Goal: Task Accomplishment & Management: Use online tool/utility

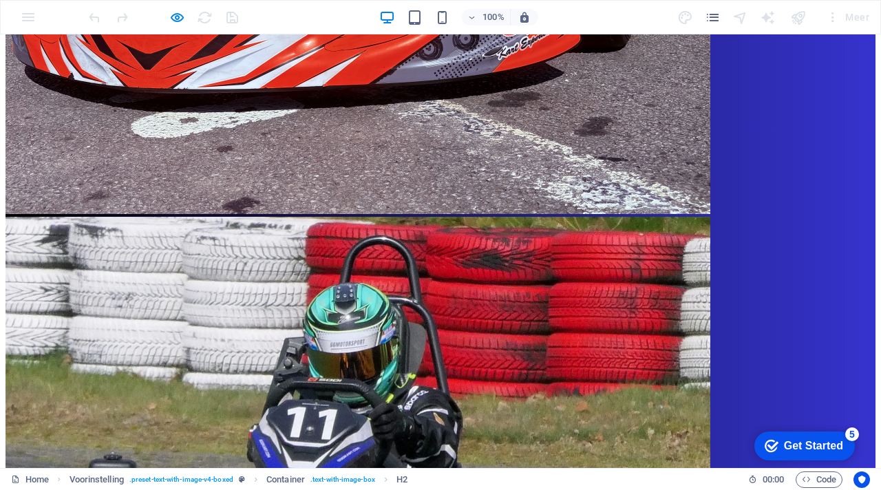
scroll to position [2022, 0]
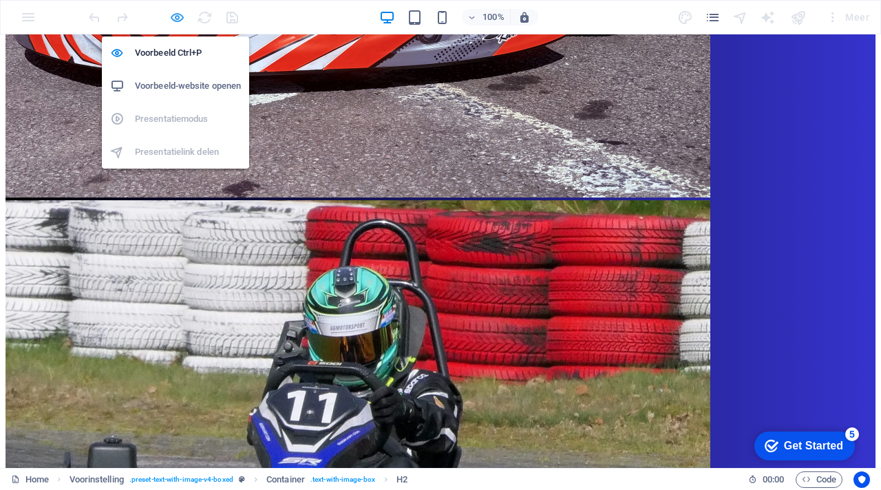
click at [175, 15] on icon "button" at bounding box center [177, 18] width 16 height 16
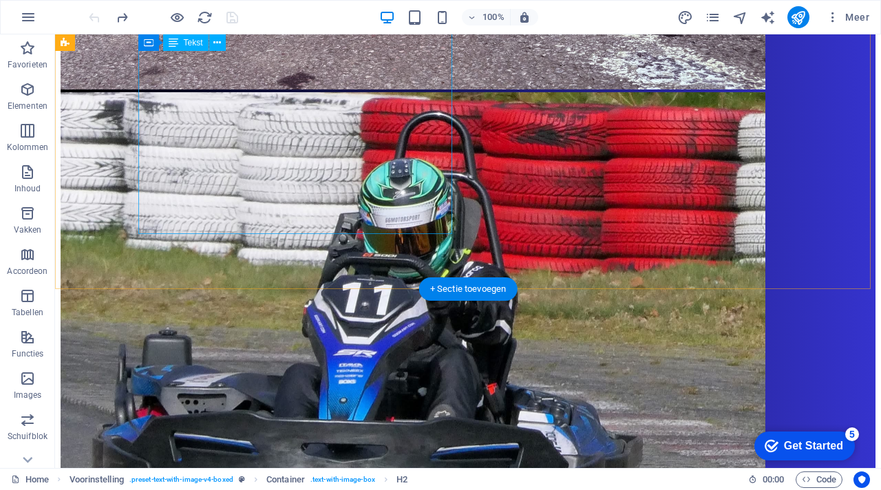
scroll to position [2044, 0]
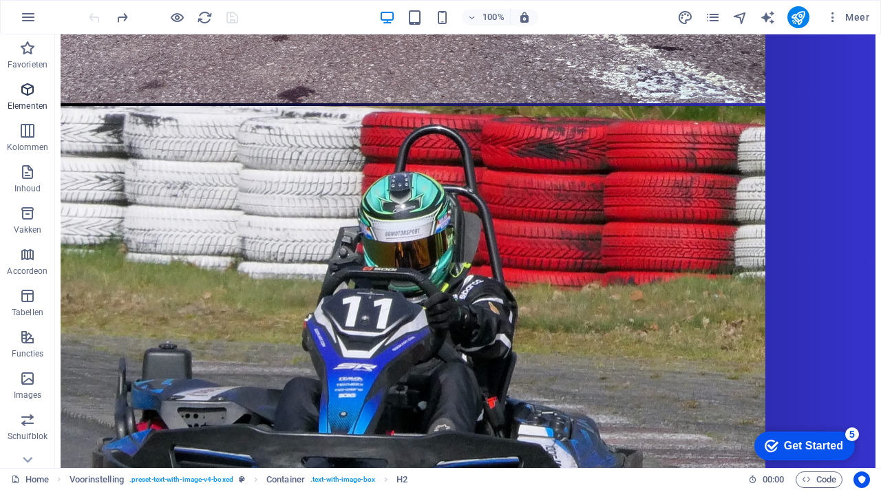
click at [28, 87] on icon "button" at bounding box center [27, 89] width 17 height 17
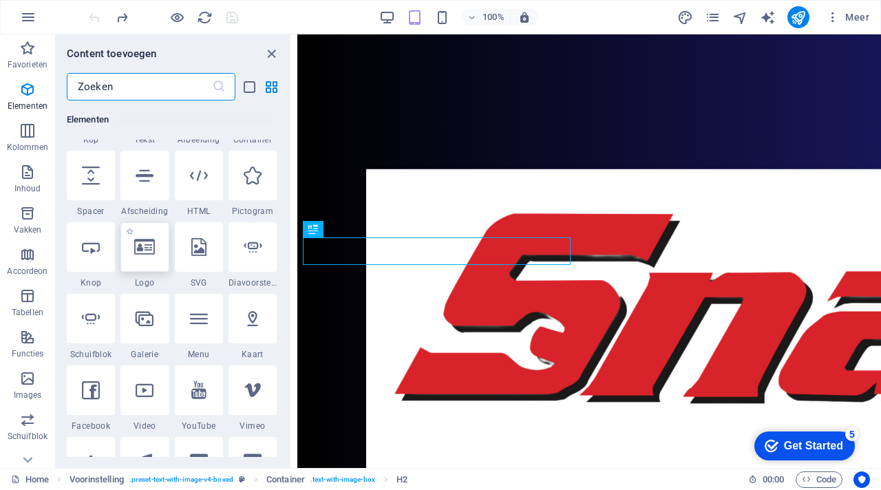
scroll to position [213, 0]
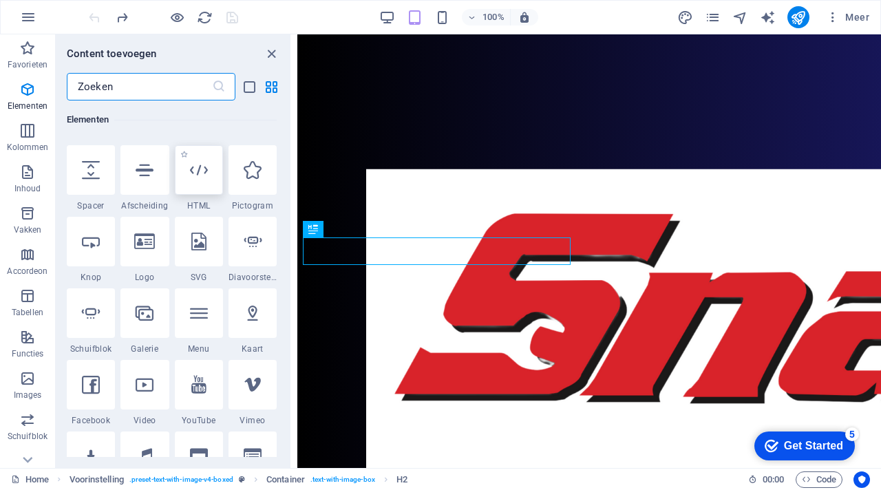
click at [204, 184] on div at bounding box center [199, 170] width 48 height 50
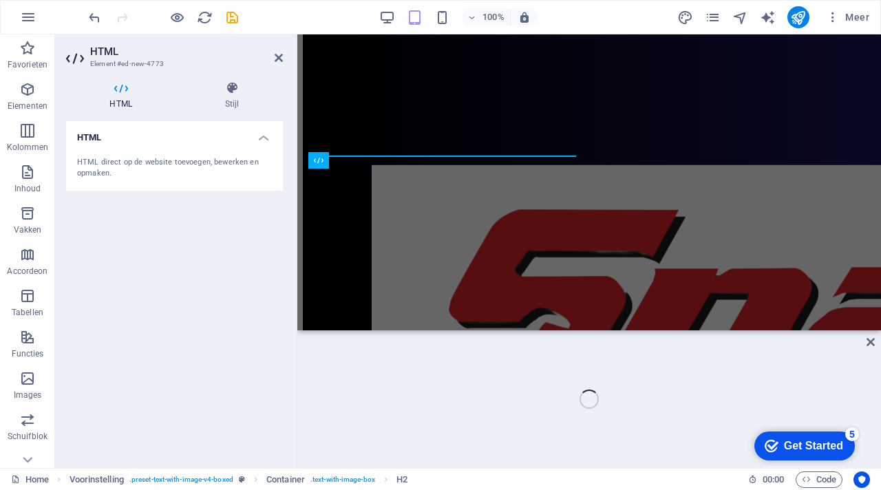
scroll to position [3298, 0]
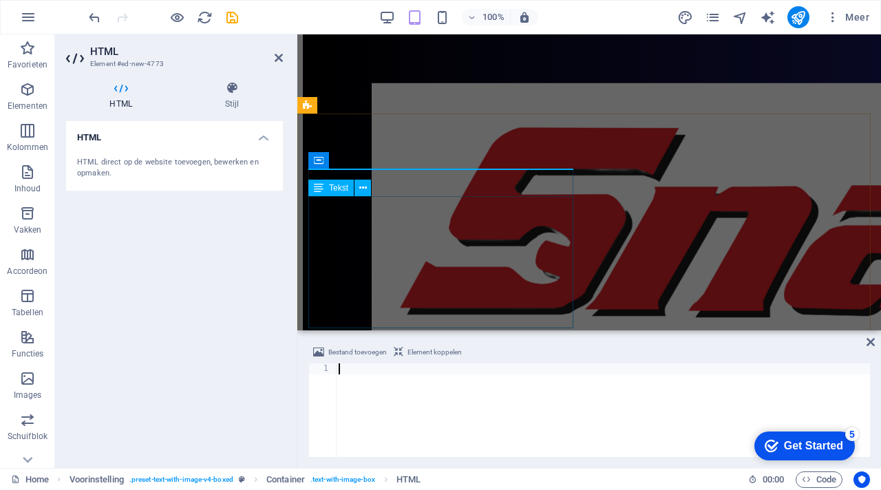
paste textarea "https://www.villapardoes.nl/"
type textarea "https://www.villapardoes.nl/"
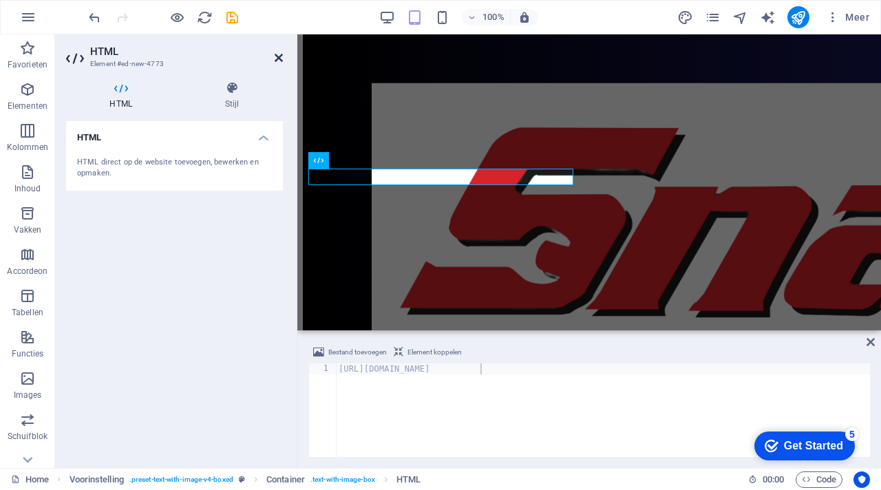
click at [279, 55] on icon at bounding box center [279, 57] width 8 height 11
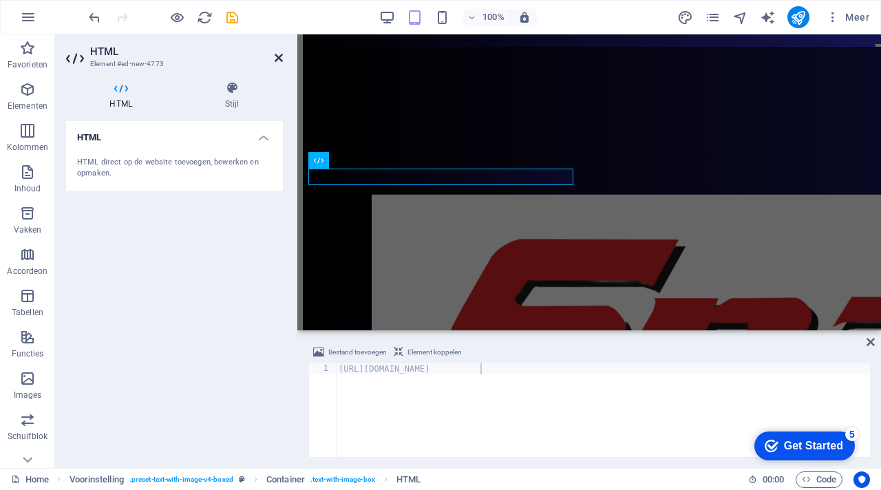
scroll to position [2954, 0]
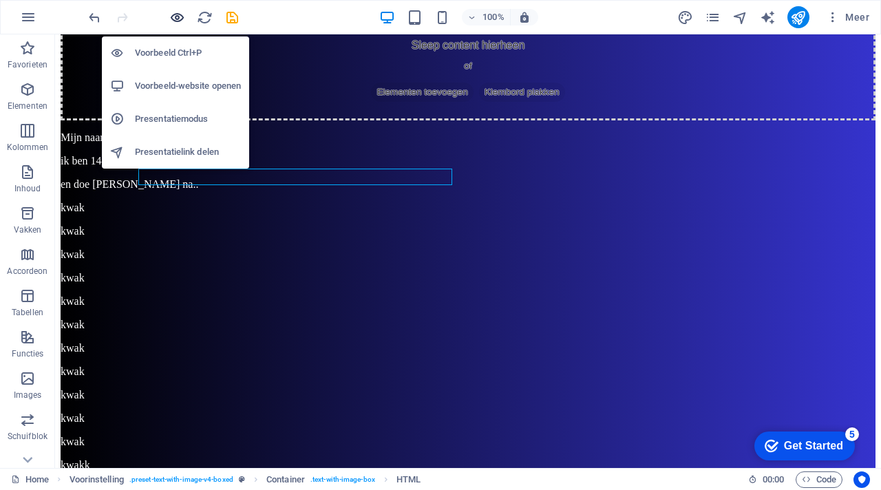
click at [178, 21] on icon "button" at bounding box center [177, 18] width 16 height 16
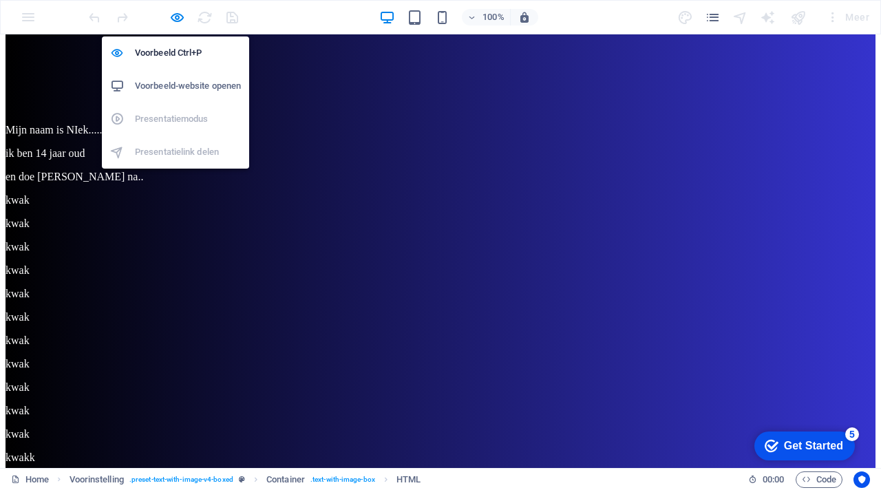
click at [183, 84] on h6 "Voorbeeld-website openen" at bounding box center [188, 86] width 106 height 17
click at [178, 14] on icon "button" at bounding box center [177, 18] width 16 height 16
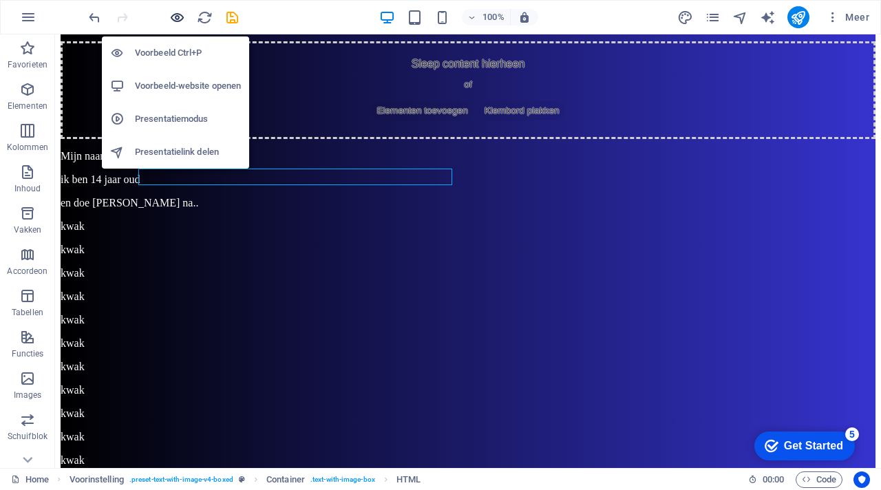
scroll to position [2954, 0]
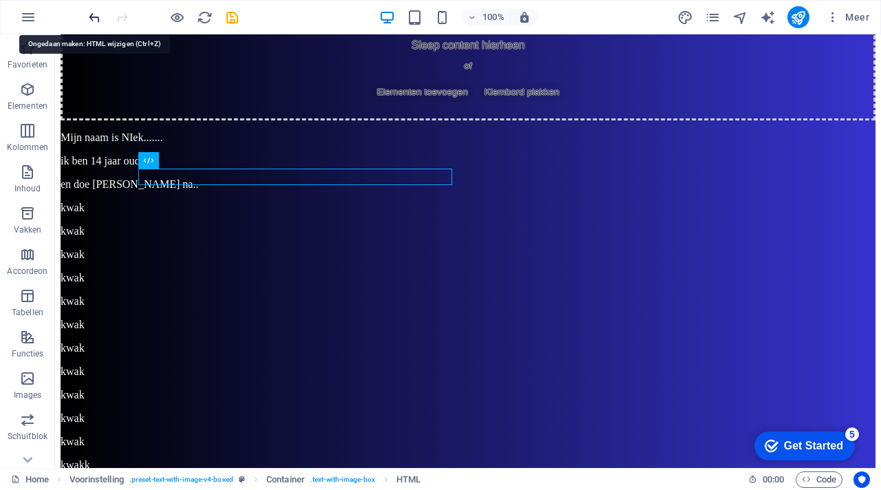
click at [97, 23] on icon "undo" at bounding box center [95, 18] width 16 height 16
click at [92, 17] on icon "undo" at bounding box center [95, 18] width 16 height 16
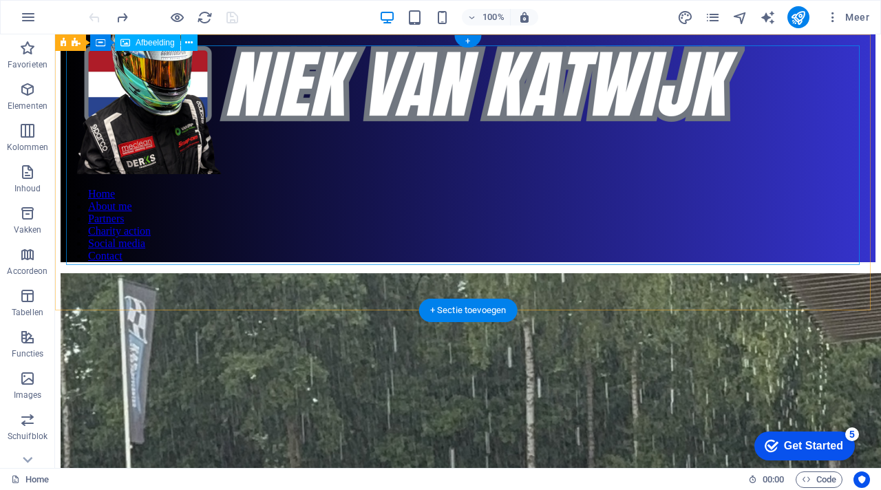
scroll to position [0, 0]
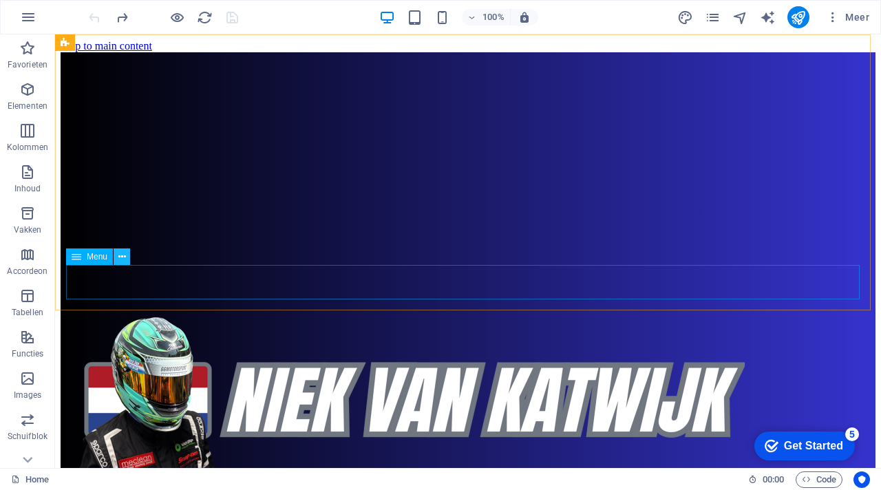
click at [125, 262] on icon at bounding box center [122, 257] width 8 height 14
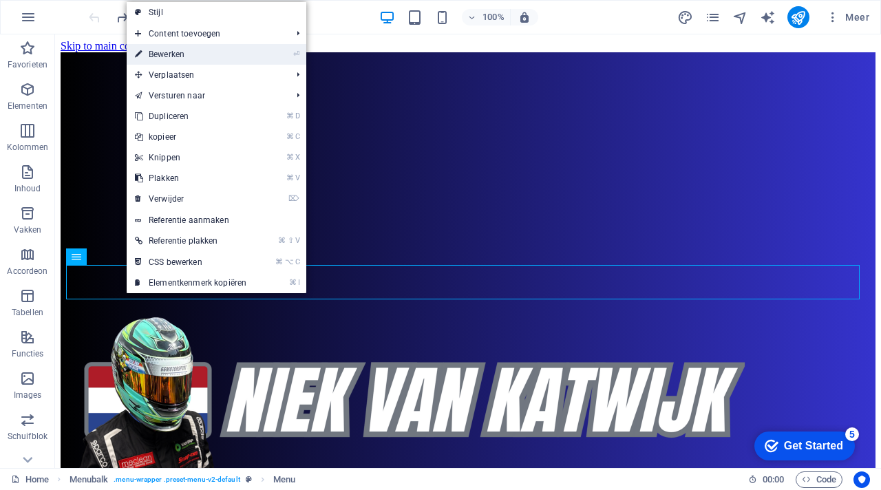
click at [189, 52] on link "⏎ Bewerken" at bounding box center [191, 54] width 128 height 21
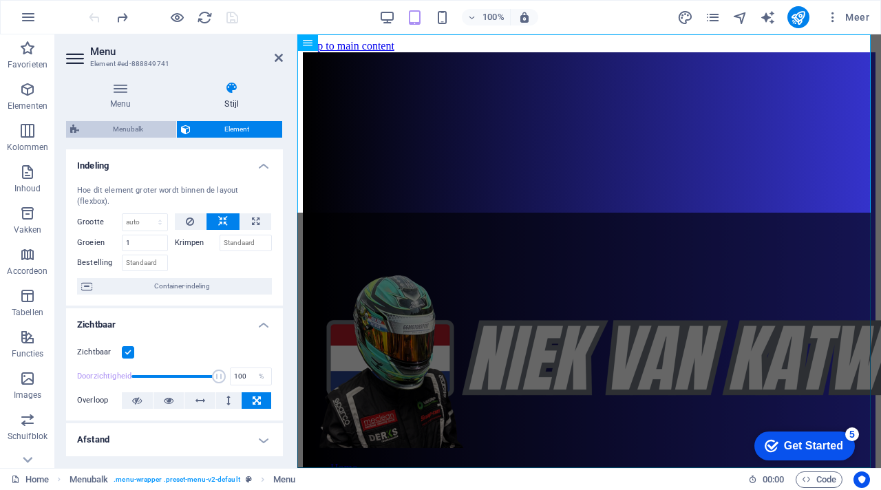
click at [134, 127] on span "Menubalk" at bounding box center [127, 129] width 89 height 17
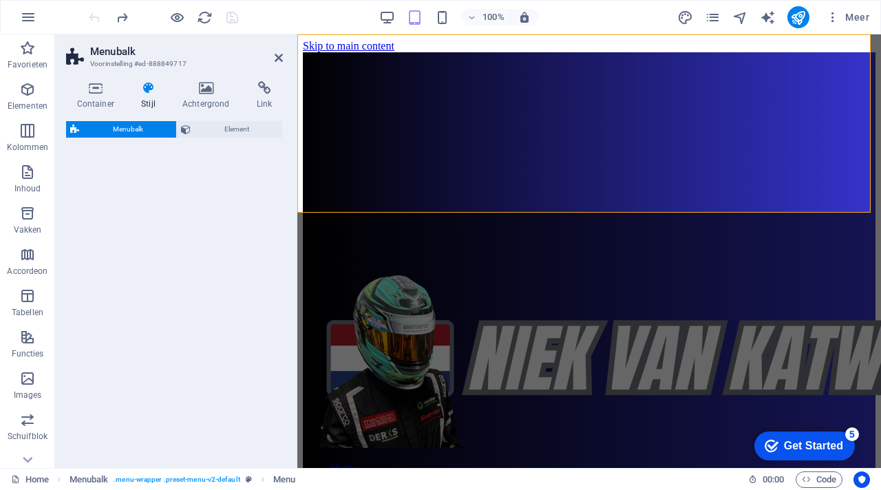
select select "px"
select select "rem"
select select "preset-menu-v2-default"
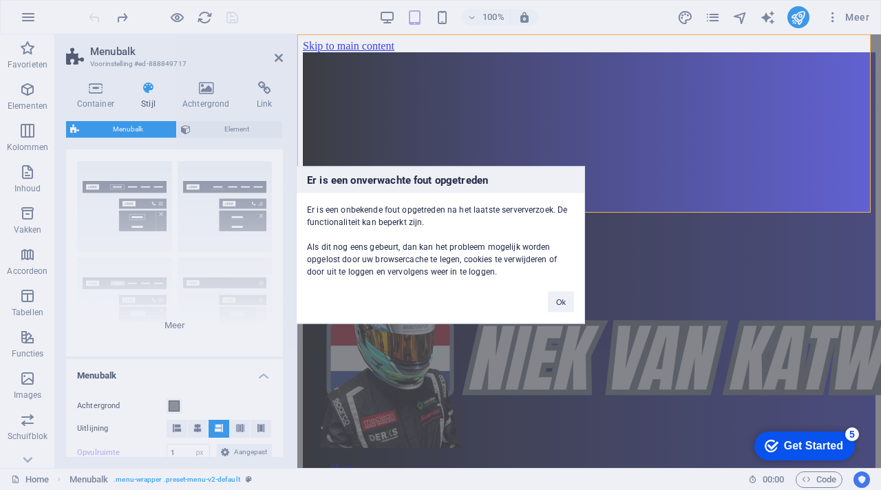
scroll to position [38, 0]
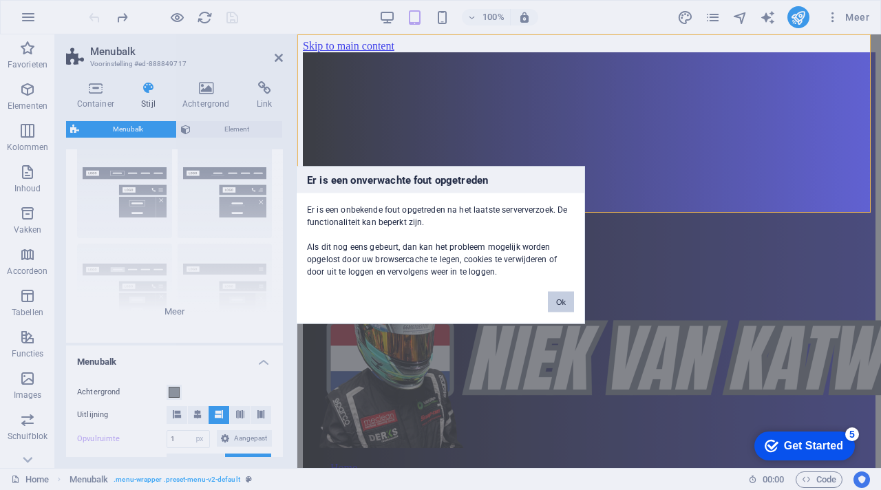
click at [568, 307] on button "Ok" at bounding box center [561, 302] width 26 height 21
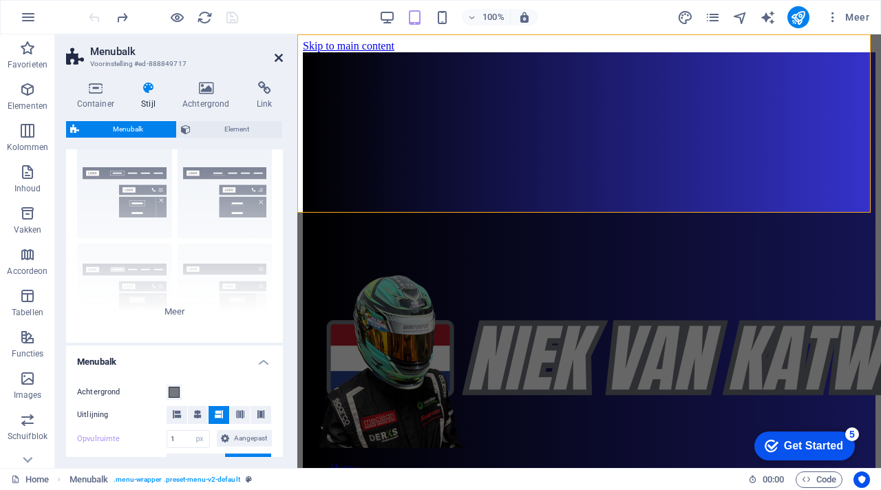
click at [278, 55] on icon at bounding box center [279, 57] width 8 height 11
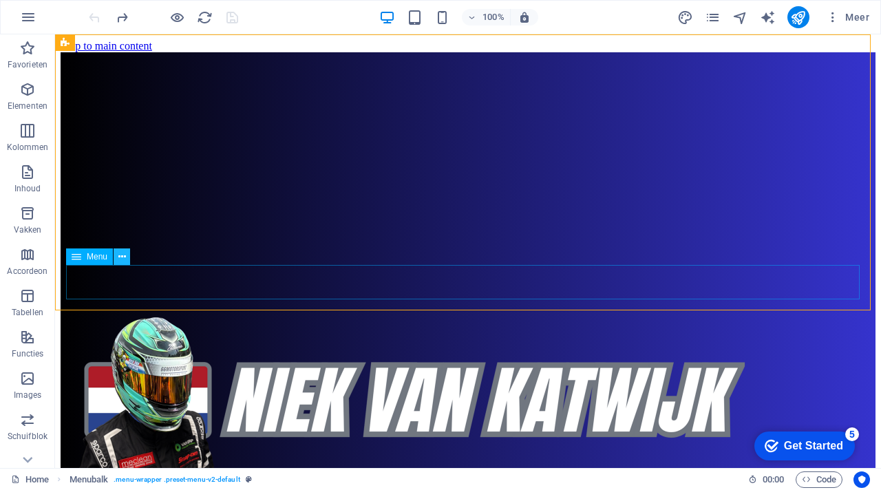
click at [125, 264] on button at bounding box center [122, 256] width 17 height 17
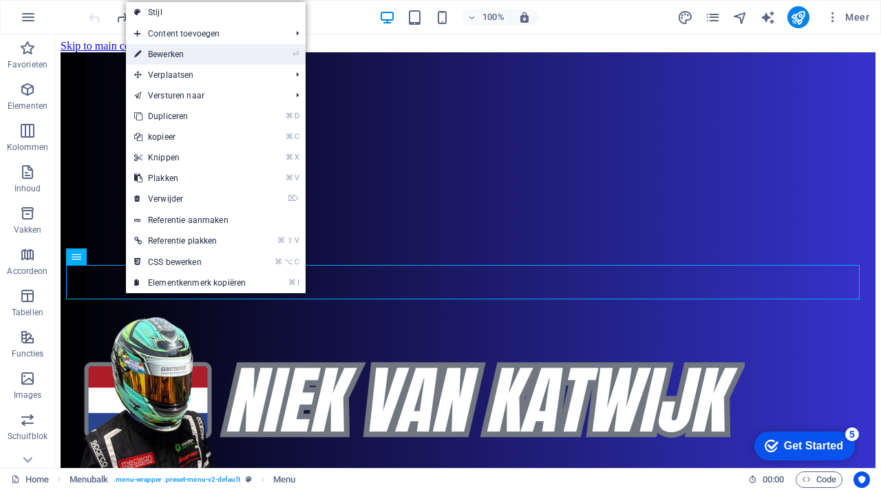
click at [199, 48] on link "⏎ Bewerken" at bounding box center [190, 54] width 128 height 21
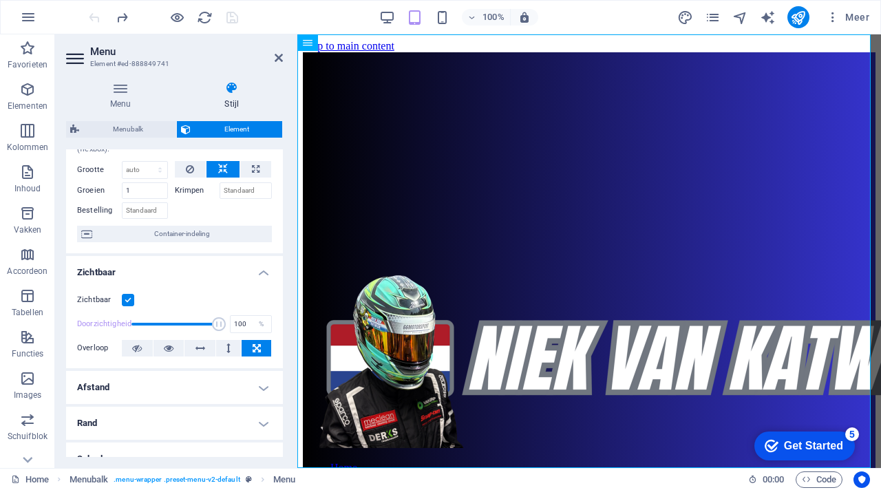
scroll to position [0, 0]
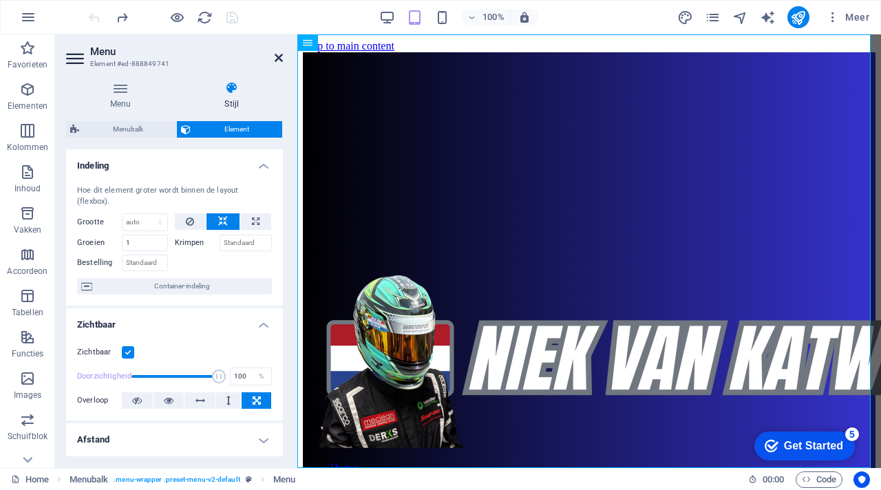
click at [280, 58] on icon at bounding box center [279, 57] width 8 height 11
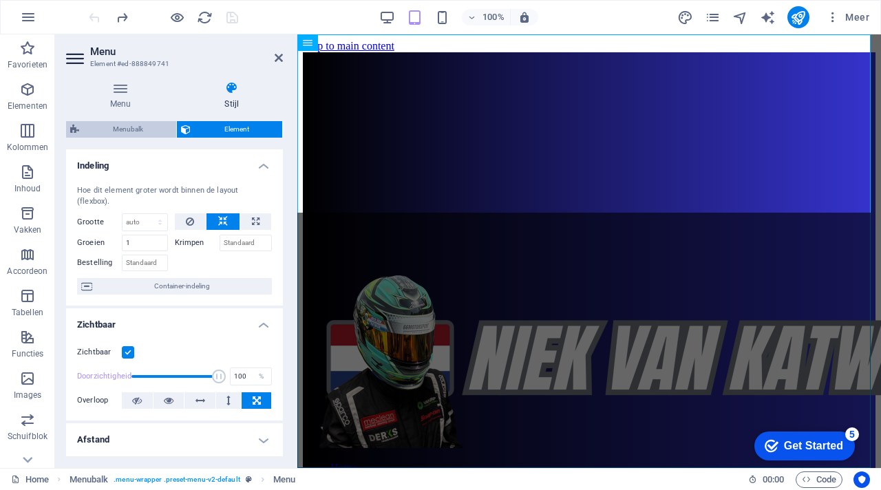
click at [131, 133] on span "Menubalk" at bounding box center [127, 129] width 89 height 17
select select "px"
select select "rem"
select select "preset-menu-v2-default"
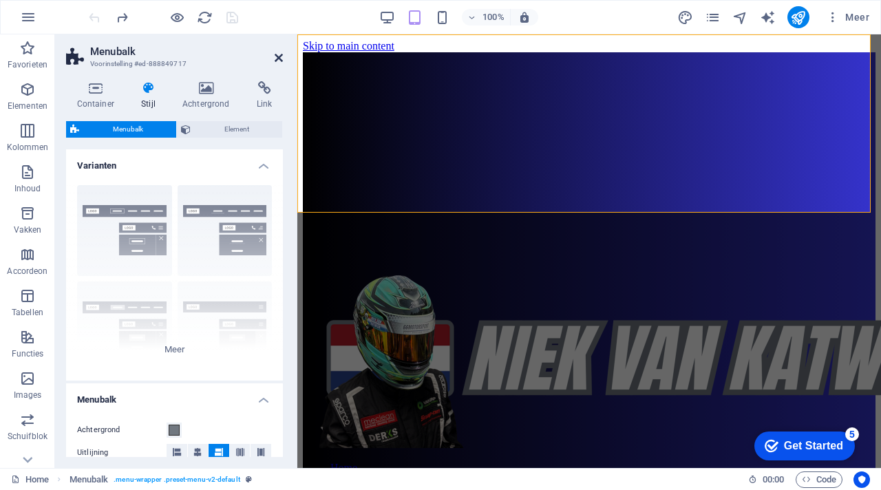
click at [277, 59] on icon at bounding box center [279, 57] width 8 height 11
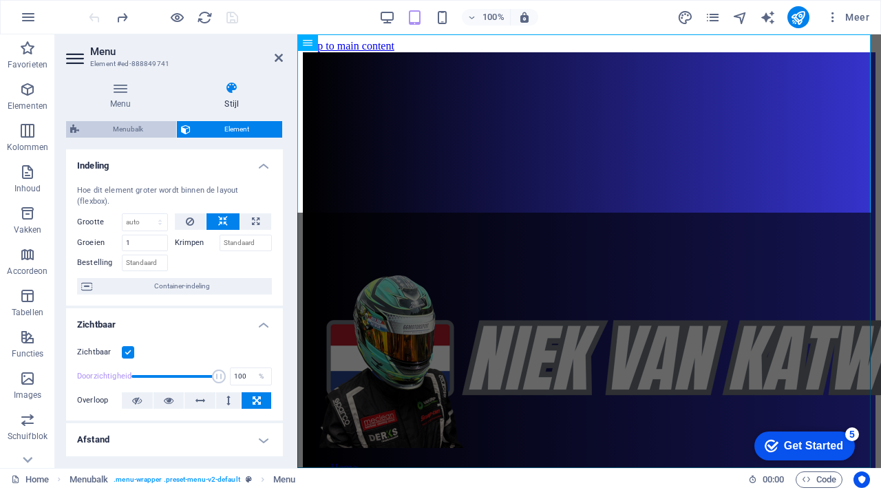
click at [125, 130] on span "Menubalk" at bounding box center [127, 129] width 89 height 17
select select "px"
select select "rem"
select select "preset-menu-v2-default"
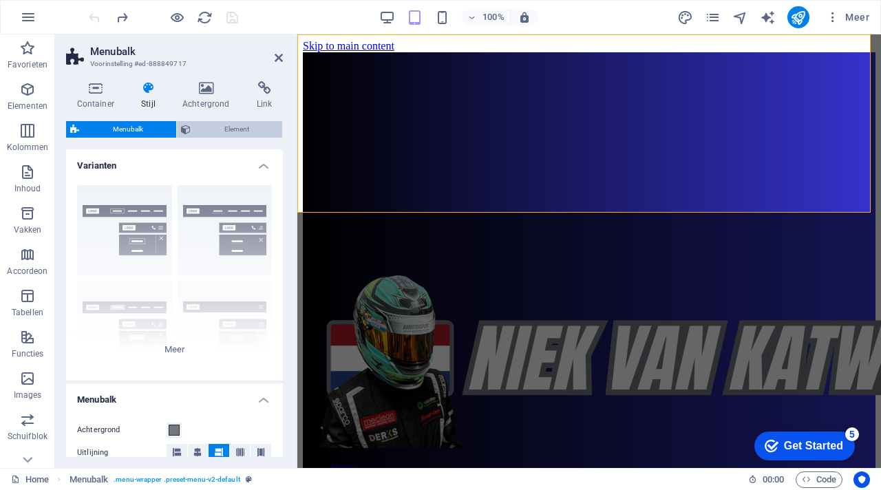
click at [241, 133] on span "Element" at bounding box center [236, 129] width 83 height 17
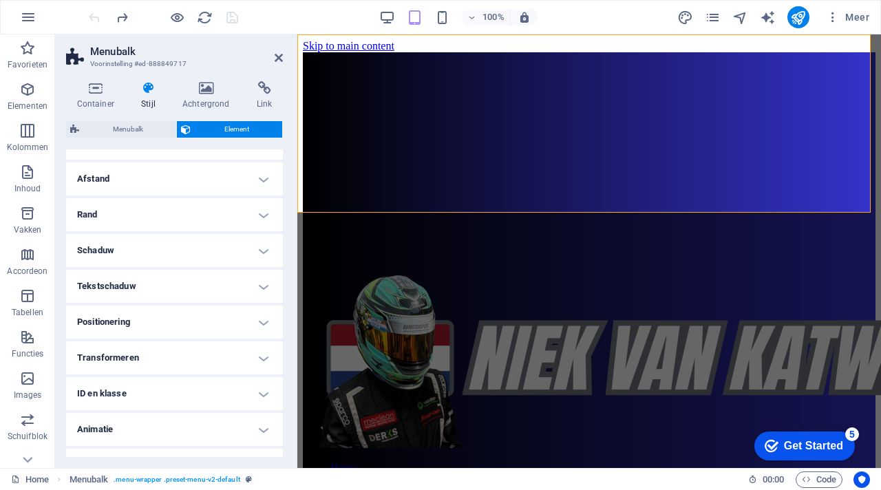
scroll to position [126, 0]
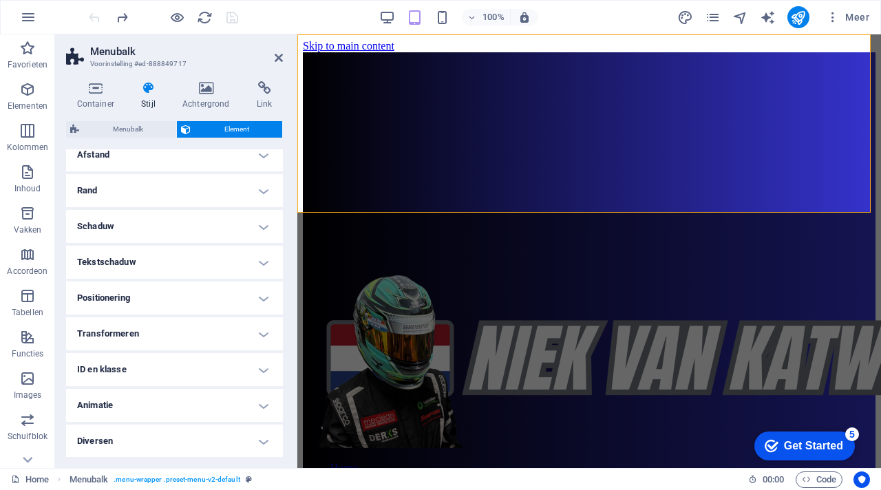
click at [149, 92] on icon at bounding box center [149, 88] width 36 height 14
click at [202, 93] on icon at bounding box center [205, 88] width 69 height 14
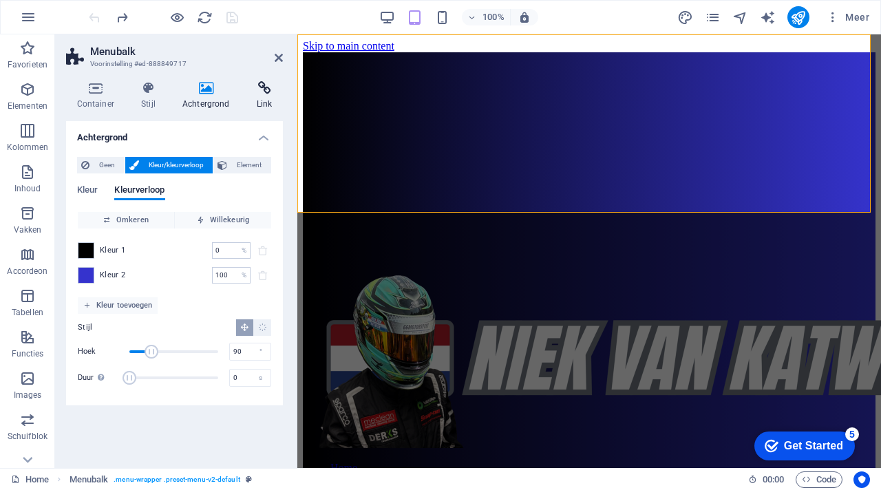
click at [264, 98] on h4 "Link" at bounding box center [264, 95] width 37 height 29
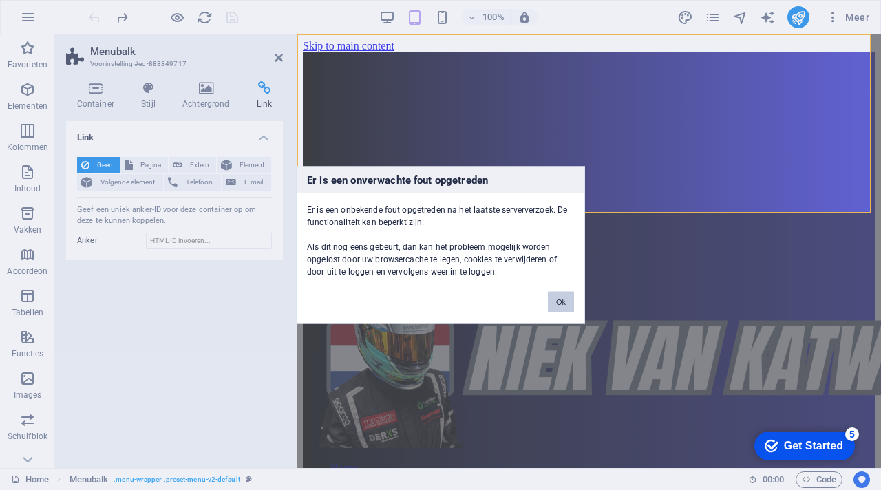
click at [567, 301] on button "Ok" at bounding box center [561, 302] width 26 height 21
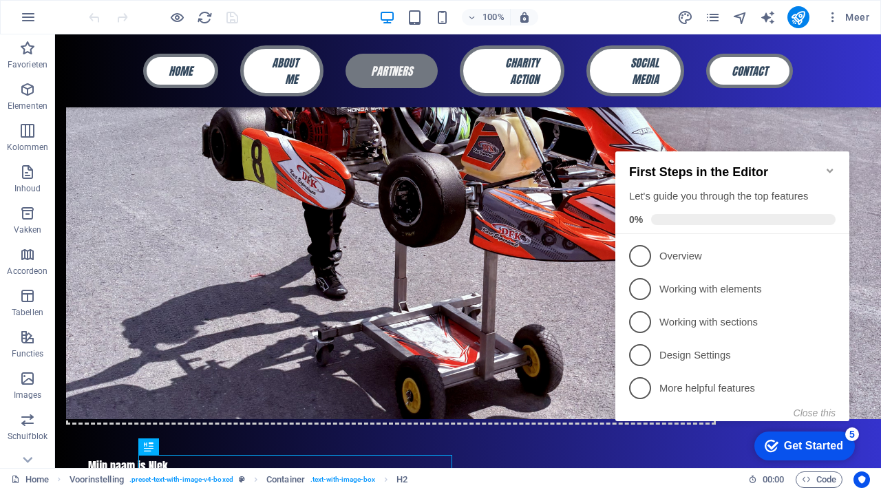
click at [829, 165] on icon "Minimize checklist" at bounding box center [830, 170] width 11 height 11
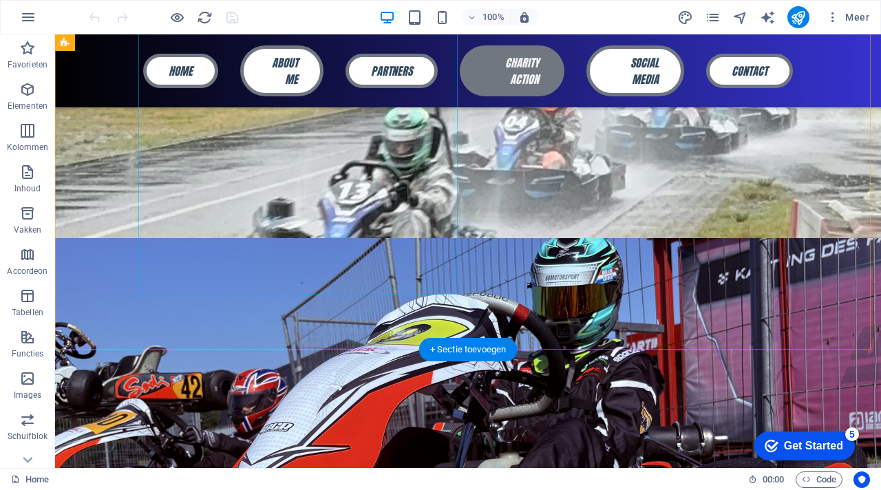
scroll to position [222, 0]
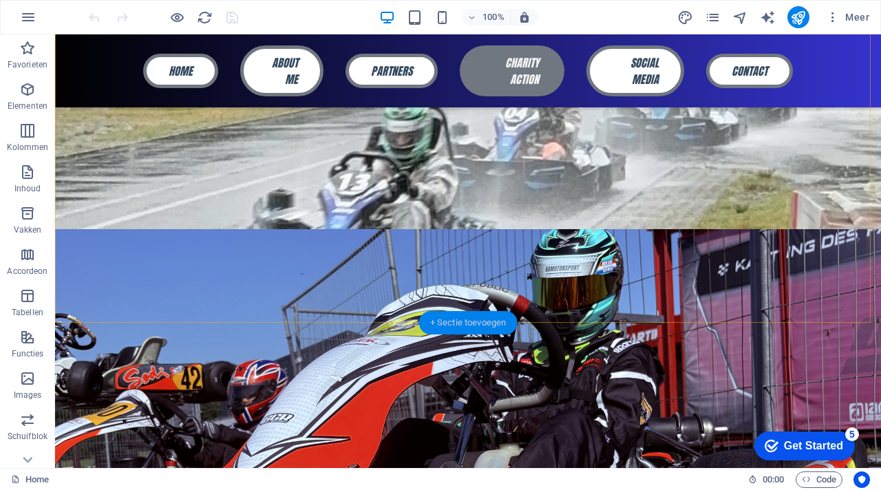
drag, startPoint x: 459, startPoint y: 323, endPoint x: 167, endPoint y: 288, distance: 294.0
click at [459, 323] on div "+ Sectie toevoegen" at bounding box center [468, 322] width 98 height 23
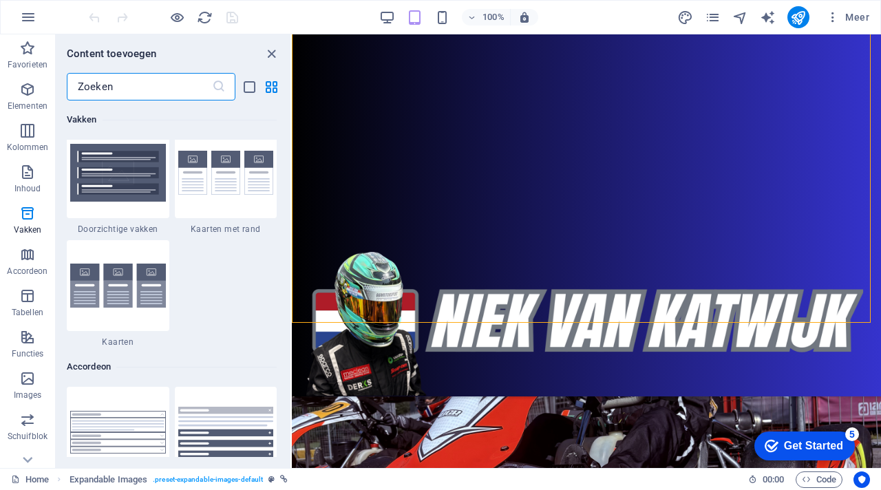
scroll to position [4144, 0]
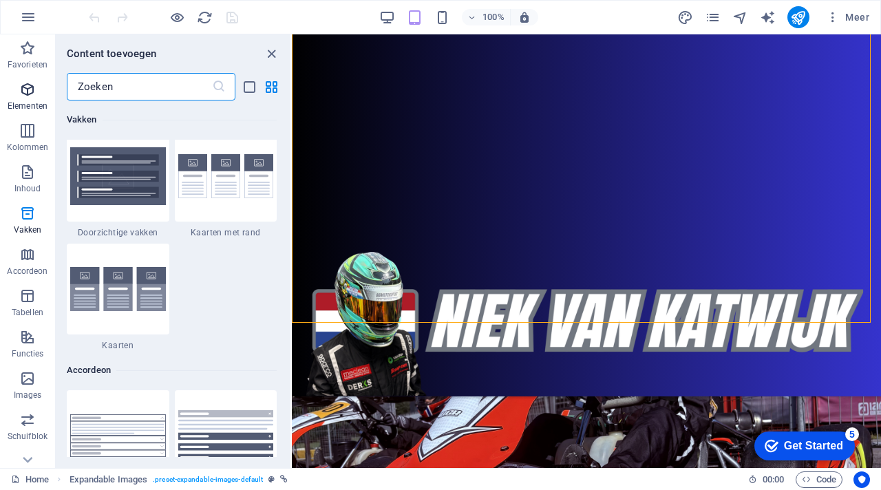
click at [25, 91] on icon "button" at bounding box center [27, 89] width 17 height 17
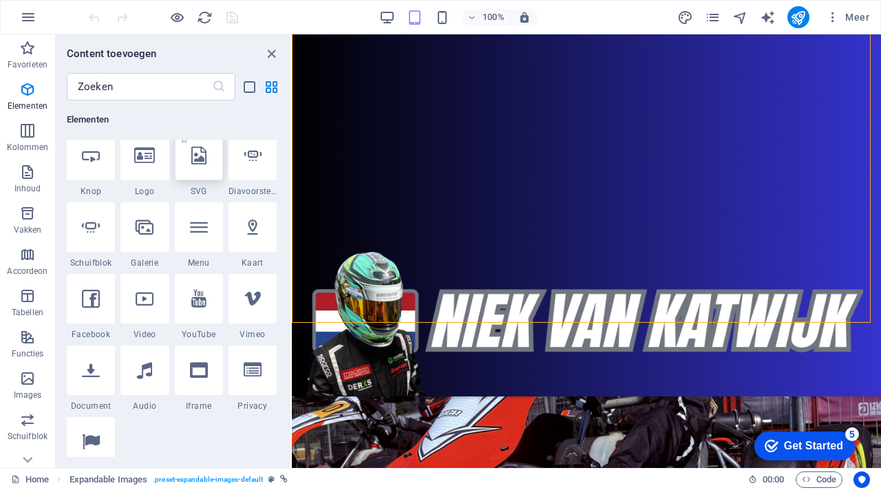
scroll to position [302, 0]
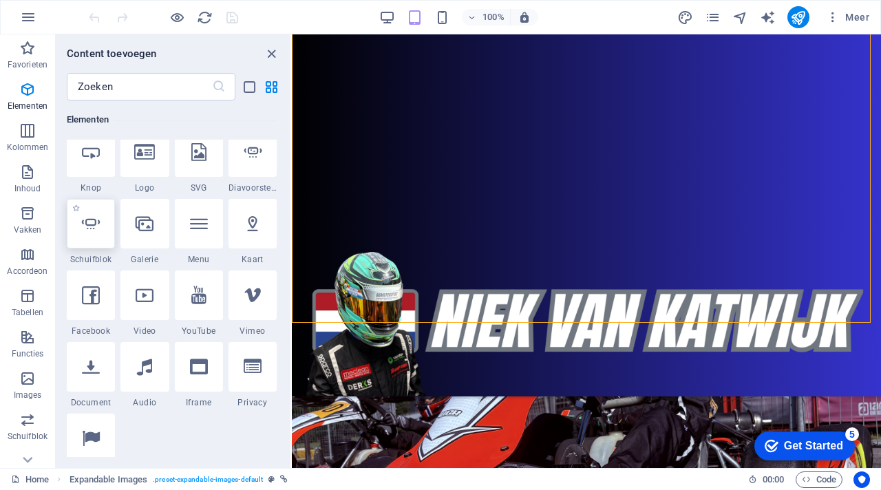
click at [92, 229] on icon at bounding box center [91, 224] width 18 height 18
select select "ms"
select select "s"
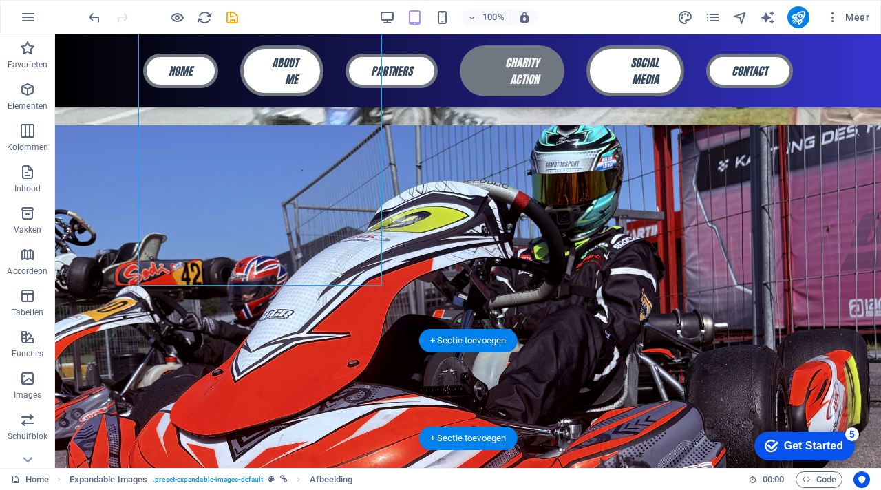
scroll to position [204, 0]
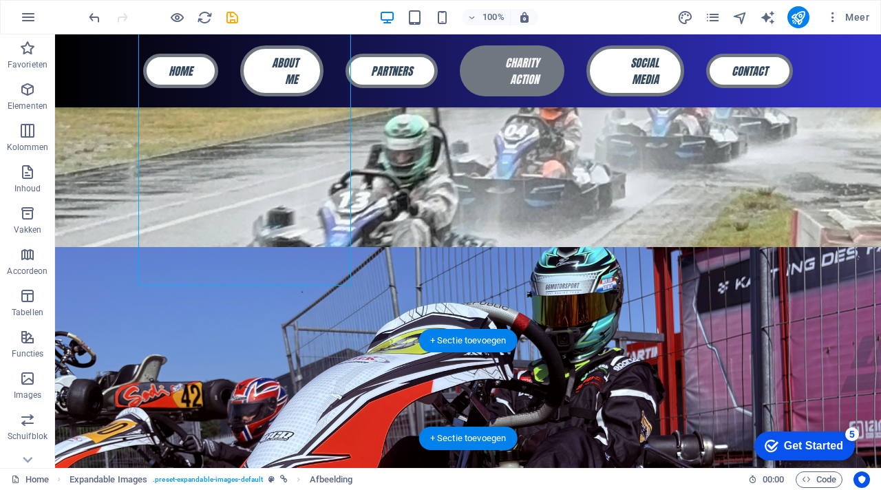
drag, startPoint x: 170, startPoint y: 266, endPoint x: 434, endPoint y: 389, distance: 291.3
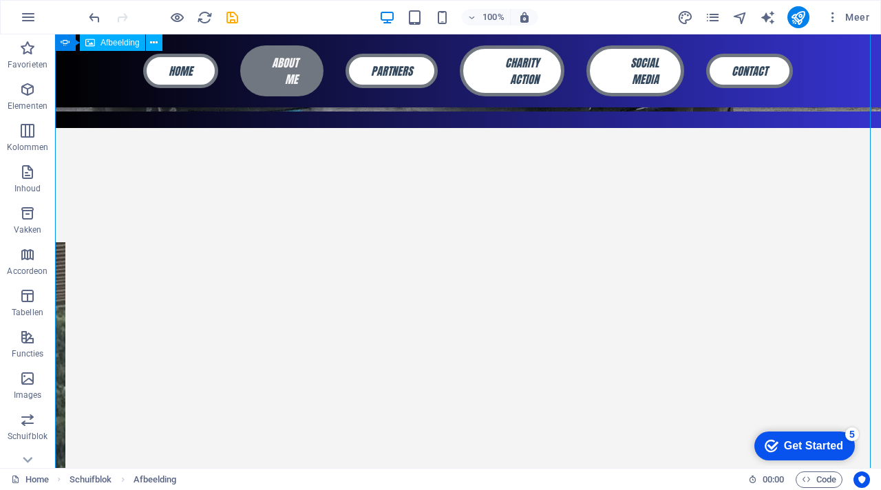
scroll to position [686, 0]
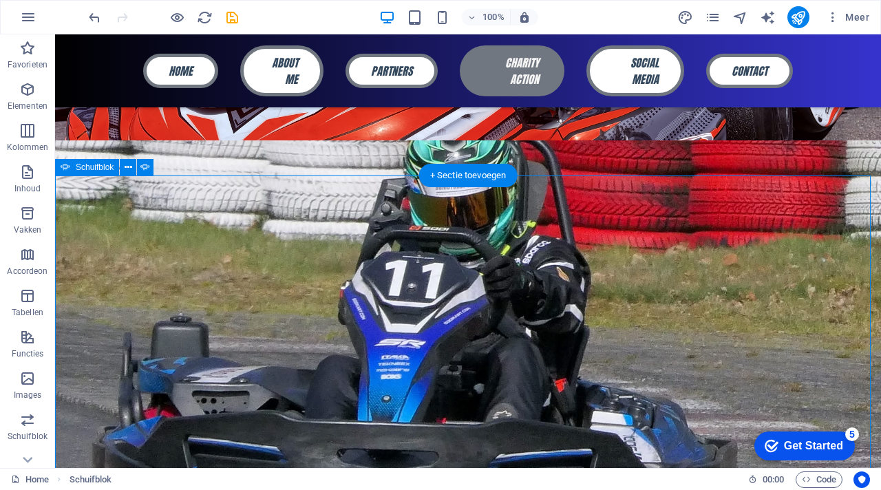
scroll to position [299, 0]
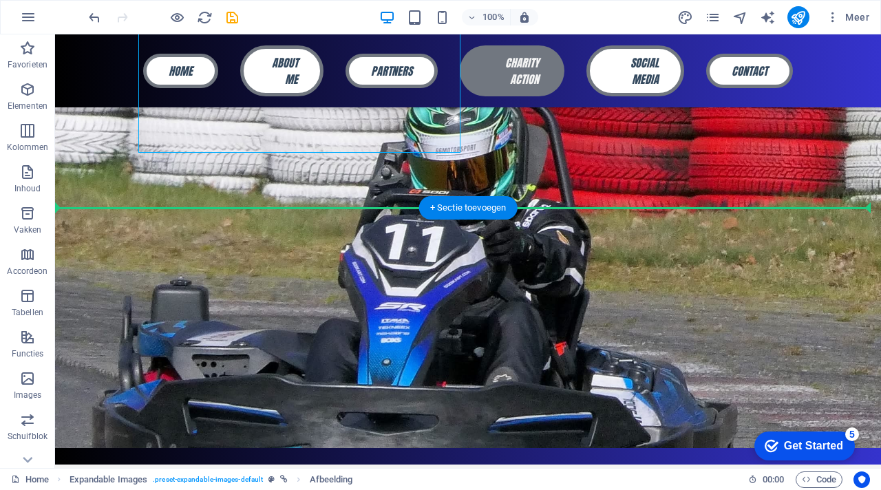
drag, startPoint x: 298, startPoint y: 133, endPoint x: 296, endPoint y: 411, distance: 278.1
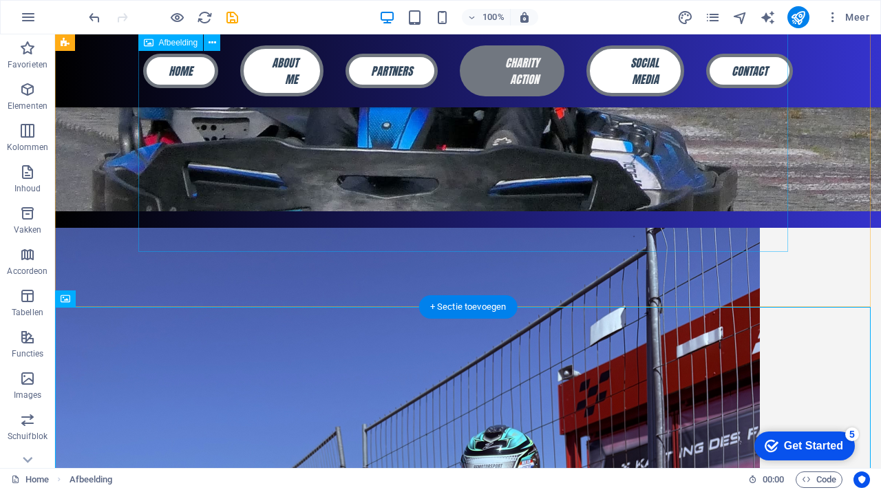
scroll to position [226, 0]
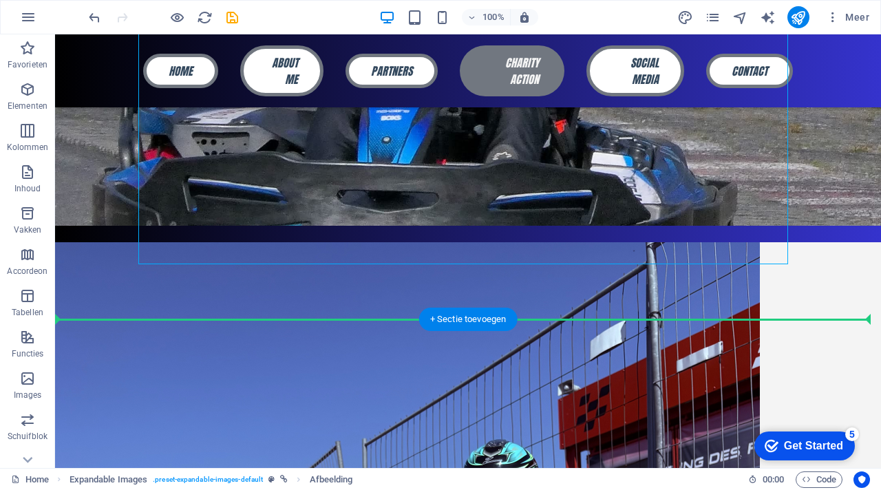
drag, startPoint x: 586, startPoint y: 222, endPoint x: 774, endPoint y: 363, distance: 234.0
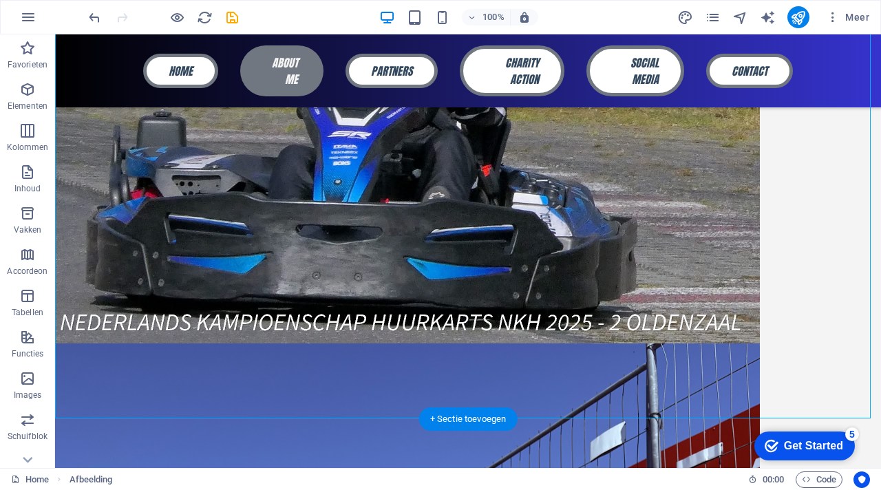
scroll to position [597, 0]
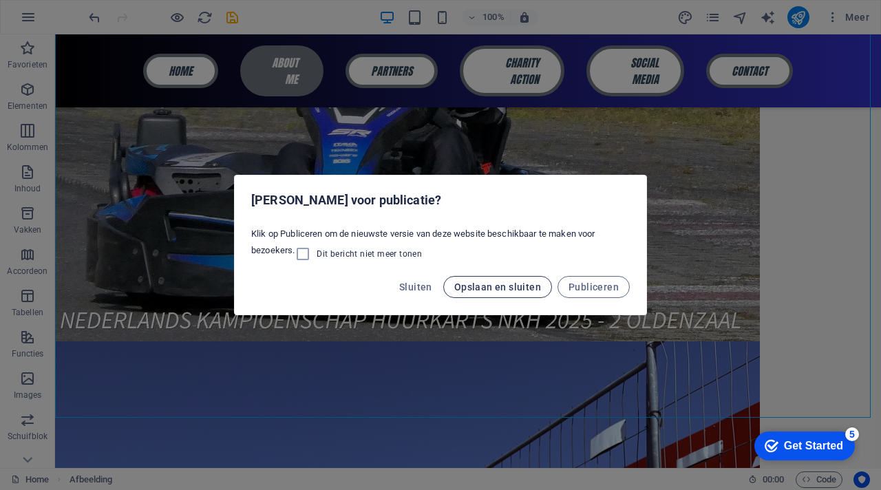
click at [530, 288] on span "Opslaan en sluiten" at bounding box center [497, 287] width 87 height 11
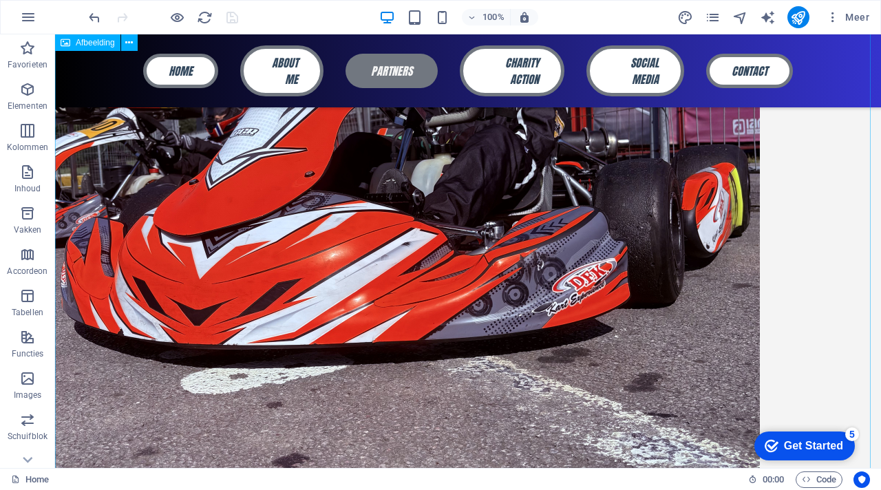
scroll to position [1170, 0]
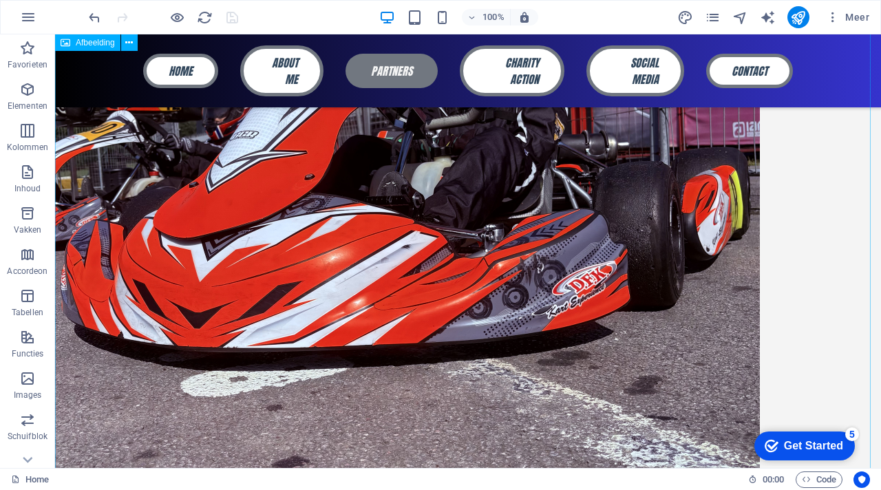
click at [702, 235] on figure at bounding box center [468, 120] width 826 height 705
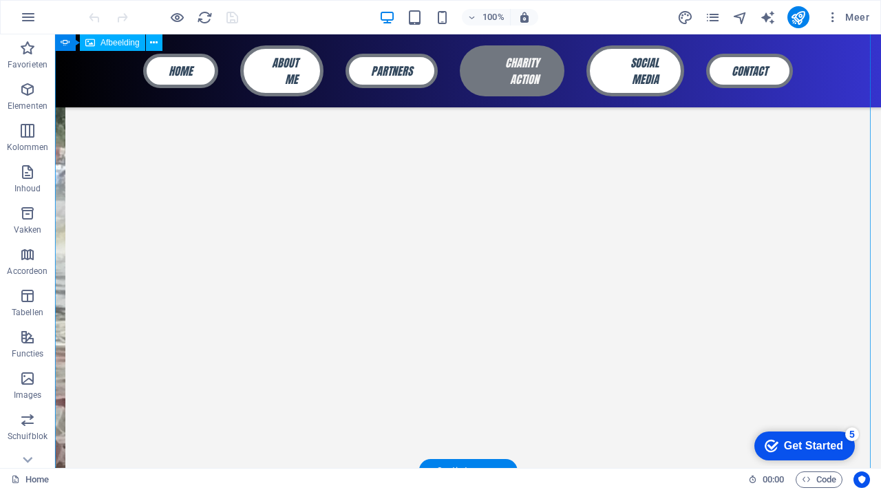
scroll to position [1879, 0]
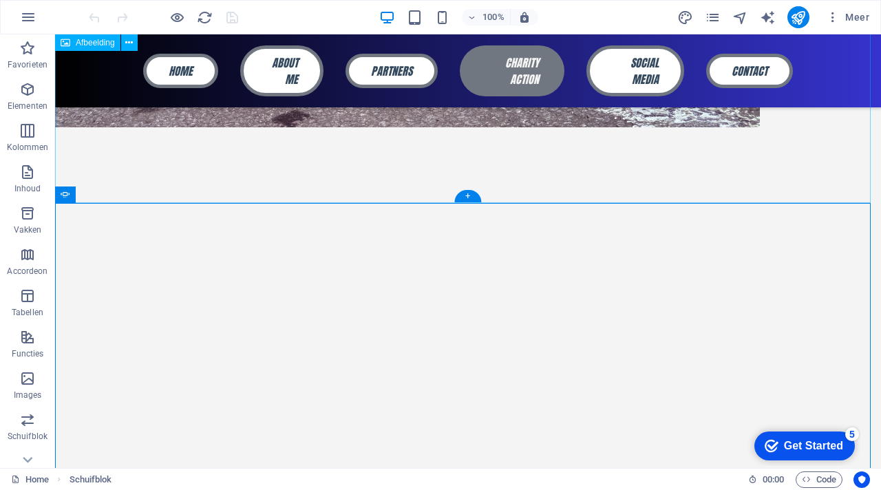
scroll to position [1520, 0]
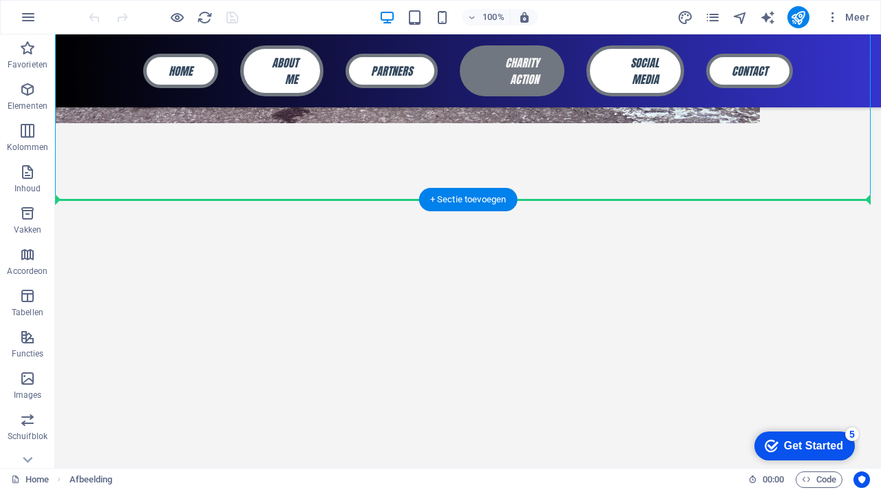
drag, startPoint x: 604, startPoint y: 140, endPoint x: 549, endPoint y: 403, distance: 268.8
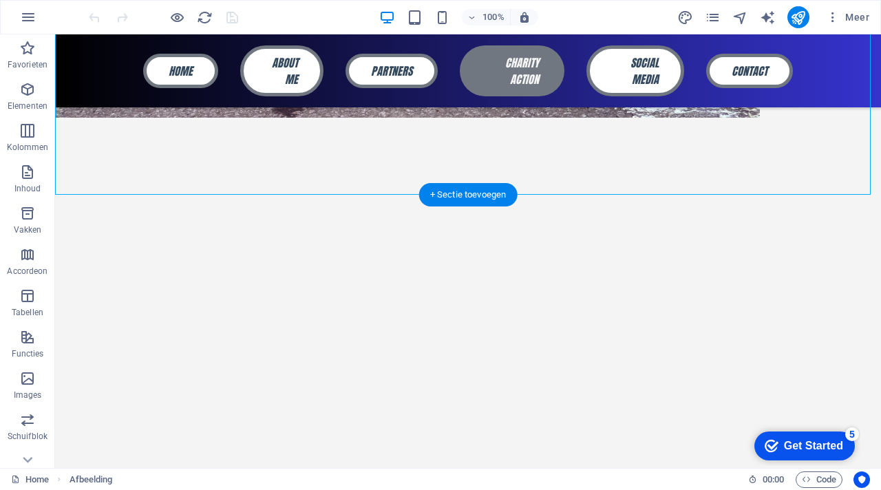
scroll to position [1523, 0]
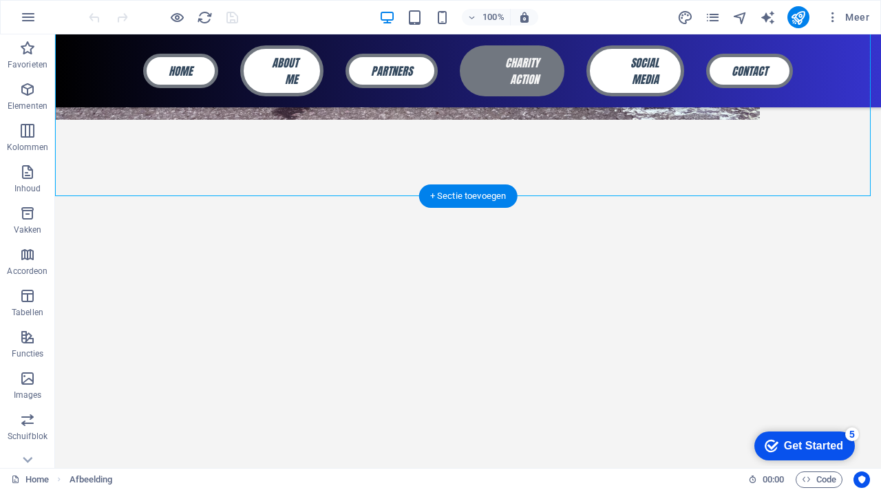
drag, startPoint x: 387, startPoint y: 134, endPoint x: 300, endPoint y: 239, distance: 136.4
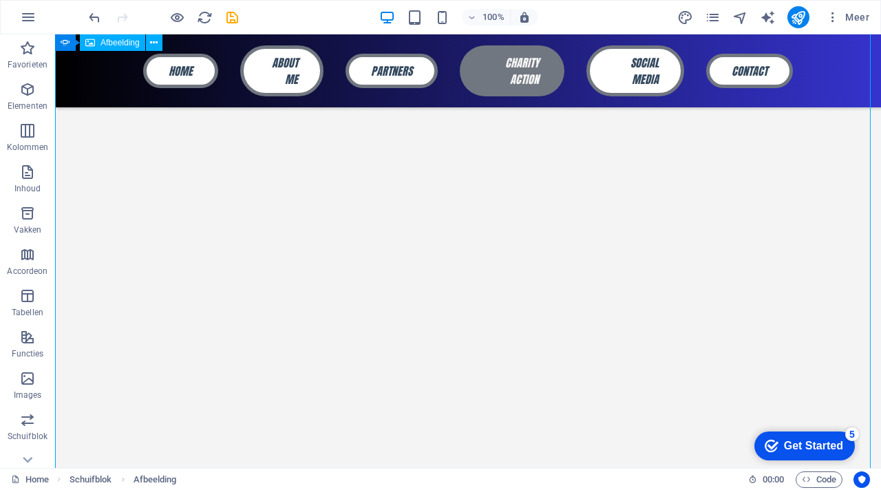
scroll to position [1091, 0]
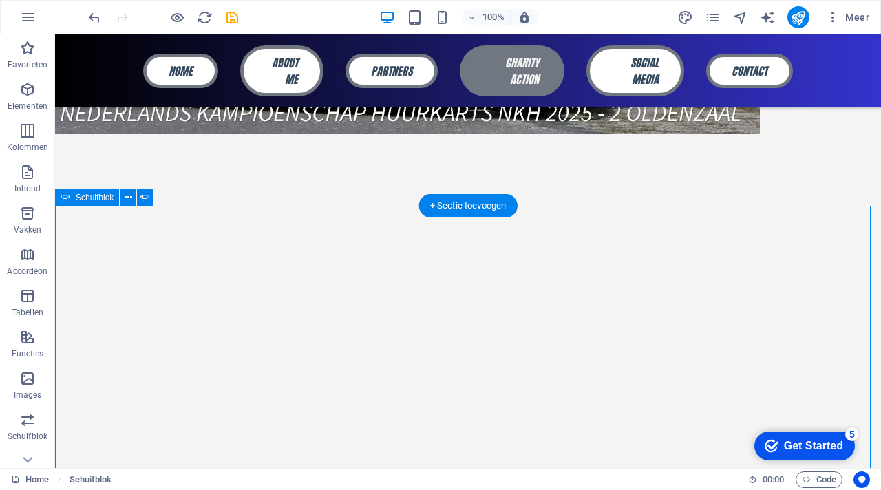
scroll to position [796, 0]
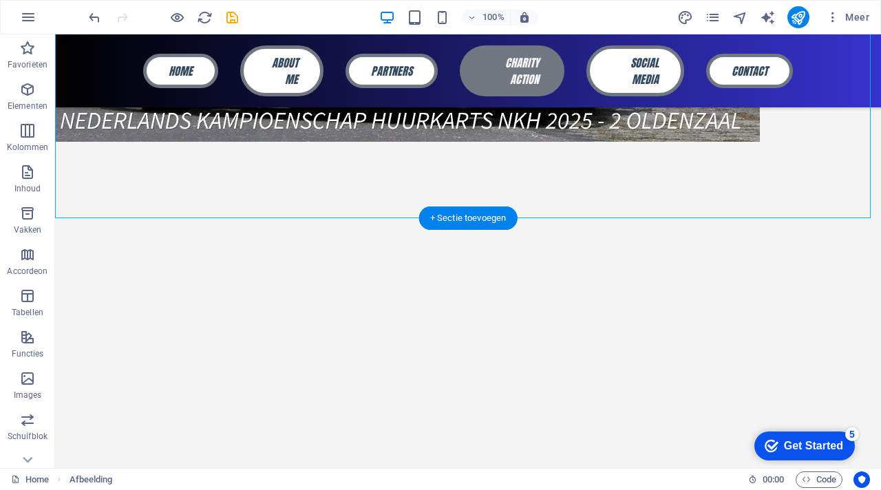
drag, startPoint x: 493, startPoint y: 113, endPoint x: 452, endPoint y: 251, distance: 143.7
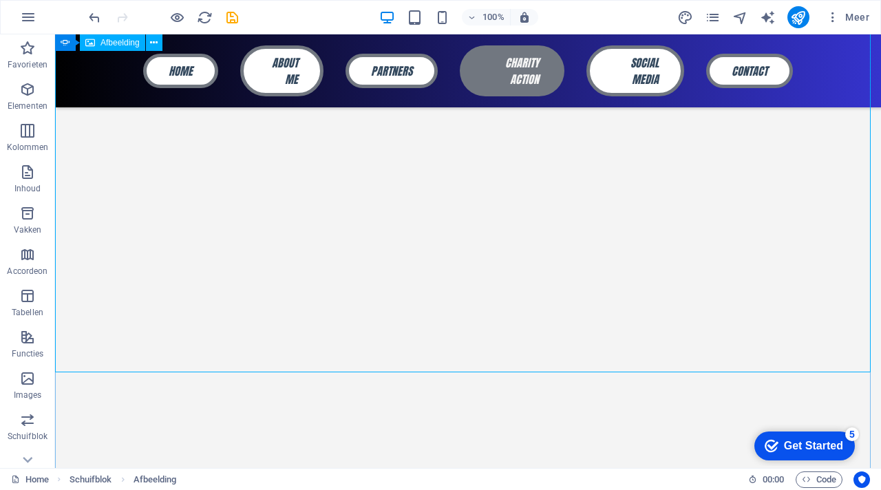
scroll to position [716, 0]
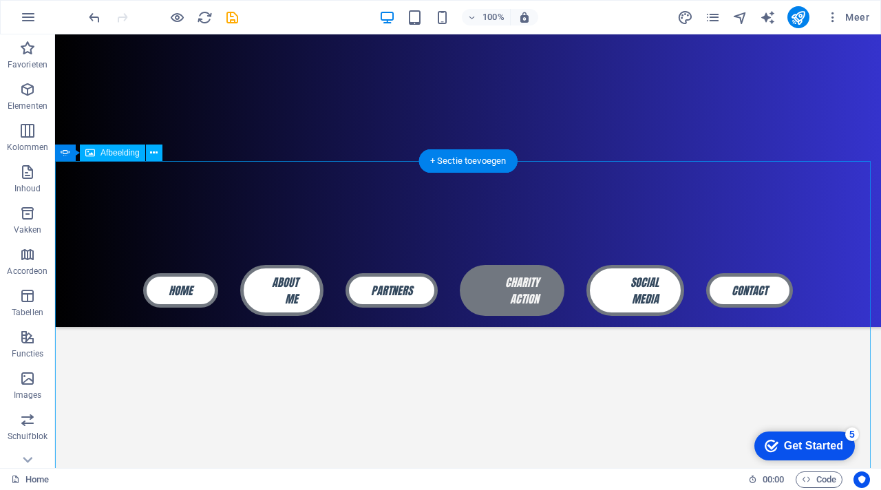
scroll to position [384, 0]
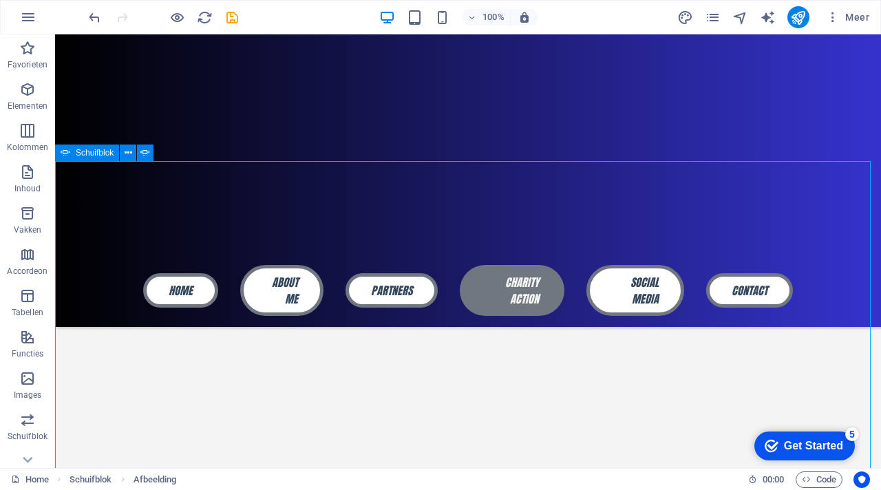
click at [66, 159] on icon at bounding box center [66, 153] width 10 height 17
click at [125, 159] on icon at bounding box center [129, 153] width 8 height 14
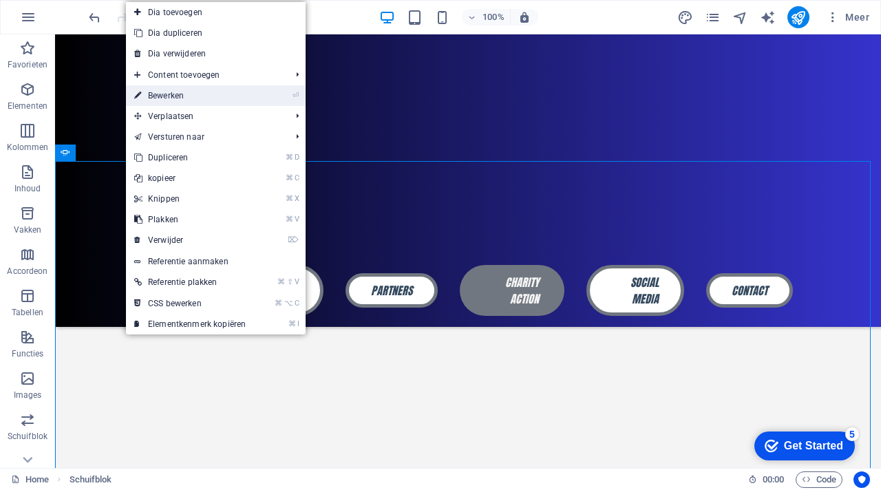
click at [167, 92] on link "⏎ Bewerken" at bounding box center [190, 95] width 128 height 21
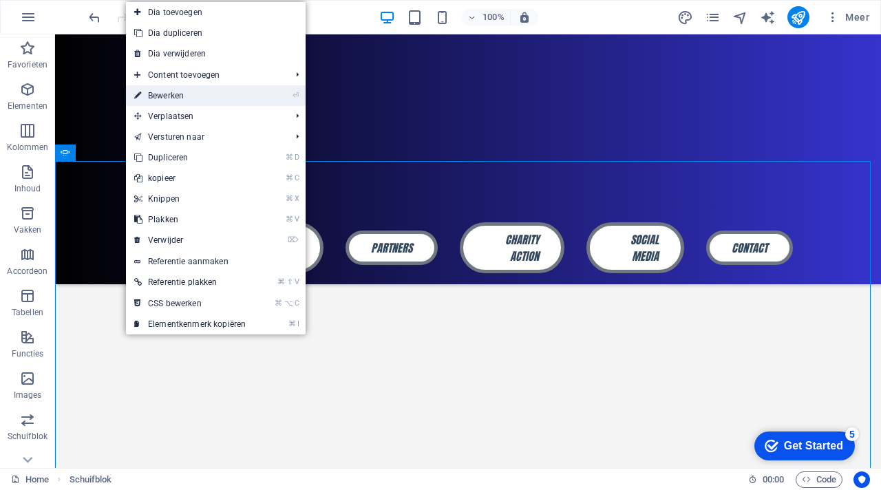
select select "ms"
select select "s"
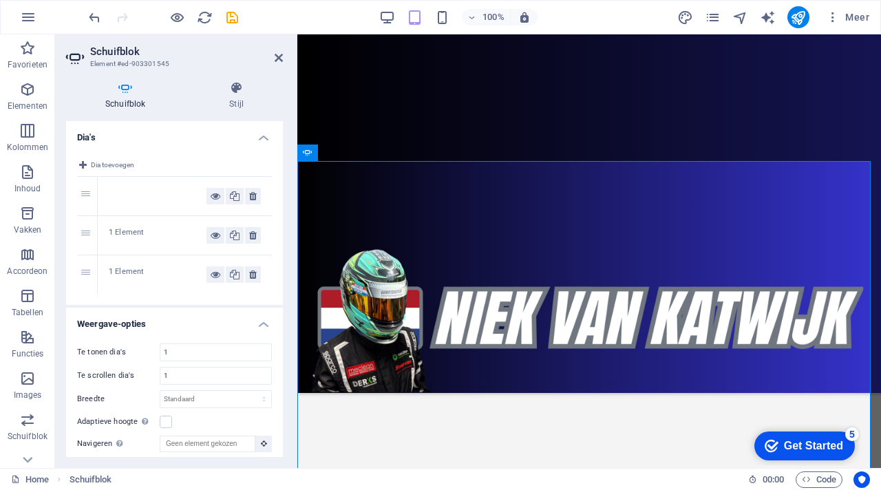
scroll to position [506, 0]
click at [238, 95] on h4 "Stijl" at bounding box center [236, 95] width 93 height 29
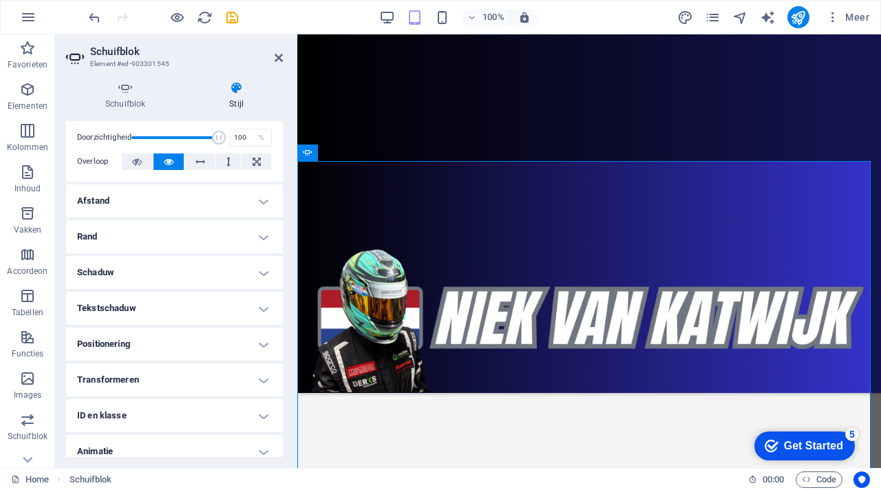
scroll to position [81, 0]
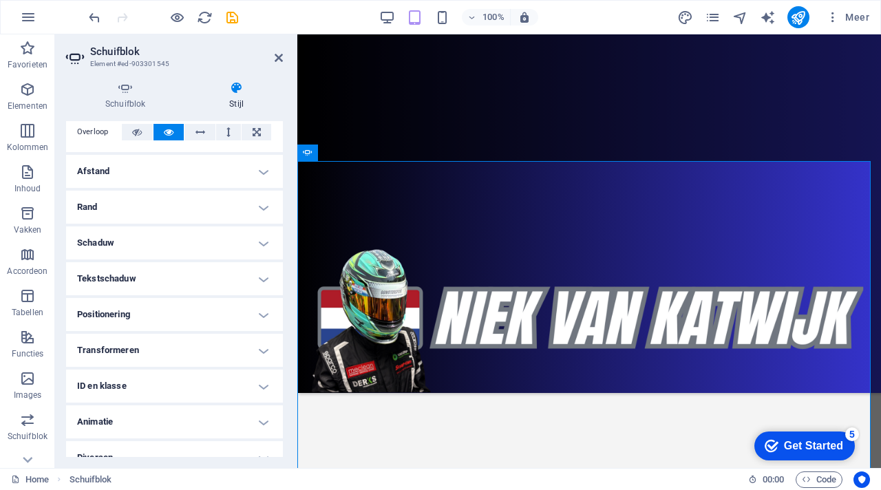
click at [173, 178] on h4 "Afstand" at bounding box center [174, 171] width 217 height 33
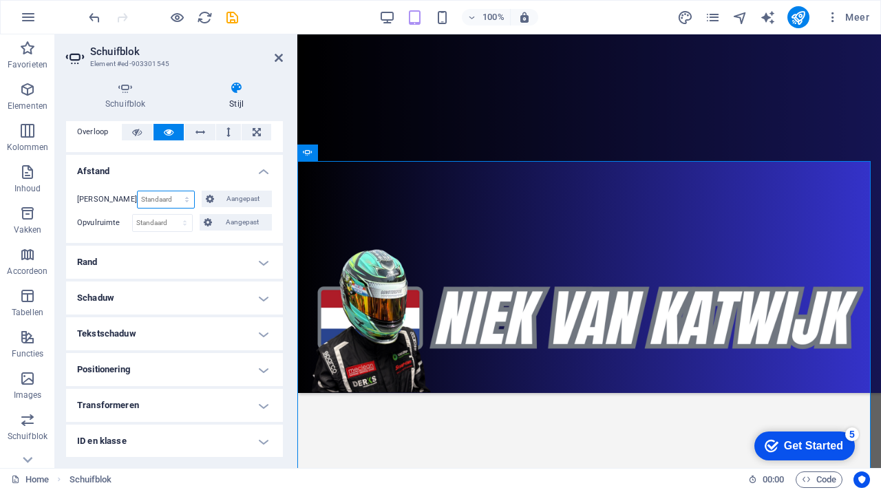
click at [173, 200] on select "Standaard auto px % rem vw vh Aangepast" at bounding box center [166, 199] width 57 height 17
select select "px"
click at [171, 191] on select "Standaard auto px % rem vw vh Aangepast" at bounding box center [166, 199] width 57 height 17
type input "1"
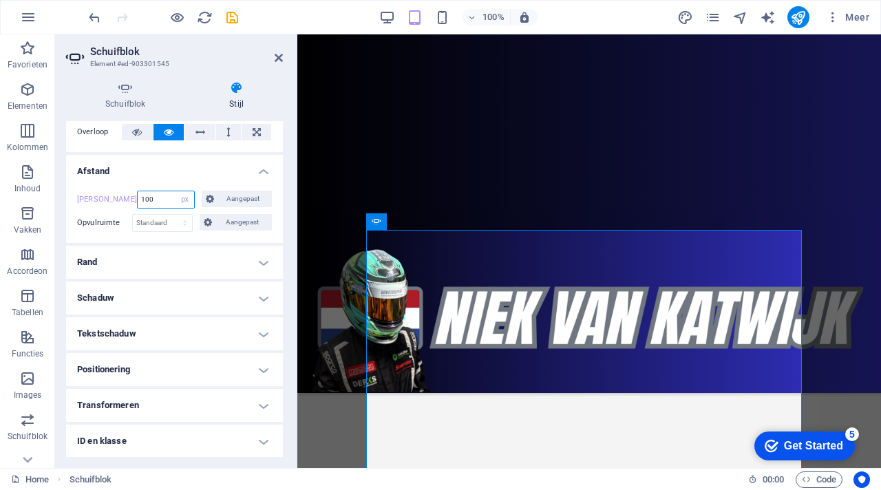
type input "100"
click at [191, 173] on h4 "Afstand" at bounding box center [174, 167] width 217 height 25
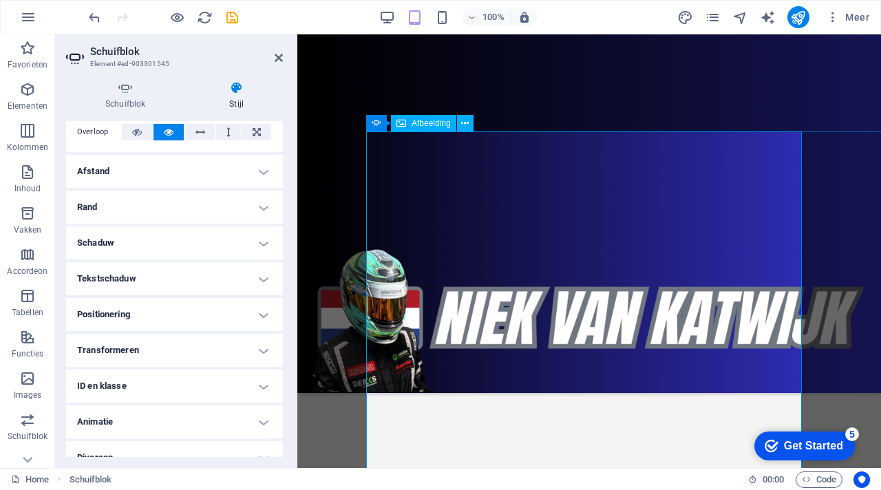
scroll to position [613, 0]
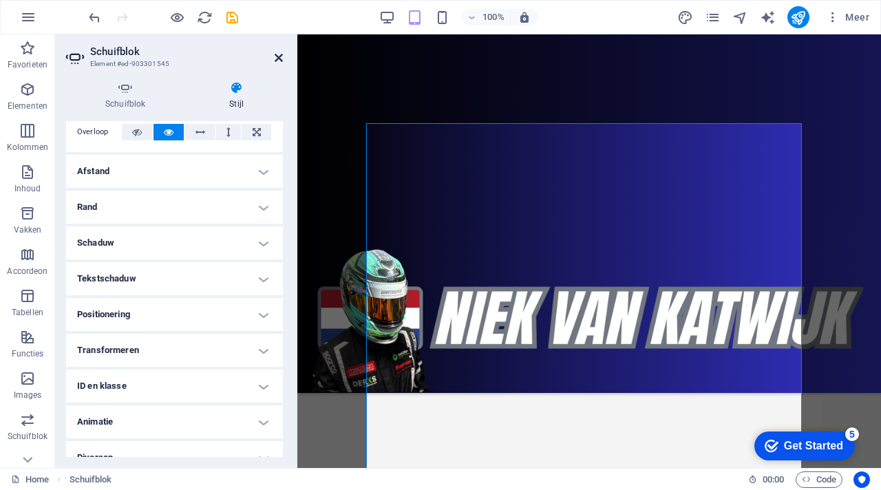
click at [276, 56] on icon at bounding box center [279, 57] width 8 height 11
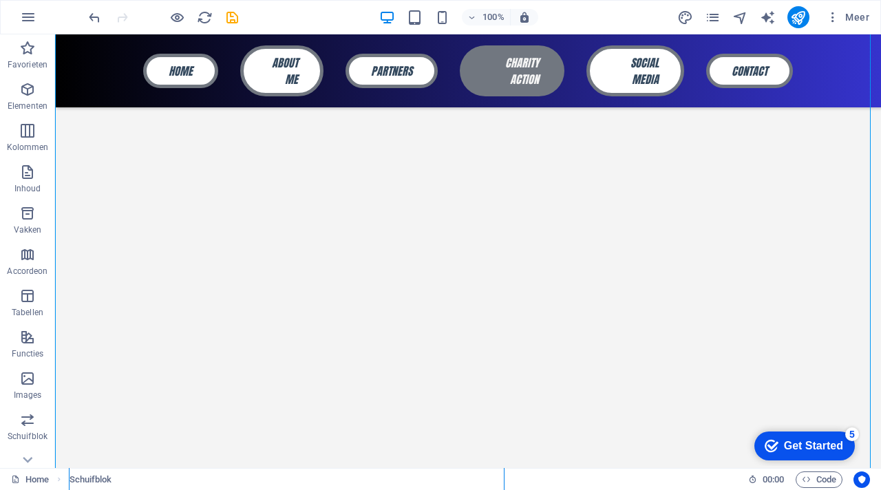
scroll to position [531, 0]
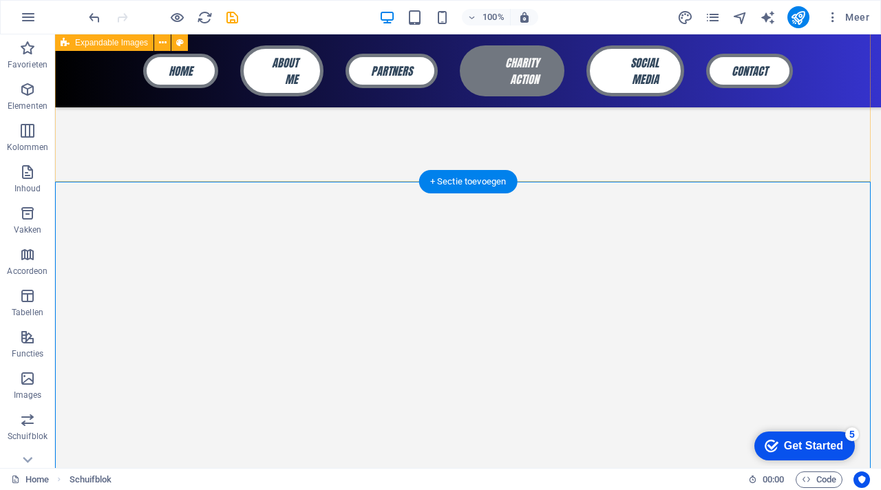
scroll to position [399, 0]
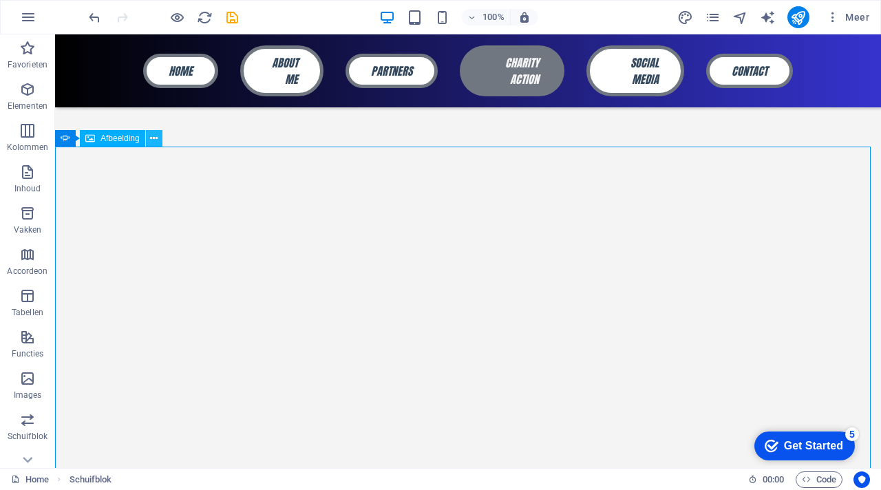
click at [158, 140] on button at bounding box center [154, 138] width 17 height 17
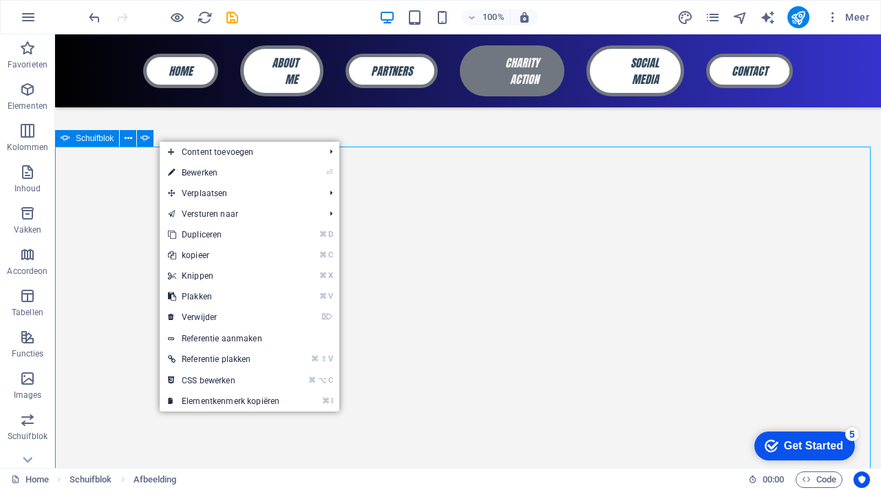
click at [68, 141] on icon at bounding box center [66, 138] width 10 height 17
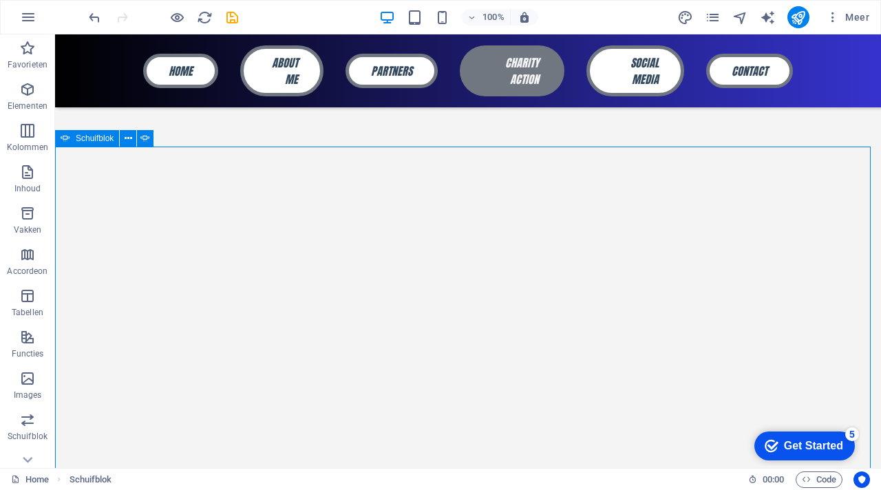
click at [83, 138] on span "Schuifblok" at bounding box center [95, 138] width 38 height 8
click at [85, 138] on span "Schuifblok" at bounding box center [95, 138] width 38 height 8
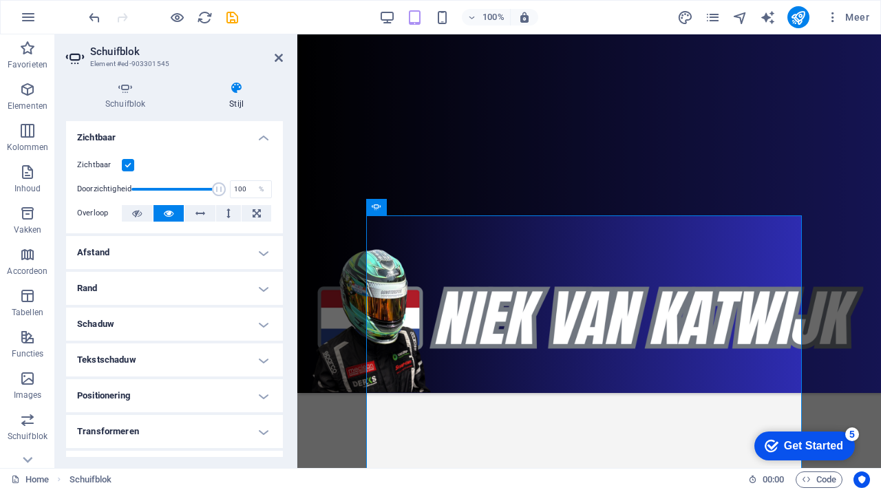
scroll to position [520, 0]
click at [132, 87] on icon at bounding box center [125, 88] width 118 height 14
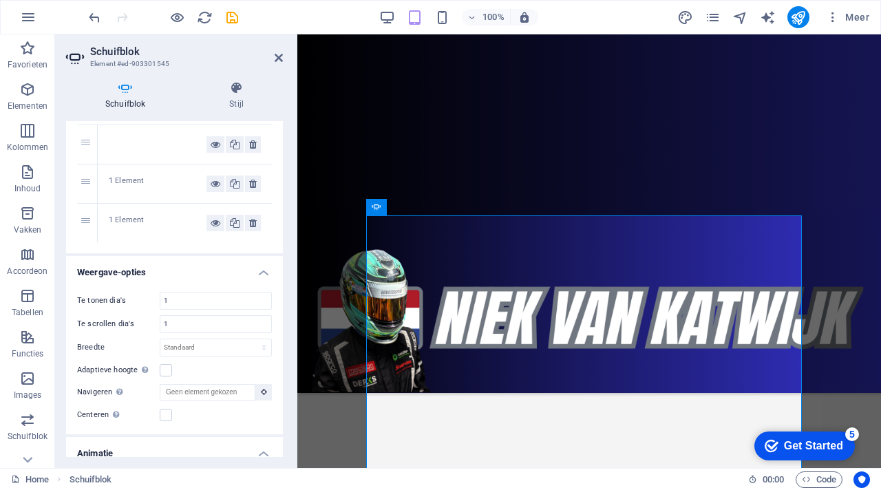
scroll to position [52, 0]
drag, startPoint x: 161, startPoint y: 147, endPoint x: 150, endPoint y: 185, distance: 40.1
click at [150, 185] on div "1 2 1 Element 3 1 Element" at bounding box center [174, 183] width 195 height 117
click at [211, 138] on icon at bounding box center [216, 144] width 10 height 17
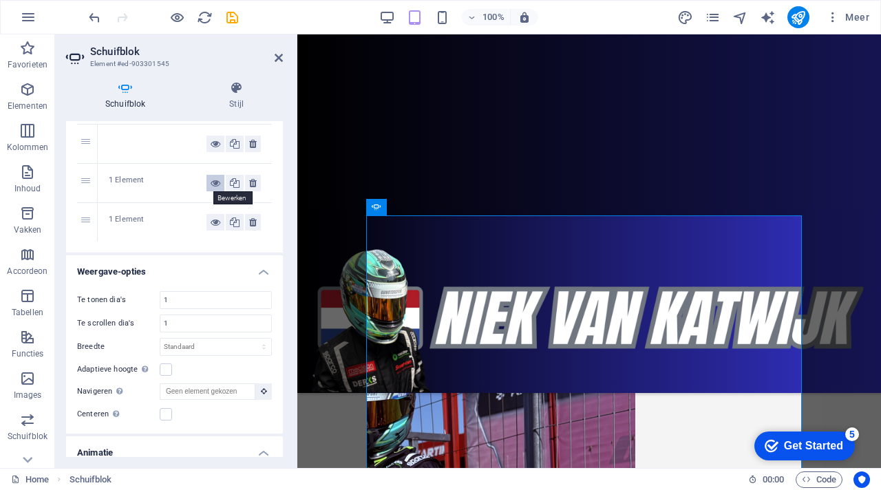
click at [211, 180] on icon at bounding box center [216, 183] width 10 height 17
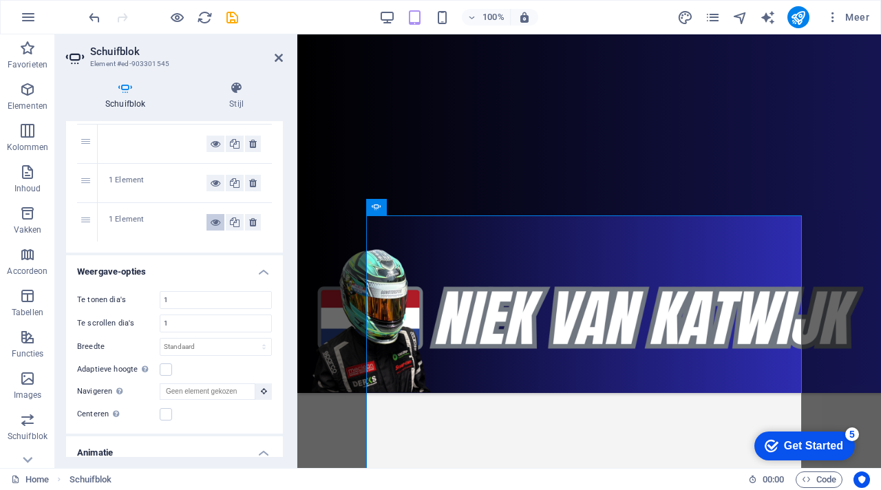
click at [212, 219] on icon at bounding box center [216, 222] width 10 height 17
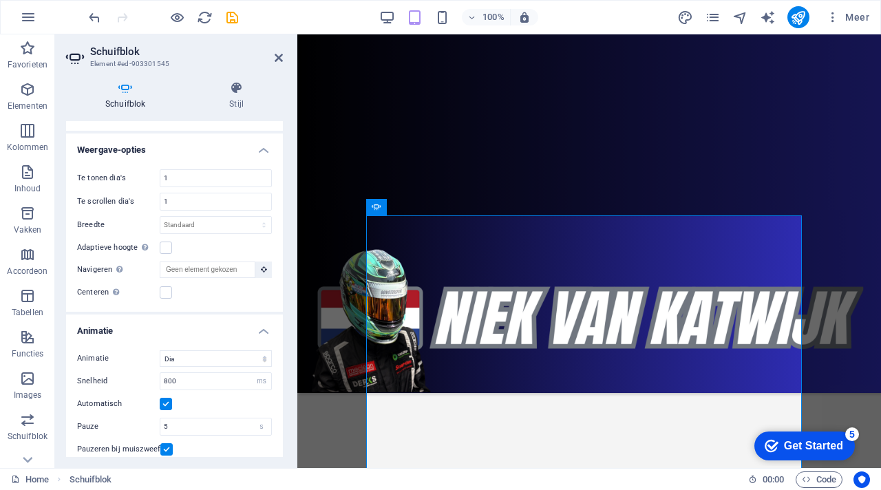
scroll to position [181, 0]
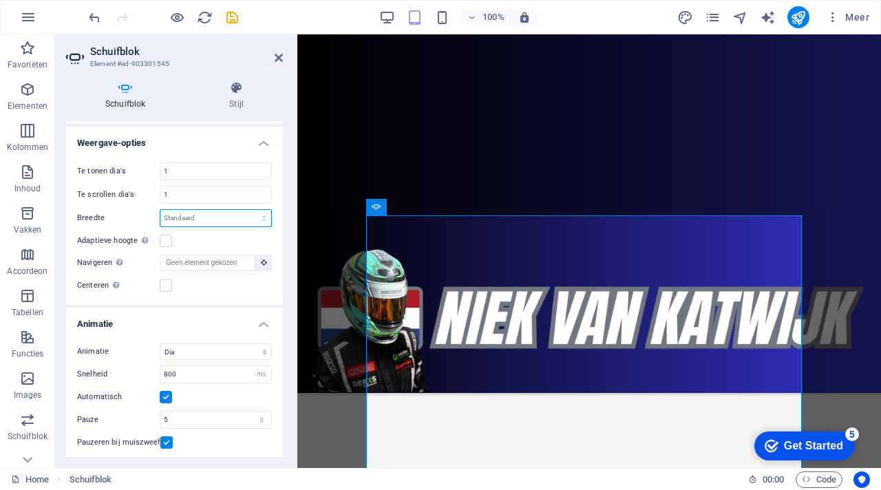
click at [201, 222] on select "Standaard px % rem em vw vh" at bounding box center [215, 218] width 111 height 17
select select "px"
click at [249, 210] on select "Standaard px % rem em vw vh" at bounding box center [215, 218] width 111 height 17
type input "1"
type input "800"
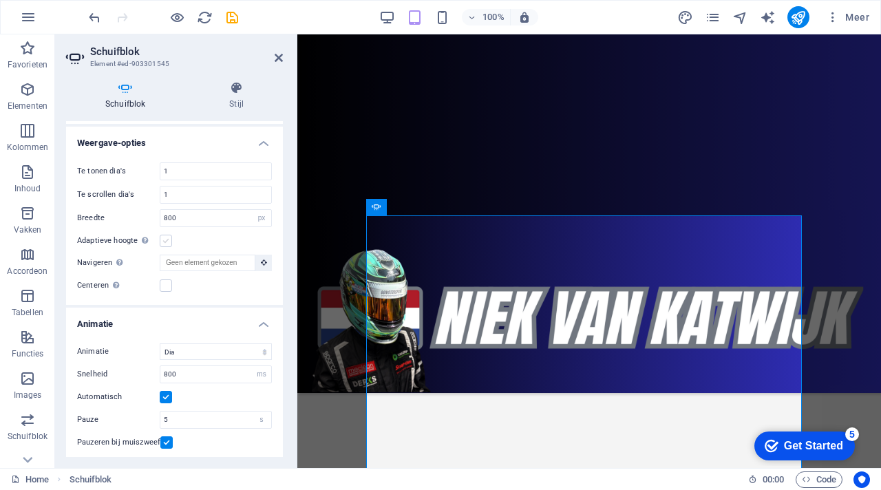
click at [169, 242] on label at bounding box center [166, 241] width 12 height 12
click at [0, 0] on input "Adaptieve hoogte Automatisch de hoogte aanpassen voor horizontale schuifregelaa…" at bounding box center [0, 0] width 0 height 0
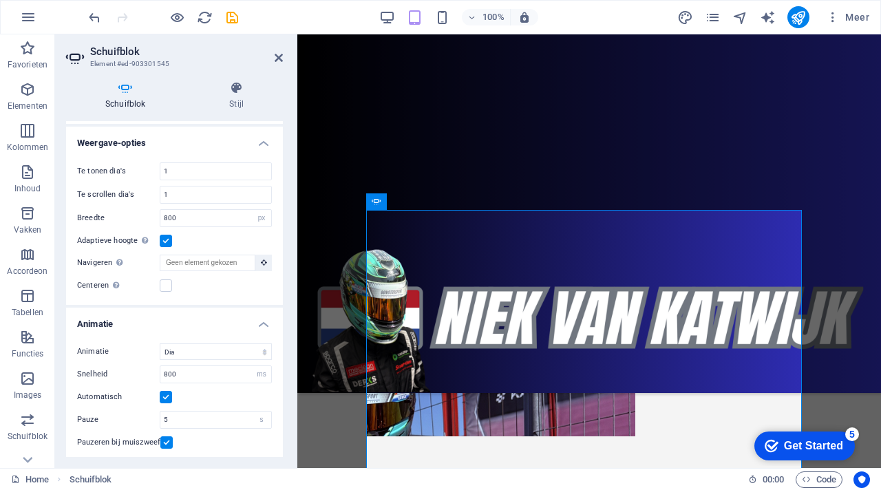
scroll to position [529, 0]
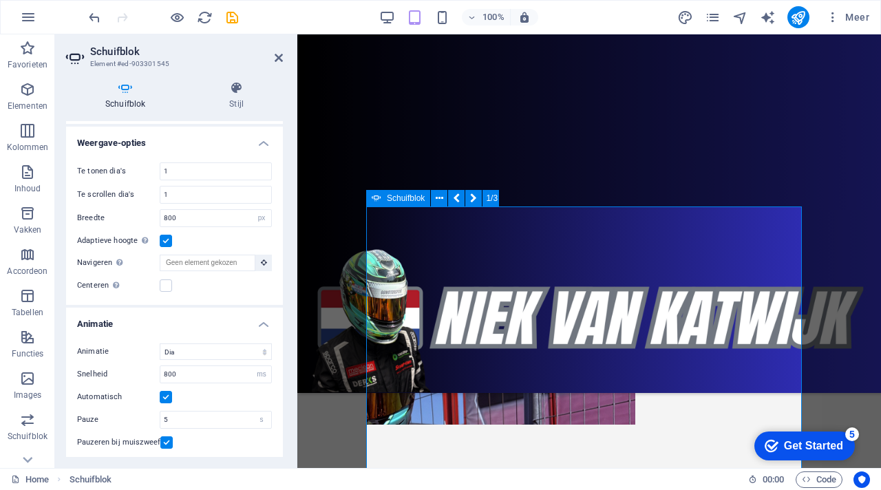
click at [366, 421] on button "button" at bounding box center [366, 421] width 0 height 0
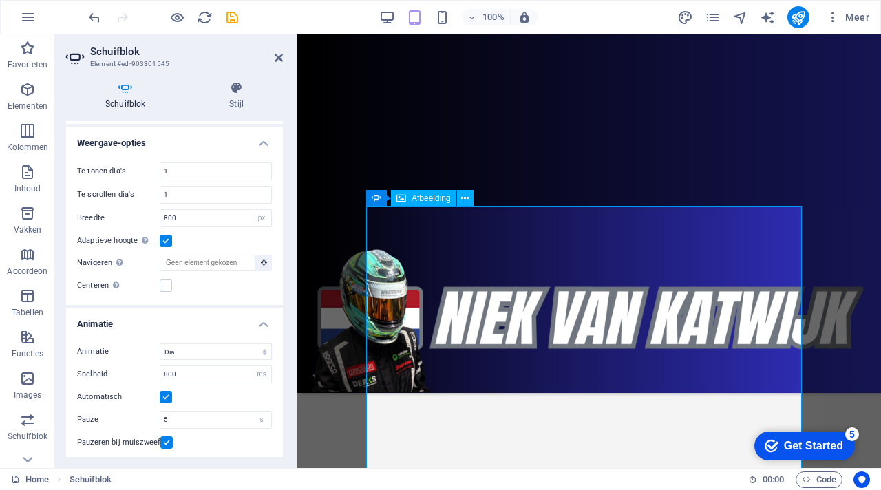
click at [366, 449] on button "button" at bounding box center [366, 449] width 0 height 0
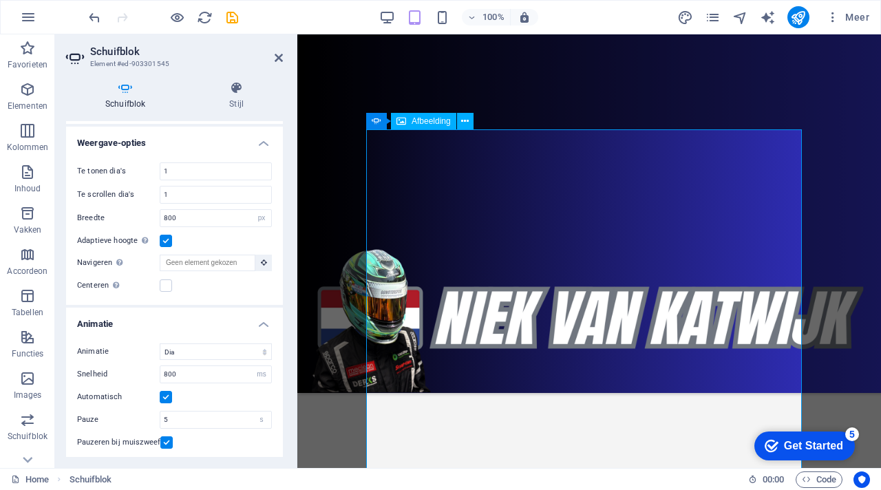
scroll to position [605, 0]
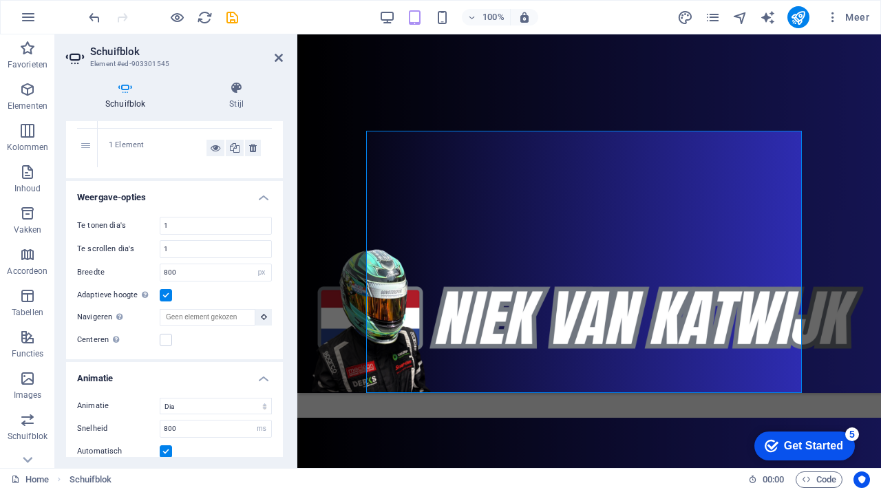
scroll to position [427, 0]
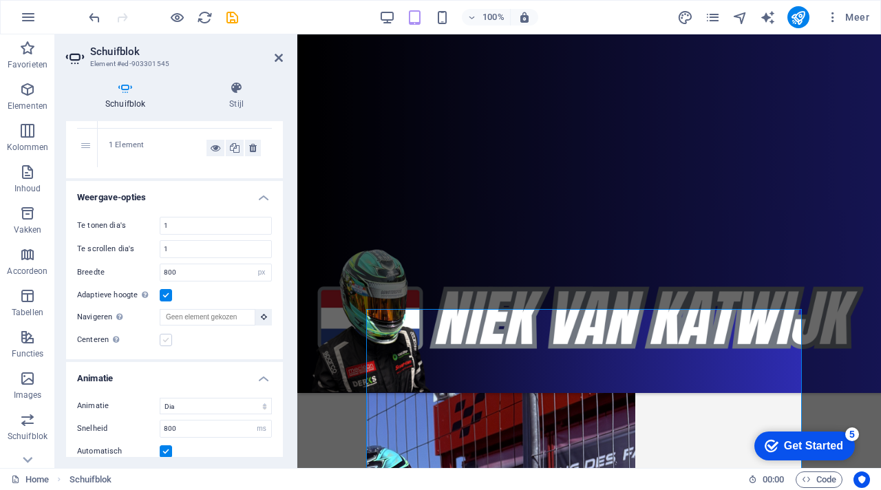
click at [169, 341] on label at bounding box center [166, 340] width 12 height 12
click at [0, 0] on input "Centeren Maakt een gecentreerde weergave mogelijk met een deel van de vorige en…" at bounding box center [0, 0] width 0 height 0
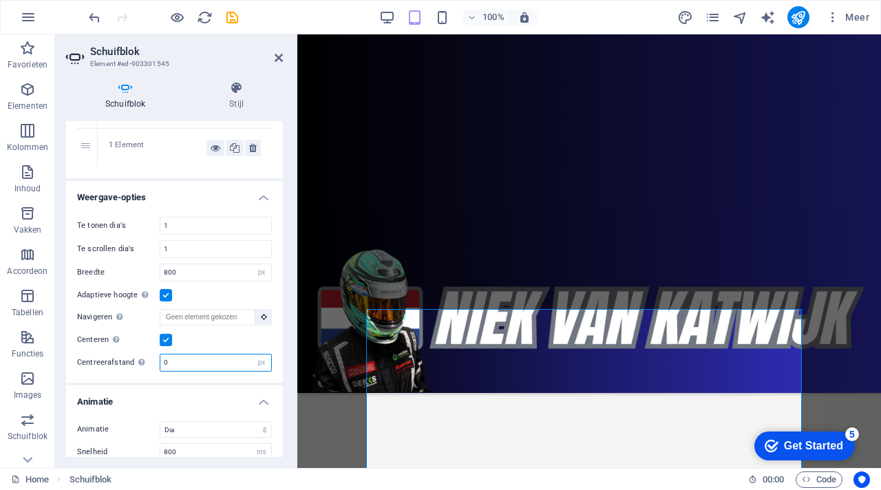
drag, startPoint x: 218, startPoint y: 361, endPoint x: 156, endPoint y: 357, distance: 62.1
click at [155, 357] on div "Centreerafstand Niet zichtbaar wanneer "Variabele breedte" is geactiveerd 0 px %" at bounding box center [174, 363] width 195 height 18
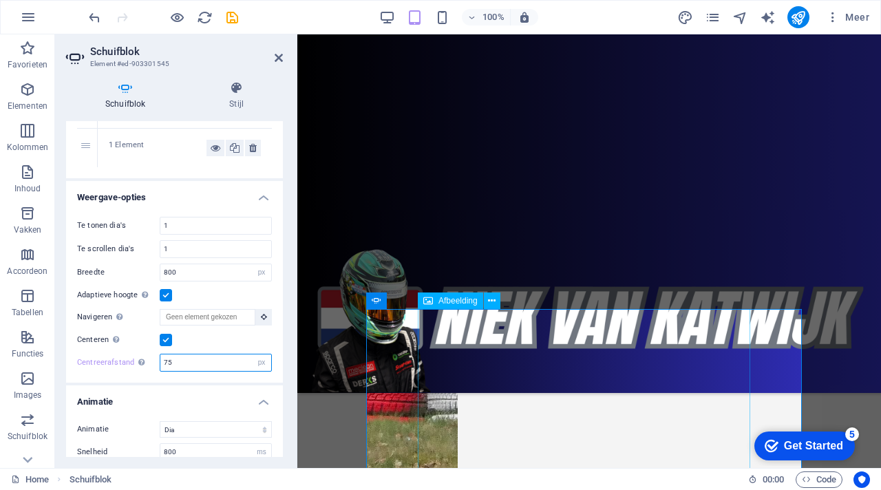
type input "75"
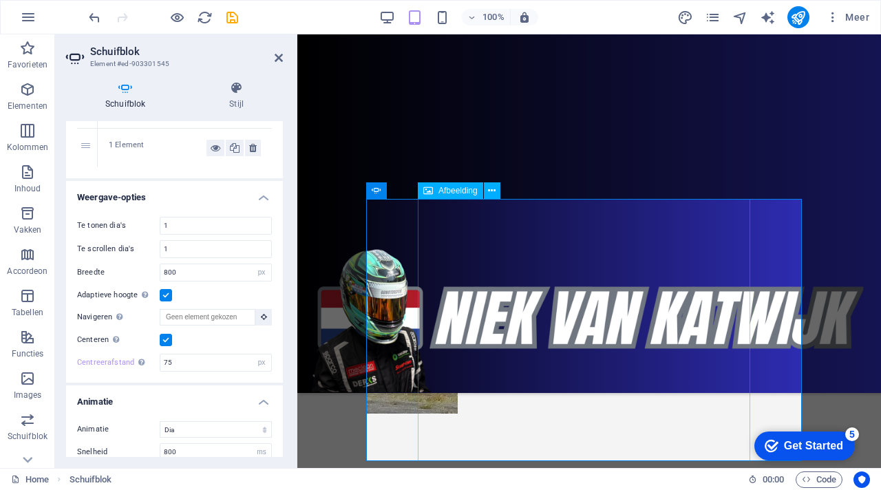
scroll to position [535, 0]
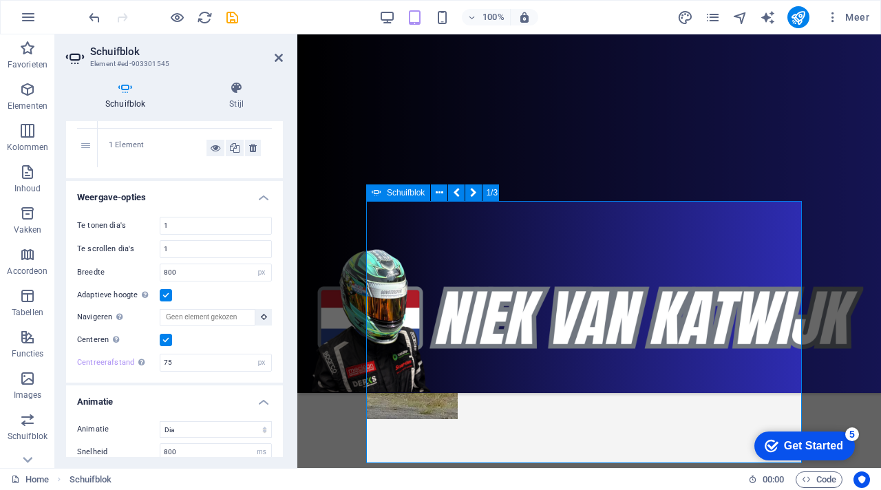
click at [366, 416] on button "button" at bounding box center [366, 416] width 0 height 0
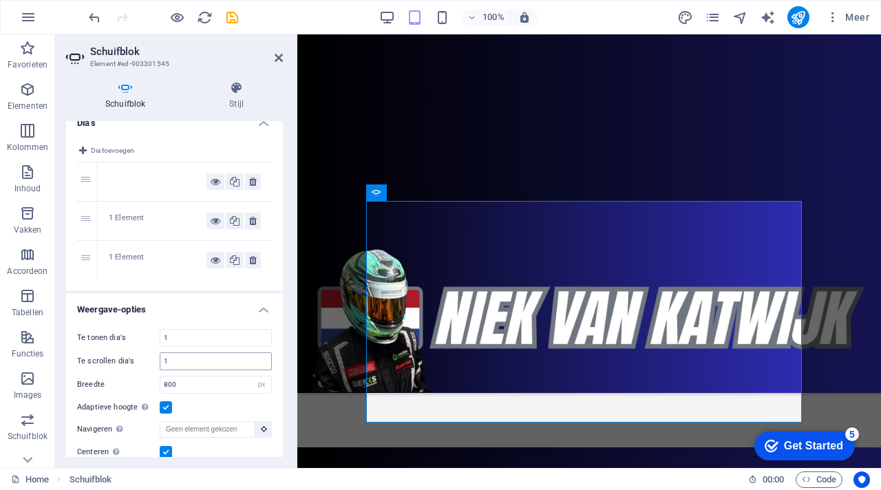
scroll to position [0, 0]
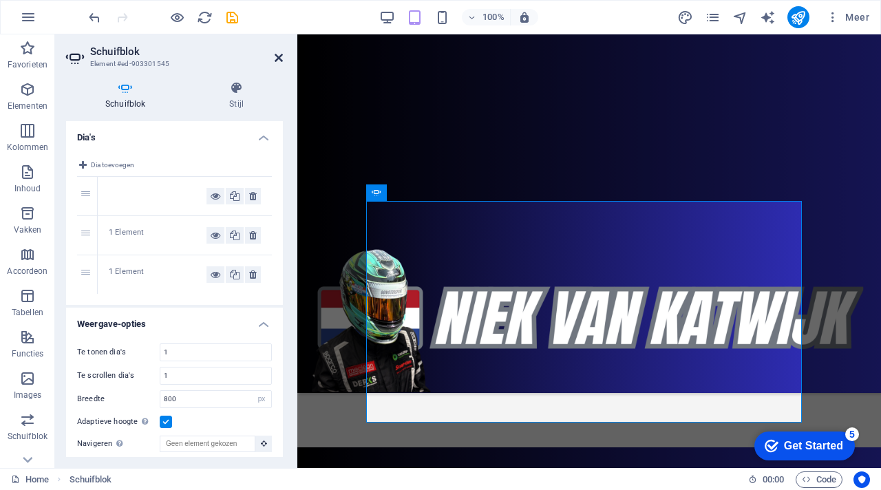
click at [277, 61] on icon at bounding box center [279, 57] width 8 height 11
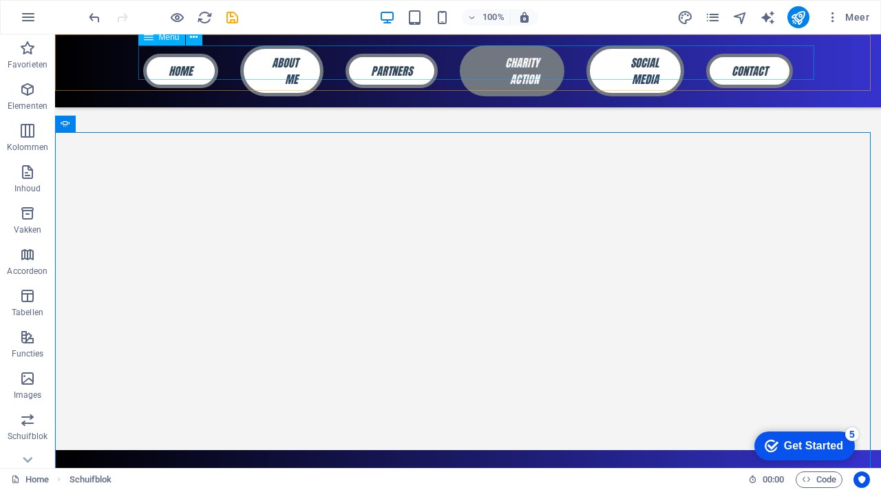
scroll to position [413, 0]
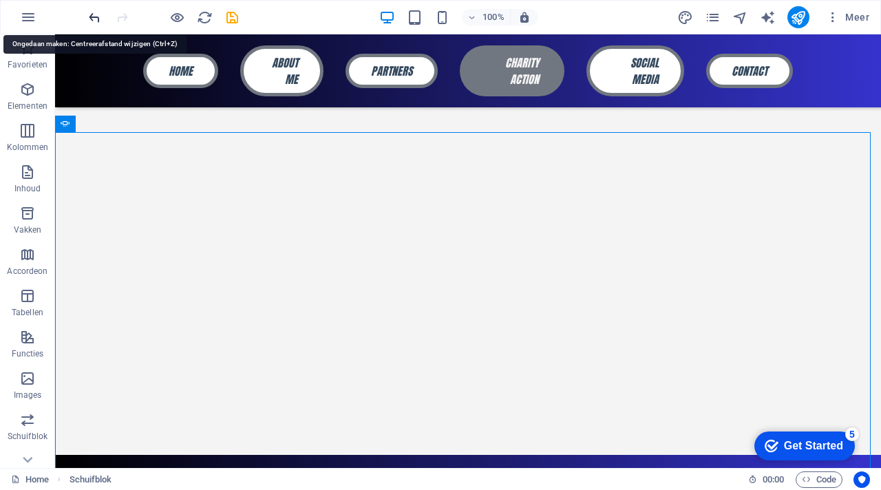
click at [96, 22] on icon "undo" at bounding box center [95, 18] width 16 height 16
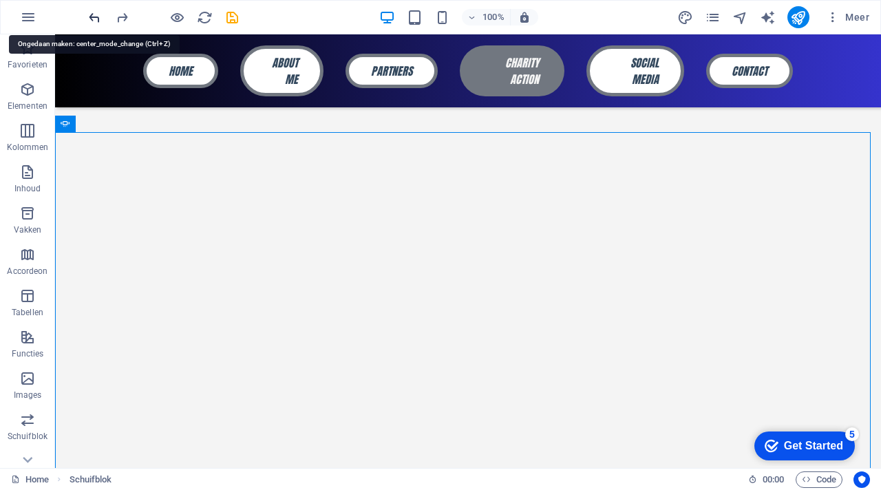
click at [96, 22] on icon "undo" at bounding box center [95, 18] width 16 height 16
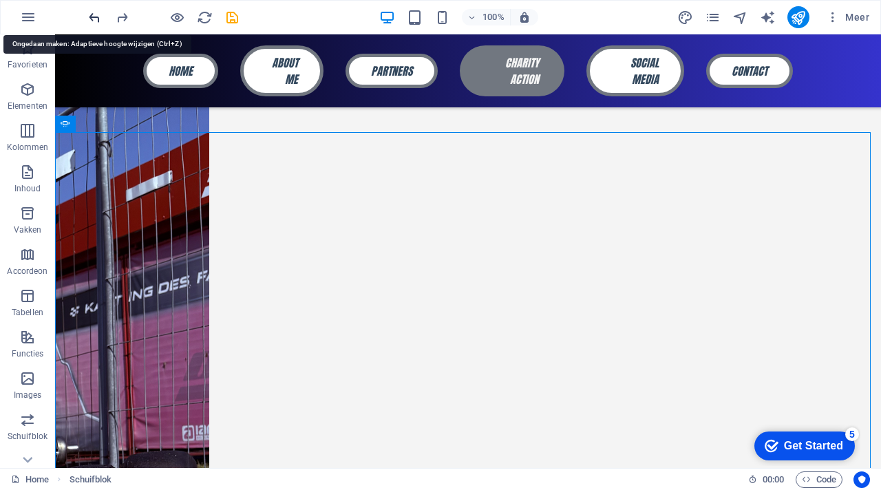
click at [96, 22] on icon "undo" at bounding box center [95, 18] width 16 height 16
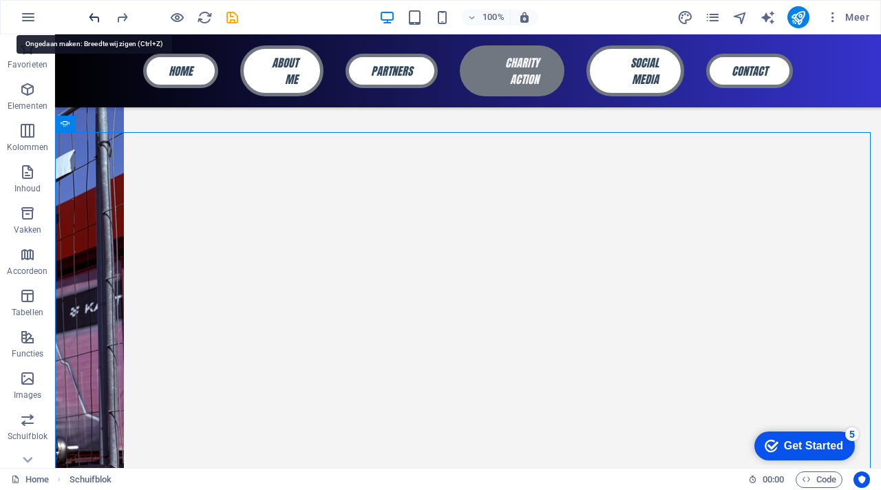
click at [96, 22] on icon "undo" at bounding box center [95, 18] width 16 height 16
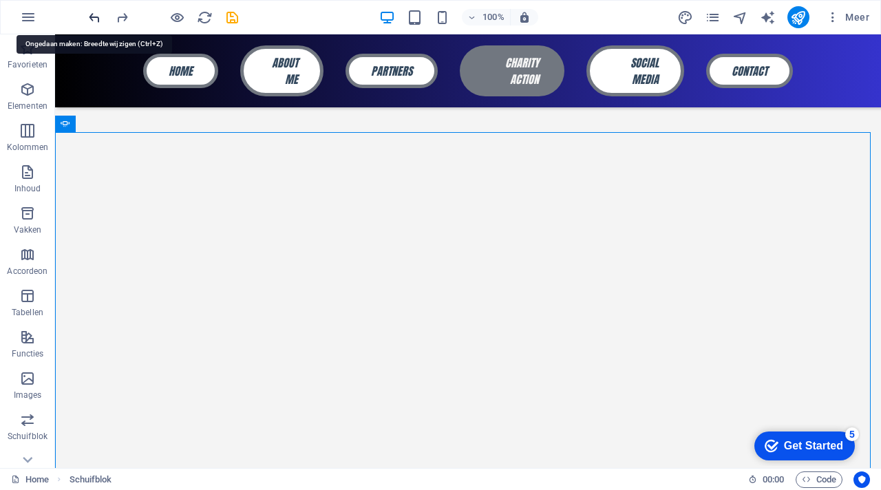
click at [96, 22] on icon "undo" at bounding box center [95, 18] width 16 height 16
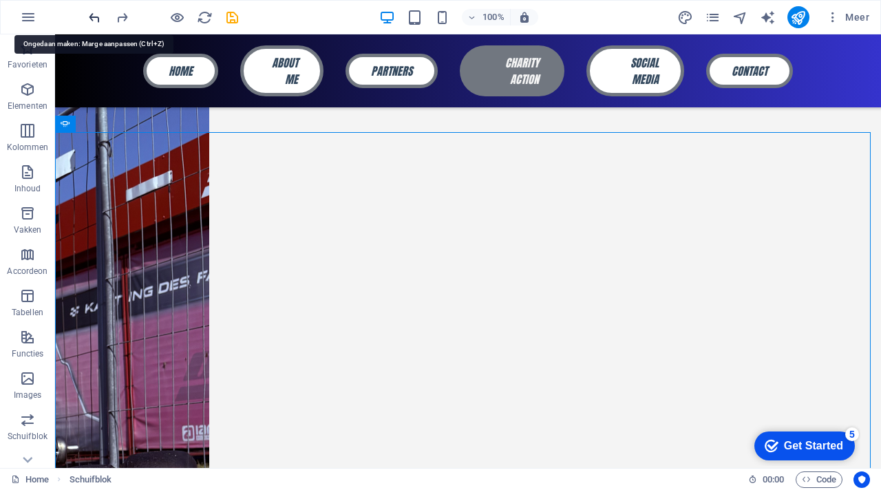
click at [96, 22] on icon "undo" at bounding box center [95, 18] width 16 height 16
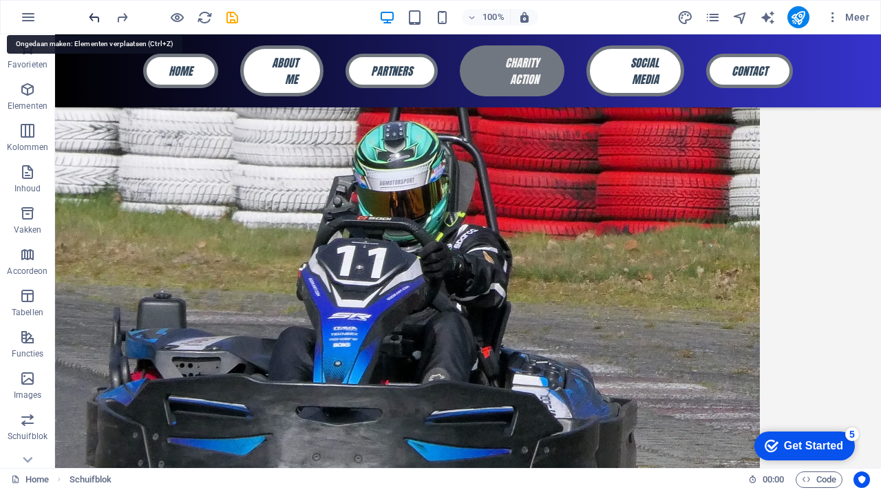
click at [96, 22] on icon "undo" at bounding box center [95, 18] width 16 height 16
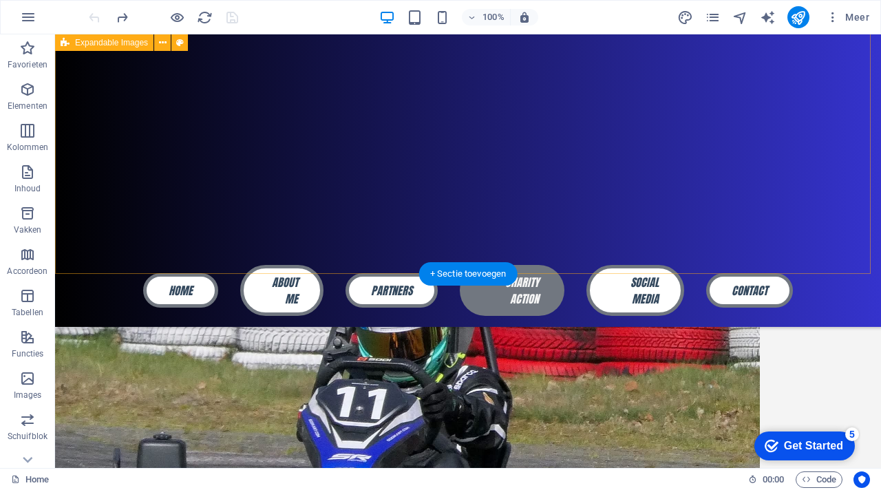
scroll to position [268, 0]
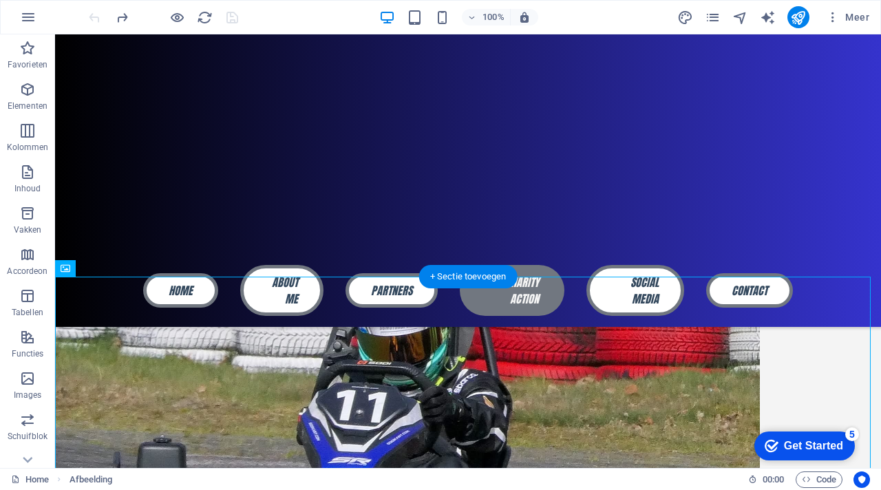
drag, startPoint x: 275, startPoint y: 401, endPoint x: 348, endPoint y: 180, distance: 232.9
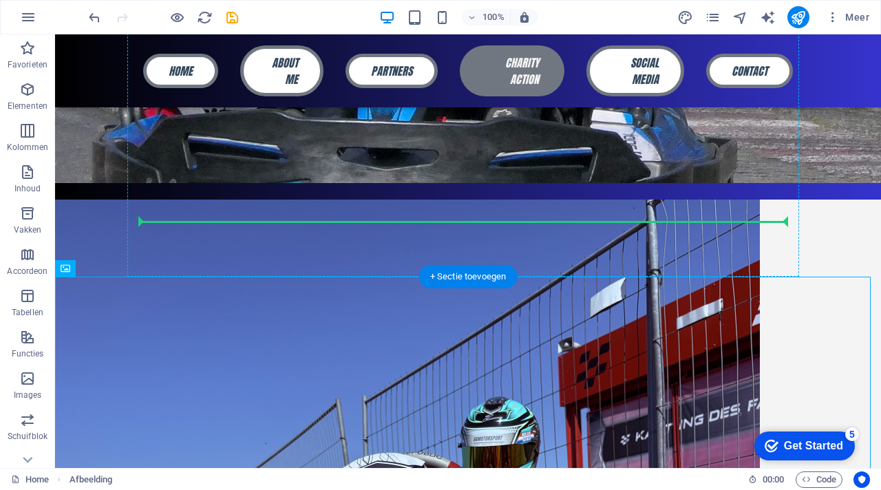
drag, startPoint x: 321, startPoint y: 351, endPoint x: 372, endPoint y: 169, distance: 189.6
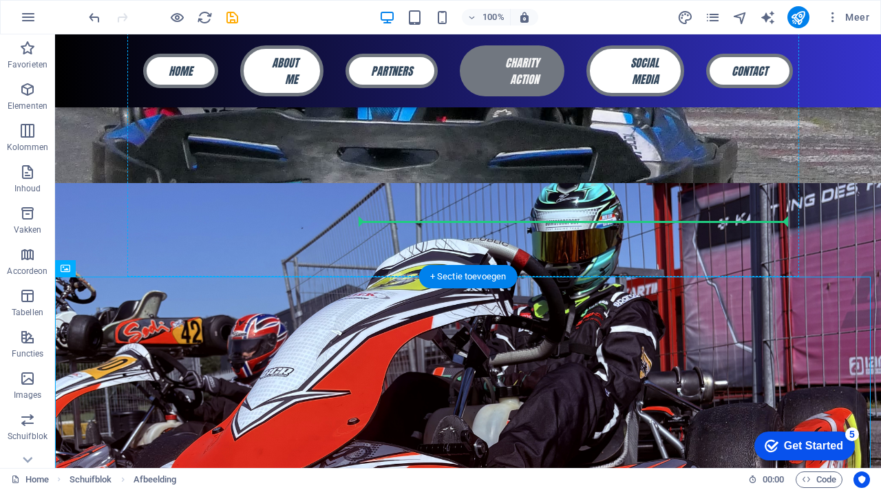
drag, startPoint x: 376, startPoint y: 316, endPoint x: 757, endPoint y: 171, distance: 407.8
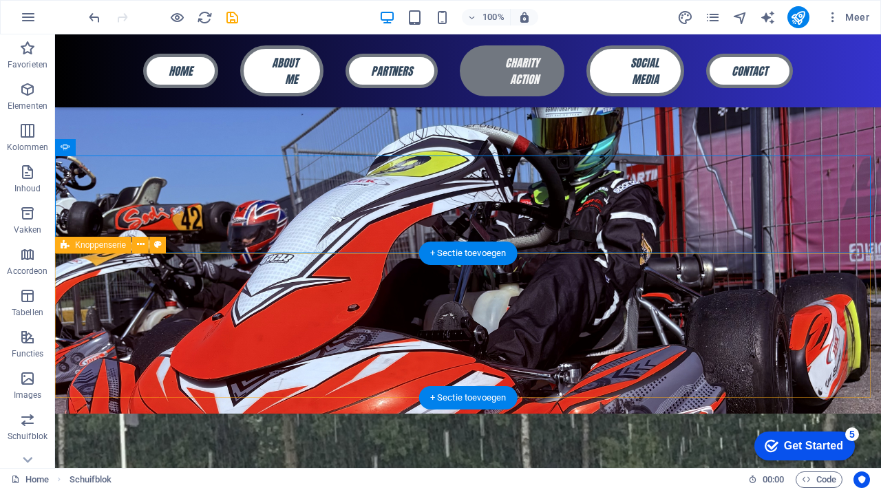
scroll to position [380, 0]
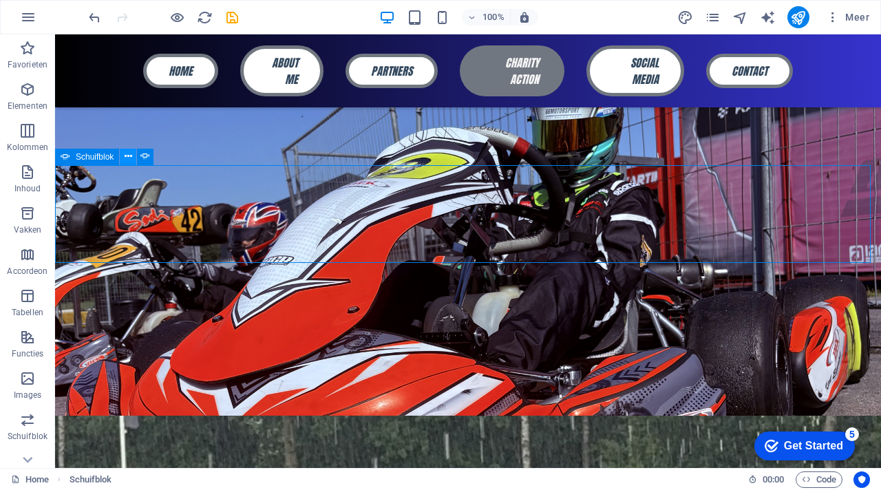
click at [125, 154] on icon at bounding box center [129, 156] width 8 height 14
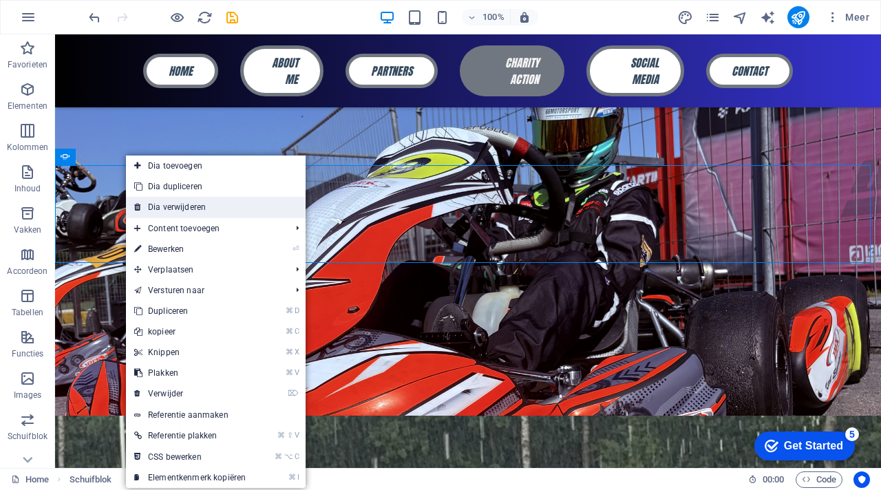
click at [180, 206] on link "Dia verwijderen" at bounding box center [216, 207] width 180 height 21
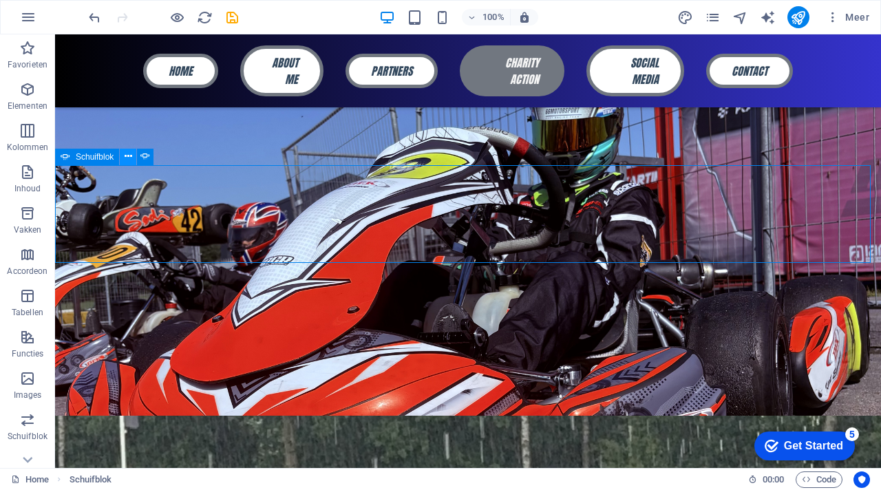
click at [128, 153] on icon at bounding box center [129, 156] width 8 height 14
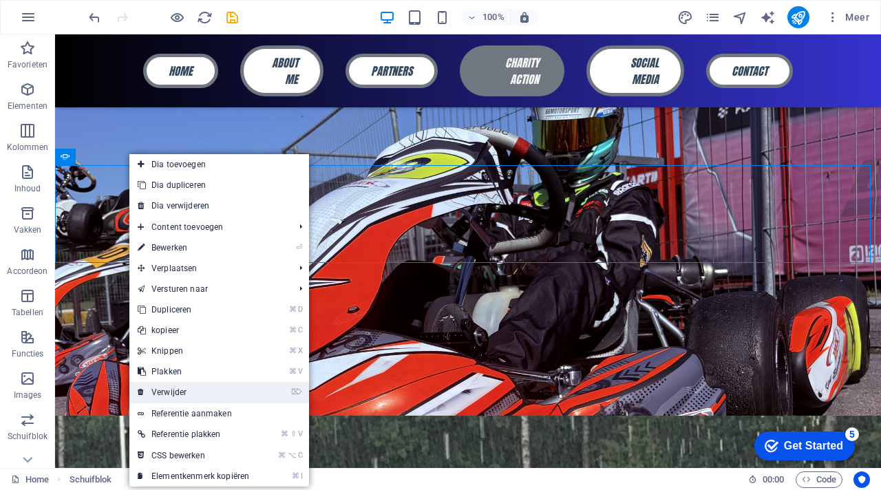
click at [224, 402] on link "⌦ Verwijder" at bounding box center [193, 392] width 128 height 21
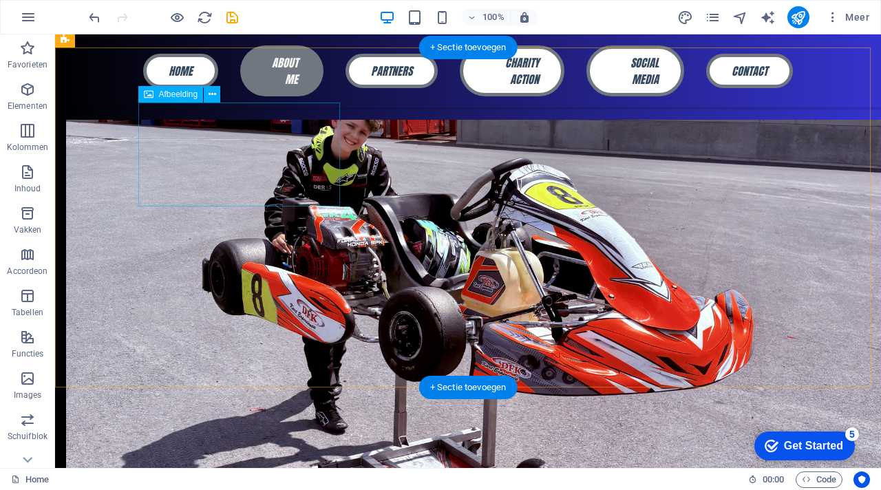
scroll to position [1239, 0]
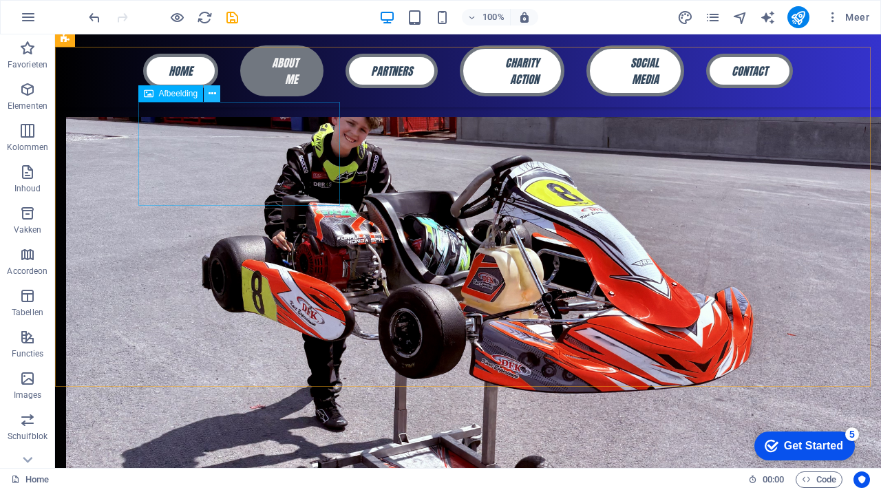
click at [214, 94] on icon at bounding box center [213, 94] width 8 height 14
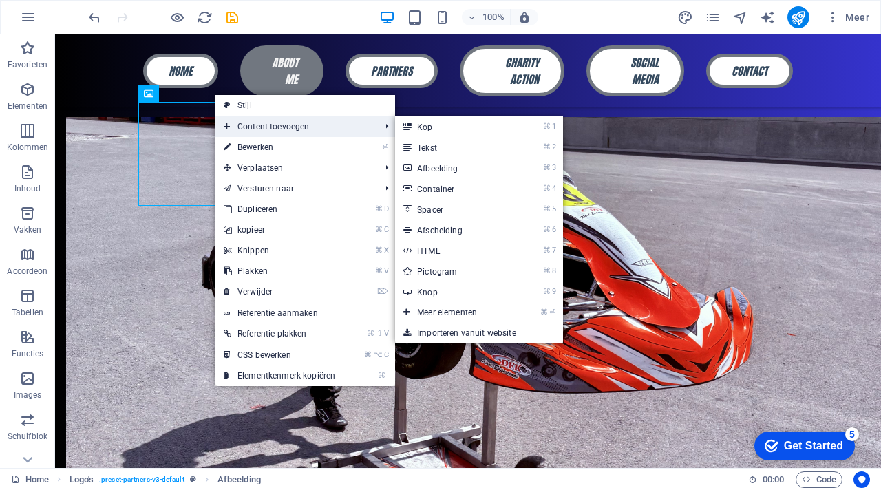
click at [247, 126] on span "Content toevoegen" at bounding box center [294, 126] width 159 height 21
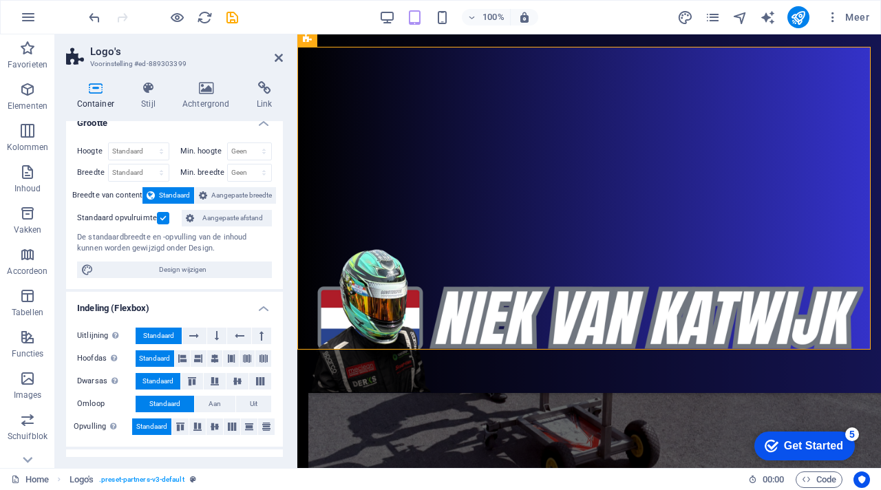
scroll to position [0, 0]
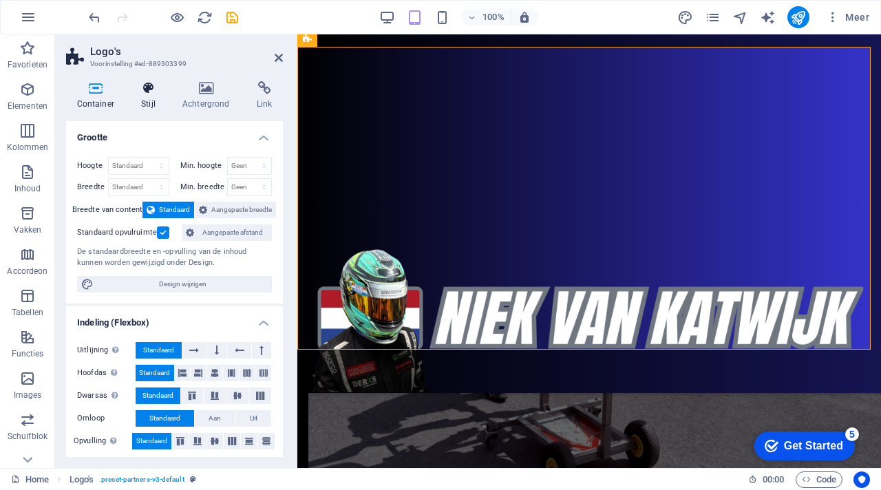
click at [147, 92] on icon at bounding box center [149, 88] width 36 height 14
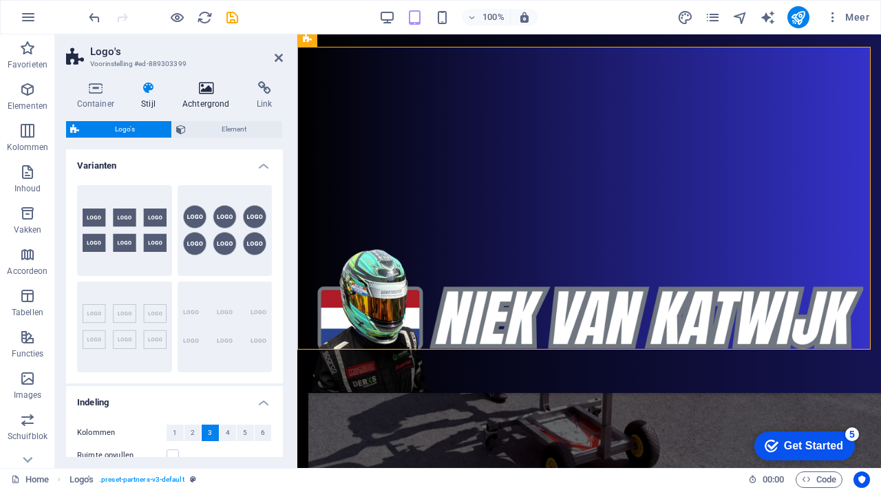
click at [210, 92] on icon at bounding box center [205, 88] width 69 height 14
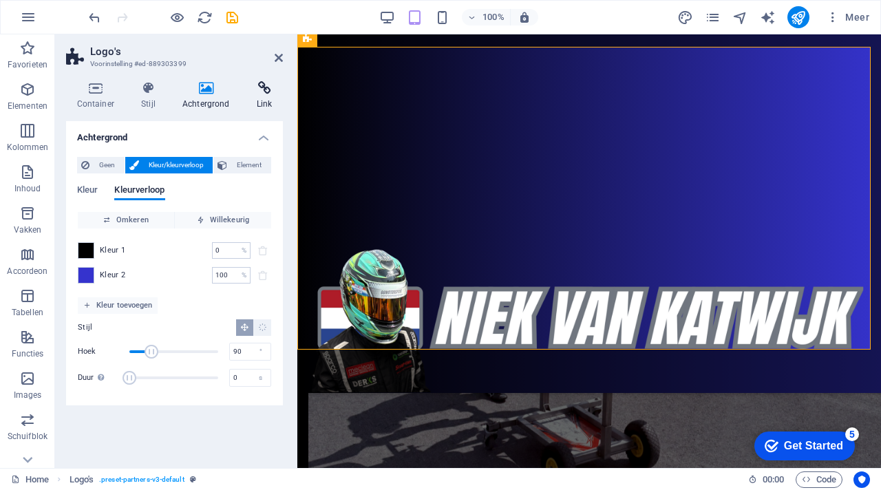
click at [266, 97] on h4 "Link" at bounding box center [264, 95] width 37 height 29
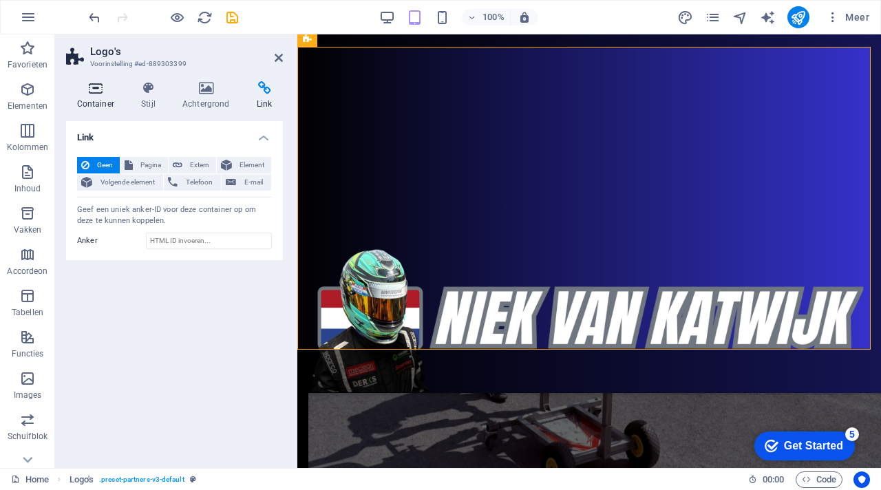
click at [96, 102] on h4 "Container" at bounding box center [98, 95] width 65 height 29
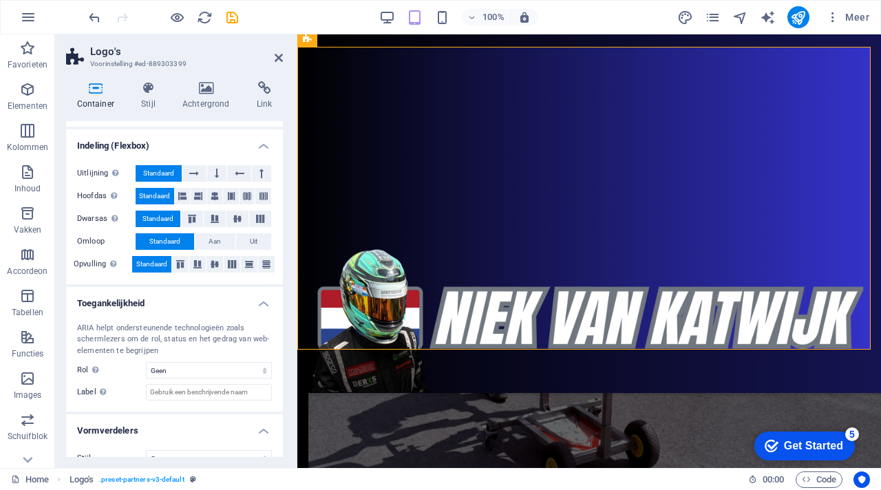
scroll to position [198, 0]
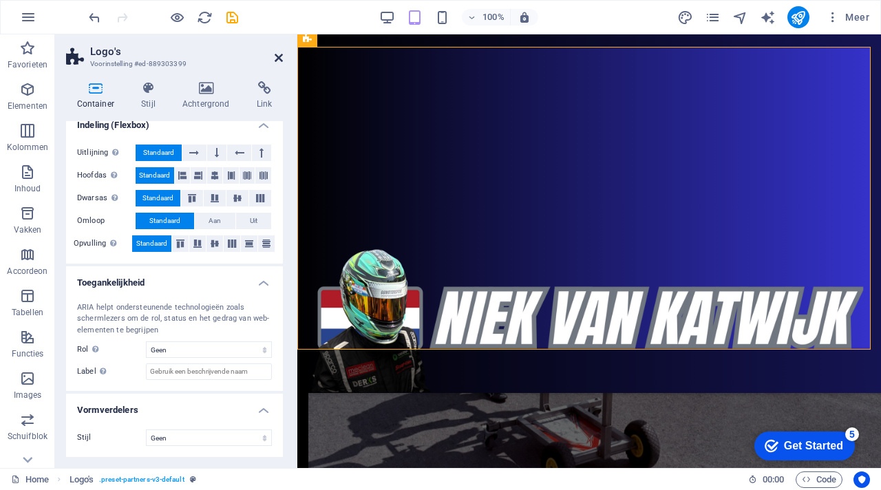
click at [279, 55] on icon at bounding box center [279, 57] width 8 height 11
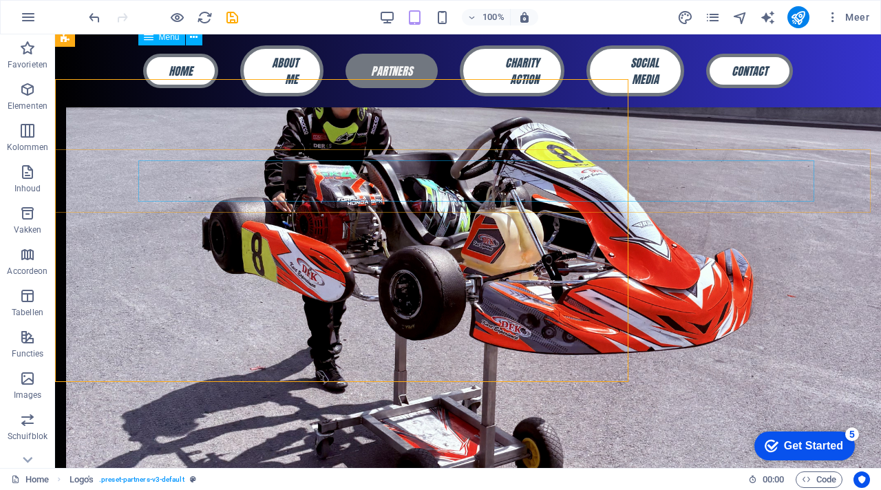
scroll to position [1239, 0]
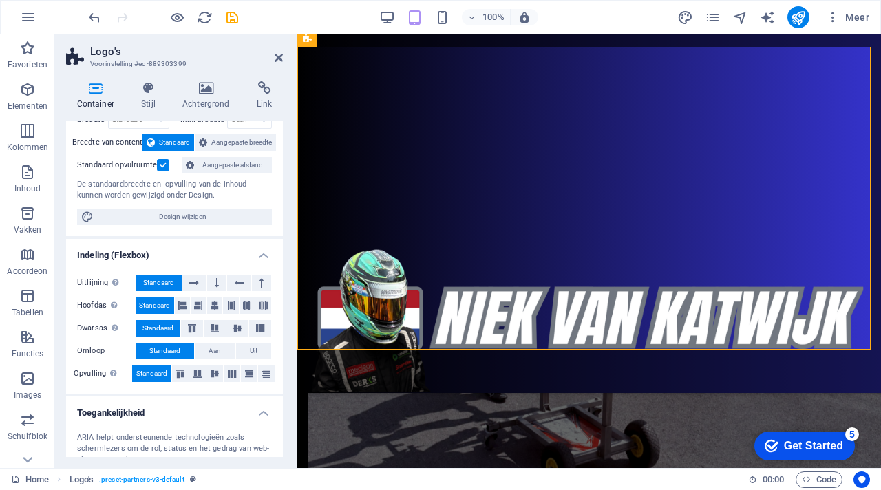
scroll to position [0, 0]
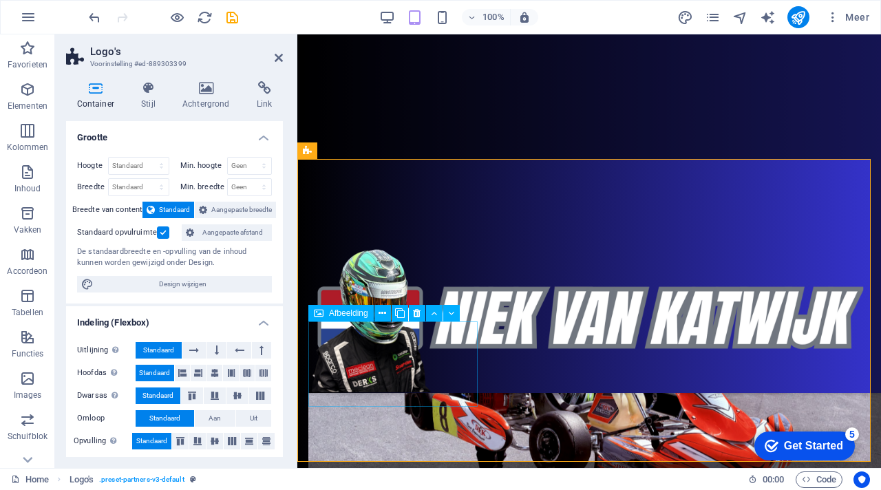
scroll to position [1158, 0]
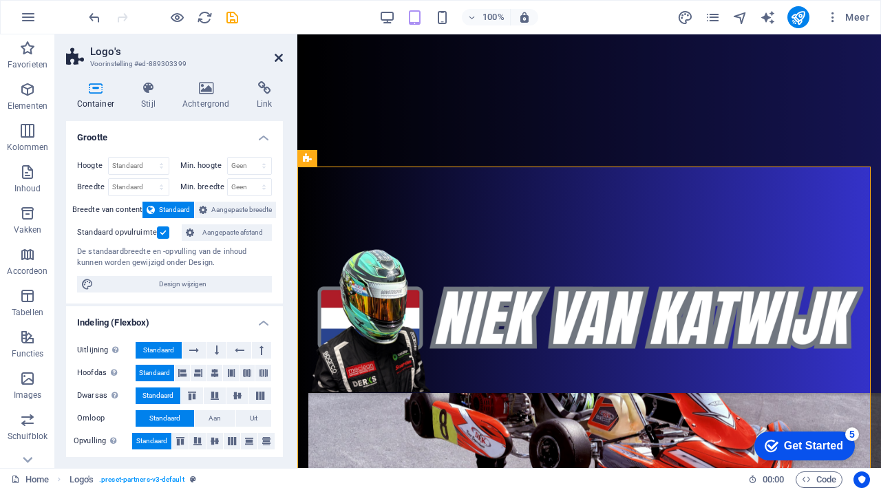
click at [279, 61] on icon at bounding box center [279, 57] width 8 height 11
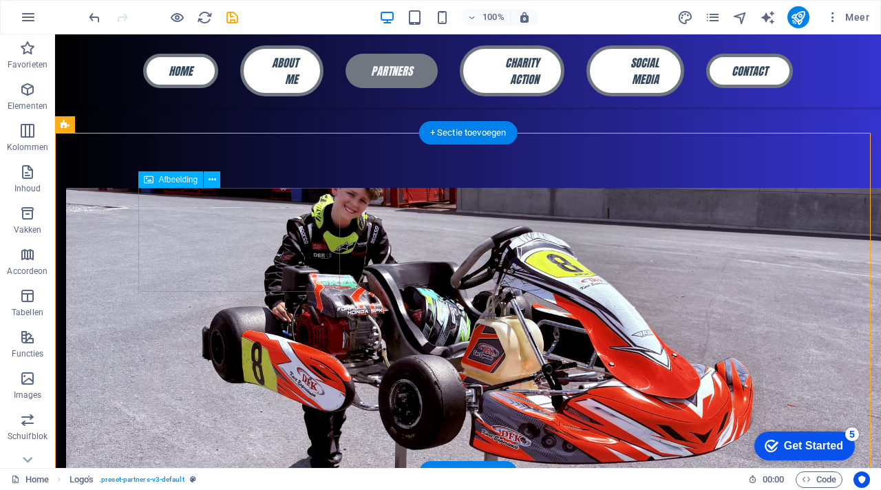
scroll to position [1173, 0]
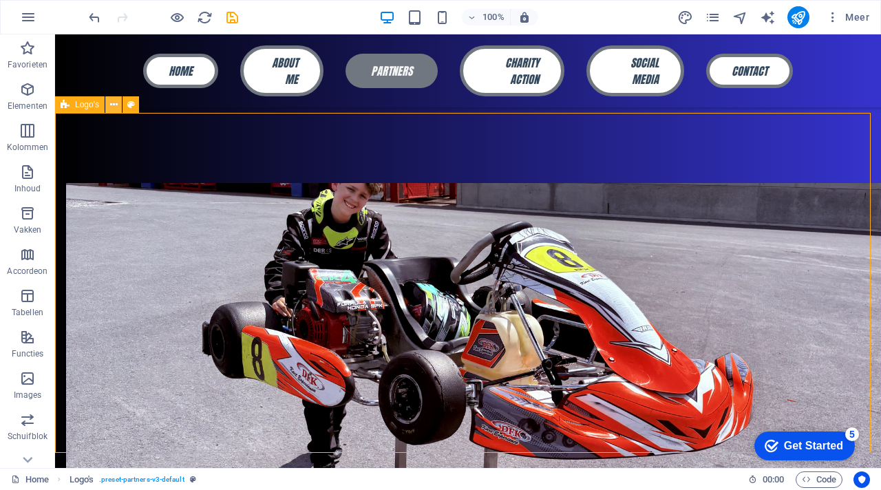
click at [116, 105] on icon at bounding box center [114, 105] width 8 height 14
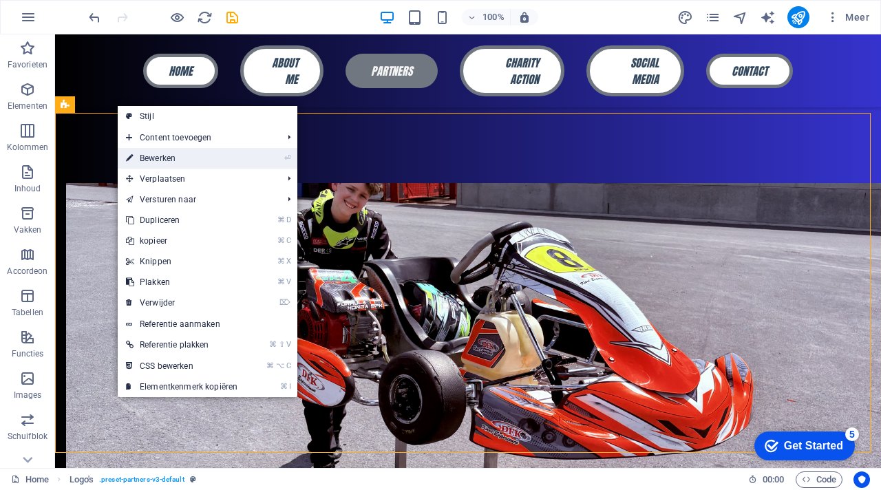
click at [155, 162] on link "⏎ Bewerken" at bounding box center [182, 158] width 128 height 21
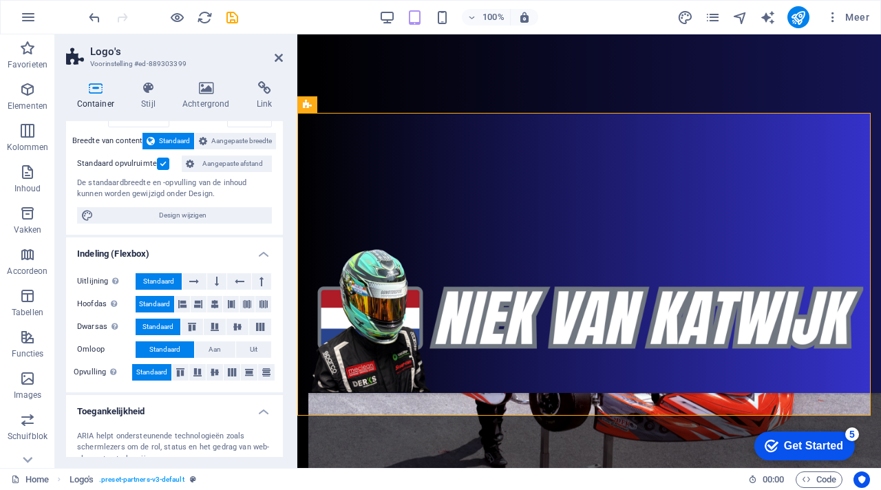
scroll to position [0, 0]
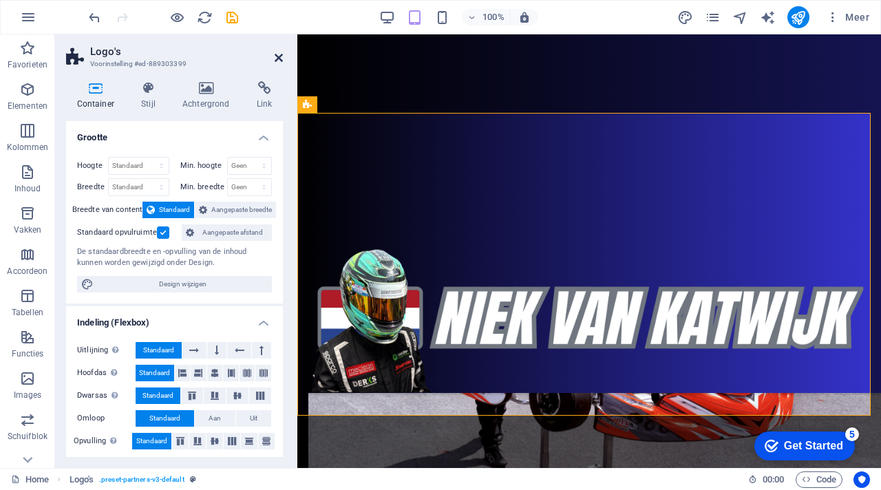
click at [276, 62] on icon at bounding box center [279, 57] width 8 height 11
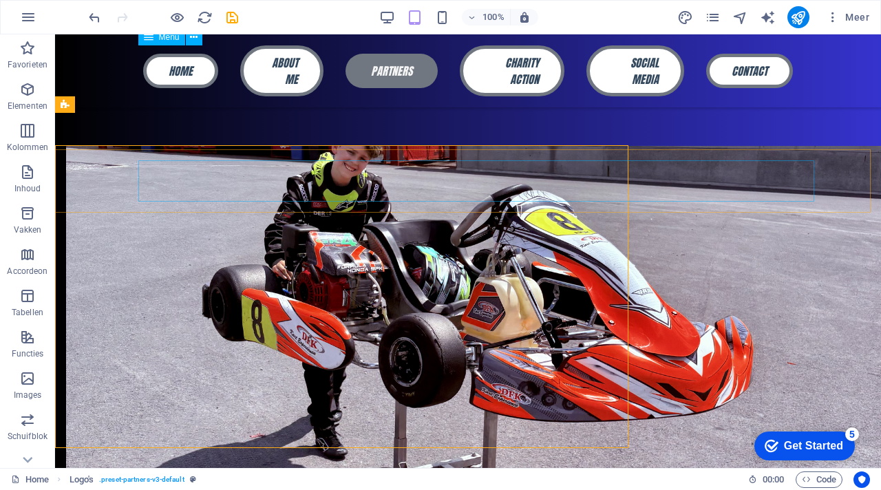
scroll to position [1173, 0]
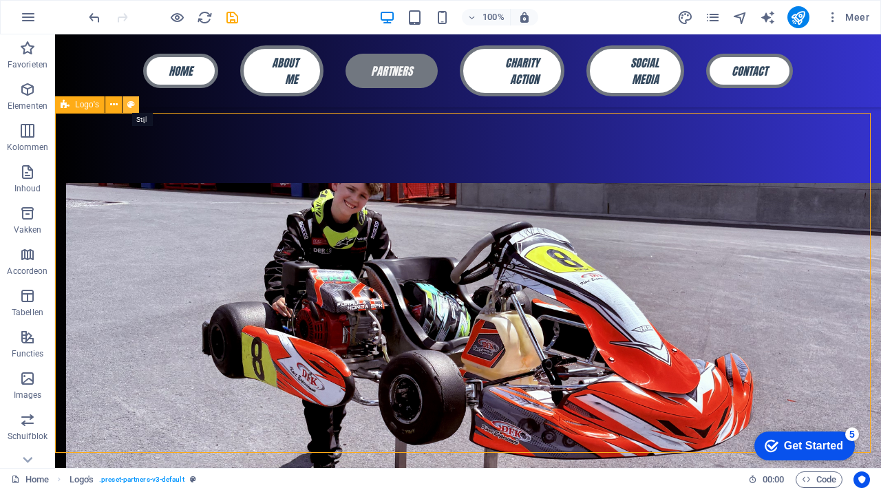
click at [134, 105] on icon at bounding box center [131, 105] width 8 height 14
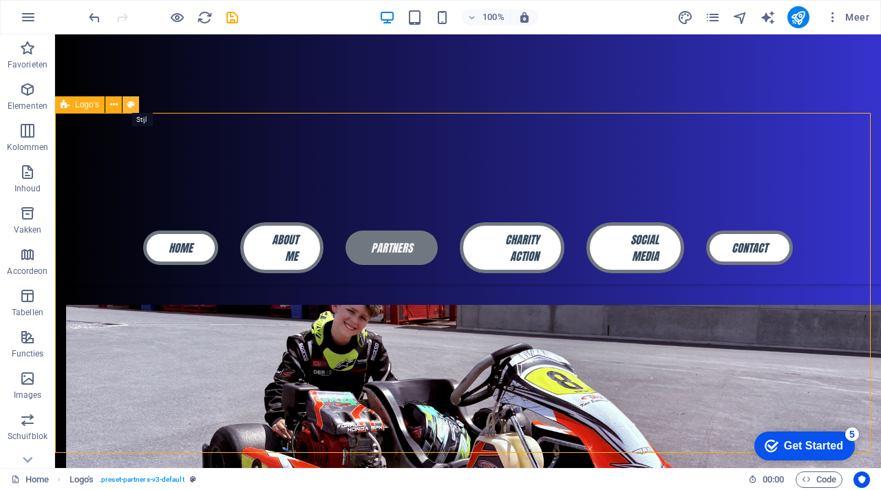
select select "rem"
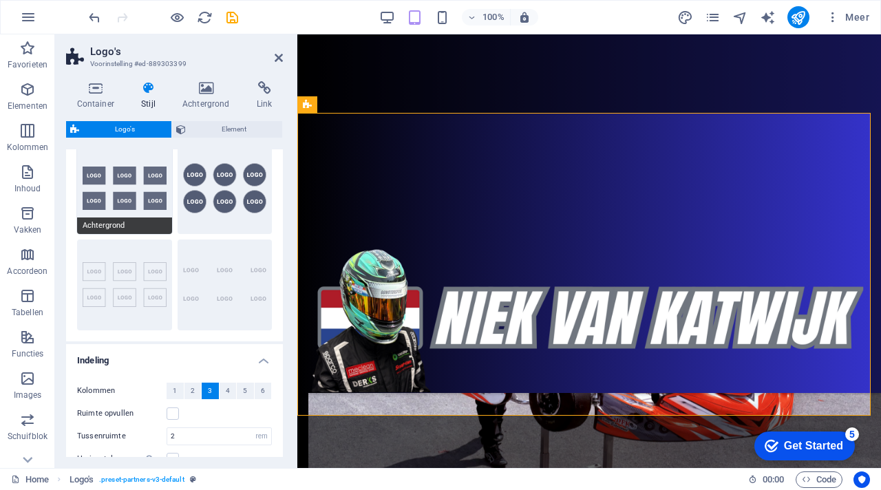
scroll to position [48, 0]
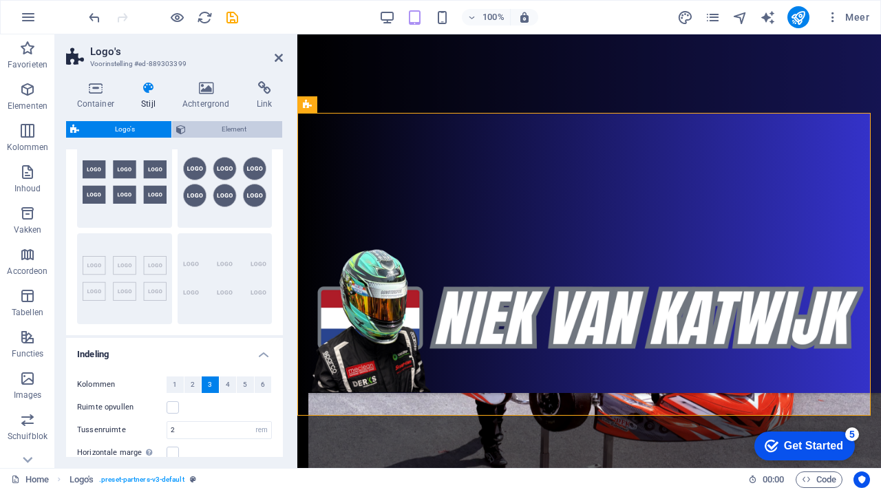
click at [234, 133] on span "Element" at bounding box center [234, 129] width 89 height 17
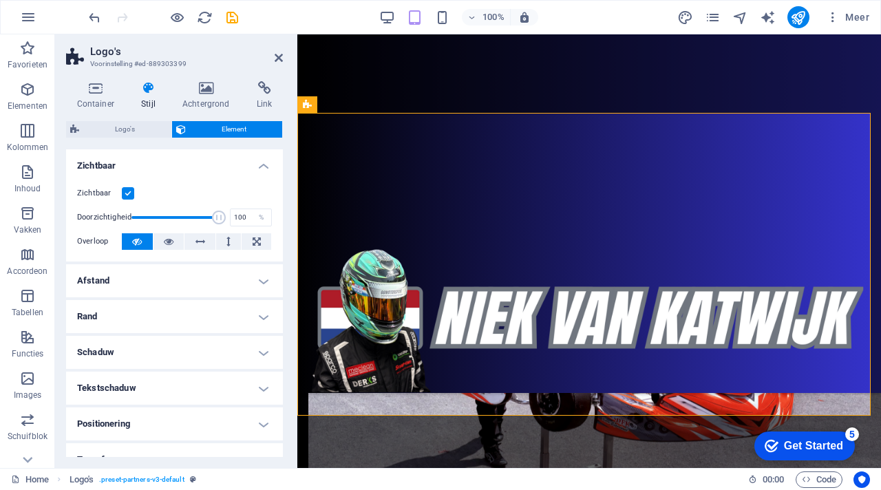
scroll to position [0, 0]
click at [128, 130] on span "Logo's" at bounding box center [125, 129] width 84 height 17
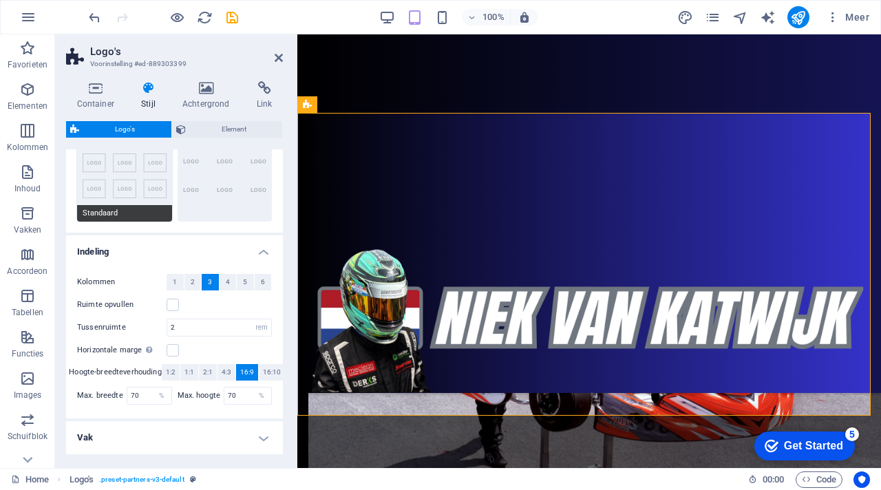
scroll to position [202, 0]
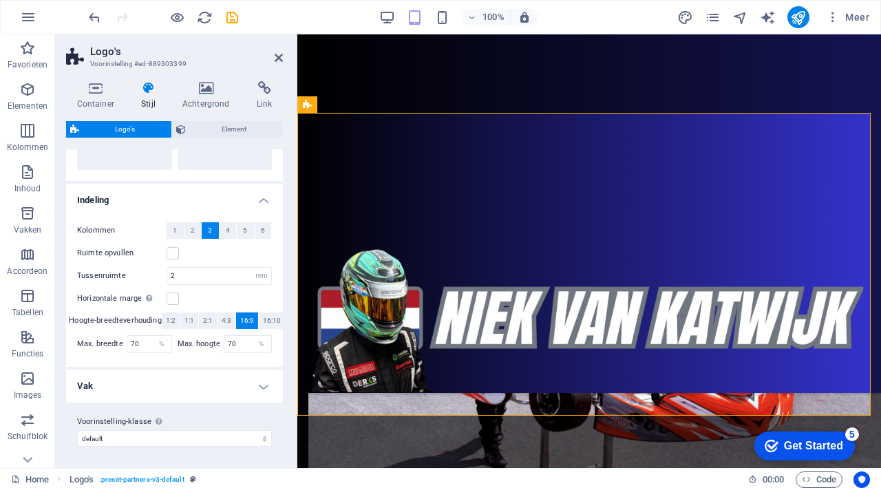
click at [228, 395] on h4 "Vak" at bounding box center [174, 386] width 217 height 33
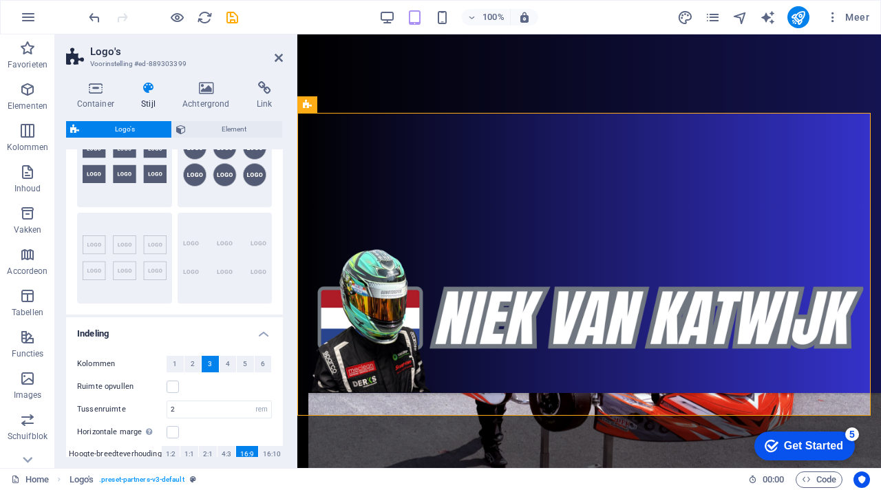
scroll to position [0, 0]
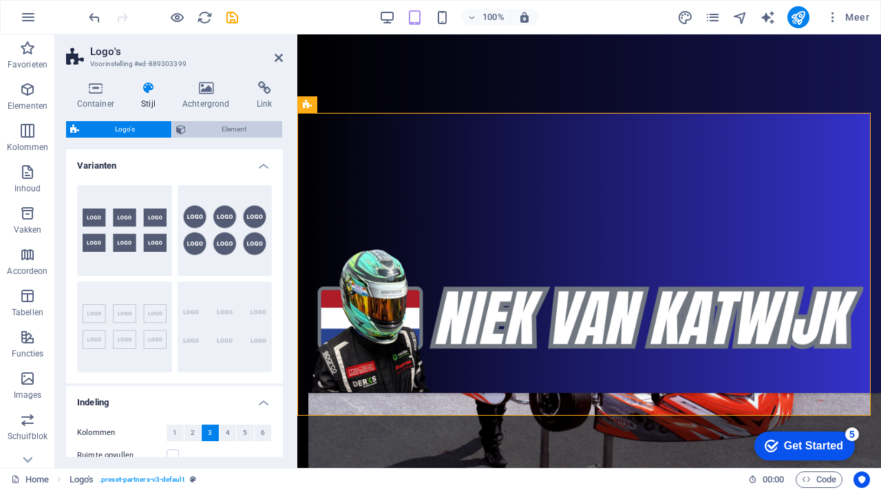
click at [233, 129] on span "Element" at bounding box center [234, 129] width 89 height 17
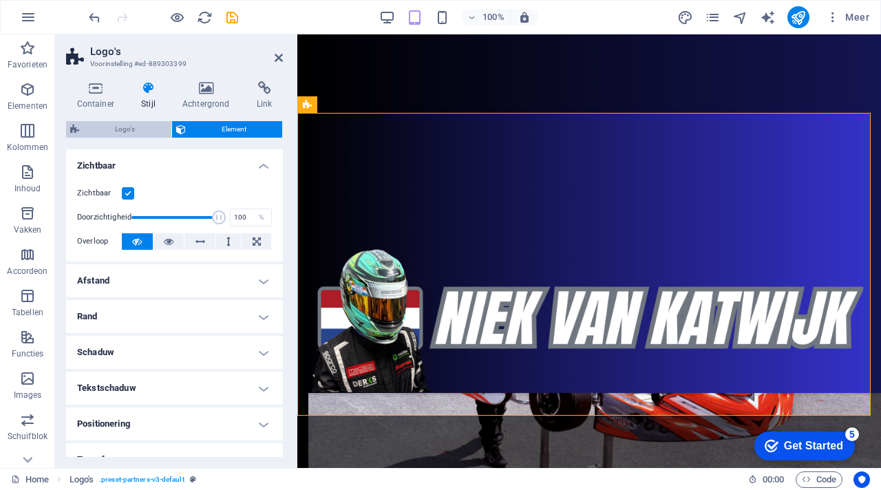
click at [138, 132] on span "Logo's" at bounding box center [125, 129] width 84 height 17
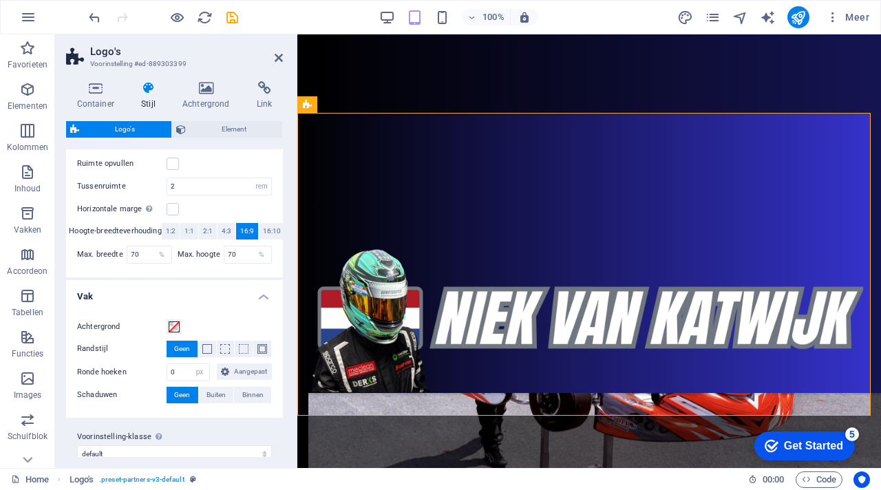
scroll to position [307, 0]
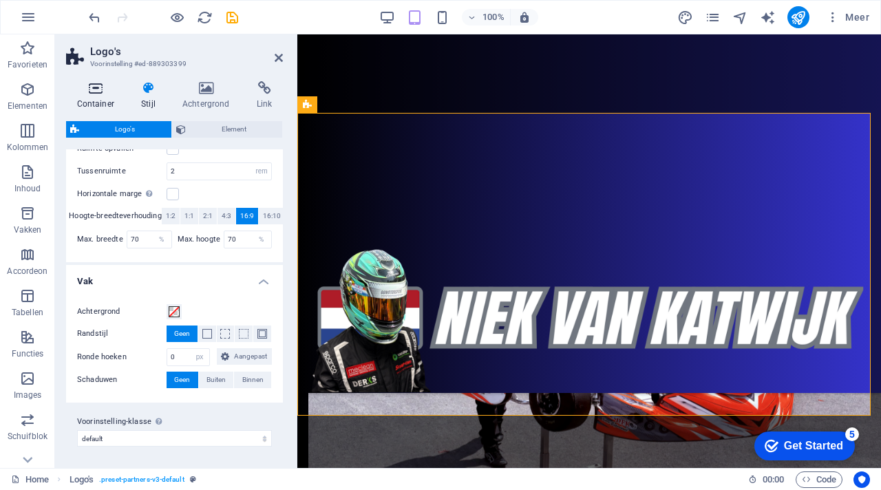
click at [99, 93] on icon at bounding box center [95, 88] width 59 height 14
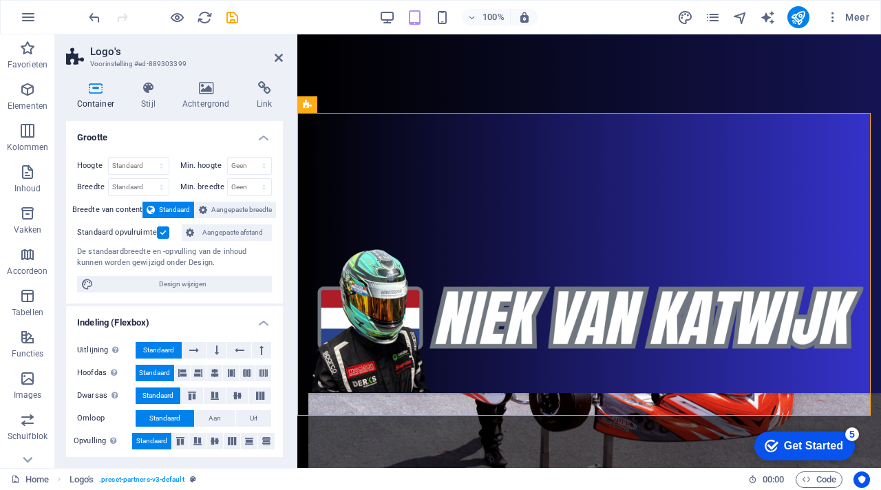
click at [101, 100] on h4 "Container" at bounding box center [98, 95] width 65 height 29
click at [280, 57] on icon at bounding box center [279, 57] width 8 height 11
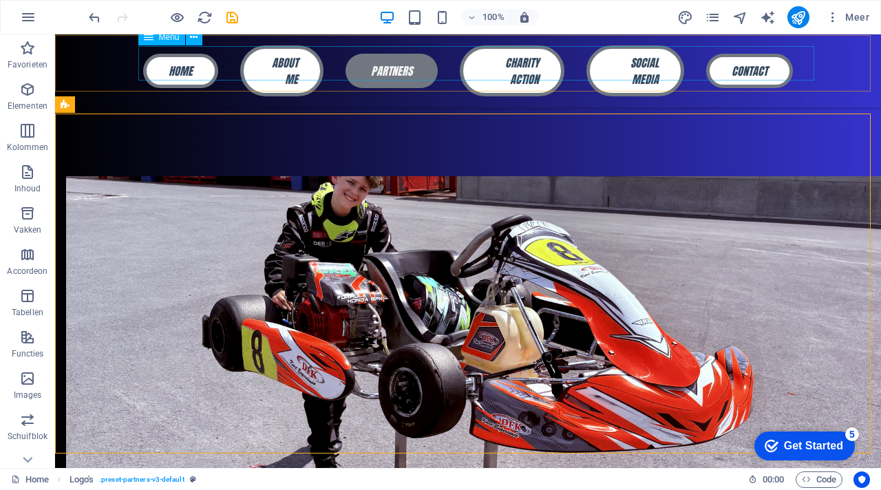
scroll to position [1173, 0]
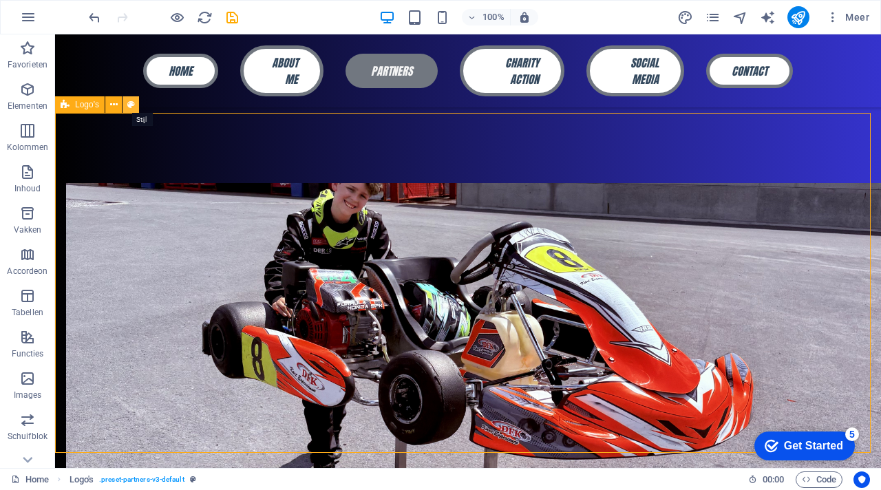
click at [135, 109] on button at bounding box center [131, 104] width 17 height 17
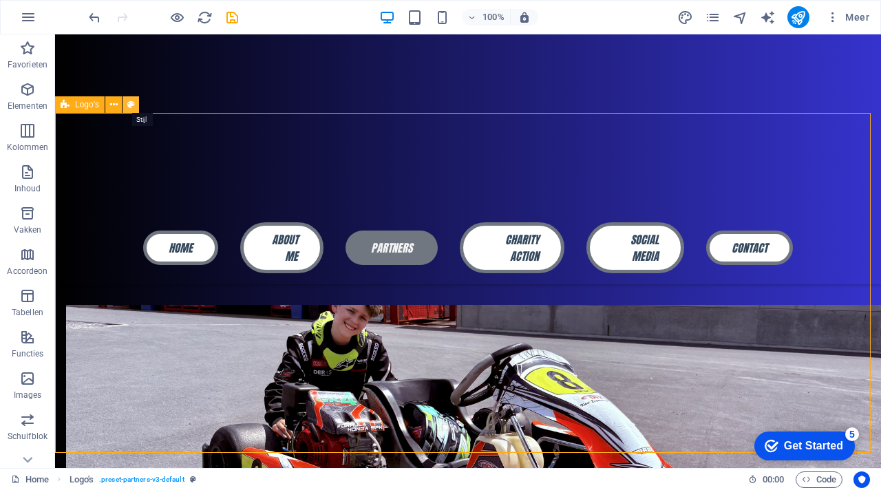
select select "rem"
select select "px"
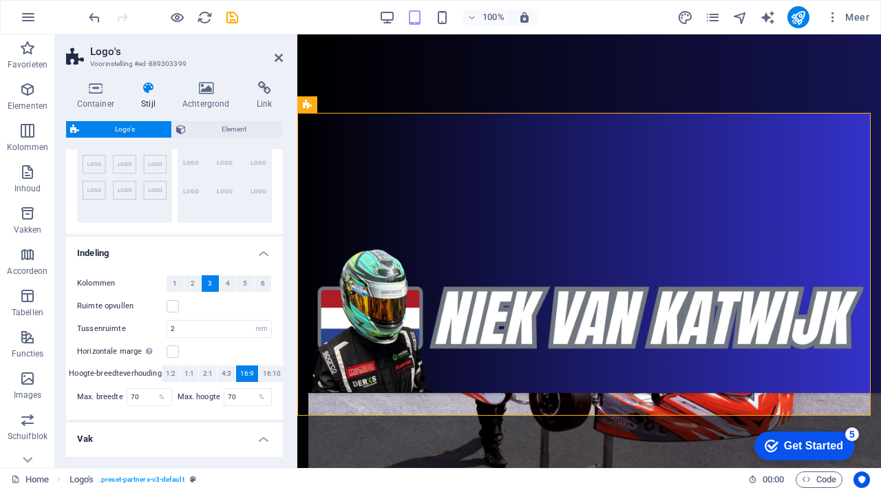
scroll to position [153, 0]
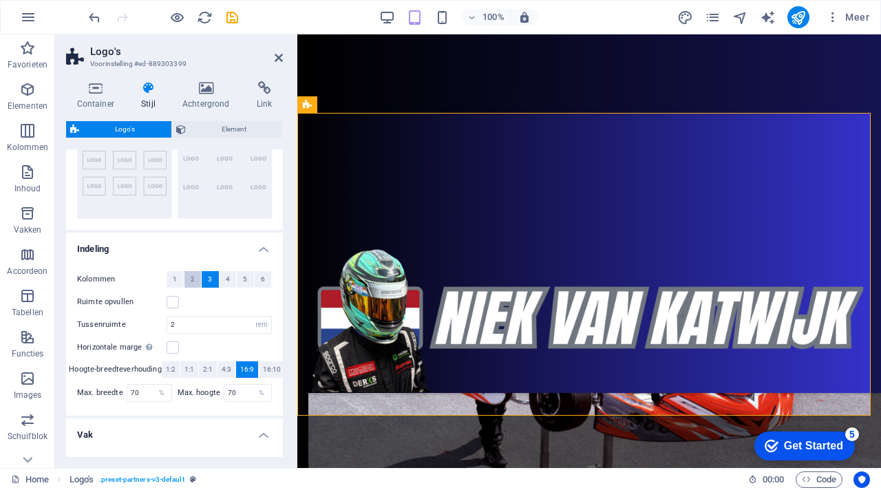
click at [193, 275] on span "2" at bounding box center [193, 279] width 4 height 17
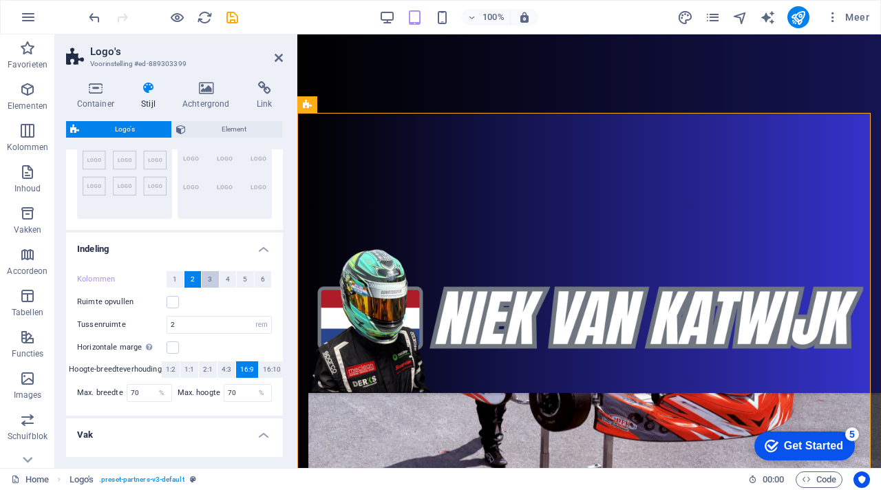
click at [208, 282] on span "3" at bounding box center [210, 279] width 4 height 17
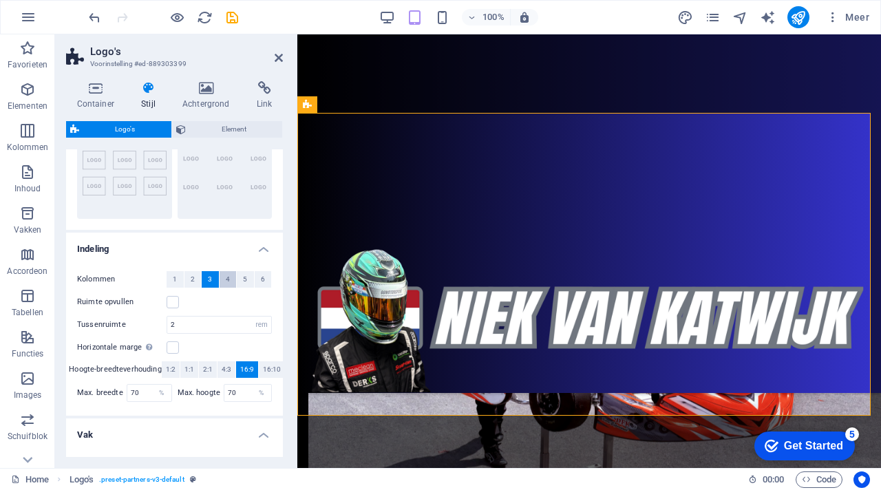
click at [226, 282] on span "4" at bounding box center [228, 279] width 4 height 17
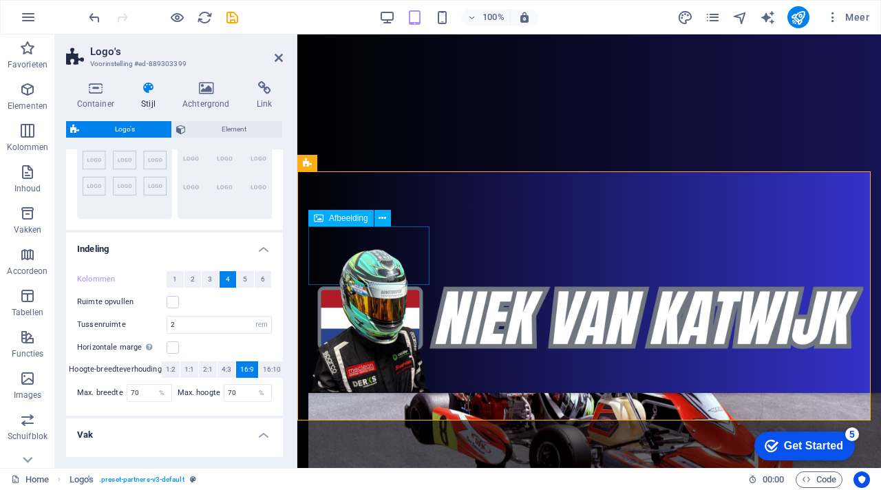
scroll to position [1138, 0]
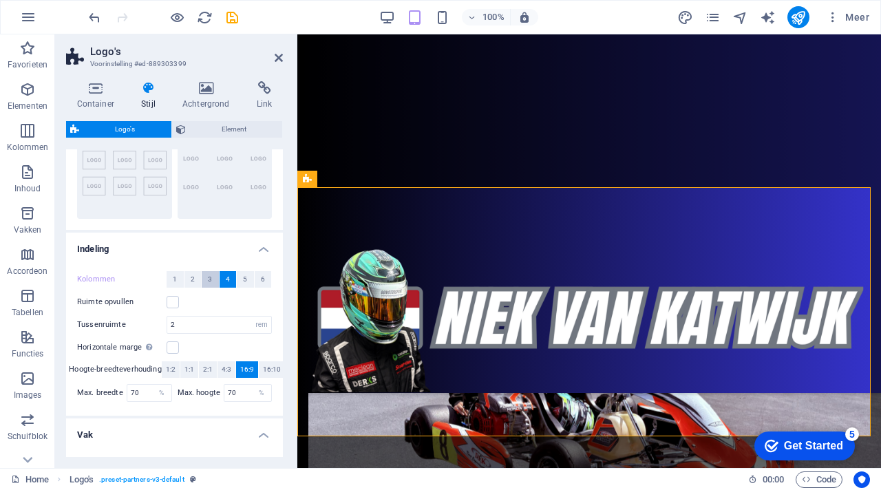
click at [213, 276] on button "3" at bounding box center [210, 279] width 17 height 17
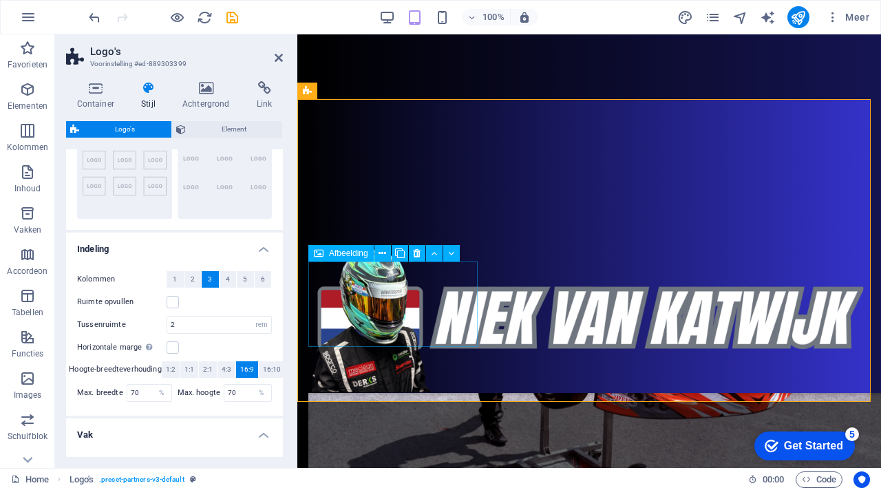
scroll to position [1237, 0]
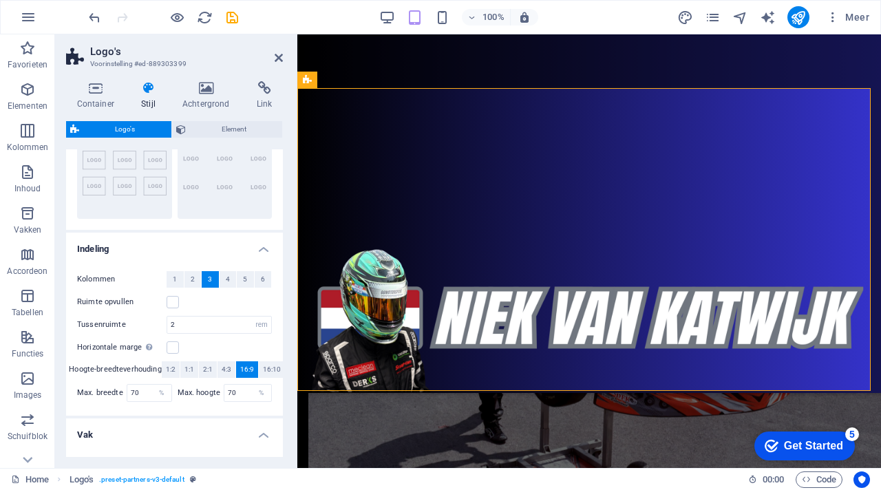
click at [228, 442] on h4 "Vak" at bounding box center [174, 431] width 217 height 25
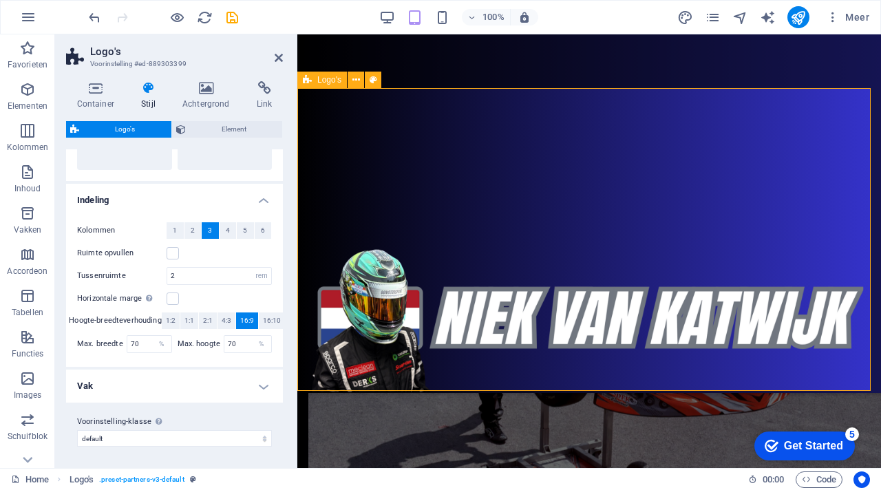
click at [264, 92] on icon at bounding box center [264, 88] width 37 height 14
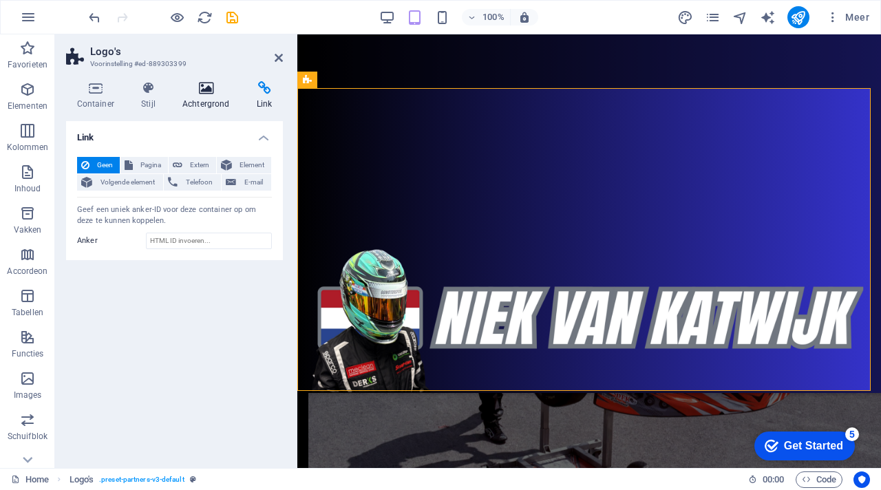
click at [204, 96] on h4 "Achtergrond" at bounding box center [208, 95] width 74 height 29
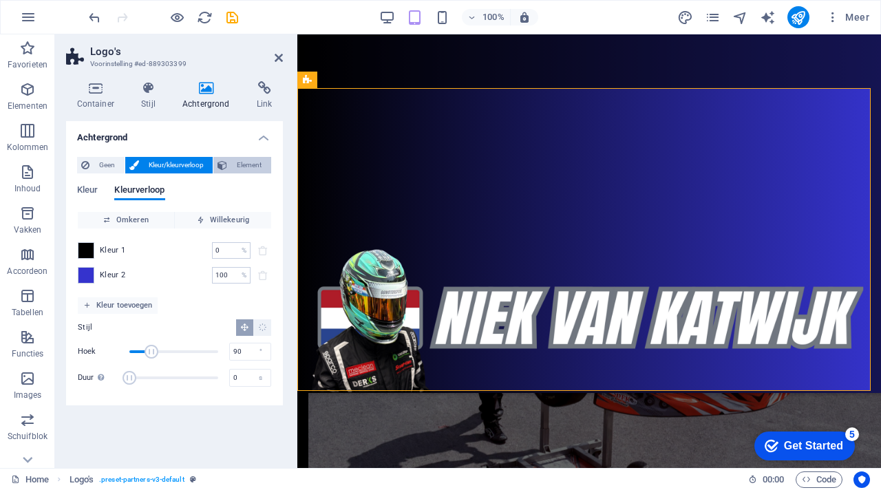
click at [247, 160] on span "Element" at bounding box center [249, 165] width 36 height 17
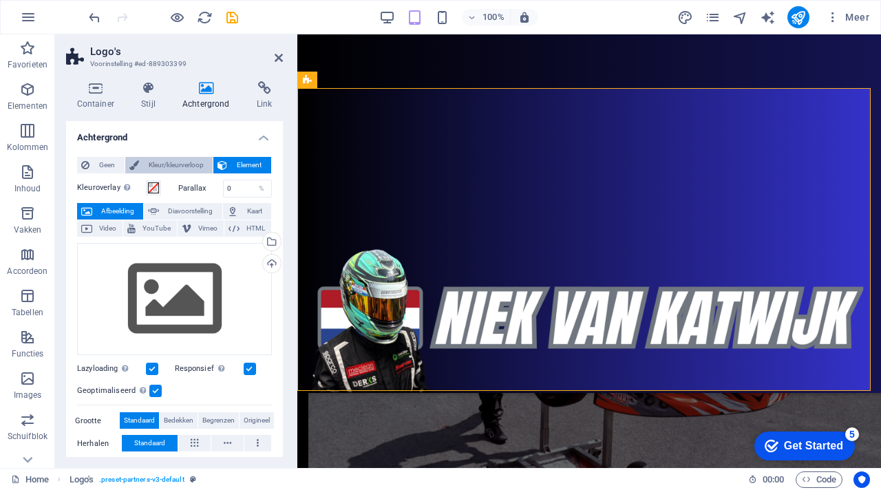
click at [188, 164] on span "Kleur/kleurverloop" at bounding box center [176, 165] width 66 height 17
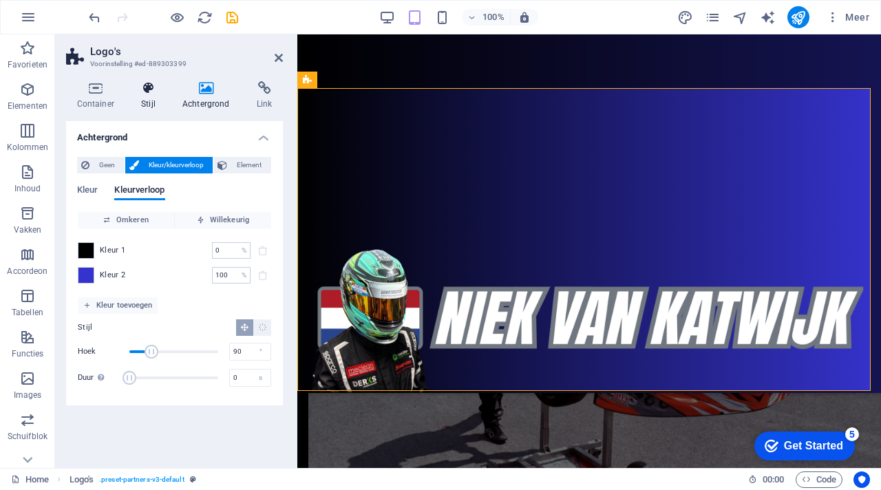
click at [149, 89] on icon at bounding box center [149, 88] width 36 height 14
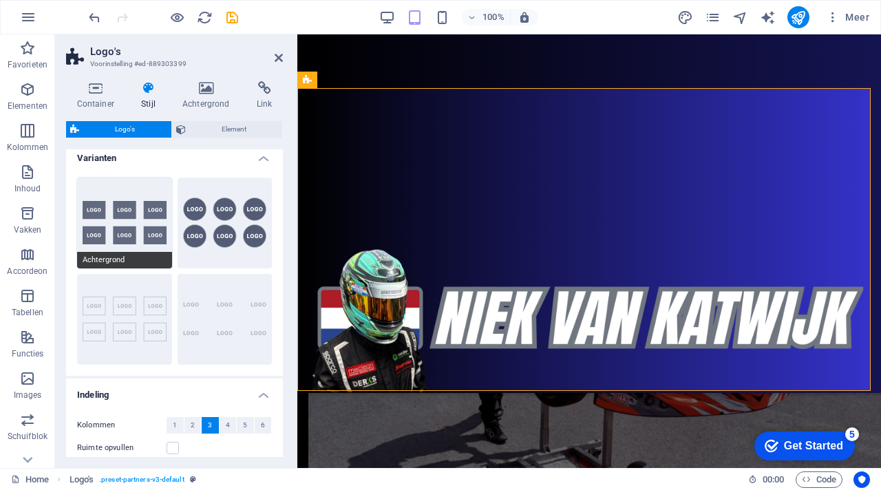
scroll to position [0, 0]
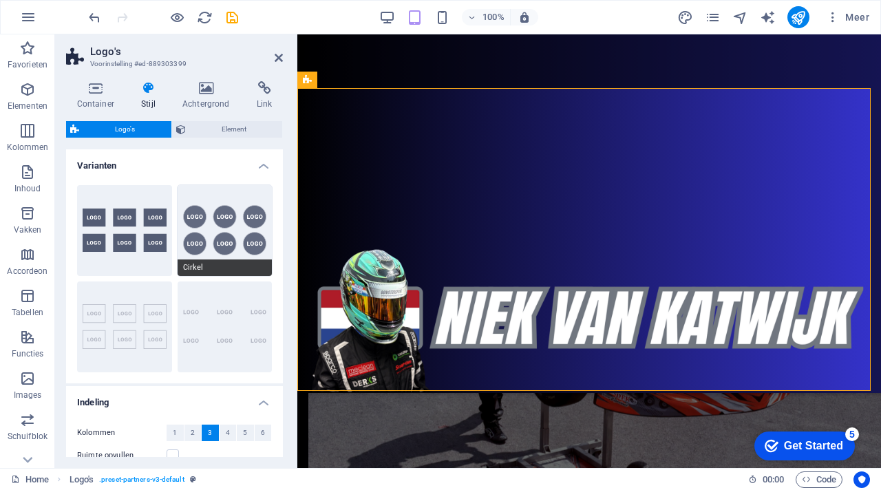
click at [204, 250] on button "Cirkel" at bounding box center [225, 230] width 95 height 91
type input "1"
type input "80"
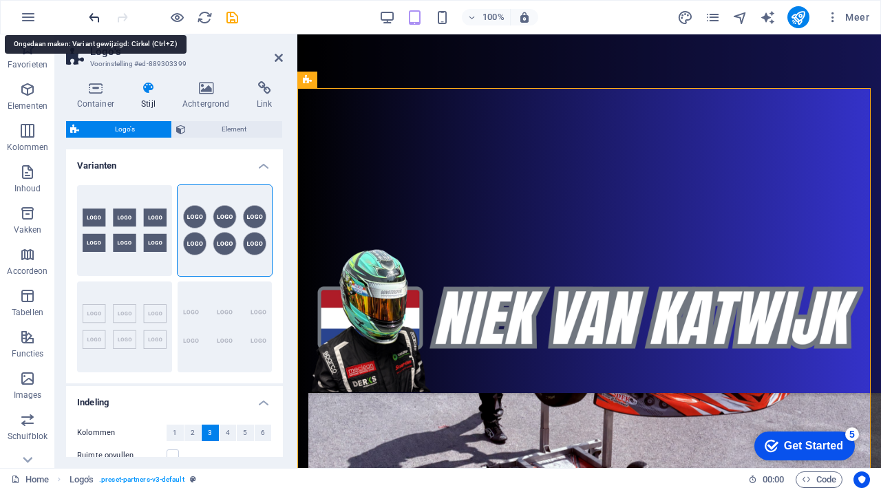
click at [96, 17] on icon "undo" at bounding box center [95, 18] width 16 height 16
type input "2"
type input "70"
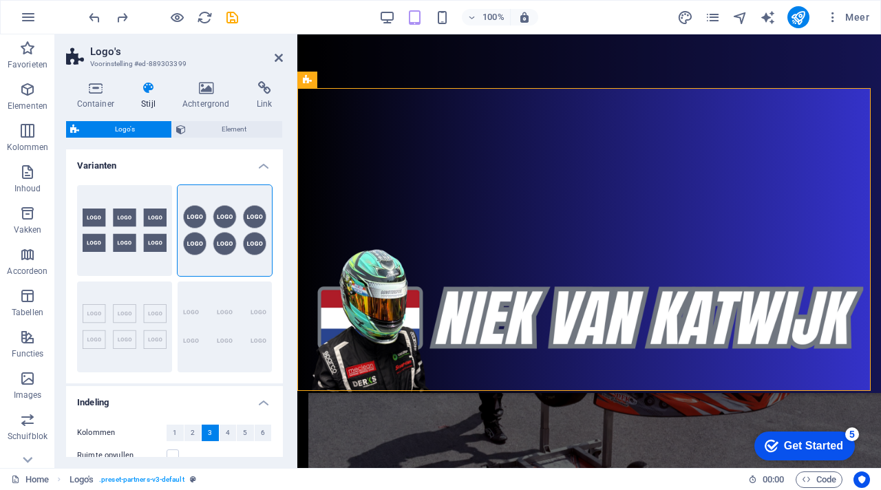
click at [136, 169] on h4 "Varianten" at bounding box center [174, 161] width 217 height 25
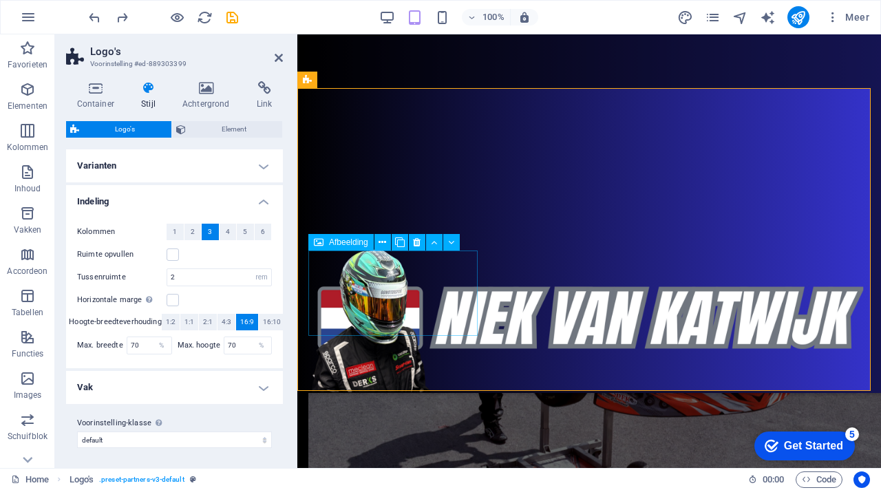
click at [401, 244] on icon at bounding box center [400, 242] width 10 height 14
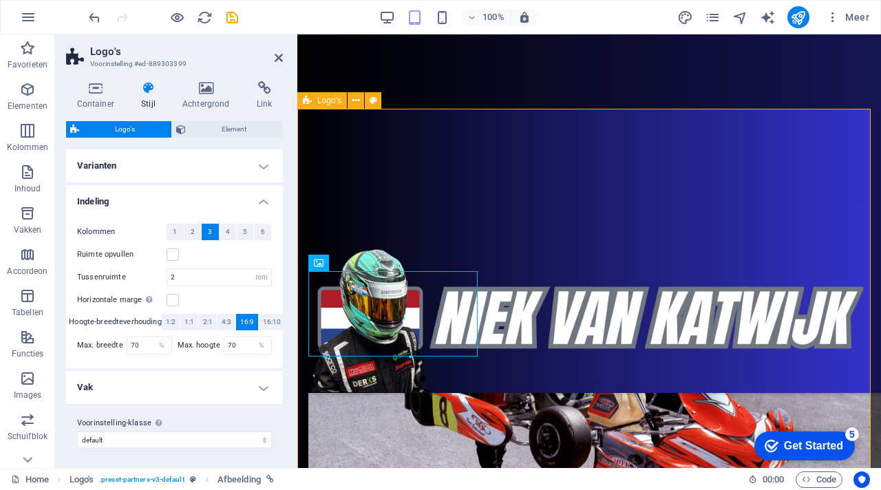
scroll to position [1276, 0]
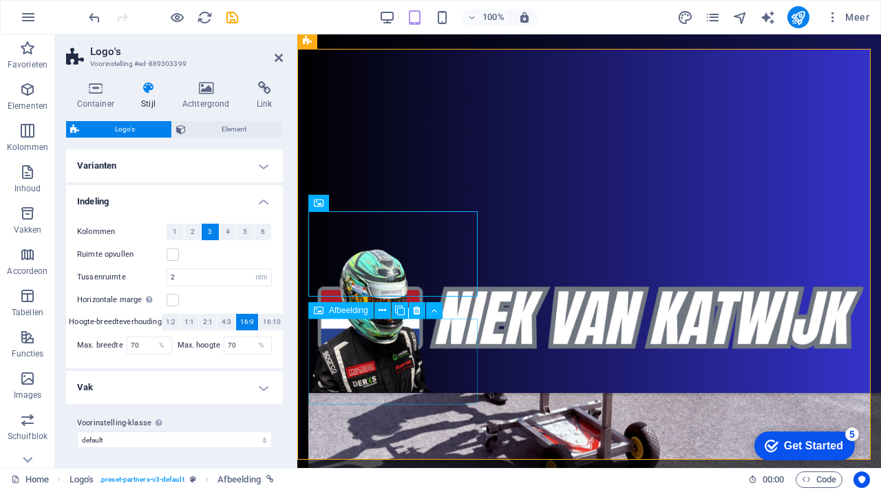
click at [353, 315] on span "Afbeelding" at bounding box center [348, 310] width 39 height 8
click at [380, 311] on icon at bounding box center [383, 311] width 8 height 14
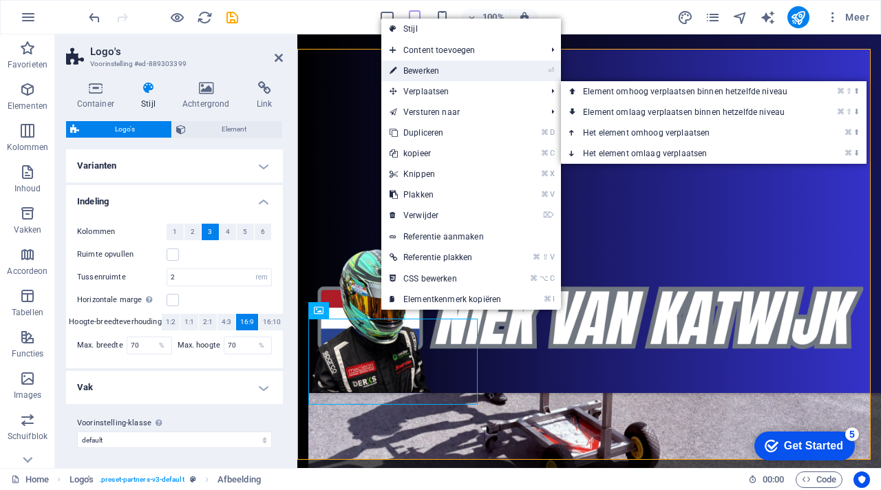
click at [445, 69] on link "⏎ Bewerken" at bounding box center [445, 71] width 128 height 21
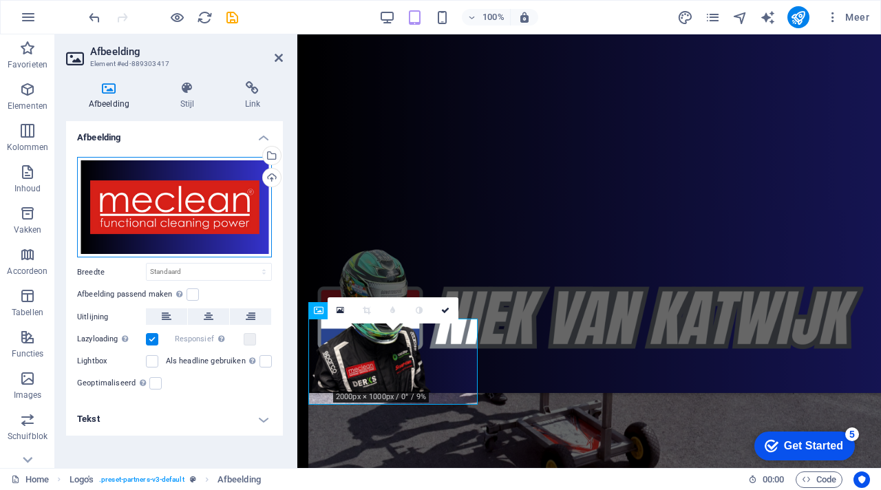
click at [165, 199] on div "Sleep bestanden hierheen, klik om bestanden te kiezen of selecteer bestanden ui…" at bounding box center [174, 207] width 195 height 101
click at [165, 199] on body "niekvankatwijk.com Home Favorieten Elementen Kolommen Inhoud Vakken Accordeon T…" at bounding box center [440, 245] width 881 height 490
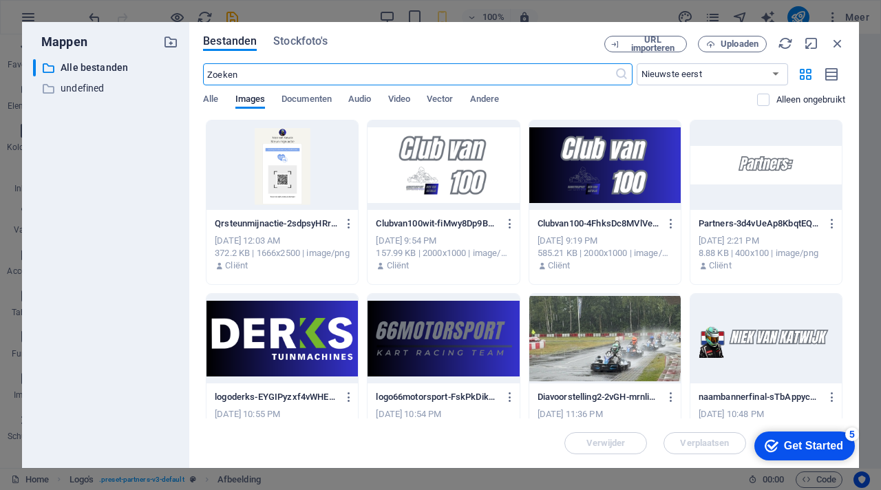
scroll to position [1951, 0]
click at [604, 156] on div at bounding box center [604, 164] width 151 height 89
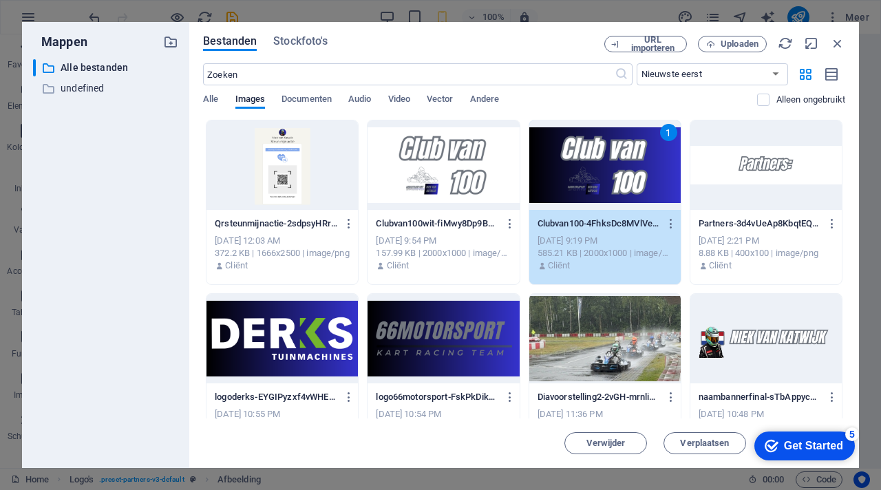
click at [604, 156] on div "1" at bounding box center [604, 164] width 151 height 89
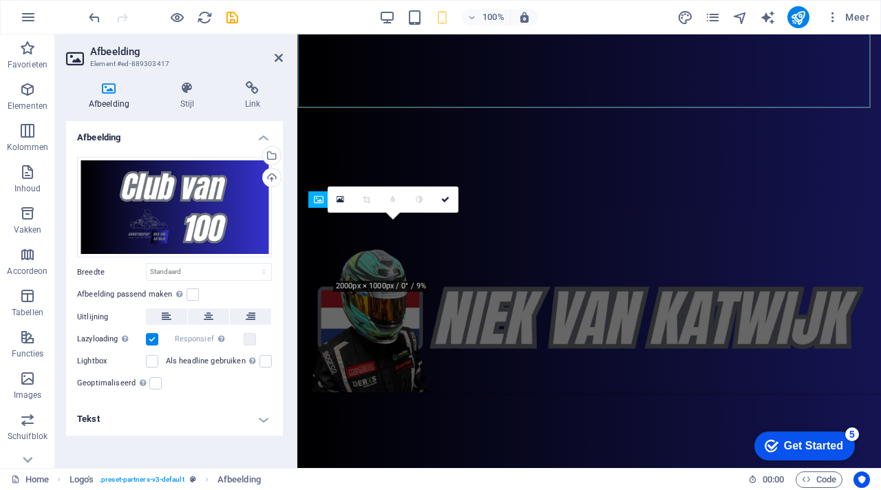
scroll to position [1386, 0]
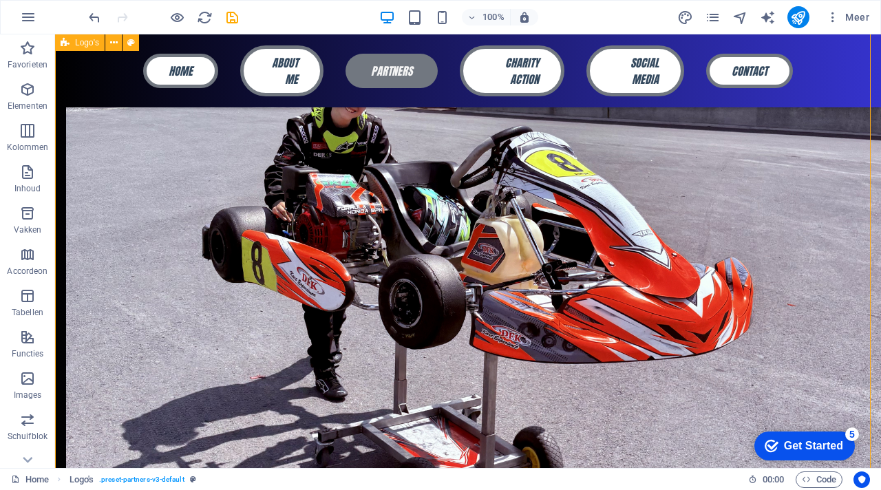
scroll to position [1267, 0]
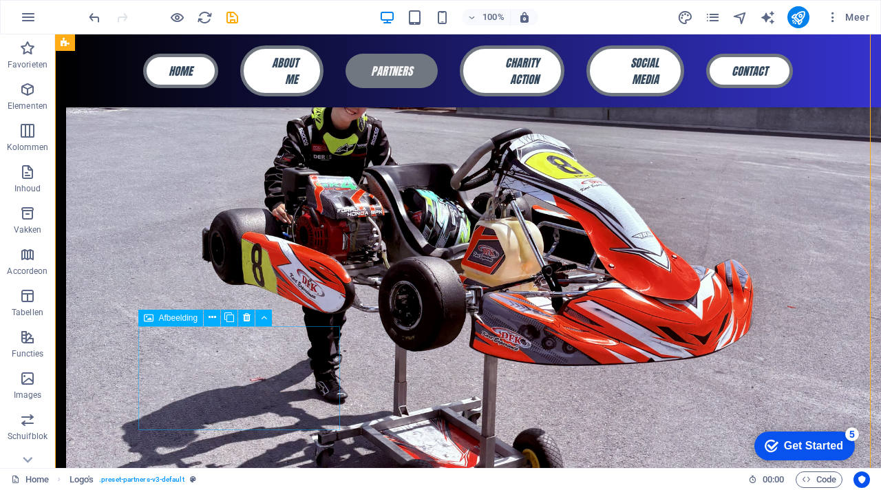
click at [233, 317] on icon at bounding box center [229, 317] width 10 height 14
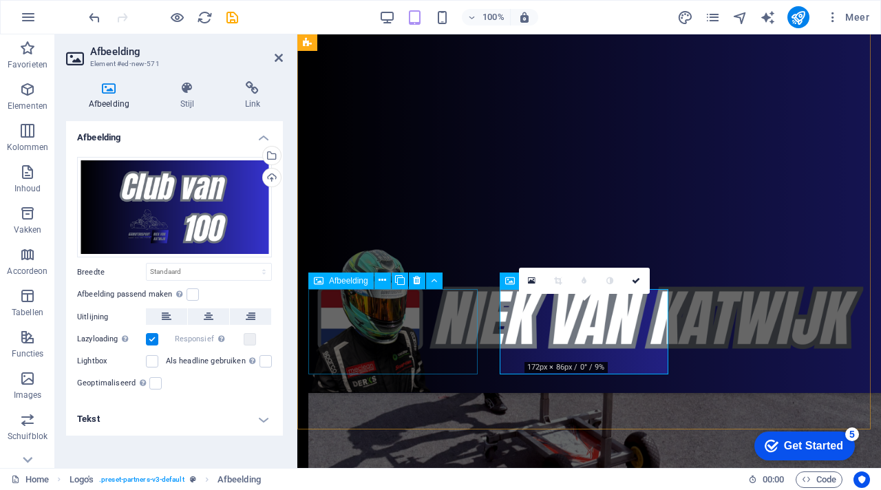
scroll to position [1306, 0]
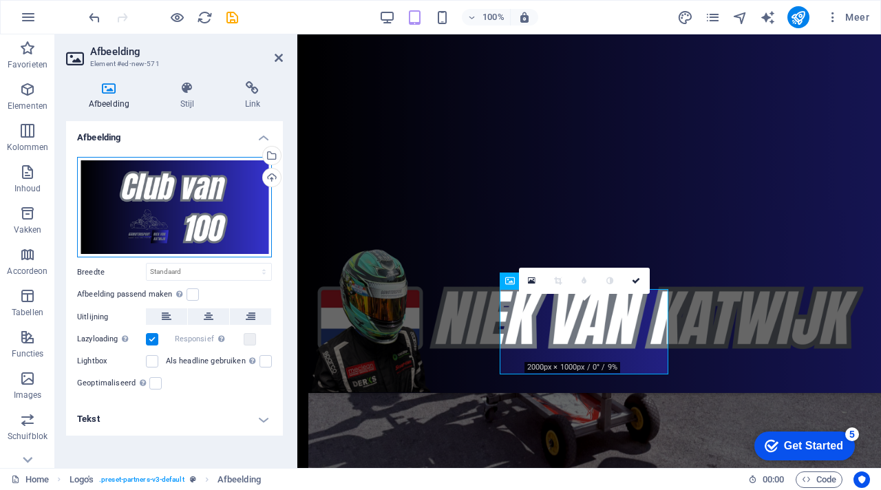
click at [230, 210] on div "Sleep bestanden hierheen, klik om bestanden te kiezen of selecteer bestanden ui…" at bounding box center [174, 207] width 195 height 101
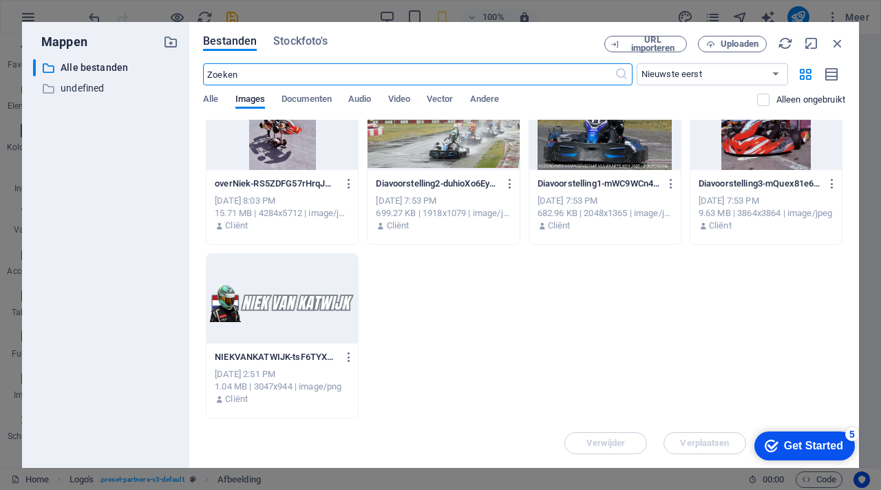
scroll to position [0, 0]
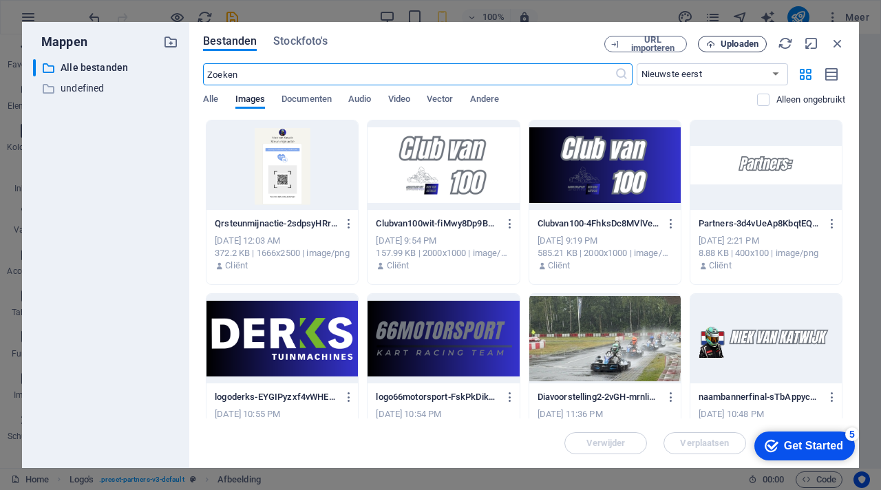
click at [725, 41] on span "Uploaden" at bounding box center [740, 44] width 38 height 8
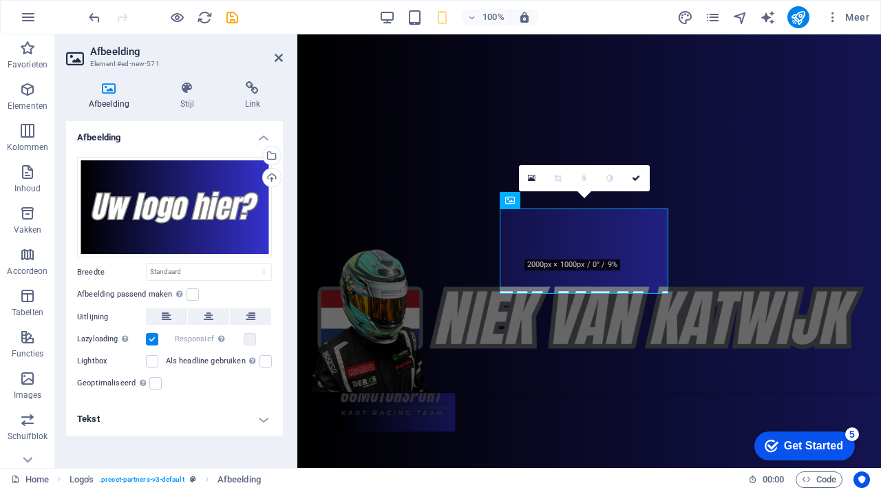
scroll to position [1386, 0]
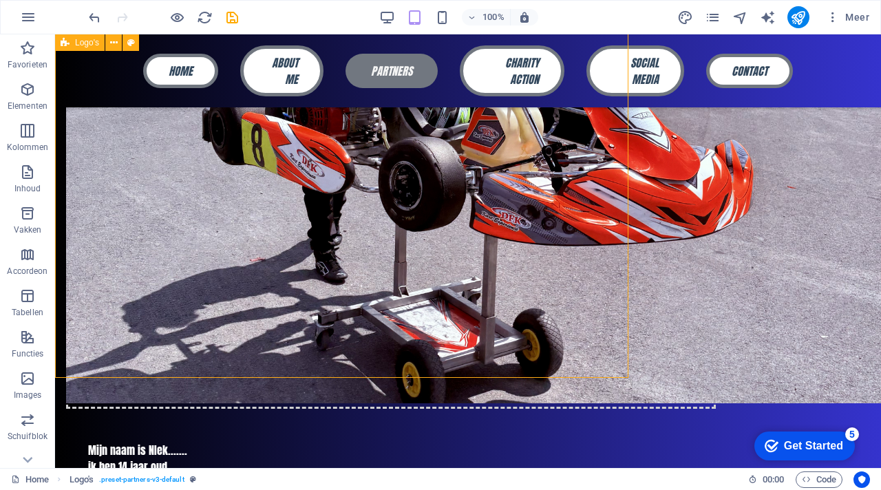
scroll to position [1351, 0]
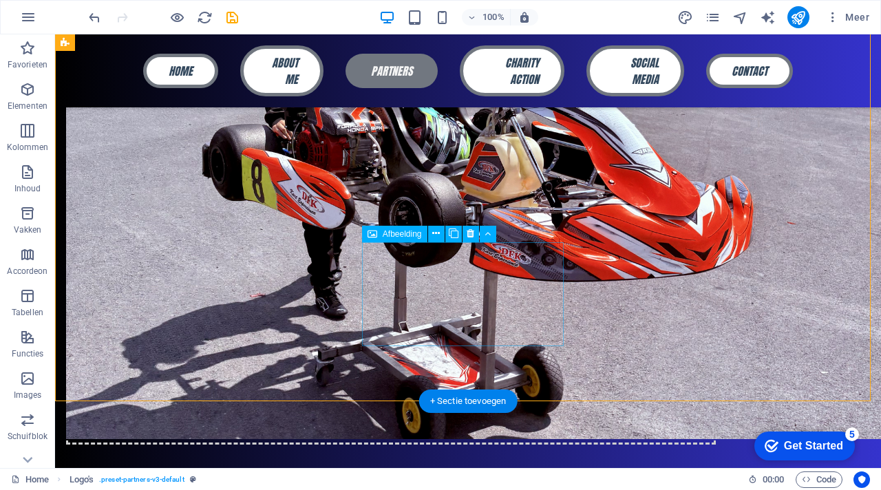
click at [452, 233] on icon at bounding box center [454, 233] width 10 height 14
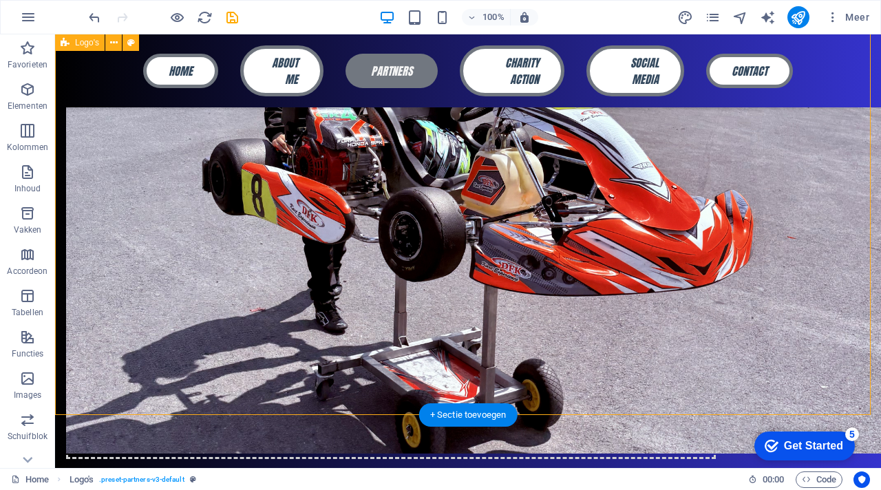
scroll to position [1335, 0]
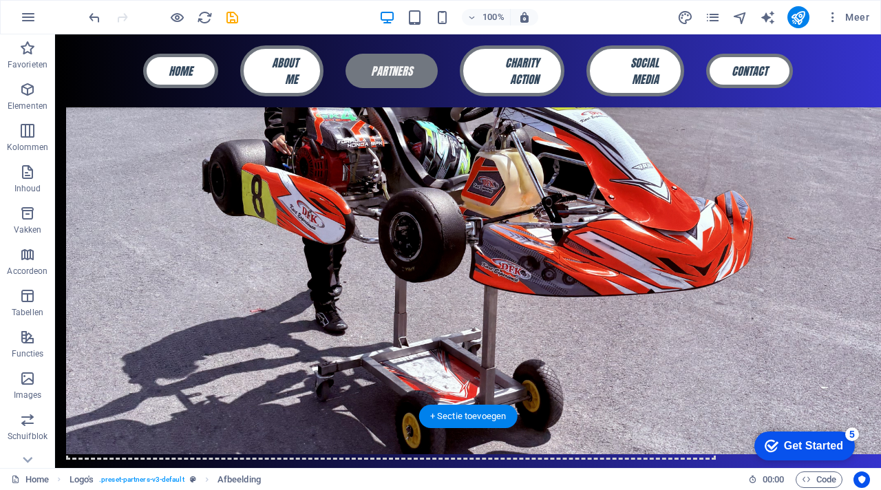
drag, startPoint x: 467, startPoint y: 285, endPoint x: 265, endPoint y: 285, distance: 202.4
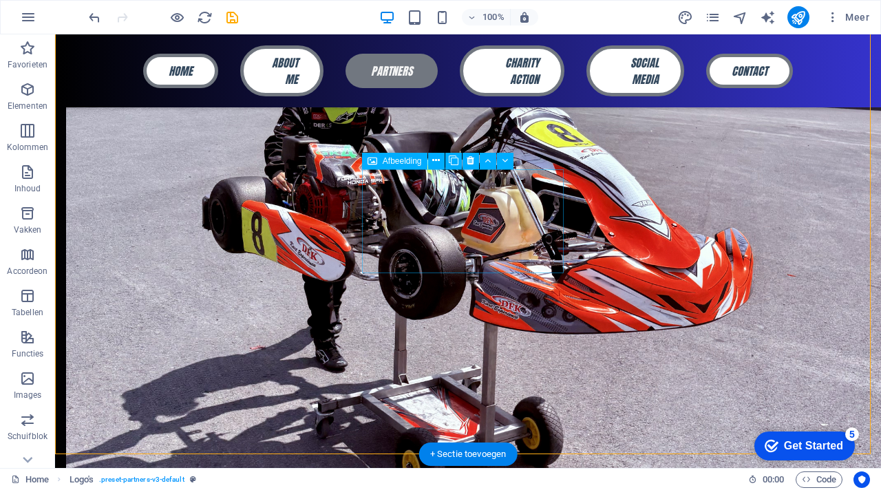
scroll to position [1299, 0]
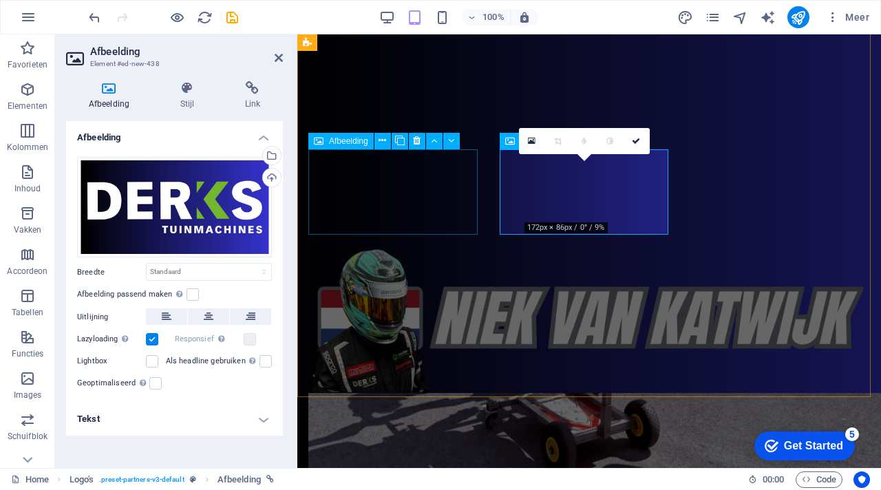
scroll to position [1338, 0]
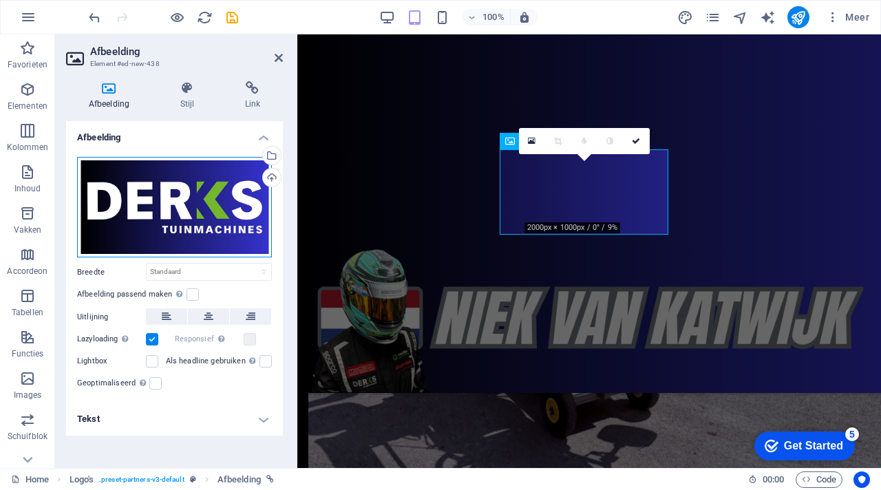
click at [147, 202] on div "Sleep bestanden hierheen, klik om bestanden te kiezen of selecteer bestanden ui…" at bounding box center [174, 207] width 195 height 101
click at [147, 202] on body "niekvankatwijk.com Home Favorieten Elementen Kolommen Inhoud Vakken Accordeon T…" at bounding box center [440, 245] width 881 height 490
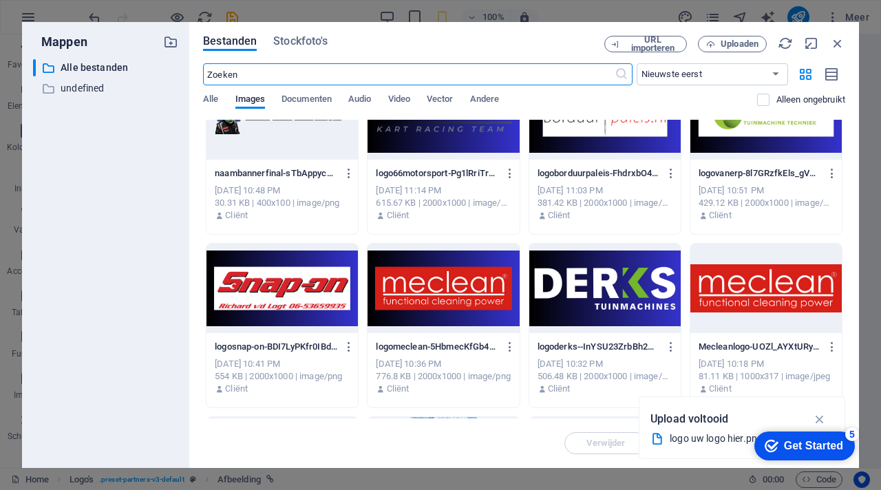
scroll to position [416, 0]
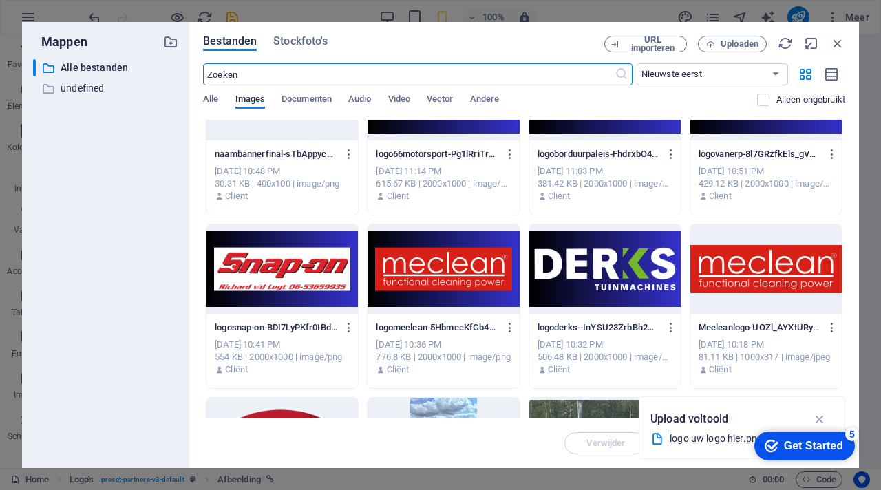
click at [451, 274] on div at bounding box center [443, 268] width 151 height 89
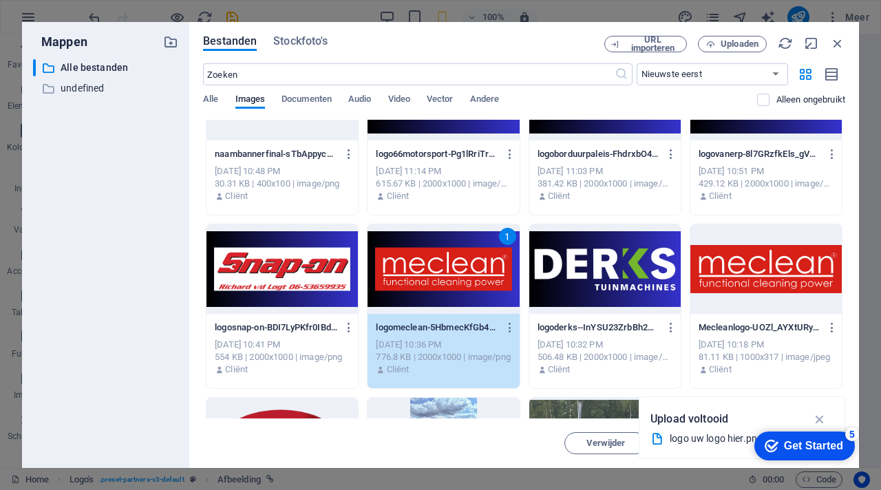
click at [451, 274] on div "1" at bounding box center [443, 268] width 151 height 89
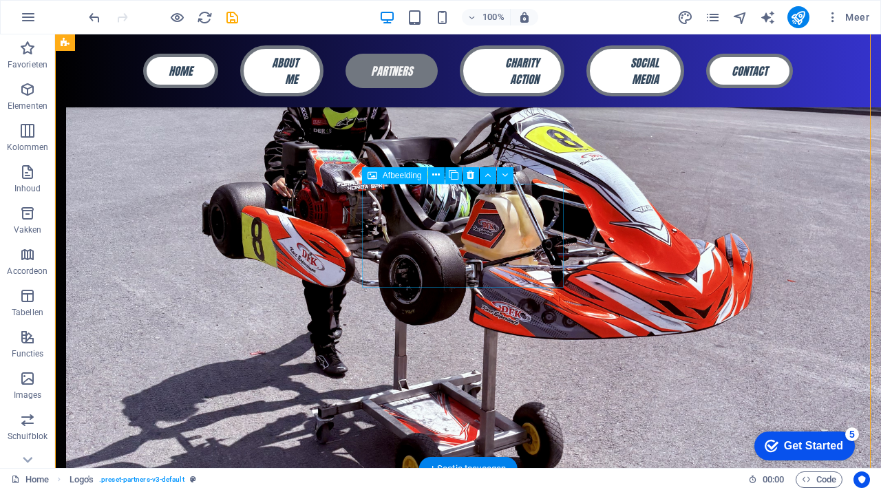
scroll to position [1313, 0]
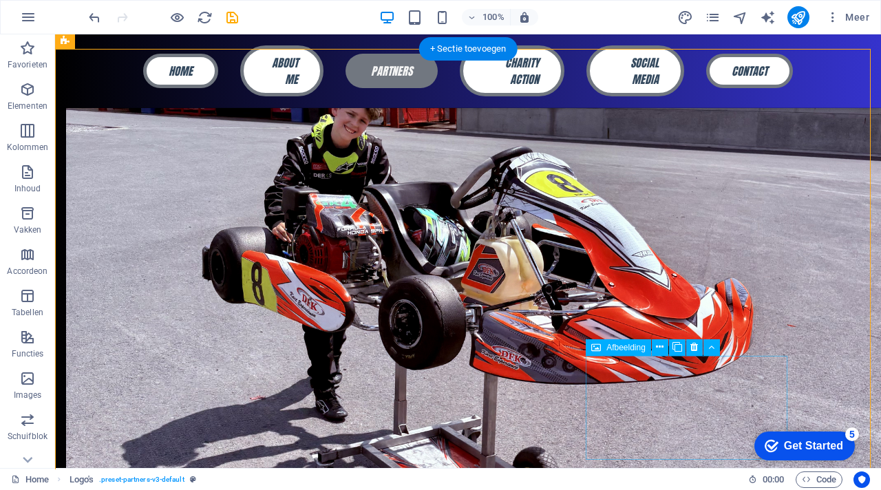
scroll to position [1252, 0]
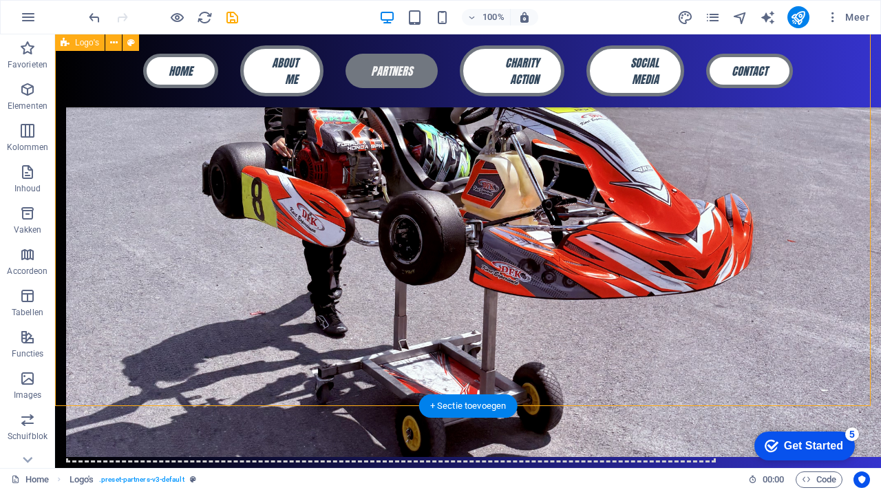
scroll to position [1322, 0]
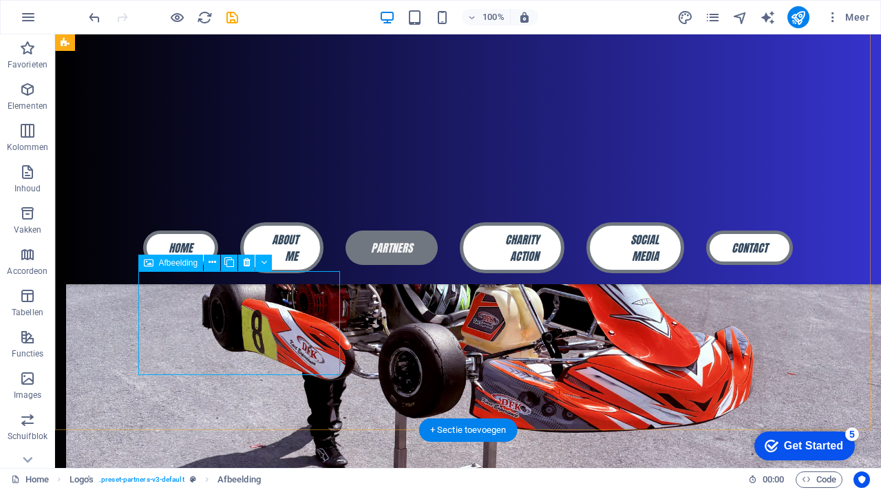
scroll to position [1357, 0]
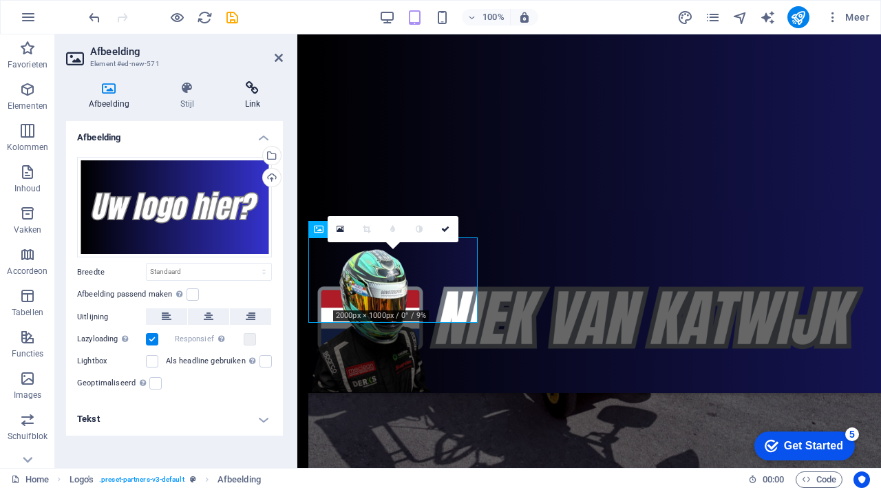
click at [257, 93] on icon at bounding box center [252, 88] width 61 height 14
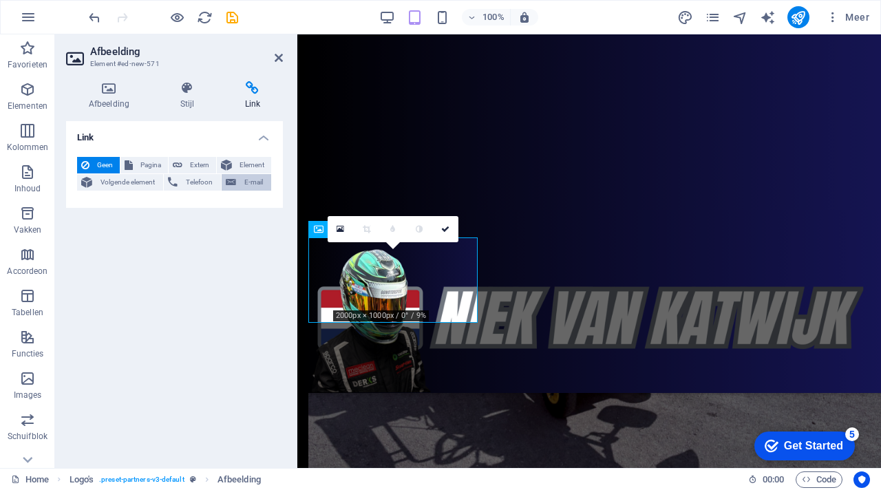
click at [253, 183] on span "E-mail" at bounding box center [253, 182] width 27 height 17
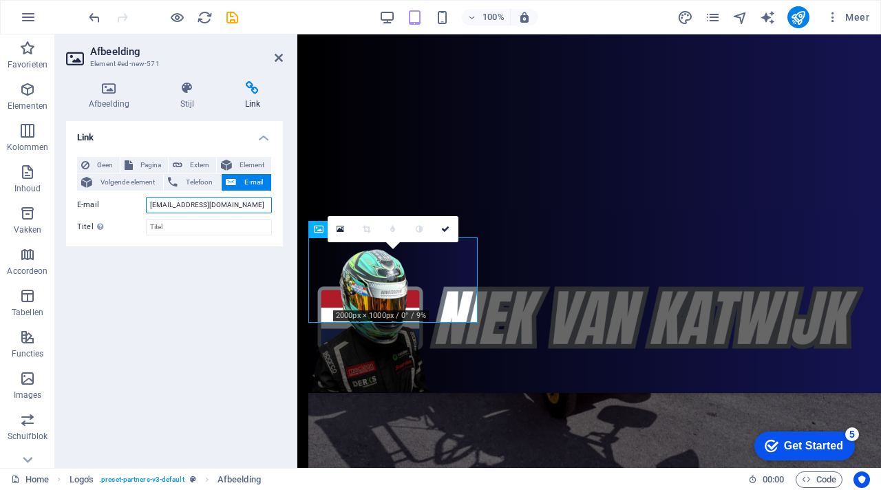
drag, startPoint x: 247, startPoint y: 205, endPoint x: 129, endPoint y: 200, distance: 118.5
click at [127, 200] on div "E-mail info@niekvankatwijk.com" at bounding box center [174, 205] width 195 height 17
type input "[EMAIL_ADDRESS][DOMAIN_NAME]"
click at [173, 301] on div "Link Geen Pagina Extern Element Volgende element Telefoon E-mail Pagina Home Su…" at bounding box center [174, 289] width 217 height 336
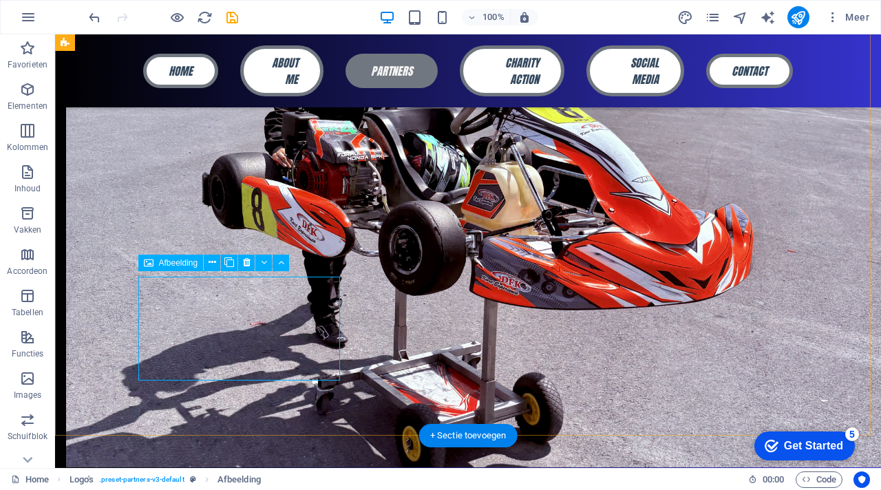
scroll to position [1322, 0]
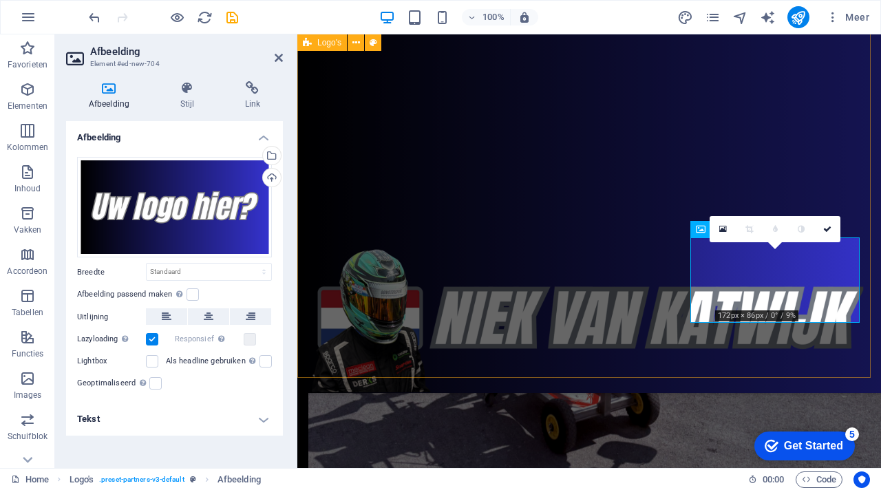
scroll to position [1357, 0]
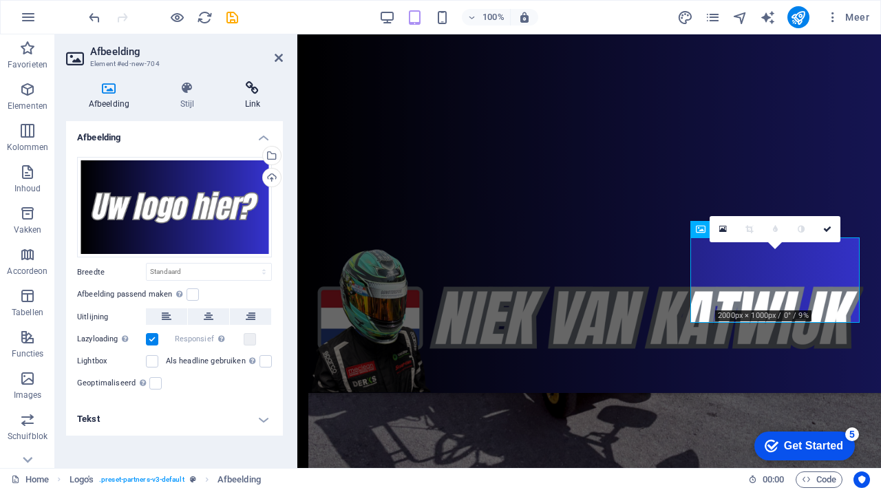
click at [255, 92] on icon at bounding box center [252, 88] width 61 height 14
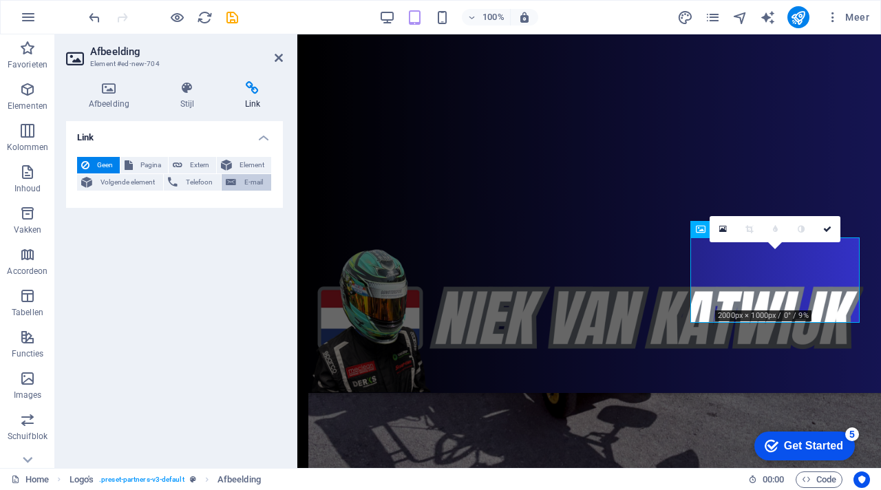
click at [258, 184] on span "E-mail" at bounding box center [253, 182] width 27 height 17
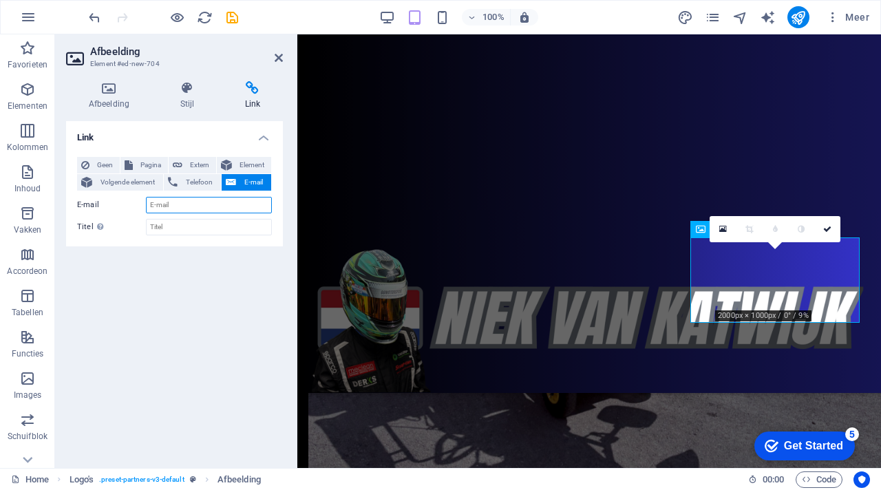
paste input "[EMAIL_ADDRESS][DOMAIN_NAME]"
type input "[EMAIL_ADDRESS][DOMAIN_NAME]"
click at [250, 307] on div "Link Geen Pagina Extern Element Volgende element Telefoon E-mail Pagina Home Su…" at bounding box center [174, 289] width 217 height 336
click at [280, 63] on header "Afbeelding Element #ed-new-704" at bounding box center [174, 52] width 217 height 36
click at [279, 62] on icon at bounding box center [279, 57] width 8 height 11
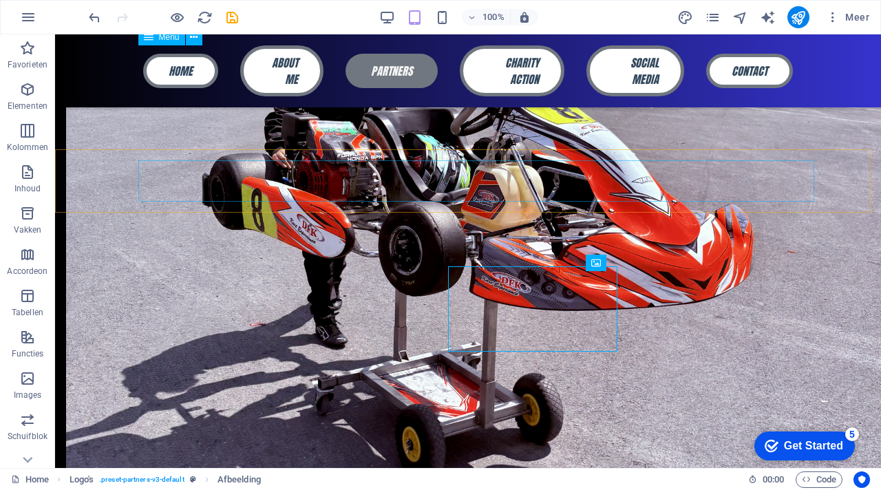
scroll to position [1322, 0]
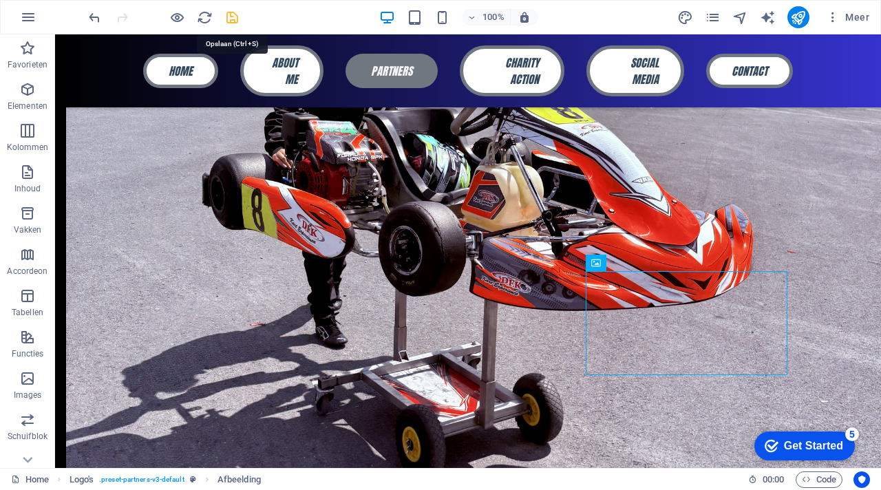
click at [232, 18] on icon "save" at bounding box center [232, 18] width 16 height 16
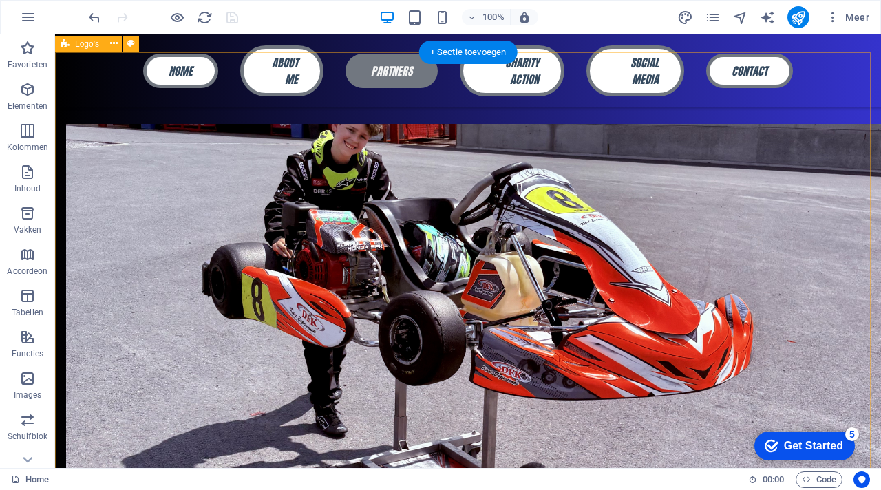
scroll to position [1233, 0]
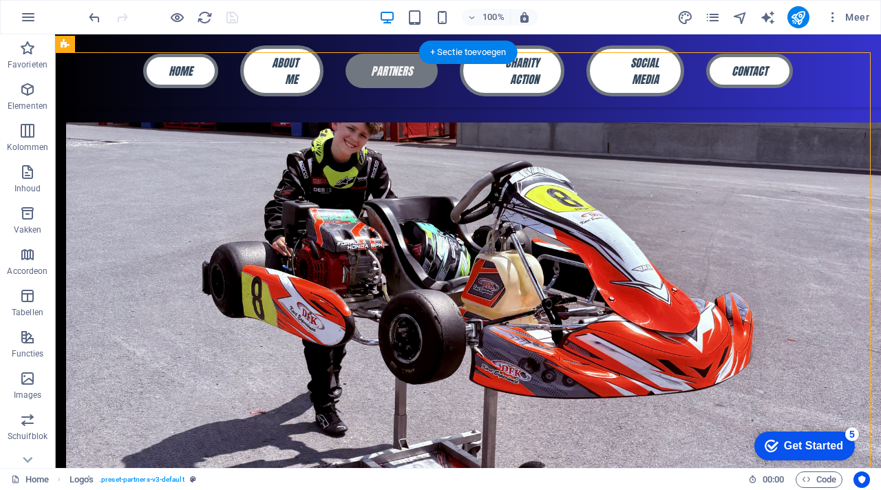
drag, startPoint x: 688, startPoint y: 157, endPoint x: 213, endPoint y: 303, distance: 497.5
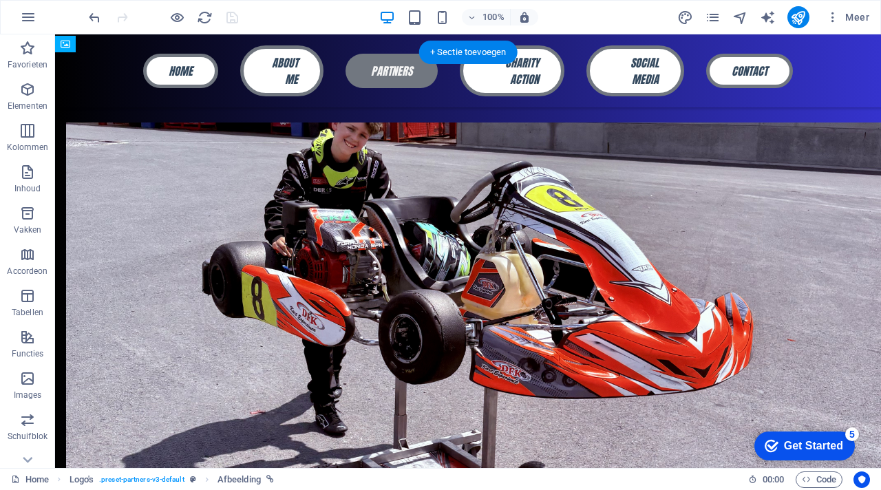
drag, startPoint x: 688, startPoint y: 154, endPoint x: 222, endPoint y: 300, distance: 488.3
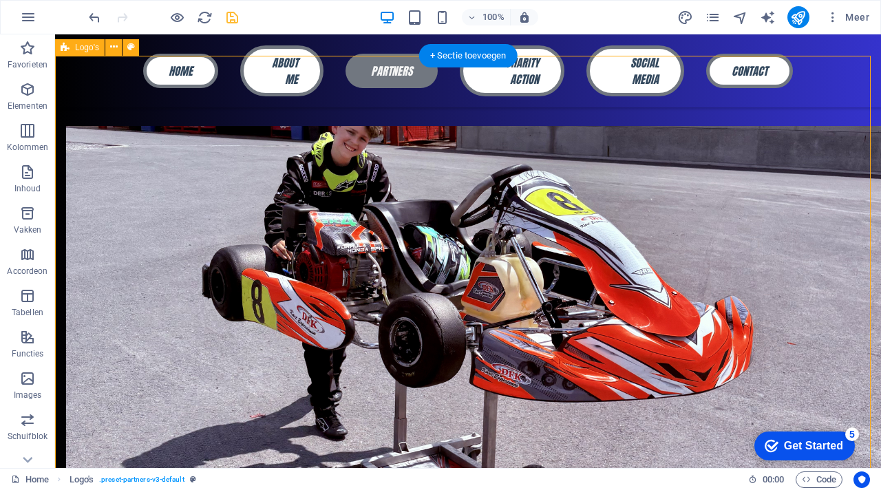
scroll to position [1229, 0]
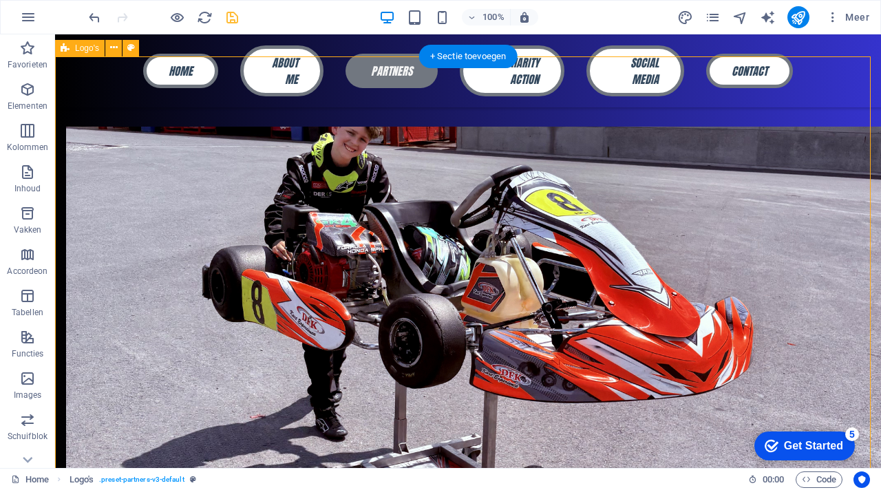
click at [84, 49] on span "Logo's" at bounding box center [87, 48] width 24 height 8
click at [113, 47] on icon at bounding box center [114, 48] width 8 height 14
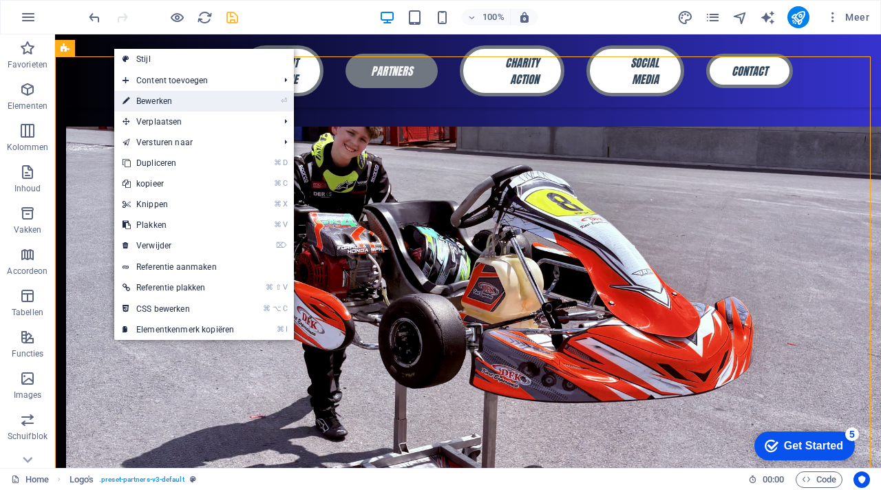
click at [150, 98] on link "⏎ Bewerken" at bounding box center [178, 101] width 128 height 21
select select "rem"
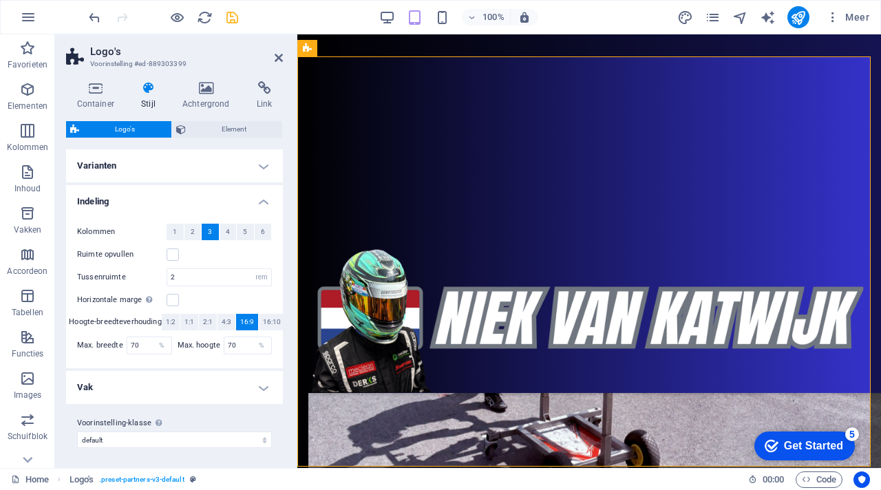
scroll to position [1, 0]
click at [195, 392] on h4 "Vak" at bounding box center [174, 386] width 217 height 33
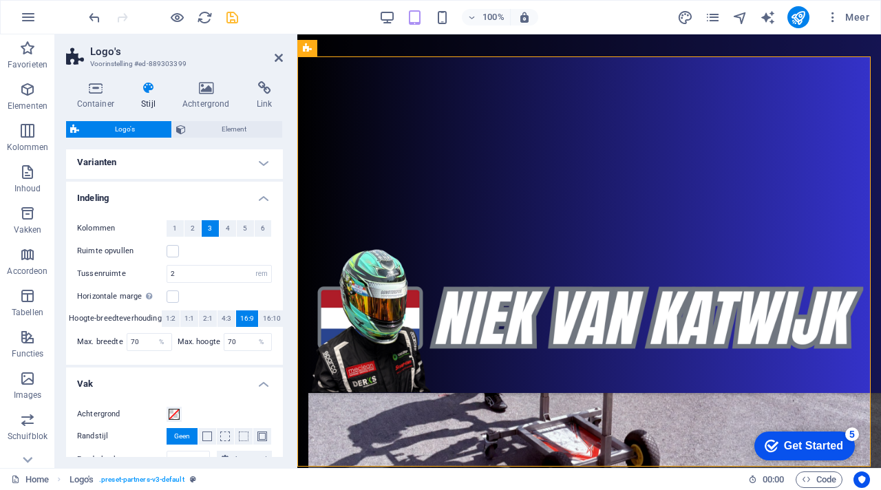
scroll to position [0, 0]
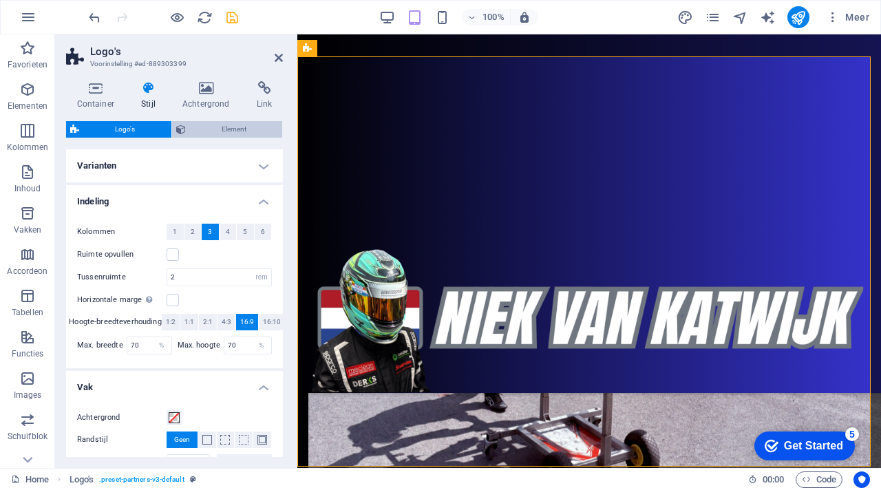
click at [253, 129] on span "Element" at bounding box center [234, 129] width 89 height 17
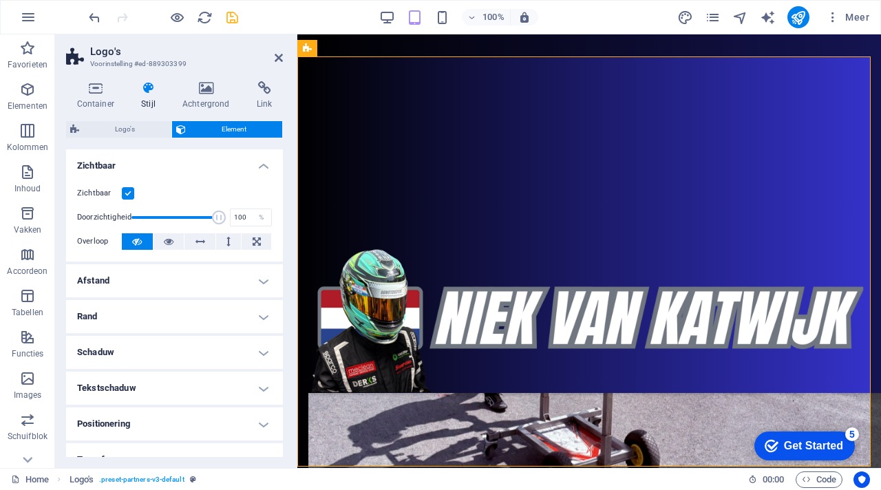
click at [253, 129] on span "Element" at bounding box center [234, 129] width 89 height 17
click at [257, 172] on h4 "Zichtbaar" at bounding box center [174, 161] width 217 height 25
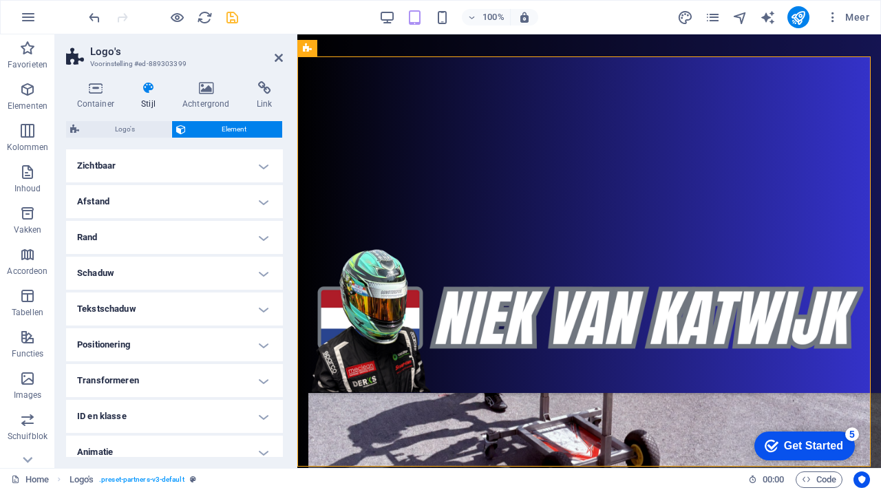
scroll to position [47, 0]
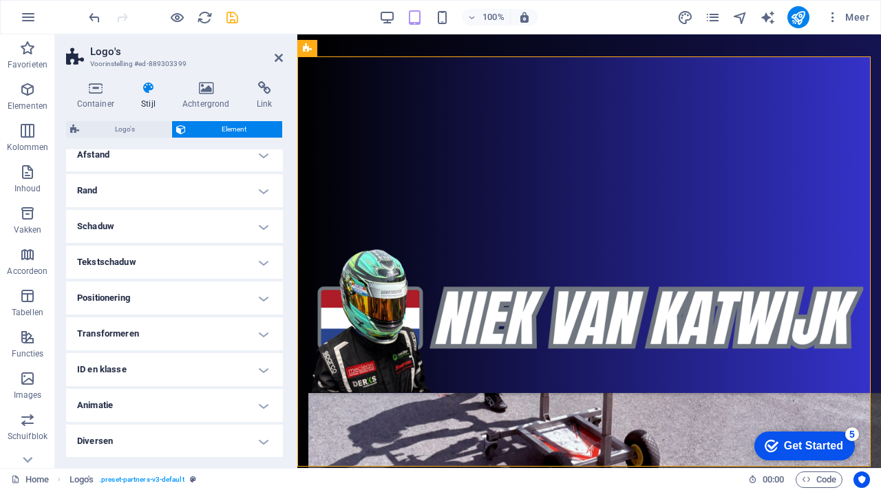
click at [206, 399] on h4 "Animatie" at bounding box center [174, 405] width 217 height 33
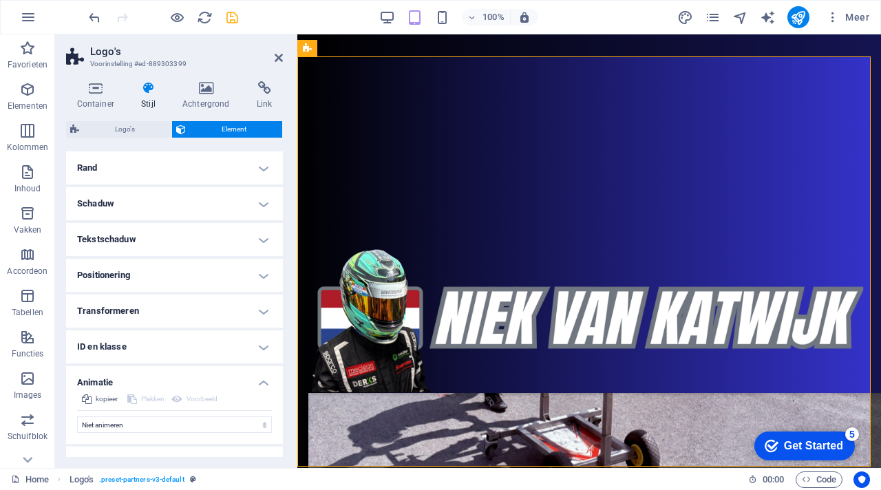
scroll to position [92, 0]
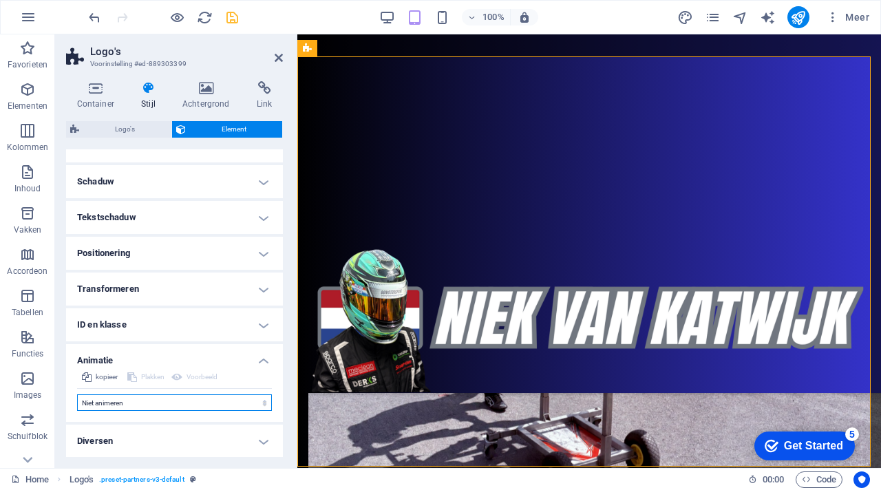
click at [206, 399] on select "Niet animeren Tonen/verbergen Naar boven of beneden schuiven In- en uitzoomen V…" at bounding box center [174, 402] width 195 height 17
select select "pulse"
click at [77, 394] on select "Niet animeren Tonen/verbergen Naar boven of beneden schuiven In- en uitzoomen V…" at bounding box center [174, 402] width 195 height 17
select select "scroll"
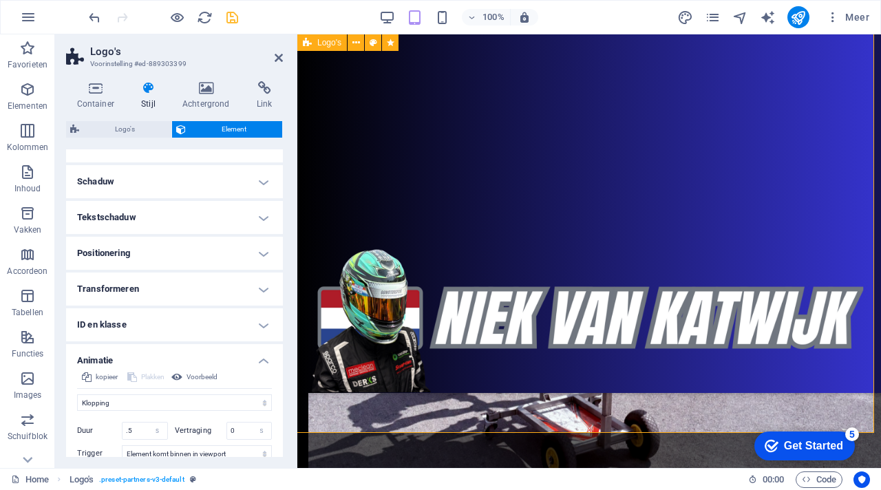
scroll to position [1287, 0]
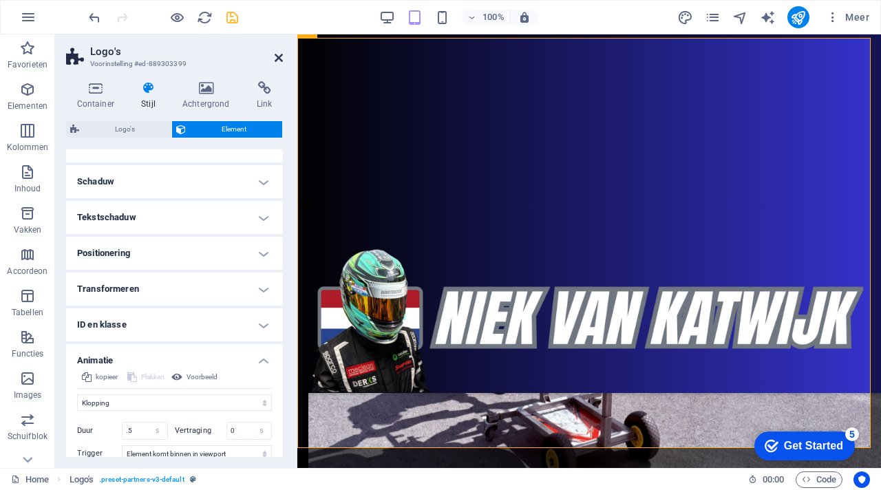
click at [279, 56] on icon at bounding box center [279, 57] width 8 height 11
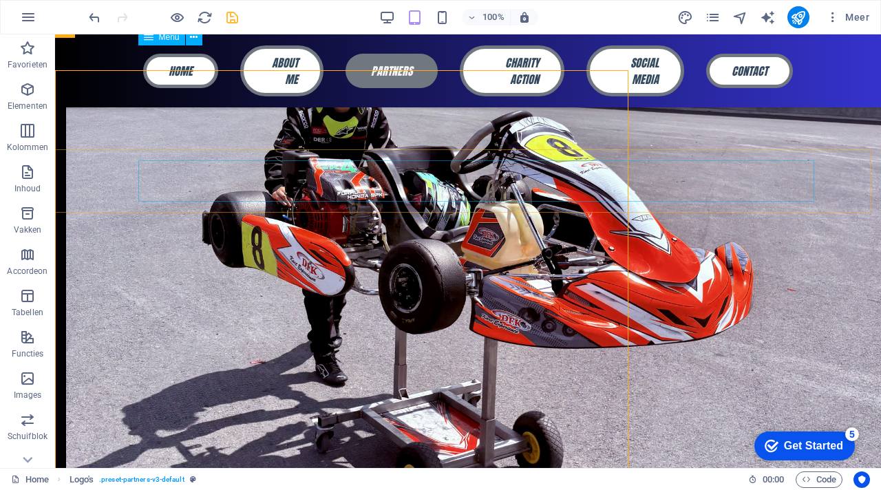
scroll to position [1248, 0]
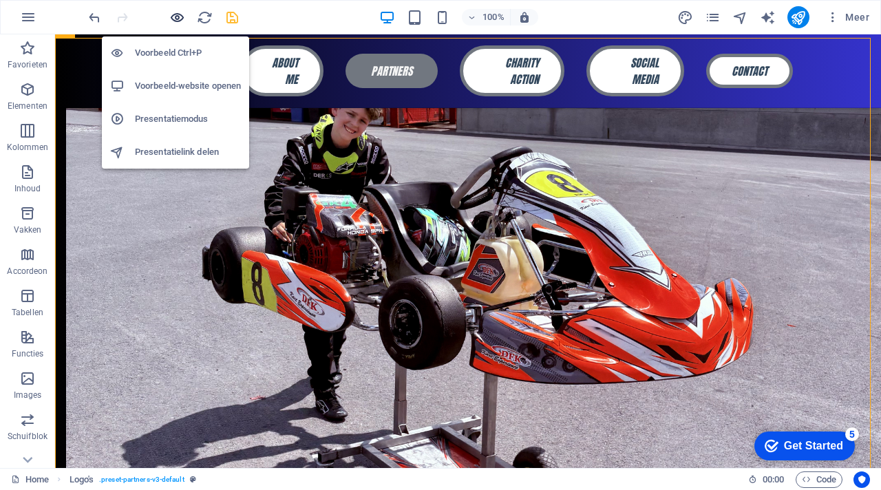
click at [178, 12] on icon "button" at bounding box center [177, 18] width 16 height 16
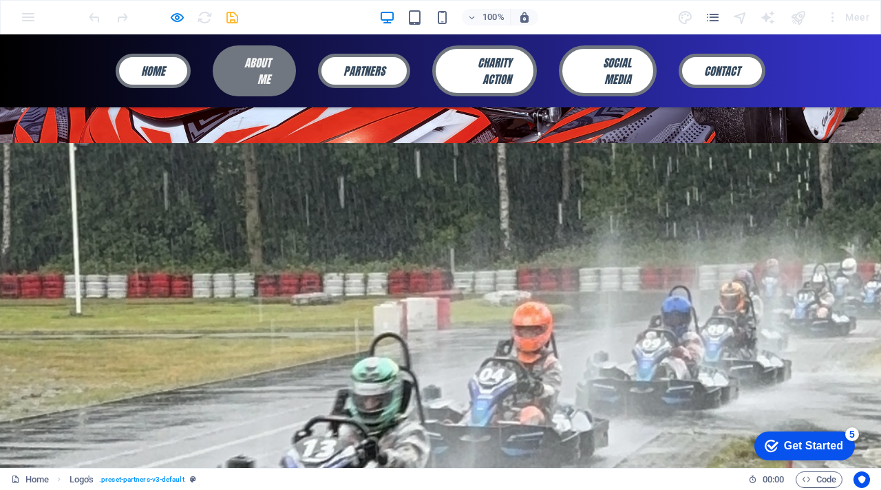
scroll to position [649, 0]
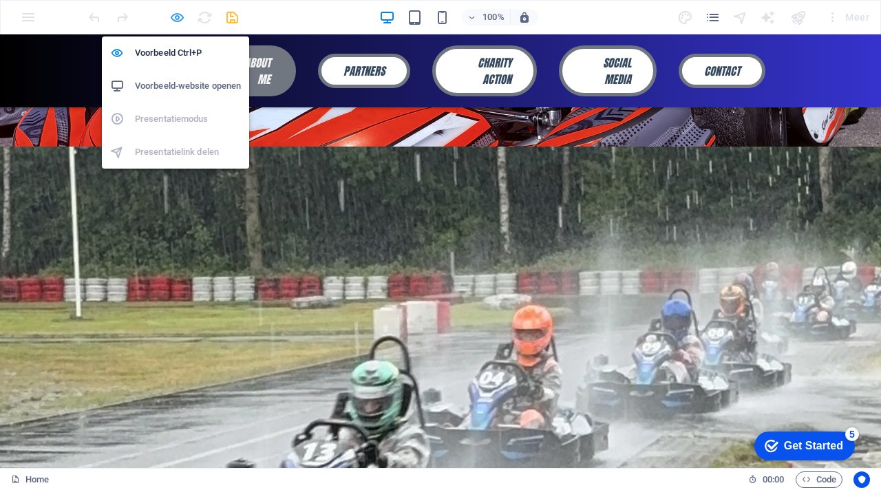
click at [178, 16] on icon "button" at bounding box center [177, 18] width 16 height 16
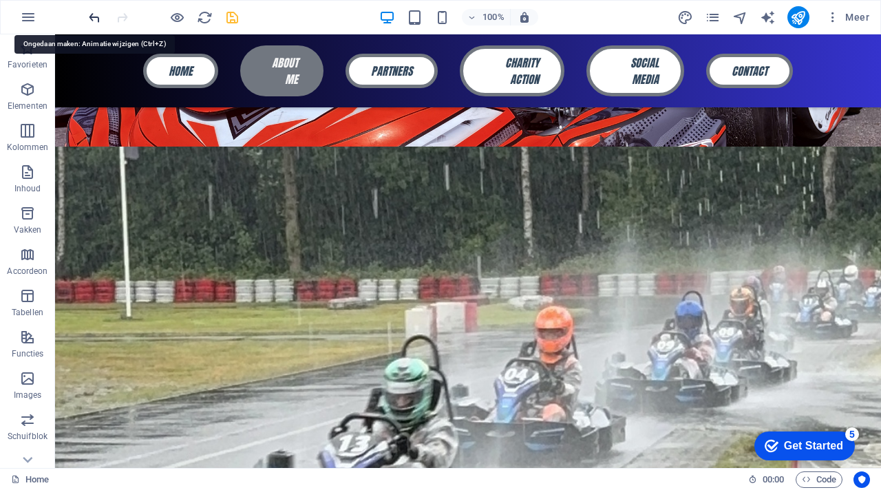
click at [96, 19] on icon "undo" at bounding box center [95, 18] width 16 height 16
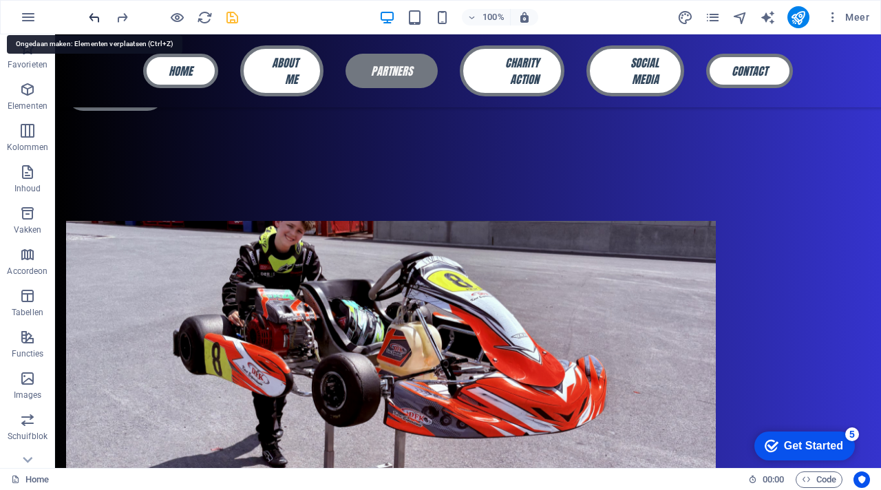
scroll to position [1267, 0]
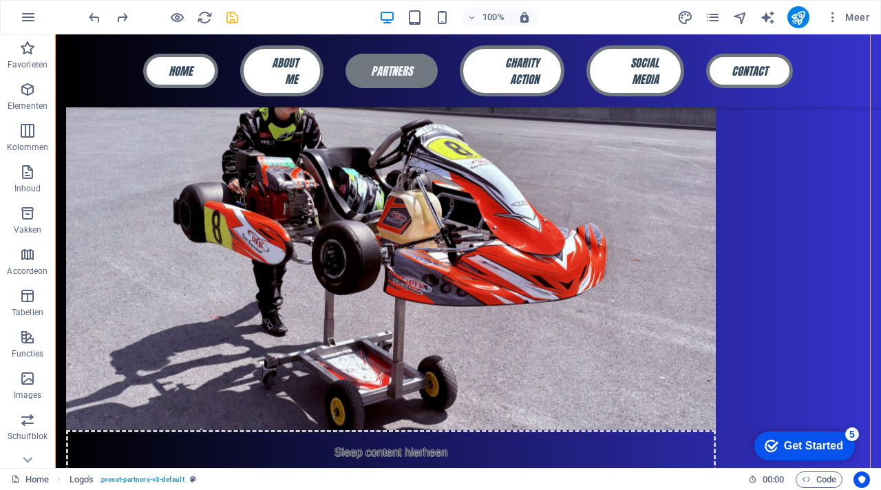
drag, startPoint x: 109, startPoint y: 138, endPoint x: 326, endPoint y: 298, distance: 269.7
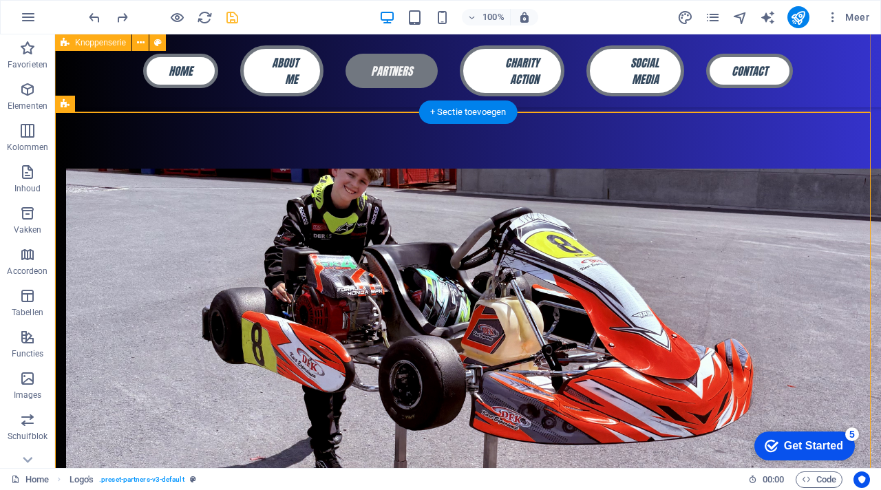
scroll to position [1169, 0]
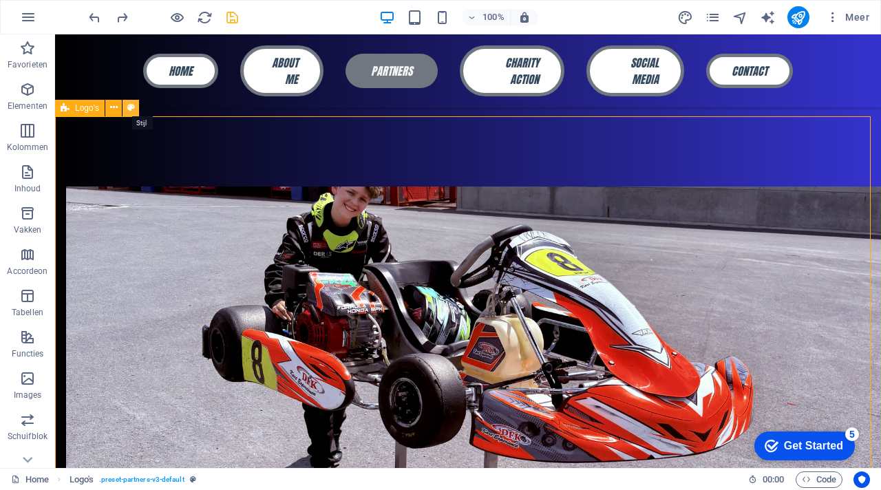
click at [130, 107] on icon at bounding box center [131, 107] width 8 height 14
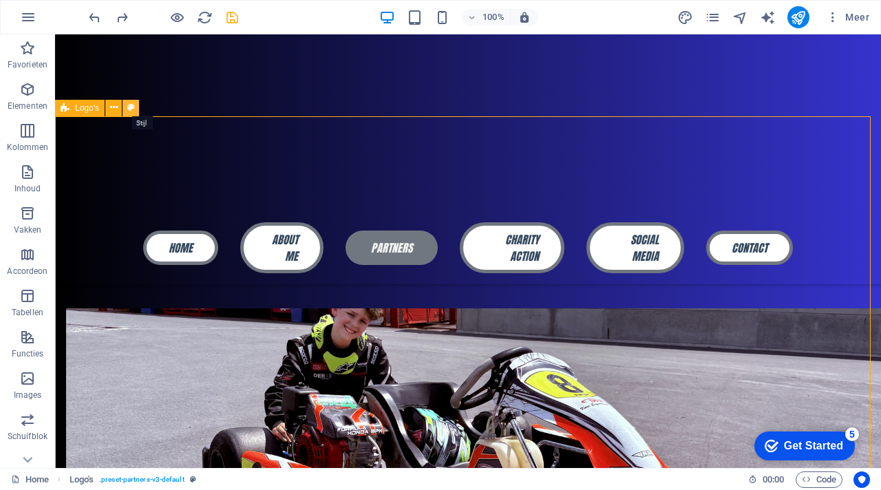
scroll to position [1209, 0]
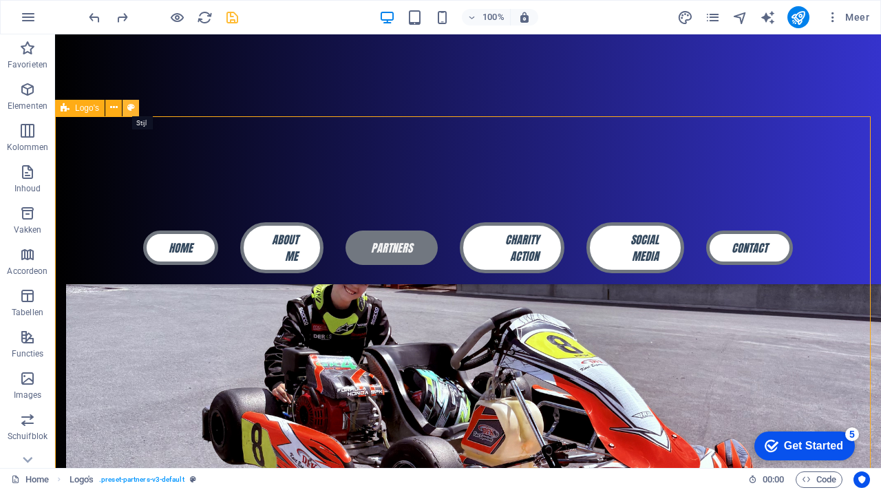
select select "rem"
select select "px"
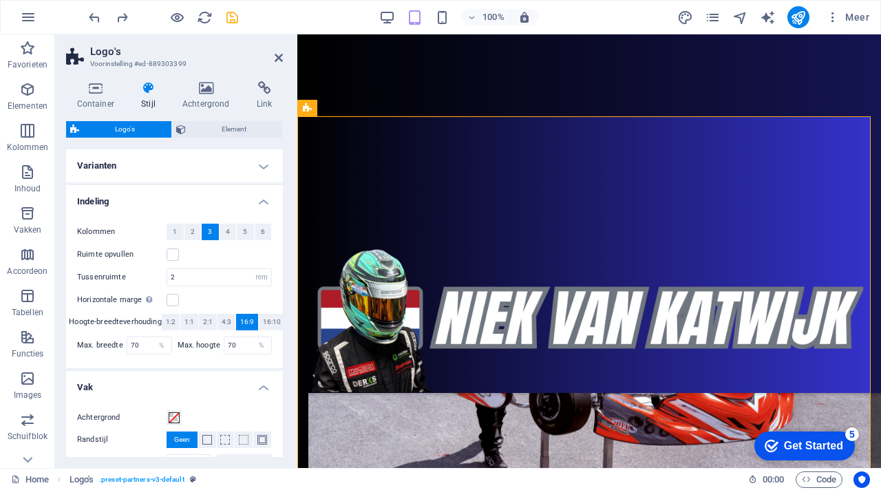
click at [145, 169] on h4 "Varianten" at bounding box center [174, 165] width 217 height 33
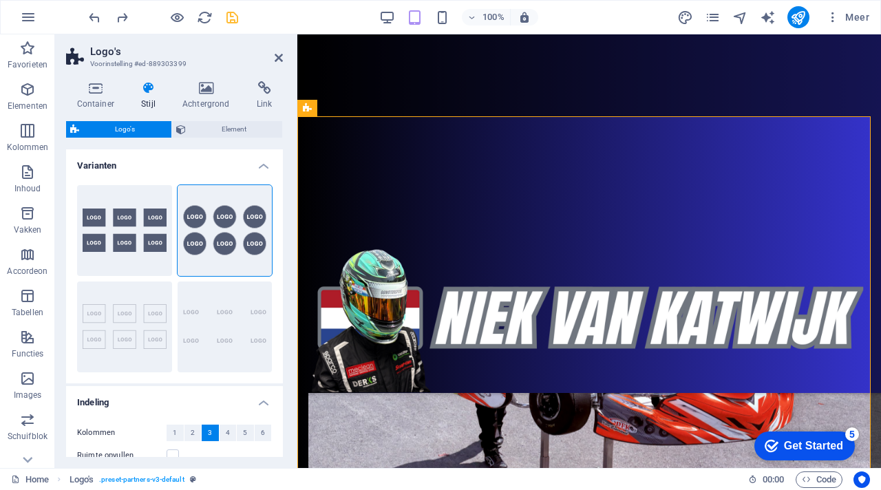
click at [145, 168] on h4 "Varianten" at bounding box center [174, 161] width 217 height 25
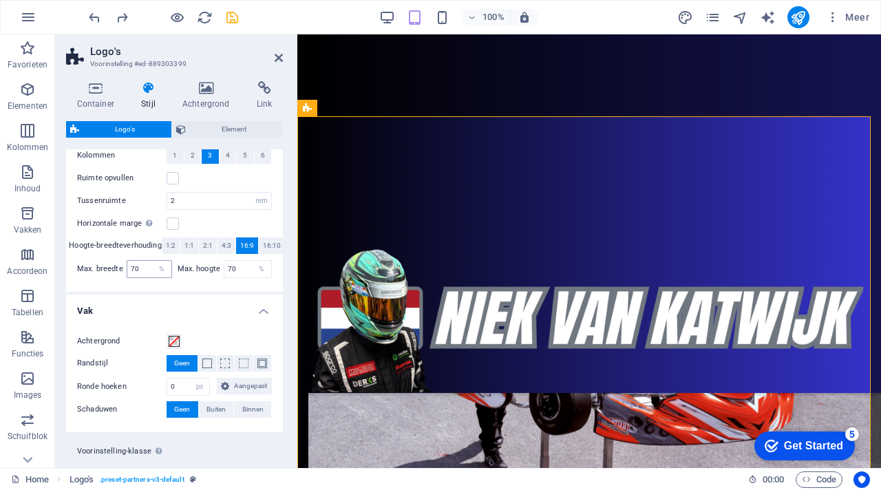
scroll to position [106, 0]
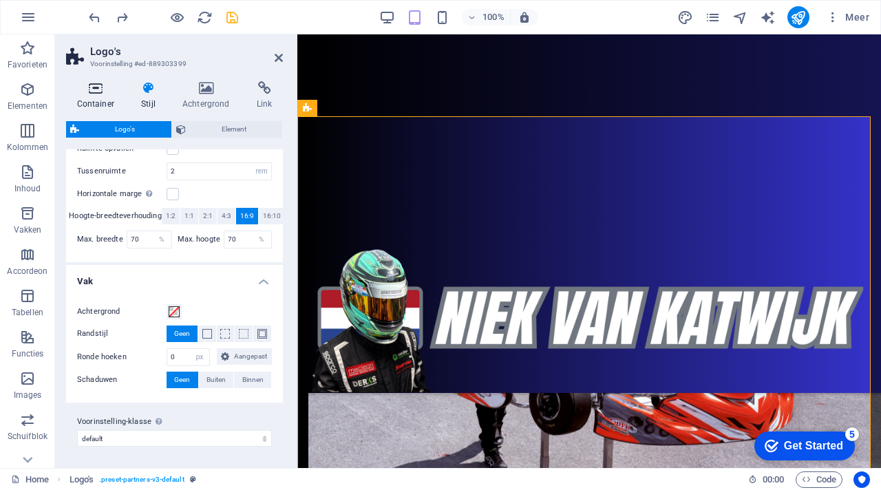
click at [99, 94] on icon at bounding box center [95, 88] width 59 height 14
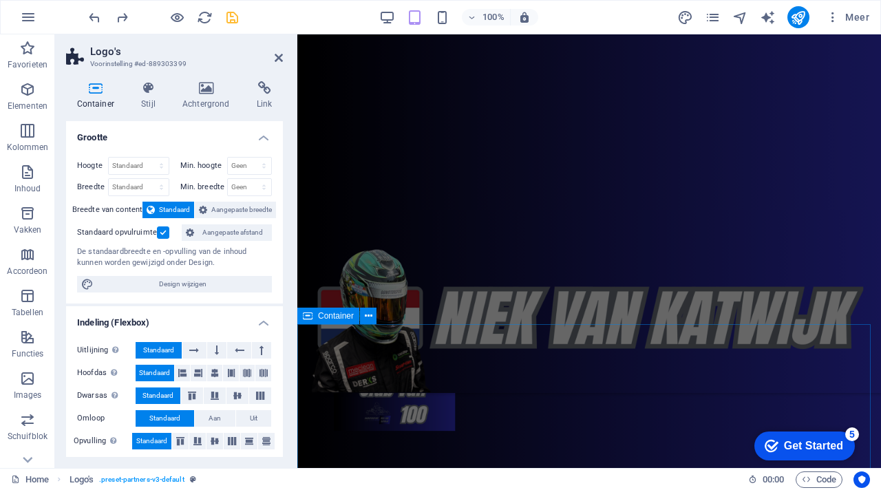
scroll to position [2777, 0]
click at [279, 56] on icon at bounding box center [279, 57] width 8 height 11
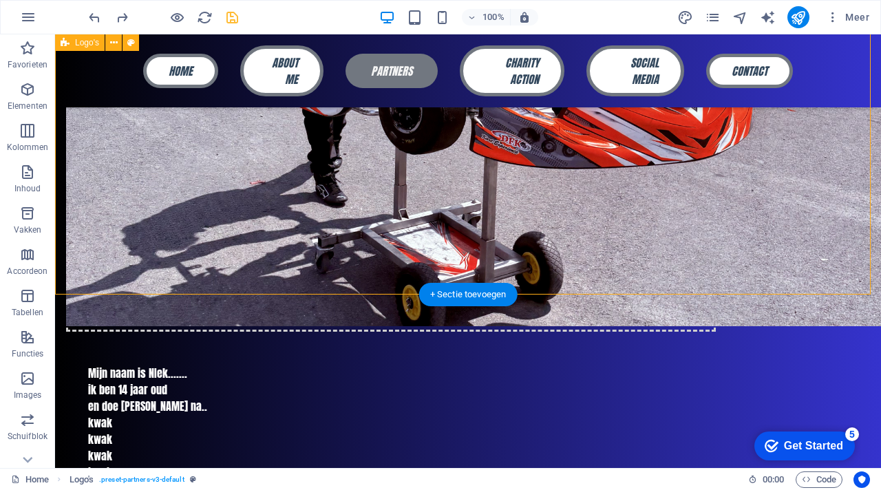
scroll to position [1512, 0]
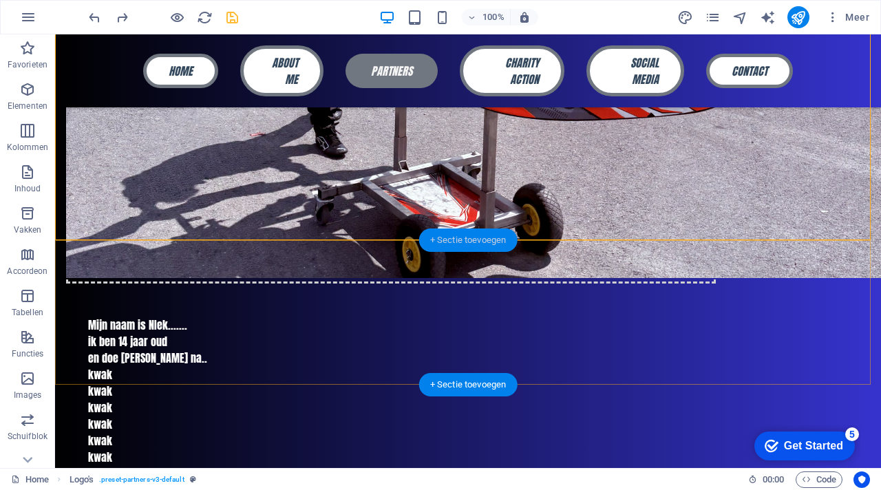
click at [473, 246] on div "+ Sectie toevoegen" at bounding box center [468, 240] width 98 height 23
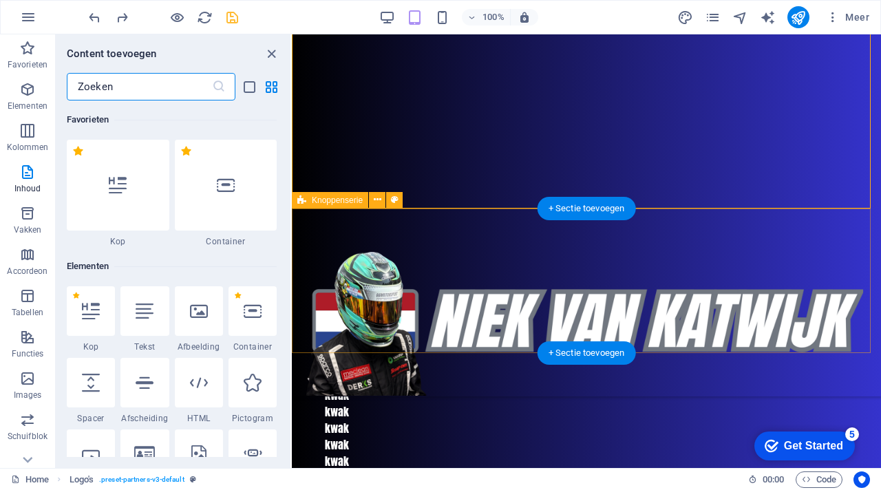
scroll to position [2408, 0]
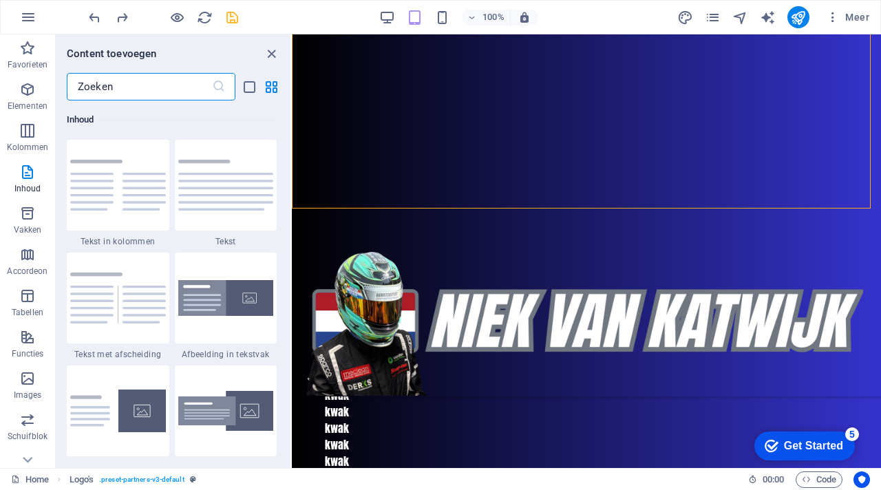
click at [165, 96] on input "text" at bounding box center [139, 87] width 145 height 28
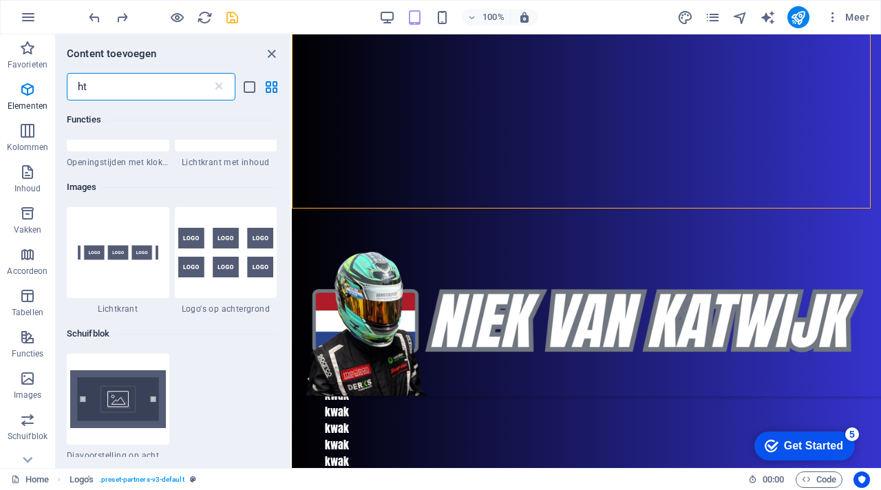
scroll to position [0, 0]
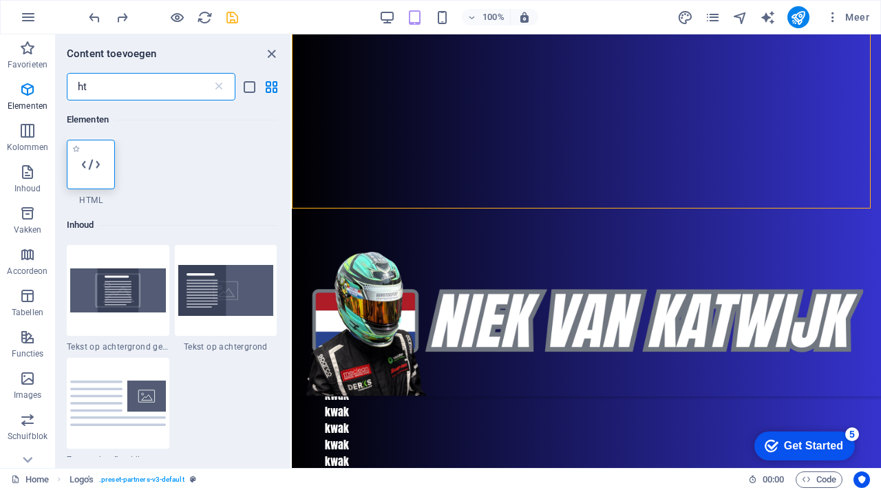
type input "ht"
click at [95, 153] on div at bounding box center [91, 165] width 48 height 50
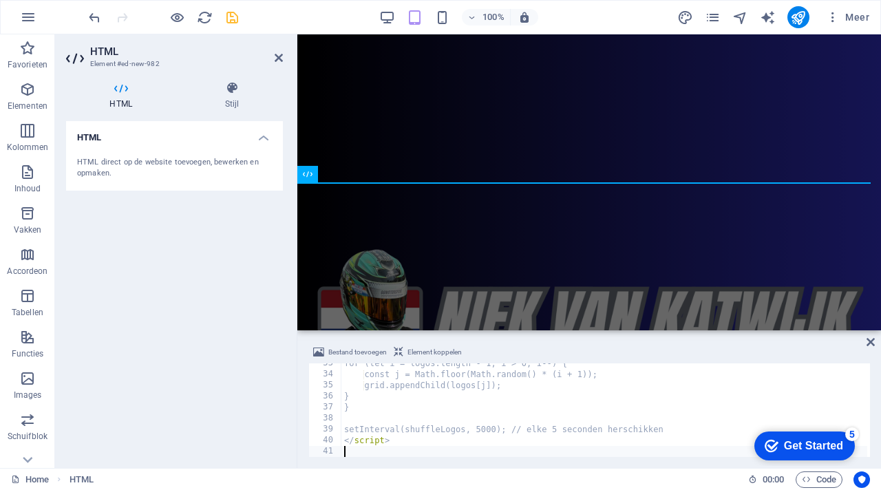
scroll to position [358, 0]
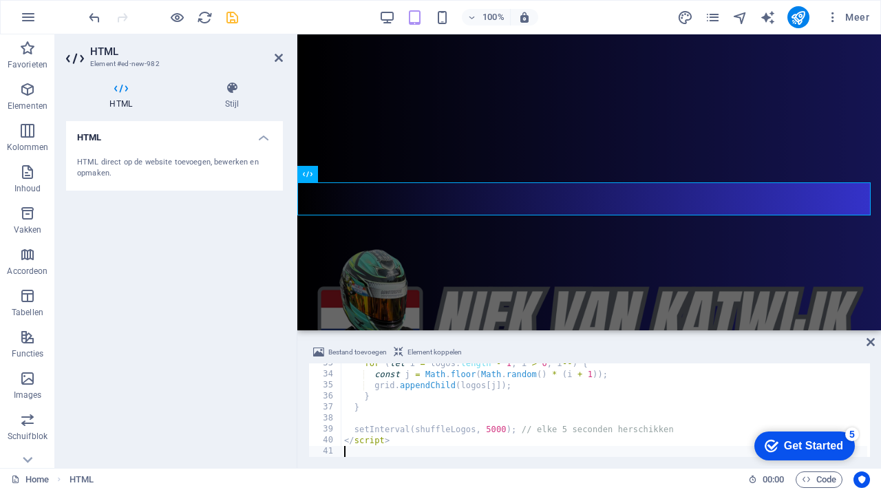
click at [160, 244] on div "HTML HTML direct op de website toevoegen, bewerken en opmaken." at bounding box center [174, 289] width 217 height 336
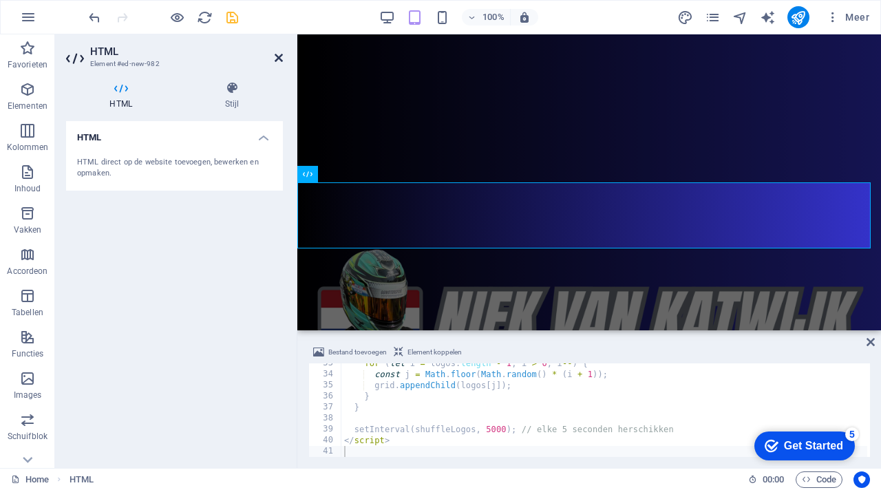
click at [276, 55] on icon at bounding box center [279, 57] width 8 height 11
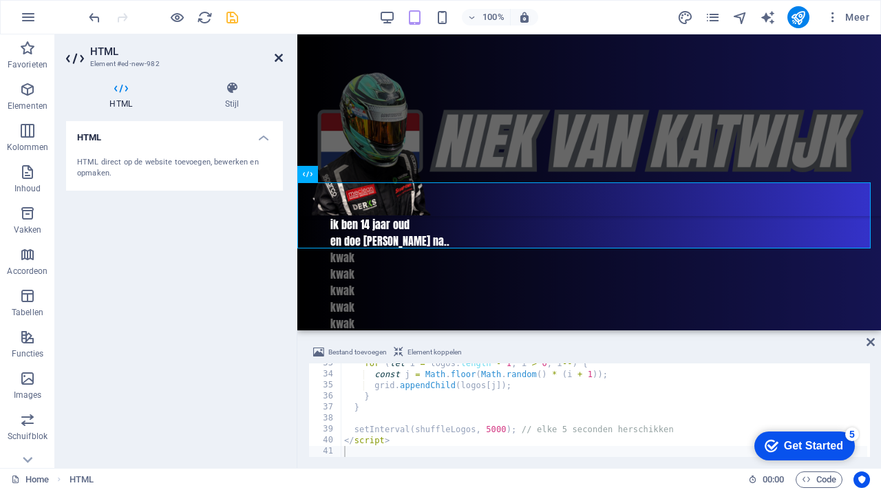
scroll to position [1551, 0]
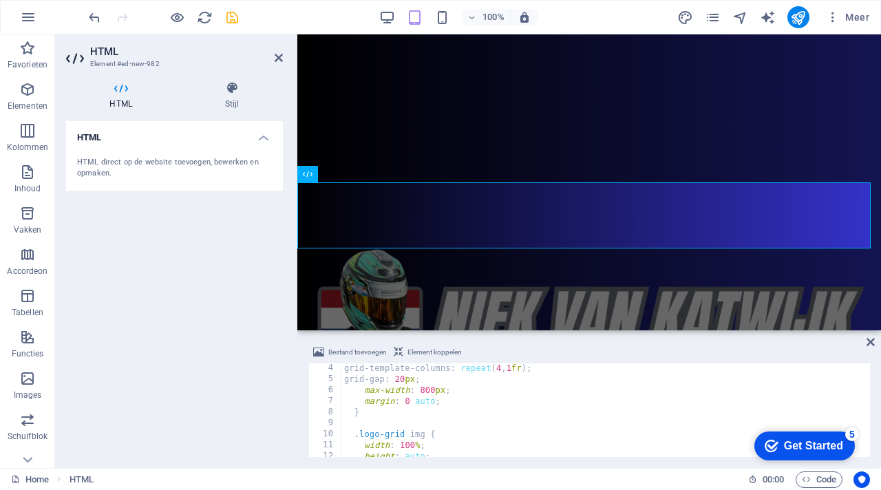
scroll to position [0, 0]
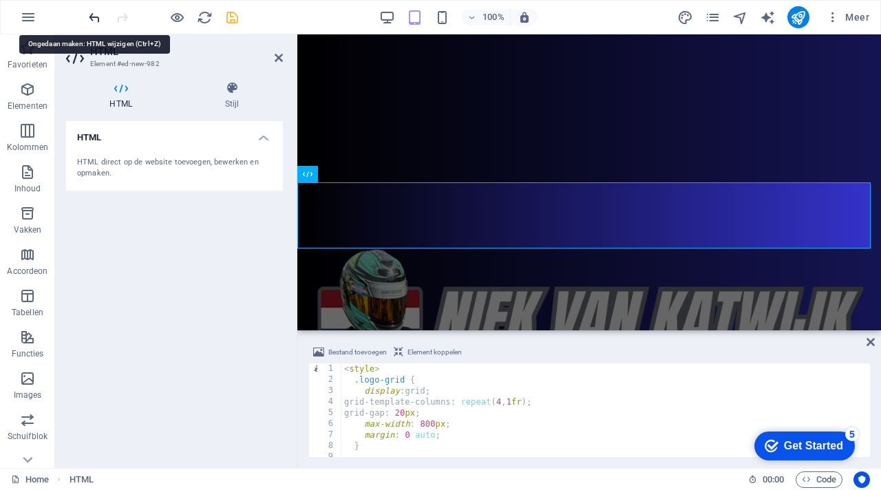
click at [96, 15] on icon "undo" at bounding box center [95, 18] width 16 height 16
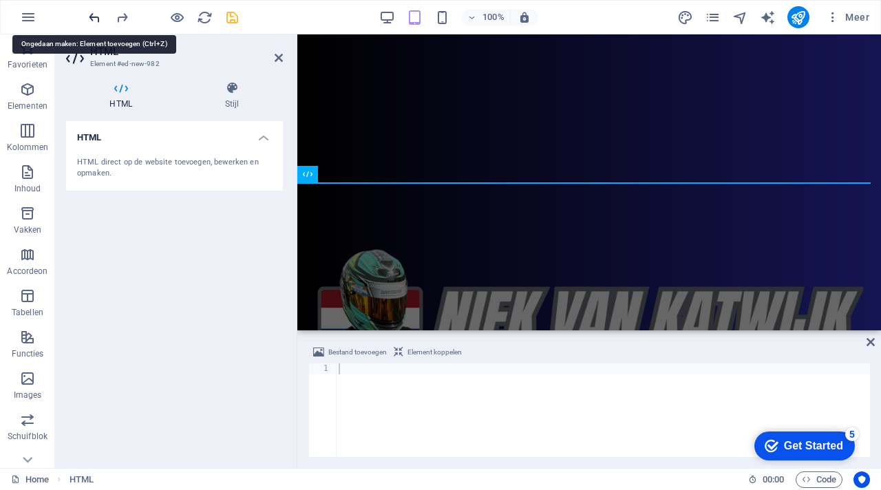
click at [96, 15] on icon "undo" at bounding box center [95, 18] width 16 height 16
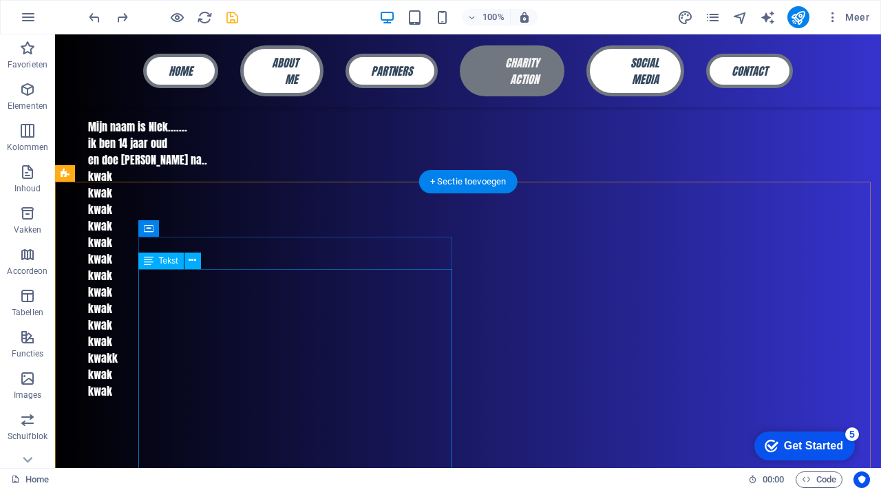
scroll to position [1717, 0]
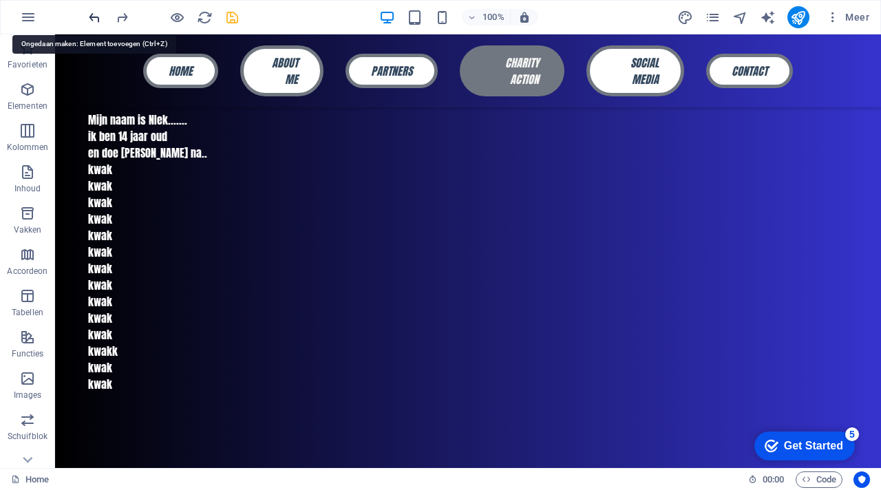
click at [98, 17] on icon "undo" at bounding box center [95, 18] width 16 height 16
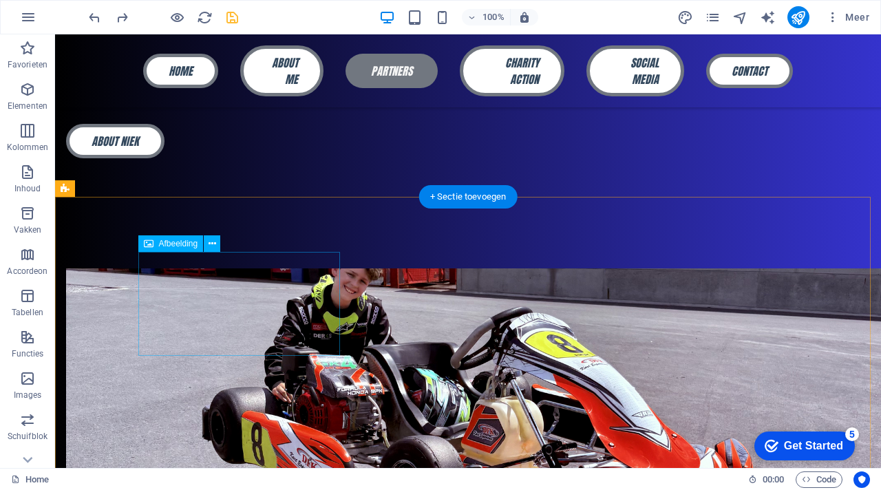
scroll to position [1085, 0]
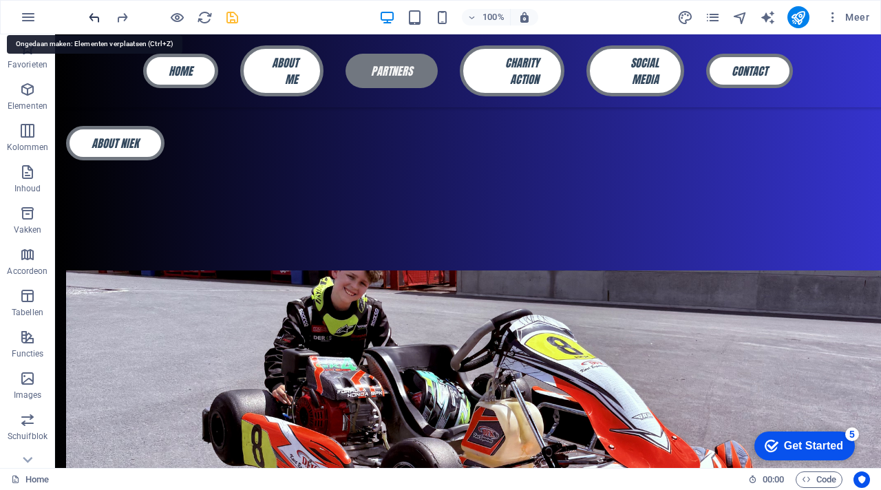
click at [98, 18] on icon "undo" at bounding box center [95, 18] width 16 height 16
click at [125, 13] on icon "redo" at bounding box center [122, 18] width 16 height 16
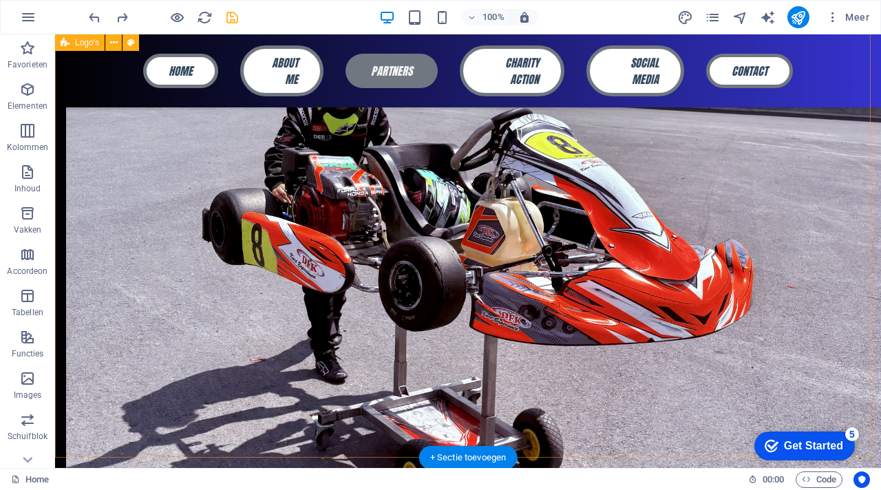
scroll to position [1432, 0]
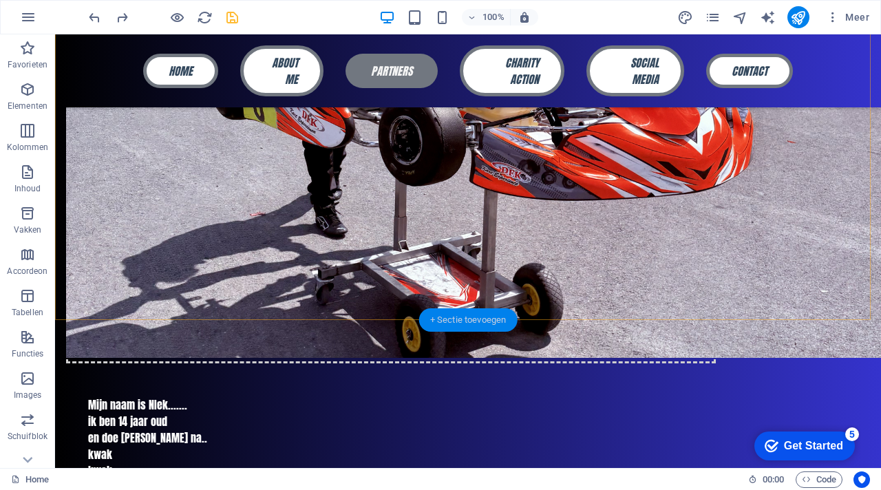
click at [454, 320] on div "+ Sectie toevoegen" at bounding box center [468, 319] width 98 height 23
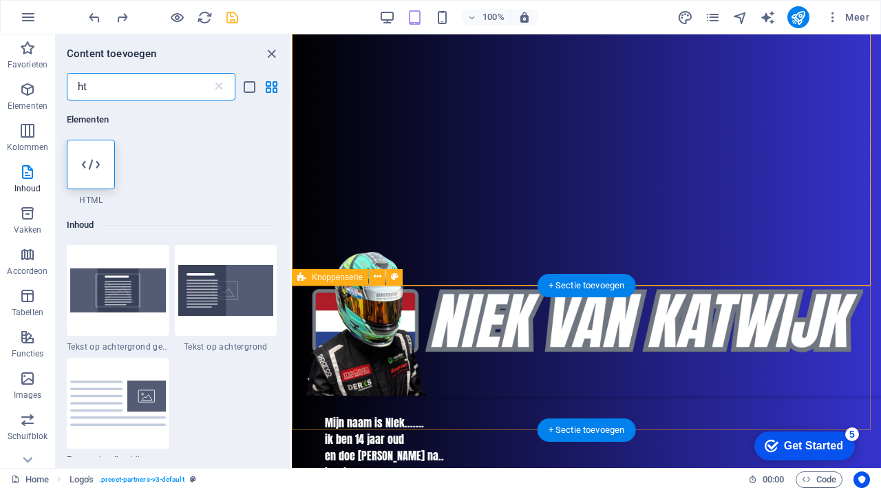
scroll to position [105, 0]
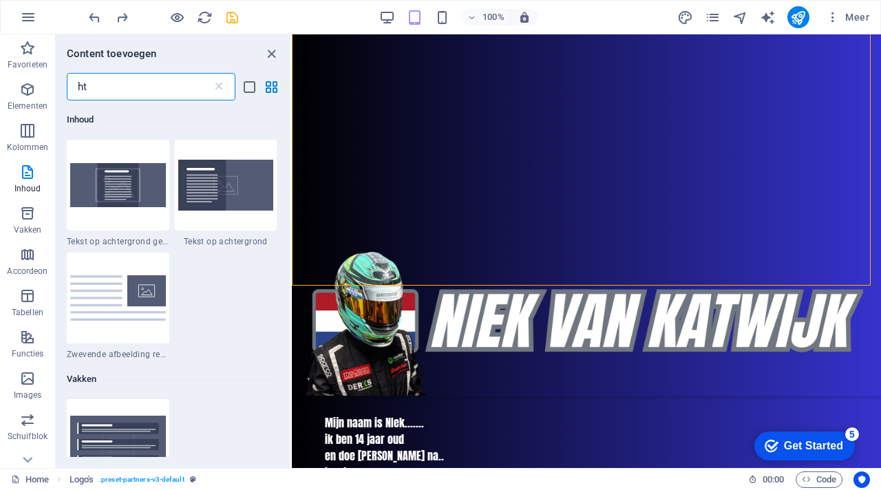
click at [110, 79] on input "ht" at bounding box center [139, 87] width 145 height 28
click at [114, 88] on input "ht" at bounding box center [139, 87] width 145 height 28
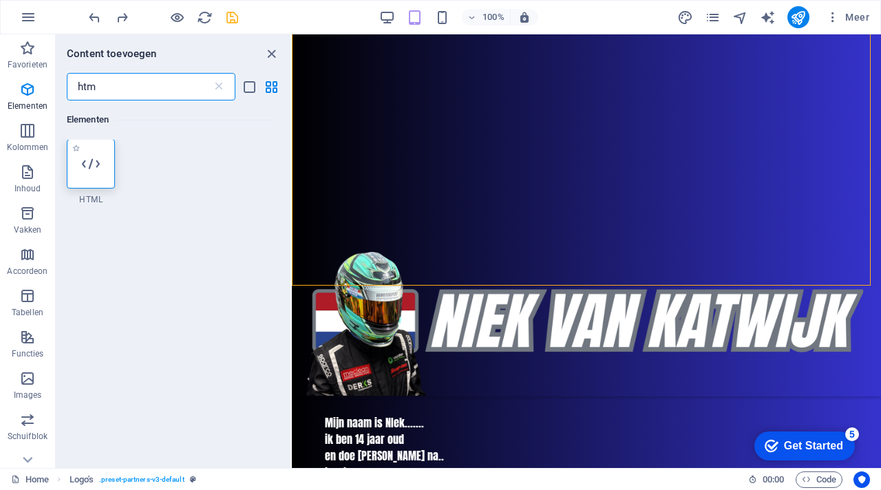
scroll to position [0, 0]
type input "htm"
click at [89, 165] on icon at bounding box center [91, 165] width 18 height 18
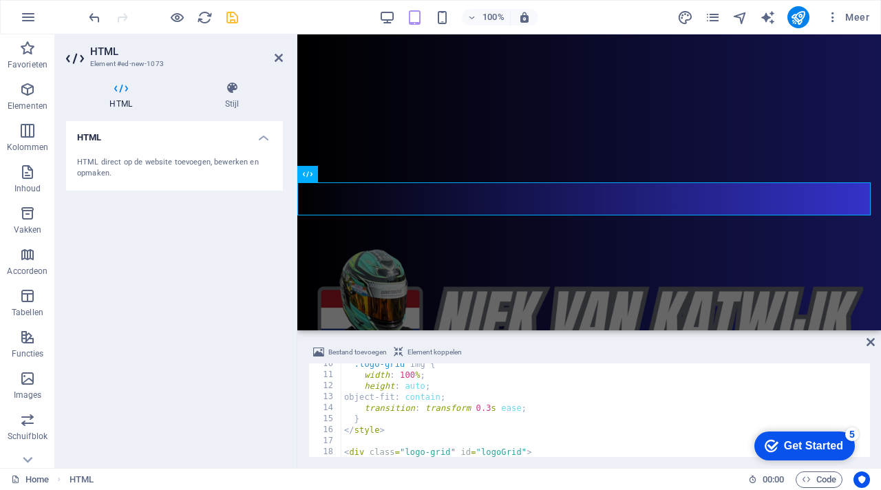
scroll to position [103, 0]
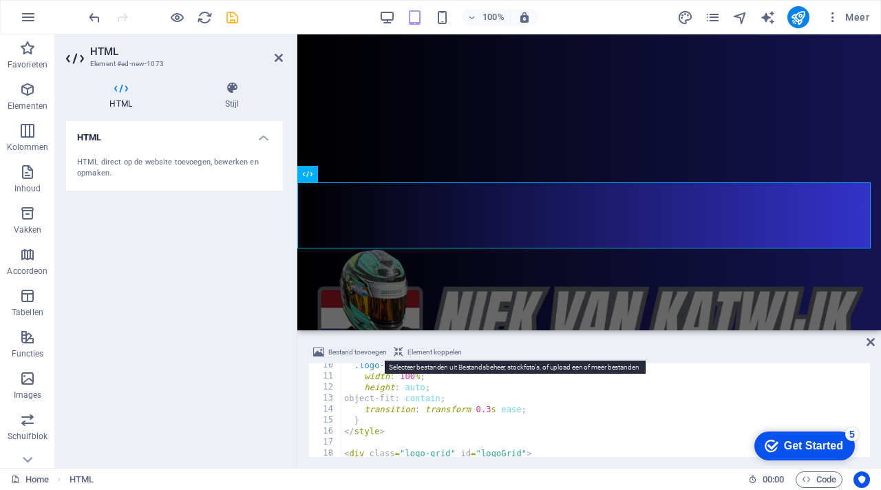
click at [370, 356] on span "Bestand toevoegen" at bounding box center [357, 352] width 59 height 17
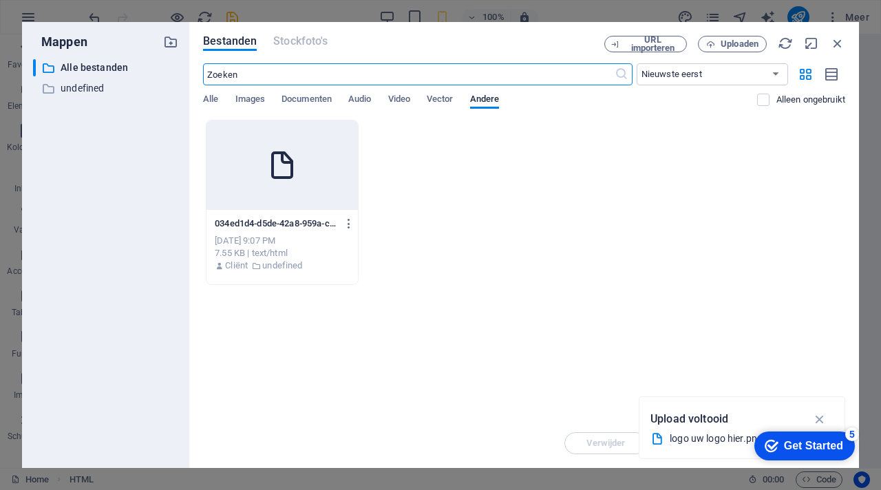
scroll to position [2280, 0]
click at [368, 99] on span "Audio" at bounding box center [359, 100] width 23 height 19
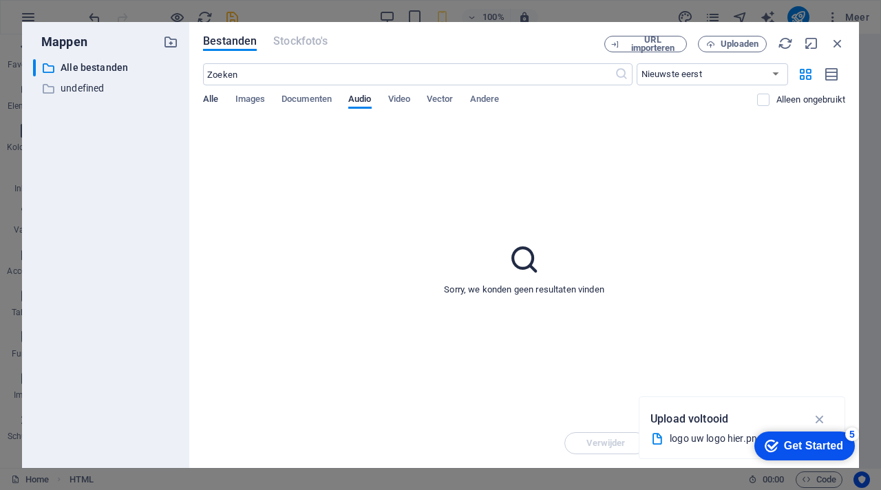
click at [211, 96] on span "Alle" at bounding box center [210, 100] width 15 height 19
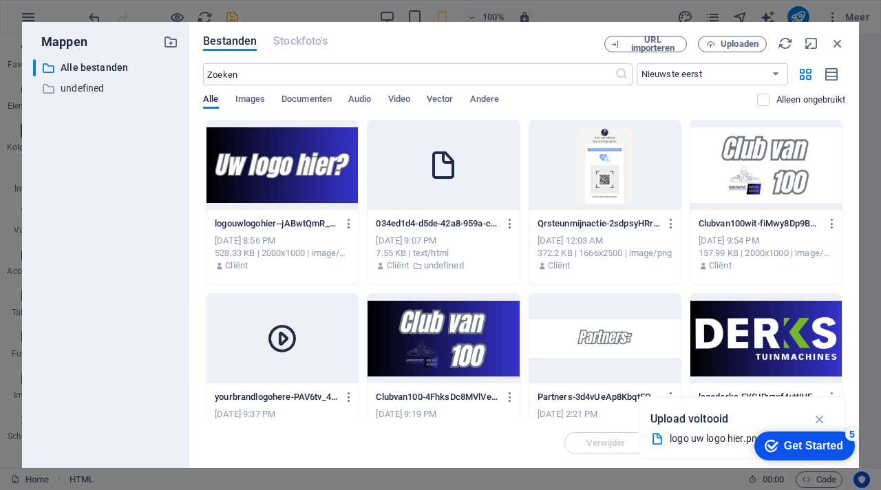
click at [291, 181] on div at bounding box center [281, 164] width 151 height 89
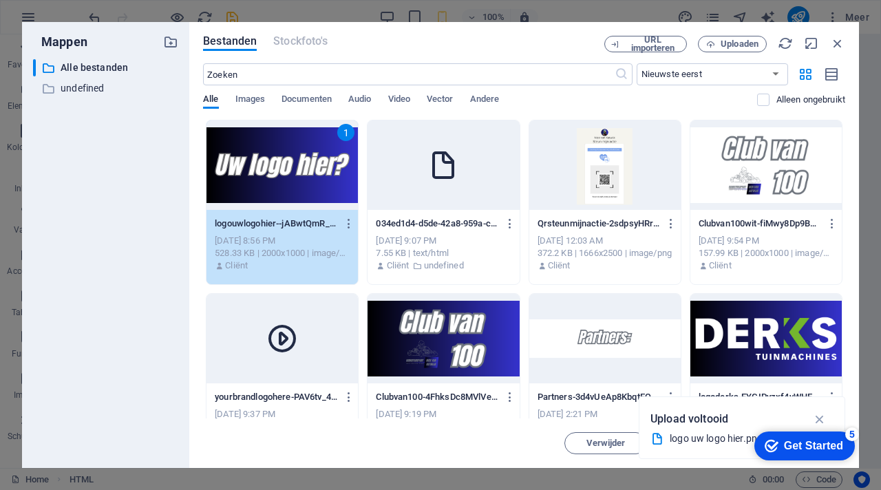
click at [291, 181] on div "1" at bounding box center [281, 164] width 151 height 89
type textarea "https://cdn1.site-media.eu/images/0/18924843/logouwlogohier--jABwtQmR_1oXrDbk8p…"
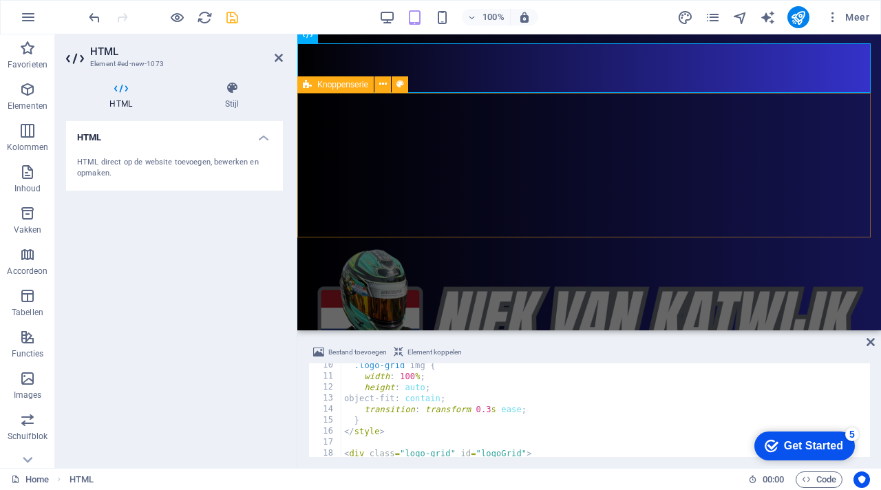
scroll to position [1692, 0]
click at [871, 341] on icon at bounding box center [871, 342] width 8 height 11
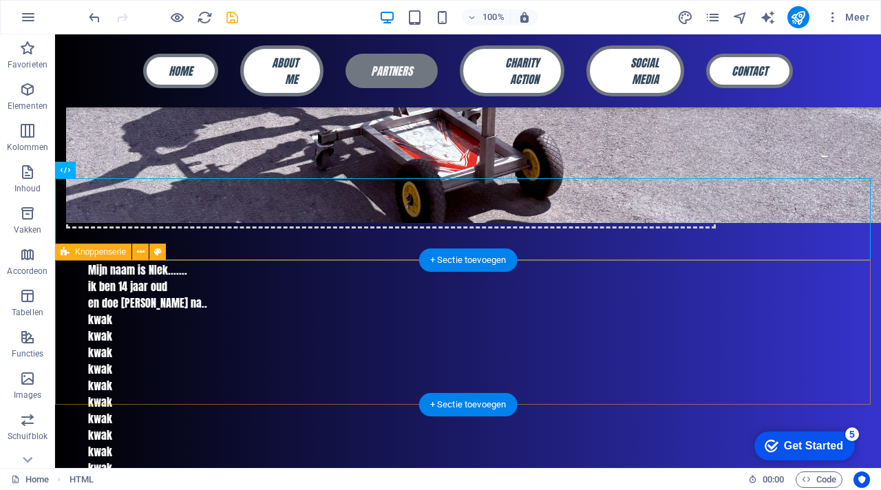
scroll to position [1563, 0]
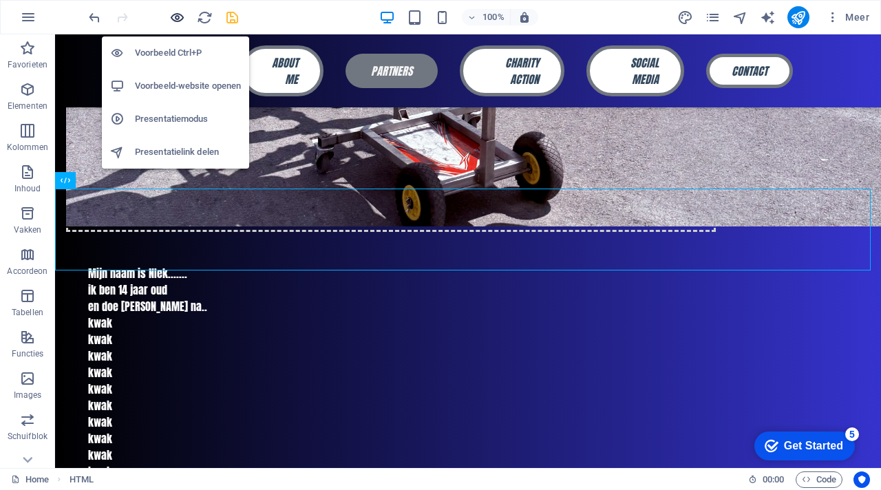
click at [180, 14] on icon "button" at bounding box center [177, 18] width 16 height 16
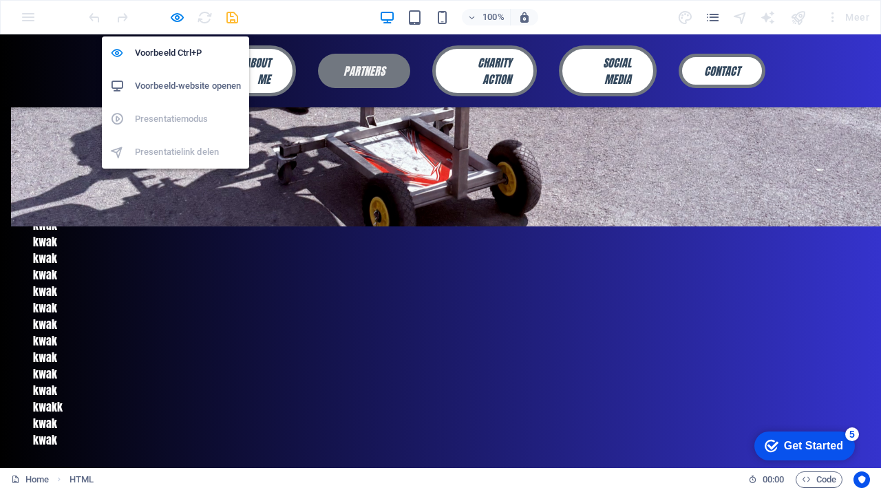
click at [169, 81] on h6 "Voorbeeld-website openen" at bounding box center [188, 86] width 106 height 17
click at [178, 17] on icon "button" at bounding box center [177, 18] width 16 height 16
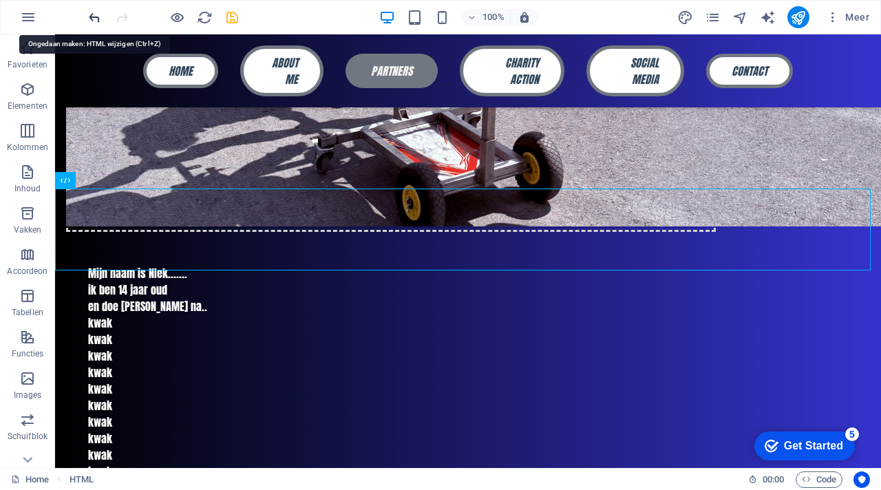
click at [99, 16] on icon "undo" at bounding box center [95, 18] width 16 height 16
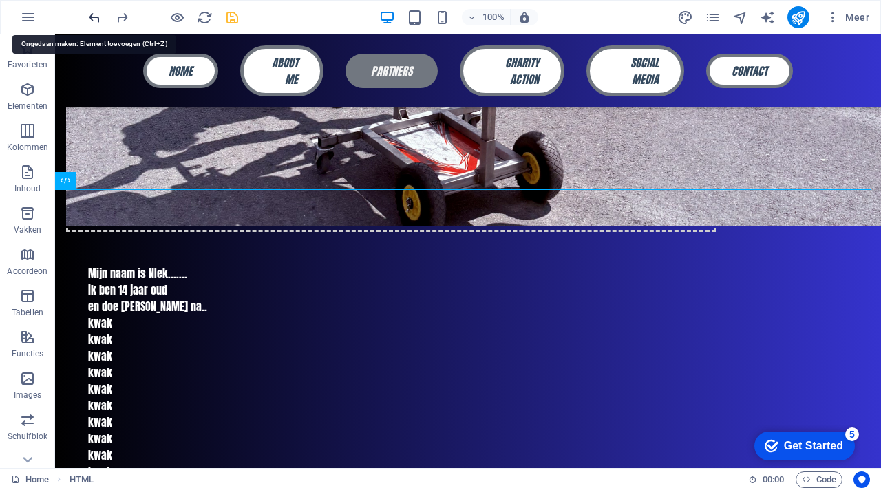
click at [99, 16] on icon "undo" at bounding box center [95, 18] width 16 height 16
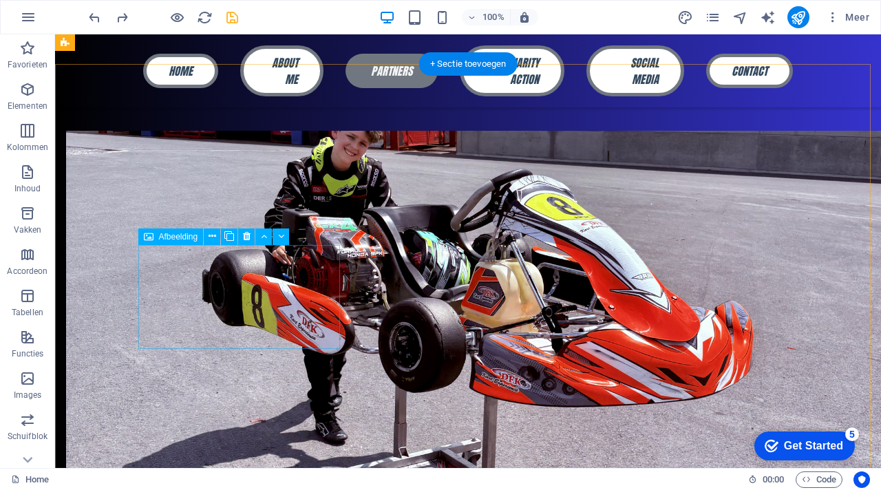
scroll to position [1209, 0]
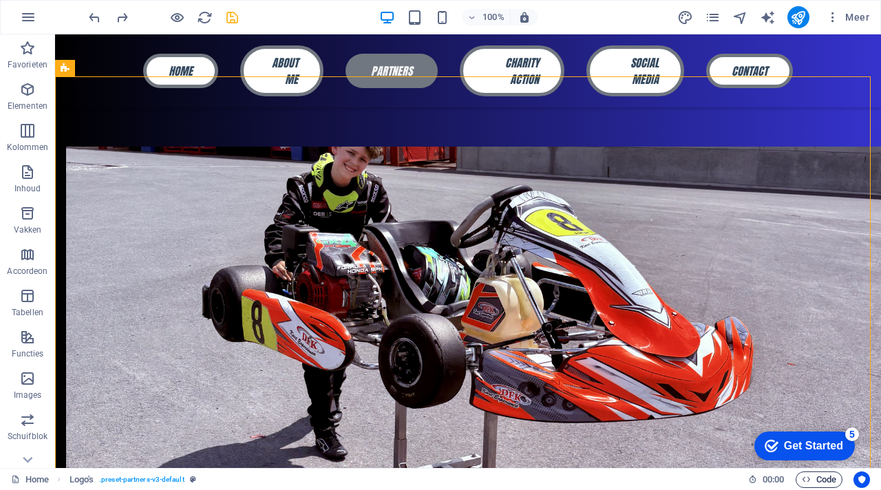
click at [832, 477] on span "Code" at bounding box center [819, 480] width 34 height 17
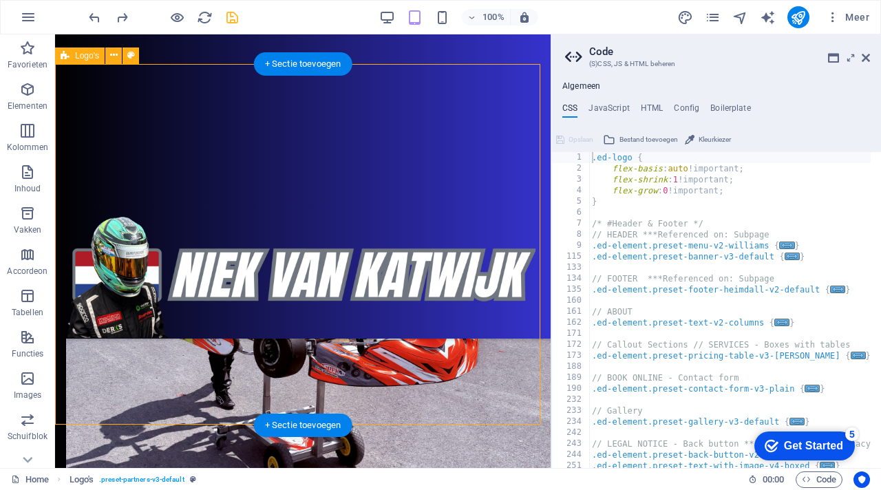
scroll to position [1235, 0]
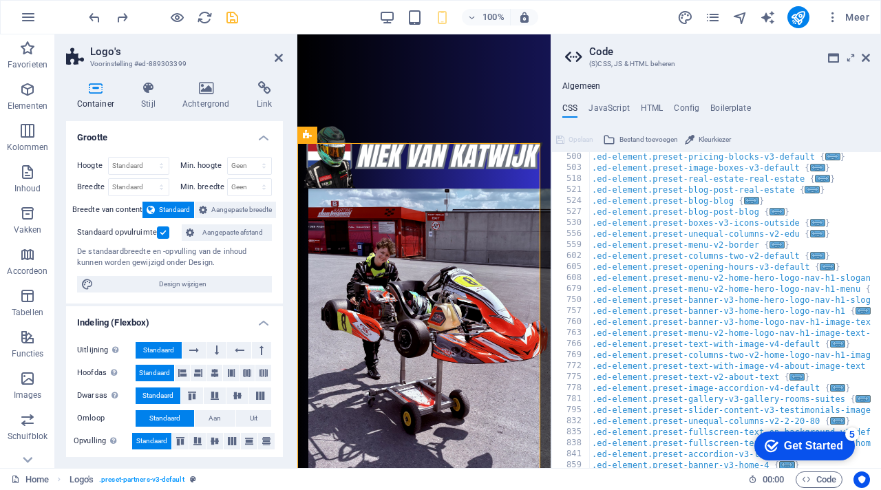
scroll to position [496, 0]
click at [650, 106] on h4 "HTML" at bounding box center [652, 110] width 23 height 15
type textarea "<a href="#main-content" class="wv-link-content button">Skip to main content</a>"
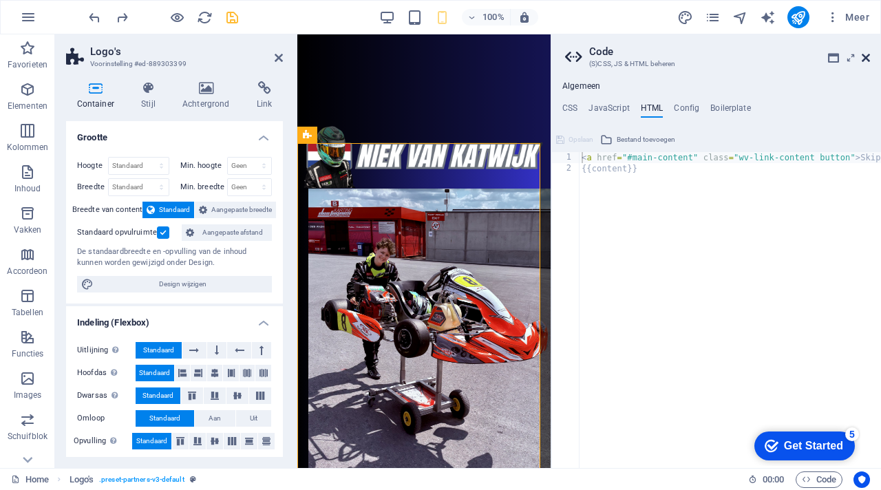
drag, startPoint x: 866, startPoint y: 52, endPoint x: 569, endPoint y: 19, distance: 299.3
click at [866, 52] on icon at bounding box center [866, 57] width 8 height 11
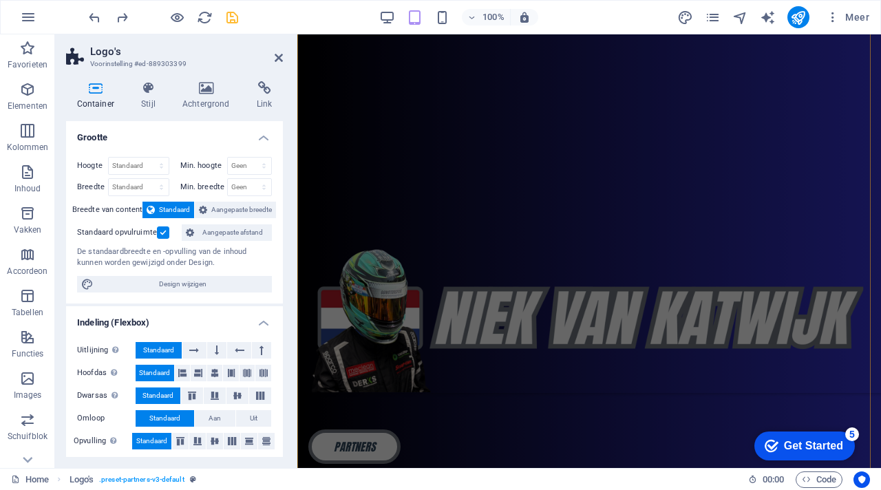
scroll to position [1885, 0]
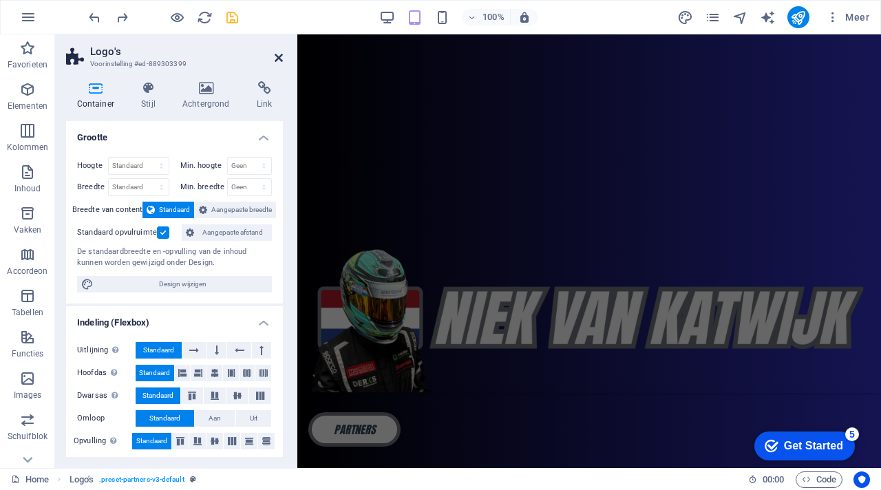
click at [282, 59] on icon at bounding box center [279, 57] width 8 height 11
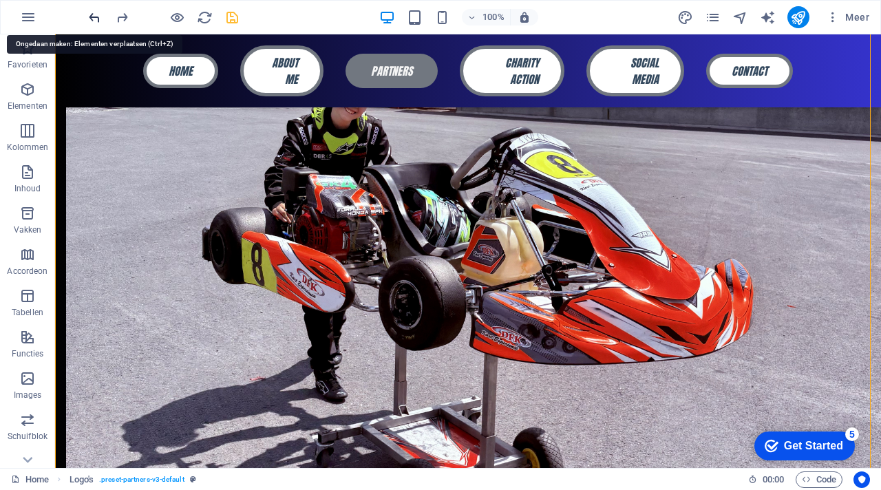
click at [97, 15] on icon "undo" at bounding box center [95, 18] width 16 height 16
click at [124, 12] on icon "redo" at bounding box center [122, 18] width 16 height 16
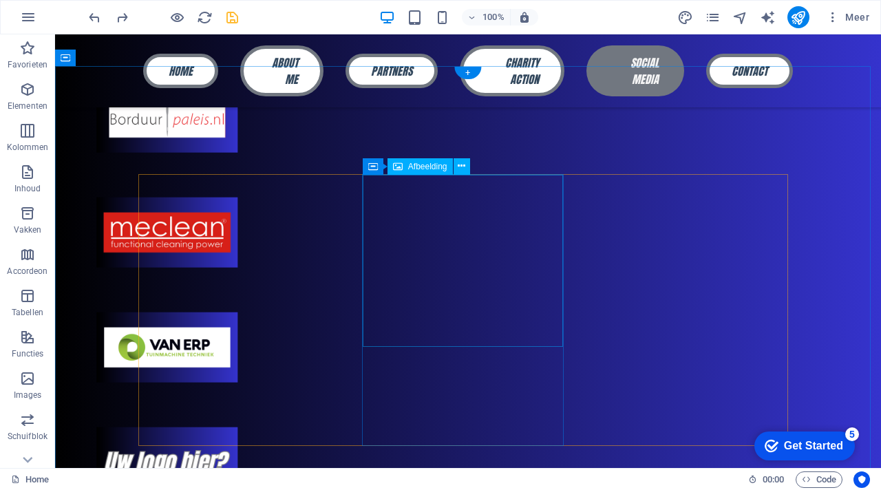
scroll to position [2697, 0]
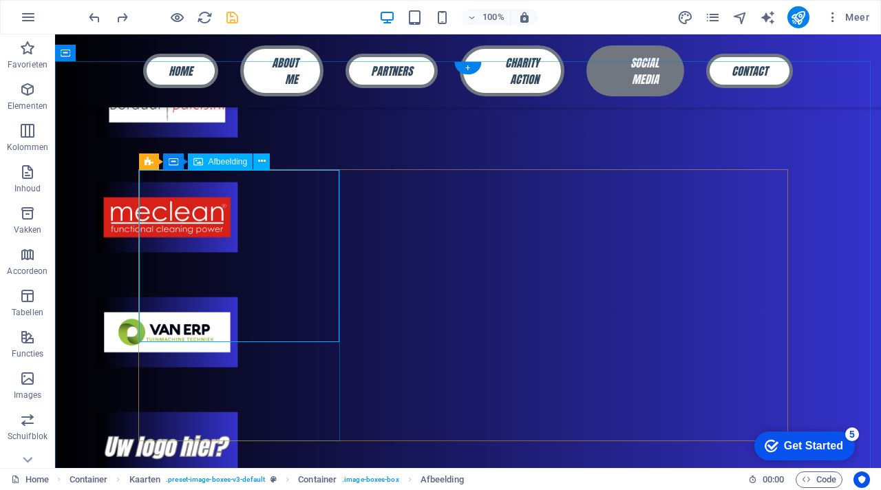
click at [223, 162] on span "Afbeelding" at bounding box center [228, 162] width 39 height 8
click at [263, 162] on icon at bounding box center [262, 161] width 8 height 14
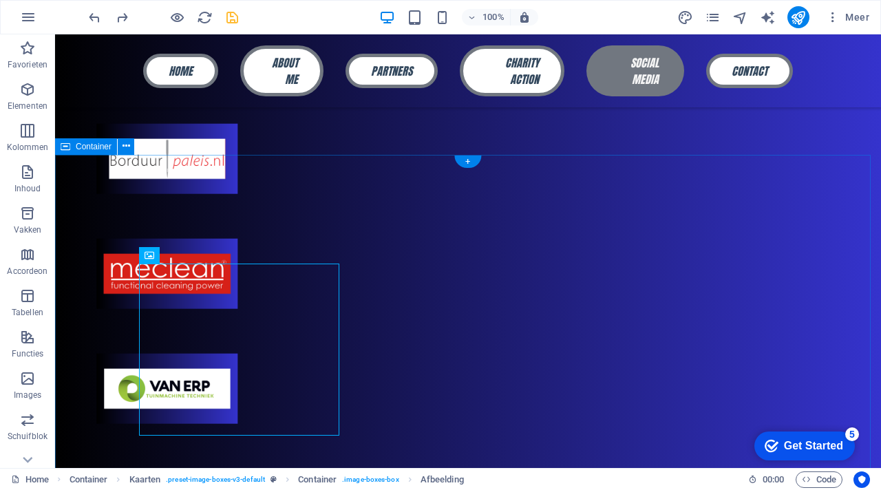
scroll to position [2603, 0]
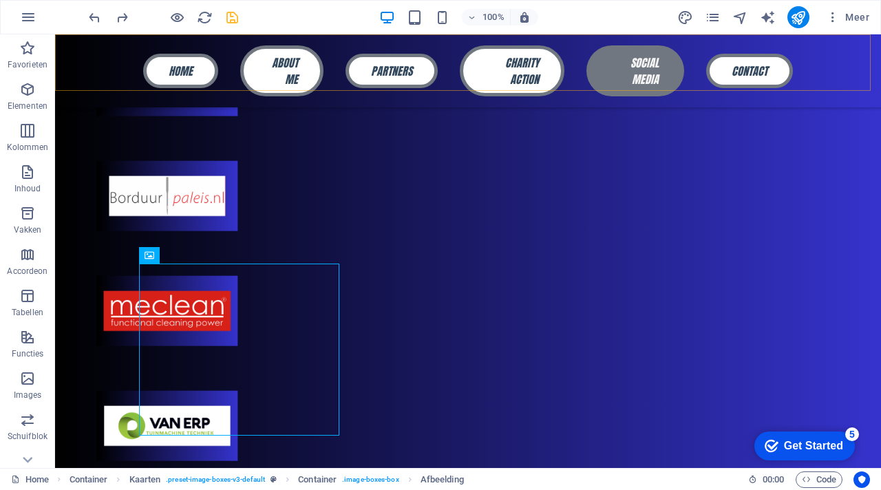
click at [121, 70] on div "Home About me Partners Charity action Social media Contact" at bounding box center [468, 70] width 826 height 73
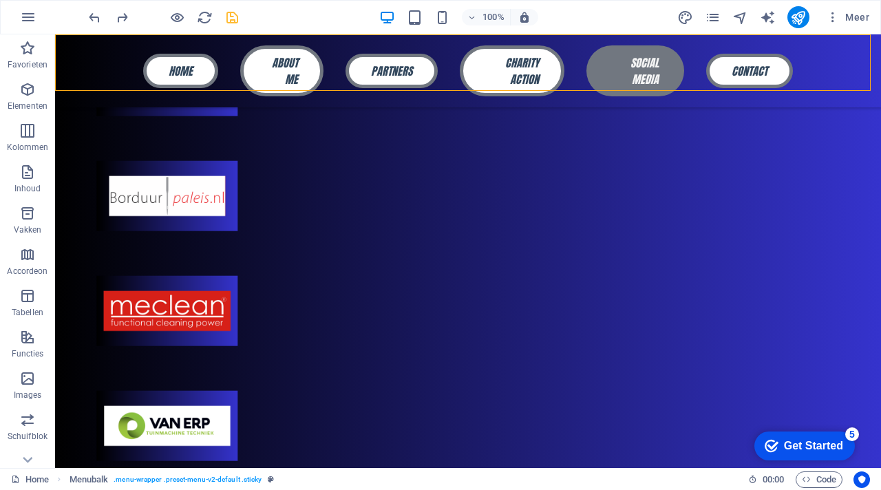
click at [121, 70] on div "Home About me Partners Charity action Social media Contact" at bounding box center [468, 70] width 826 height 73
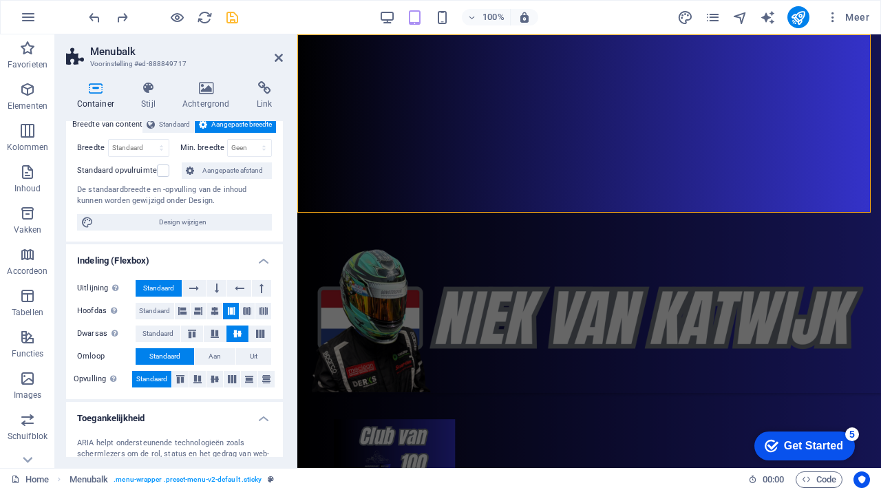
scroll to position [0, 0]
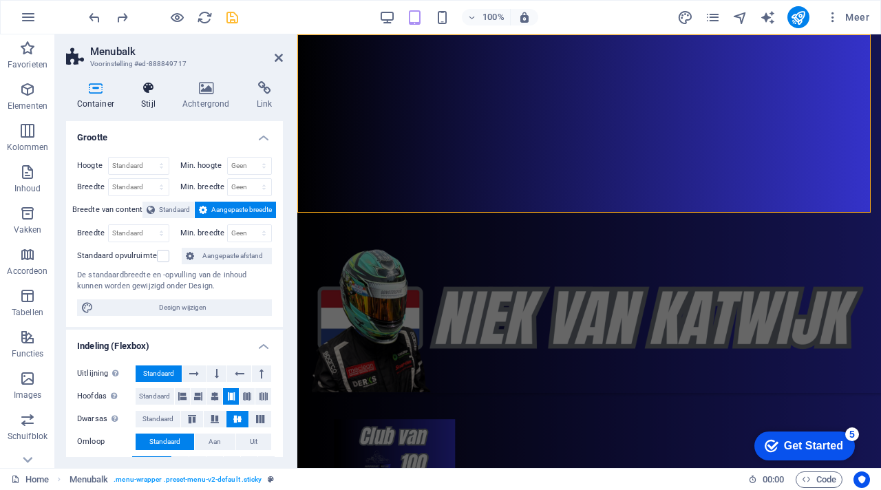
click at [151, 92] on icon at bounding box center [149, 88] width 36 height 14
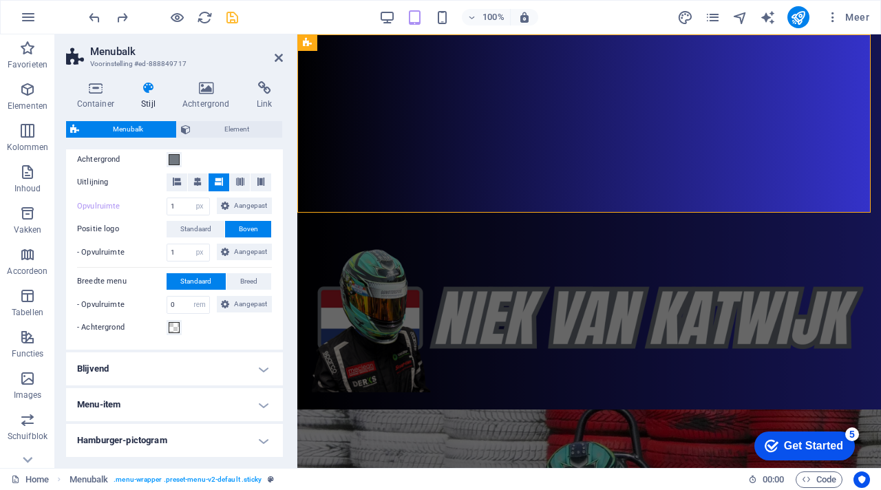
scroll to position [272, 0]
click at [202, 359] on h4 "Blijvend" at bounding box center [174, 367] width 217 height 33
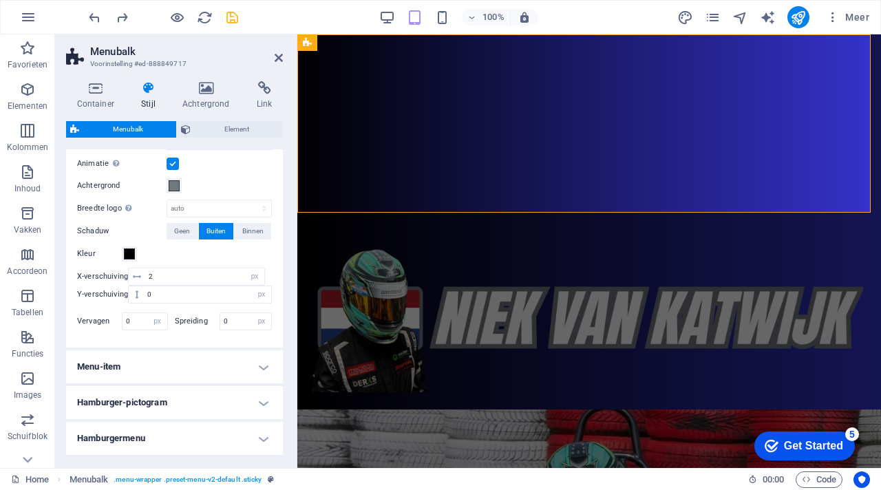
scroll to position [567, 0]
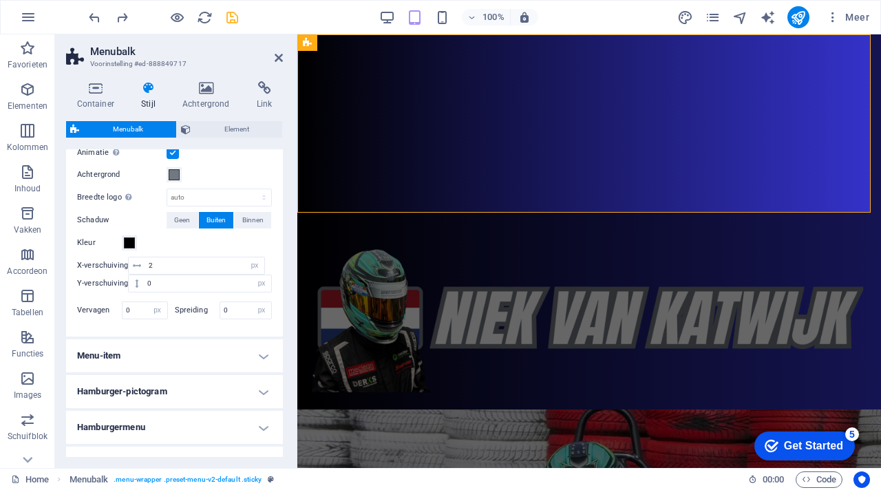
click at [202, 358] on h4 "Menu-item" at bounding box center [174, 355] width 217 height 33
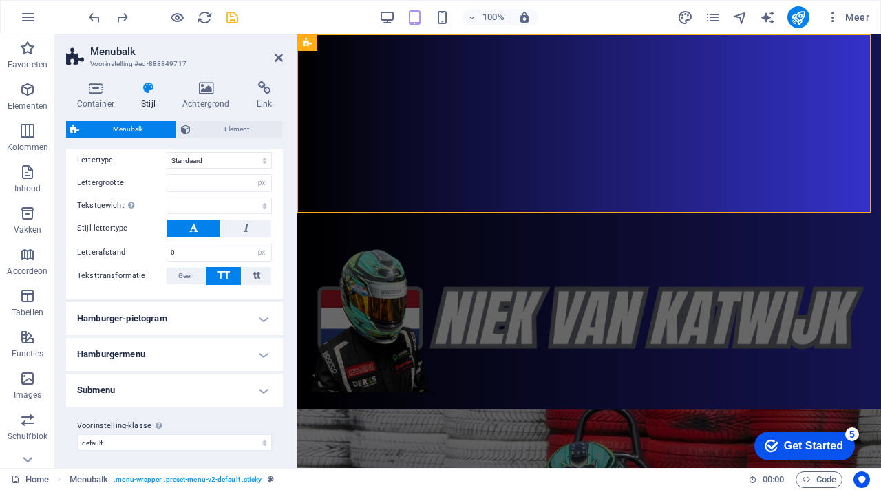
scroll to position [1041, 0]
click at [208, 311] on h4 "Hamburger-pictogram" at bounding box center [174, 317] width 217 height 33
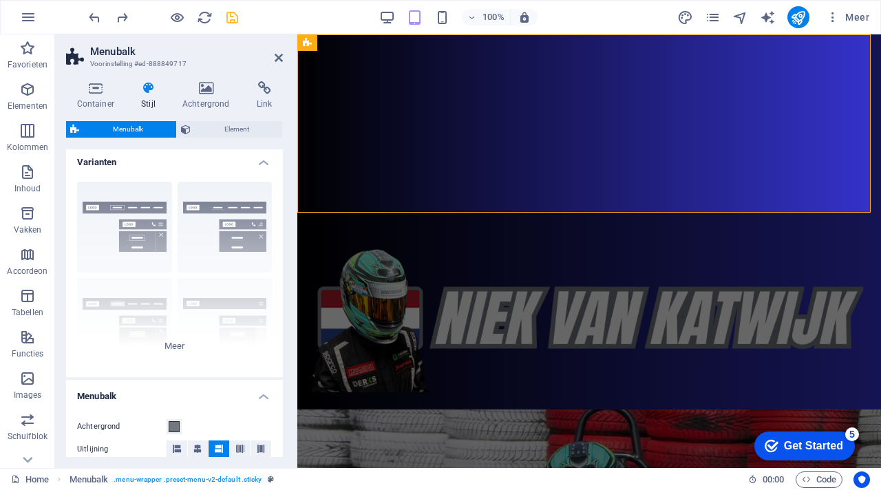
scroll to position [0, 0]
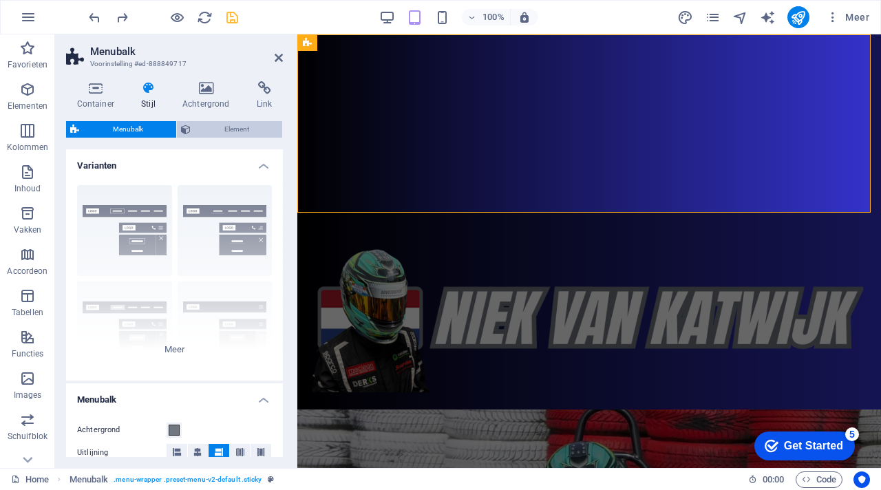
click at [240, 126] on span "Element" at bounding box center [236, 129] width 83 height 17
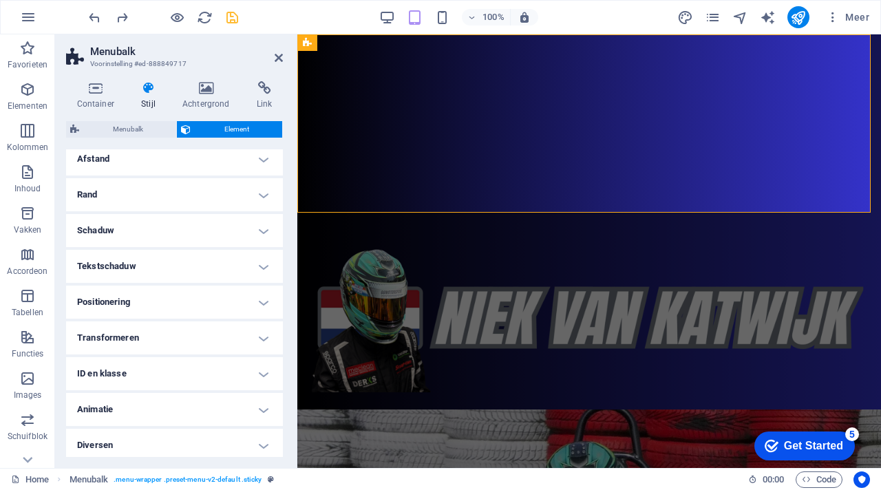
scroll to position [126, 0]
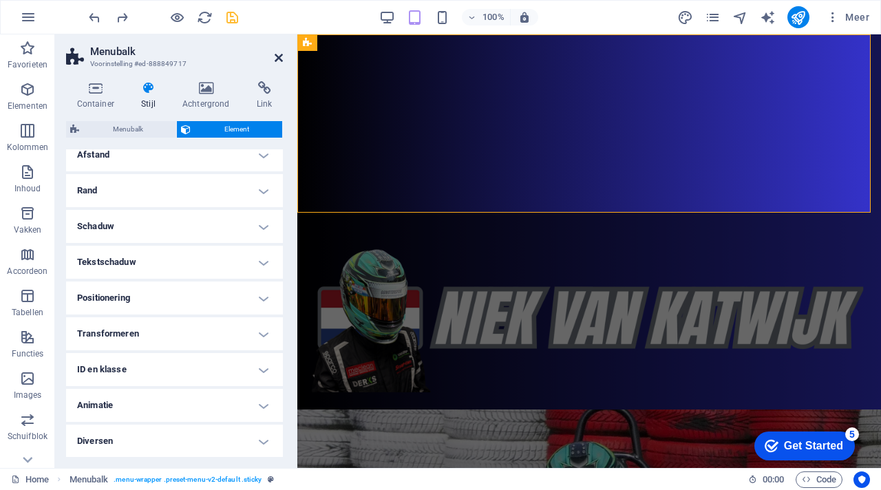
click at [282, 53] on icon at bounding box center [279, 57] width 8 height 11
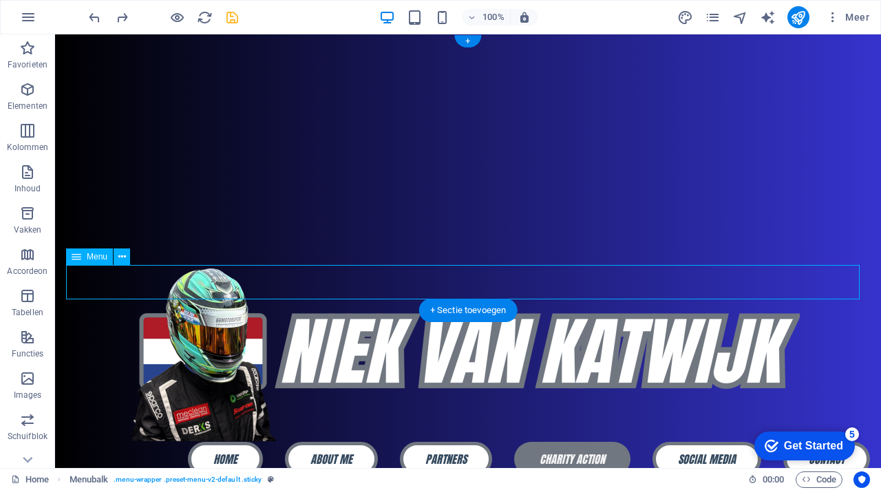
select select "primary"
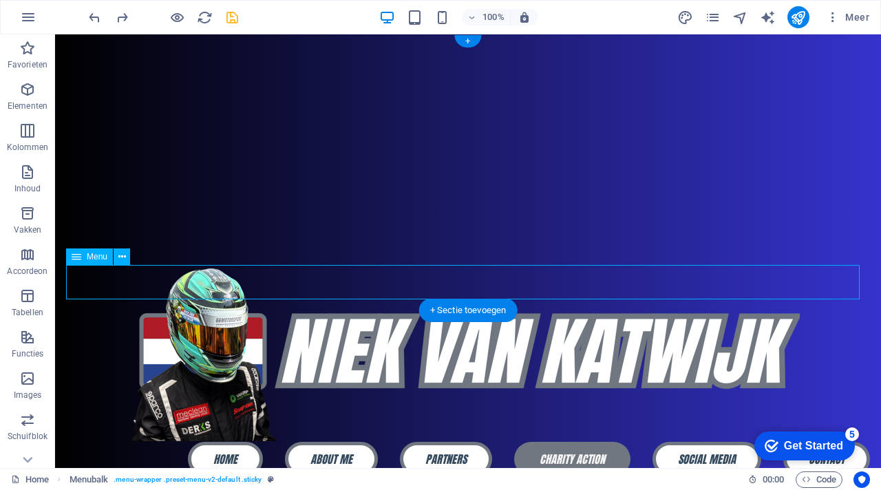
select select "primary"
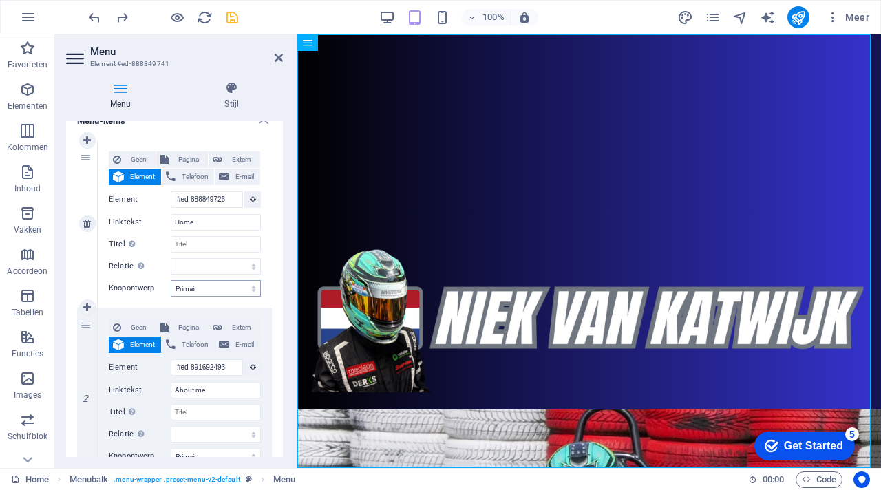
scroll to position [96, 0]
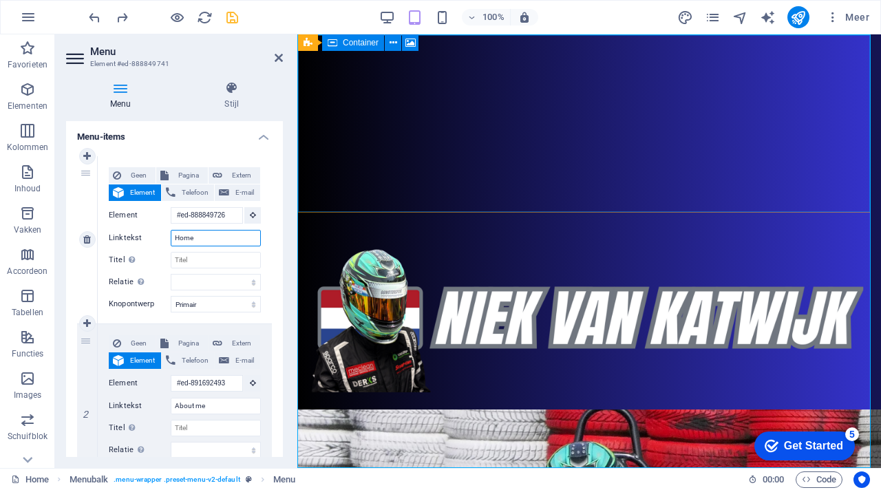
drag, startPoint x: 198, startPoint y: 240, endPoint x: 157, endPoint y: 237, distance: 41.4
click at [157, 237] on div "Linktekst Home" at bounding box center [185, 238] width 152 height 17
type input "N"
select select
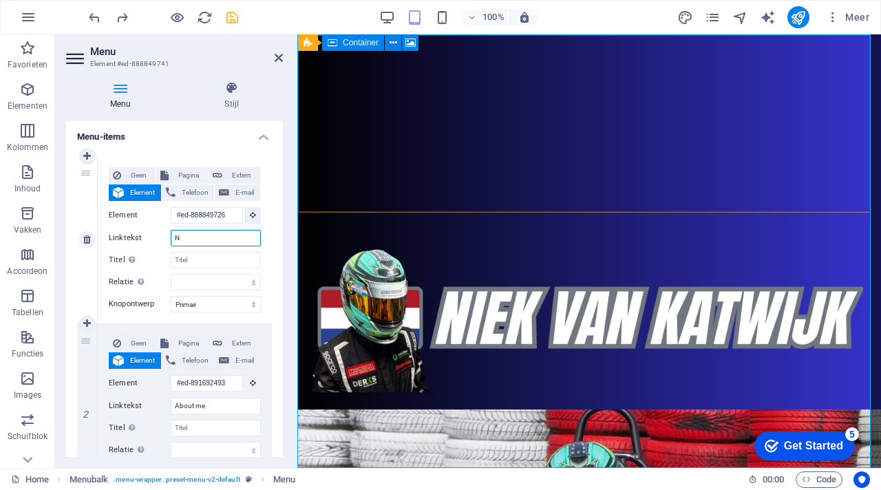
select select
type input "News"
select select
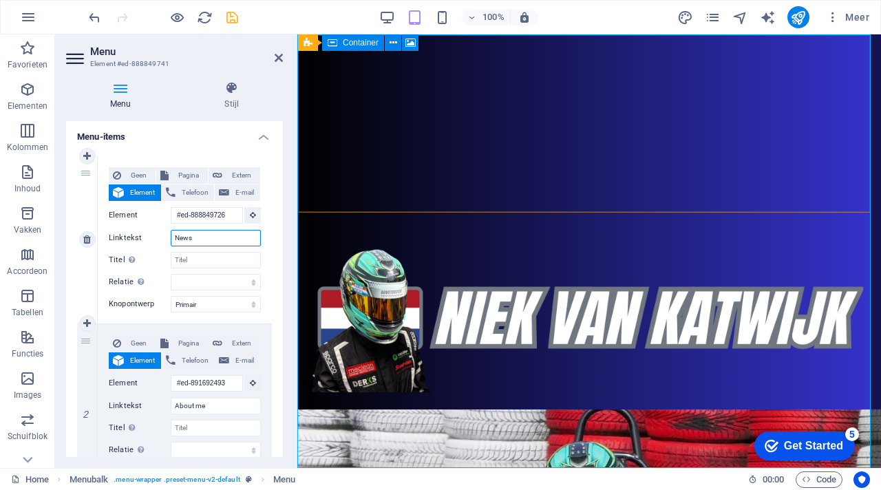
select select
type input "News"
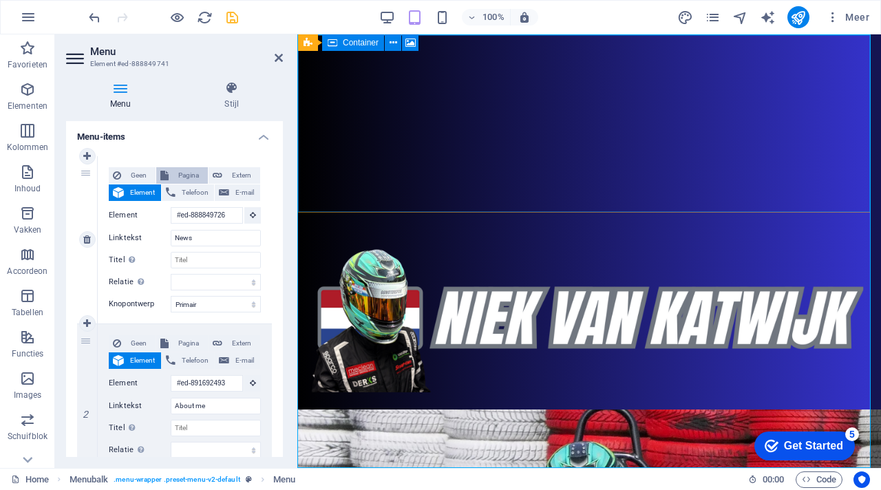
click at [191, 179] on span "Pagina" at bounding box center [188, 175] width 31 height 17
select select
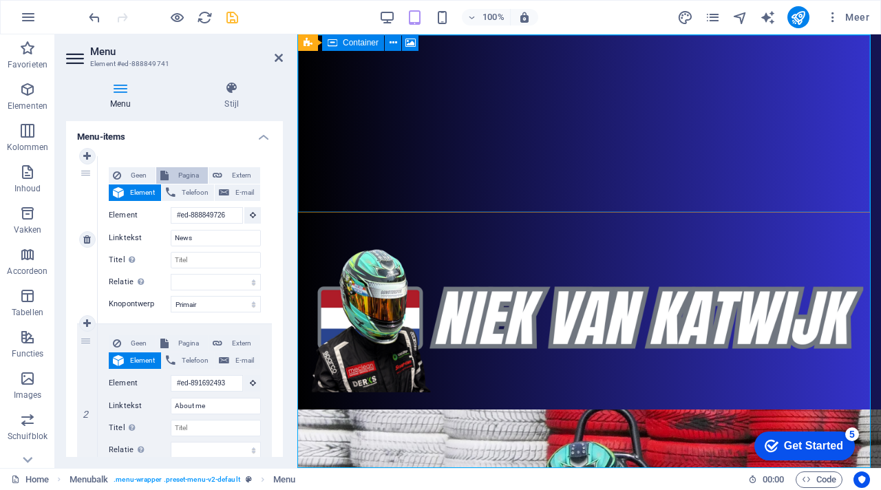
select select
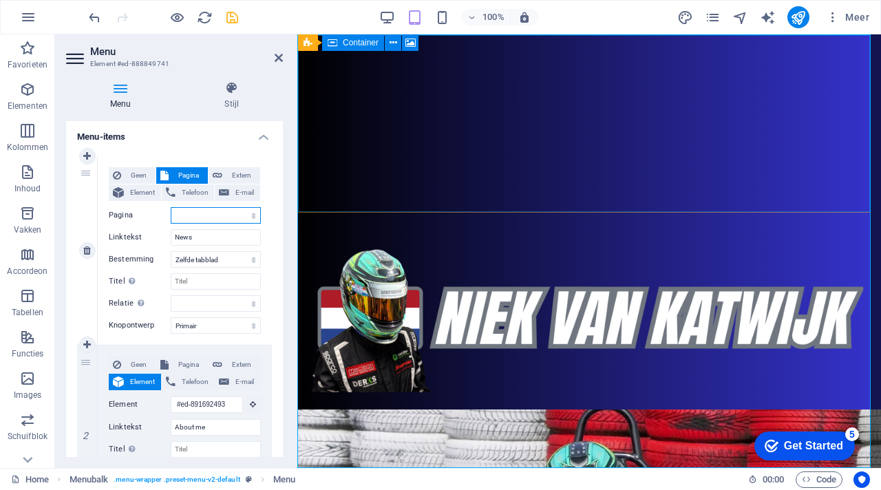
click at [252, 215] on select "Home Subpage Legal Notice Privacy" at bounding box center [216, 215] width 90 height 17
select select "1"
click at [171, 207] on select "Home Subpage Legal Notice Privacy" at bounding box center [216, 215] width 90 height 17
select select
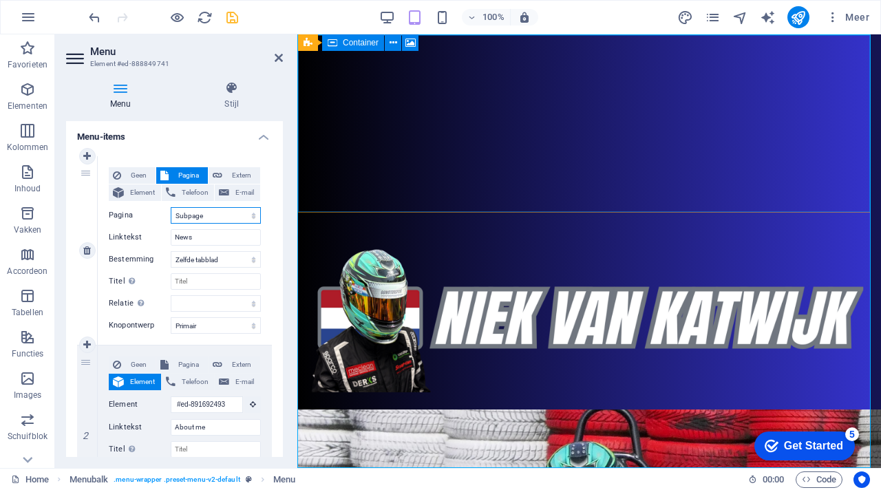
select select
click at [206, 140] on h4 "Menu-items" at bounding box center [174, 132] width 217 height 25
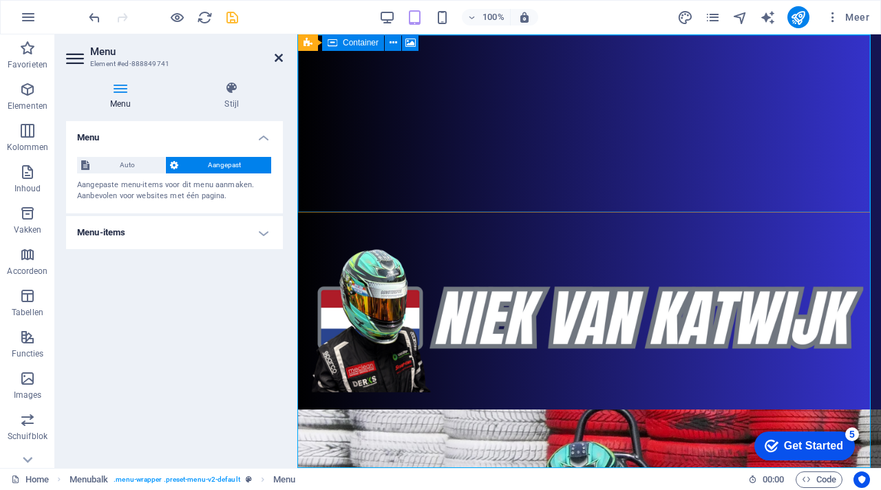
click at [277, 59] on icon at bounding box center [279, 57] width 8 height 11
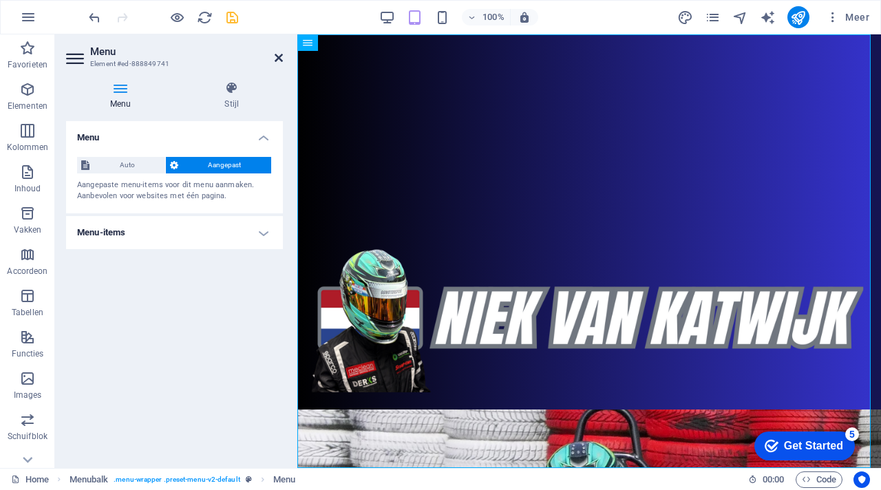
click at [279, 61] on icon at bounding box center [279, 57] width 8 height 11
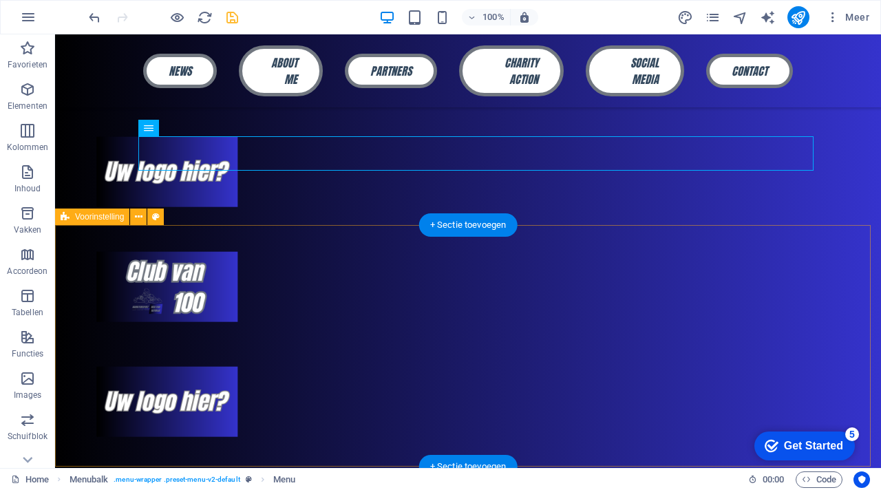
scroll to position [2968, 0]
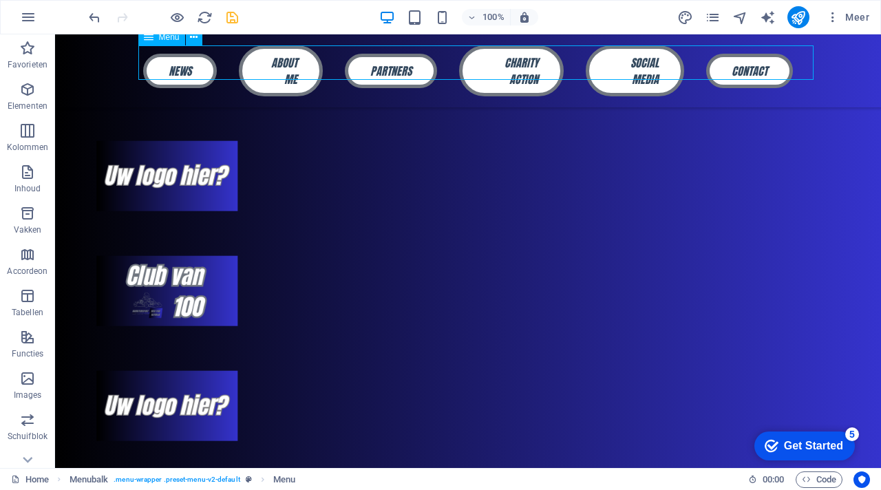
drag, startPoint x: 192, startPoint y: 65, endPoint x: 200, endPoint y: 67, distance: 7.7
click at [200, 67] on nav "News About me Partners Charity action Social media Contact" at bounding box center [468, 70] width 650 height 51
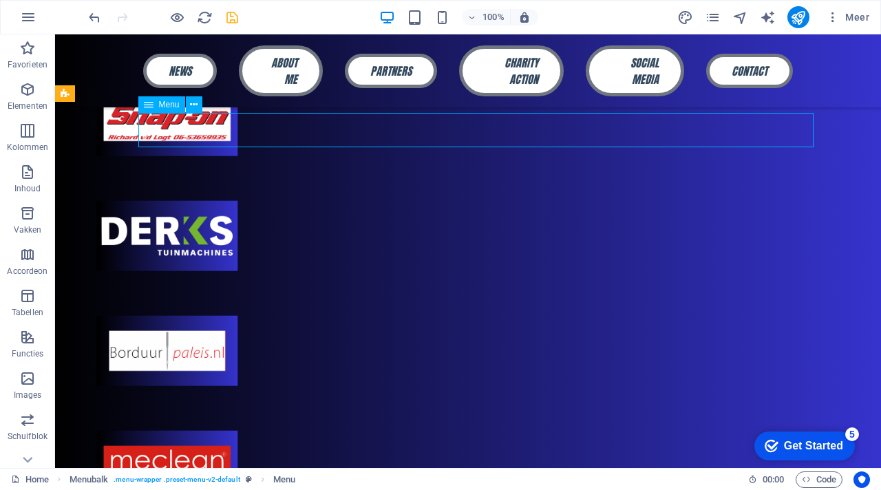
drag, startPoint x: 200, startPoint y: 67, endPoint x: 330, endPoint y: 69, distance: 130.8
click at [331, 69] on nav "News About me Partners Charity action Social media Contact" at bounding box center [468, 70] width 650 height 51
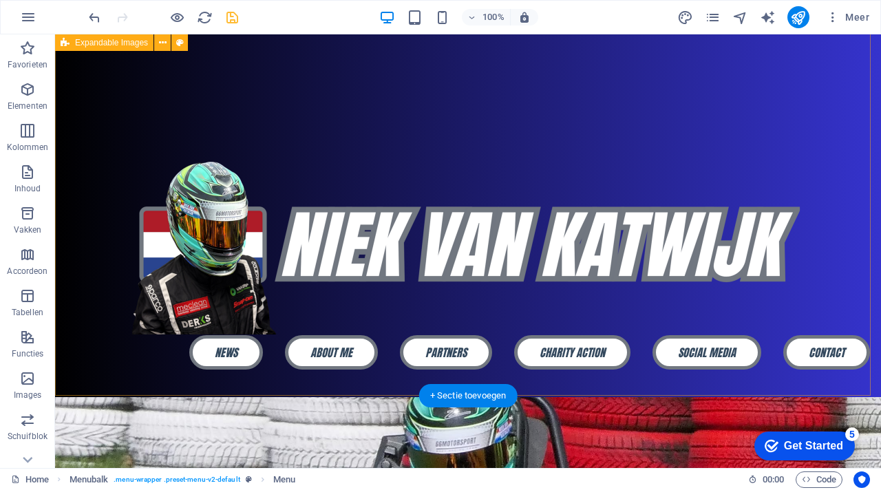
scroll to position [0, 0]
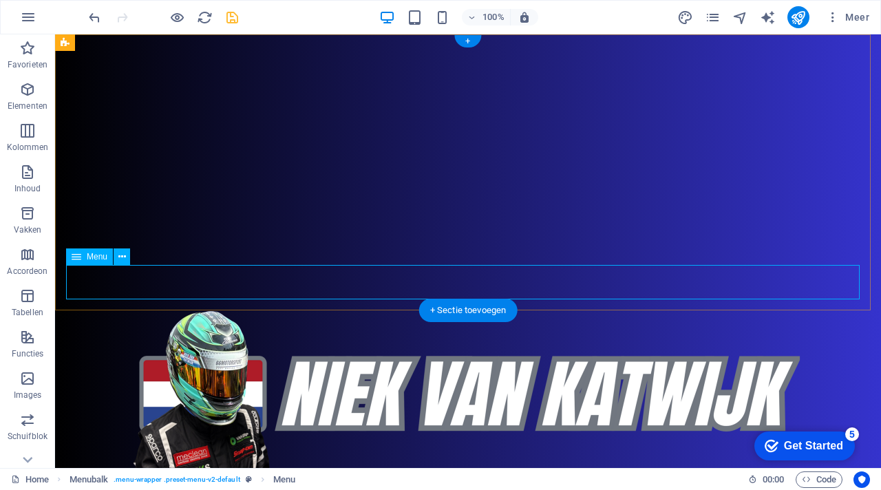
drag, startPoint x: 235, startPoint y: 284, endPoint x: 380, endPoint y: 288, distance: 145.3
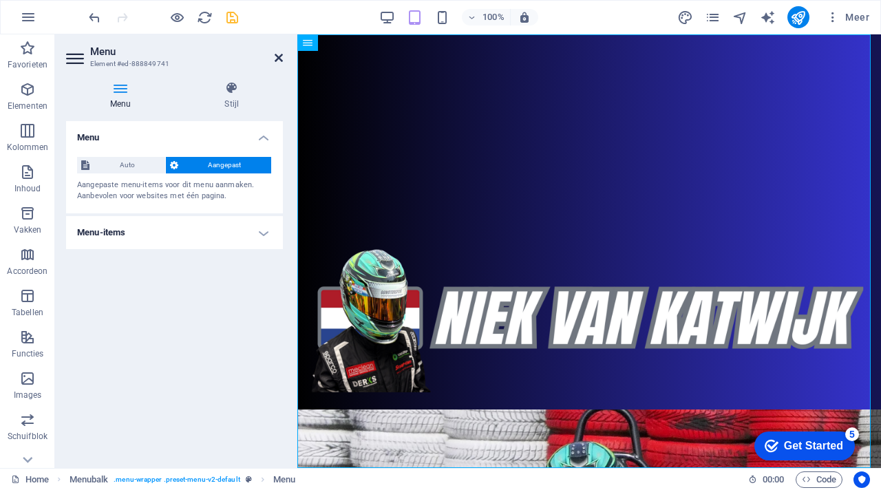
click at [280, 58] on icon at bounding box center [279, 57] width 8 height 11
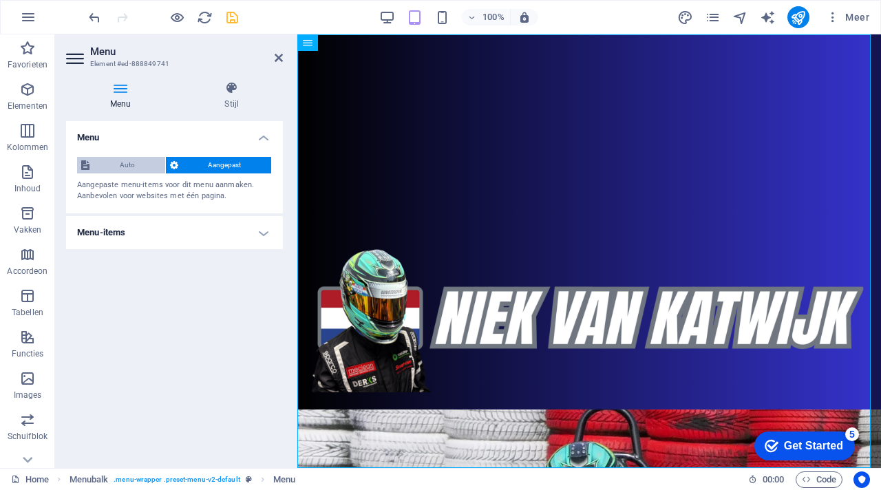
click at [132, 160] on span "Auto" at bounding box center [127, 165] width 67 height 17
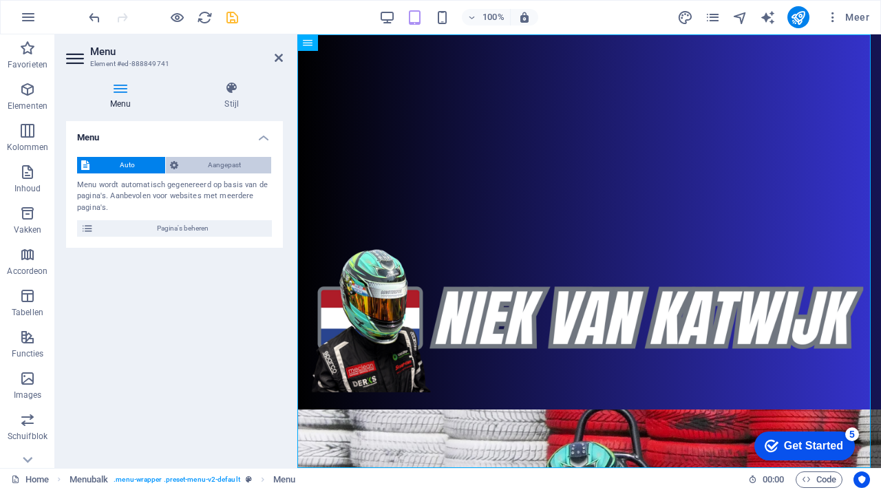
click at [226, 161] on span "Aangepast" at bounding box center [224, 165] width 85 height 17
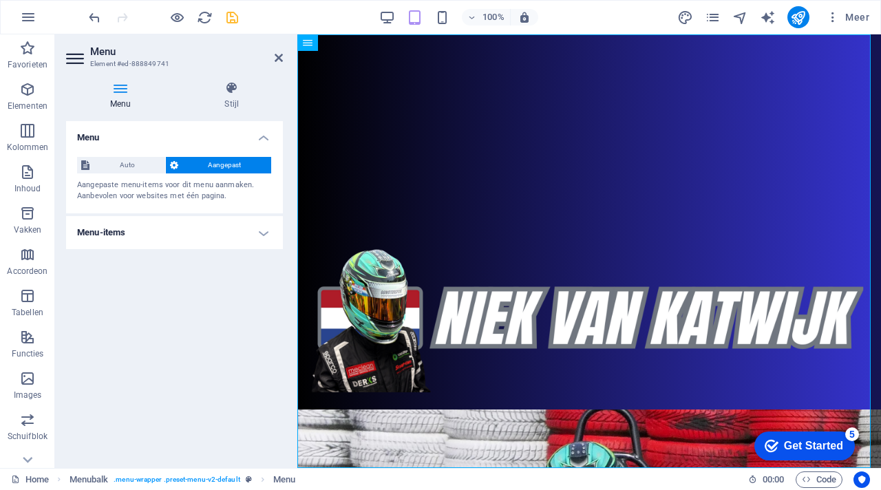
click at [106, 99] on h4 "Menu" at bounding box center [123, 95] width 114 height 29
click at [243, 230] on h4 "Menu-items" at bounding box center [174, 232] width 217 height 33
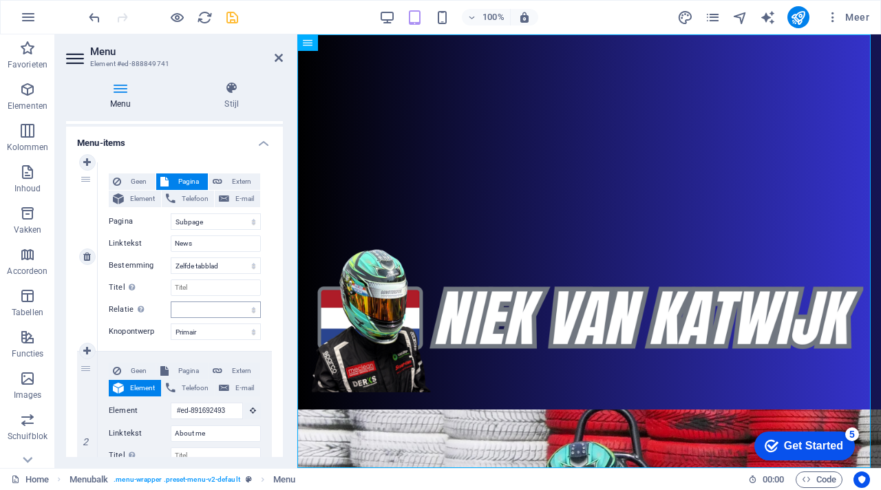
scroll to position [94, 0]
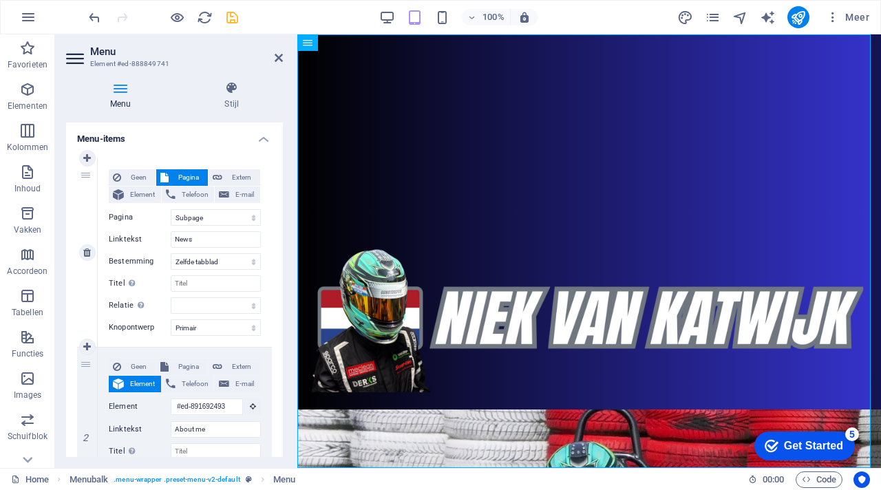
click at [86, 173] on div "1" at bounding box center [87, 252] width 21 height 189
drag, startPoint x: 86, startPoint y: 173, endPoint x: 109, endPoint y: 416, distance: 244.0
click at [76, 468] on section "Favorieten Elementen Kolommen Inhoud Vakken Accordeon Tabellen Functies Images …" at bounding box center [440, 251] width 881 height 434
select select
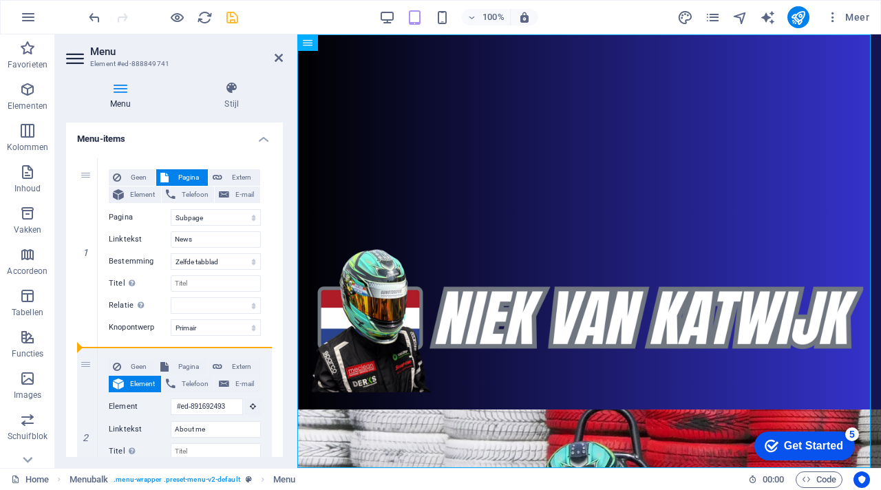
select select
drag, startPoint x: 85, startPoint y: 215, endPoint x: 107, endPoint y: 419, distance: 205.5
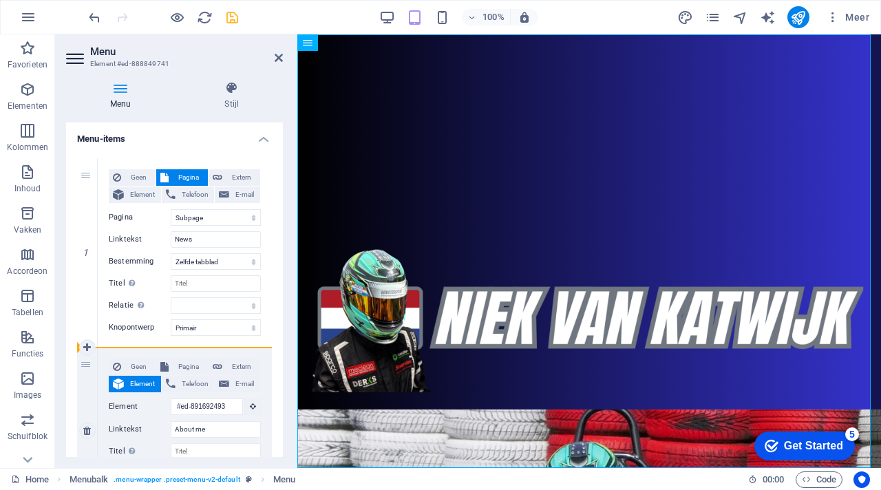
select select
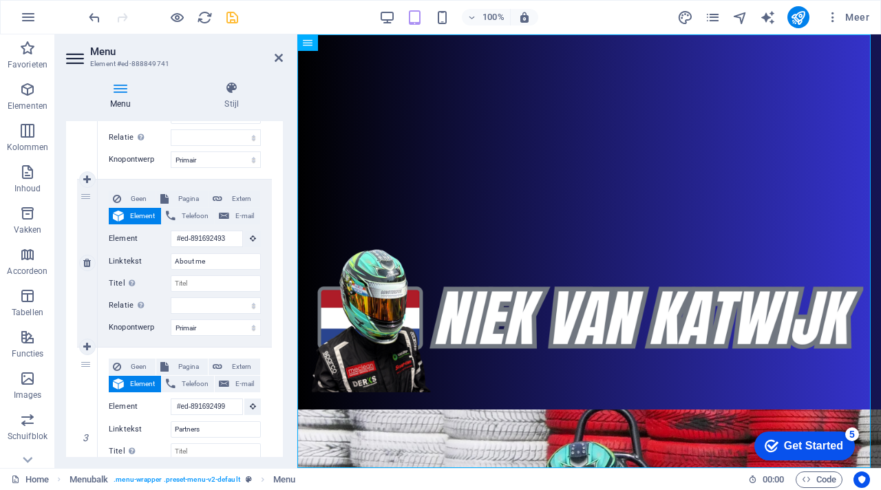
scroll to position [226, 0]
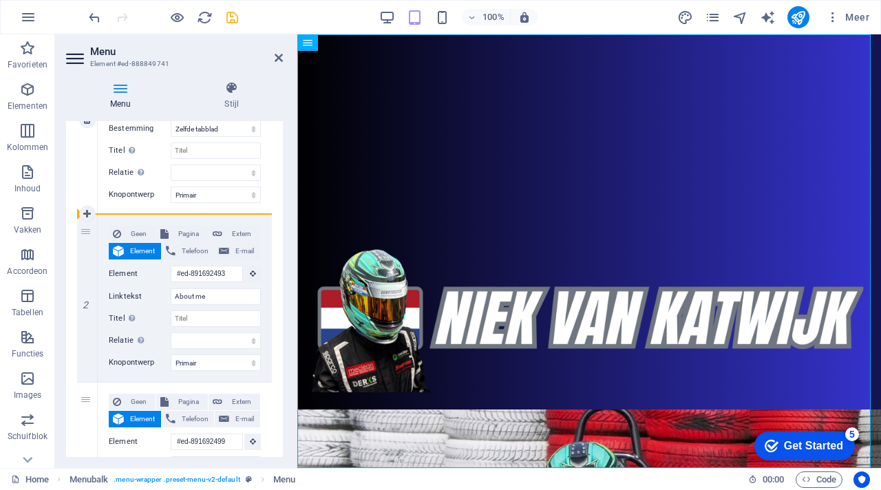
drag, startPoint x: 85, startPoint y: 258, endPoint x: 80, endPoint y: 148, distance: 110.2
select select
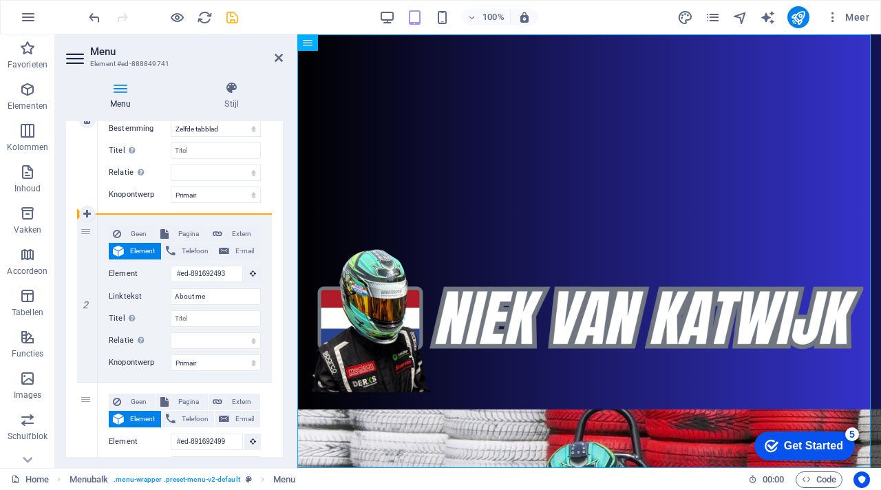
select select
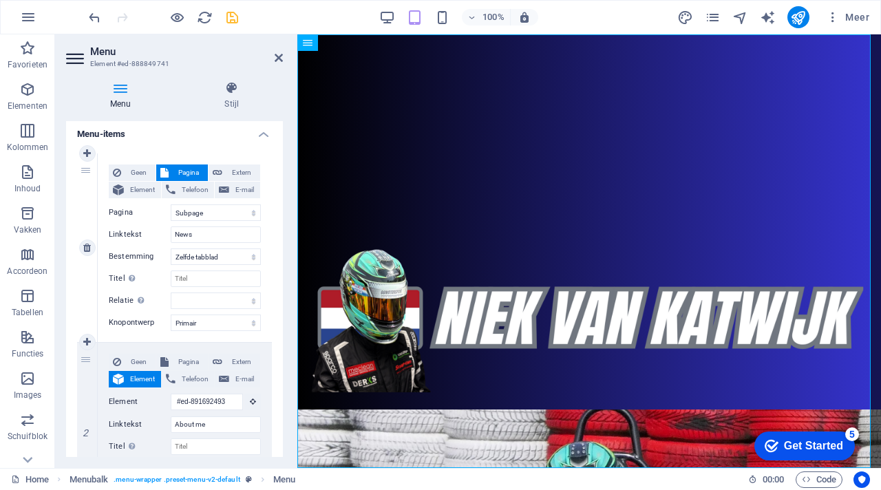
scroll to position [101, 0]
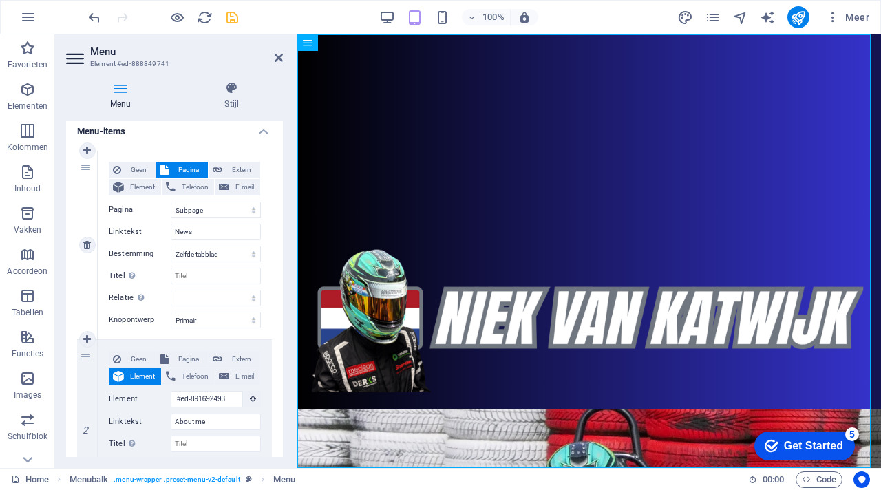
click at [85, 168] on div "1" at bounding box center [87, 245] width 21 height 189
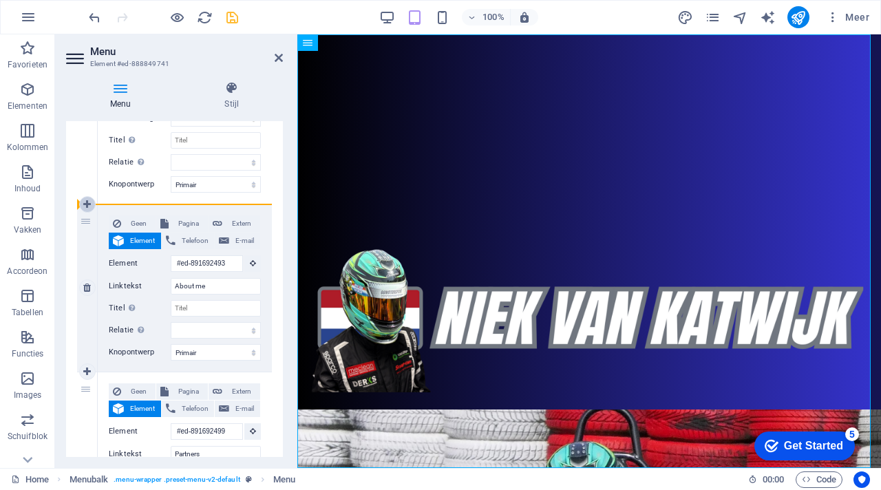
scroll to position [234, 0]
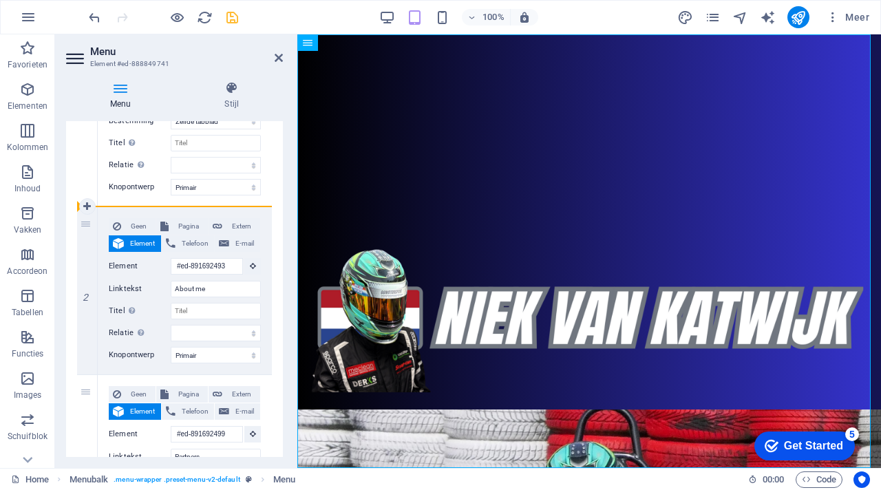
drag, startPoint x: 82, startPoint y: 342, endPoint x: 80, endPoint y: 145, distance: 197.6
select select
type input "#ed-891692499"
type input "Partners"
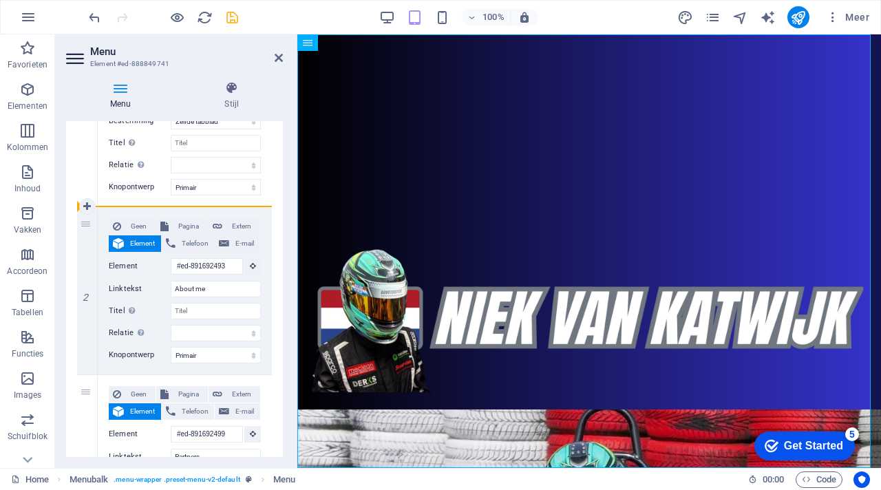
select select
type input "#ed-891692493"
type input "About me"
select select
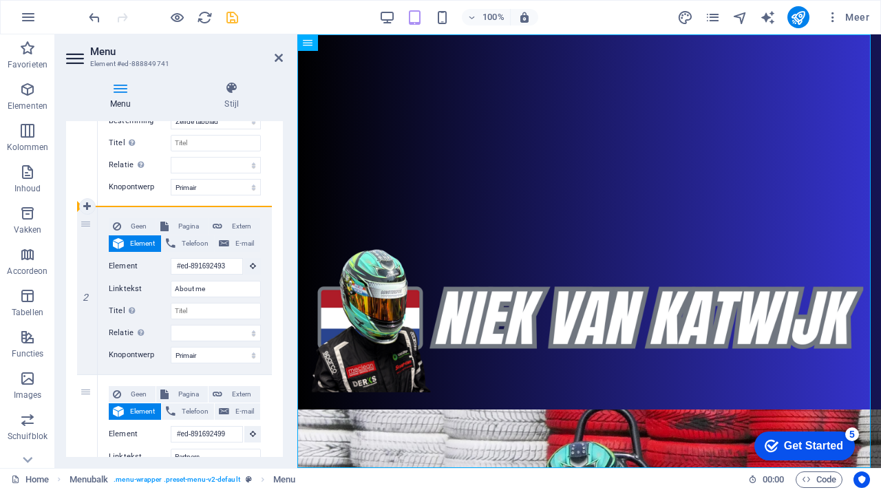
select select
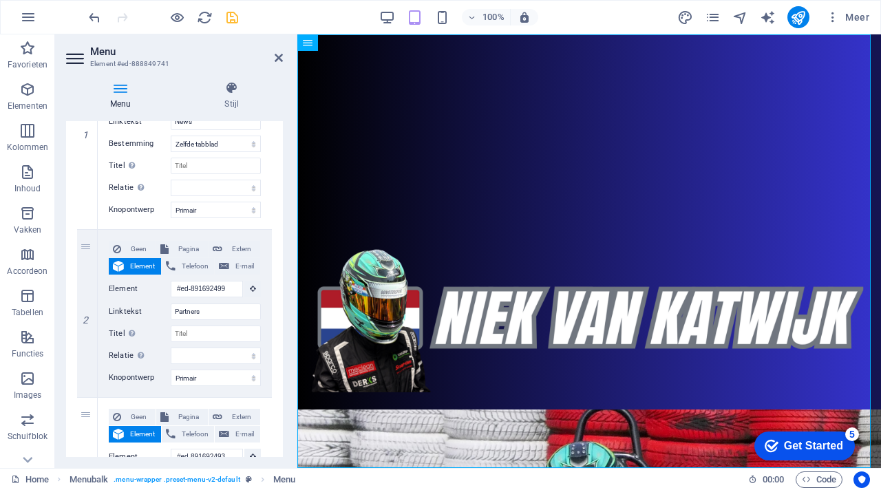
scroll to position [142, 0]
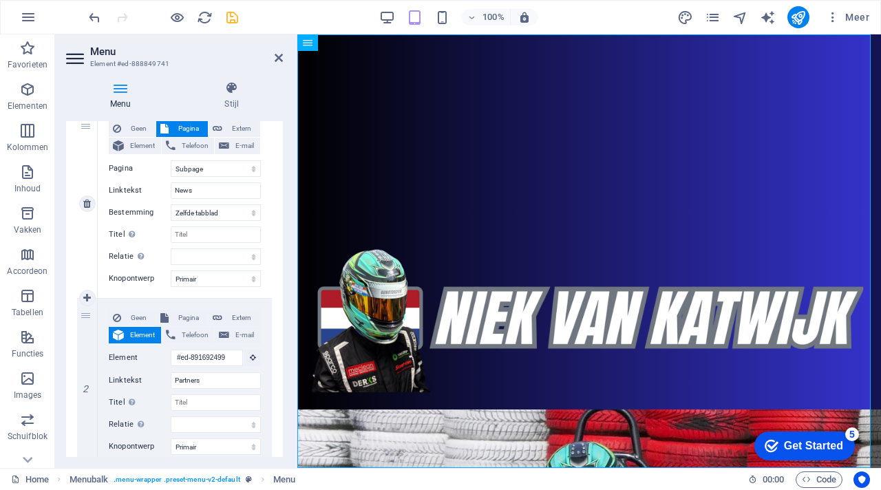
drag, startPoint x: 80, startPoint y: 266, endPoint x: 85, endPoint y: 168, distance: 97.9
type input "#ed-891692493"
type input "About me"
select select
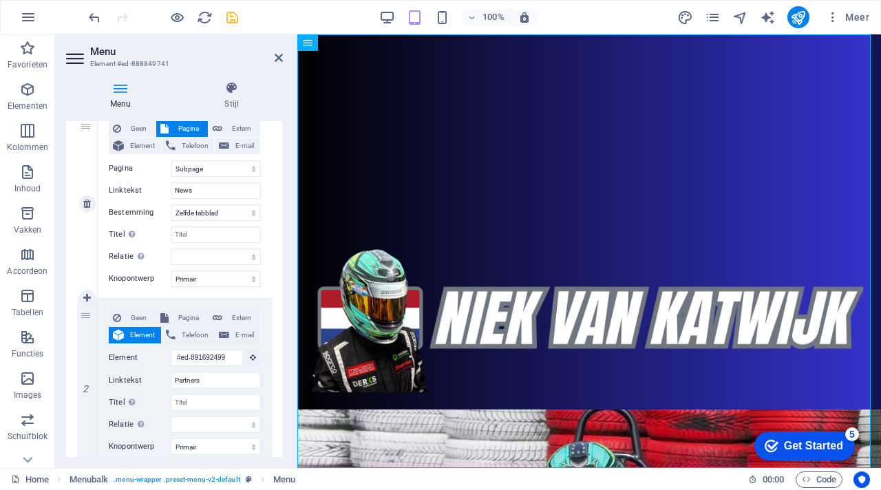
select select "1"
type input "News"
select select
type input "#ed-891692499"
type input "Partners"
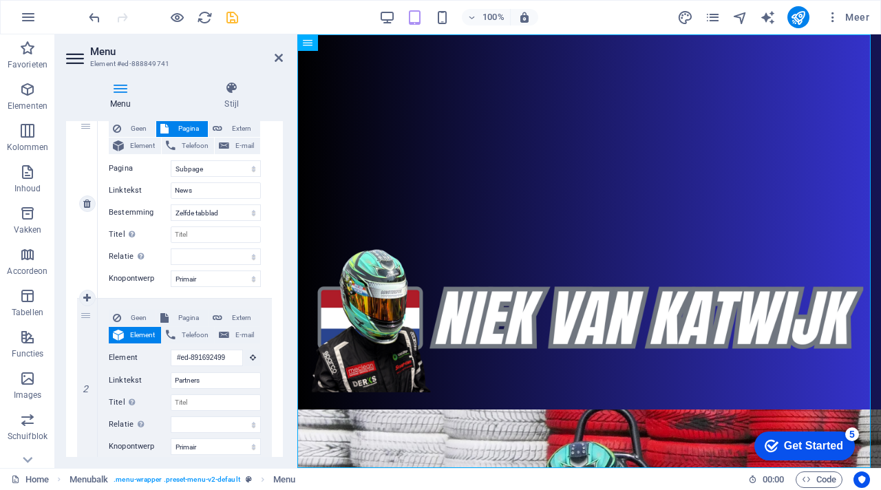
select select
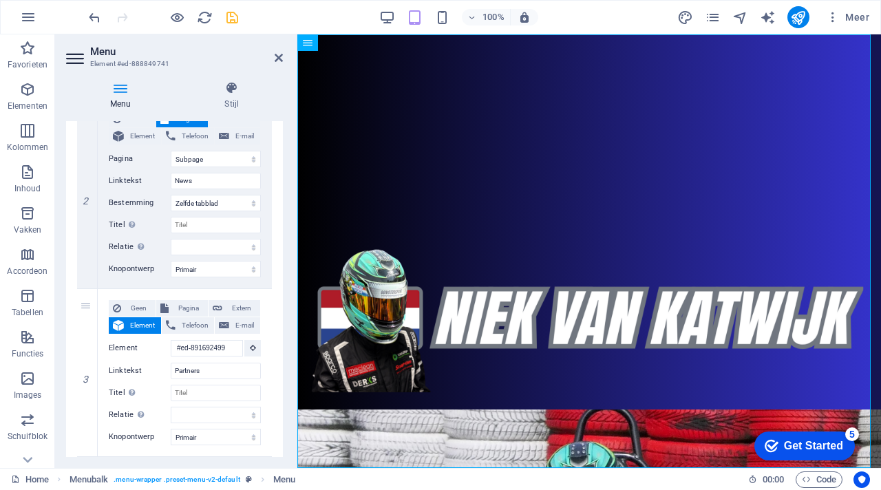
scroll to position [321, 0]
click at [277, 57] on icon at bounding box center [279, 57] width 8 height 11
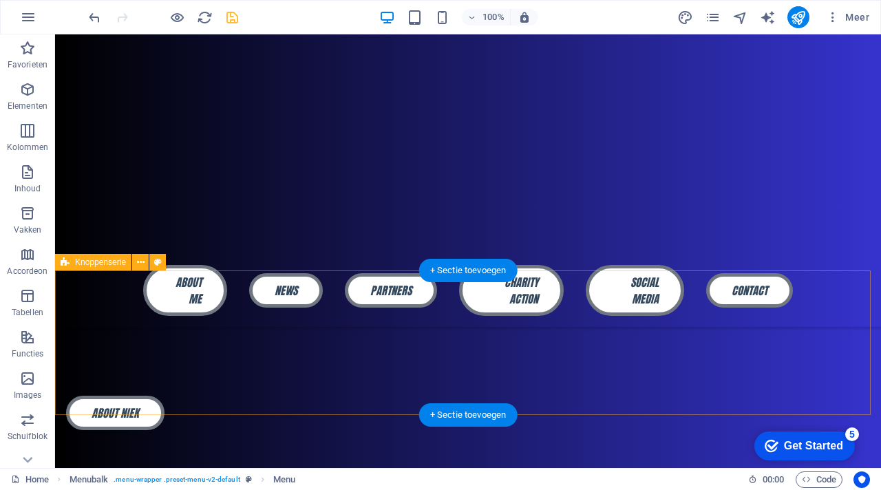
scroll to position [887, 0]
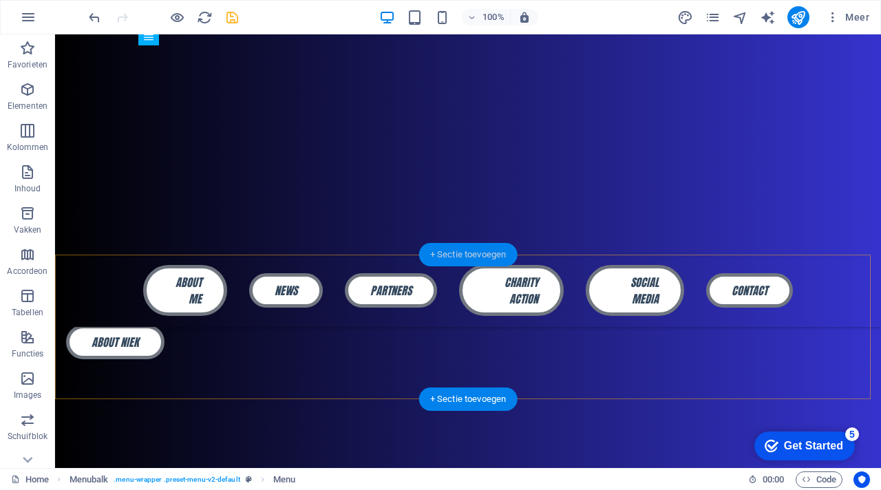
click at [453, 257] on div "+ Sectie toevoegen" at bounding box center [468, 254] width 98 height 23
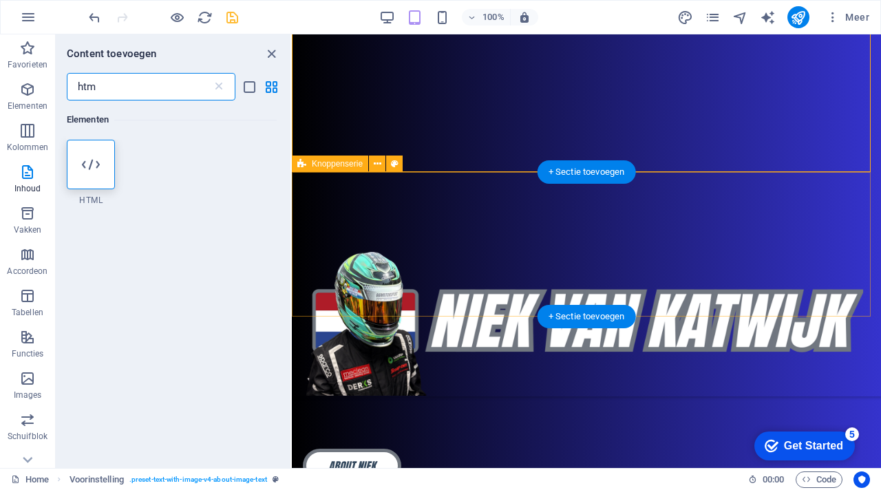
scroll to position [1010, 0]
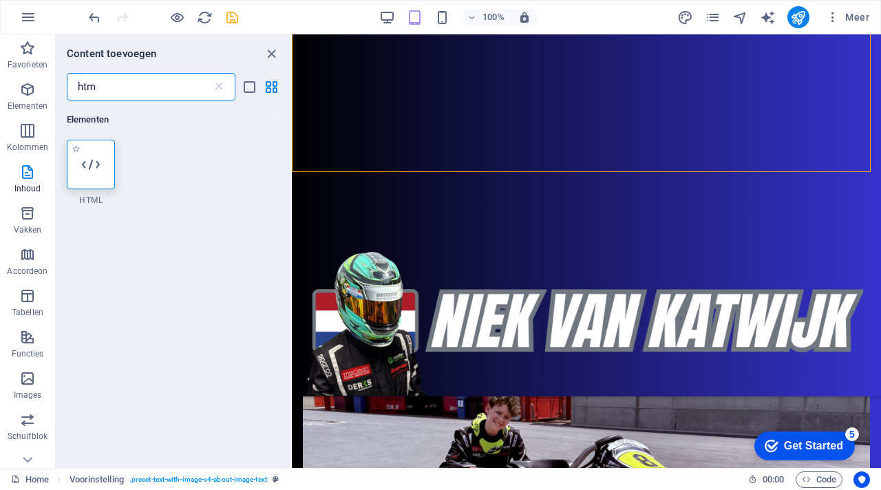
click at [103, 171] on div at bounding box center [91, 165] width 48 height 50
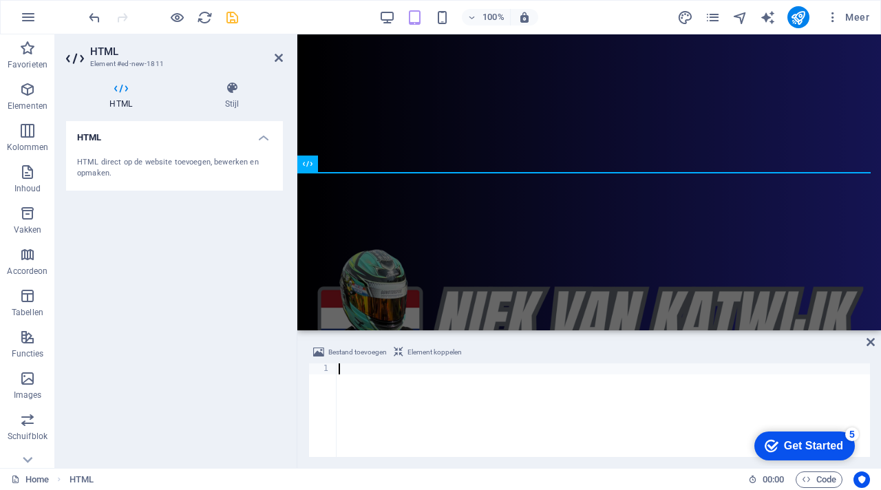
scroll to position [556, 0]
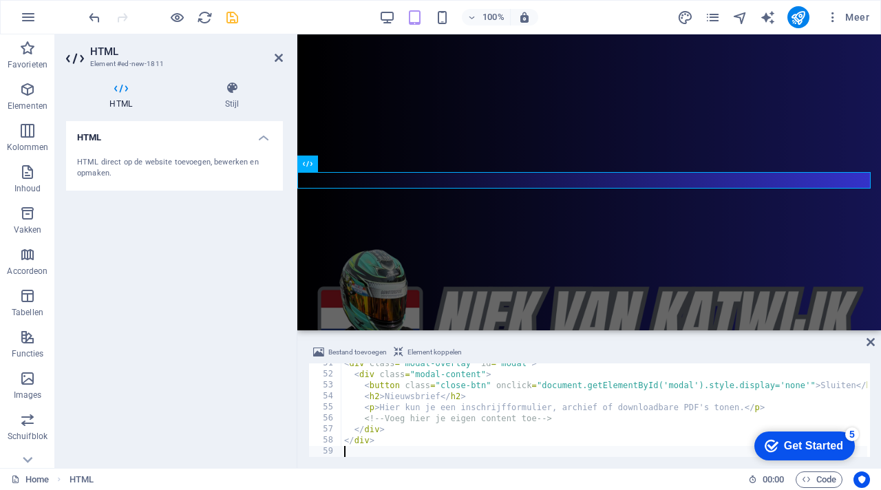
click at [134, 269] on div "HTML HTML direct op de website toevoegen, bewerken en opmaken." at bounding box center [174, 289] width 217 height 336
click at [277, 60] on icon at bounding box center [279, 57] width 8 height 11
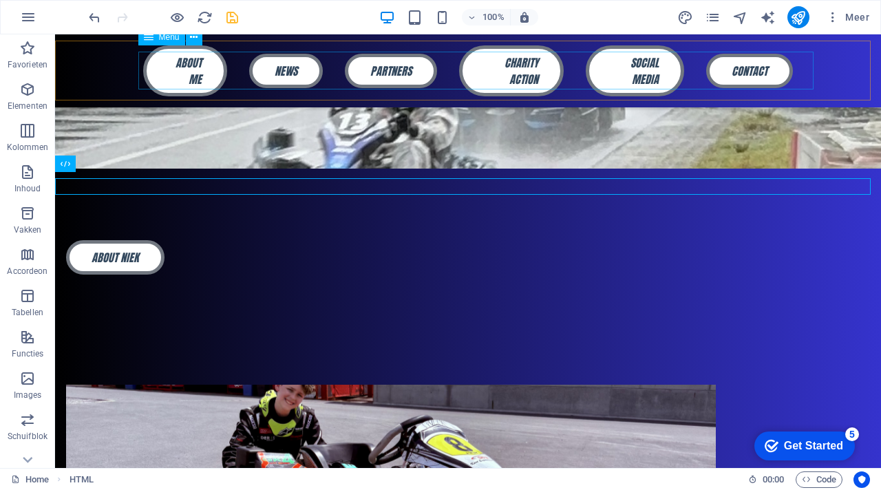
scroll to position [969, 0]
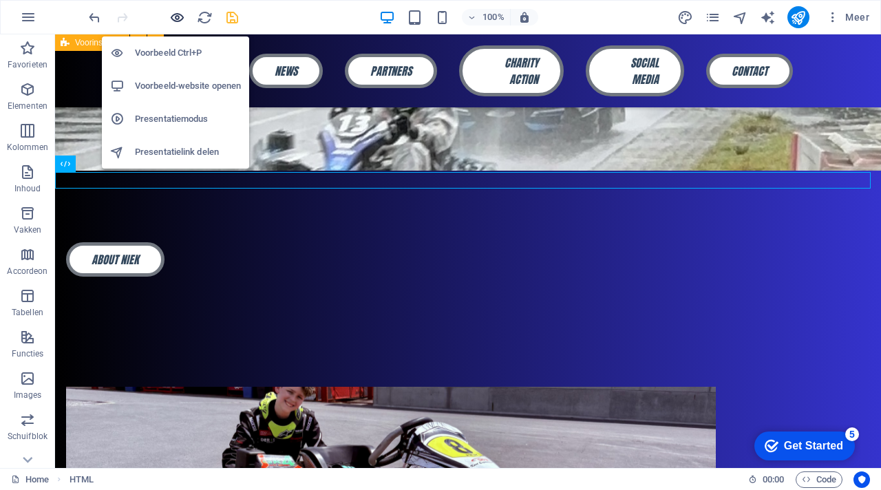
click at [173, 15] on icon "button" at bounding box center [177, 18] width 16 height 16
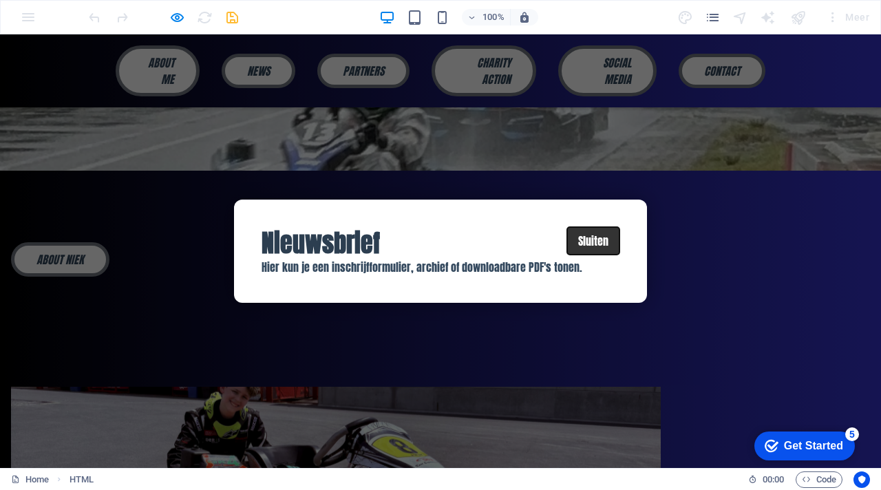
click at [595, 237] on button "Sluiten" at bounding box center [593, 241] width 52 height 28
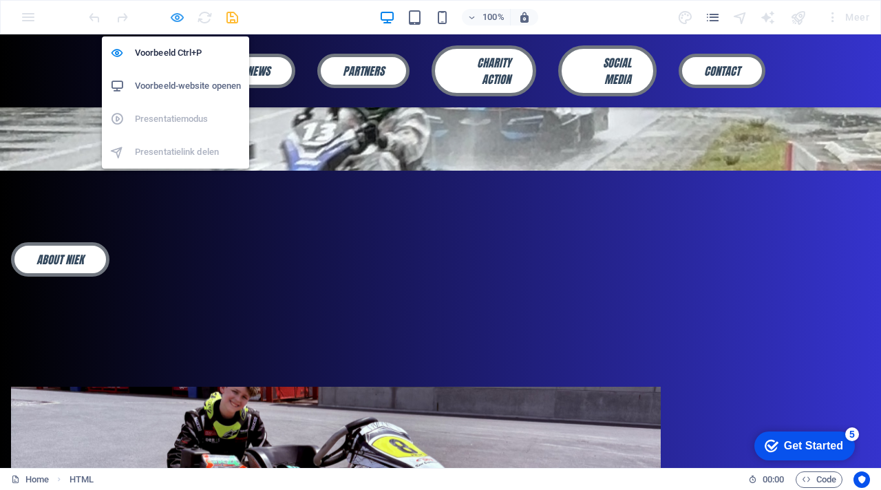
click at [177, 10] on icon "button" at bounding box center [177, 18] width 16 height 16
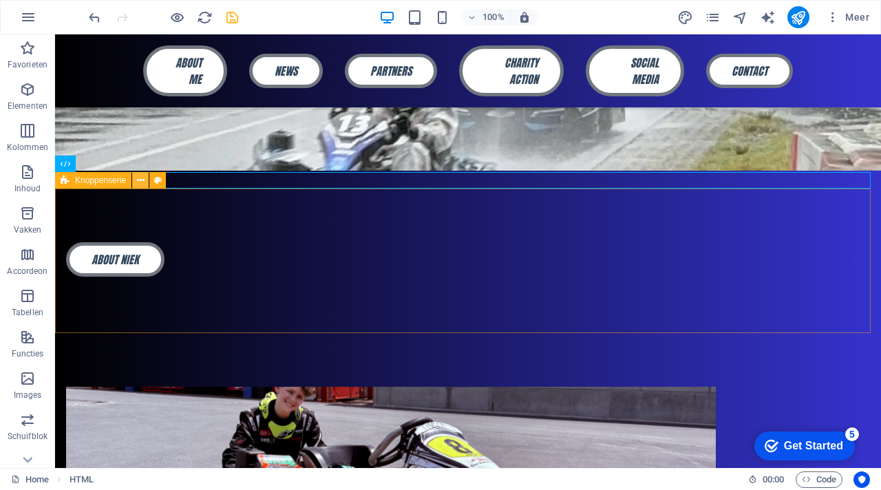
click at [141, 182] on icon at bounding box center [141, 180] width 8 height 14
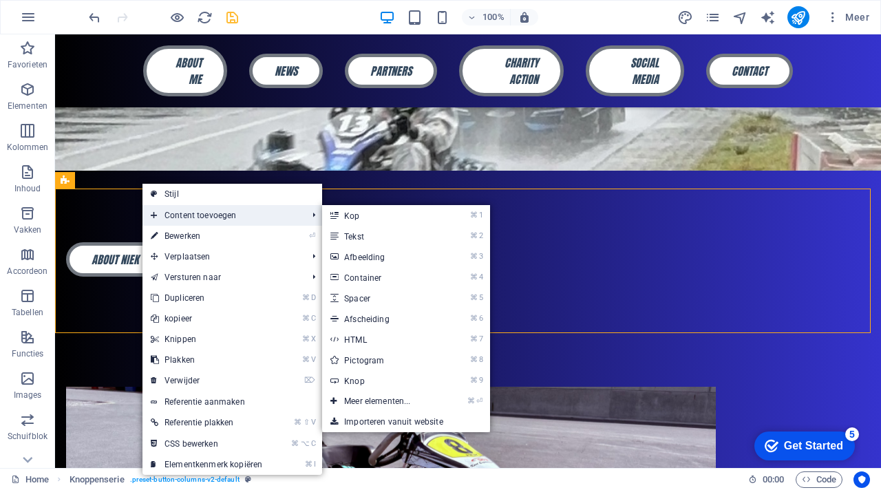
click at [182, 212] on span "Content toevoegen" at bounding box center [221, 215] width 159 height 21
click at [361, 216] on link "⌘ 1 Kop" at bounding box center [380, 215] width 116 height 21
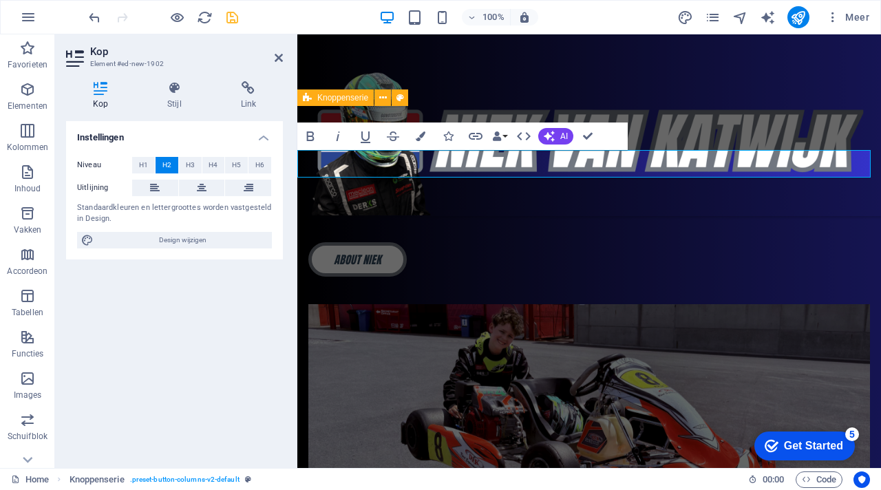
scroll to position [1091, 0]
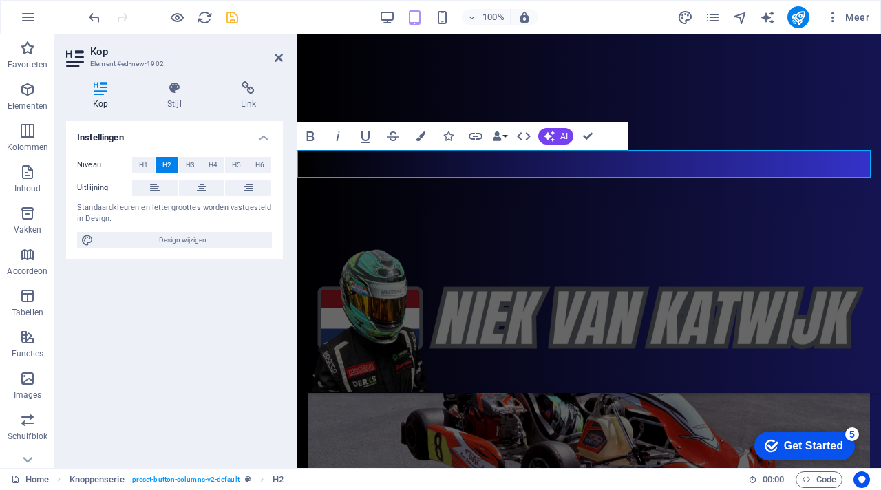
click at [97, 98] on h4 "Kop" at bounding box center [103, 95] width 74 height 29
click at [279, 55] on icon at bounding box center [279, 57] width 8 height 11
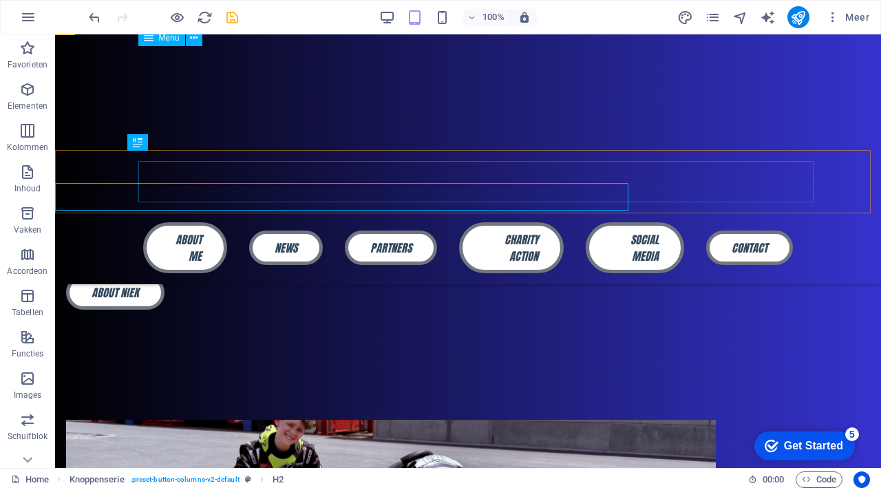
scroll to position [1052, 0]
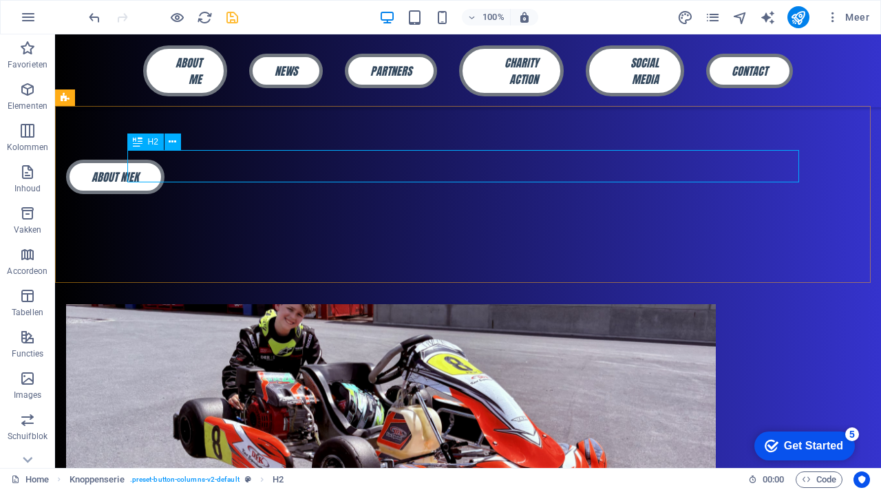
click at [182, 140] on div "H2" at bounding box center [158, 142] width 63 height 17
click at [175, 142] on icon at bounding box center [173, 142] width 8 height 14
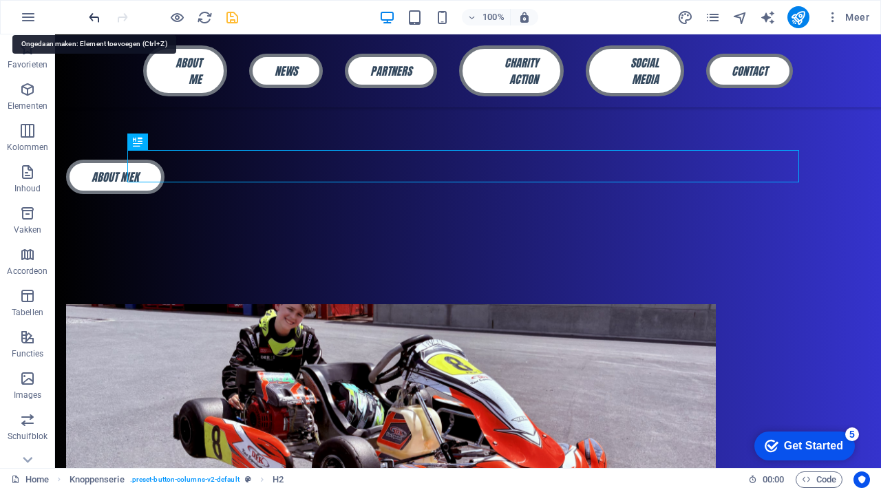
click at [97, 17] on icon "undo" at bounding box center [95, 18] width 16 height 16
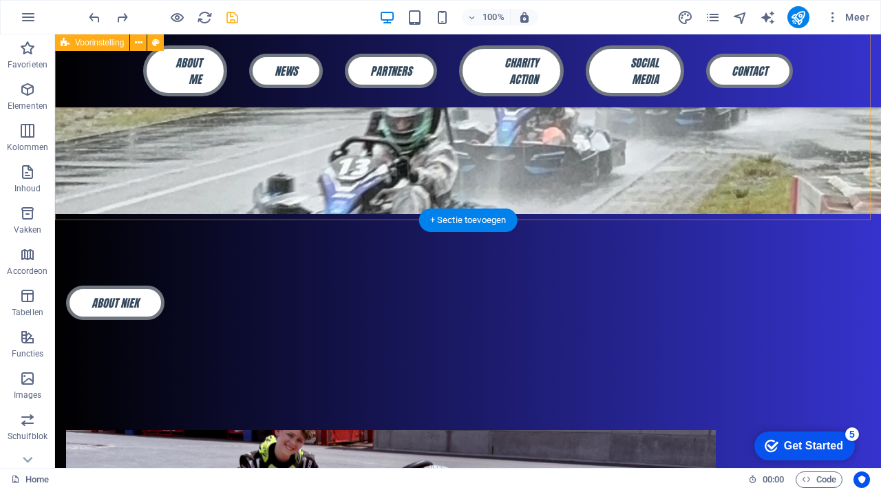
scroll to position [920, 0]
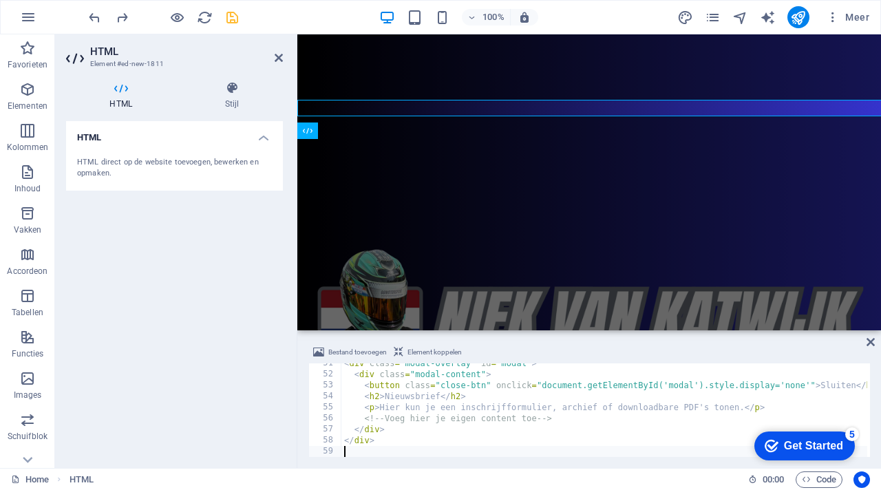
scroll to position [1041, 0]
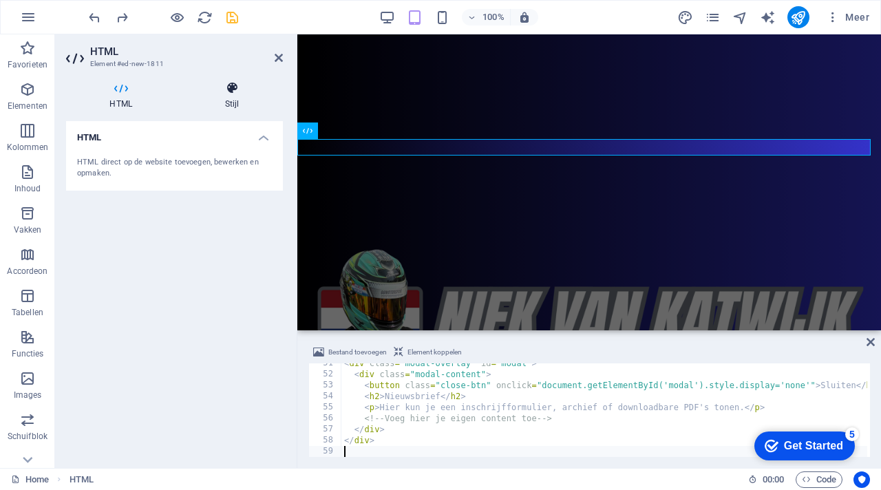
click at [240, 98] on h4 "Stijl" at bounding box center [232, 95] width 102 height 29
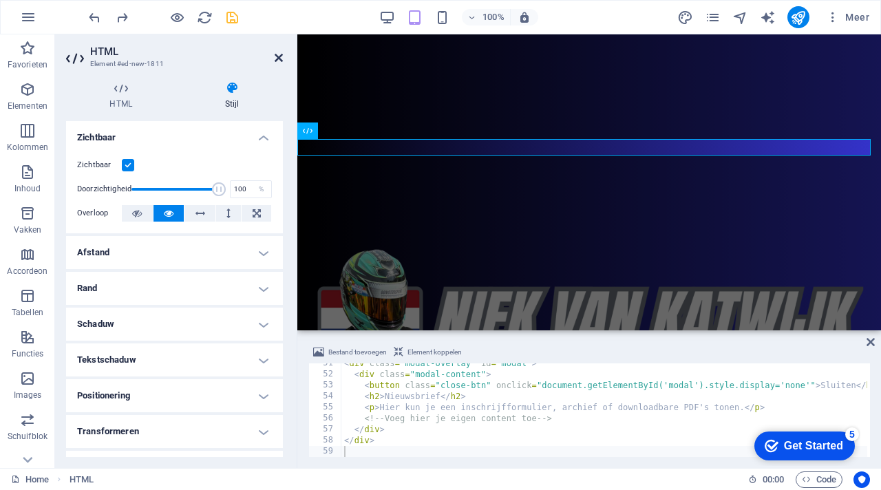
click at [282, 58] on icon at bounding box center [279, 57] width 8 height 11
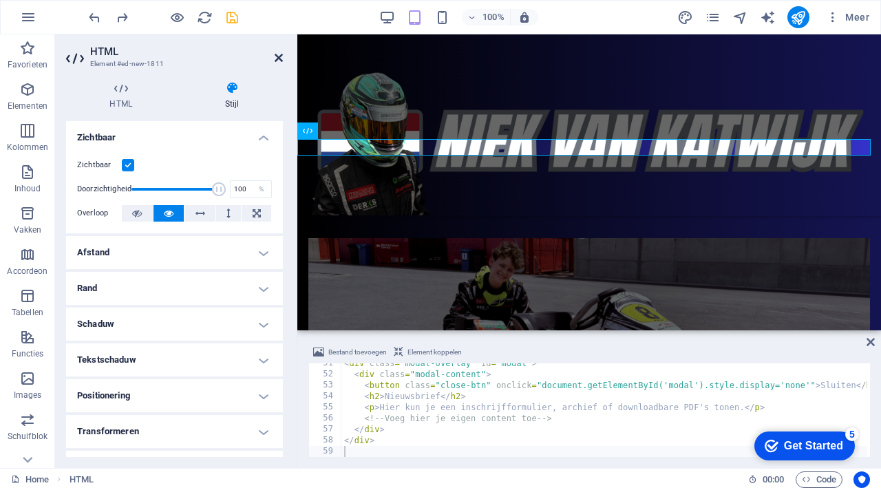
scroll to position [926, 0]
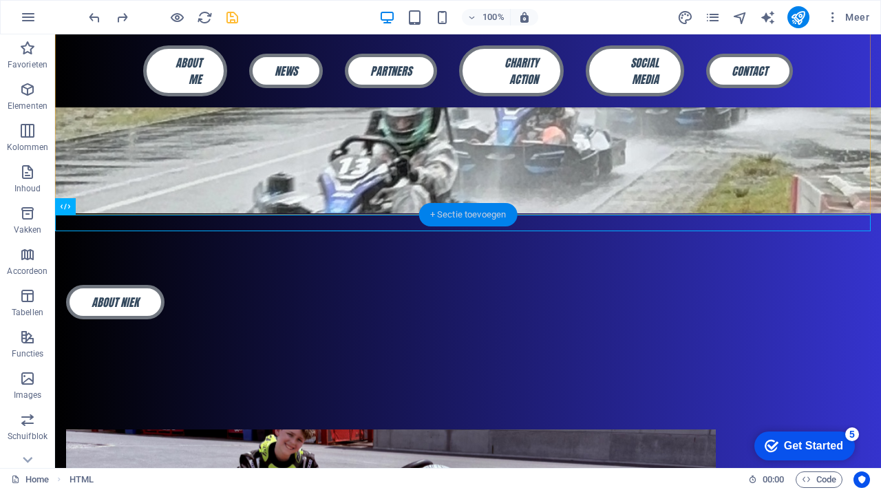
click at [445, 215] on div "+ Sectie toevoegen" at bounding box center [468, 214] width 98 height 23
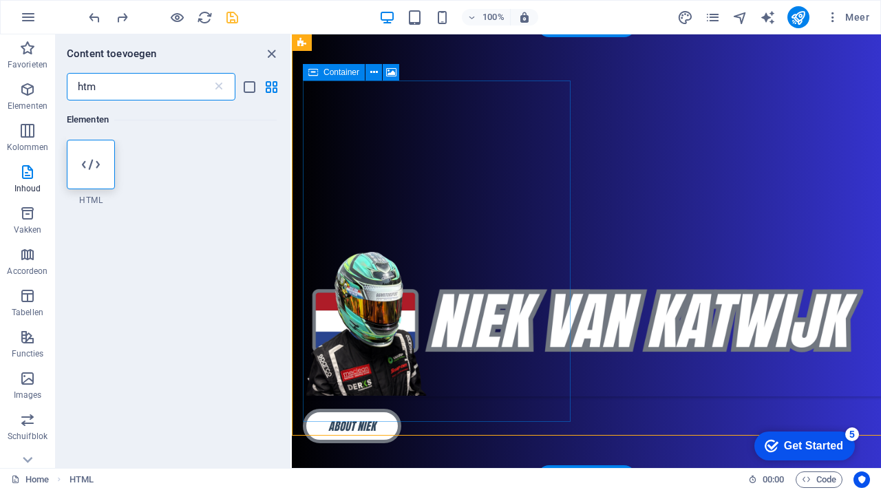
scroll to position [706, 0]
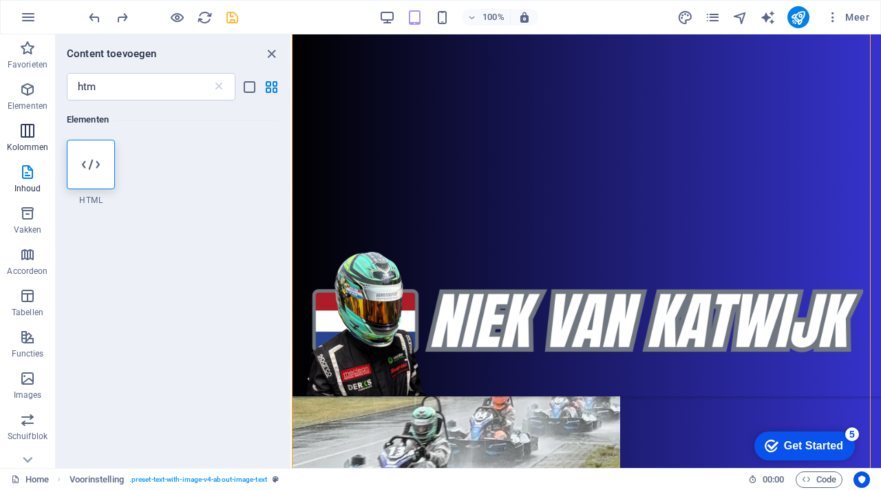
click at [28, 141] on span "Kolommen" at bounding box center [27, 139] width 55 height 33
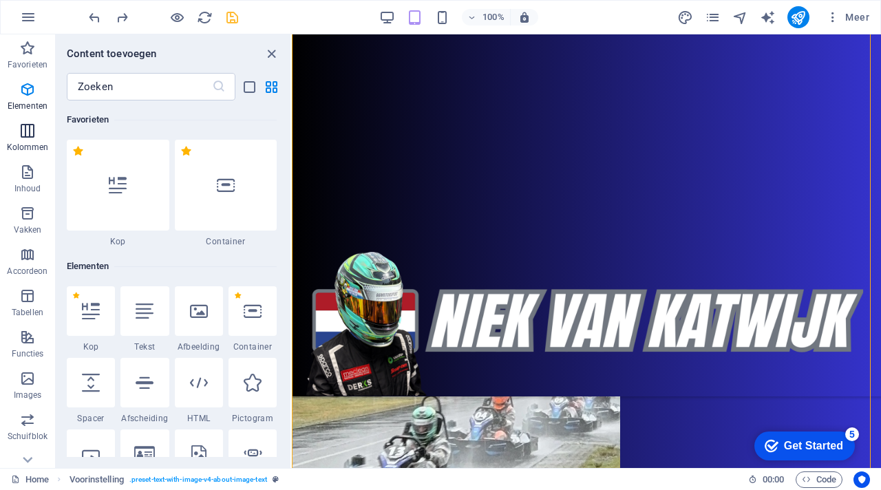
scroll to position [681, 0]
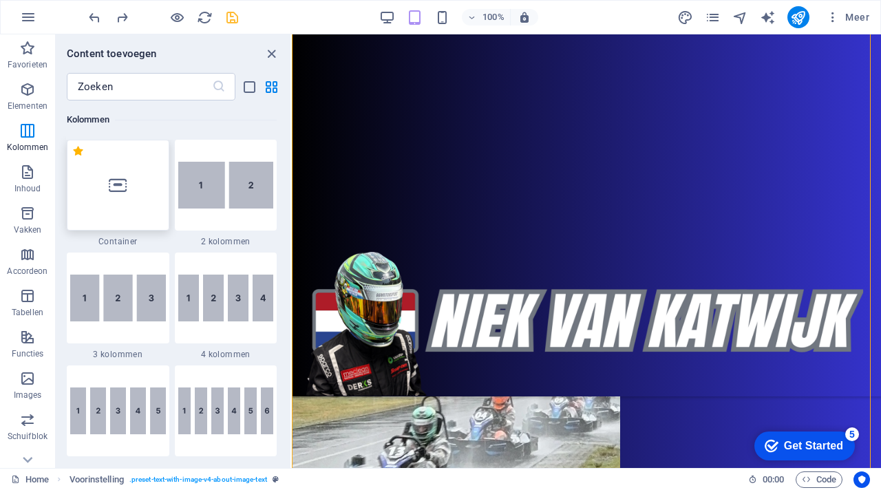
click at [114, 190] on icon at bounding box center [118, 185] width 18 height 18
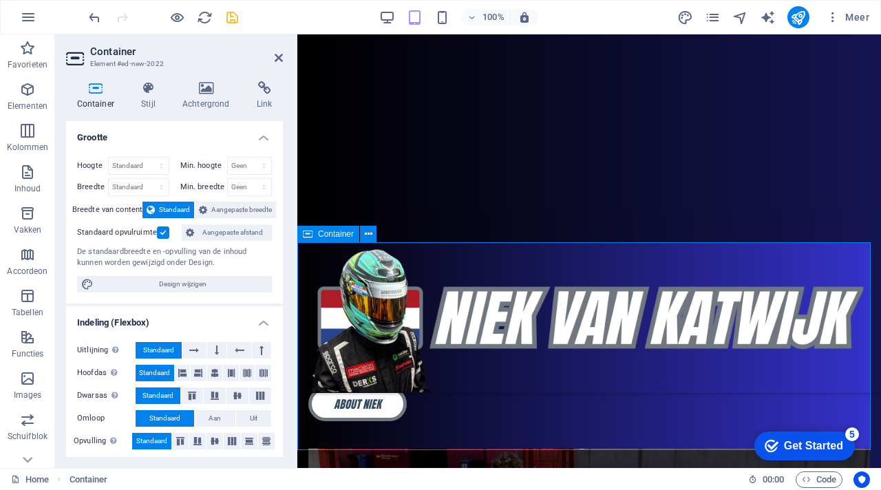
scroll to position [949, 0]
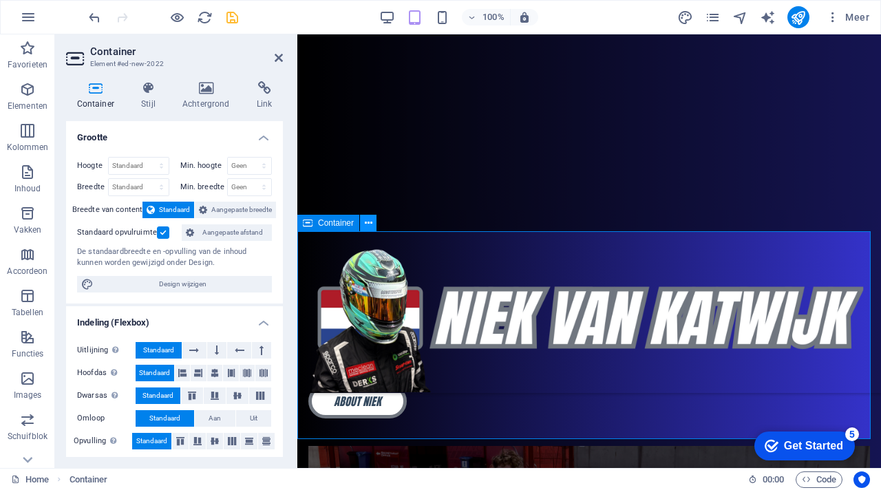
click at [370, 224] on icon at bounding box center [369, 223] width 8 height 14
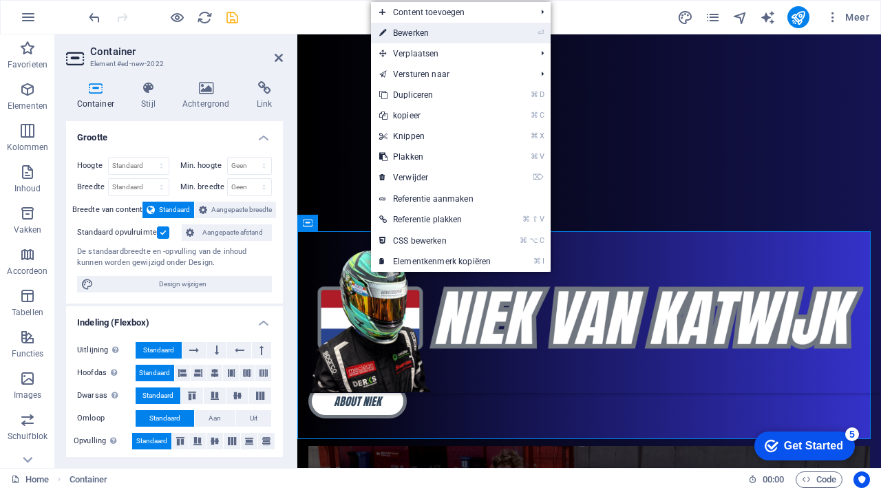
click at [426, 33] on link "⏎ Bewerken" at bounding box center [435, 33] width 128 height 21
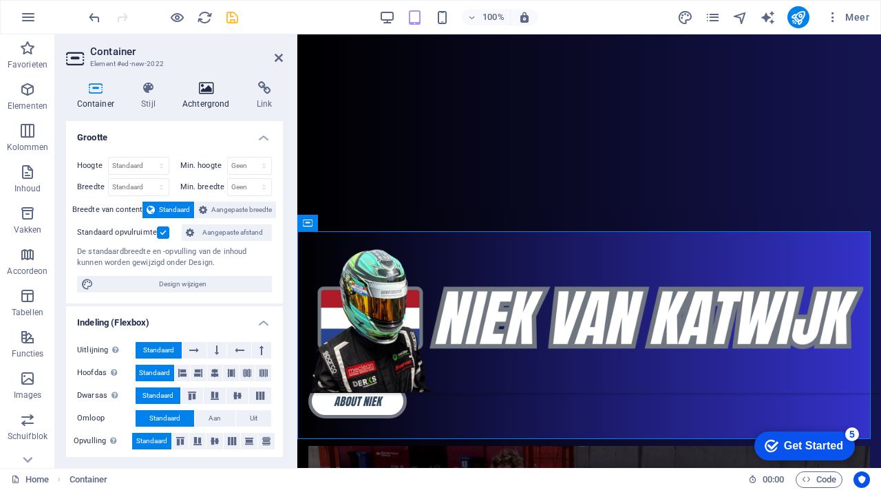
click at [205, 89] on icon at bounding box center [205, 88] width 69 height 14
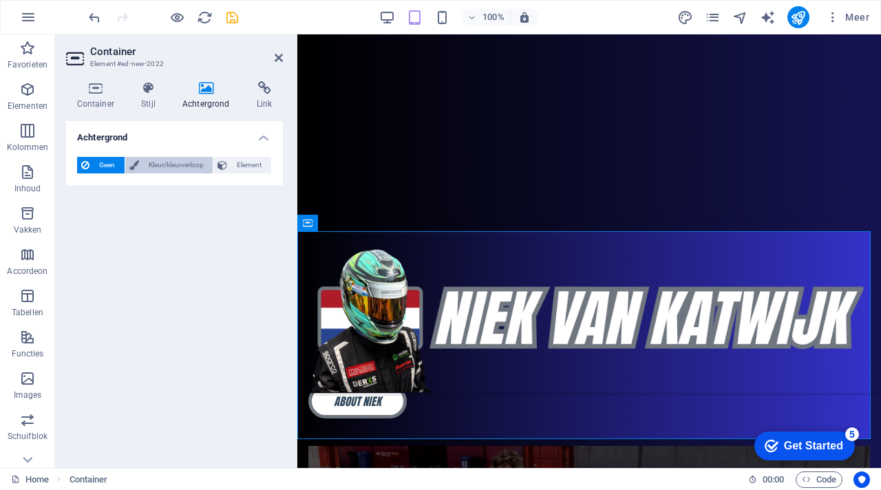
click at [159, 161] on span "Kleur/kleurverloop" at bounding box center [176, 165] width 66 height 17
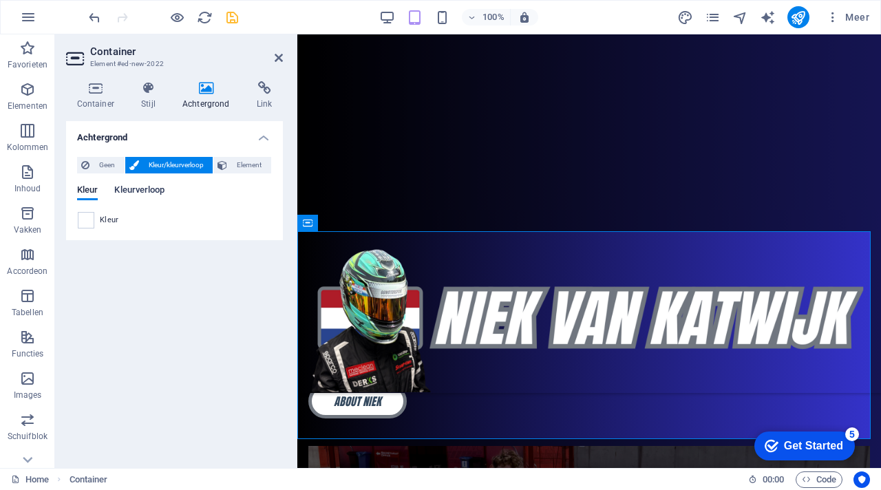
click at [147, 189] on span "Kleurverloop" at bounding box center [139, 191] width 50 height 19
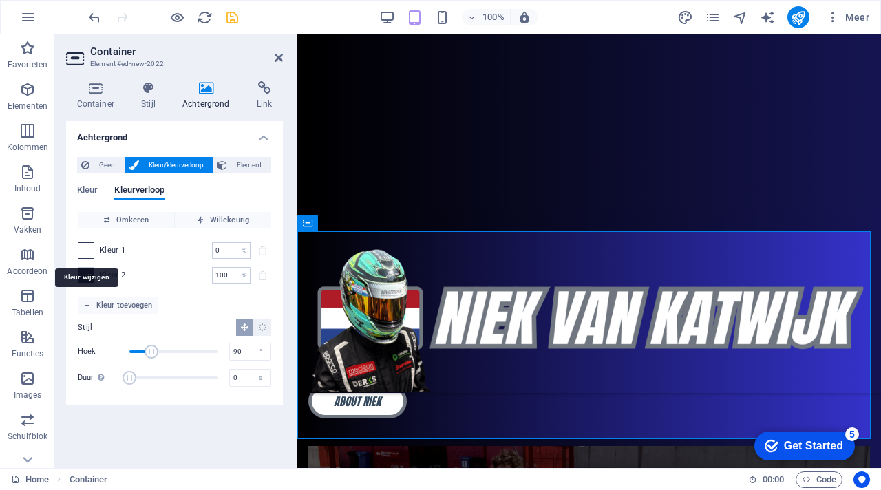
click at [82, 251] on span at bounding box center [85, 250] width 15 height 15
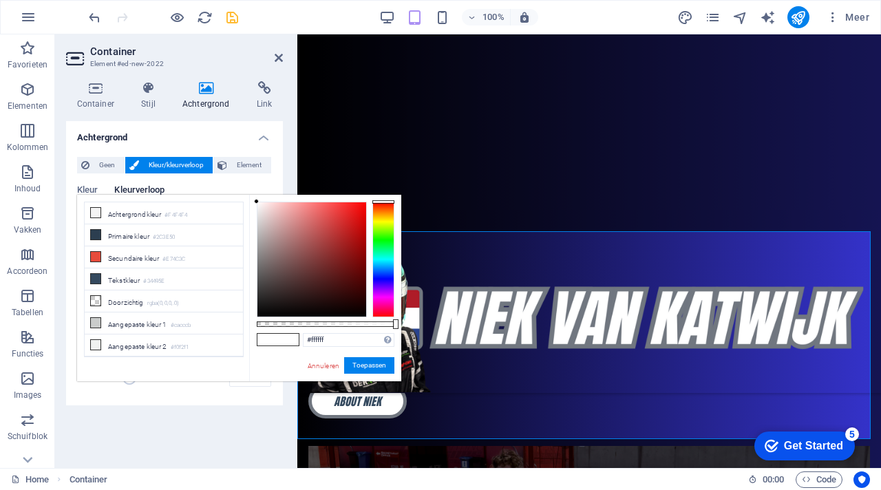
click at [266, 340] on span at bounding box center [267, 340] width 21 height 12
click at [335, 341] on input "#ffffff" at bounding box center [349, 340] width 92 height 14
click at [369, 365] on button "Toepassen" at bounding box center [369, 365] width 50 height 17
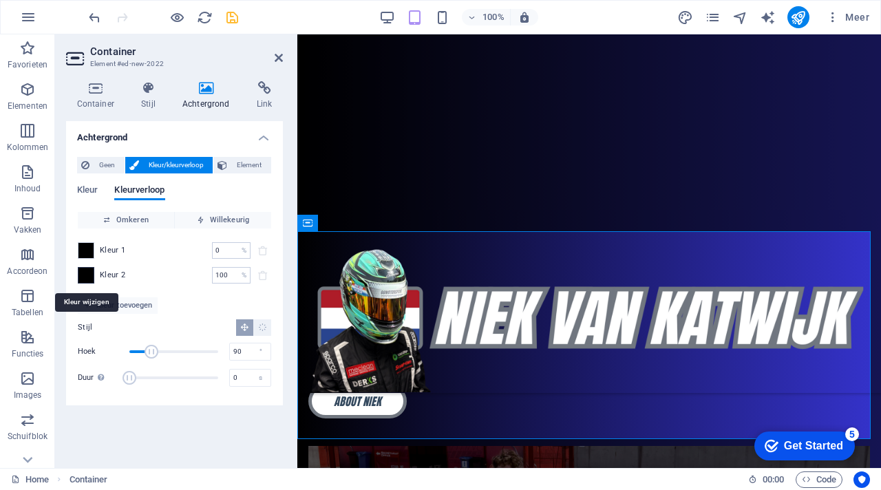
click at [87, 275] on span at bounding box center [85, 275] width 15 height 15
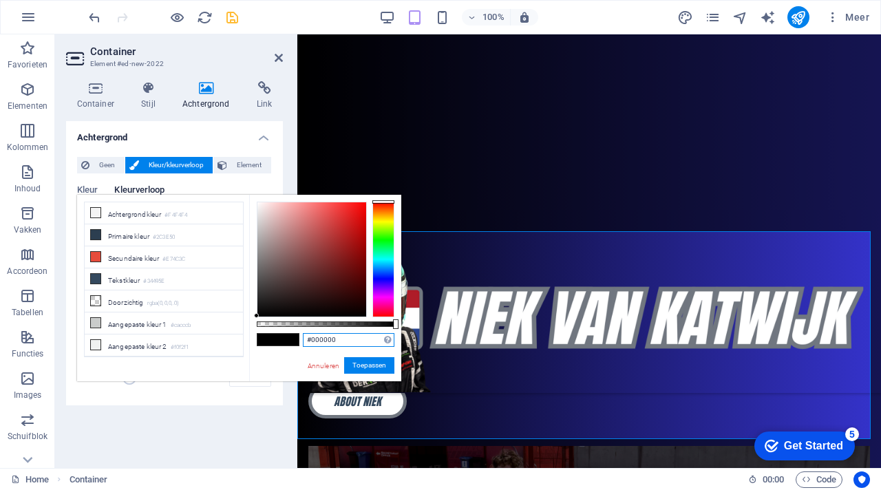
click at [349, 343] on input "#000000" at bounding box center [349, 340] width 92 height 14
type input "#3533cd"
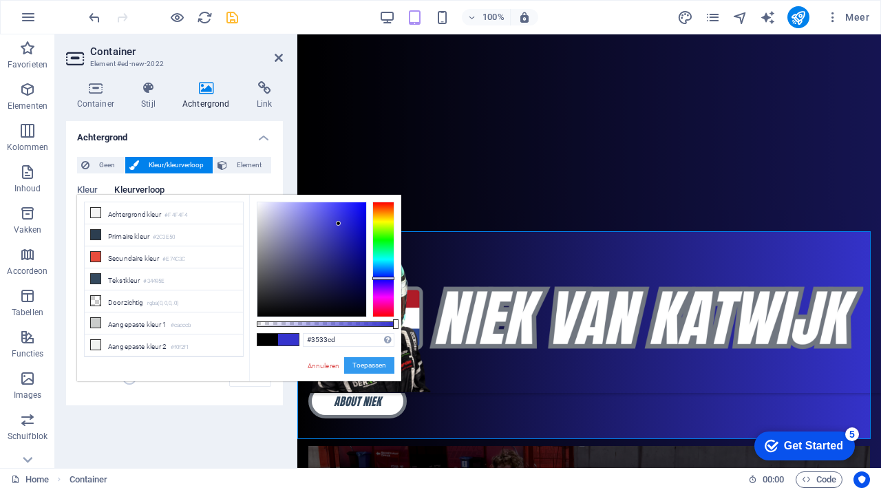
click at [372, 368] on button "Toepassen" at bounding box center [369, 365] width 50 height 17
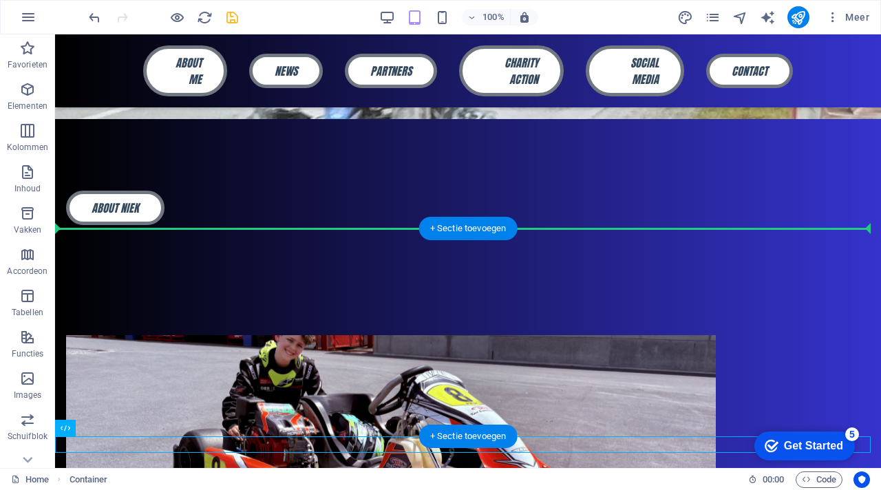
scroll to position [913, 0]
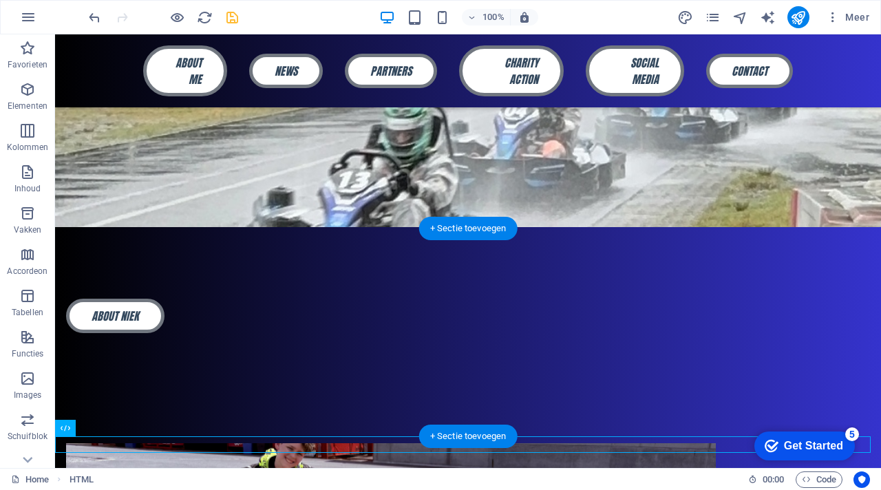
drag, startPoint x: 231, startPoint y: 375, endPoint x: 473, endPoint y: 315, distance: 249.1
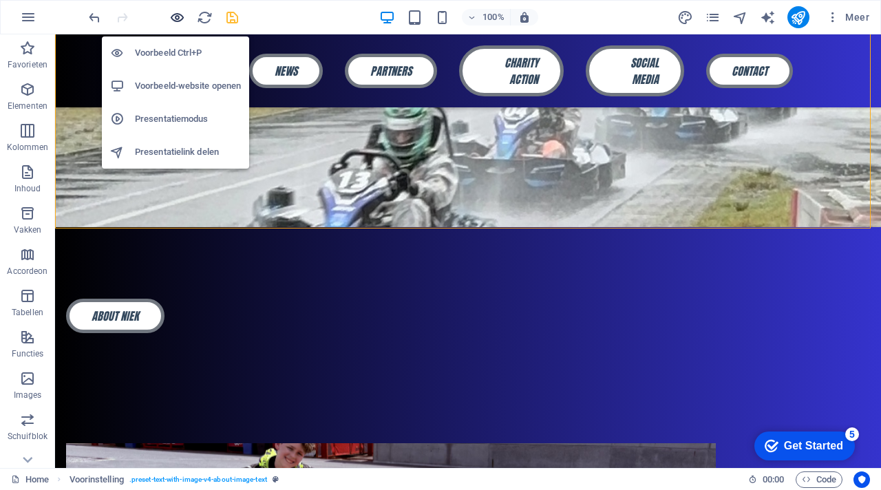
click at [180, 16] on icon "button" at bounding box center [177, 18] width 16 height 16
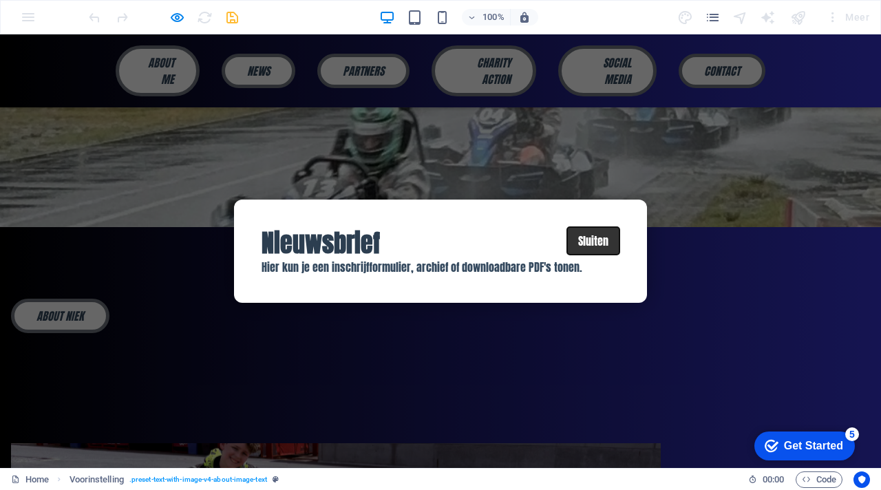
click at [585, 243] on button "Sluiten" at bounding box center [593, 241] width 52 height 28
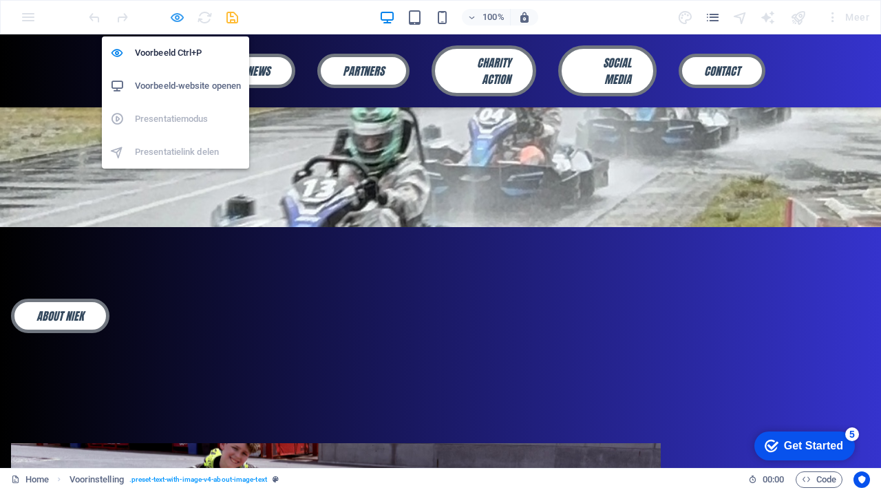
click at [176, 20] on icon "button" at bounding box center [177, 18] width 16 height 16
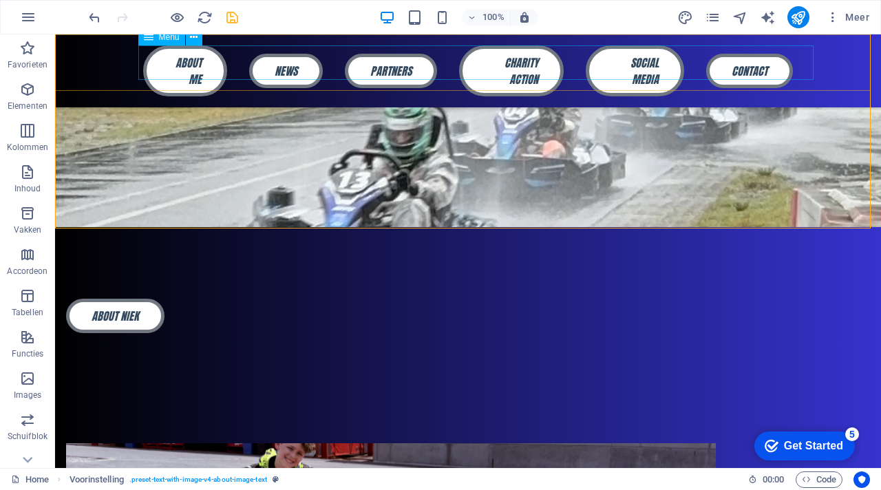
click at [285, 56] on nav "About me News Partners Charity action Social media Contact" at bounding box center [468, 70] width 650 height 51
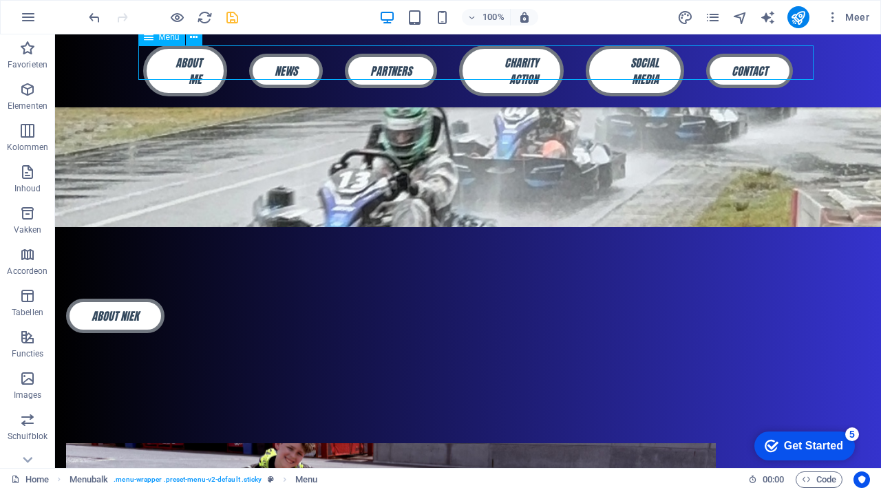
click at [294, 66] on nav "About me News Partners Charity action Social media Contact" at bounding box center [468, 70] width 650 height 51
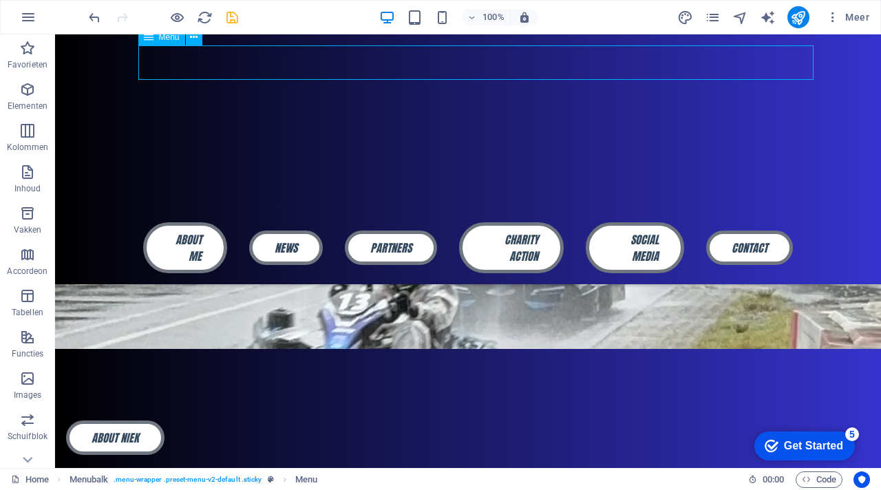
select select "primary"
select select "1"
select select
select select "primary"
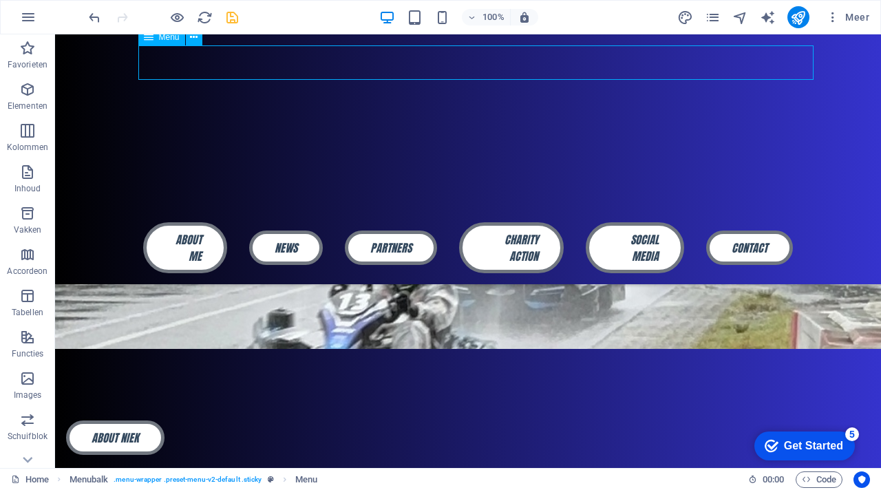
select select "primary"
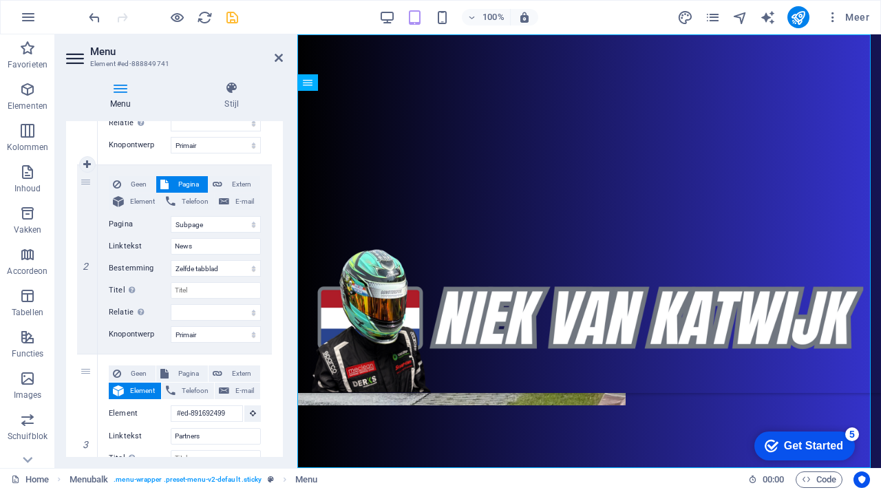
scroll to position [255, 0]
click at [139, 200] on span "Element" at bounding box center [142, 201] width 29 height 17
select select
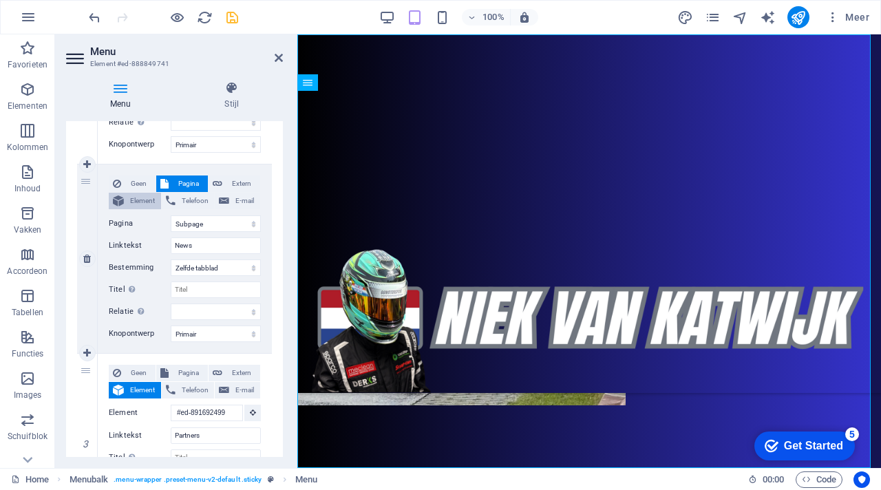
select select
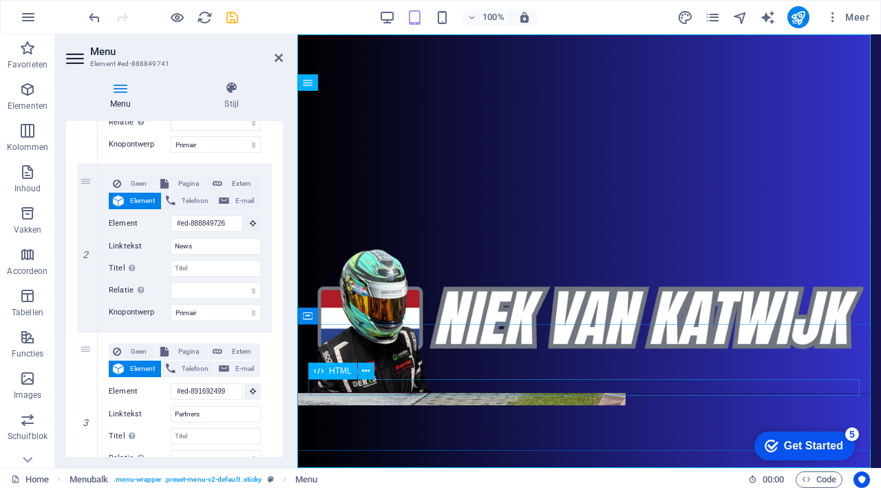
scroll to position [0, 0]
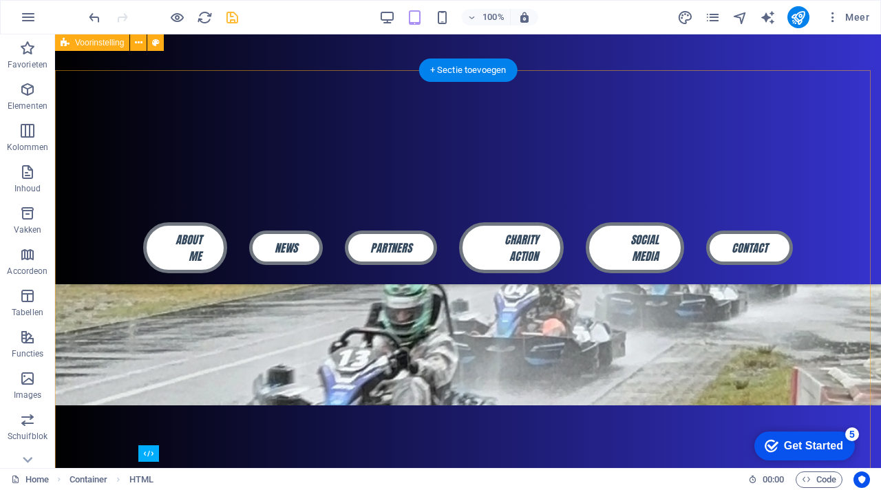
scroll to position [741, 0]
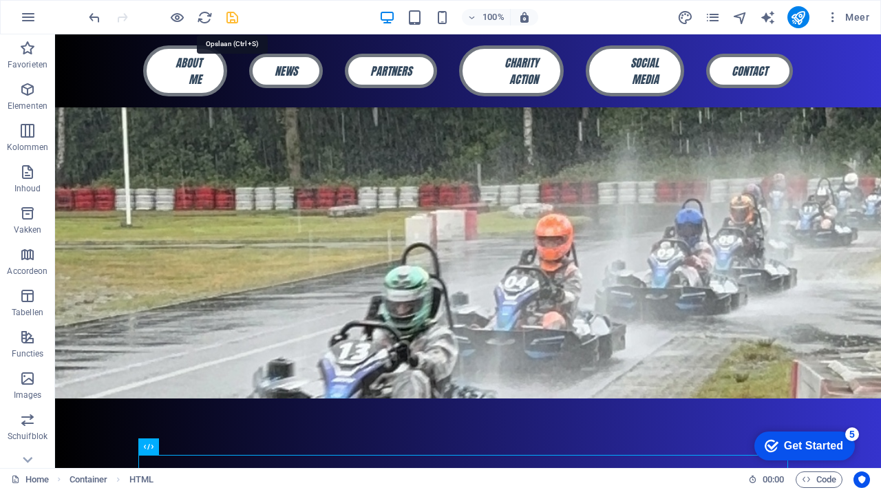
click at [235, 14] on icon "save" at bounding box center [232, 18] width 16 height 16
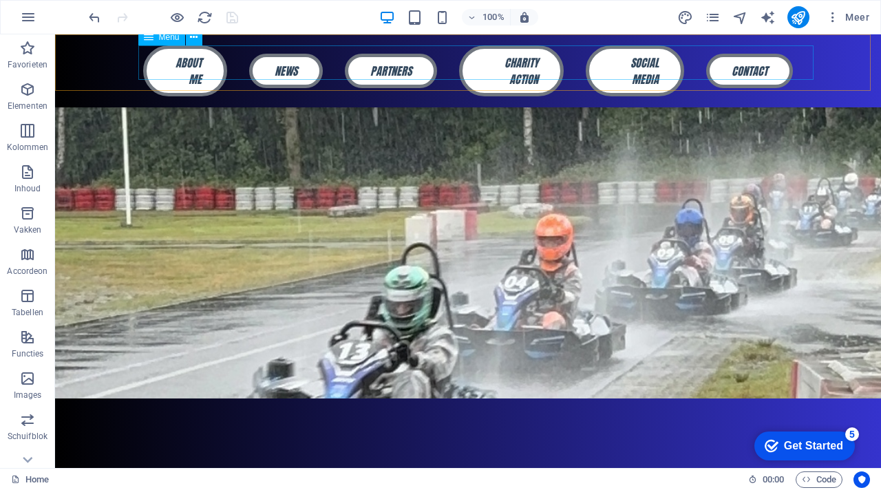
click at [288, 67] on nav "About me News Partners Charity action Social media Contact" at bounding box center [468, 70] width 650 height 51
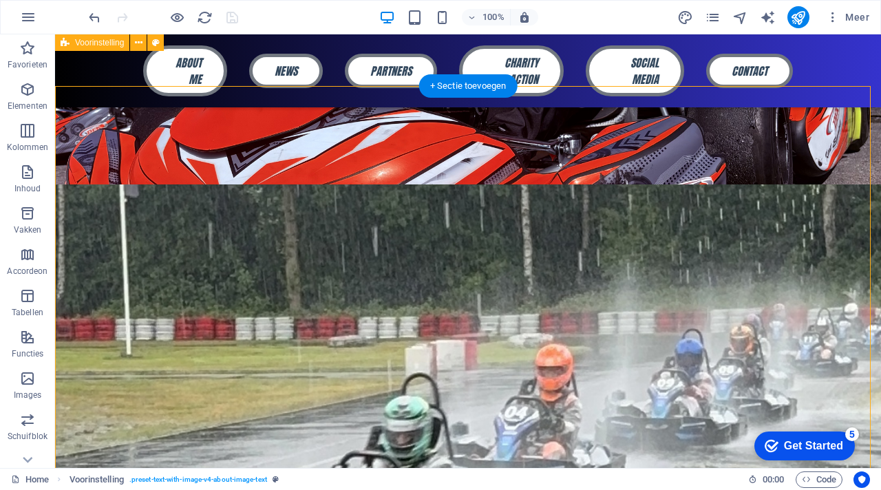
scroll to position [575, 0]
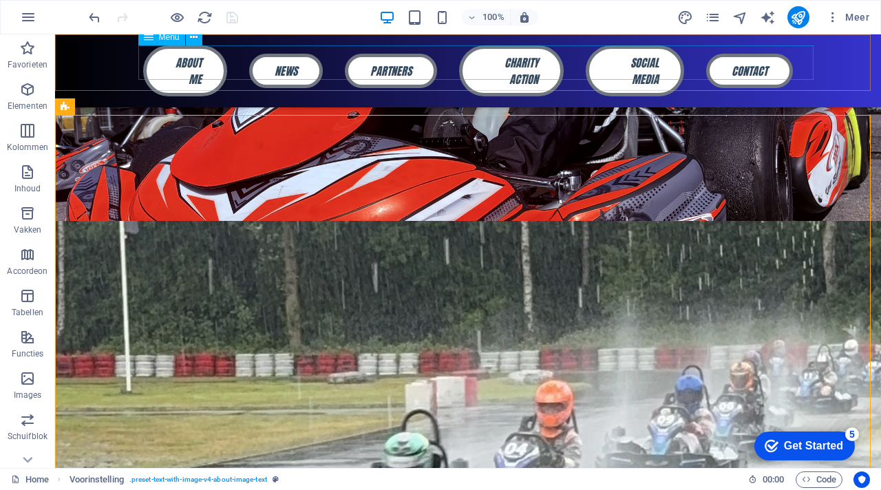
click at [185, 60] on nav "About me News Partners Charity action Social media Contact" at bounding box center [468, 70] width 650 height 51
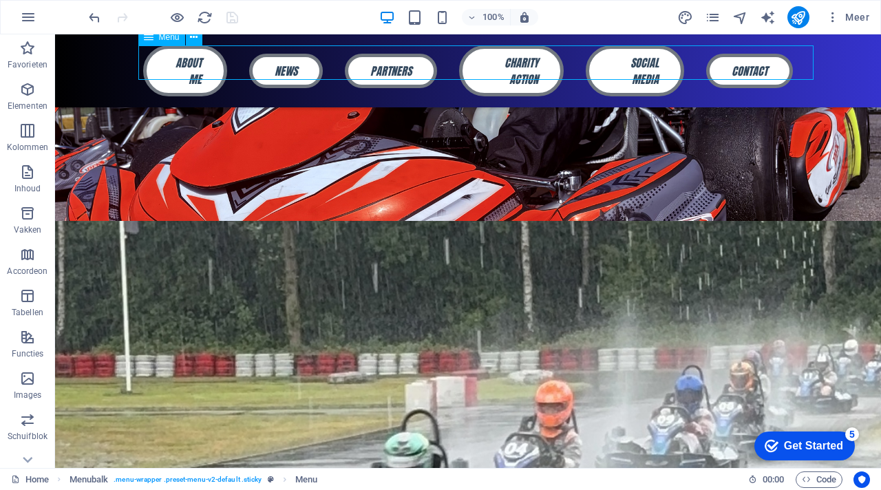
click at [279, 57] on nav "About me News Partners Charity action Social media Contact" at bounding box center [468, 70] width 650 height 51
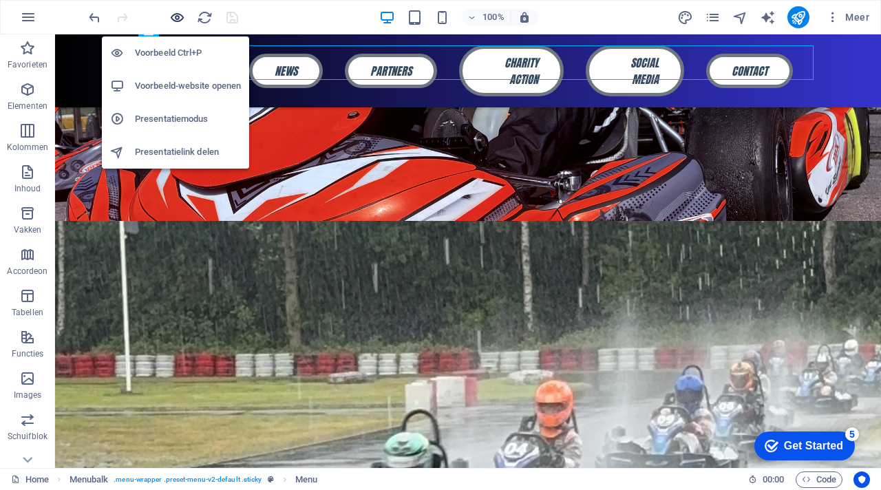
click at [181, 17] on icon "button" at bounding box center [177, 18] width 16 height 16
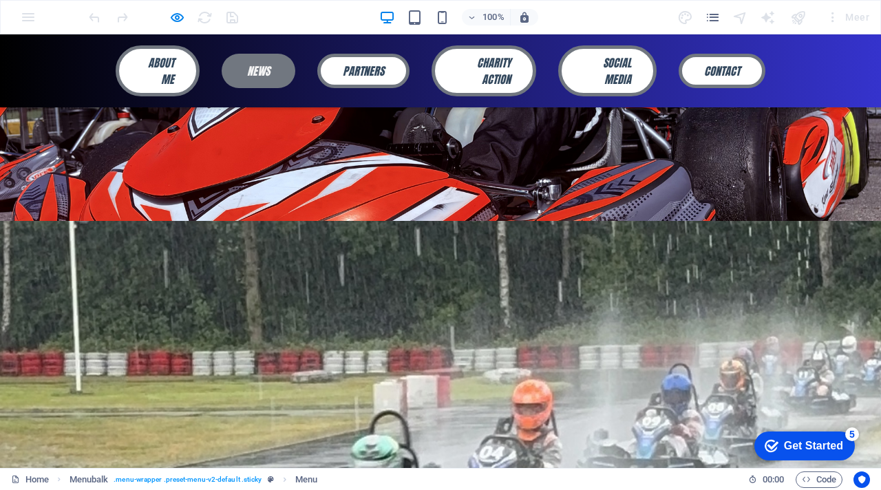
click at [256, 55] on link "News" at bounding box center [259, 71] width 74 height 34
click at [368, 67] on link "Partners" at bounding box center [363, 71] width 92 height 34
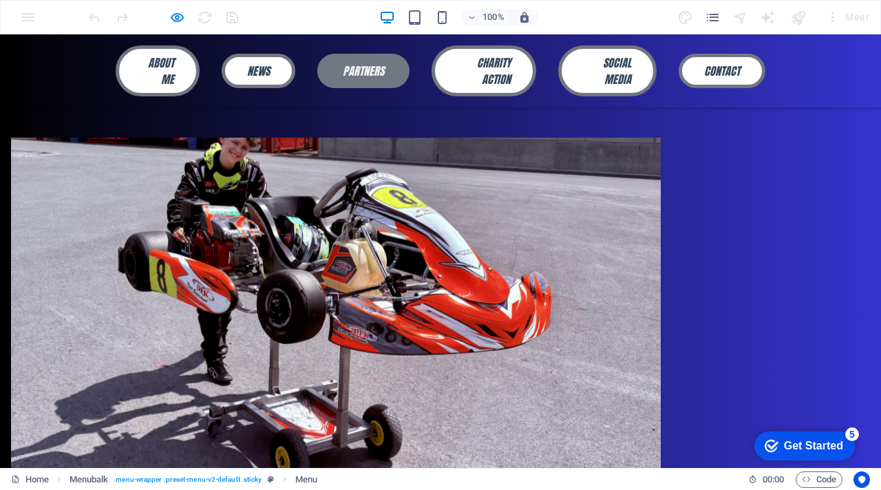
scroll to position [1232, 0]
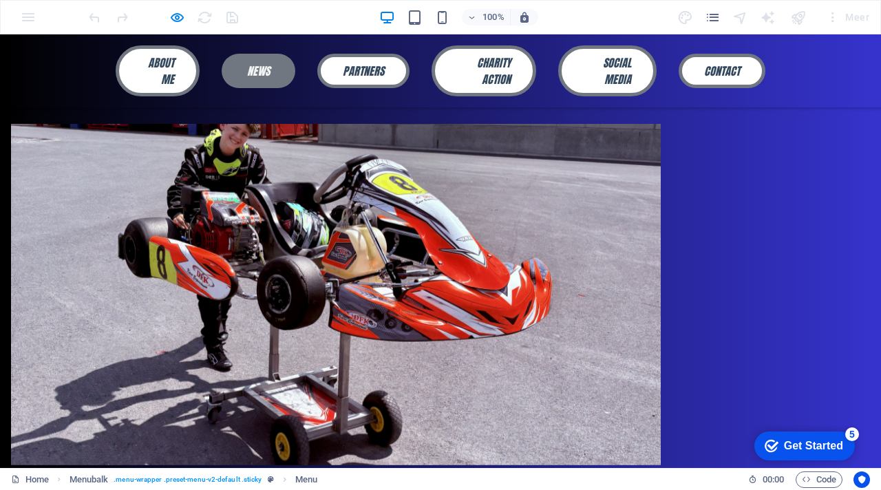
click at [257, 67] on link "News" at bounding box center [259, 71] width 74 height 34
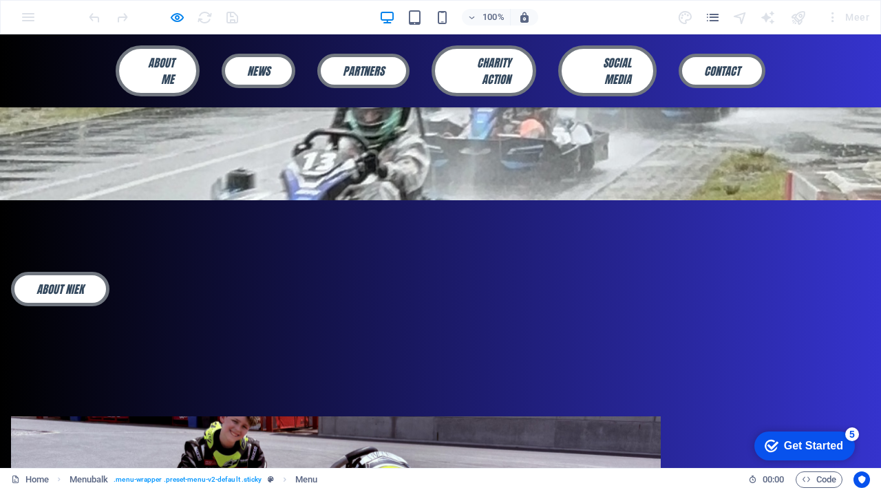
scroll to position [929, 0]
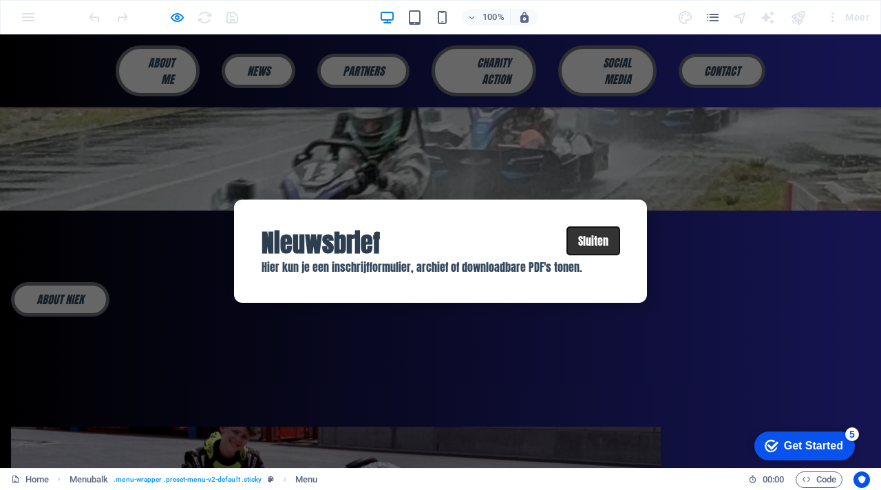
click at [598, 235] on button "Sluiten" at bounding box center [593, 241] width 52 height 28
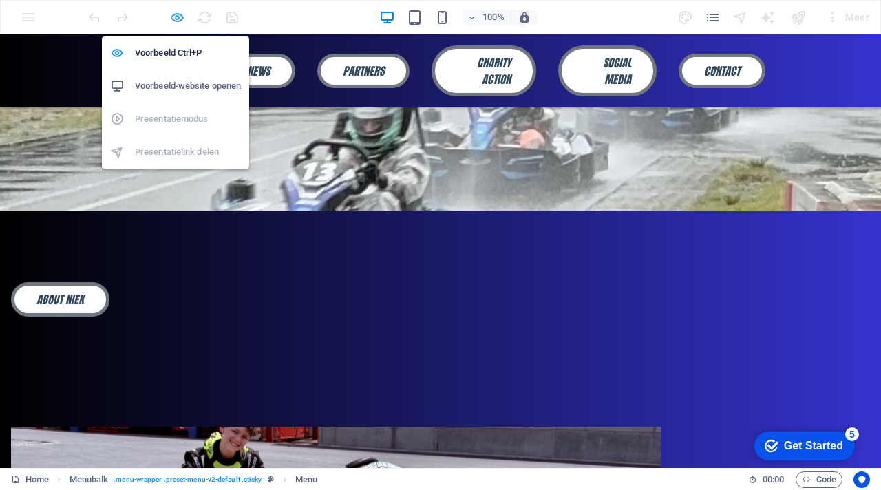
click at [176, 16] on icon "button" at bounding box center [177, 18] width 16 height 16
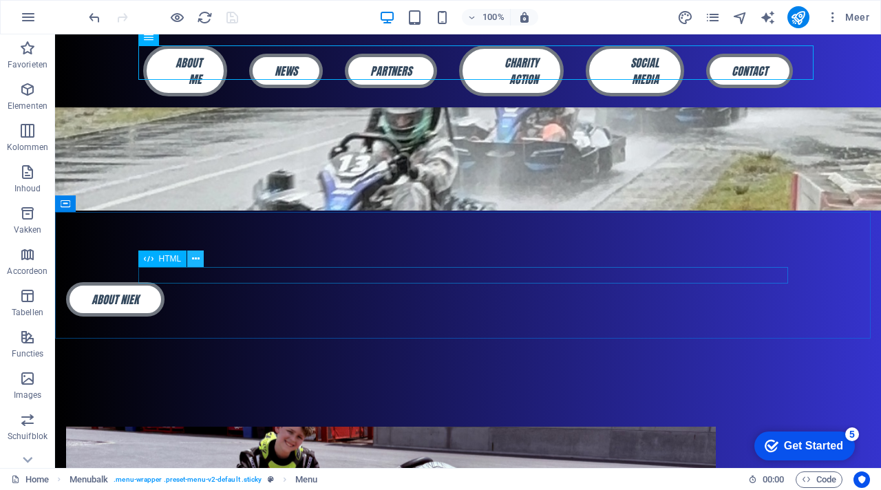
click at [199, 258] on icon at bounding box center [196, 259] width 8 height 14
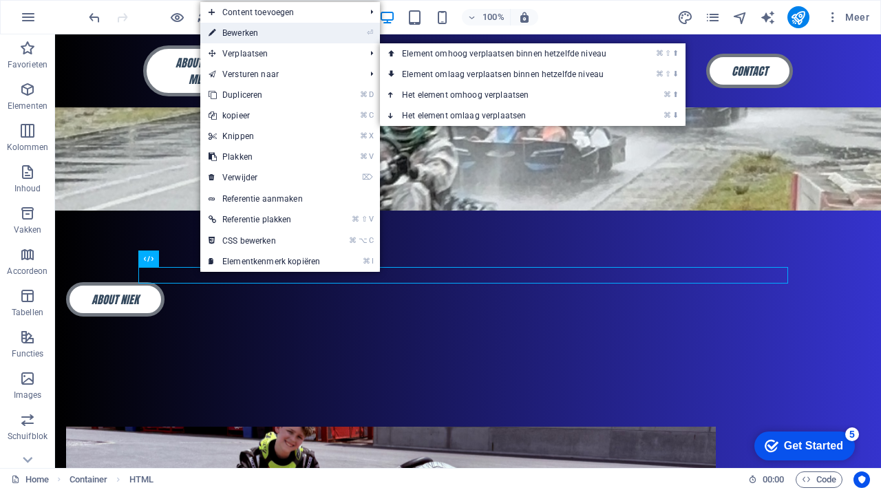
click at [250, 36] on link "⏎ Bewerken" at bounding box center [264, 33] width 128 height 21
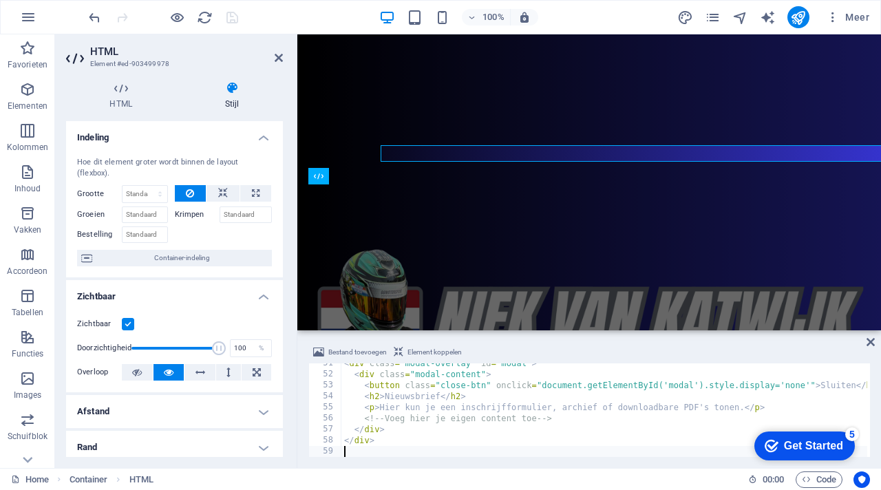
scroll to position [1051, 0]
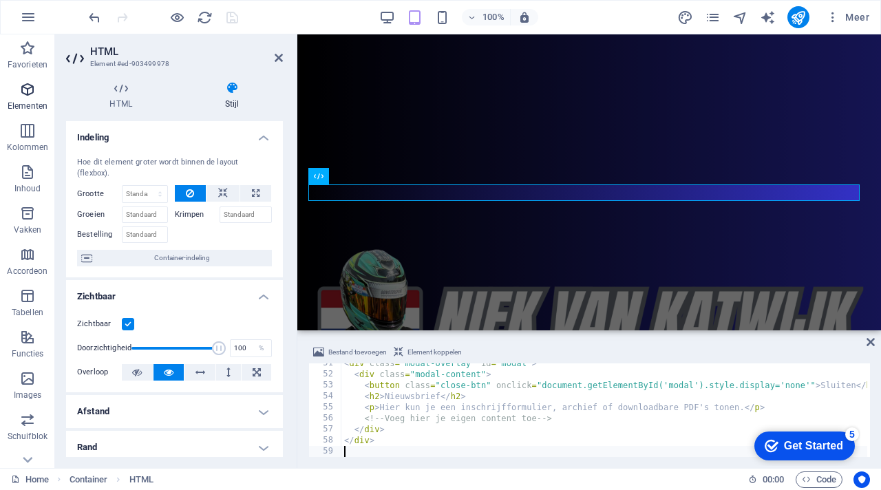
click at [28, 88] on icon "button" at bounding box center [27, 89] width 17 height 17
click at [28, 93] on icon "button" at bounding box center [27, 89] width 17 height 17
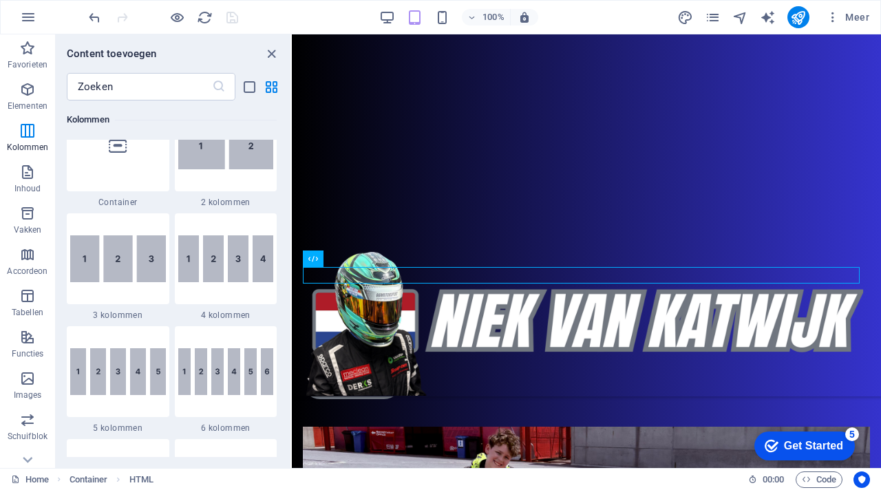
scroll to position [729, 0]
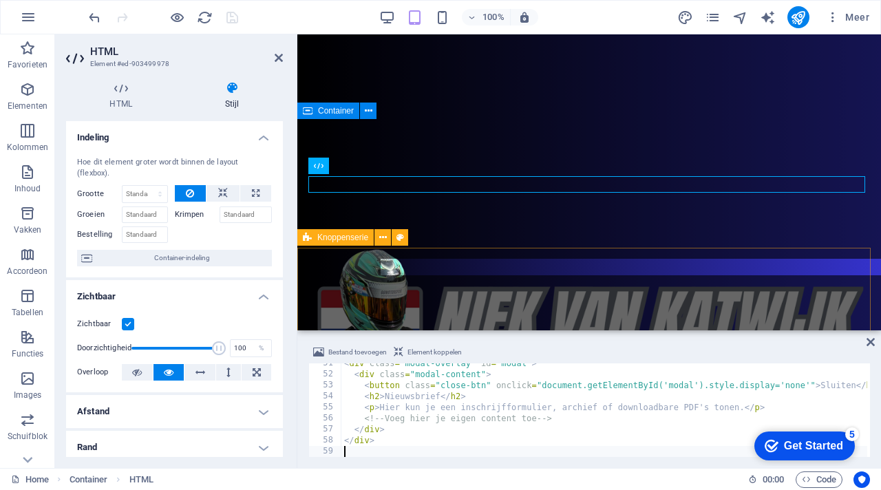
scroll to position [1061, 0]
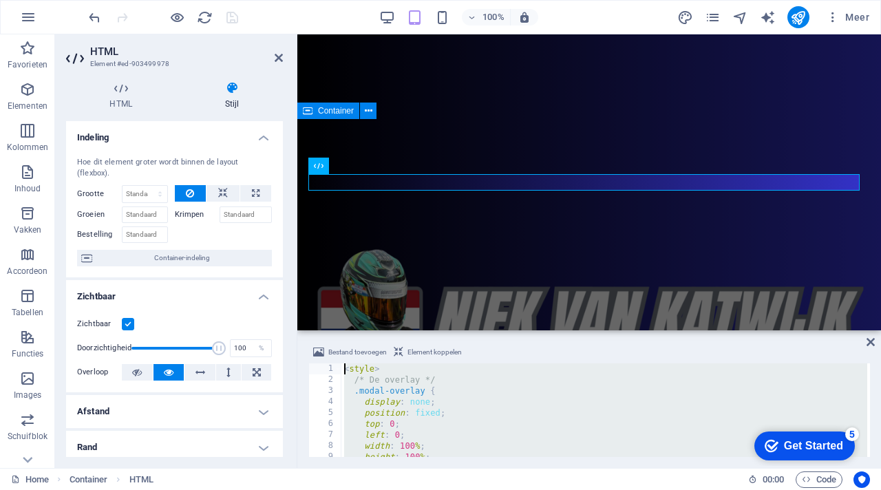
drag, startPoint x: 383, startPoint y: 447, endPoint x: 339, endPoint y: 363, distance: 95.4
click at [339, 362] on div "Bestand toevoegen Element koppelen 1 2 3 4 5 6 7 8 9 10 11 < style > /* De over…" at bounding box center [589, 400] width 562 height 113
type textarea "<style> /* De overlay */"
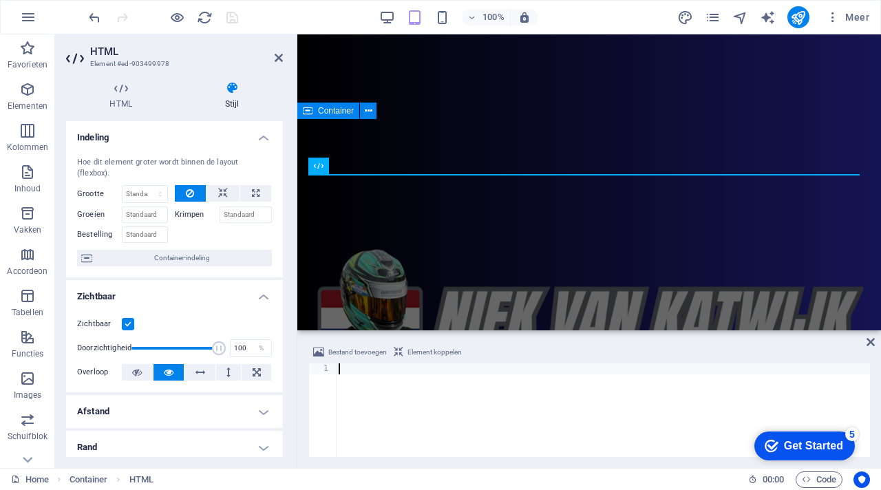
scroll to position [765, 0]
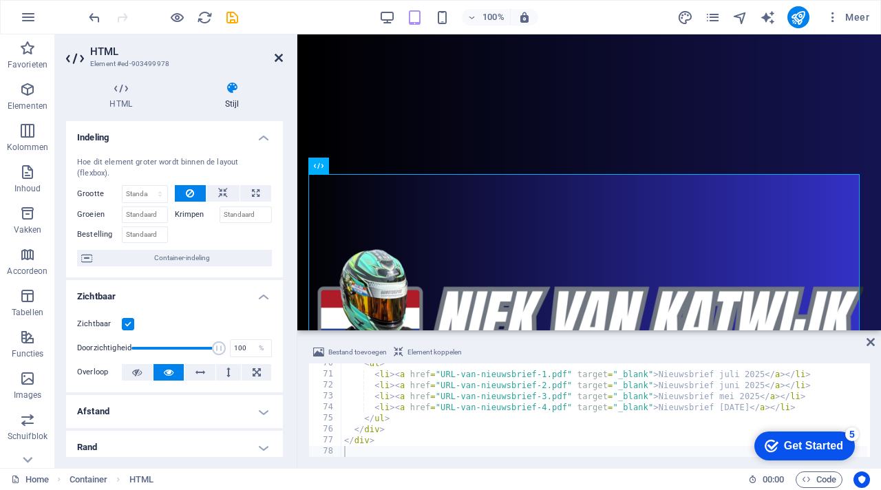
click at [277, 55] on icon at bounding box center [279, 57] width 8 height 11
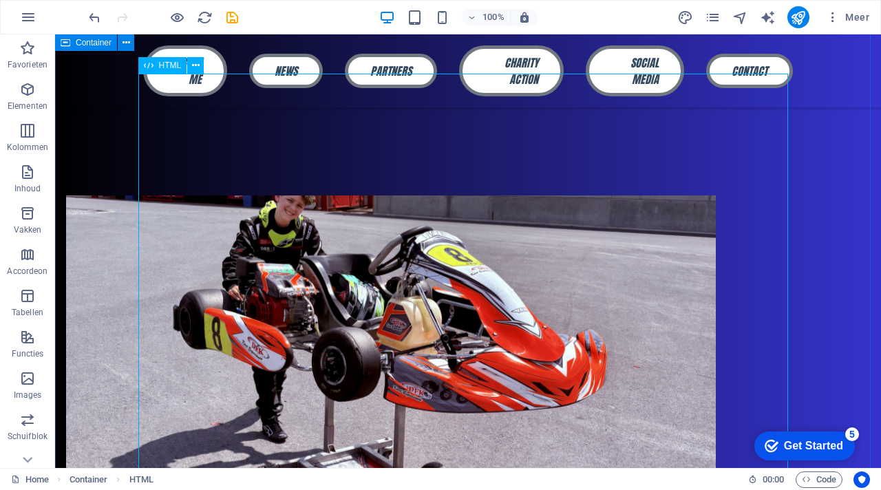
scroll to position [1166, 0]
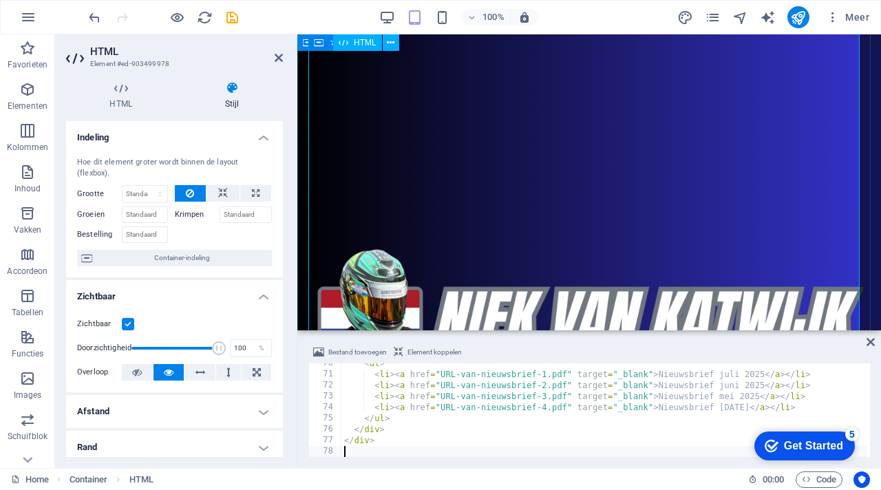
scroll to position [1231, 0]
click at [459, 438] on div "< ul > < li > < a href = "URL-van-nieuwsbrief-1.pdf" target = "_blank" > Nieuws…" at bounding box center [604, 416] width 526 height 116
type textarea "</div>"
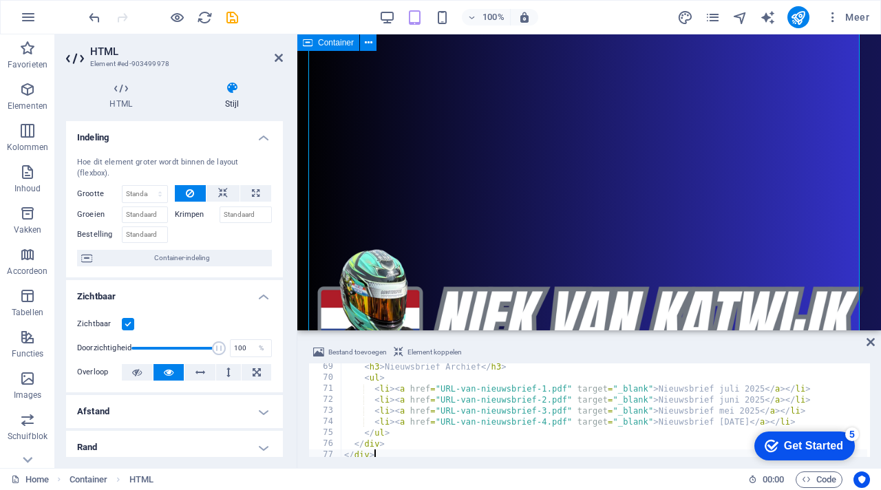
scroll to position [721, 0]
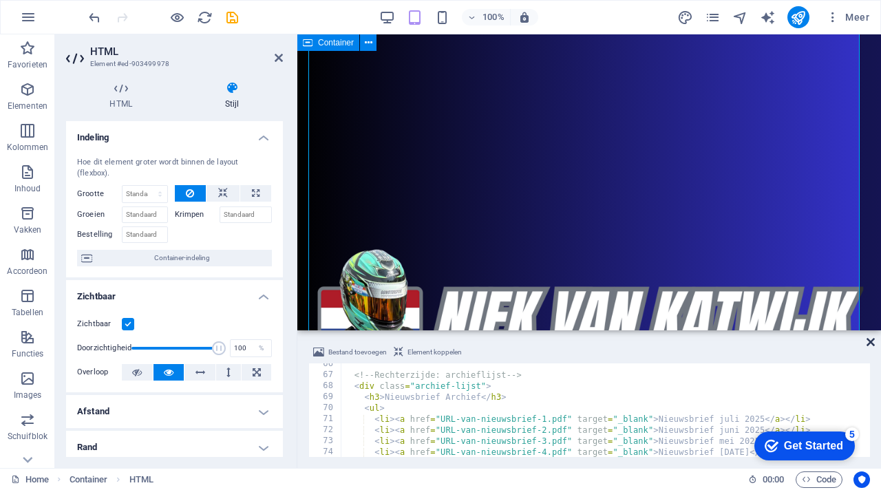
click at [871, 343] on icon at bounding box center [871, 342] width 8 height 11
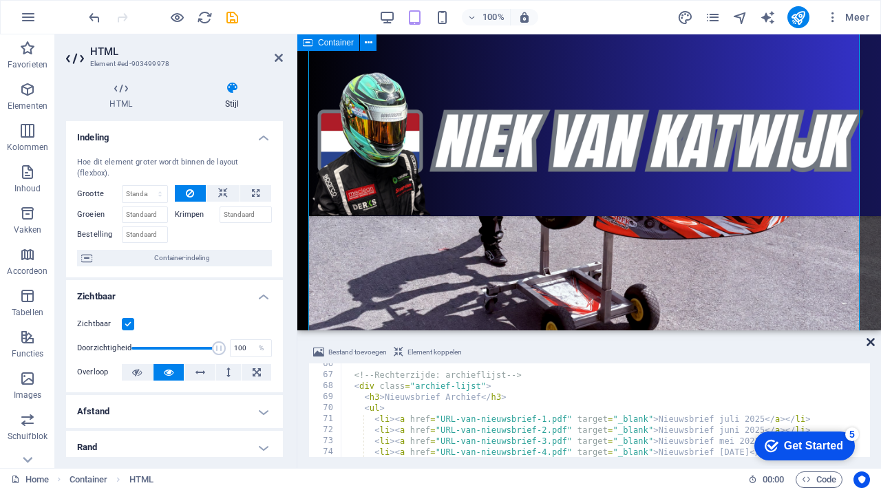
scroll to position [1192, 0]
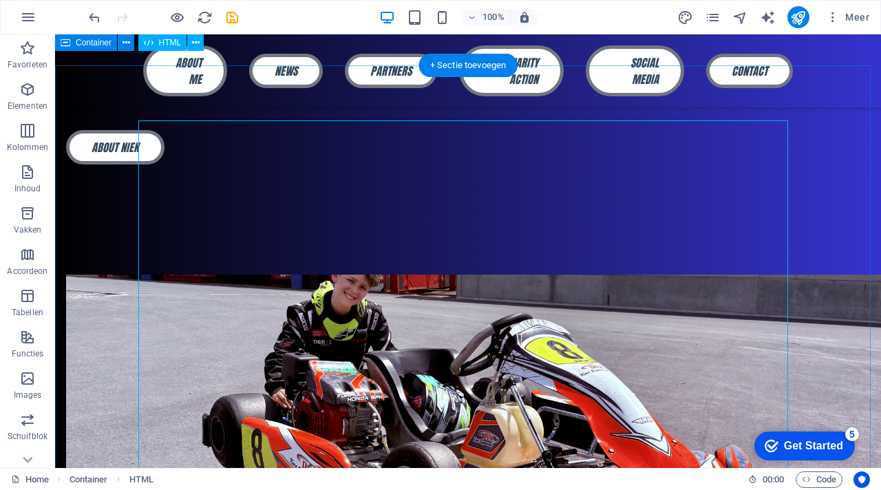
scroll to position [1070, 0]
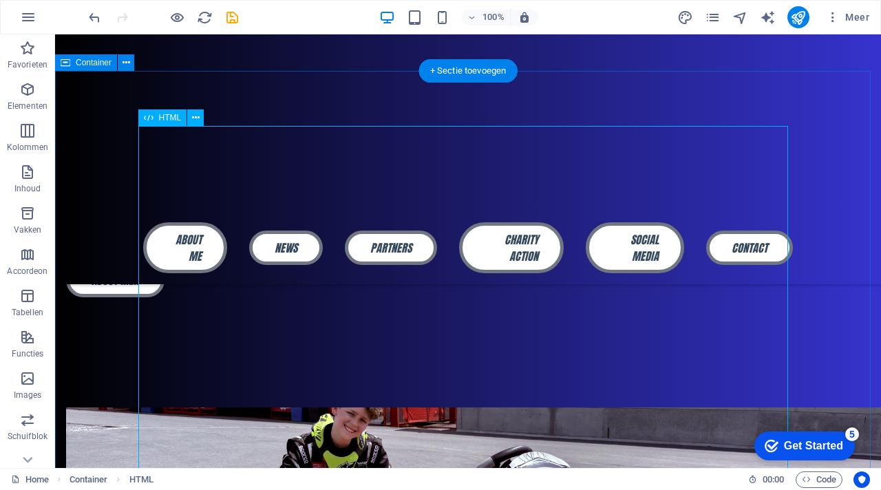
scroll to position [1110, 0]
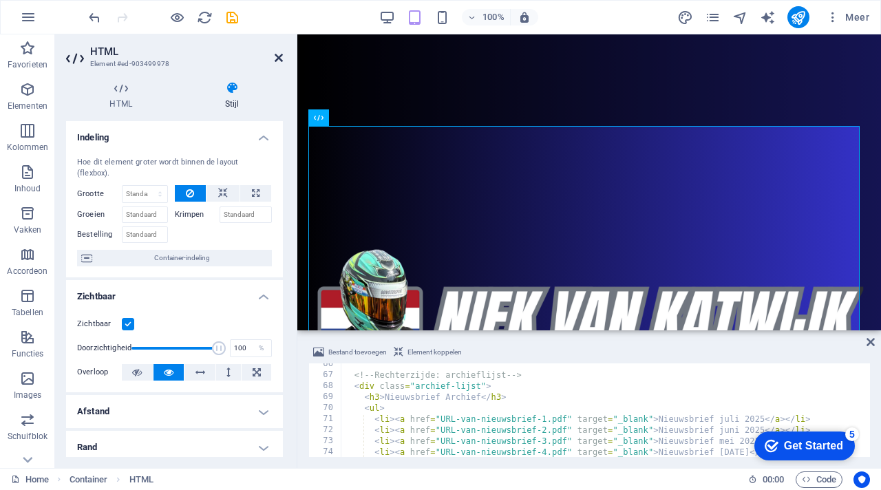
click at [275, 56] on icon at bounding box center [279, 57] width 8 height 11
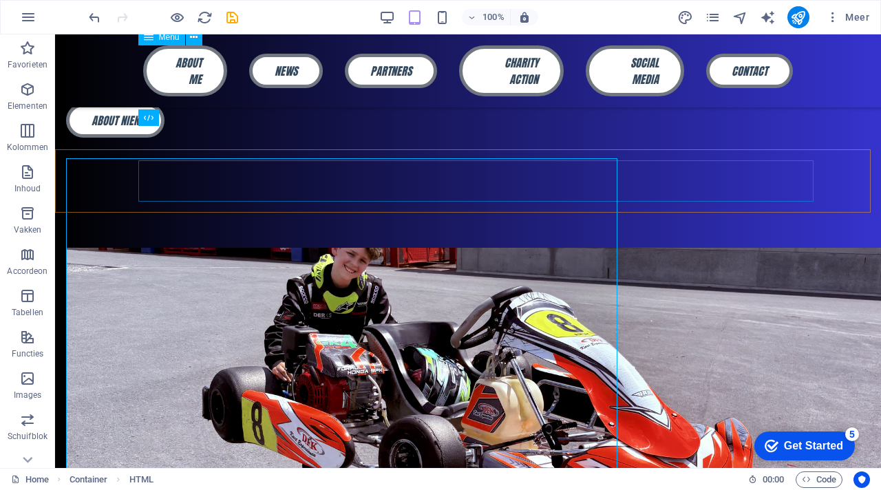
scroll to position [1070, 0]
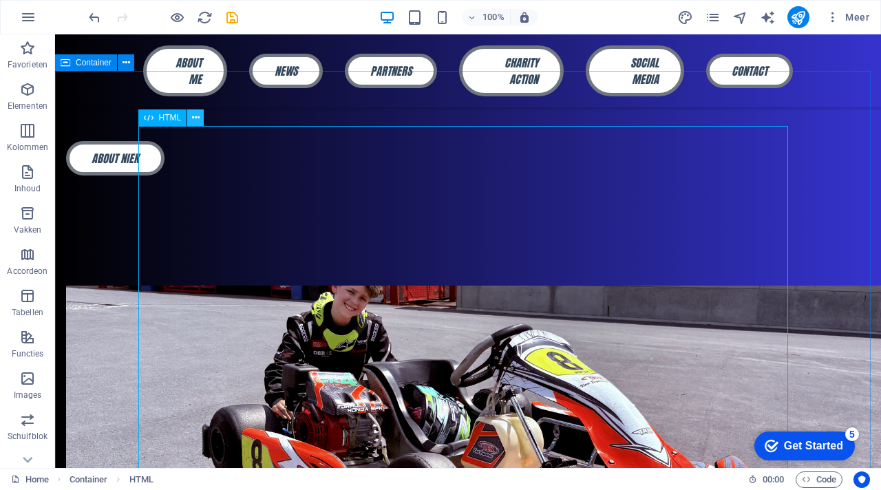
click at [201, 120] on button at bounding box center [195, 117] width 17 height 17
click at [200, 121] on button at bounding box center [195, 117] width 17 height 17
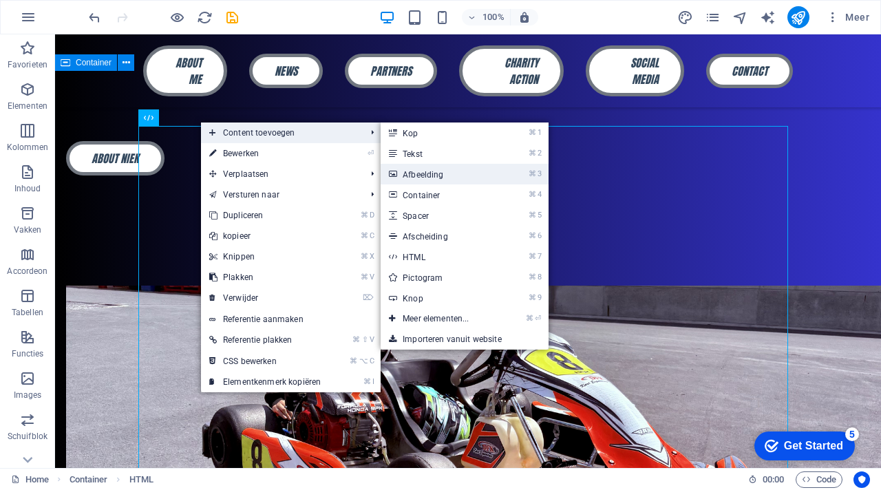
click at [495, 175] on link "⌘ 3 Afbeelding" at bounding box center [439, 174] width 116 height 21
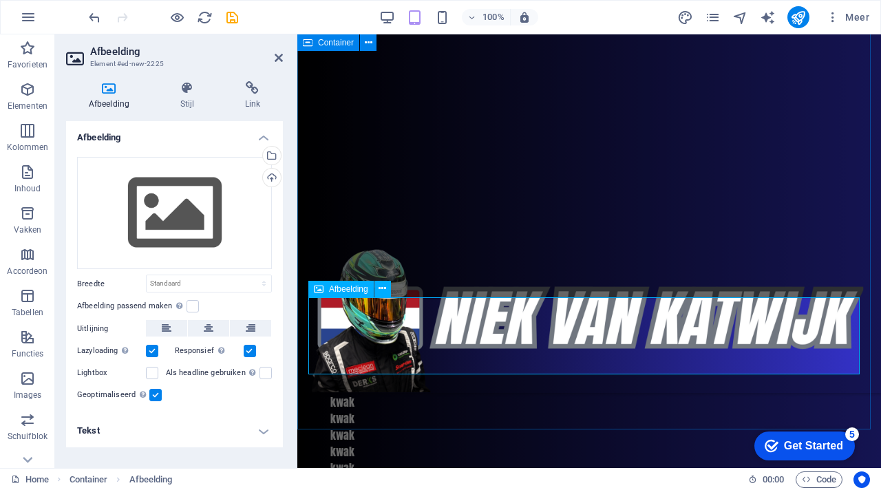
scroll to position [1510, 0]
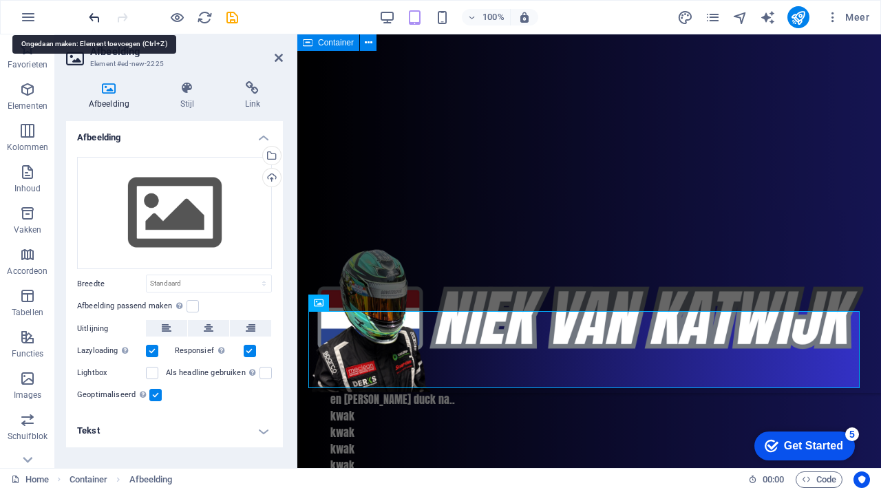
click at [91, 14] on icon "undo" at bounding box center [95, 18] width 16 height 16
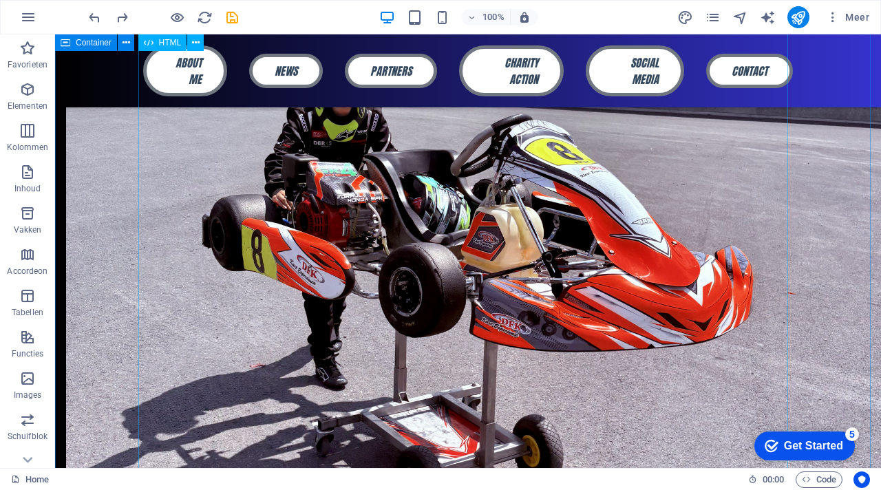
scroll to position [1260, 0]
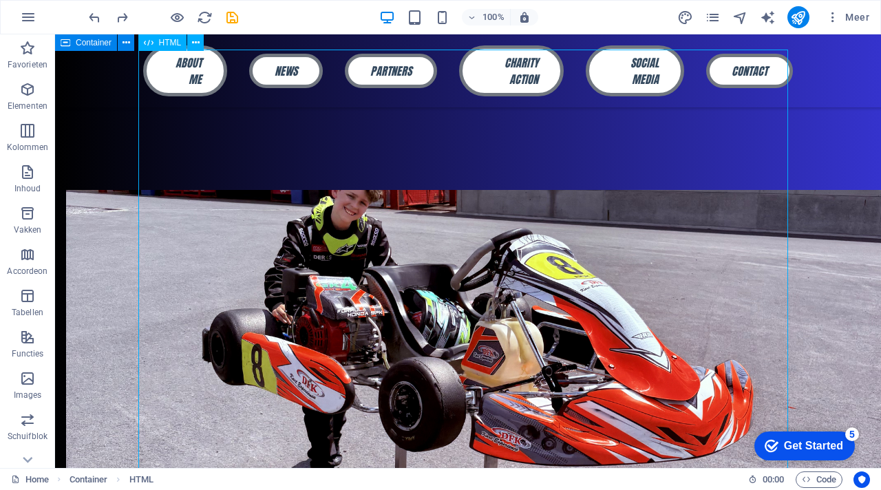
scroll to position [1139, 0]
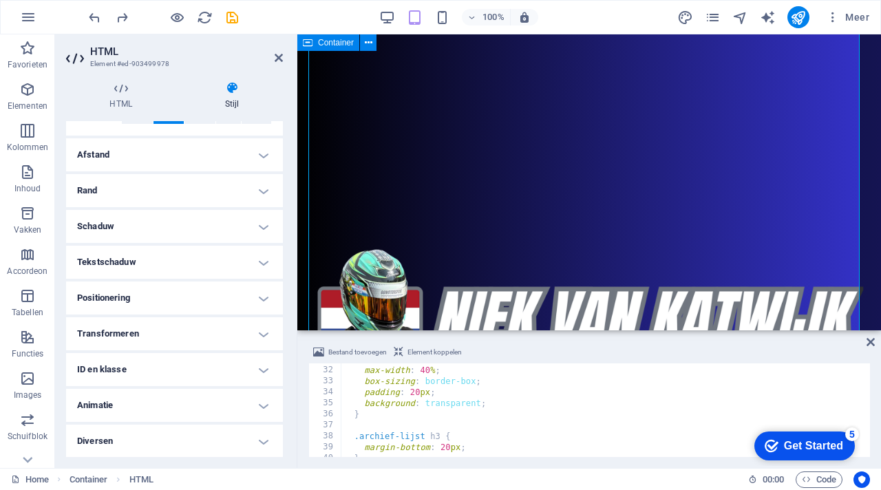
scroll to position [0, 0]
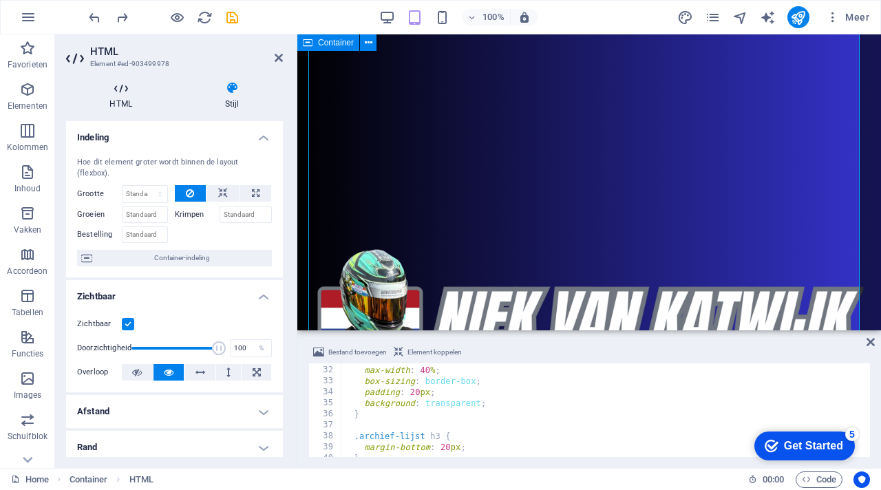
click at [121, 100] on h4 "HTML" at bounding box center [123, 95] width 115 height 29
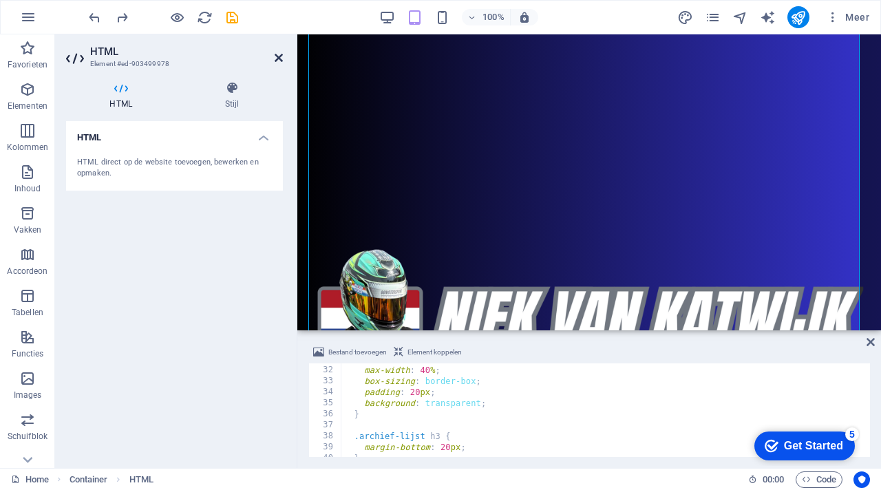
click at [280, 57] on icon at bounding box center [279, 57] width 8 height 11
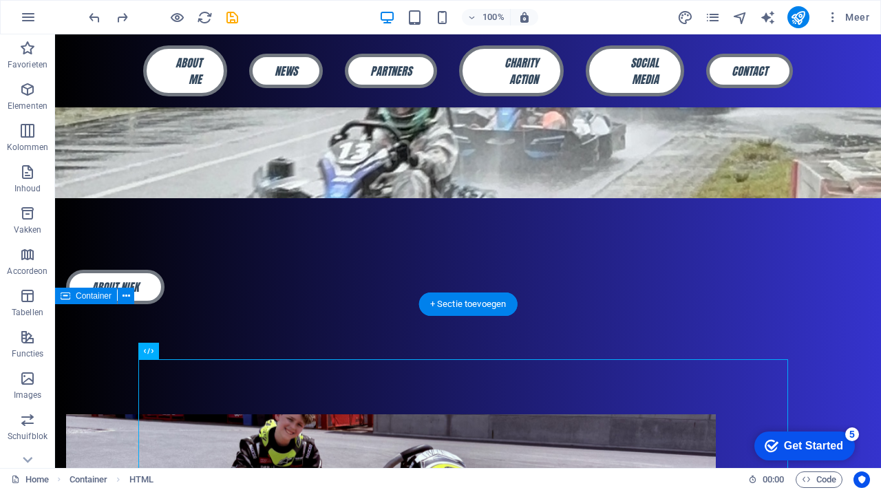
scroll to position [837, 0]
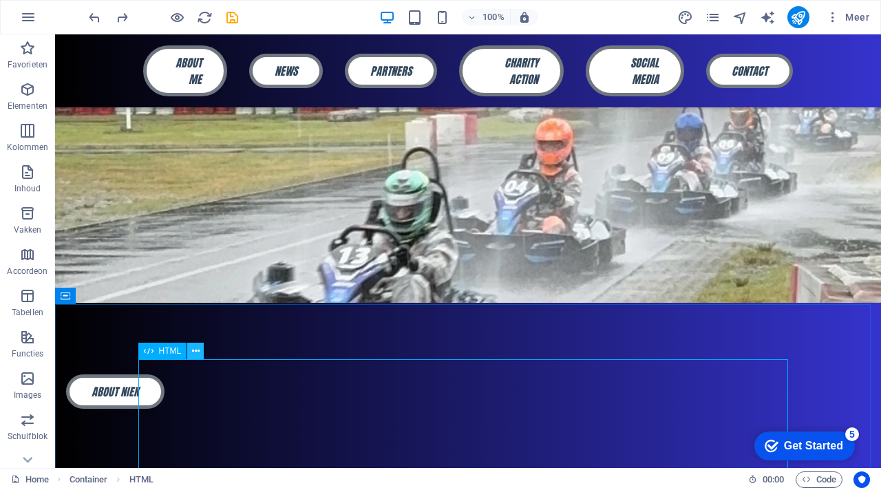
click at [198, 350] on icon at bounding box center [196, 351] width 8 height 14
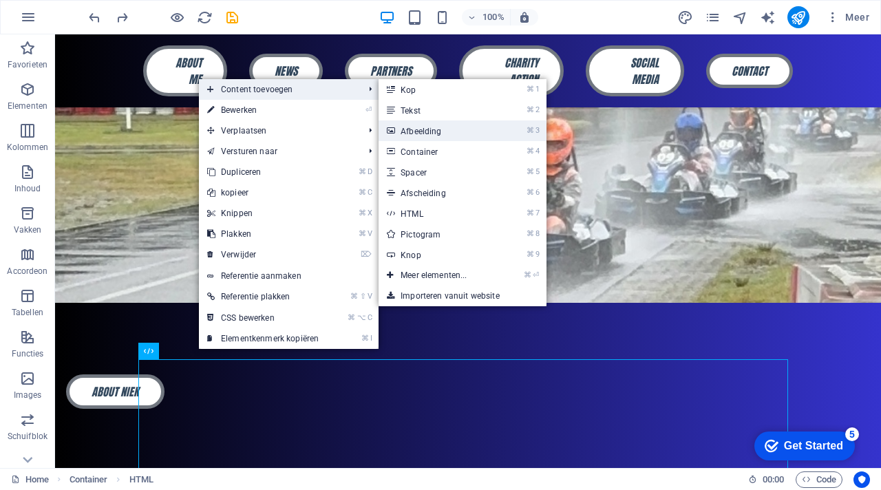
click at [439, 136] on link "⌘ 3 Afbeelding" at bounding box center [437, 130] width 116 height 21
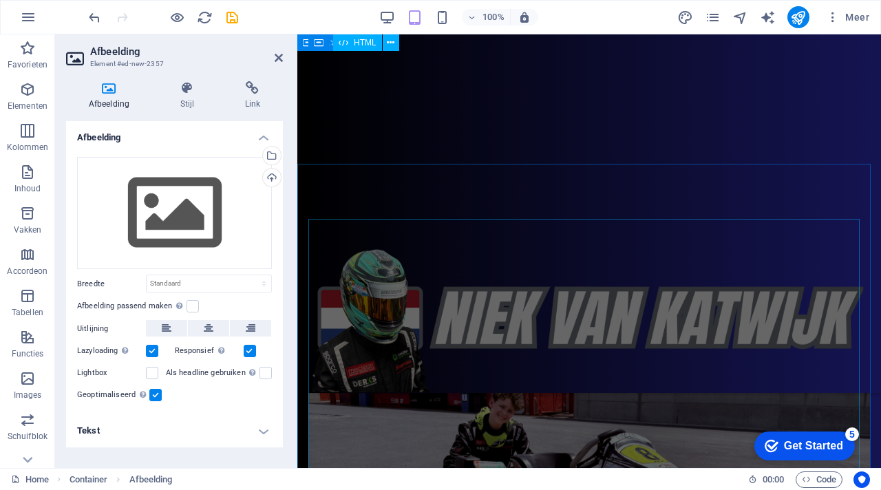
scroll to position [1015, 0]
click at [280, 59] on icon at bounding box center [279, 57] width 8 height 11
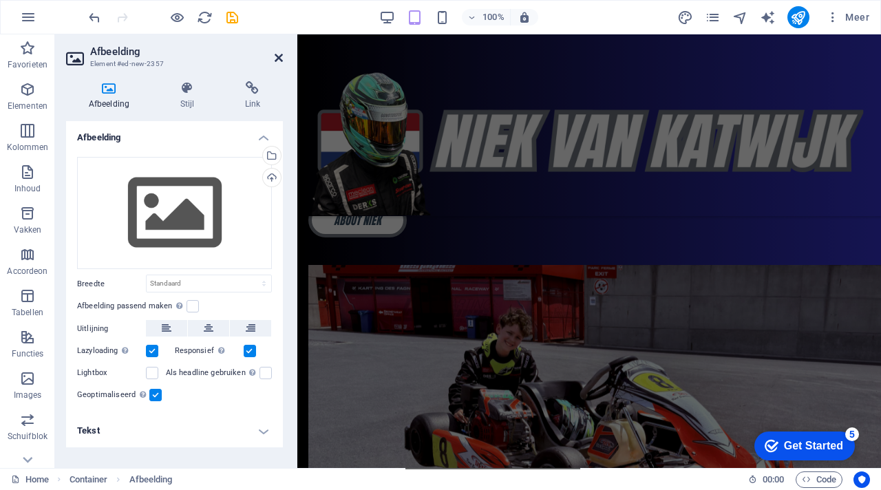
scroll to position [1569, 0]
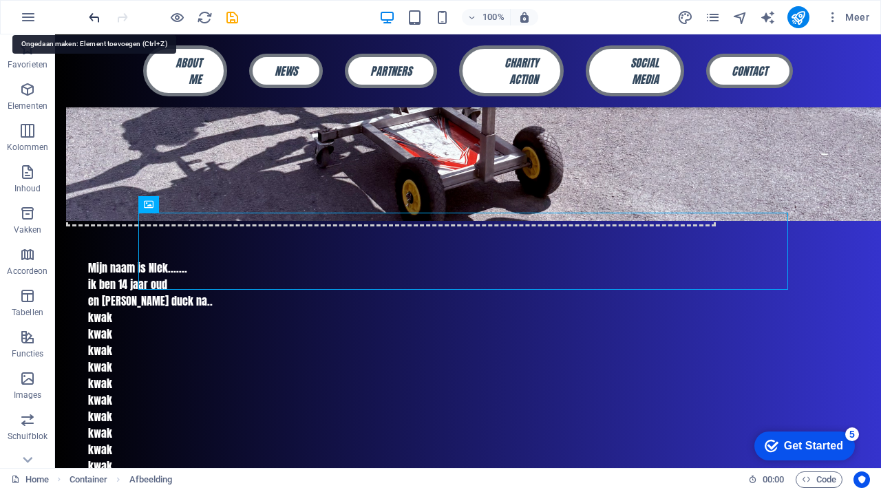
click at [92, 21] on icon "undo" at bounding box center [95, 18] width 16 height 16
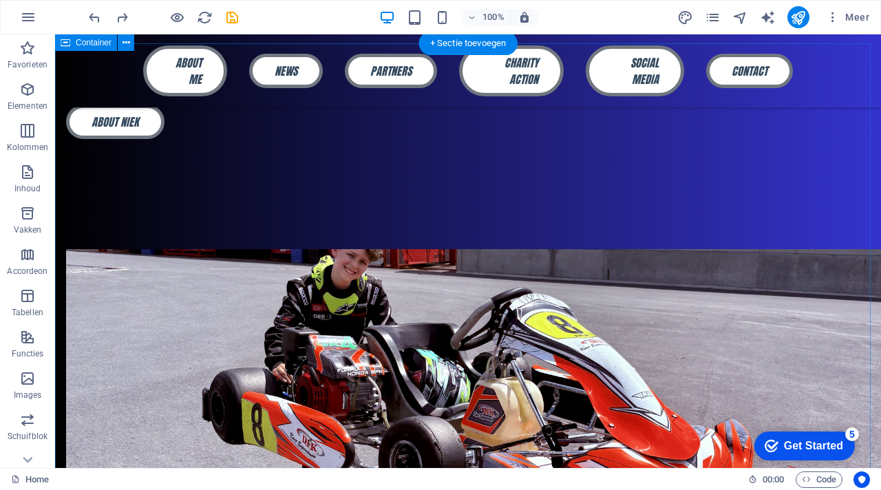
scroll to position [1073, 0]
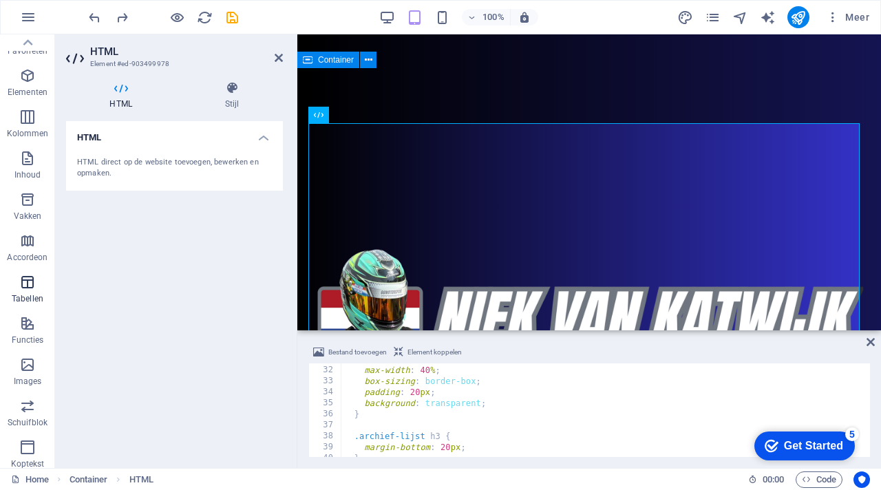
scroll to position [0, 0]
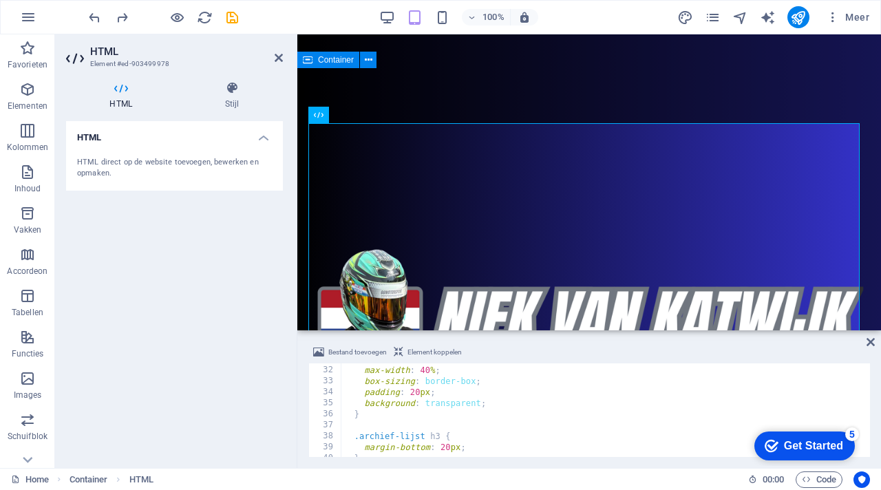
click at [191, 363] on div "HTML HTML direct op de website toevoegen, bewerken en opmaken." at bounding box center [174, 289] width 217 height 336
click at [275, 55] on icon at bounding box center [279, 57] width 8 height 11
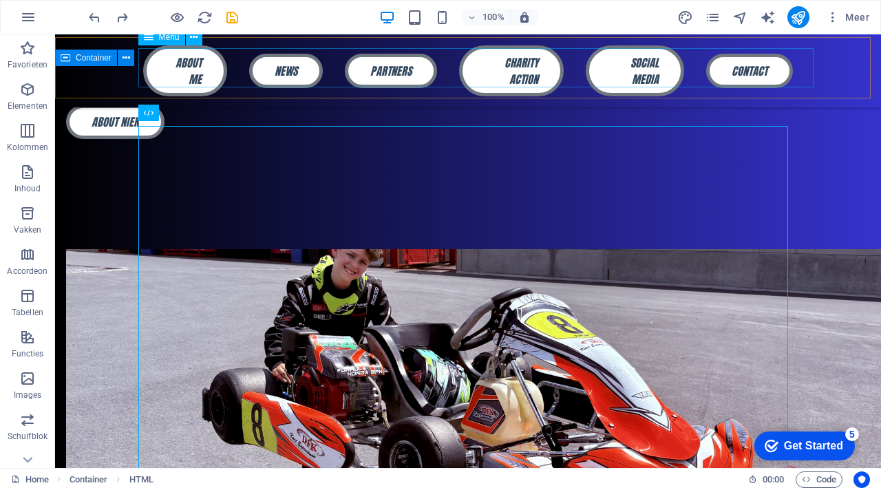
scroll to position [1073, 0]
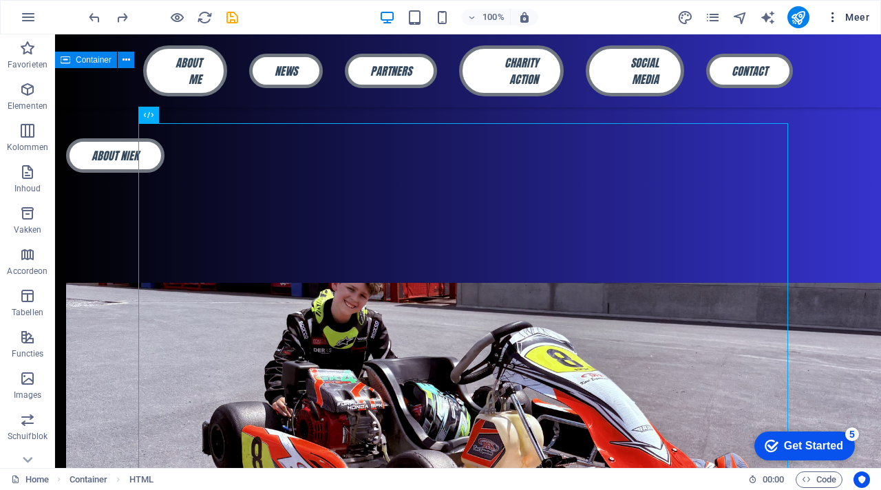
click at [839, 23] on icon "button" at bounding box center [833, 17] width 14 height 14
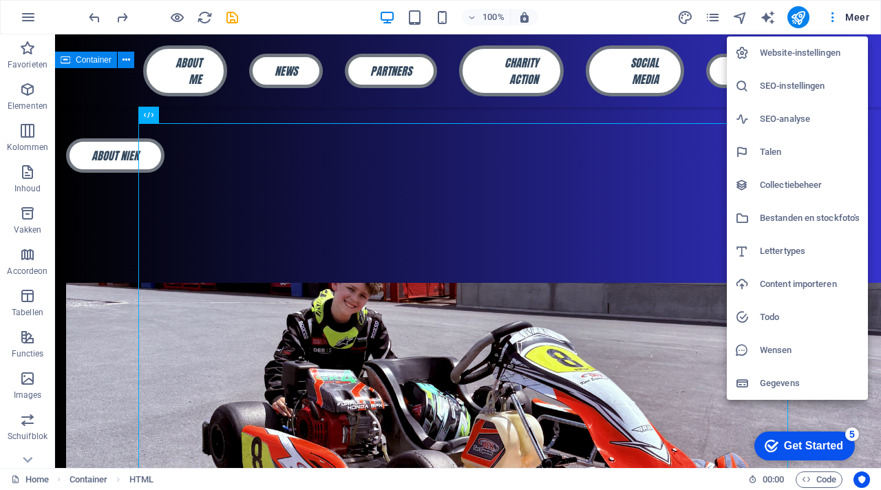
click at [799, 184] on h6 "Collectiebeheer" at bounding box center [810, 185] width 100 height 17
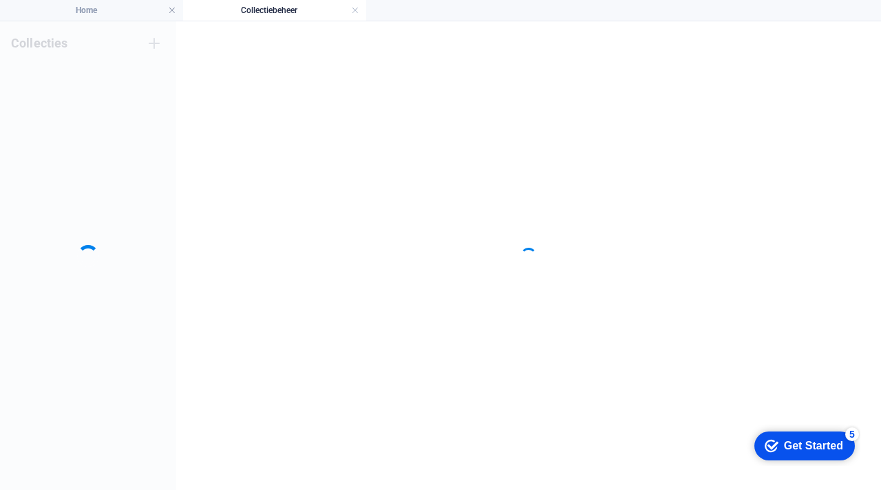
scroll to position [0, 0]
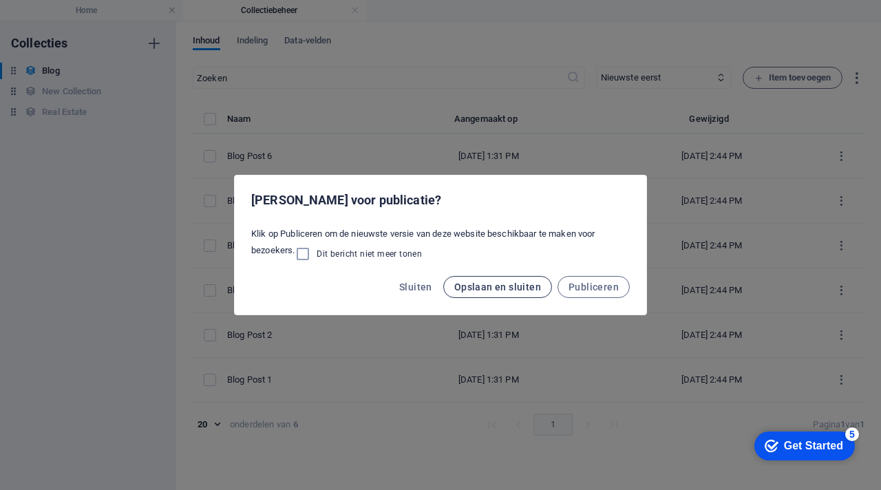
click at [507, 287] on span "Opslaan en sluiten" at bounding box center [497, 287] width 87 height 11
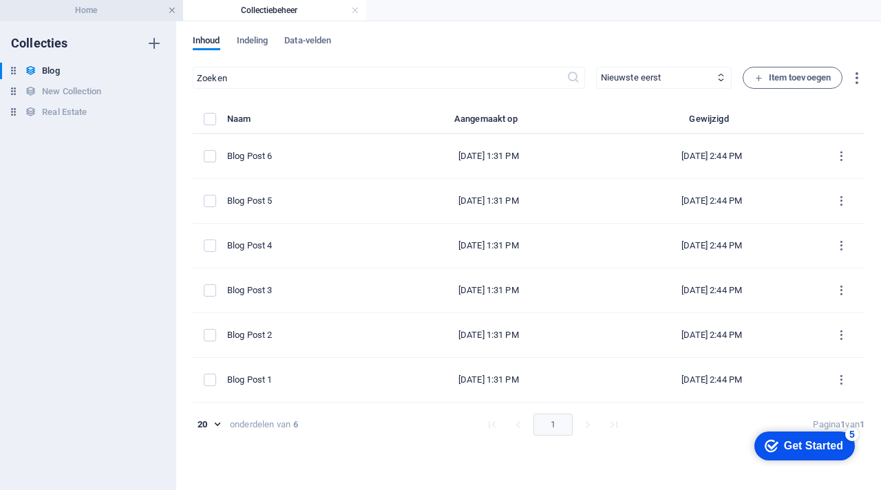
click at [173, 10] on link at bounding box center [172, 10] width 8 height 13
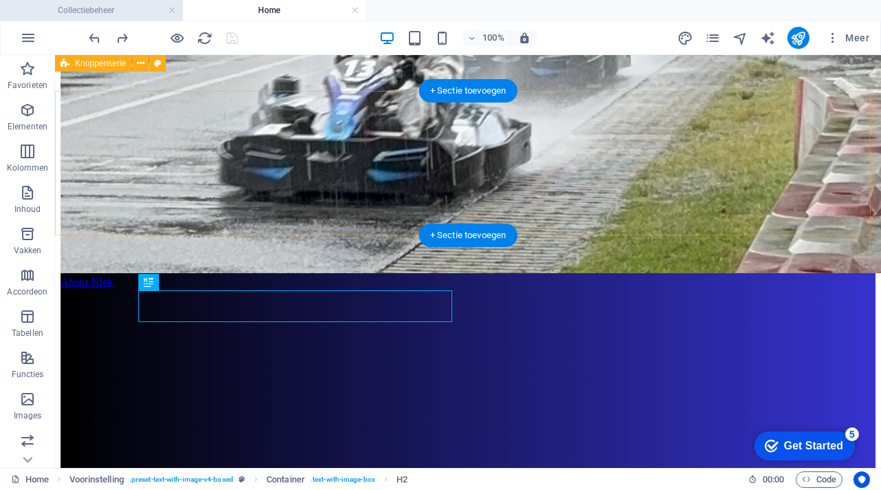
scroll to position [2364, 0]
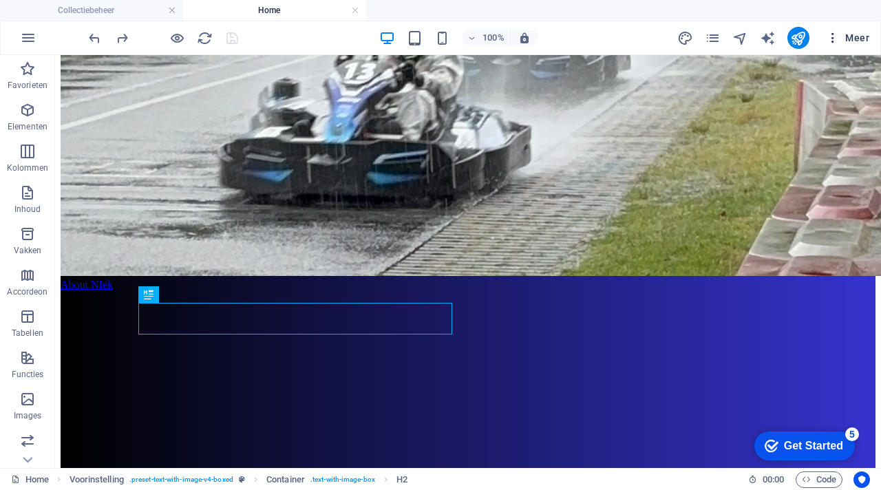
click at [859, 39] on span "Meer" at bounding box center [847, 38] width 43 height 14
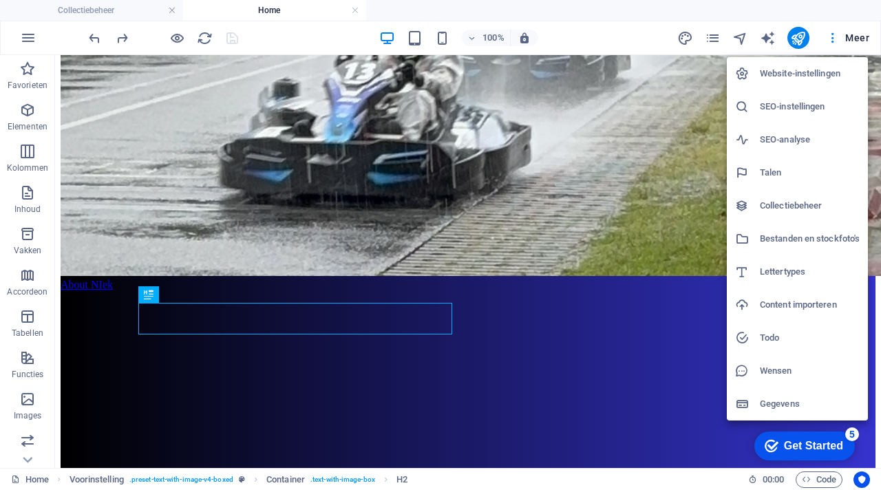
click at [786, 208] on h6 "Collectiebeheer" at bounding box center [810, 206] width 100 height 17
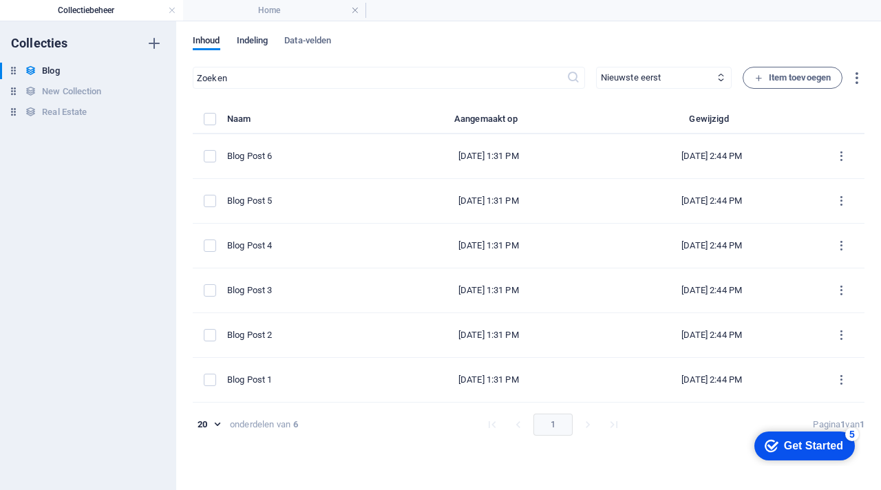
click at [260, 41] on span "Indeling" at bounding box center [253, 41] width 32 height 19
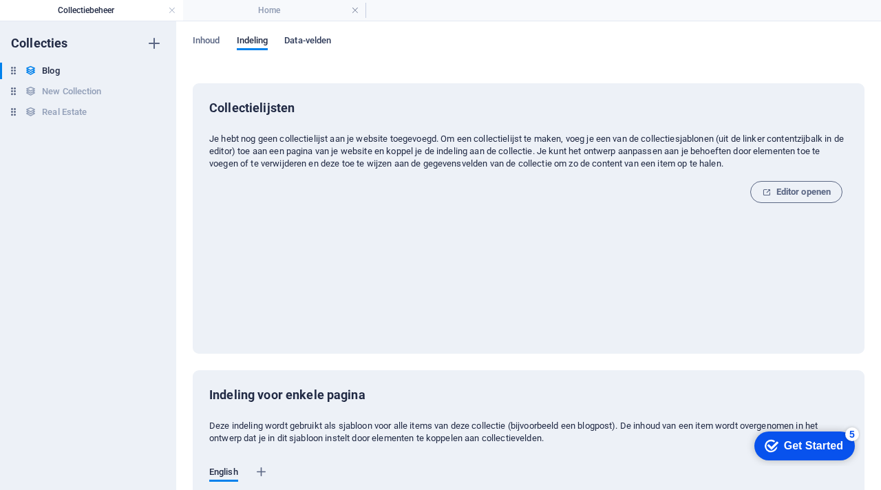
click at [324, 50] on button "Data-velden" at bounding box center [307, 42] width 47 height 15
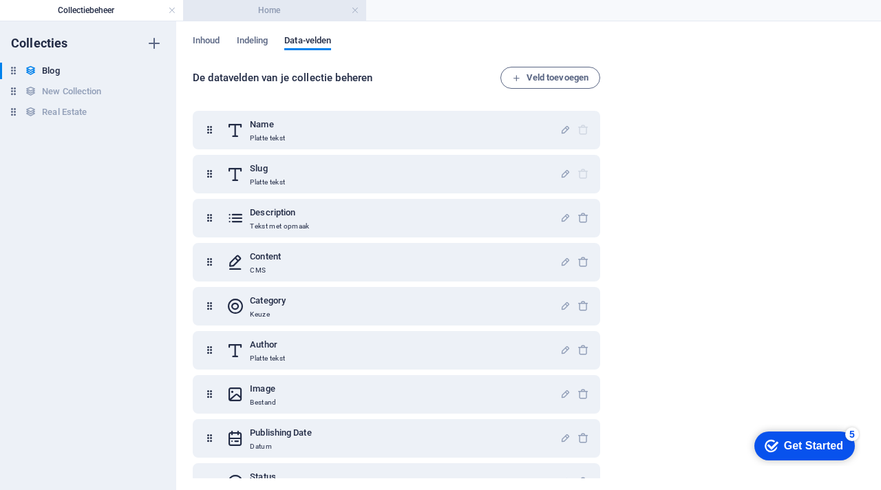
click at [359, 10] on h4 "Home" at bounding box center [274, 10] width 183 height 15
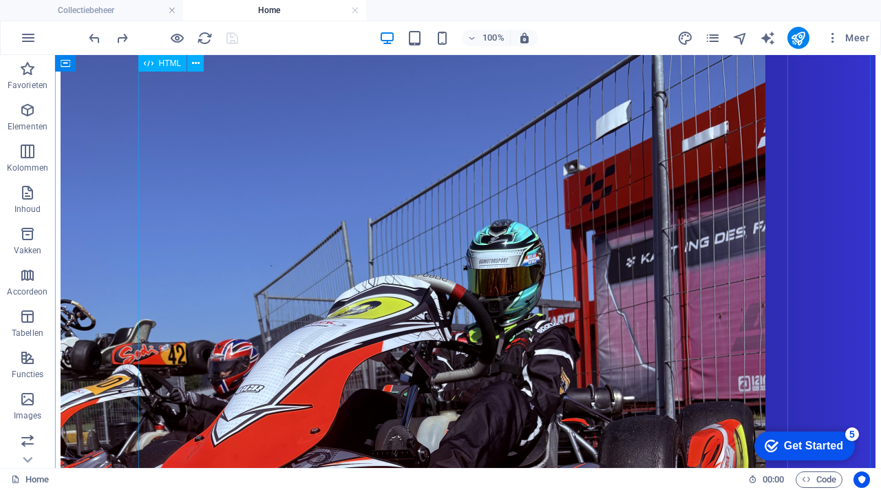
scroll to position [1242, 0]
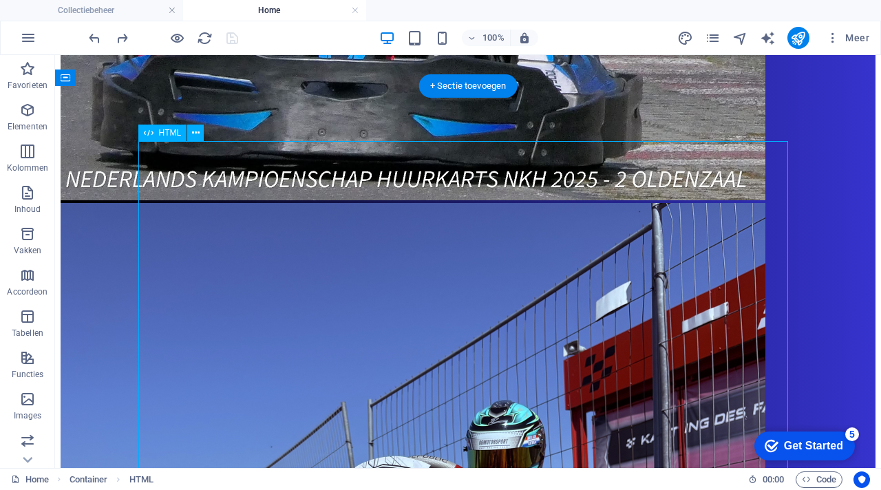
scroll to position [1077, 0]
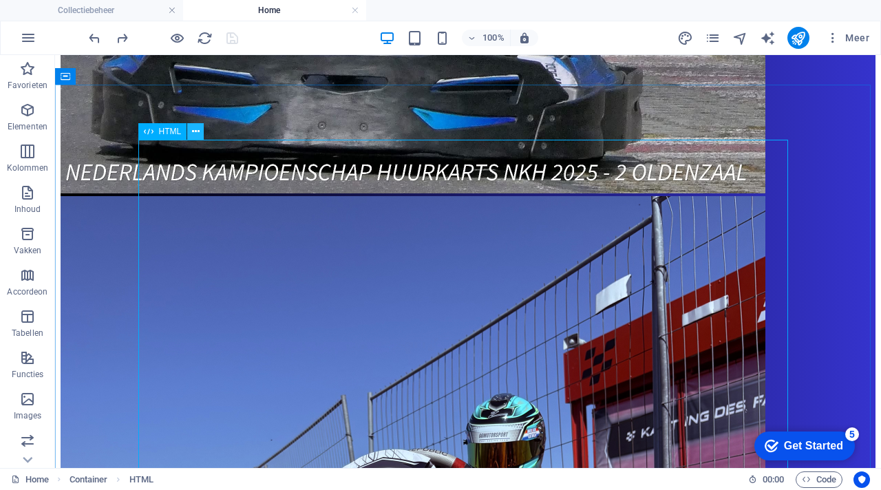
click at [195, 135] on icon at bounding box center [196, 132] width 8 height 14
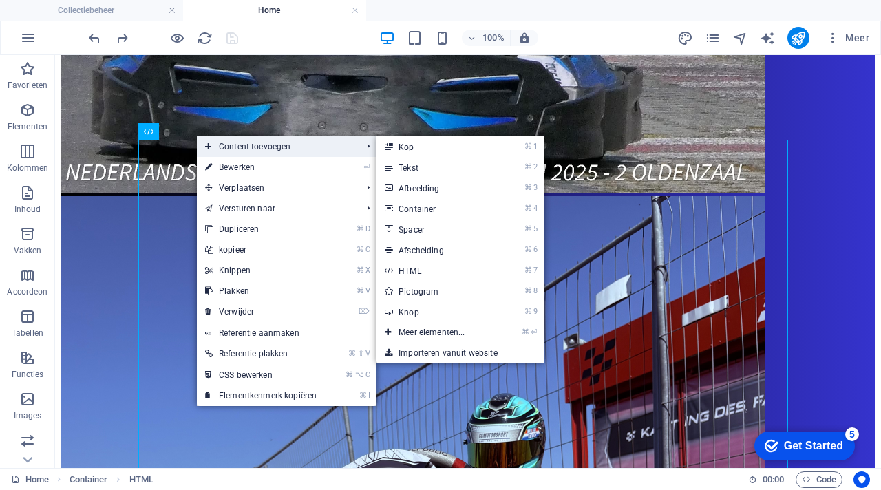
click at [257, 144] on span "Content toevoegen" at bounding box center [276, 146] width 159 height 21
click at [416, 333] on link "⌘ ⏎ Meer elementen..." at bounding box center [435, 332] width 116 height 21
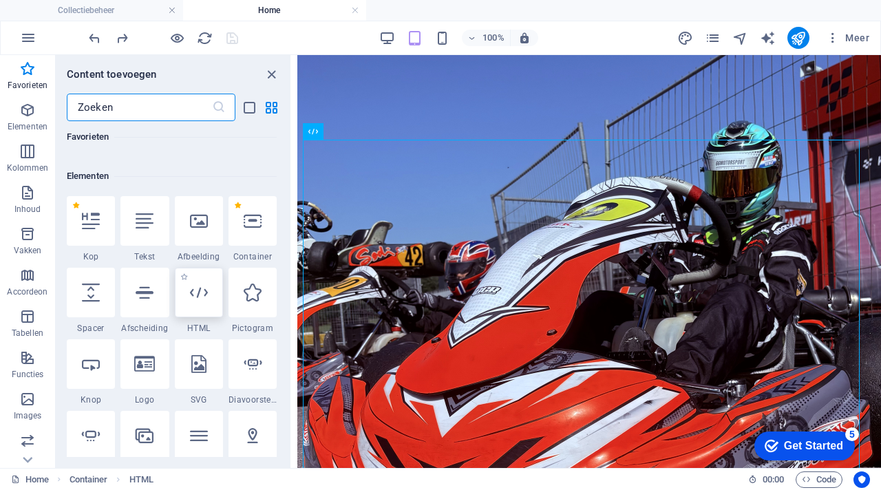
scroll to position [0, 0]
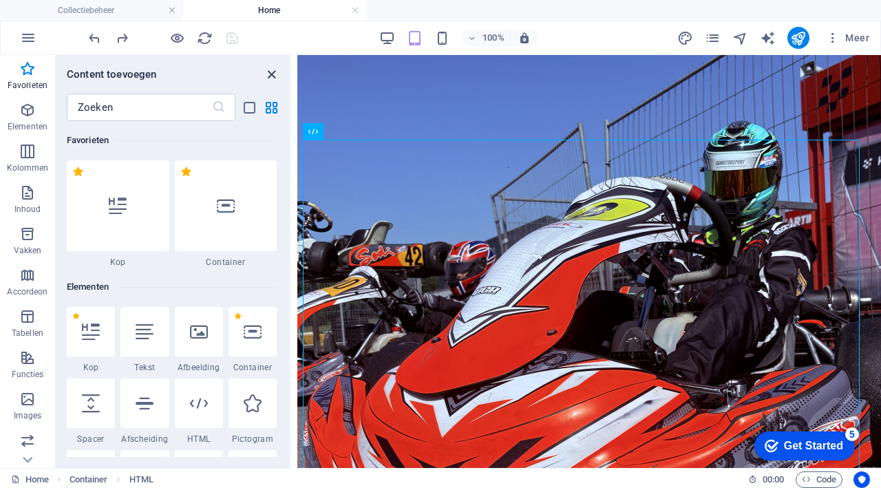
click at [272, 76] on icon "close panel" at bounding box center [272, 75] width 16 height 16
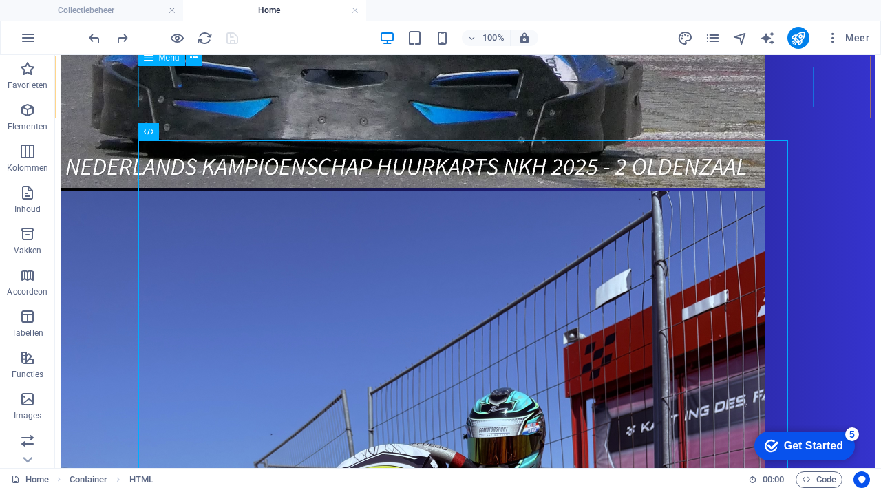
scroll to position [1077, 0]
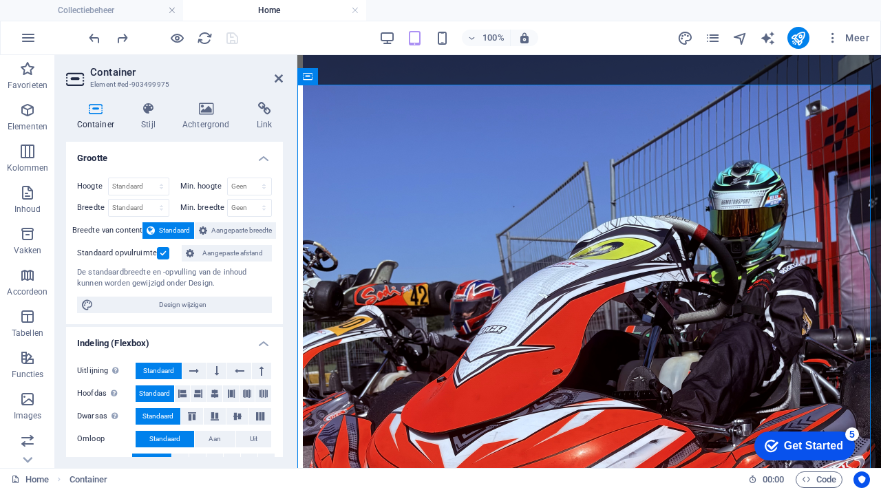
scroll to position [1116, 0]
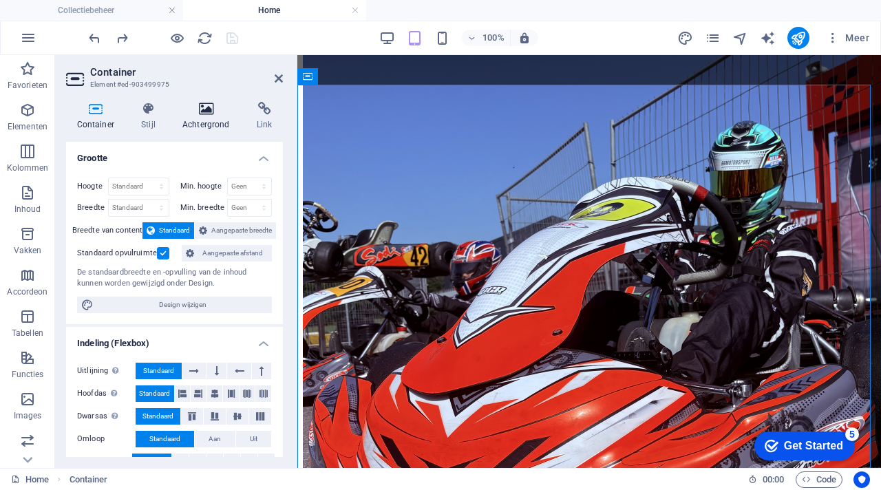
click at [203, 108] on icon at bounding box center [205, 109] width 69 height 14
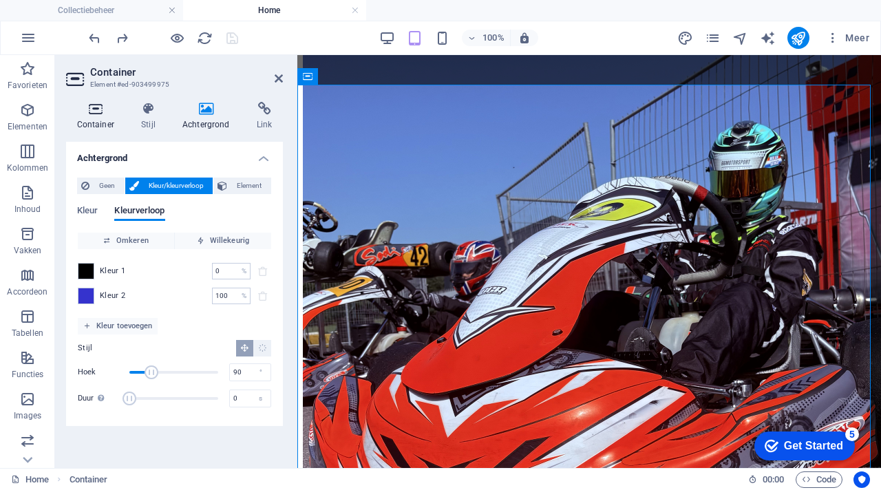
click at [93, 112] on icon at bounding box center [95, 109] width 59 height 14
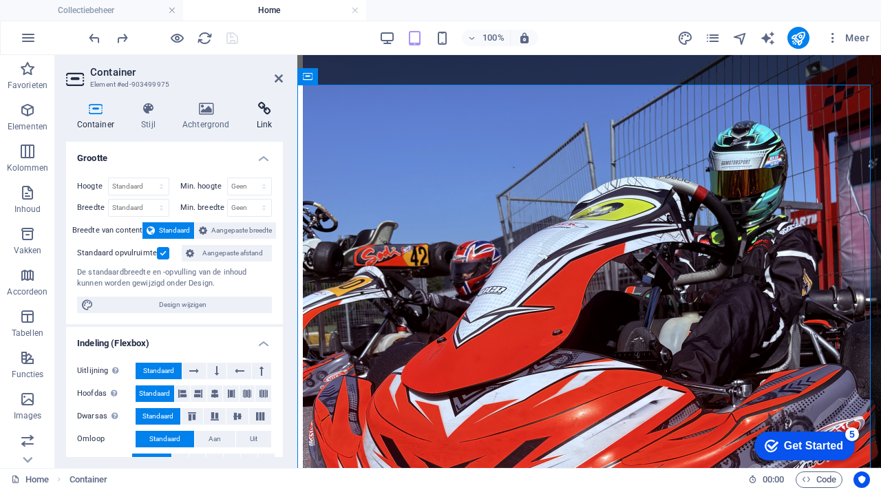
click at [267, 109] on icon at bounding box center [264, 109] width 37 height 14
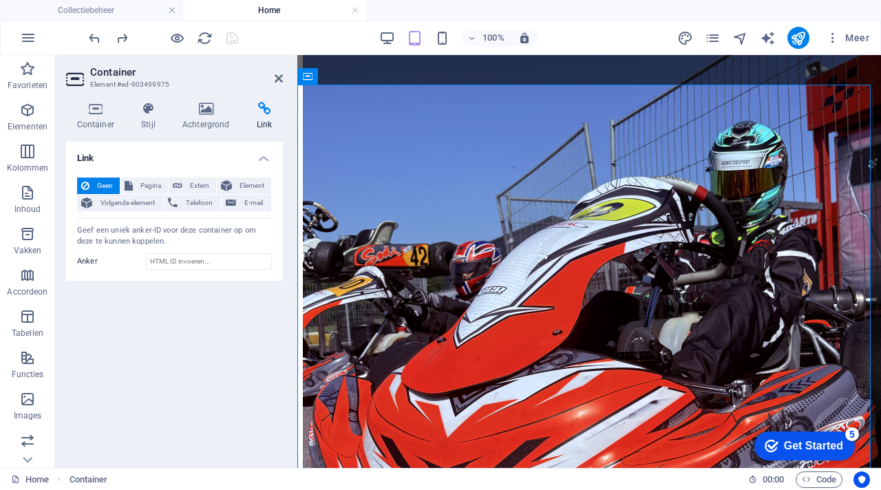
click at [277, 70] on h2 "Container" at bounding box center [186, 72] width 193 height 12
click at [277, 74] on icon at bounding box center [279, 78] width 8 height 11
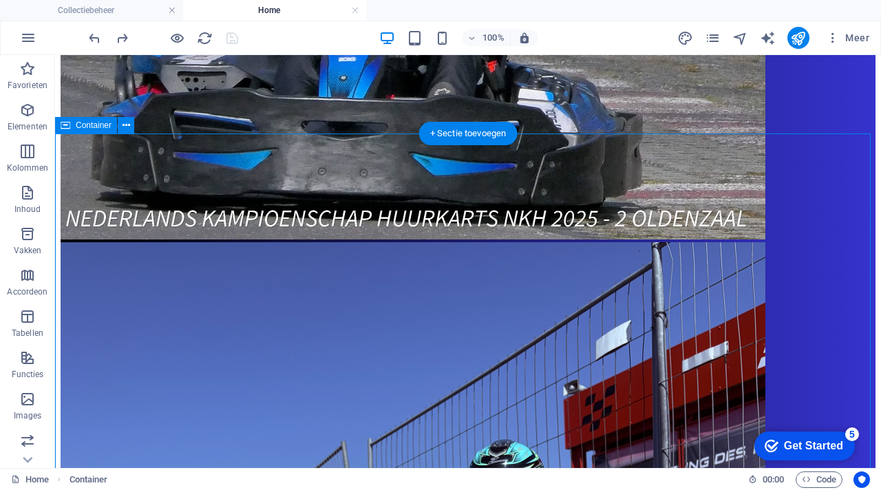
scroll to position [1028, 0]
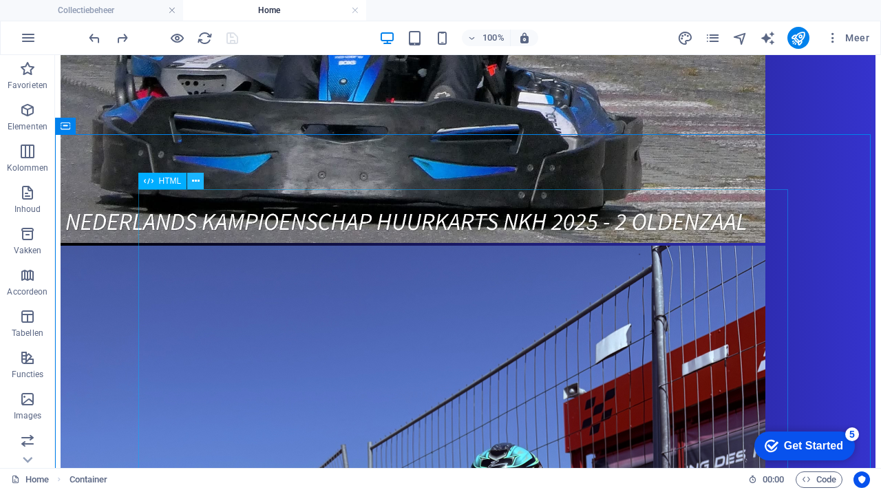
click at [198, 182] on icon at bounding box center [196, 181] width 8 height 14
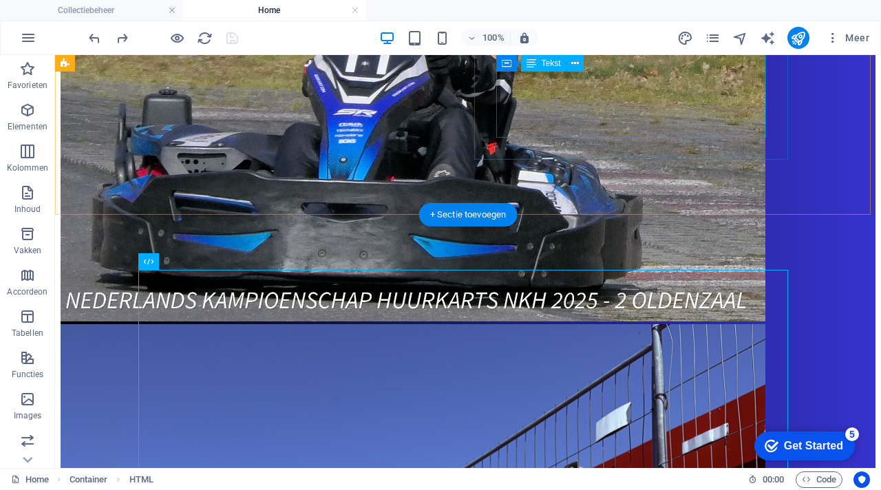
scroll to position [947, 0]
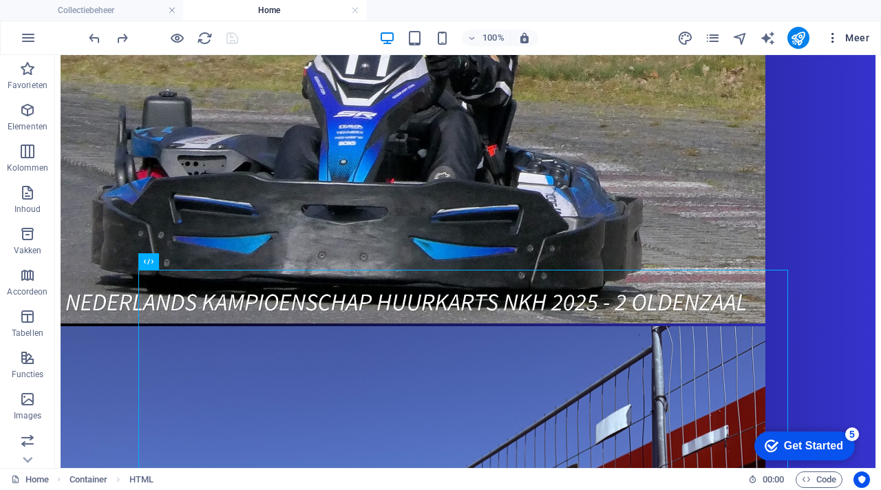
click at [862, 42] on span "Meer" at bounding box center [847, 38] width 43 height 14
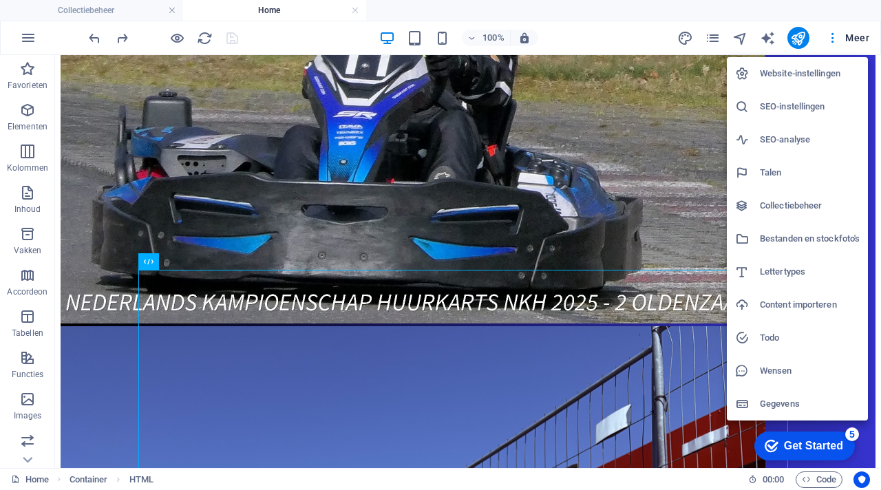
click at [807, 244] on h6 "Bestanden en stockfoto's" at bounding box center [810, 239] width 100 height 17
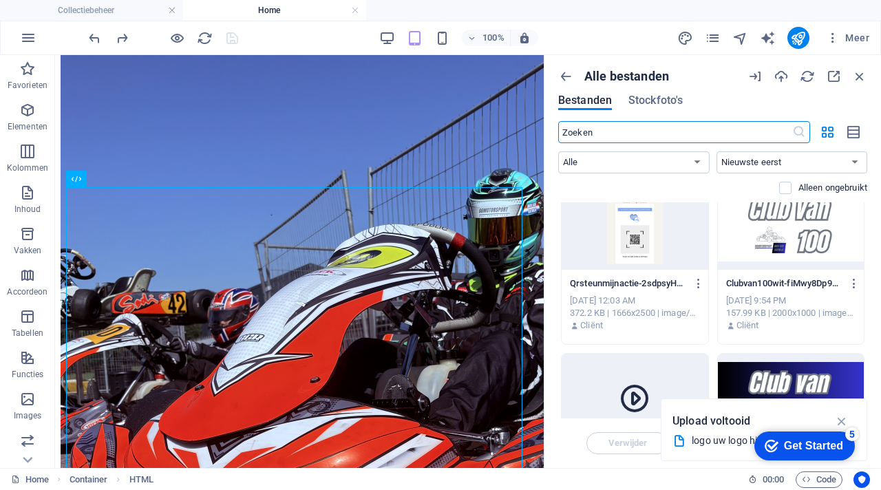
scroll to position [0, 0]
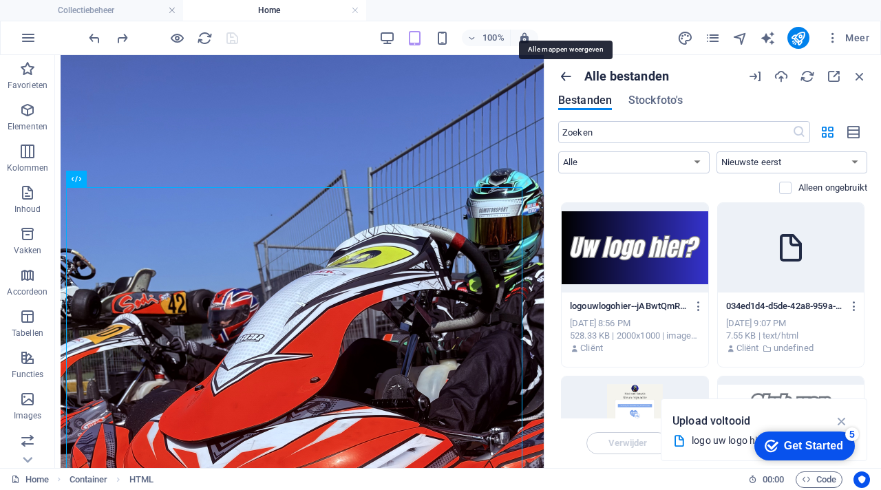
click at [568, 73] on icon "button" at bounding box center [565, 76] width 15 height 15
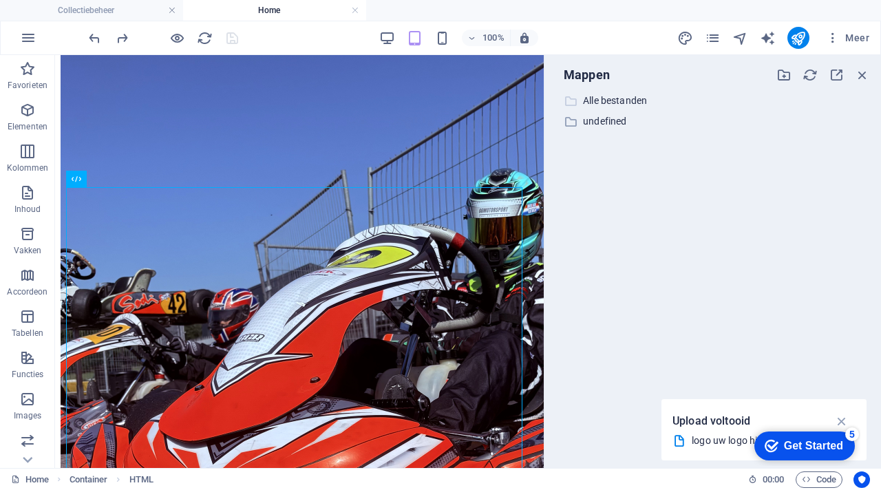
click at [606, 101] on p "Alle bestanden" at bounding box center [714, 101] width 262 height 16
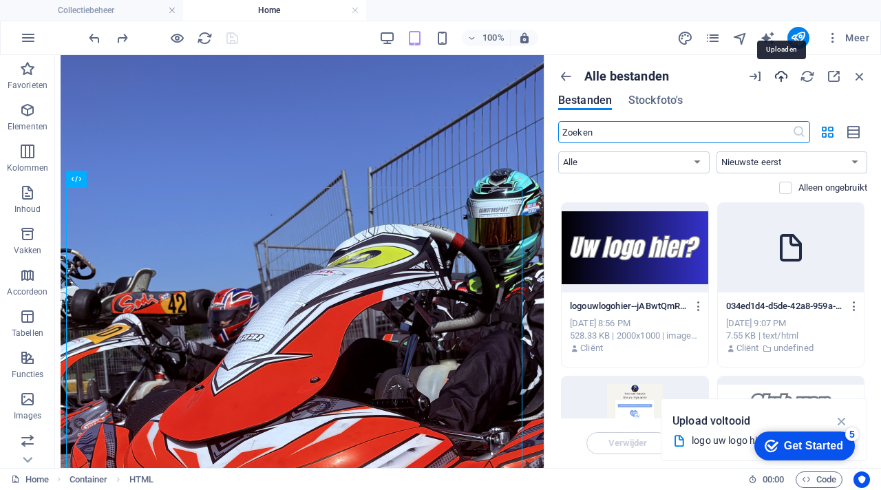
click at [783, 77] on icon "button" at bounding box center [781, 76] width 15 height 15
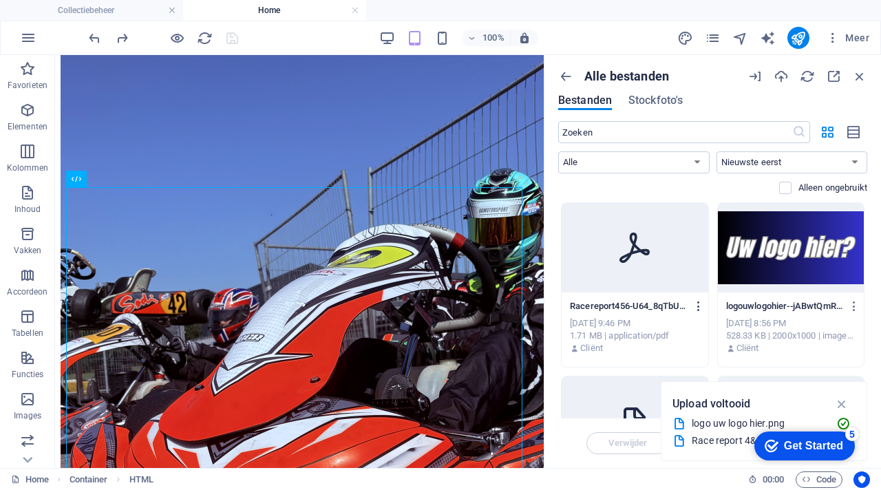
click at [697, 304] on icon "button" at bounding box center [698, 306] width 13 height 12
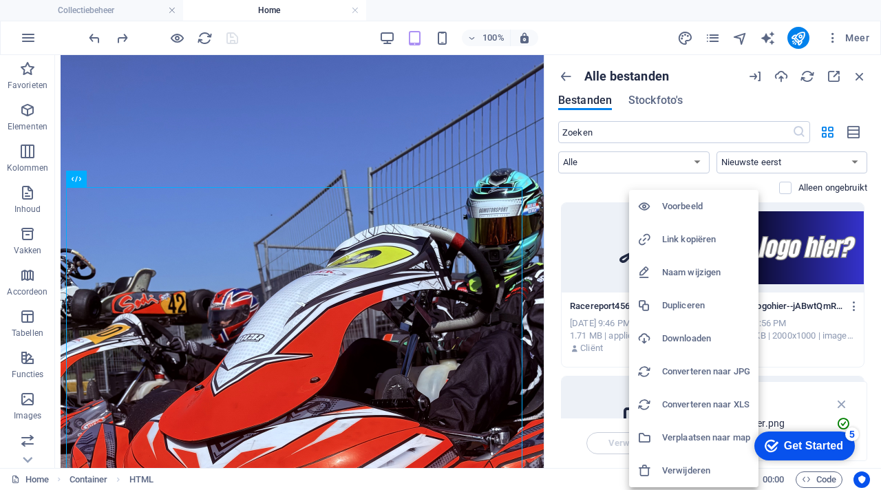
click at [692, 244] on h6 "Link kopiëren" at bounding box center [706, 239] width 88 height 17
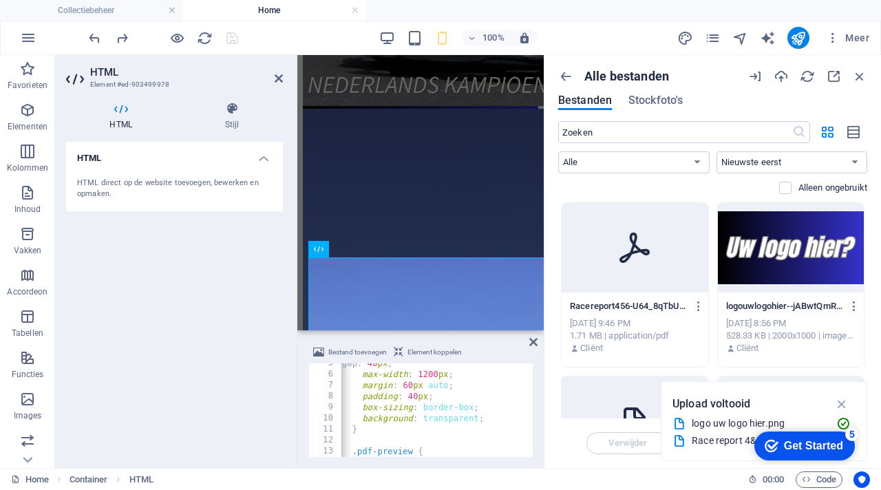
scroll to position [0, 2]
click at [861, 71] on icon "button" at bounding box center [859, 76] width 15 height 15
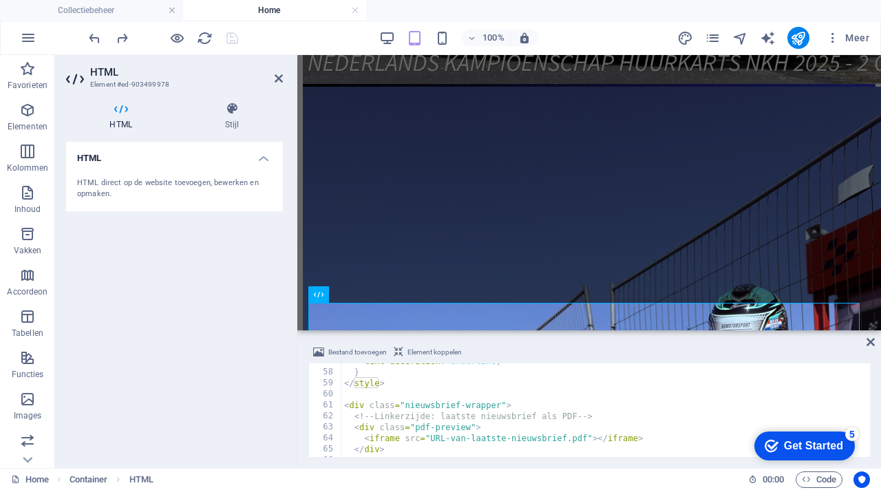
scroll to position [619, 0]
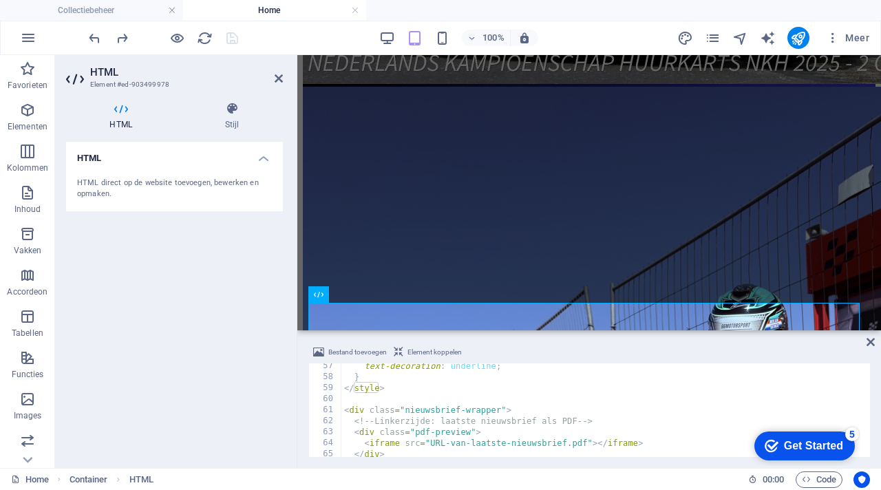
type textarea "<iframe src="URL-van-laatste-nieuwsbrief.pdf"></iframe>"
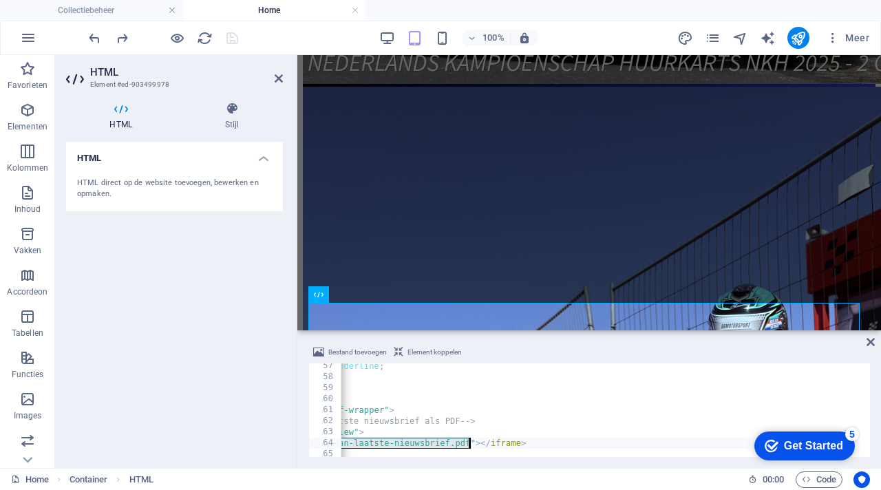
drag, startPoint x: 430, startPoint y: 443, endPoint x: 469, endPoint y: 444, distance: 39.2
click at [469, 444] on div "text-decoration : underline ; } </ style > < div class = "nieuwsbrief-wrapper" …" at bounding box center [487, 417] width 526 height 113
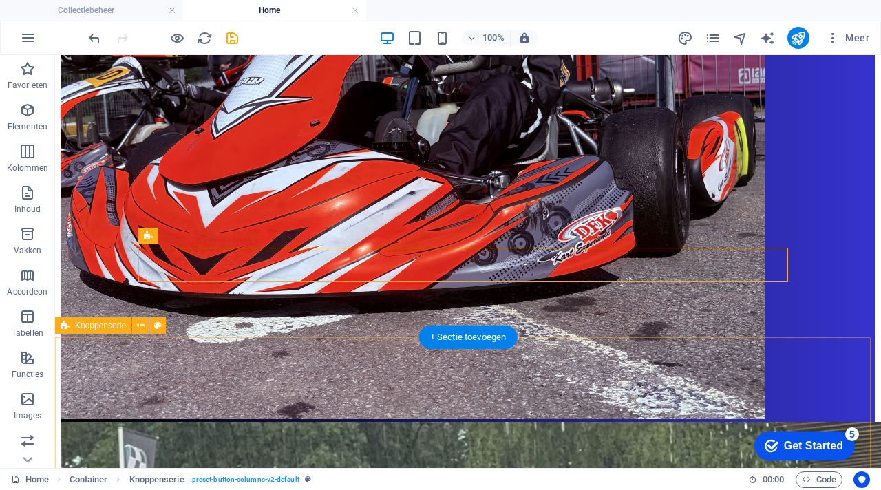
scroll to position [1557, 0]
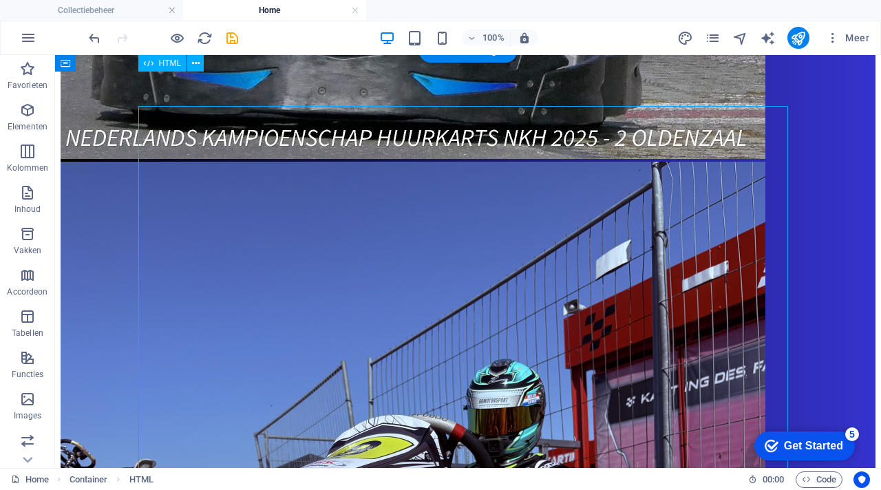
scroll to position [1110, 0]
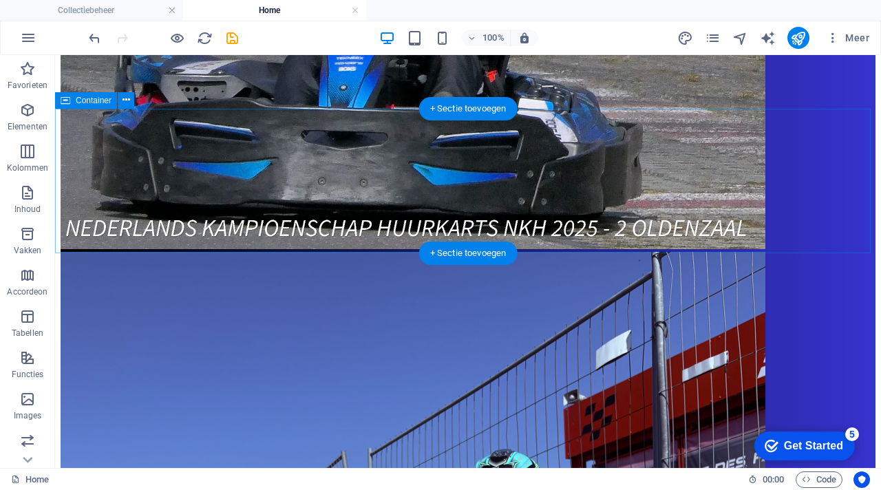
scroll to position [1144, 0]
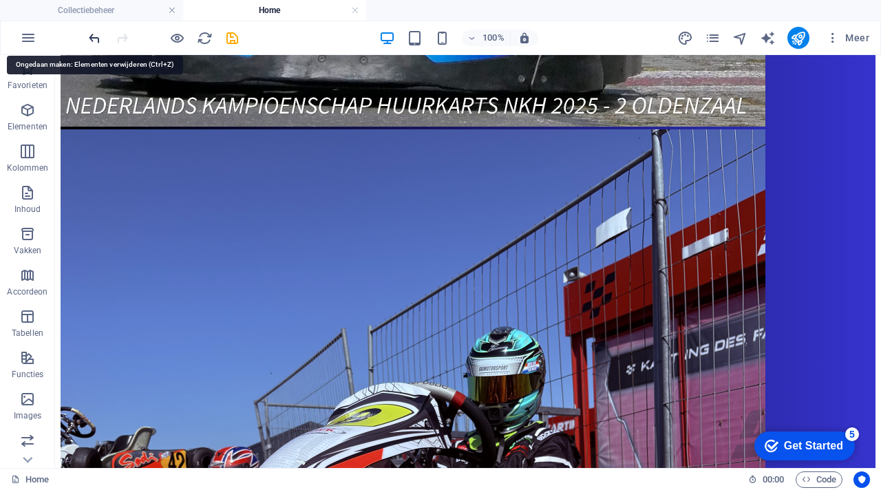
click at [92, 36] on icon "undo" at bounding box center [95, 38] width 16 height 16
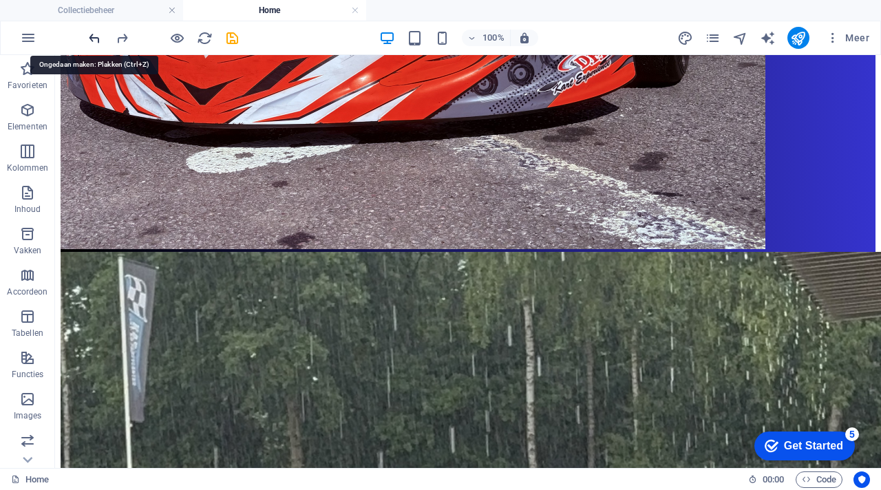
click at [92, 37] on icon "undo" at bounding box center [95, 38] width 16 height 16
click at [92, 37] on div at bounding box center [163, 38] width 154 height 22
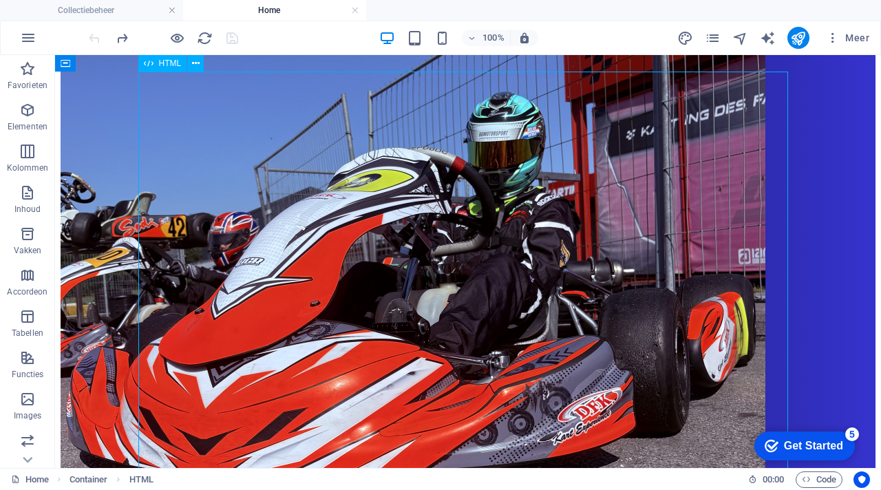
scroll to position [1185, 0]
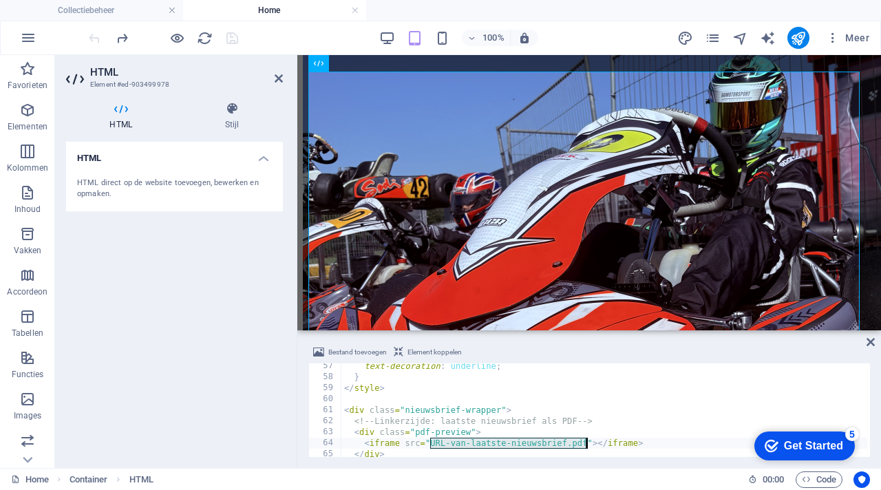
click at [511, 444] on div "text-decoration : underline ; } </ style > < div class = "nieuwsbrief-wrapper" …" at bounding box center [604, 417] width 526 height 113
click at [591, 443] on div "text-decoration : underline ; } </ style > < div class = "nieuwsbrief-wrapper" …" at bounding box center [604, 417] width 526 height 113
paste textarea "[URL][DOMAIN_NAME]"
type textarea "<iframe src=[URL][DOMAIN_NAME]></iframe>"
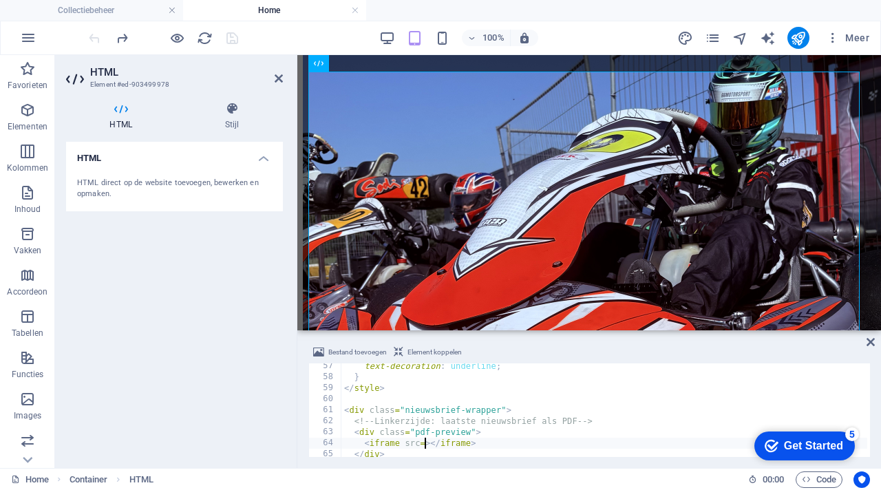
scroll to position [0, 28]
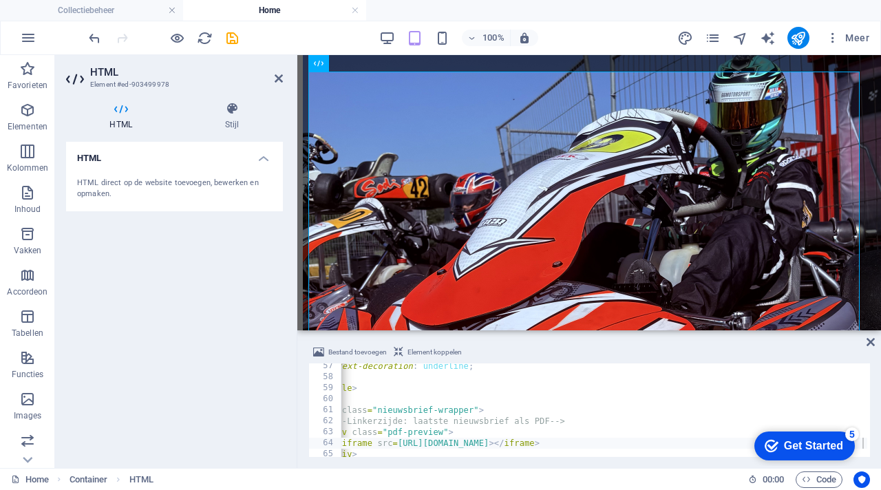
click at [236, 370] on div "HTML HTML direct op de website toevoegen, bewerken en opmaken." at bounding box center [174, 299] width 217 height 315
click at [872, 343] on icon at bounding box center [871, 342] width 8 height 11
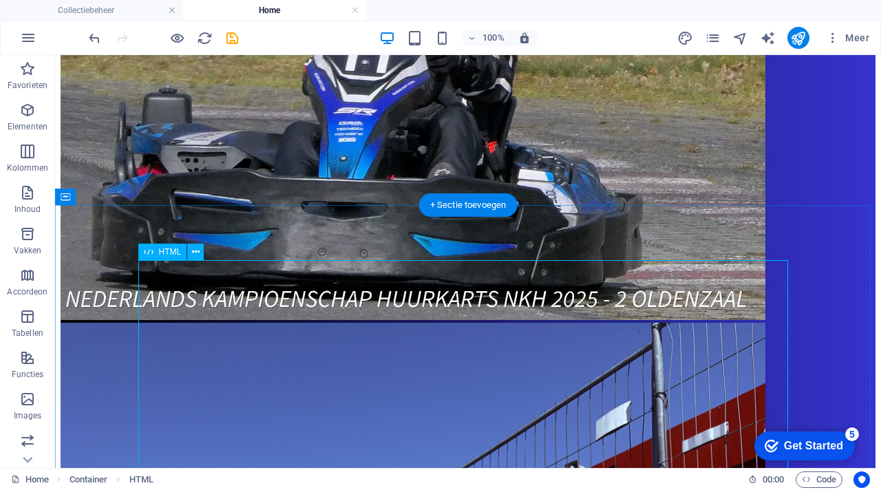
scroll to position [957, 0]
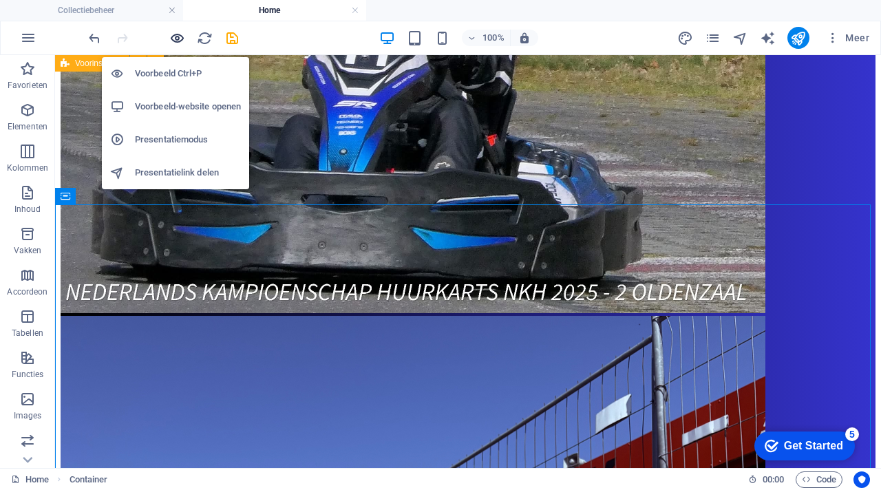
click at [181, 39] on icon "button" at bounding box center [177, 38] width 16 height 16
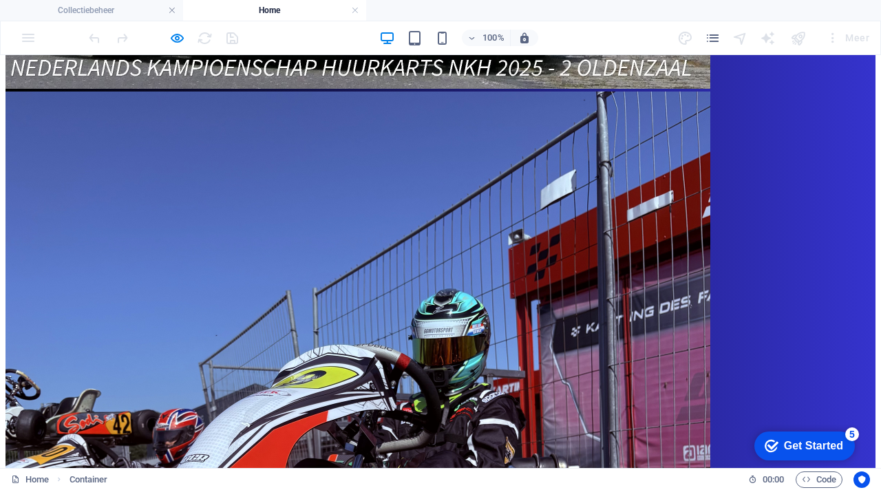
scroll to position [1176, 0]
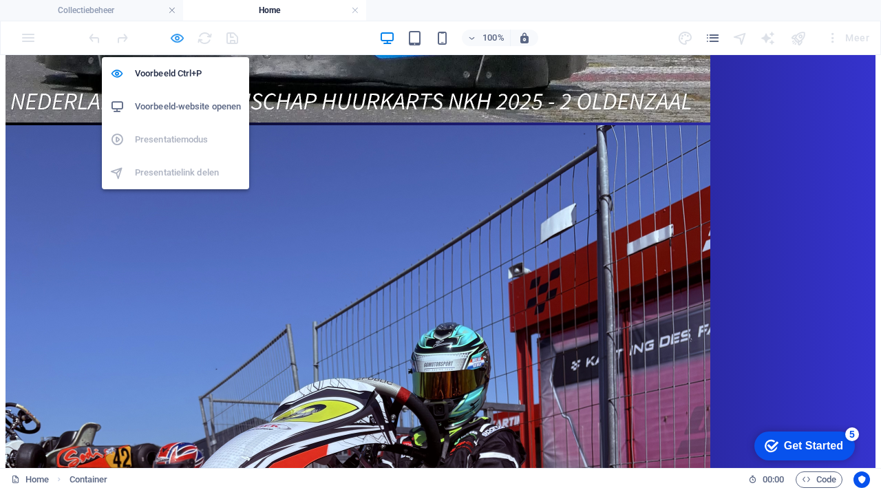
click at [178, 42] on icon "button" at bounding box center [177, 38] width 16 height 16
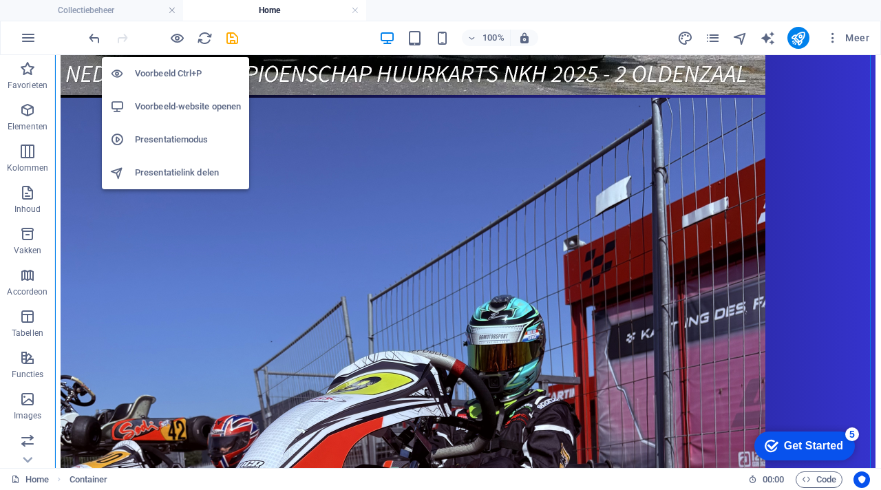
click at [210, 106] on h6 "Voorbeeld-website openen" at bounding box center [188, 106] width 106 height 17
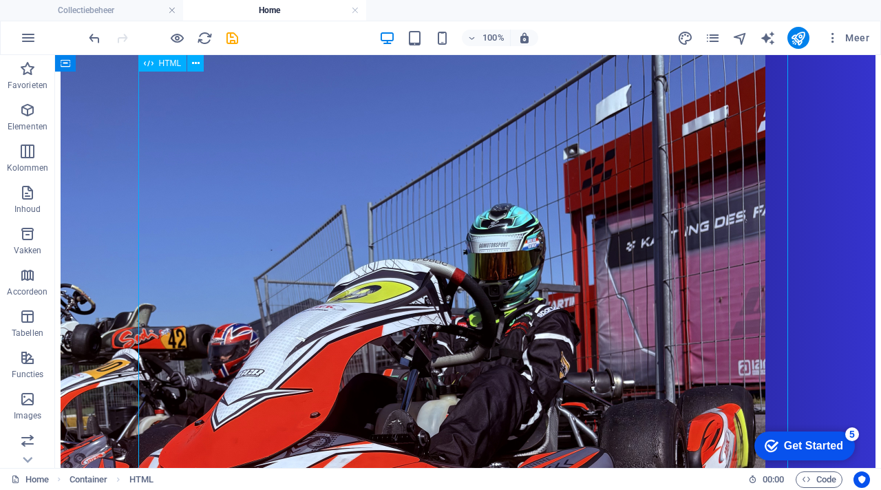
scroll to position [1267, 0]
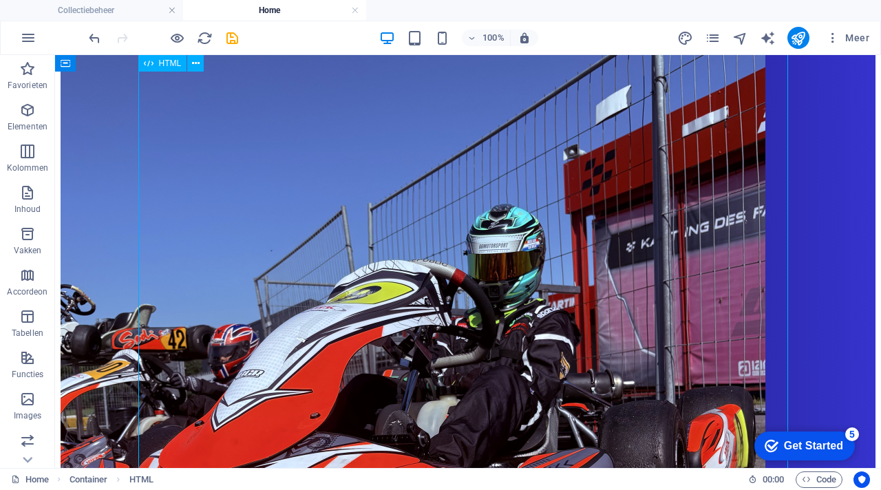
drag, startPoint x: 472, startPoint y: 203, endPoint x: 469, endPoint y: 233, distance: 29.8
drag, startPoint x: 469, startPoint y: 233, endPoint x: 469, endPoint y: 272, distance: 39.2
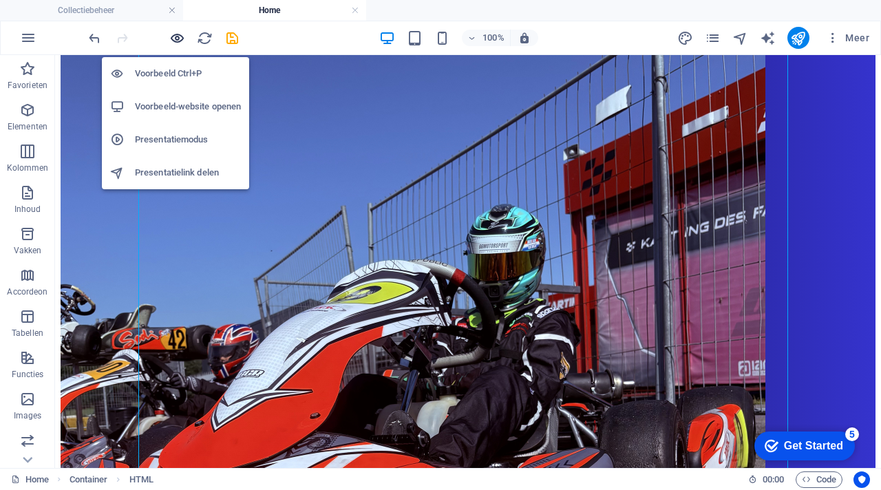
click at [178, 35] on icon "button" at bounding box center [177, 38] width 16 height 16
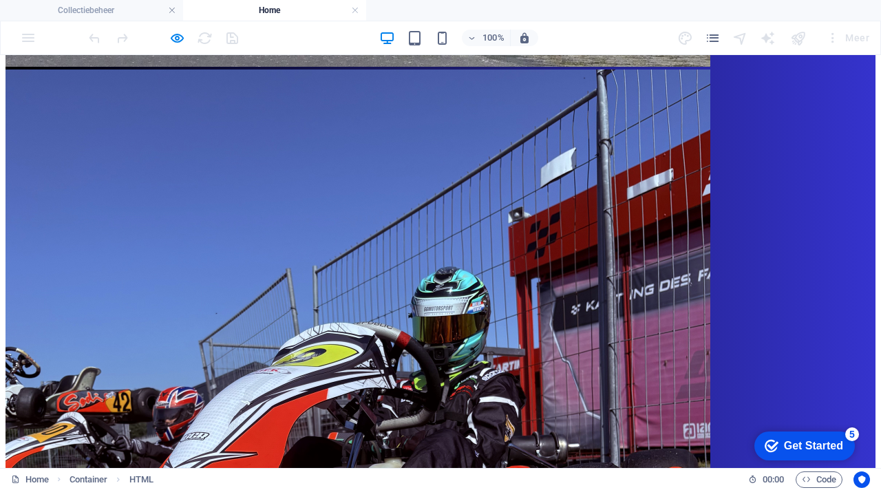
scroll to position [1237, 0]
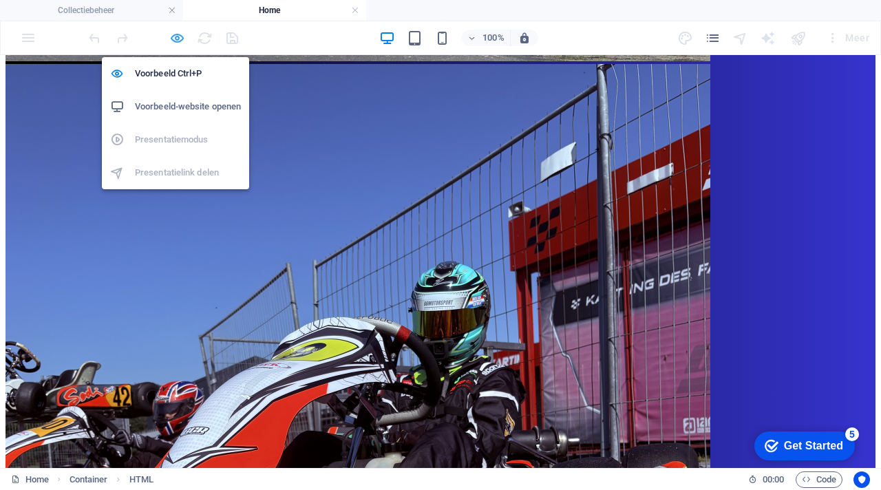
click at [179, 34] on icon "button" at bounding box center [177, 38] width 16 height 16
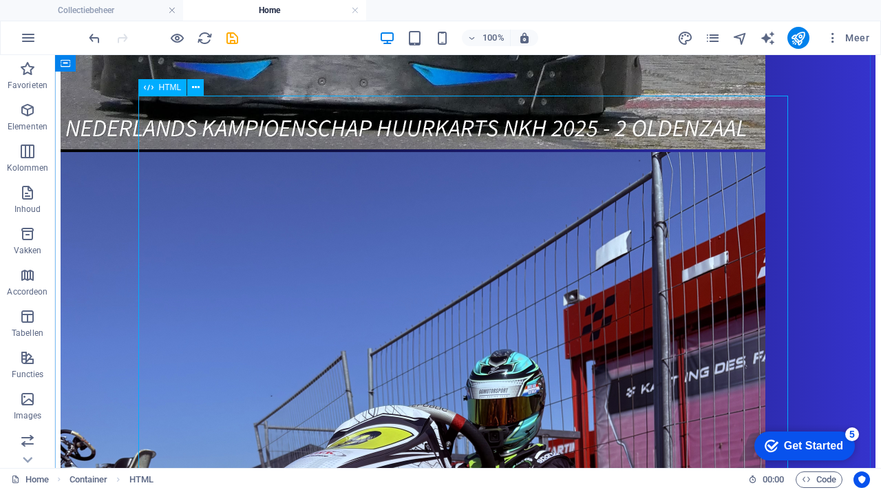
scroll to position [1120, 0]
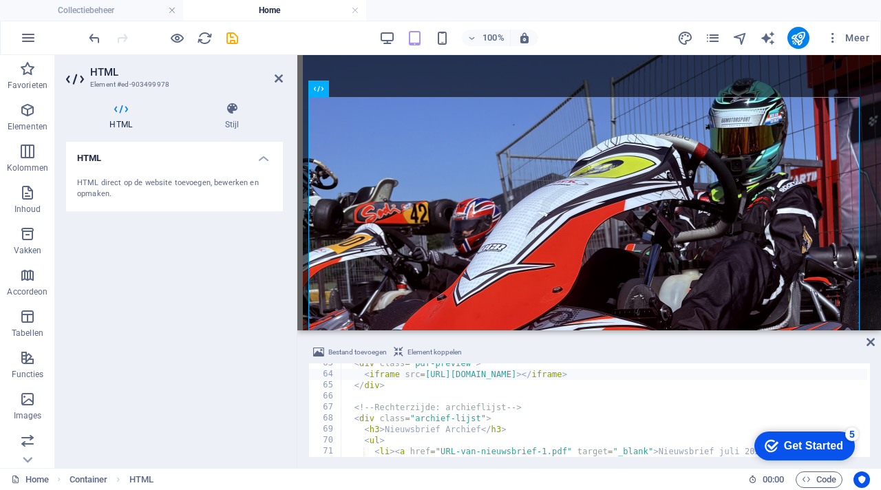
scroll to position [688, 0]
click at [348, 383] on div "< div class = "pdf-preview" > < iframe src = [URL][DOMAIN_NAME] > </ iframe > <…" at bounding box center [642, 414] width 602 height 113
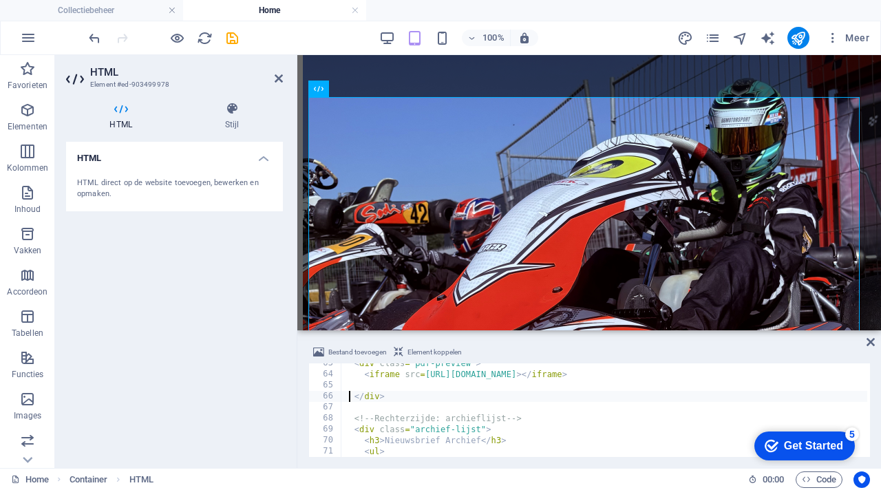
paste textarea
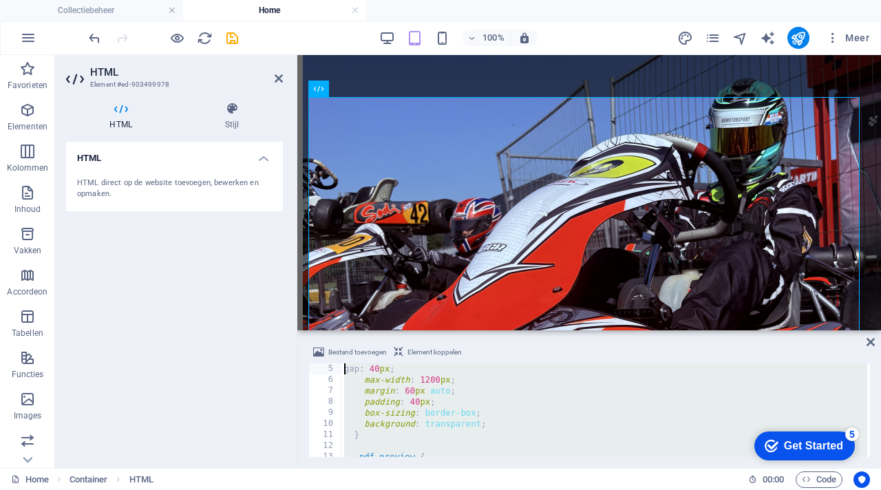
scroll to position [0, 0]
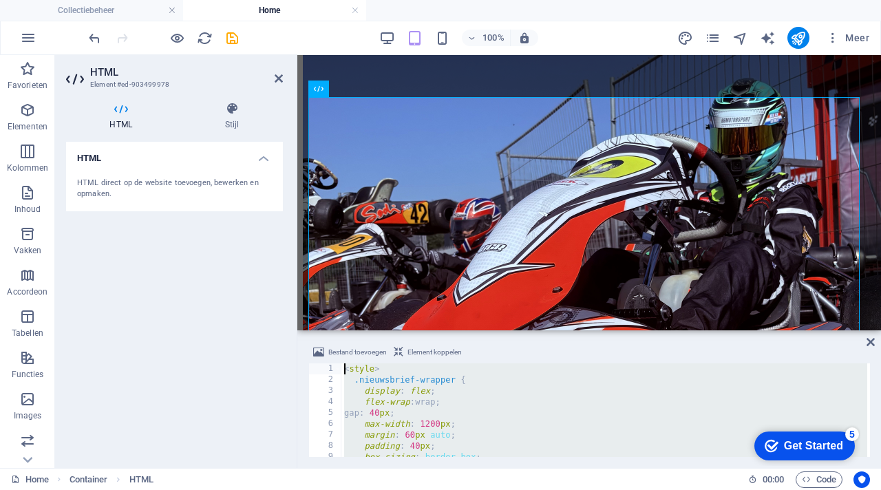
drag, startPoint x: 395, startPoint y: 448, endPoint x: 346, endPoint y: 363, distance: 97.8
click at [346, 363] on div "Bestand toevoegen Element koppelen </div> 1 2 3 4 5 6 7 8 9 10 11 < style > .ni…" at bounding box center [589, 400] width 562 height 113
type textarea "<style> .nieuwsbrief-wrapper {"
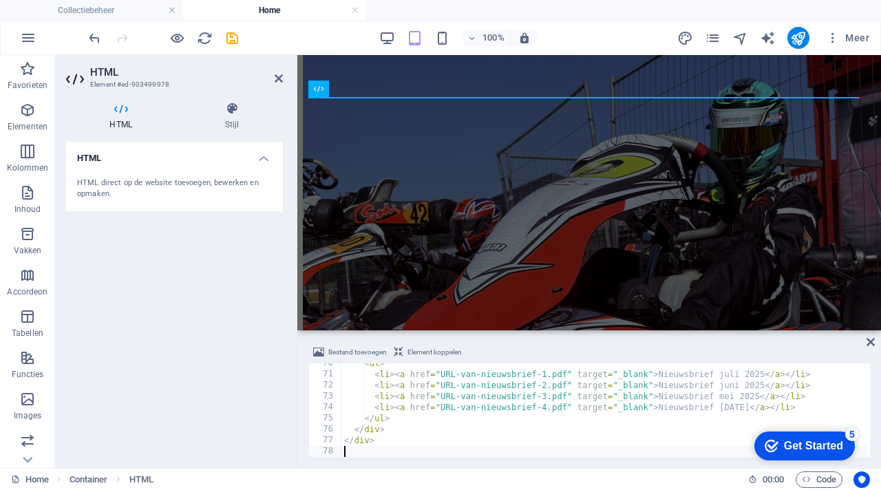
scroll to position [765, 0]
click at [213, 356] on div "HTML HTML direct op de website toevoegen, bewerken en opmaken." at bounding box center [174, 299] width 217 height 315
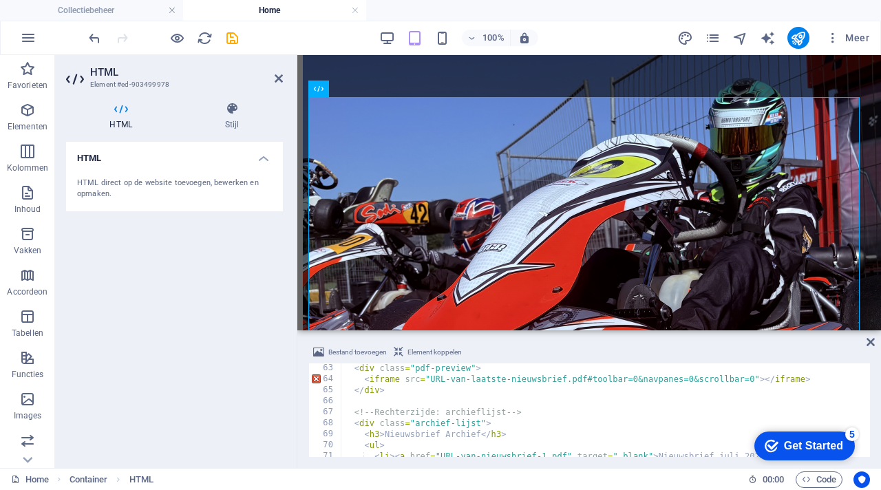
scroll to position [684, 0]
click at [867, 37] on span "Meer" at bounding box center [847, 38] width 43 height 14
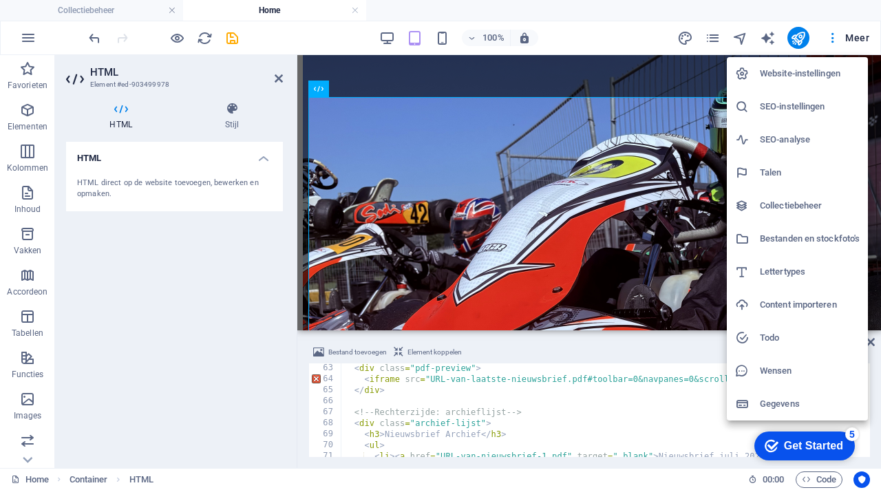
click at [831, 243] on h6 "Bestanden en stockfoto's" at bounding box center [810, 239] width 100 height 17
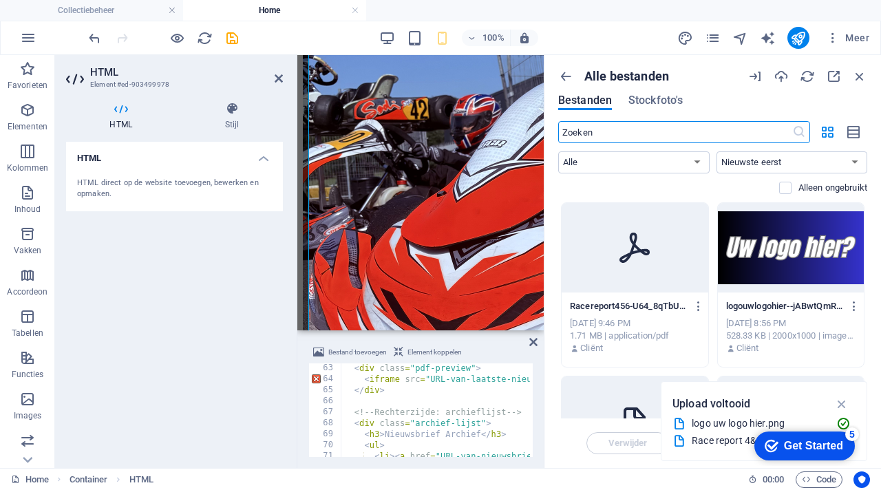
scroll to position [1055, 0]
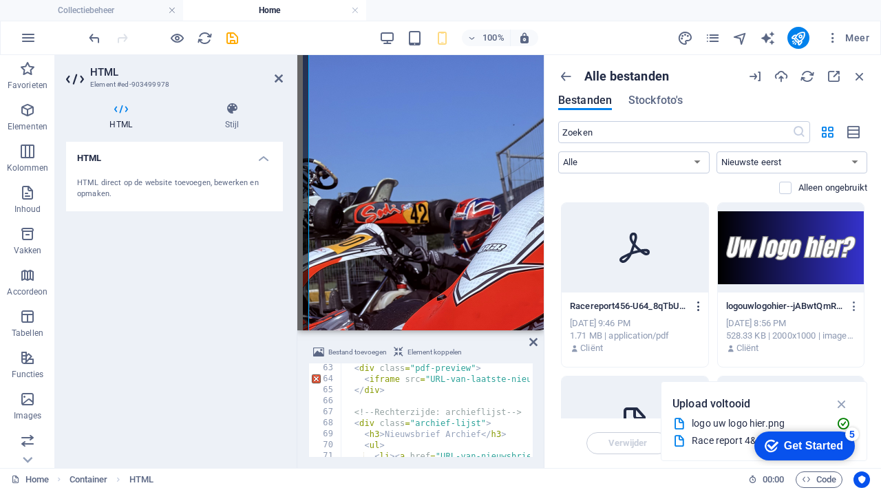
click at [695, 306] on icon "button" at bounding box center [698, 306] width 13 height 12
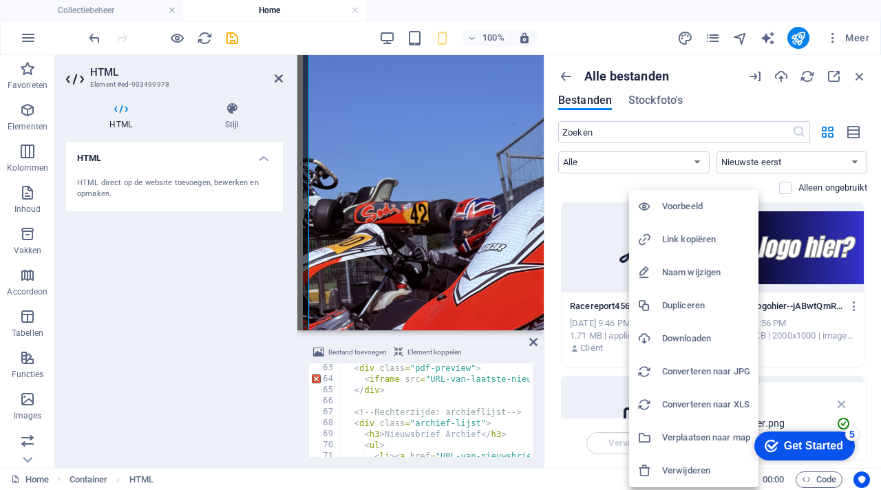
click at [699, 237] on h6 "Link kopiëren" at bounding box center [706, 239] width 88 height 17
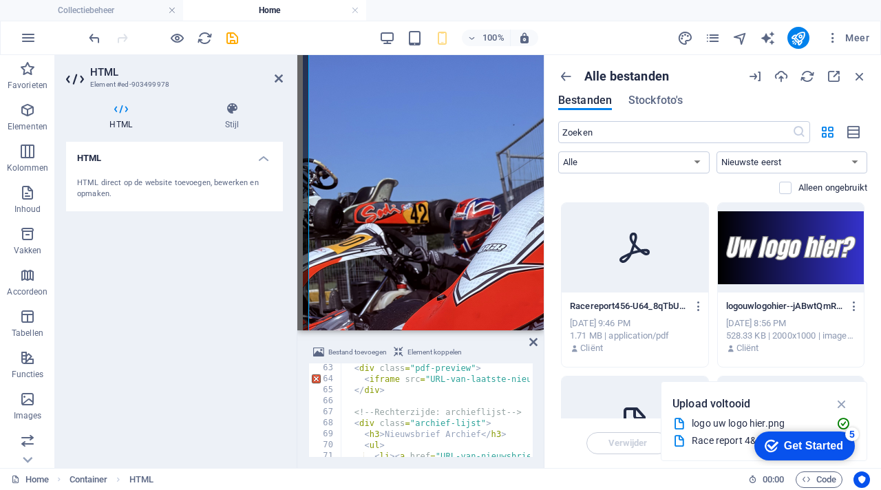
click at [216, 446] on div "HTML HTML direct op de website toevoegen, bewerken en opmaken." at bounding box center [174, 299] width 217 height 315
click at [231, 418] on div "HTML HTML direct op de website toevoegen, bewerken en opmaken." at bounding box center [174, 299] width 217 height 315
click at [862, 76] on icon "button" at bounding box center [859, 76] width 15 height 15
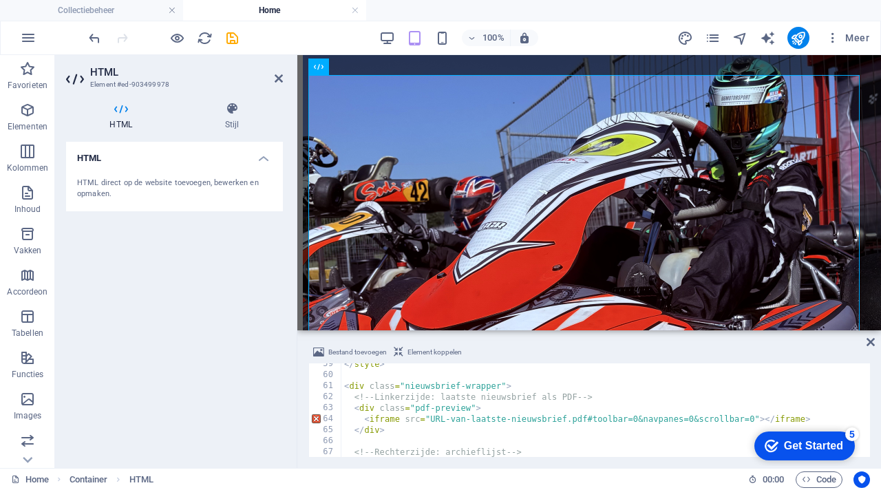
scroll to position [648, 0]
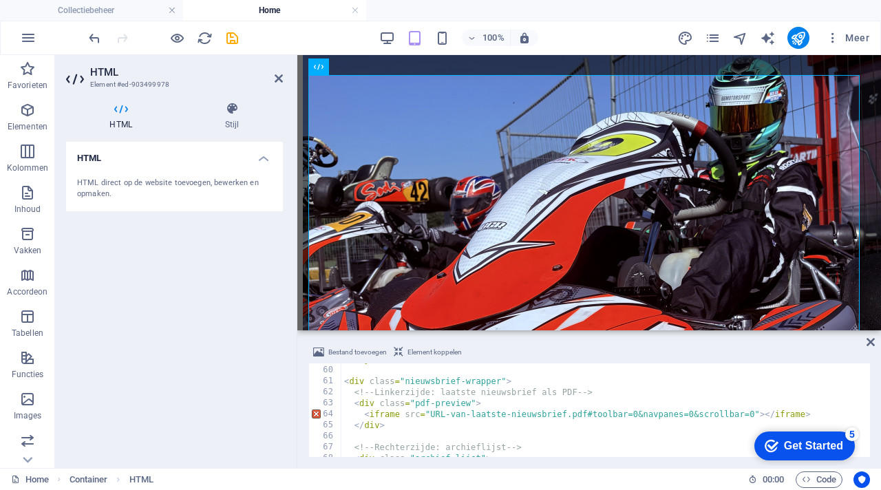
type textarea "<iframe src="URL-van-laatste-nieuwsbrief.pdf#toolbar=0&navpanes=0&scrollbar=0">…"
click at [587, 410] on div "</ style > < div class = "nieuwsbrief-wrapper" > <!-- Linkerzijde: laatste nieu…" at bounding box center [604, 412] width 526 height 116
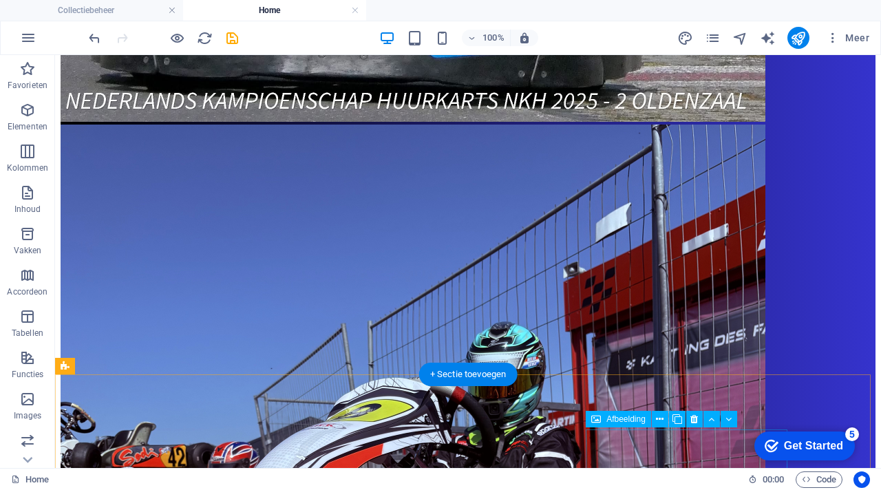
scroll to position [1142, 0]
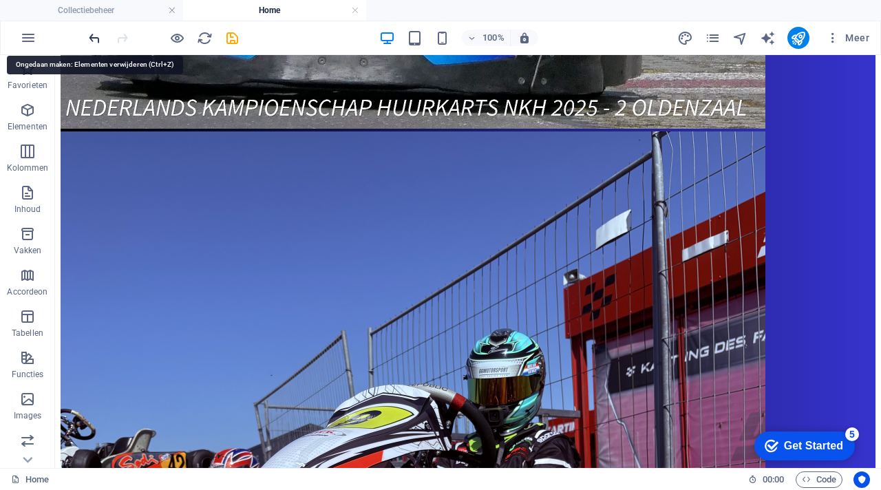
click at [99, 39] on icon "undo" at bounding box center [95, 38] width 16 height 16
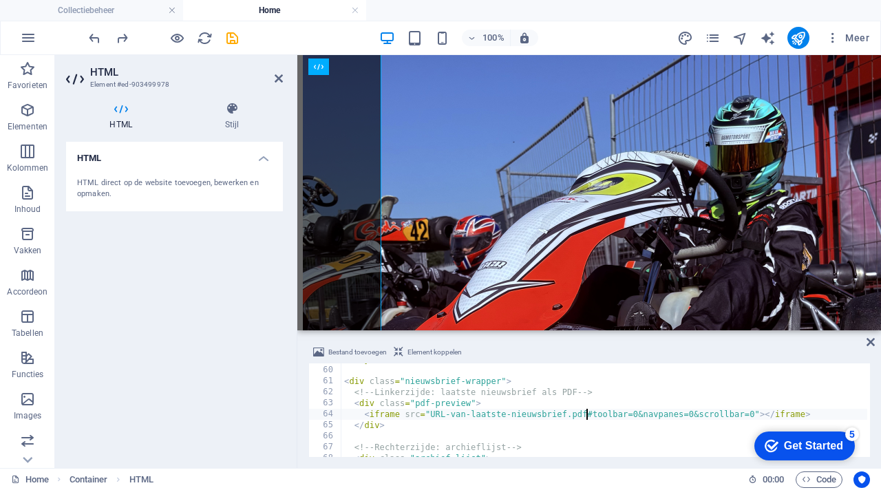
scroll to position [1181, 0]
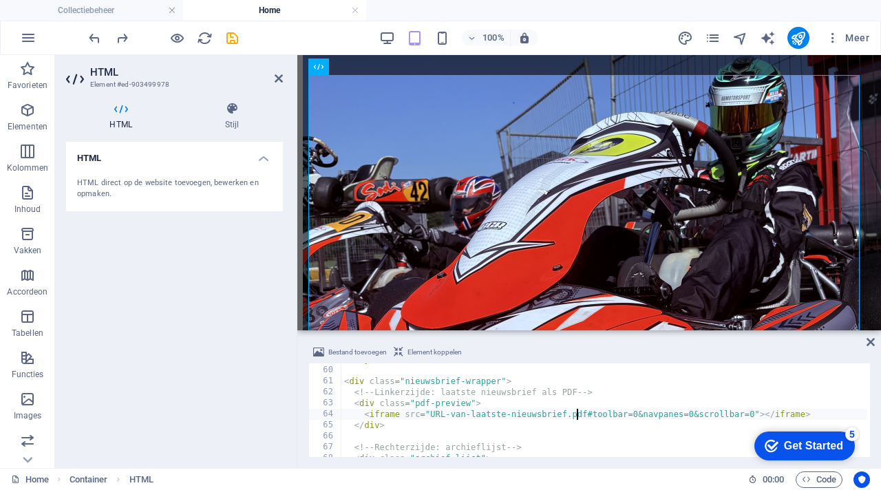
click at [575, 416] on div "</ style > < div class = "nieuwsbrief-wrapper" > <!-- Linkerzijde: laatste nieu…" at bounding box center [604, 412] width 526 height 116
paste textarea "[URL][DOMAIN_NAME]"
type textarea "<iframe src=[URL][DOMAIN_NAME]"></iframe>"
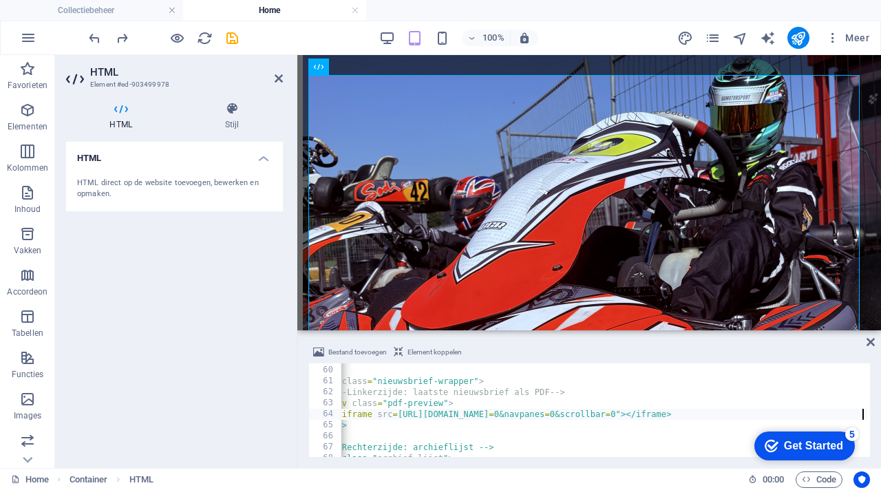
click at [242, 354] on div "HTML HTML direct op de website toevoegen, bewerken en opmaken." at bounding box center [174, 299] width 217 height 315
click at [282, 75] on icon at bounding box center [279, 78] width 8 height 11
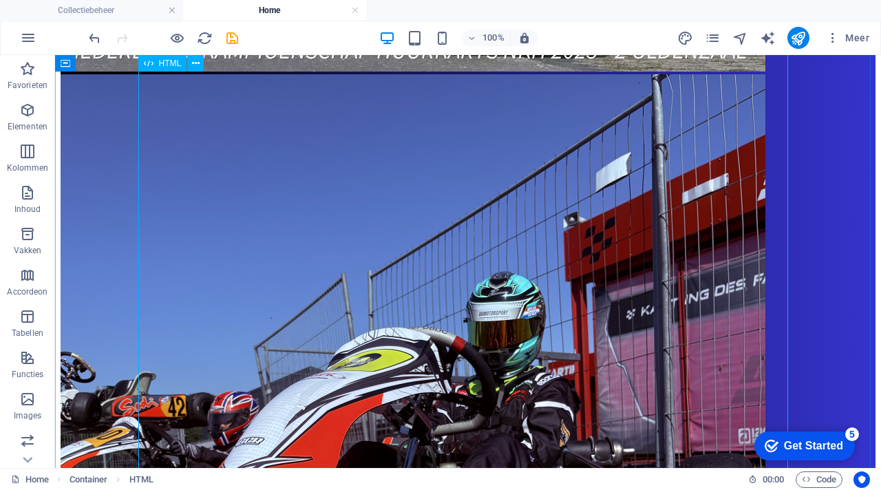
scroll to position [1196, 0]
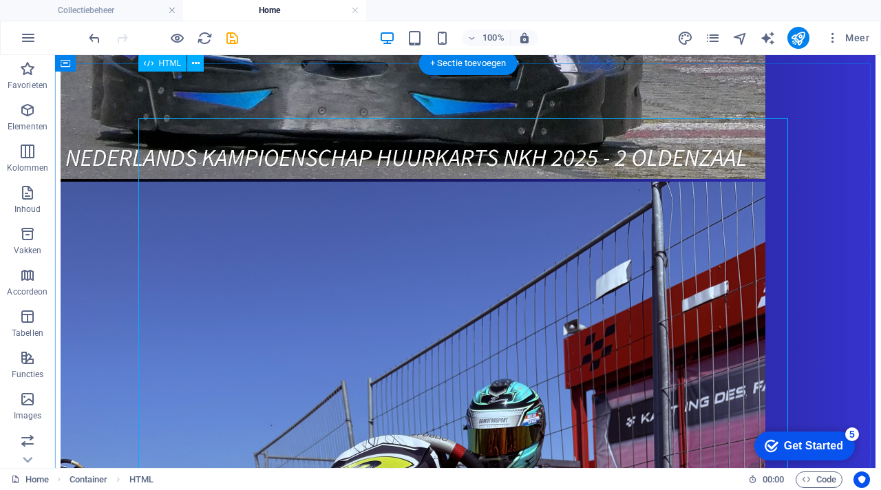
scroll to position [1082, 0]
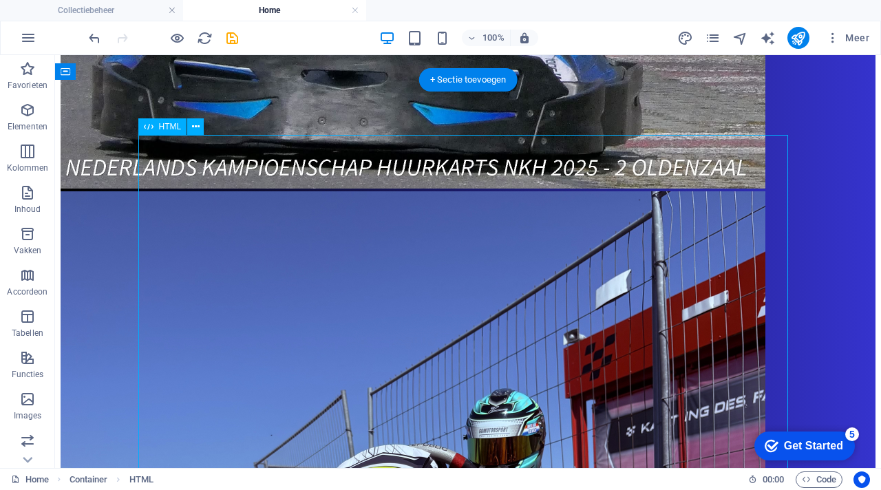
drag, startPoint x: 473, startPoint y: 238, endPoint x: 467, endPoint y: 273, distance: 35.0
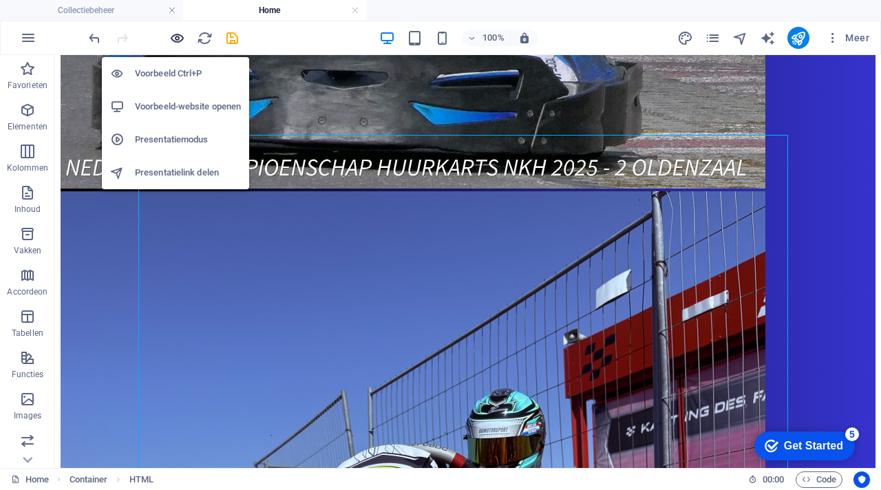
click at [176, 36] on icon "button" at bounding box center [177, 38] width 16 height 16
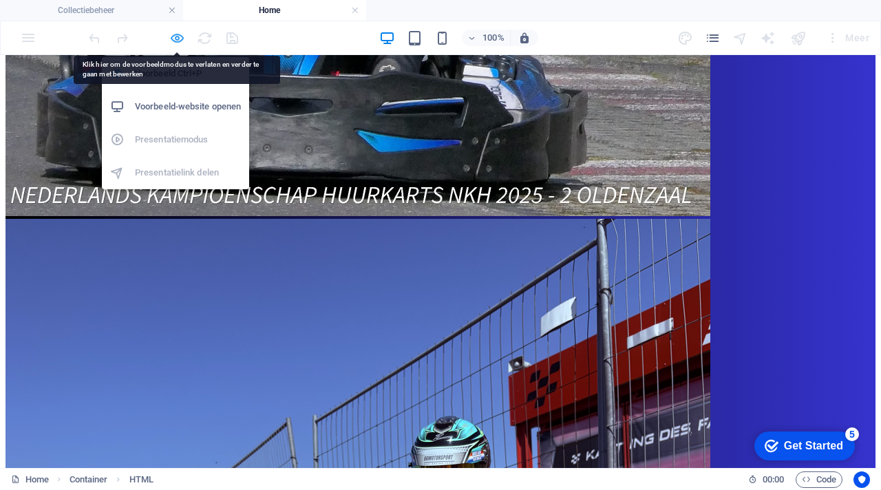
click at [180, 38] on icon "button" at bounding box center [177, 38] width 16 height 16
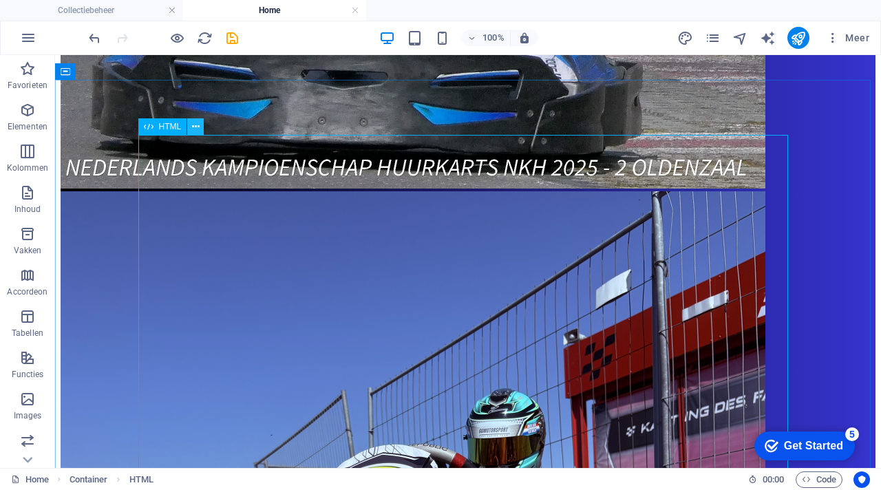
click at [200, 130] on button at bounding box center [195, 126] width 17 height 17
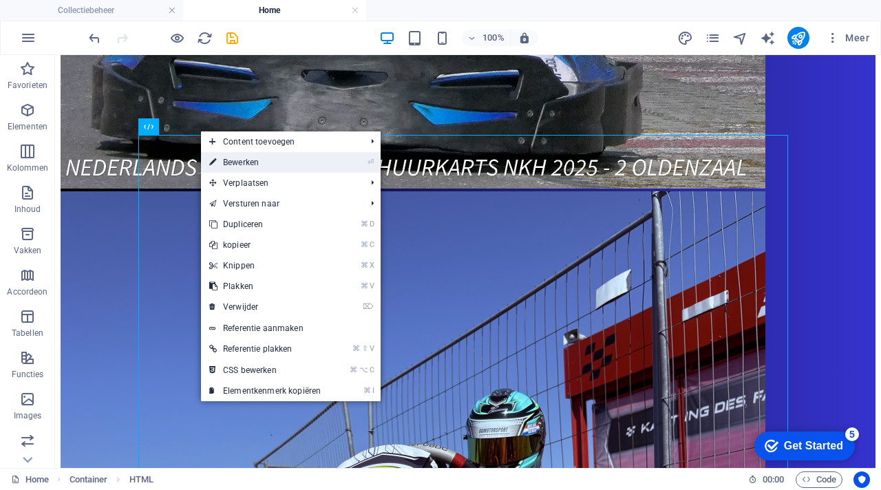
click at [234, 163] on link "⏎ Bewerken" at bounding box center [265, 162] width 128 height 21
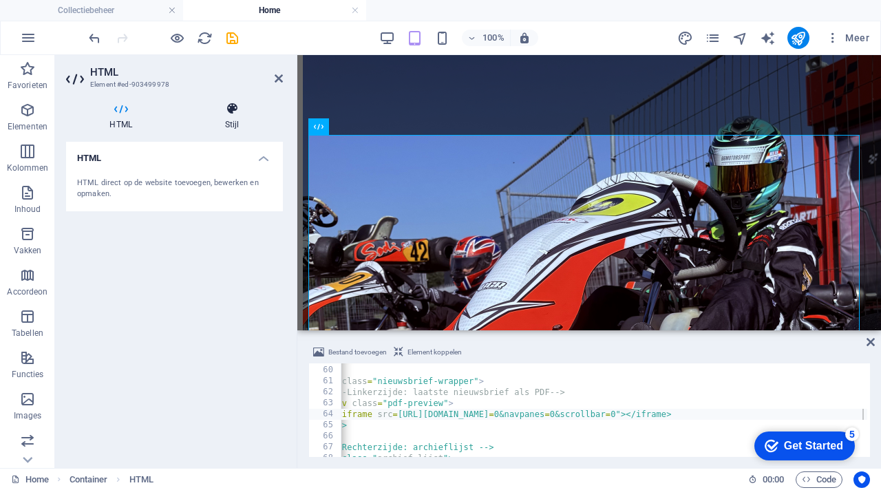
click at [230, 112] on icon at bounding box center [232, 109] width 102 height 14
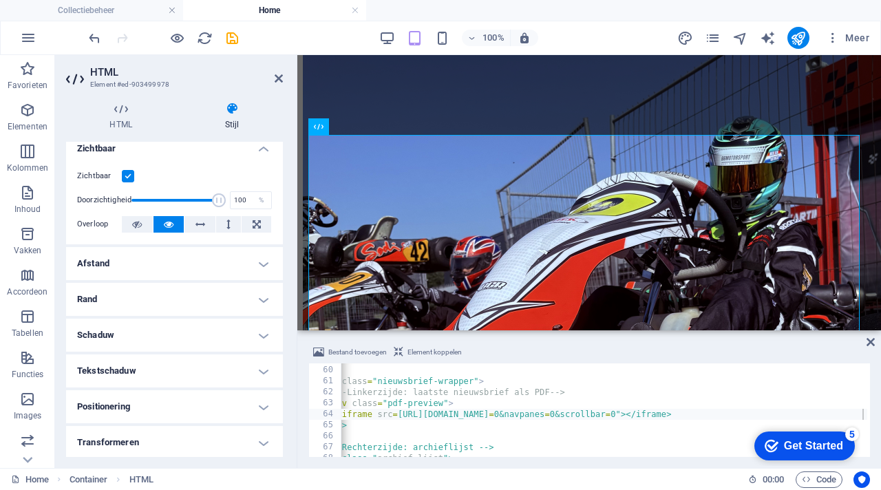
scroll to position [170, 0]
click at [191, 306] on h4 "Rand" at bounding box center [174, 298] width 217 height 33
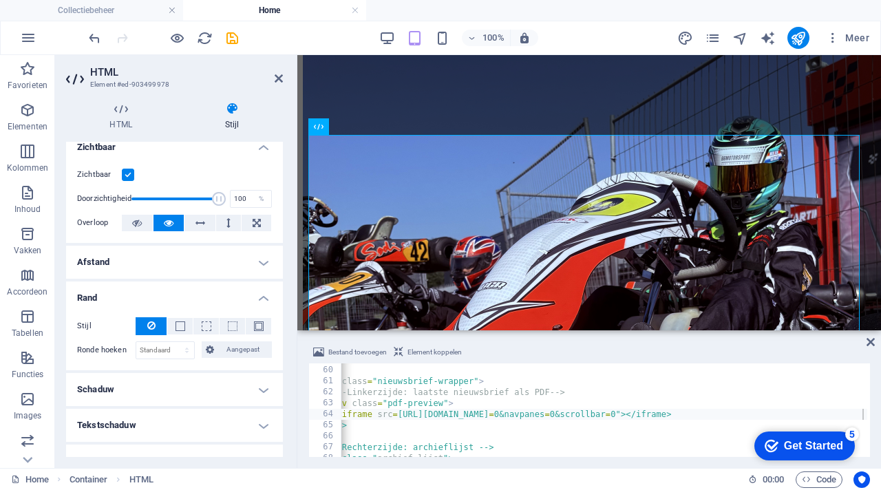
click at [176, 388] on h4 "Schaduw" at bounding box center [174, 389] width 217 height 33
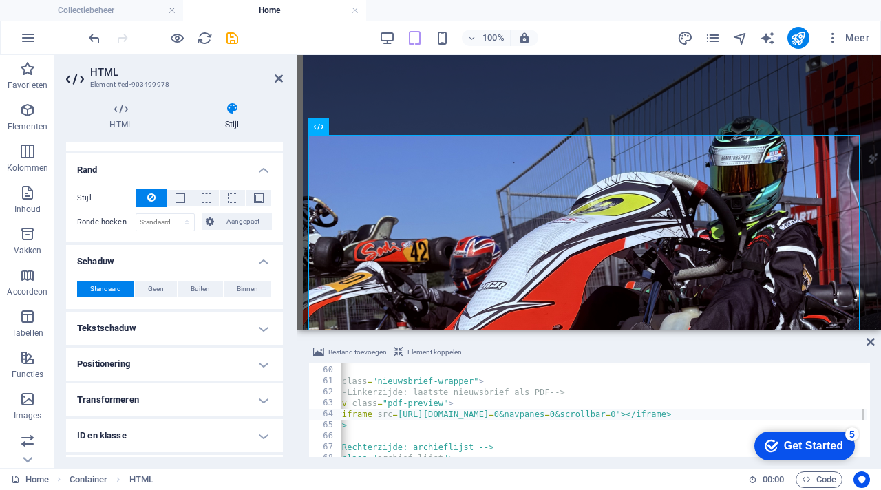
scroll to position [300, 0]
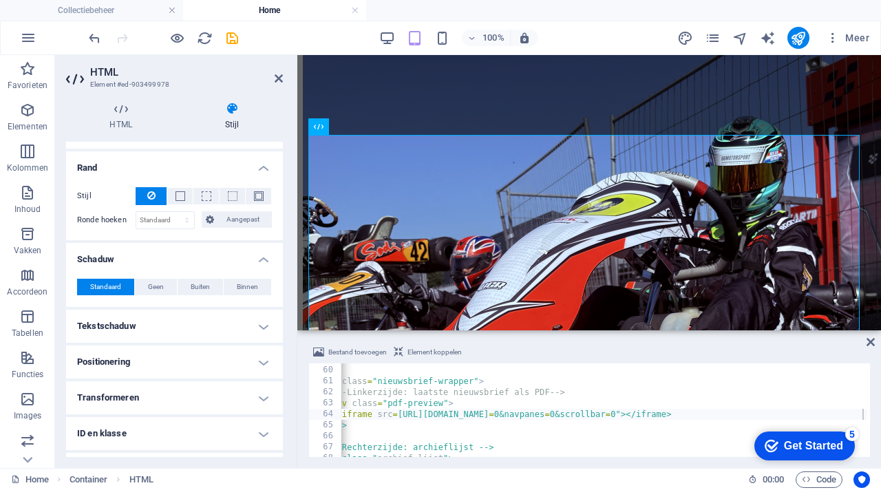
click at [199, 329] on h4 "Tekstschaduw" at bounding box center [174, 326] width 217 height 33
click at [199, 329] on h4 "Tekstschaduw" at bounding box center [174, 322] width 217 height 25
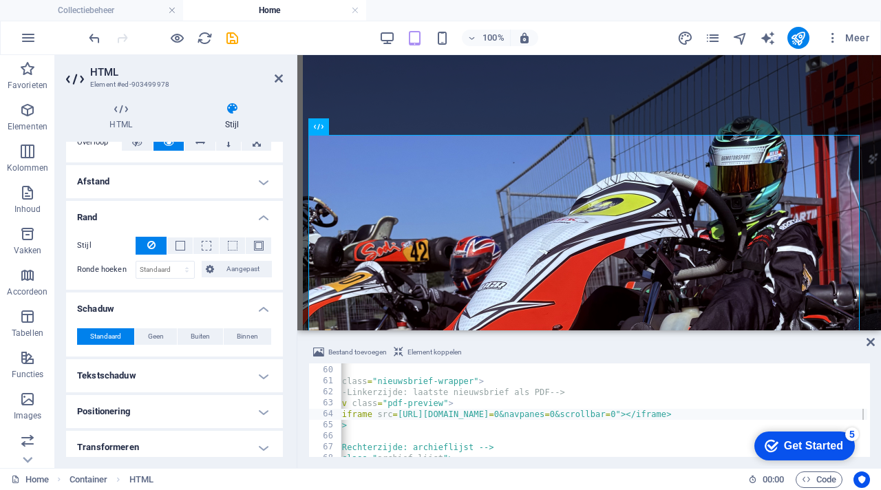
scroll to position [245, 0]
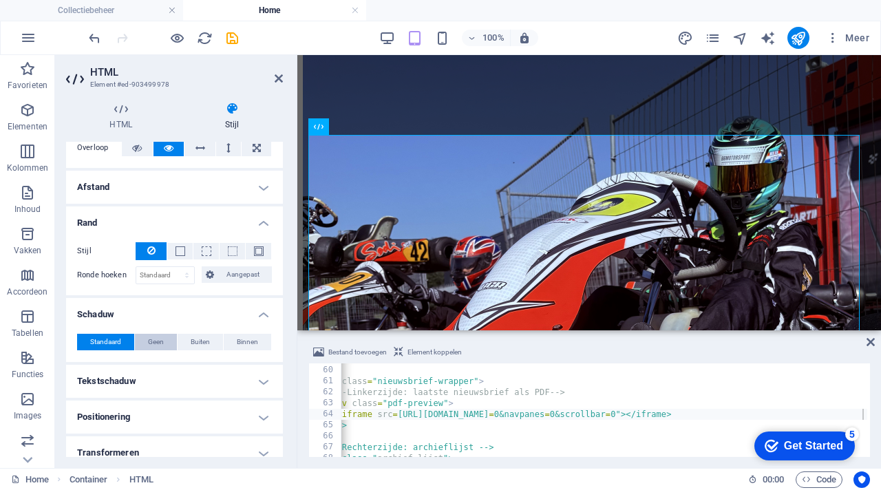
click at [160, 339] on span "Geen" at bounding box center [156, 342] width 16 height 17
click at [112, 339] on span "Standaard" at bounding box center [105, 342] width 31 height 17
click at [275, 76] on icon at bounding box center [279, 78] width 8 height 11
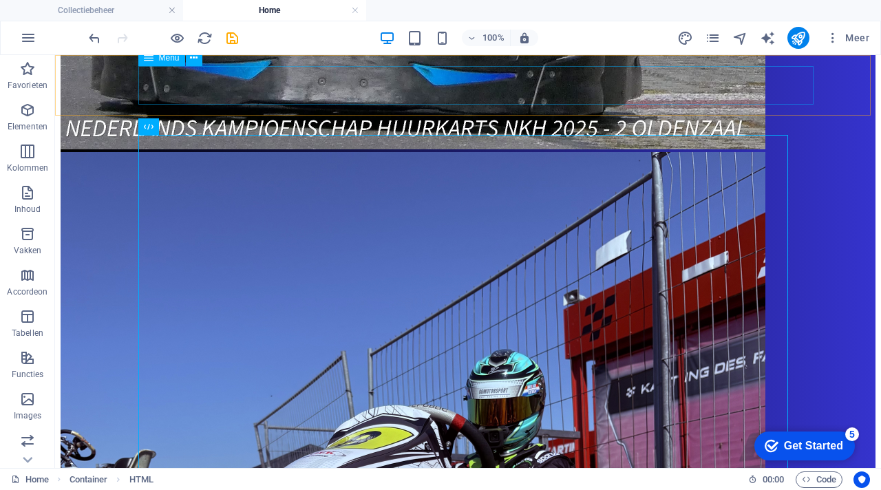
scroll to position [1082, 0]
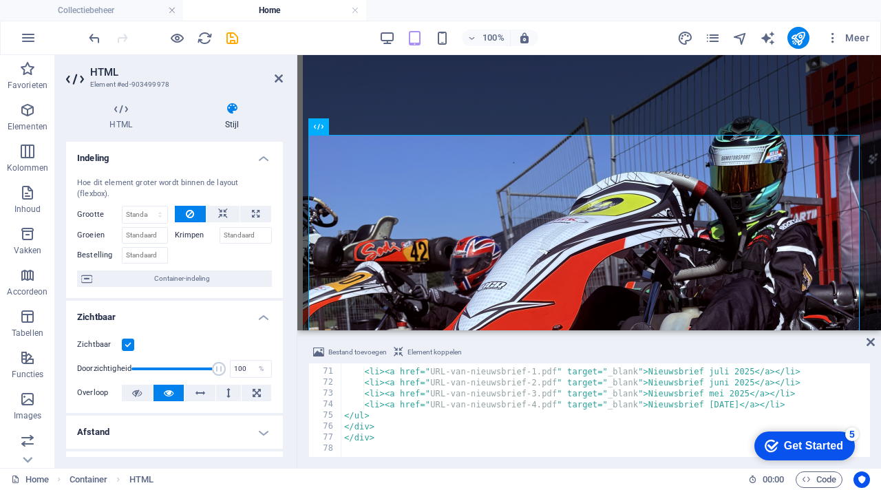
scroll to position [0, 0]
click at [863, 38] on span "Meer" at bounding box center [847, 38] width 43 height 14
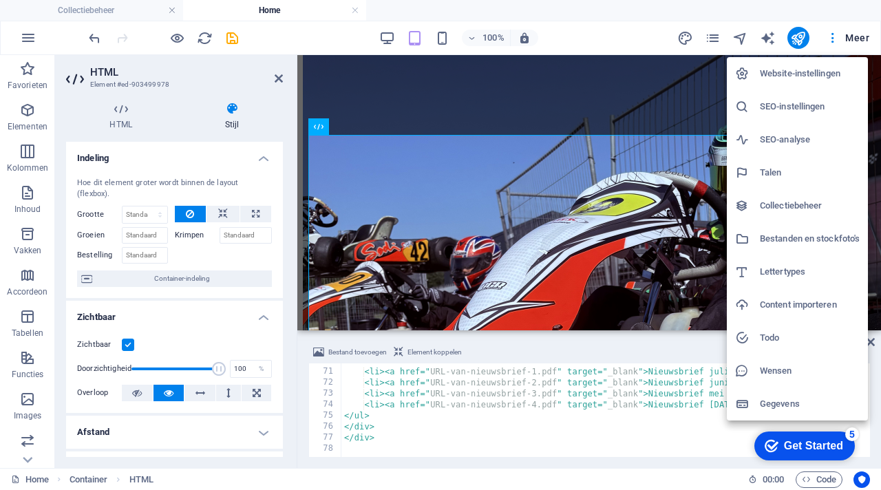
click at [785, 241] on h6 "Bestanden en stockfoto's" at bounding box center [810, 239] width 100 height 17
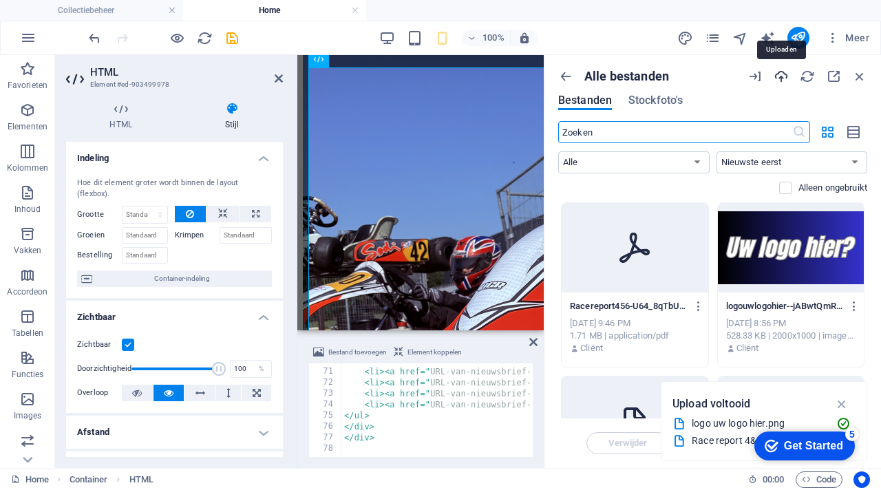
click at [782, 78] on icon "button" at bounding box center [781, 76] width 15 height 15
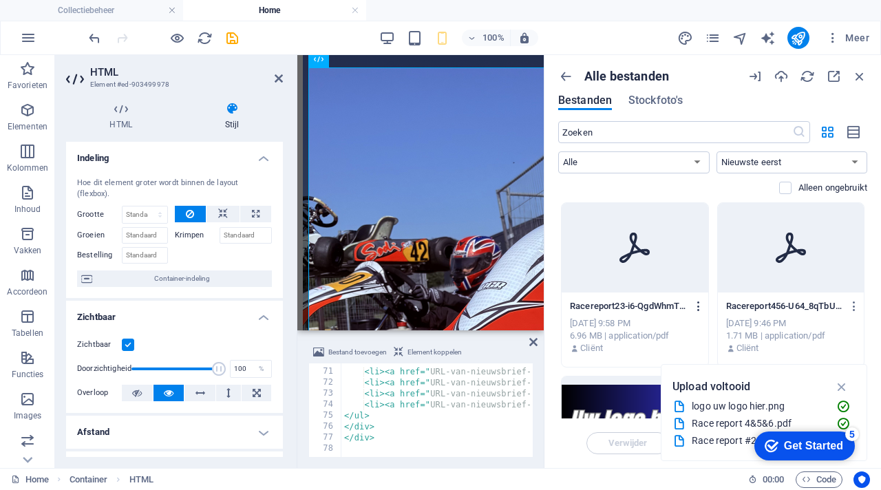
click at [697, 305] on icon "button" at bounding box center [698, 306] width 13 height 12
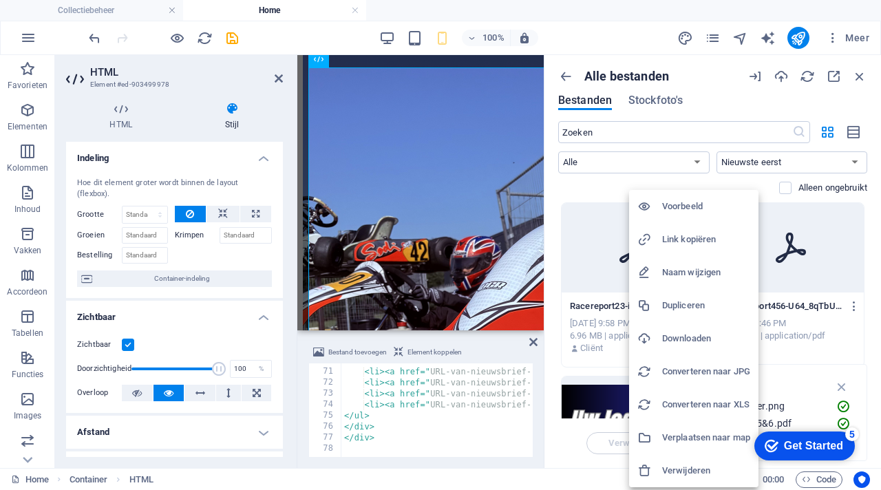
click at [700, 240] on h6 "Link kopiëren" at bounding box center [706, 239] width 88 height 17
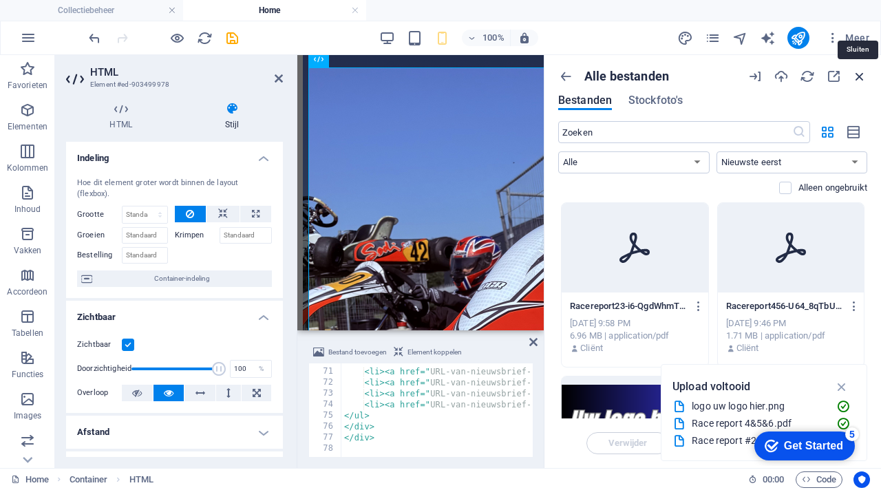
click at [861, 70] on icon "button" at bounding box center [859, 76] width 15 height 15
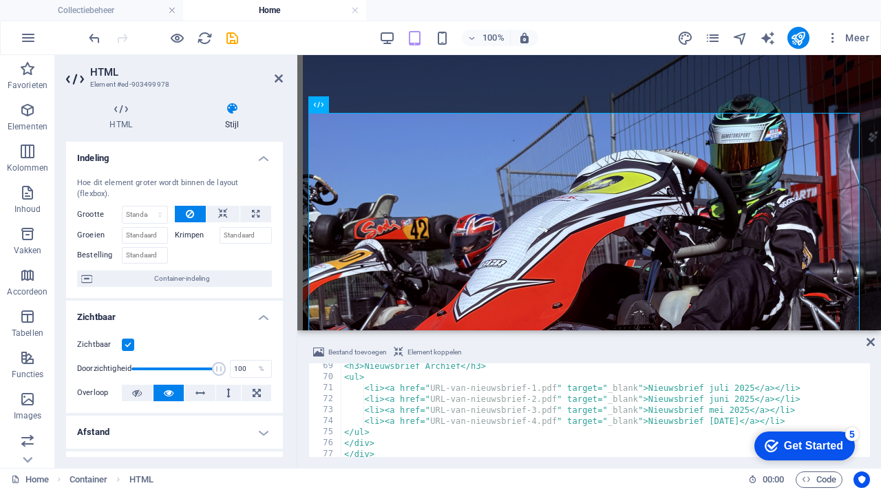
scroll to position [752, 0]
click at [567, 385] on div "<h3>Nieuwsbrief Archief</h3> <ul> <li><a href=" URL-van-nieuwsbrief-1.pdf " tar…" at bounding box center [728, 417] width 774 height 113
click at [572, 385] on div "<h3>Nieuwsbrief Archief</h3> <ul> <li><a href=" URL-van-nieuwsbrief-1.pdf " tar…" at bounding box center [728, 417] width 774 height 113
paste textarea "[URL][DOMAIN_NAME]"
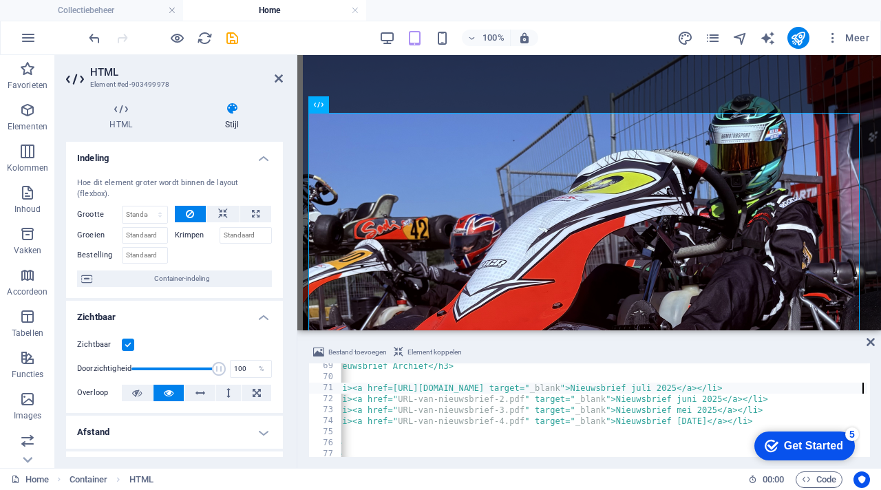
click at [725, 346] on div "Bestand toevoegen Element koppelen" at bounding box center [589, 354] width 562 height 20
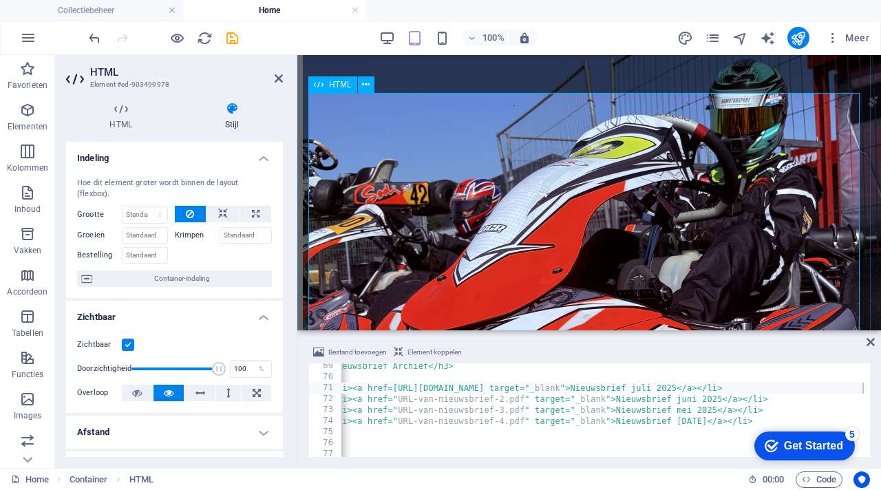
scroll to position [1189, 0]
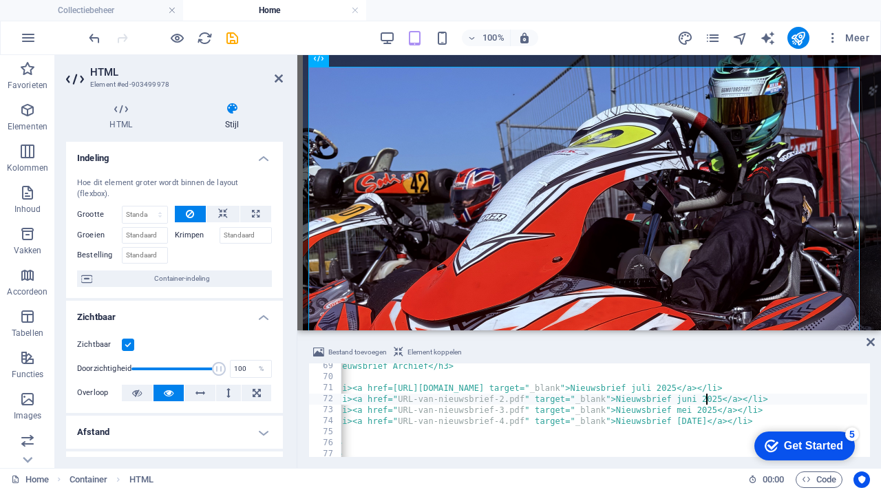
click at [706, 397] on div "<h3>Nieuwsbrief Archief</h3> <ul> <li><a href=[URL][DOMAIN_NAME] target=" _blan…" at bounding box center [706, 417] width 794 height 113
click at [732, 396] on div "<h3>Nieuwsbrief Archief</h3> <ul> <li><a href=[URL][DOMAIN_NAME] target=" _blan…" at bounding box center [706, 417] width 794 height 113
click at [628, 342] on div "Bestand toevoegen Element koppelen <li><a href="URL-van-nieuwsbrief-2.pdf" targ…" at bounding box center [589, 400] width 584 height 135
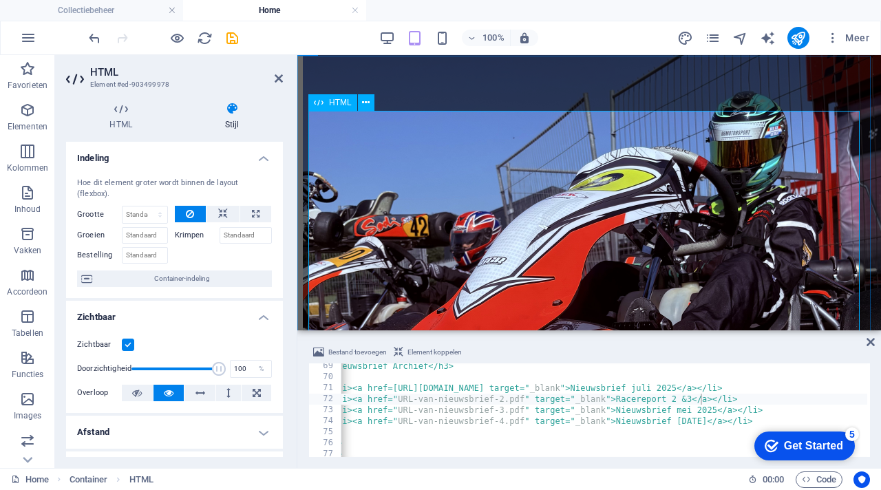
scroll to position [1147, 0]
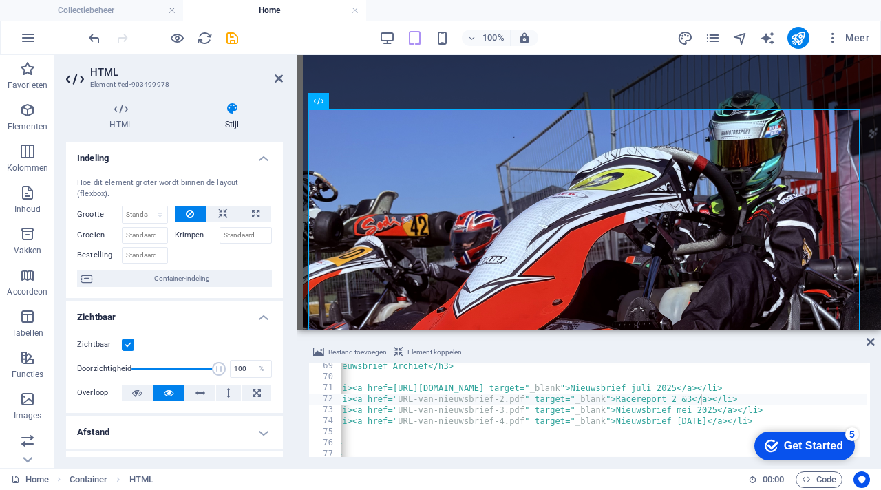
click at [698, 400] on div "<h3>Nieuwsbrief Archief</h3> <ul> <li><a href=[URL][DOMAIN_NAME] target=" _blan…" at bounding box center [706, 417] width 794 height 113
click at [720, 347] on div "Bestand toevoegen Element koppelen" at bounding box center [589, 354] width 562 height 20
click at [533, 398] on div "<h3>Nieuwsbrief Archief</h3> <ul> <li><a href=[URL][DOMAIN_NAME] target=" _blan…" at bounding box center [706, 417] width 794 height 113
paste textarea "[URL][DOMAIN_NAME]"
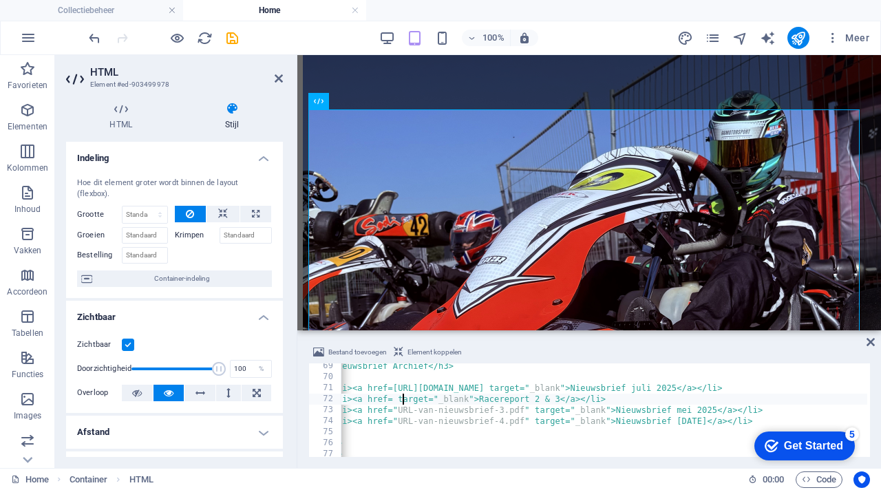
type textarea "<li><a href=[URL][DOMAIN_NAME] target="_blank">Racereport 2 & 3</a></li>"
click at [585, 339] on div "Bestand toevoegen Element koppelen <li><a href=[URL][DOMAIN_NAME] target="_blan…" at bounding box center [589, 400] width 584 height 135
click at [871, 341] on icon at bounding box center [871, 342] width 8 height 11
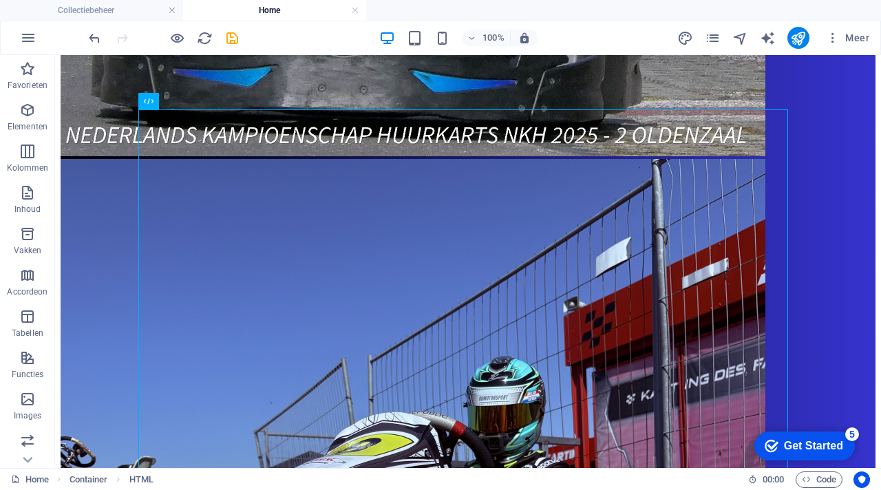
scroll to position [1108, 0]
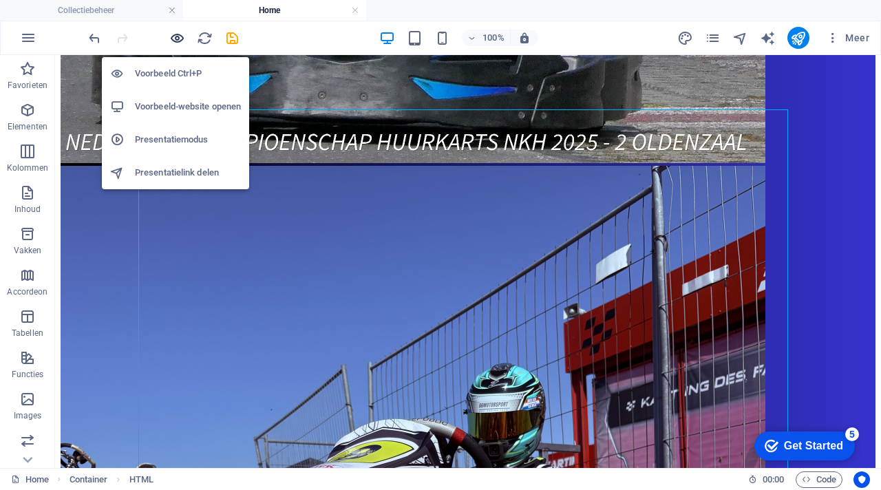
click at [169, 32] on icon "button" at bounding box center [177, 38] width 16 height 16
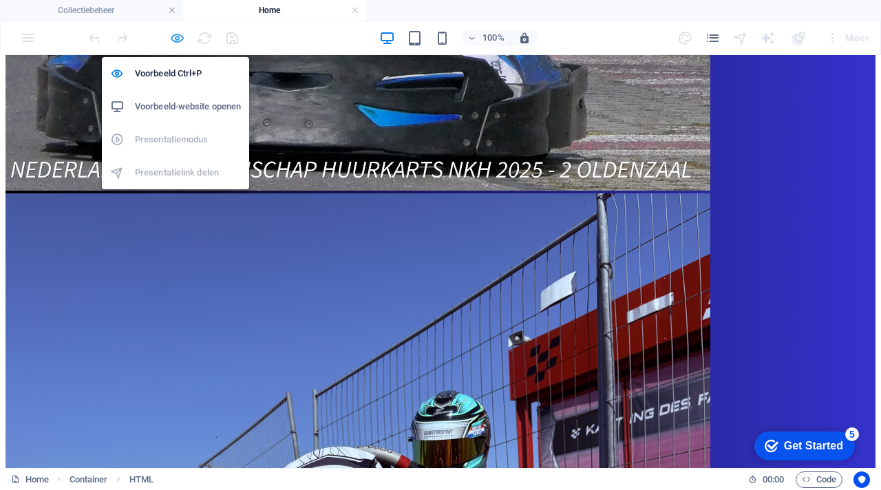
click at [179, 37] on icon "button" at bounding box center [177, 38] width 16 height 16
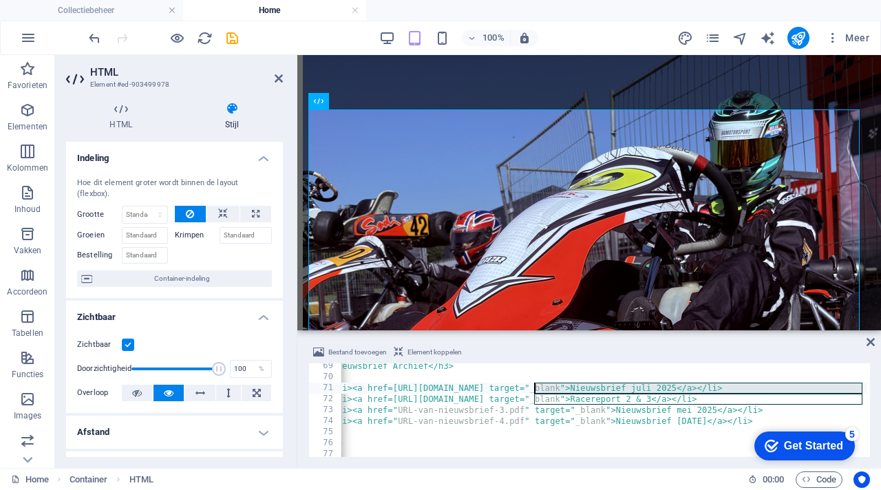
drag, startPoint x: 863, startPoint y: 385, endPoint x: 534, endPoint y: 385, distance: 329.0
click at [534, 385] on div "<li><a href=[URL][DOMAIN_NAME] target="_blank">Racereport 2 & 3</a></li> 69 70 …" at bounding box center [589, 410] width 562 height 94
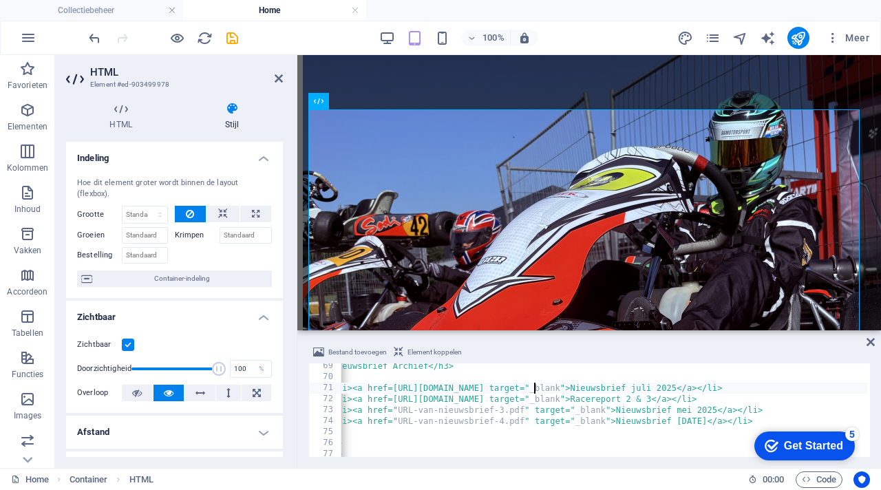
scroll to position [752, 0]
click at [784, 388] on div "<h3>Nieuwsbrief Archief</h3> <ul> <li><a href=[URL][DOMAIN_NAME] target=" _blan…" at bounding box center [696, 417] width 774 height 113
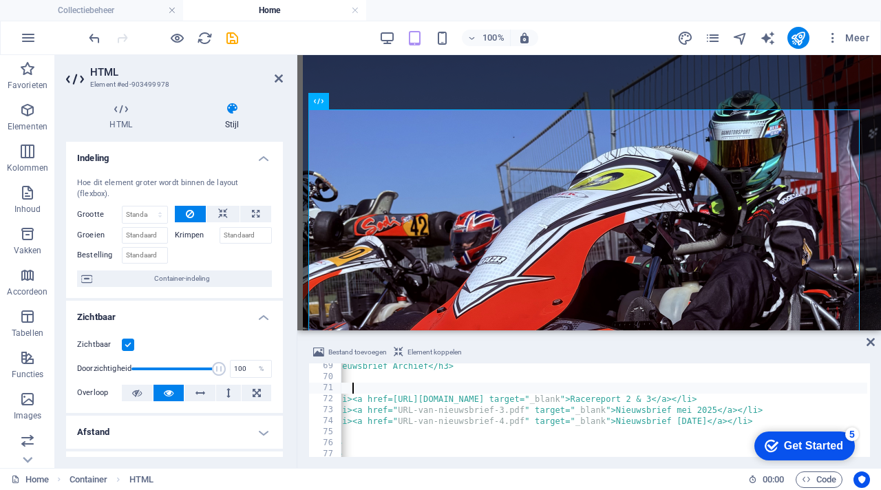
type textarea "<"
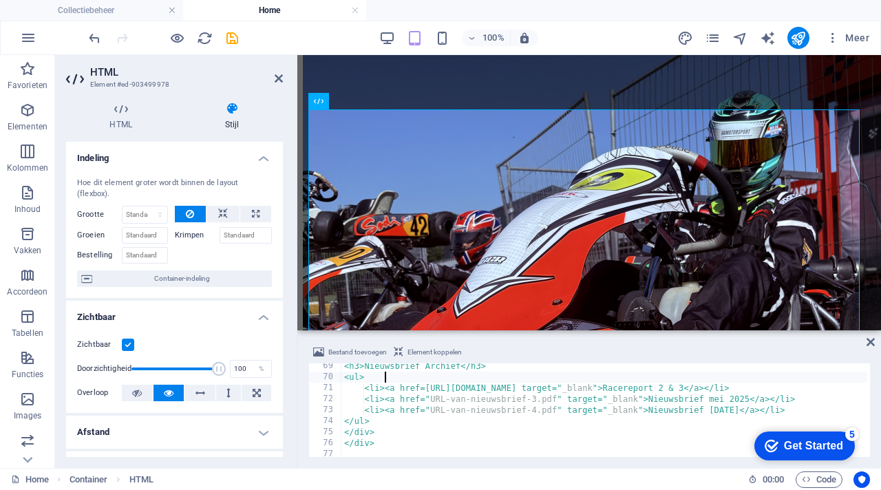
click at [797, 340] on div "Bestand toevoegen Element koppelen <ul> 69 70 71 72 73 74 75 76 77 <h3>Nieuwsbr…" at bounding box center [589, 400] width 584 height 135
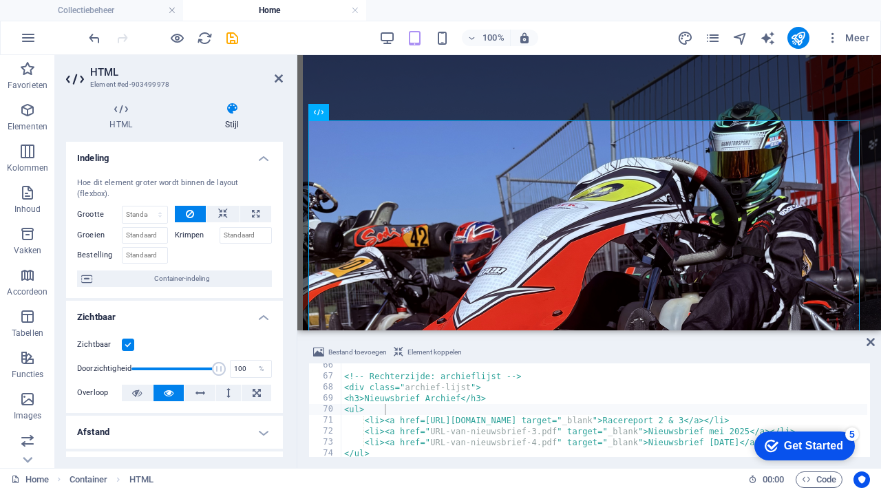
scroll to position [719, 0]
click at [441, 399] on div "<!-- Rechterzijde: archieflijst --> <div class=" archief-lijst "> <h3>Nieuwsbri…" at bounding box center [728, 416] width 774 height 113
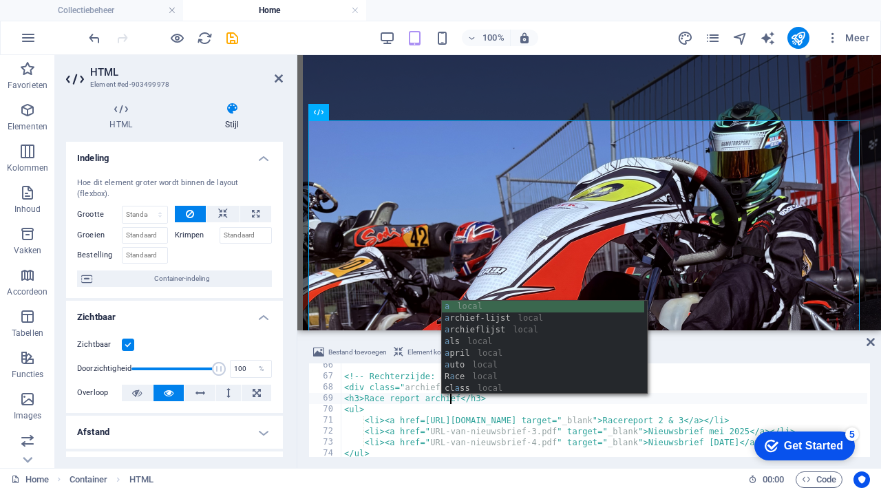
click at [511, 402] on div "<!-- Rechterzijde: archieflijst --> <div class=" archief-lijst "> <h3>Race repo…" at bounding box center [728, 416] width 774 height 113
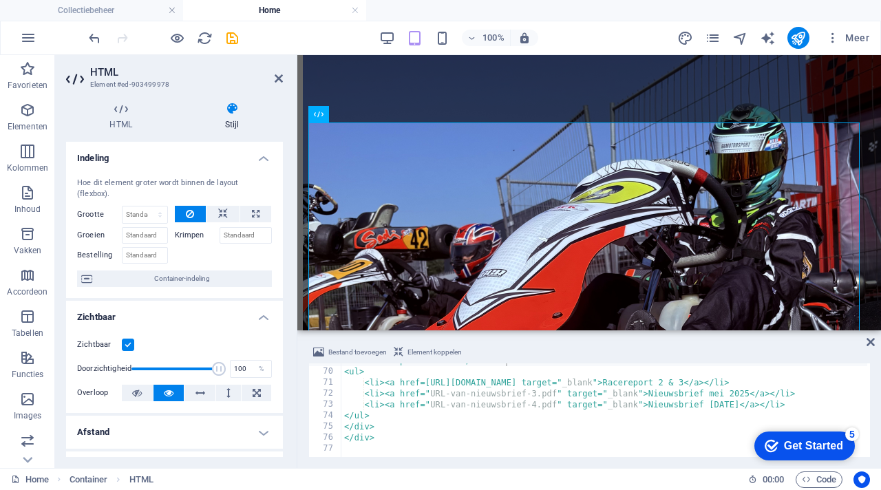
scroll to position [757, 0]
click at [660, 379] on div "<h3>Race report archief</h3> <ul> <li><a href=[URL][DOMAIN_NAME] target=" _blan…" at bounding box center [728, 411] width 774 height 113
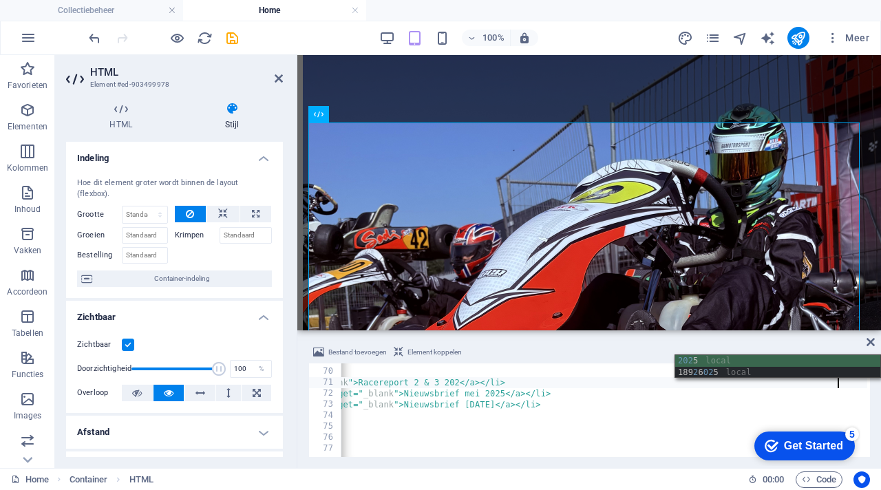
scroll to position [0, 60]
click at [659, 350] on div "Bestand toevoegen Element koppelen" at bounding box center [589, 354] width 562 height 20
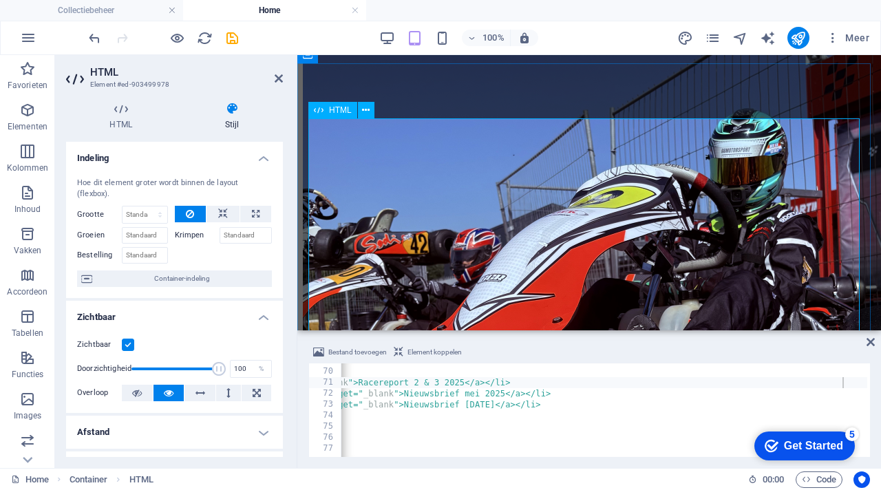
scroll to position [1140, 0]
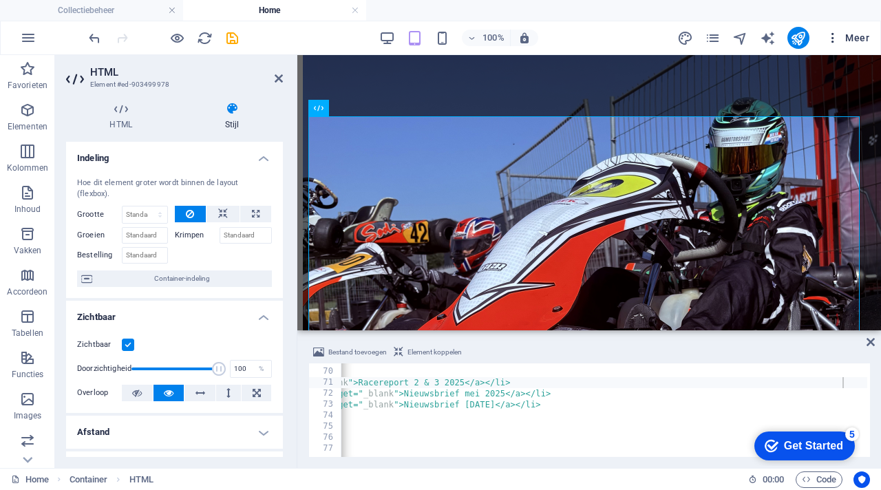
click at [865, 39] on span "Meer" at bounding box center [847, 38] width 43 height 14
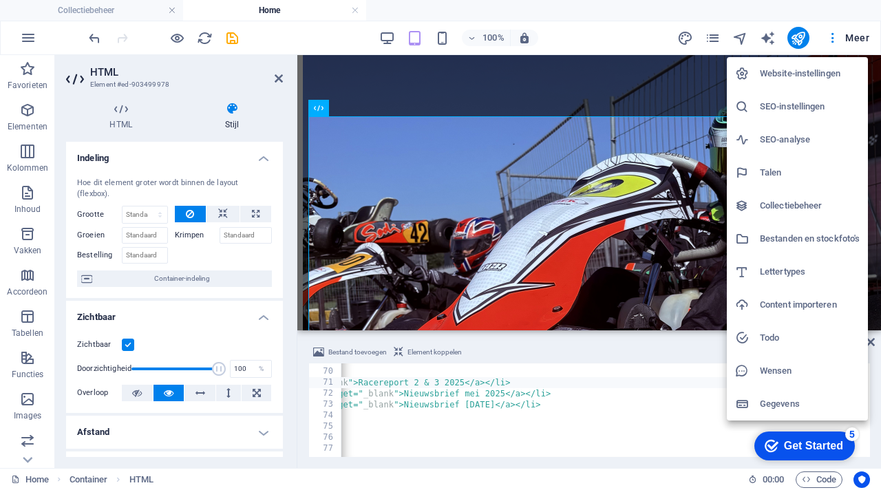
click at [803, 236] on h6 "Bestanden en stockfoto's" at bounding box center [810, 239] width 100 height 17
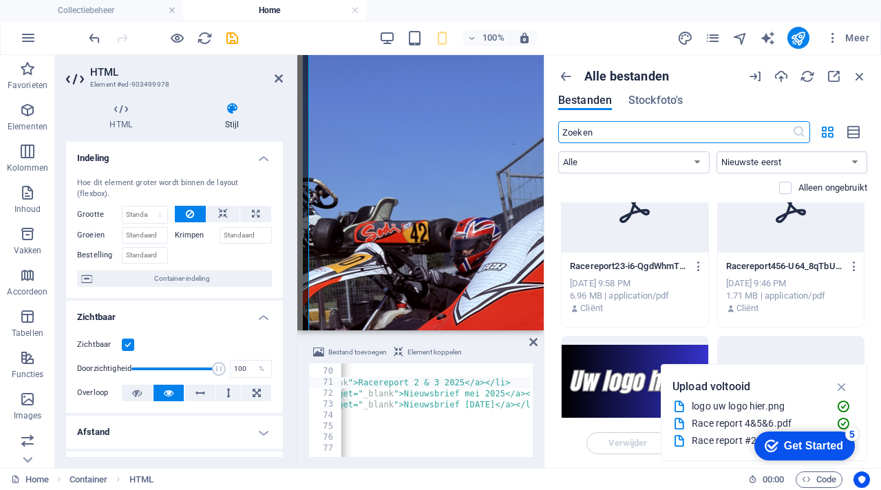
scroll to position [0, 0]
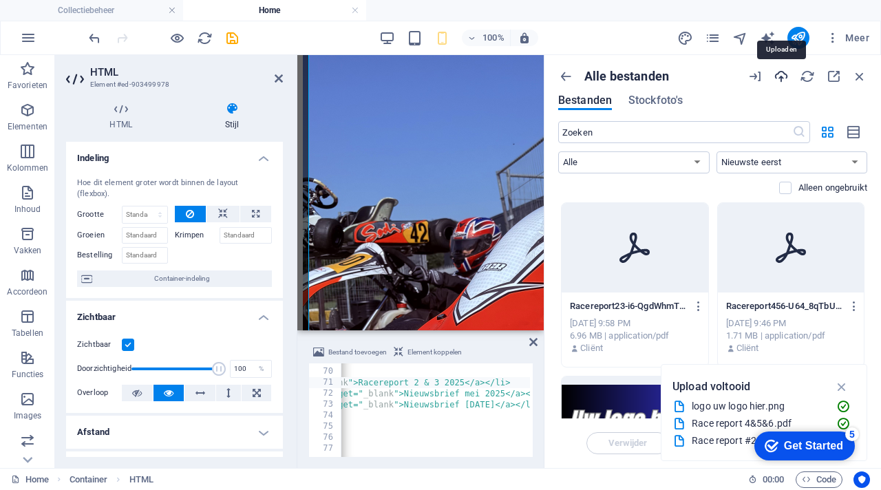
click at [785, 77] on icon "button" at bounding box center [781, 76] width 15 height 15
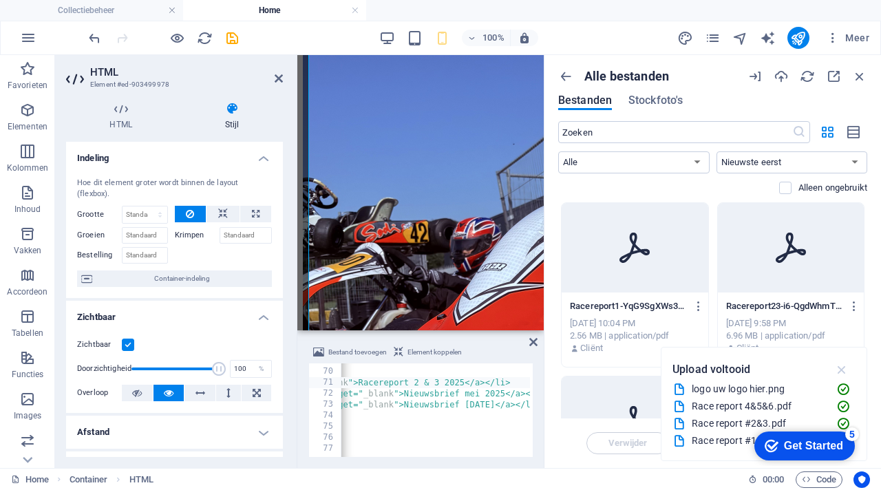
click at [845, 365] on icon "button" at bounding box center [842, 369] width 16 height 15
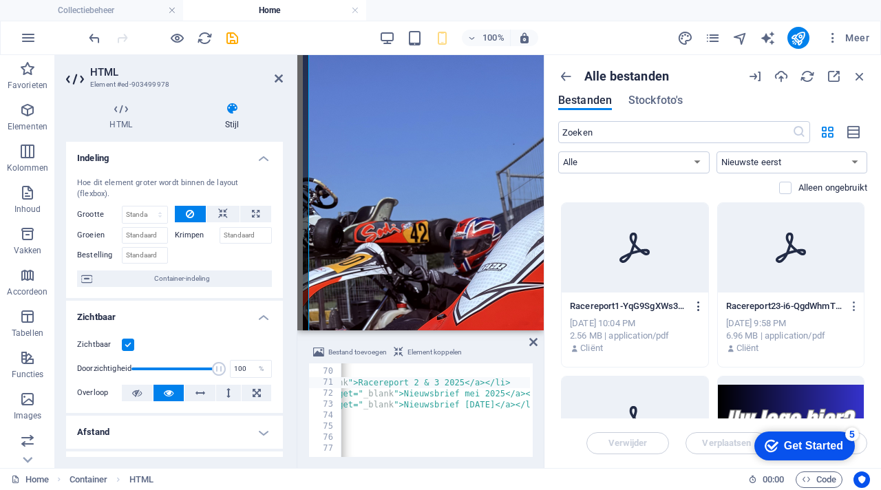
click at [697, 304] on icon "button" at bounding box center [698, 306] width 13 height 12
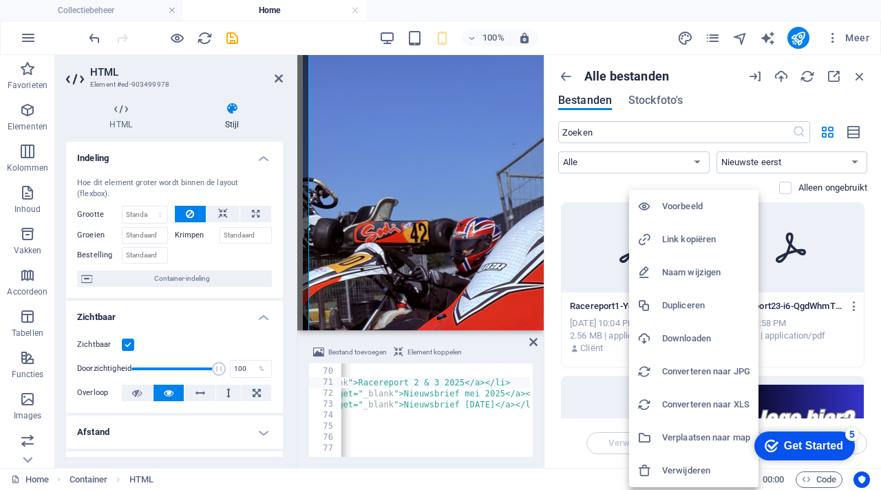
click at [696, 235] on h6 "Link kopiëren" at bounding box center [706, 239] width 88 height 17
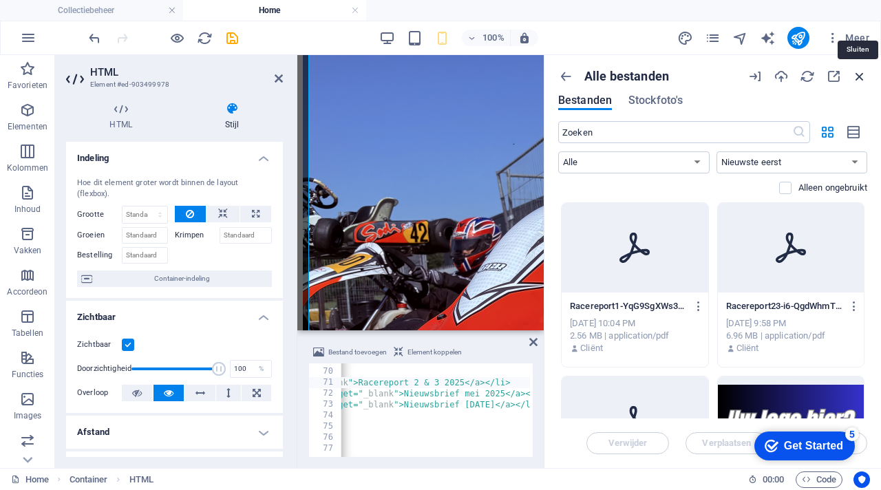
click at [860, 79] on icon "button" at bounding box center [859, 76] width 15 height 15
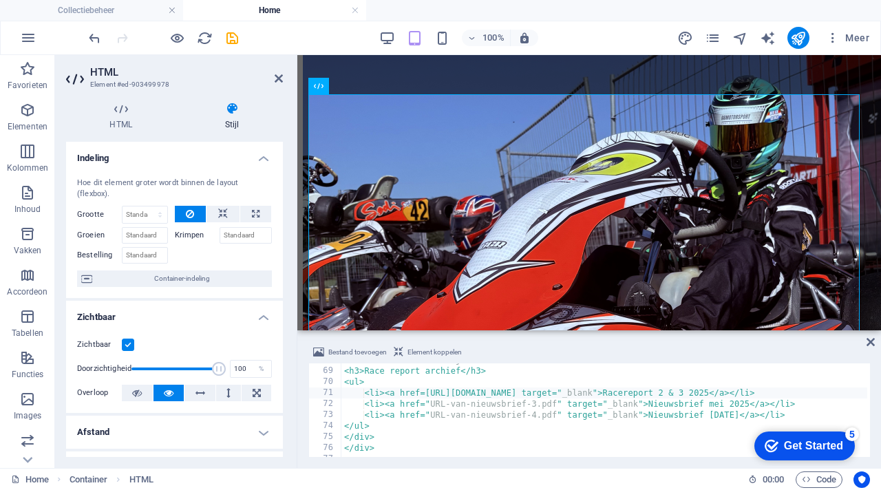
scroll to position [757, 0]
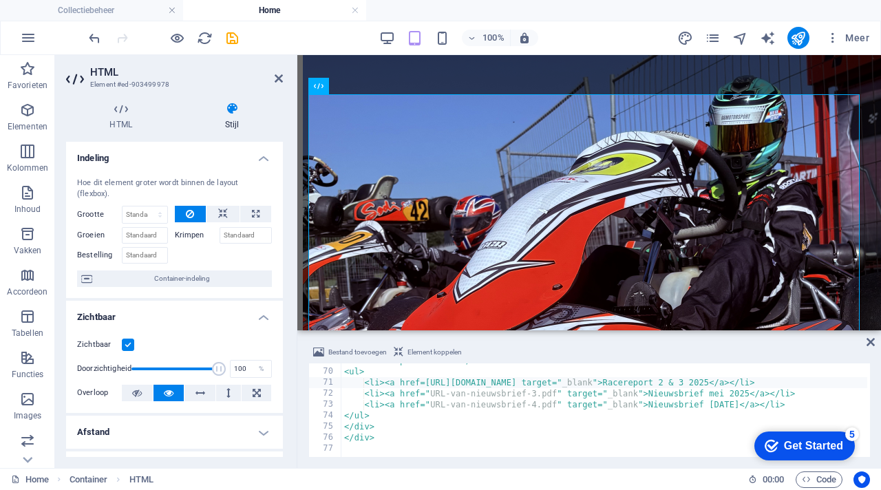
type textarea "<li><a href="URL-van-nieuwsbrief-3.pdf" target="_blank">Nieuwsbrief mei 2025</a…"
click at [570, 392] on div "<h3>Race report archief</h3> <ul> <li><a href=[URL][DOMAIN_NAME] target=" _blan…" at bounding box center [738, 411] width 794 height 113
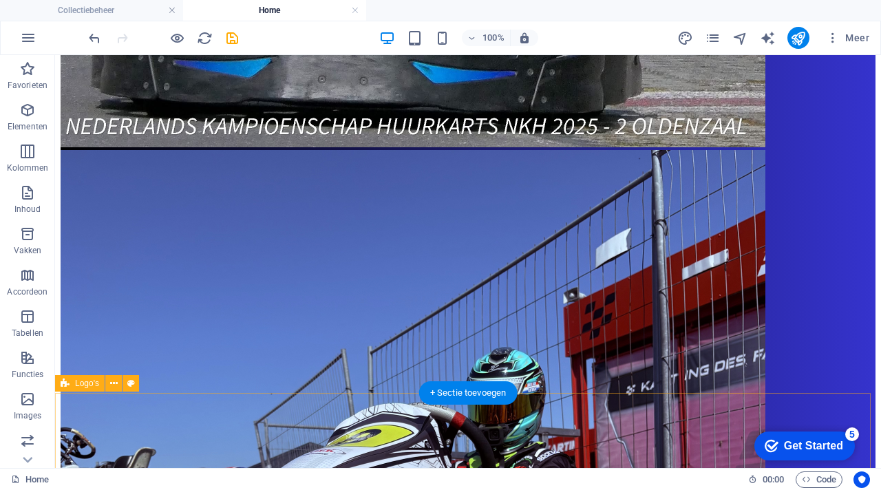
scroll to position [1123, 0]
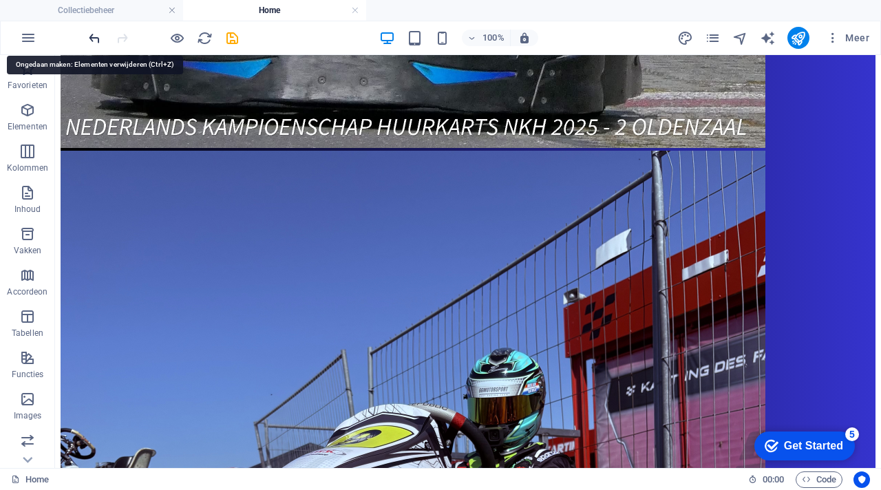
click at [96, 36] on icon "undo" at bounding box center [95, 38] width 16 height 16
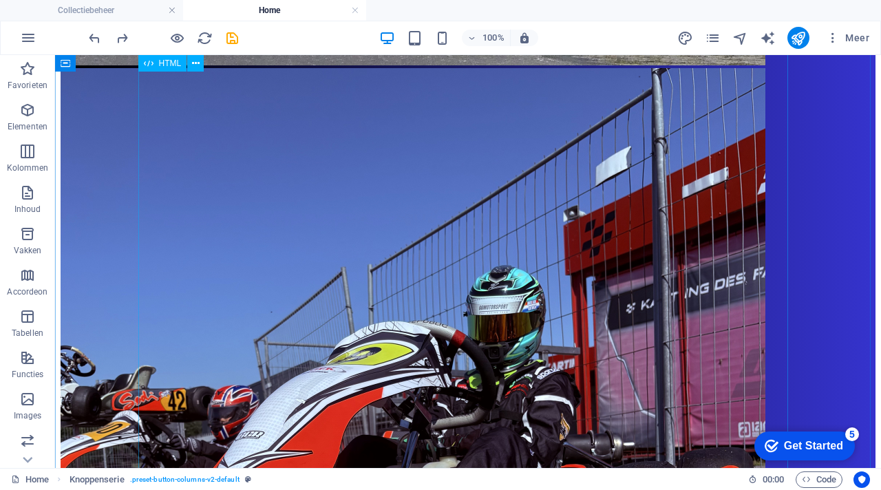
scroll to position [1174, 0]
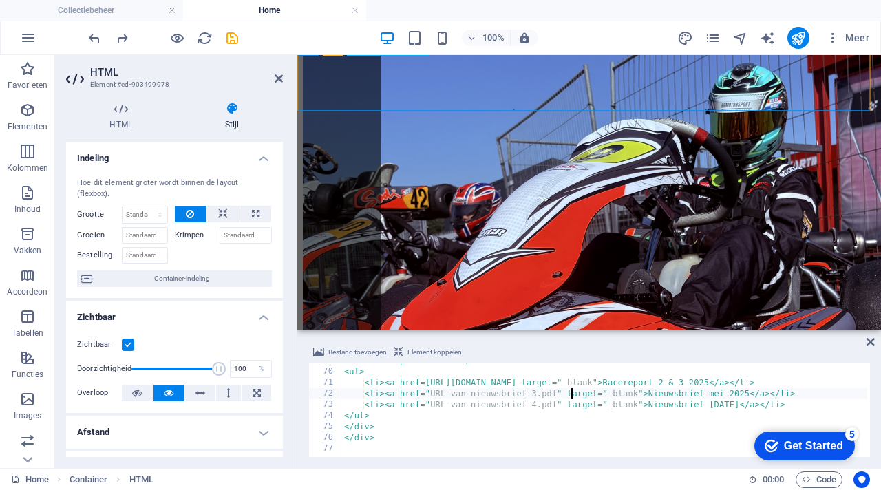
scroll to position [1214, 0]
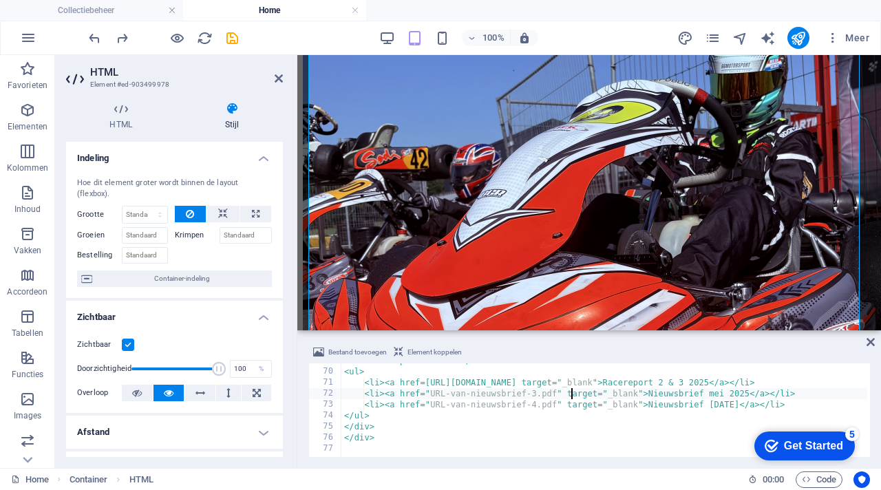
click at [536, 392] on div "<h3>Race report archief</h3> <ul> <li><a href=[URL][DOMAIN_NAME] target=" _blan…" at bounding box center [738, 411] width 794 height 113
click at [573, 392] on div "<h3>Race report archief</h3> <ul> <li><a href=[URL][DOMAIN_NAME] target=" _blan…" at bounding box center [738, 411] width 794 height 113
paste textarea "[URL][DOMAIN_NAME]"
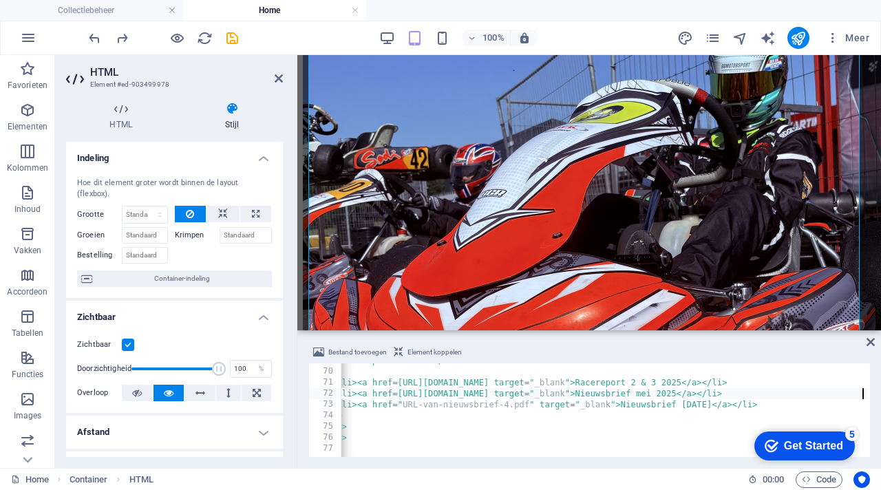
scroll to position [0, 28]
click at [615, 340] on div "Bestand toevoegen Element koppelen <li><a href=[URL][DOMAIN_NAME] target="_blan…" at bounding box center [589, 400] width 584 height 135
click at [855, 394] on div "<h3>Race report archief</h3> <ul> <li><a href=[URL][DOMAIN_NAME] target=" _blan…" at bounding box center [711, 411] width 794 height 113
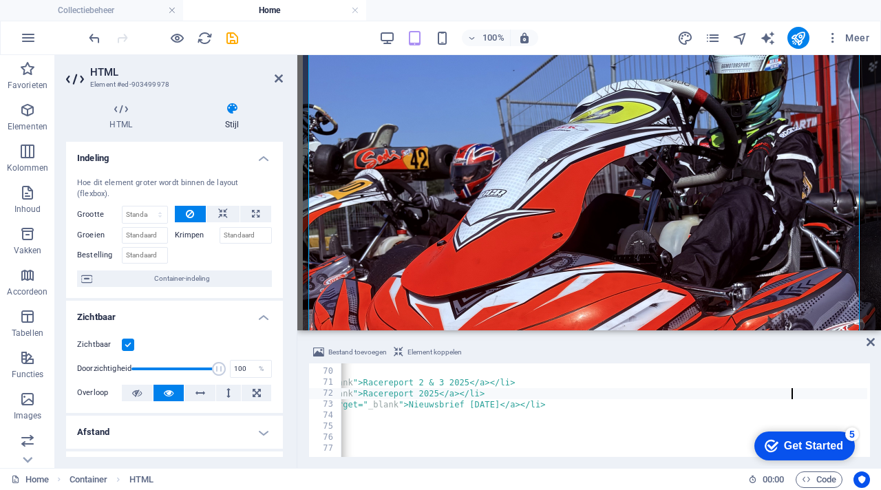
scroll to position [0, 56]
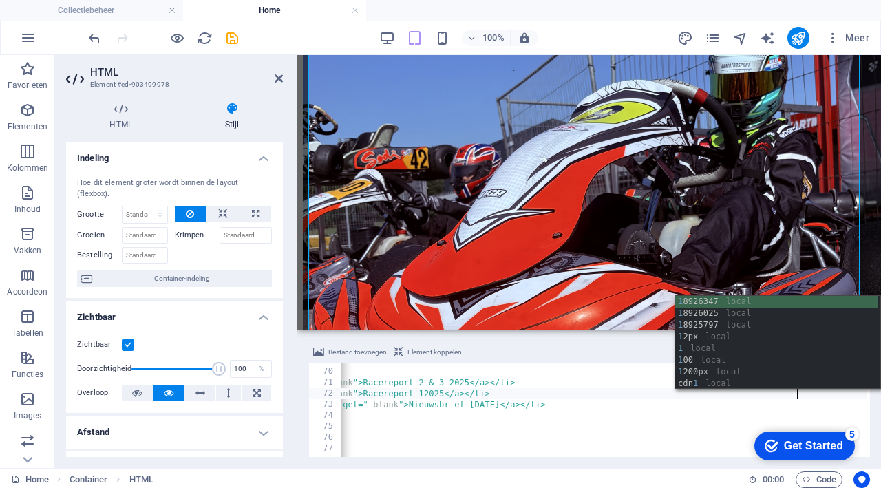
click at [759, 395] on div "<h3>Race report archief</h3> <ul> <li><a href=[URL][DOMAIN_NAME] target=" _blan…" at bounding box center [499, 411] width 794 height 113
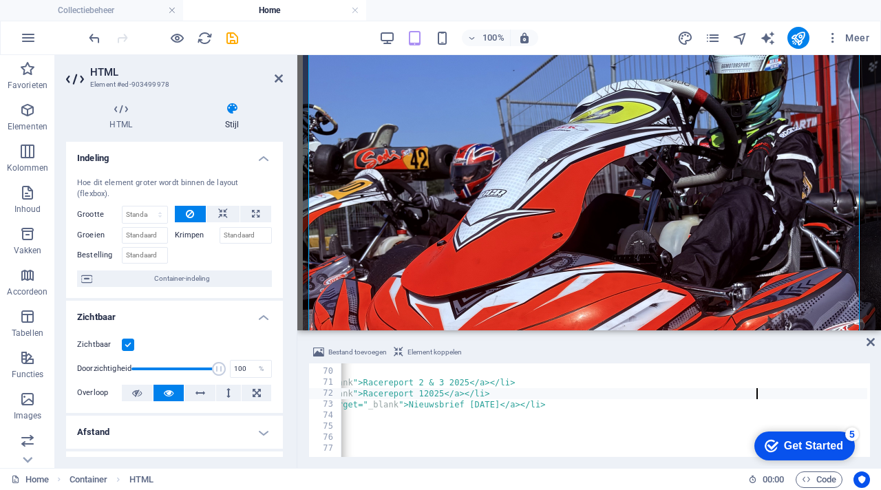
scroll to position [0, 54]
click at [761, 385] on div "<h3>Race report archief</h3> <ul> <li><a href=[URL][DOMAIN_NAME] target=" _blan…" at bounding box center [499, 411] width 794 height 113
type textarea "<li><a href=[URL][DOMAIN_NAME] target="_blank">Race report 2 & 3 2025</a></li>"
click at [770, 354] on div "Bestand toevoegen Element koppelen" at bounding box center [589, 354] width 562 height 20
click at [873, 341] on icon at bounding box center [871, 342] width 8 height 11
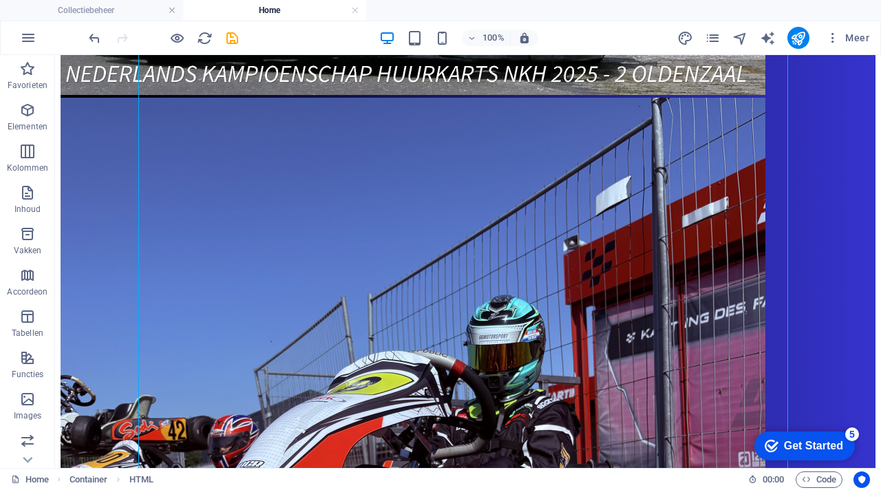
scroll to position [1174, 0]
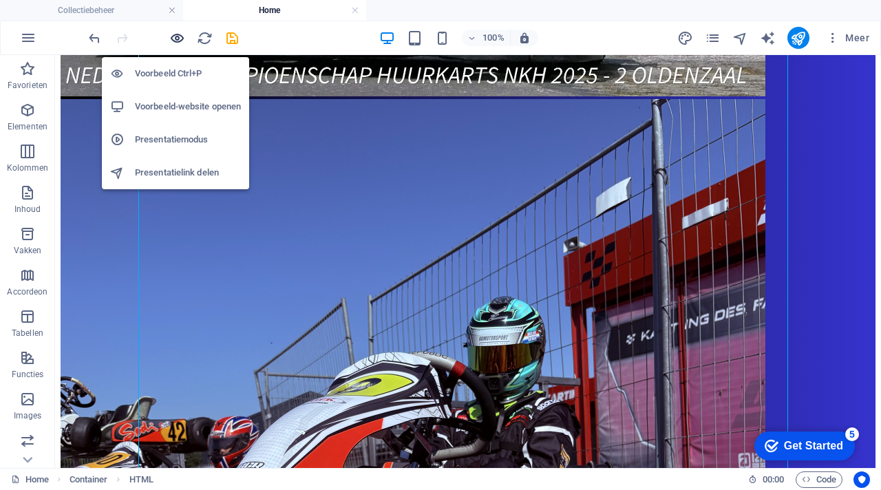
click at [177, 32] on icon "button" at bounding box center [177, 38] width 16 height 16
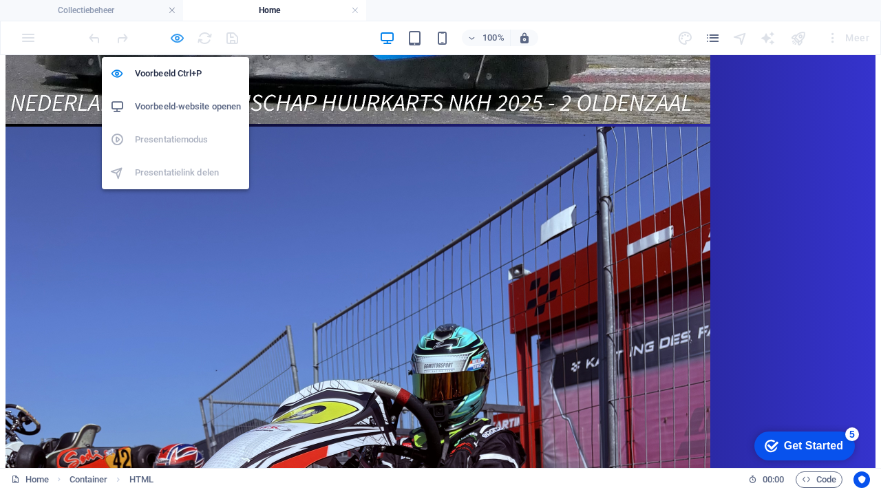
click at [178, 35] on icon "button" at bounding box center [177, 38] width 16 height 16
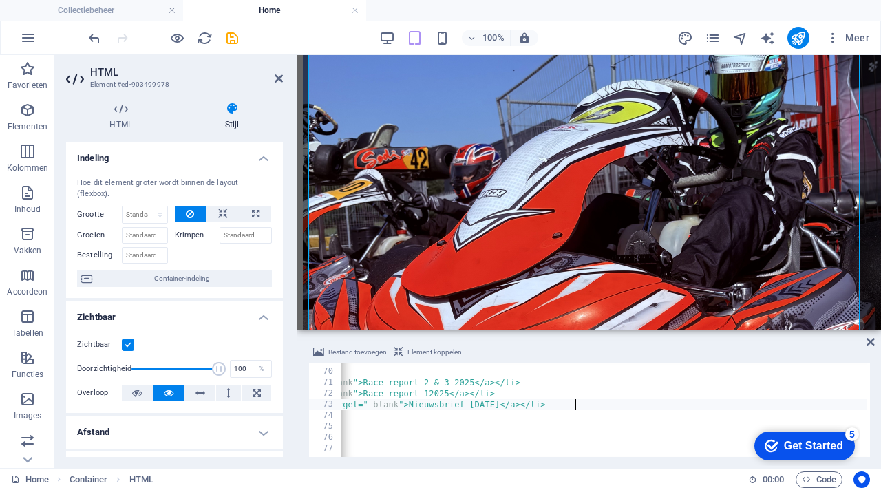
click at [624, 406] on div "<h3>Race report archief</h3> <ul> <li><a href=[URL][DOMAIN_NAME] target=" _blan…" at bounding box center [501, 411] width 798 height 113
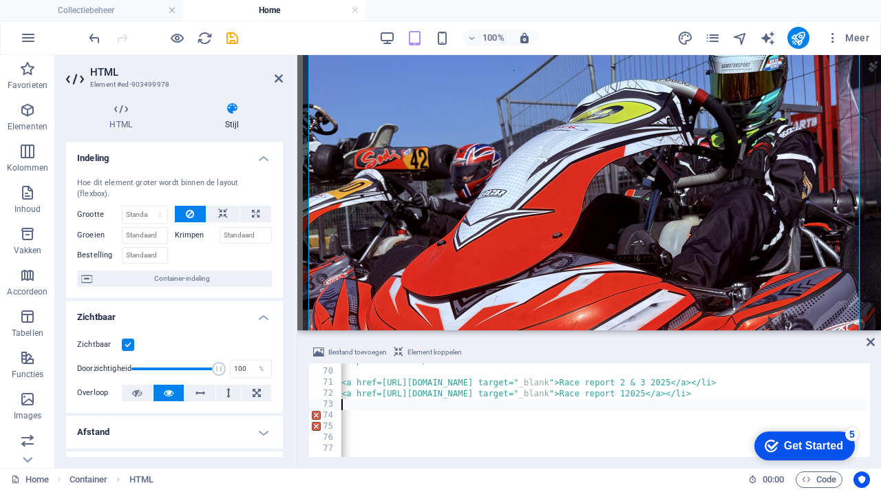
type textarea "<"
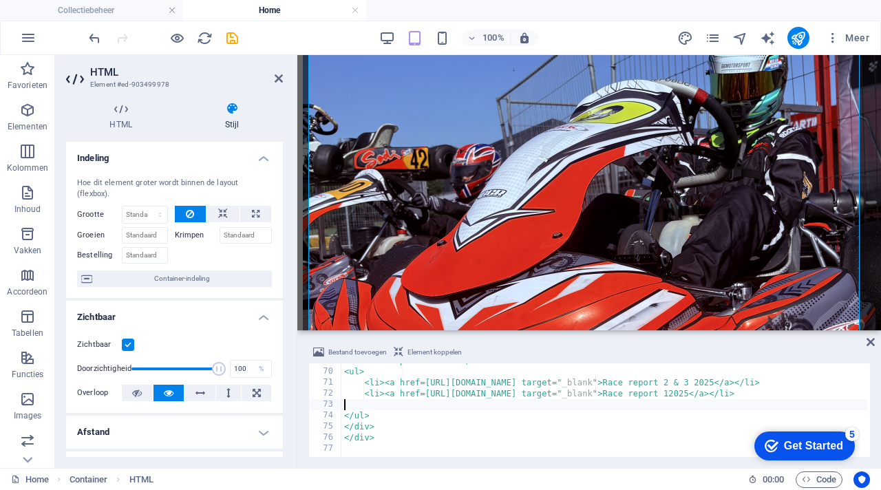
scroll to position [0, 0]
type textarea "<li><a href=[URL][DOMAIN_NAME] target="_blank">Race report 12025</a></li>"
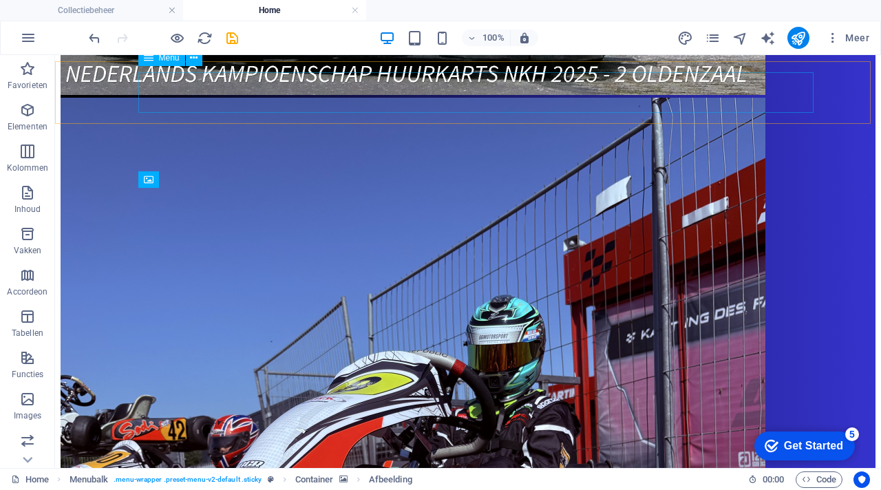
scroll to position [1174, 0]
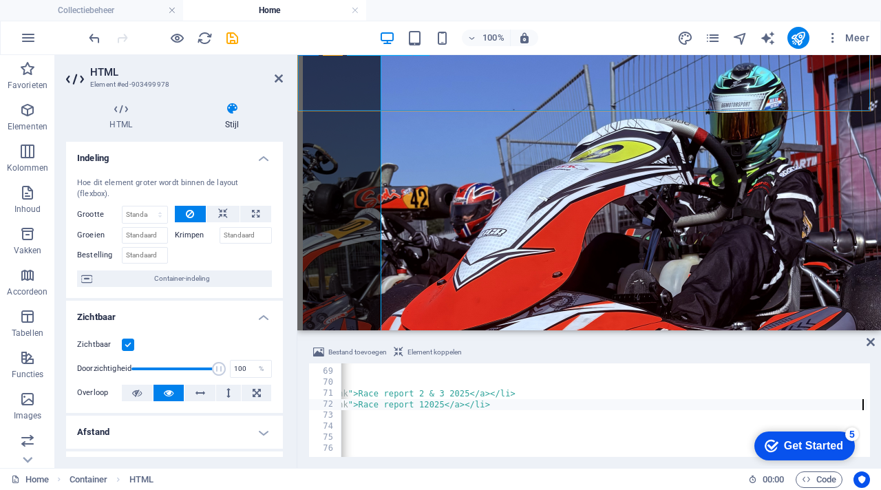
scroll to position [1214, 0]
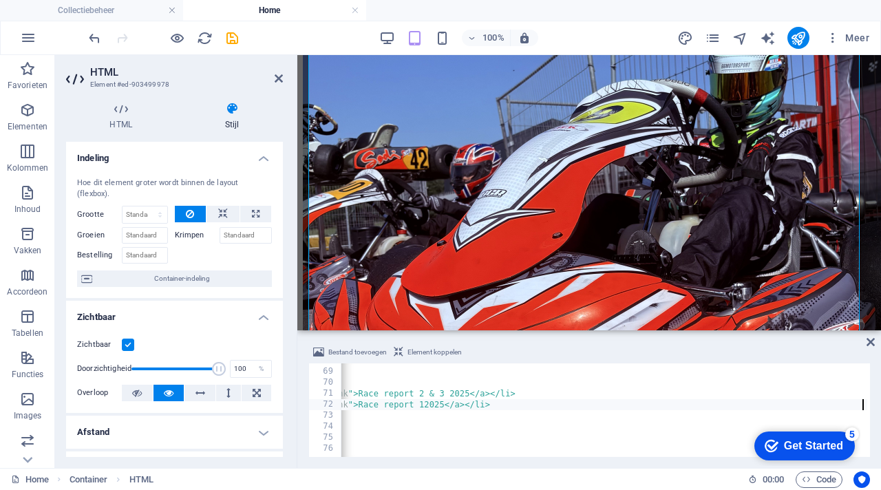
click at [798, 406] on div "<div class=" archief-lijst "> <h3>Race report archief</h3> <ul> <li><a href=[UR…" at bounding box center [496, 411] width 798 height 113
type textarea "<li><a href=[URL][DOMAIN_NAME] target="_blank">Race report 1 2025</a></li>"
click at [812, 353] on div "Bestand toevoegen Element koppelen" at bounding box center [589, 354] width 562 height 20
click at [866, 341] on div "Bestand toevoegen Element koppelen <li><a href=[URL][DOMAIN_NAME] target="_blan…" at bounding box center [589, 400] width 584 height 135
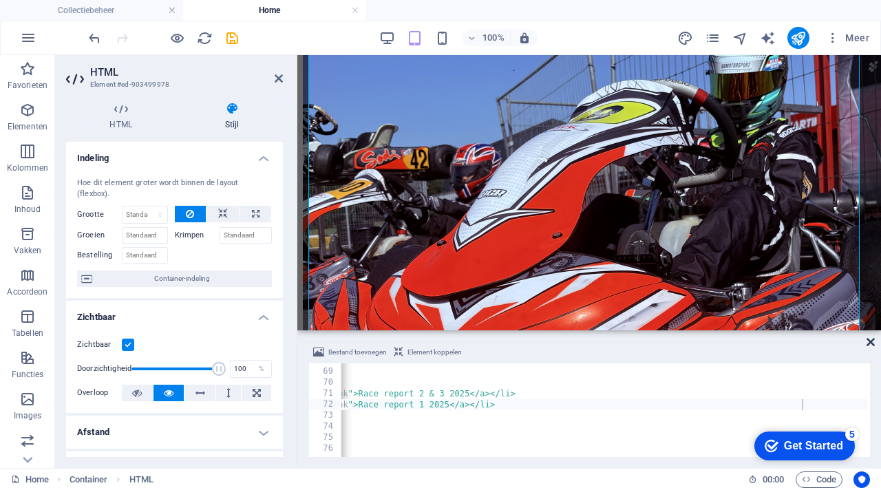
click at [873, 341] on icon at bounding box center [871, 342] width 8 height 11
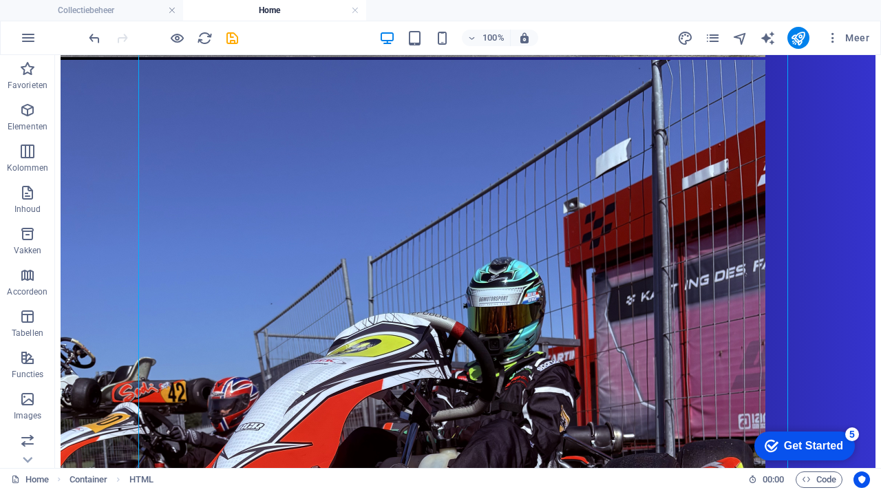
scroll to position [1174, 0]
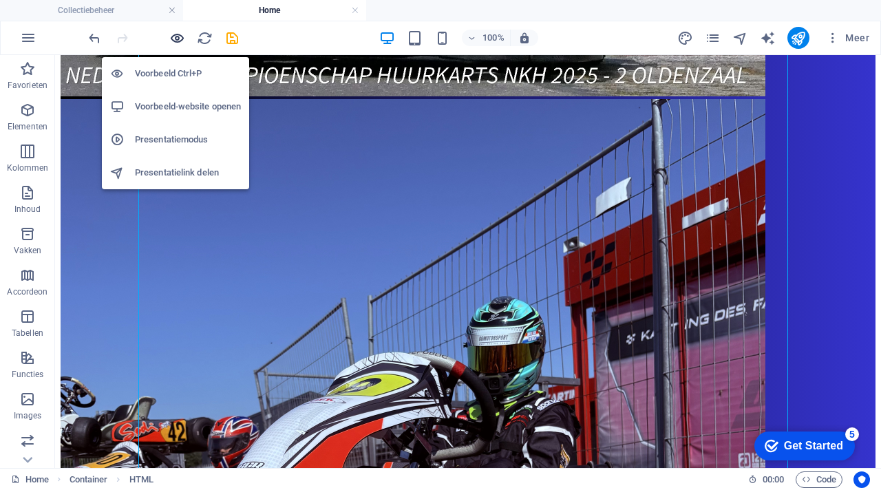
click at [178, 37] on icon "button" at bounding box center [177, 38] width 16 height 16
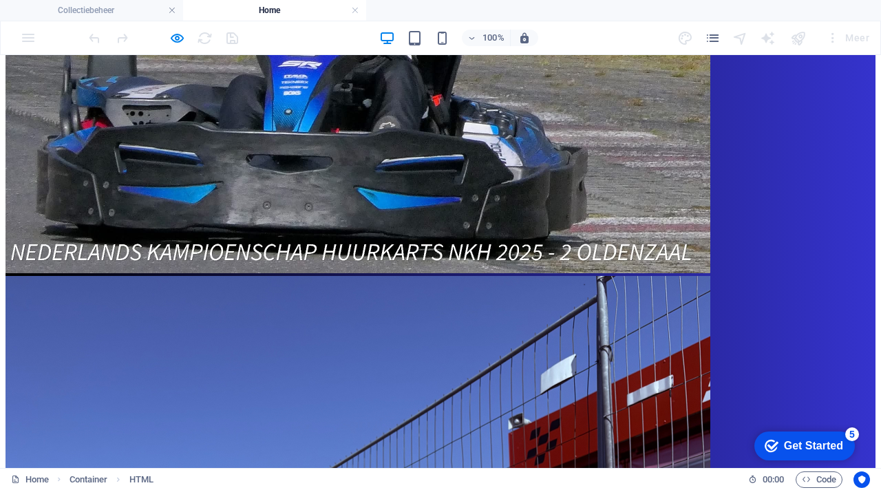
scroll to position [1024, 0]
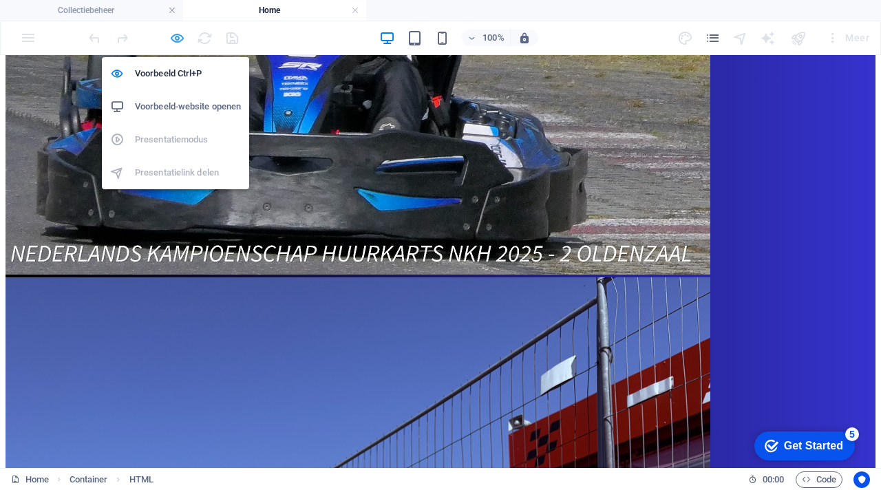
click at [173, 35] on icon "button" at bounding box center [177, 38] width 16 height 16
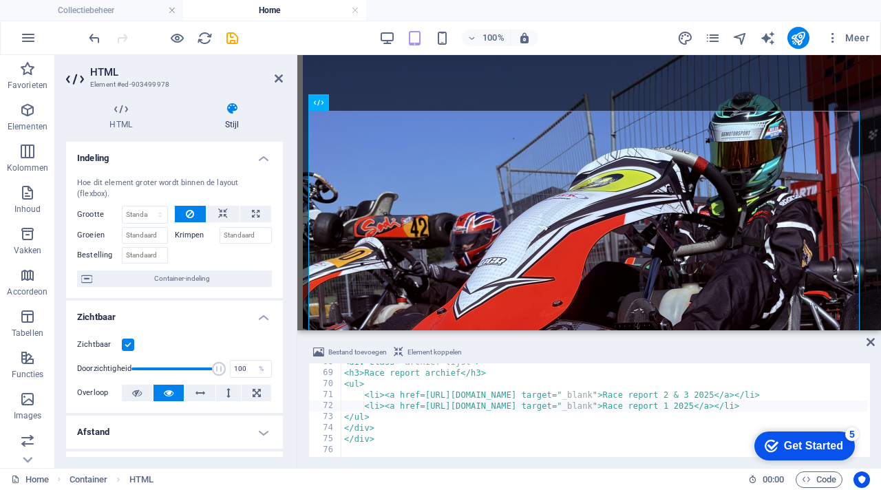
scroll to position [745, 0]
click at [868, 343] on icon at bounding box center [871, 342] width 8 height 11
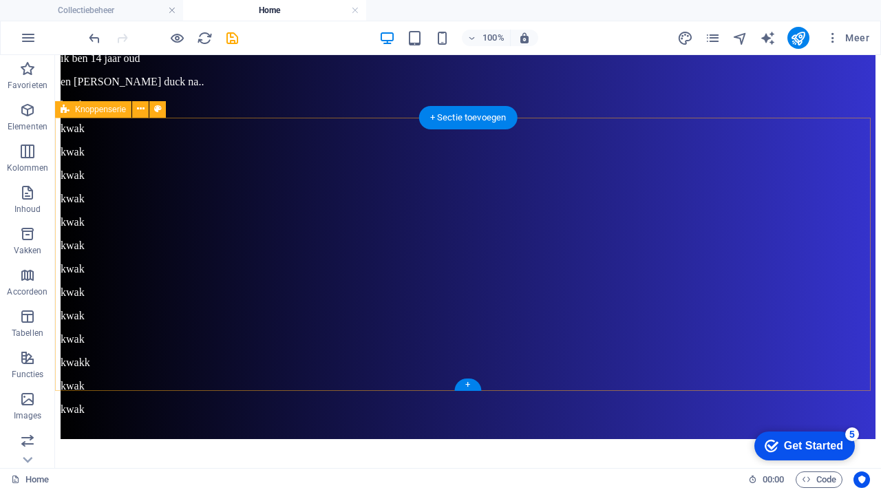
scroll to position [3104, 0]
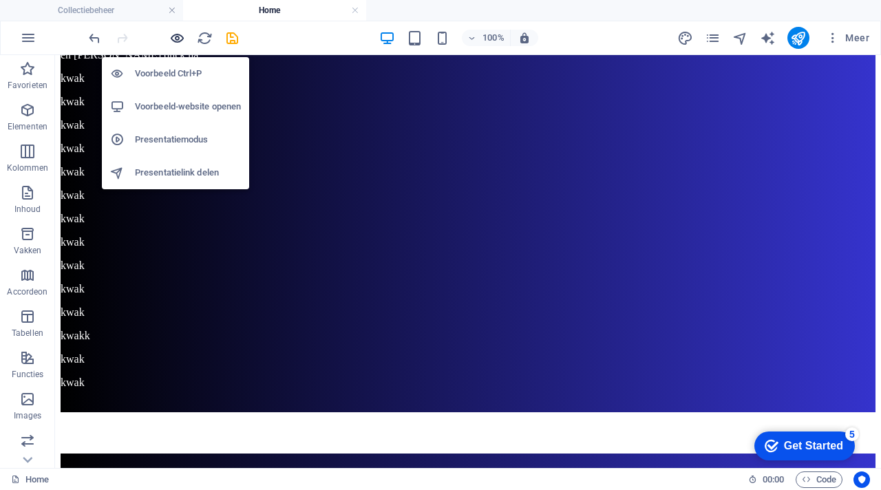
click at [172, 37] on icon "button" at bounding box center [177, 38] width 16 height 16
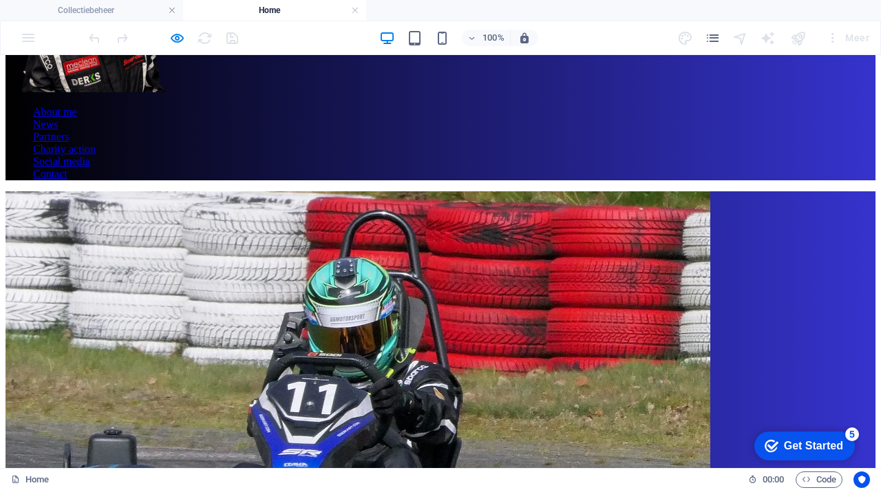
scroll to position [0, 0]
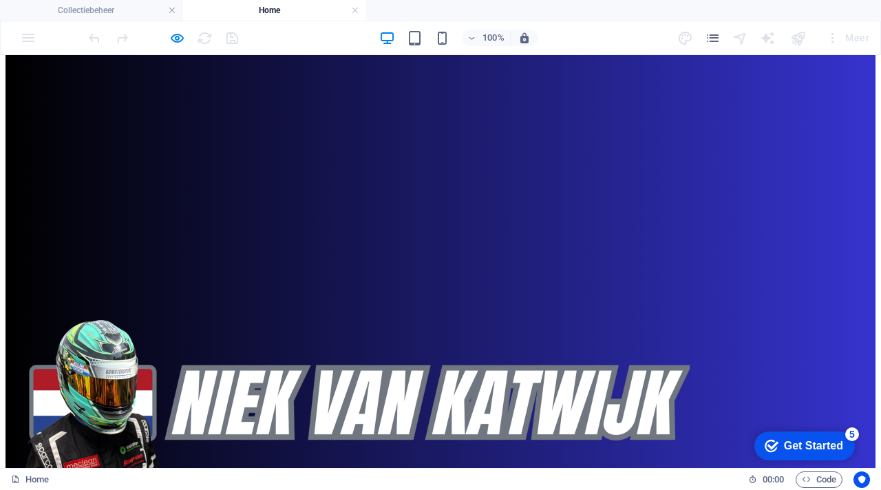
scroll to position [11, 0]
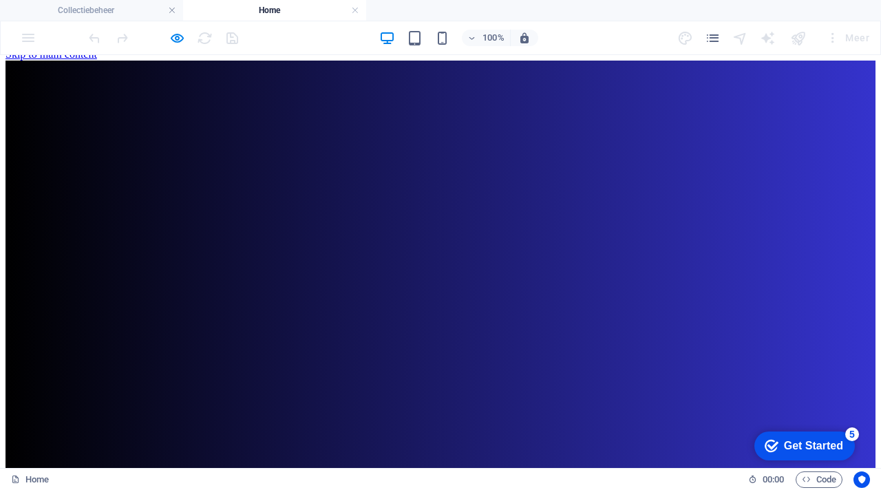
scroll to position [0, 0]
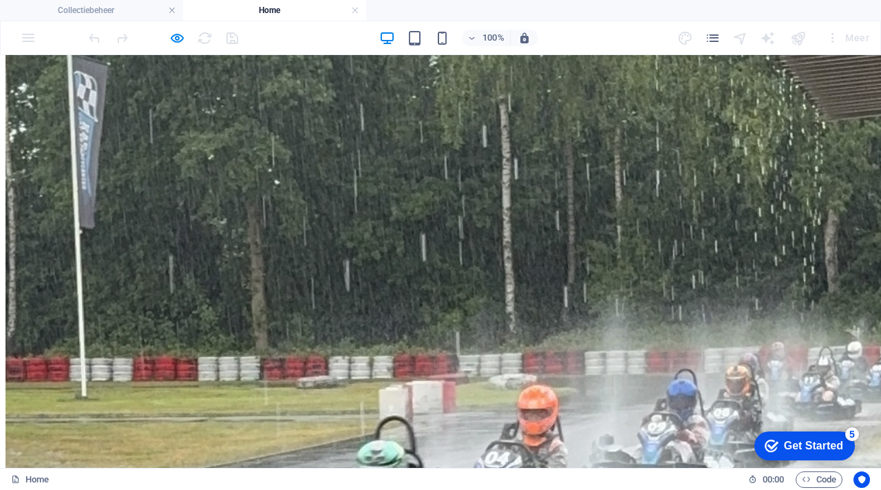
scroll to position [1963, 0]
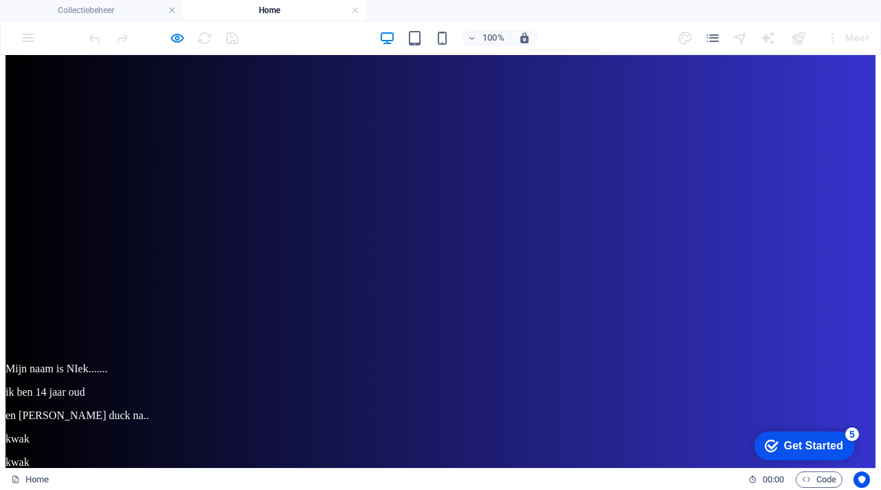
scroll to position [2718, 0]
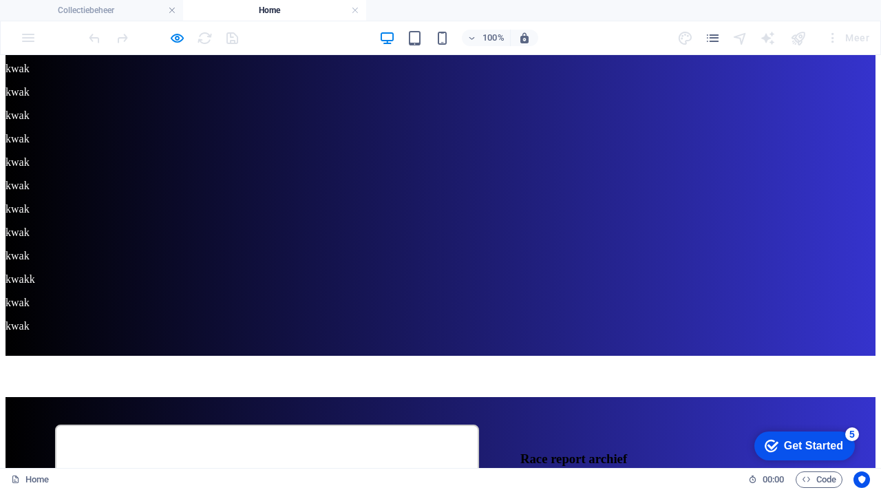
scroll to position [3144, 0]
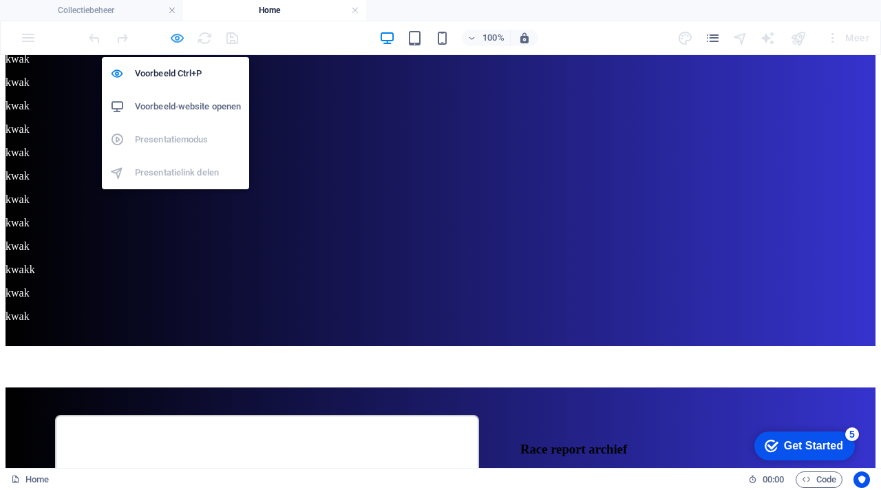
click at [176, 40] on icon "button" at bounding box center [177, 38] width 16 height 16
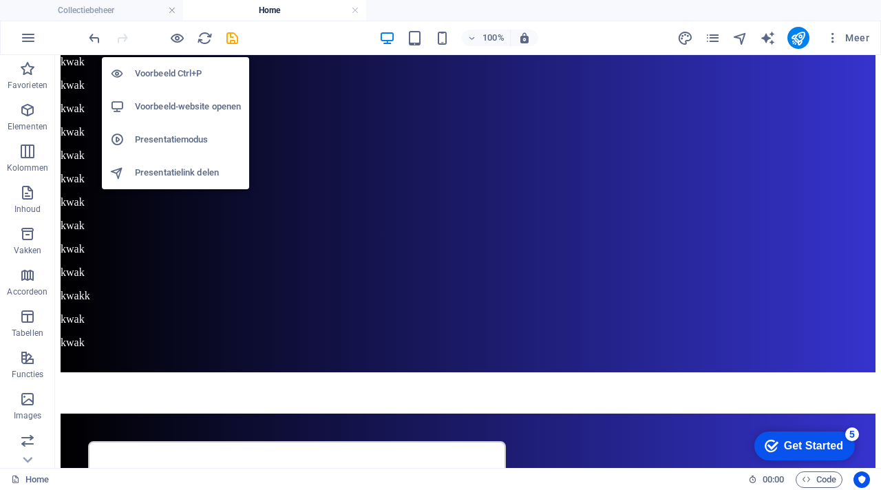
click at [190, 107] on h6 "Voorbeeld-website openen" at bounding box center [188, 106] width 106 height 17
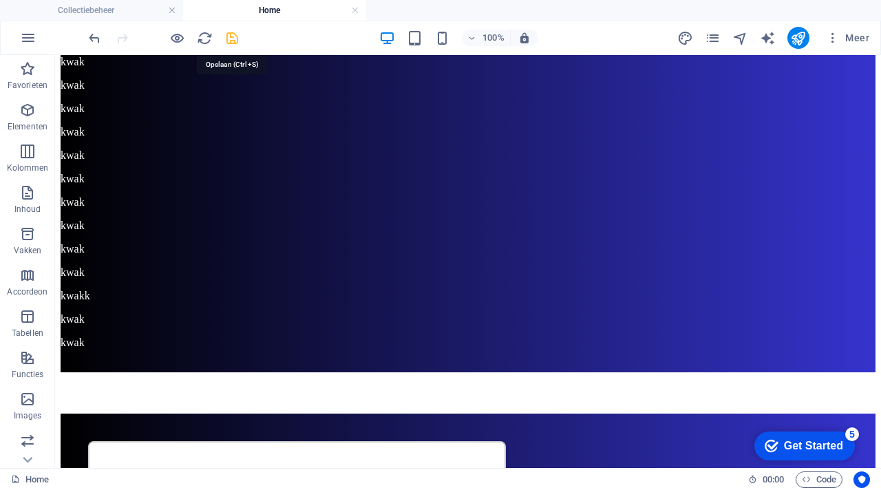
click at [235, 36] on icon "save" at bounding box center [232, 38] width 16 height 16
click at [206, 36] on icon "reload" at bounding box center [205, 38] width 16 height 16
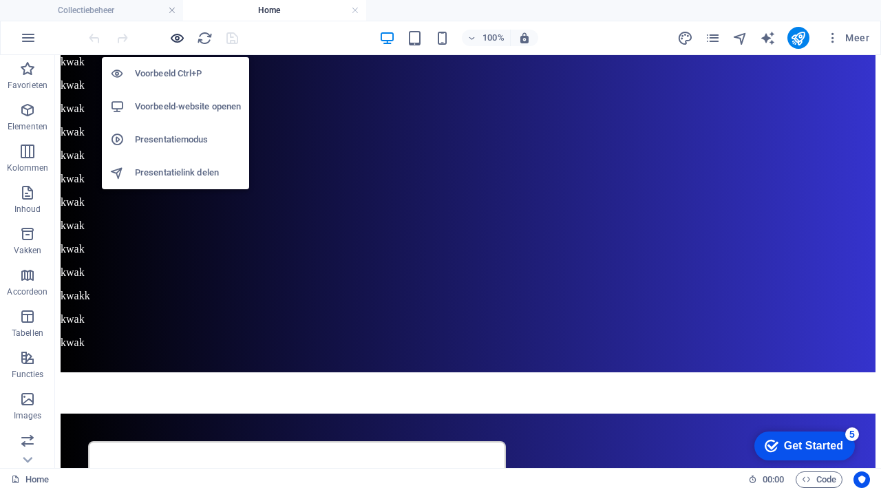
click at [173, 30] on icon "button" at bounding box center [177, 38] width 16 height 16
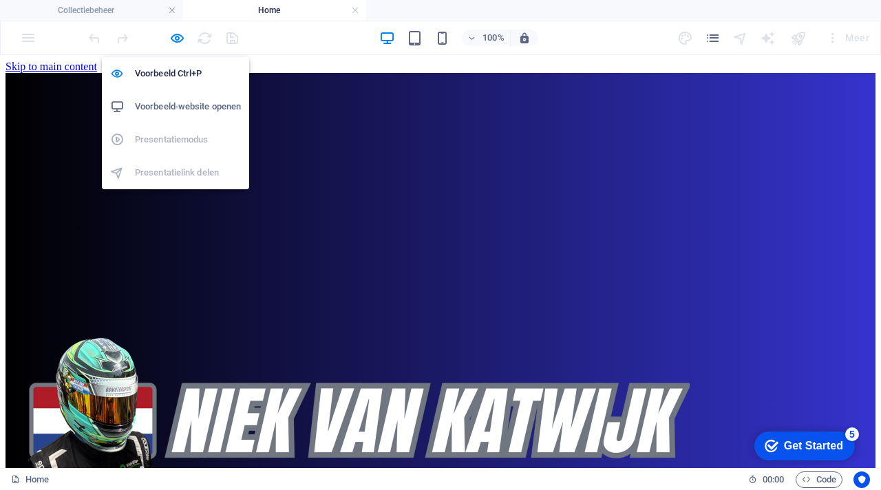
scroll to position [0, 0]
click at [195, 99] on h6 "Voorbeeld-website openen" at bounding box center [188, 106] width 106 height 17
click at [175, 37] on icon "button" at bounding box center [177, 38] width 16 height 16
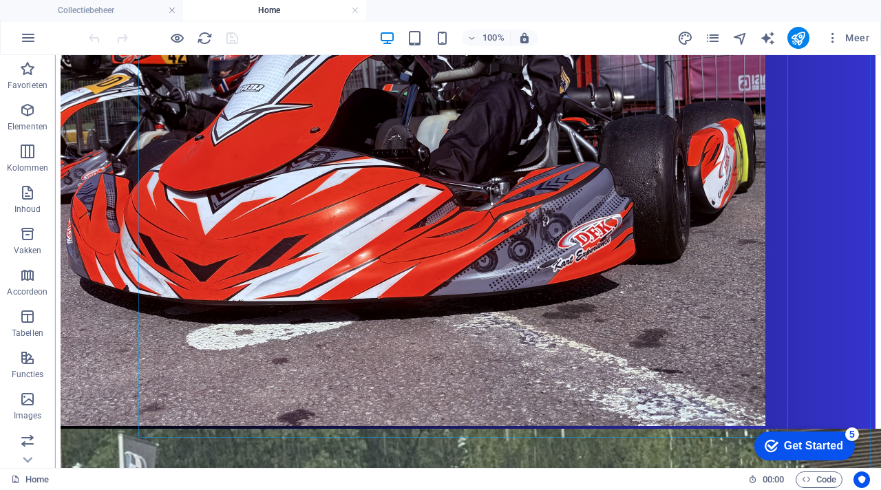
scroll to position [1367, 0]
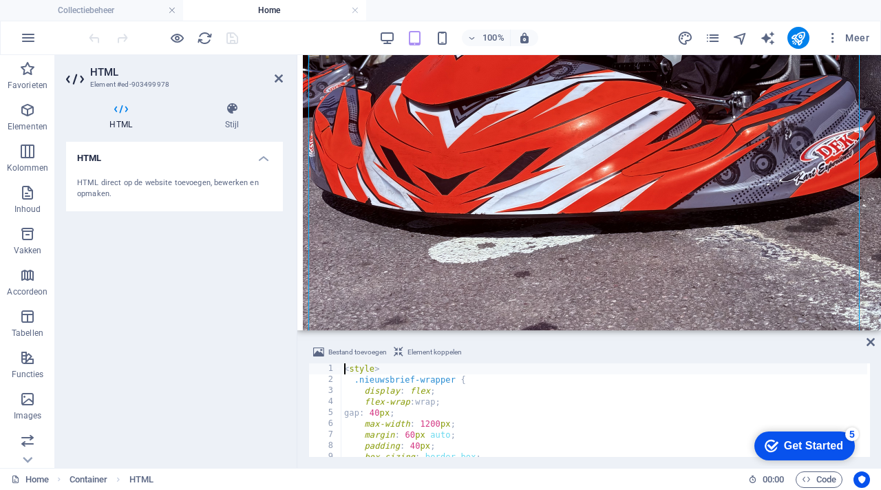
scroll to position [0, 0]
type textarea "<style>"
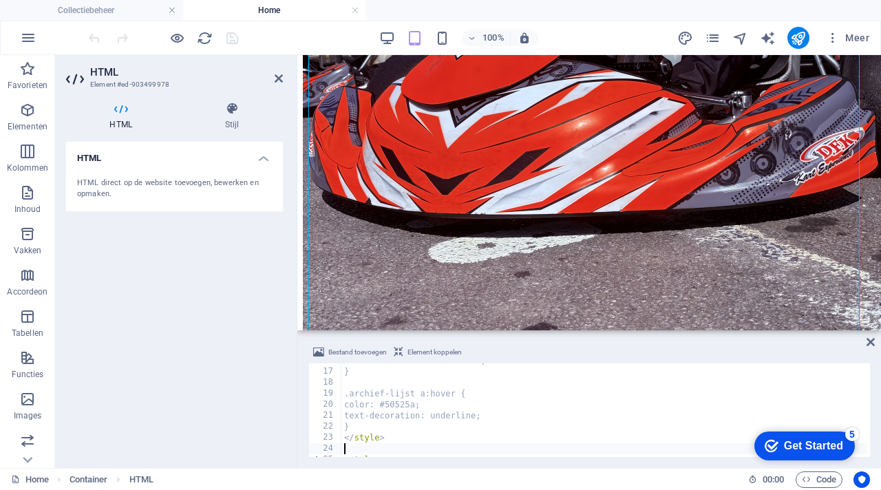
scroll to position [173, 0]
click at [463, 433] on div "transition : color 0.3 s ease ; } .archief-lijst a :hover { color : #50525a ; t…" at bounding box center [765, 411] width 849 height 113
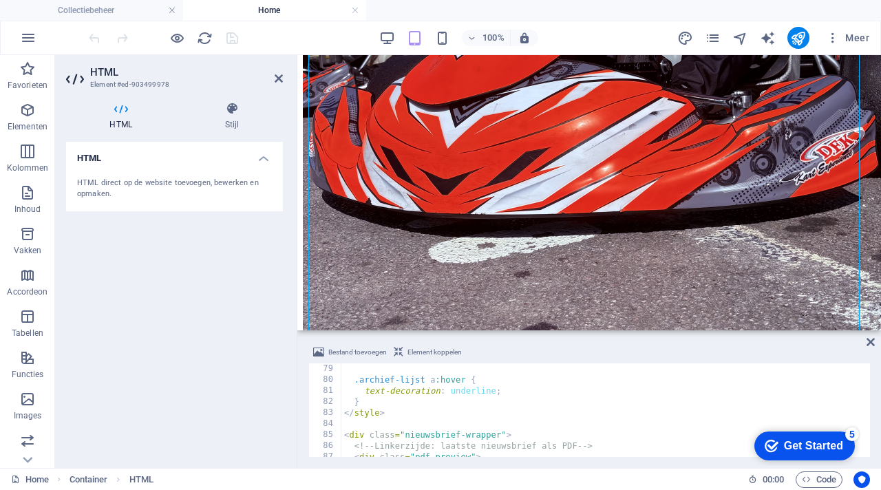
scroll to position [859, 0]
type textarea "</style>"
click at [602, 348] on div "Bestand toevoegen Element koppelen" at bounding box center [589, 354] width 562 height 20
click at [606, 347] on div "Bestand toevoegen Element koppelen" at bounding box center [589, 354] width 562 height 20
click at [237, 282] on div "HTML HTML direct op de website toevoegen, bewerken en opmaken." at bounding box center [174, 299] width 217 height 315
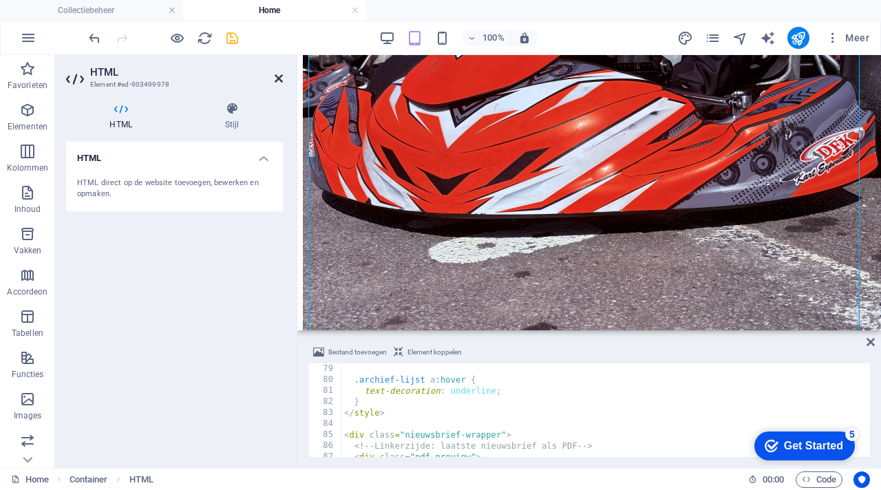
click at [279, 78] on icon at bounding box center [279, 78] width 8 height 11
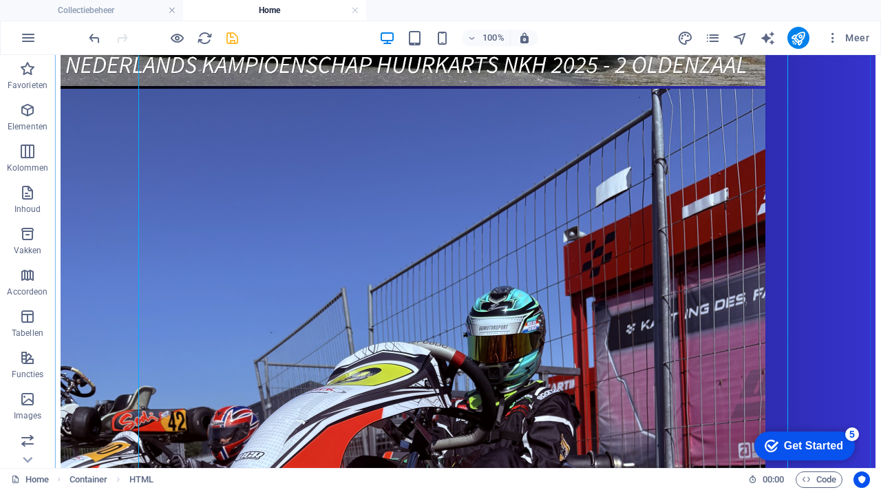
scroll to position [1189, 0]
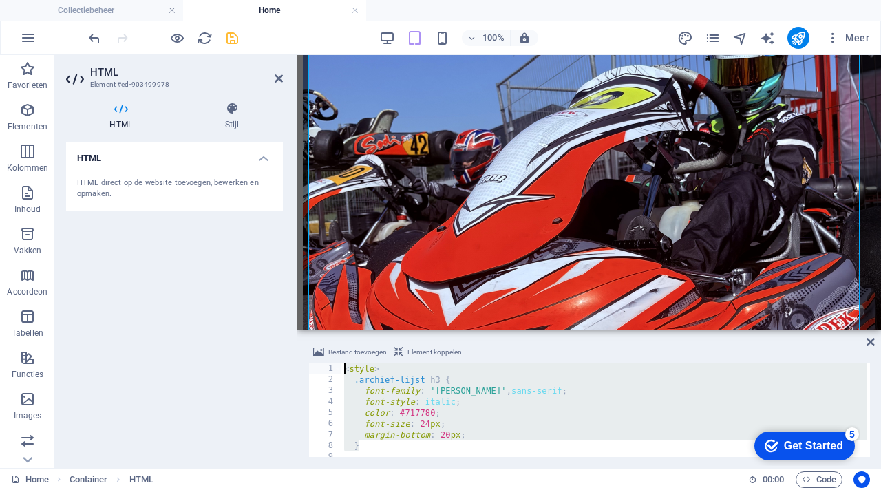
scroll to position [0, 0]
drag, startPoint x: 383, startPoint y: 404, endPoint x: 333, endPoint y: 363, distance: 64.5
click at [333, 363] on div "</style> 1 2 3 4 5 6 7 8 9 10 11 < style > .archief-lijst h3 { font-family : ' …" at bounding box center [589, 410] width 562 height 94
type textarea "<style> .archief-lijst h3 {"
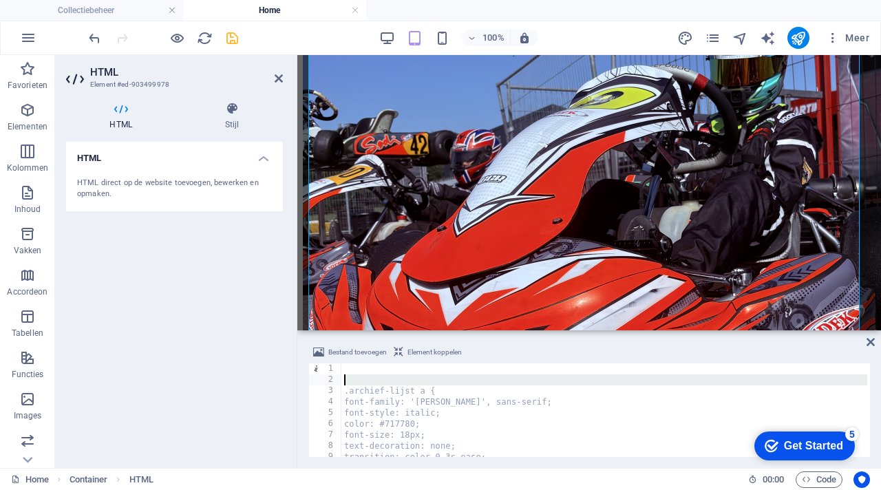
click at [315, 383] on div "2" at bounding box center [325, 379] width 33 height 11
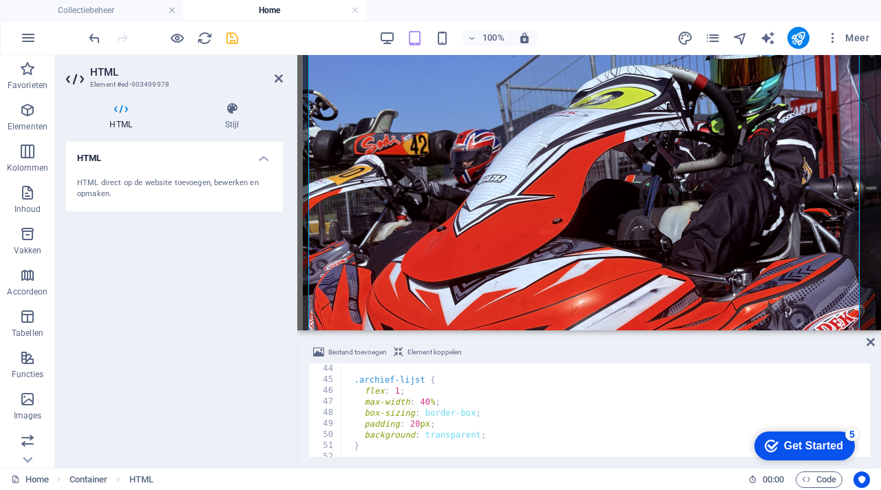
scroll to position [474, 0]
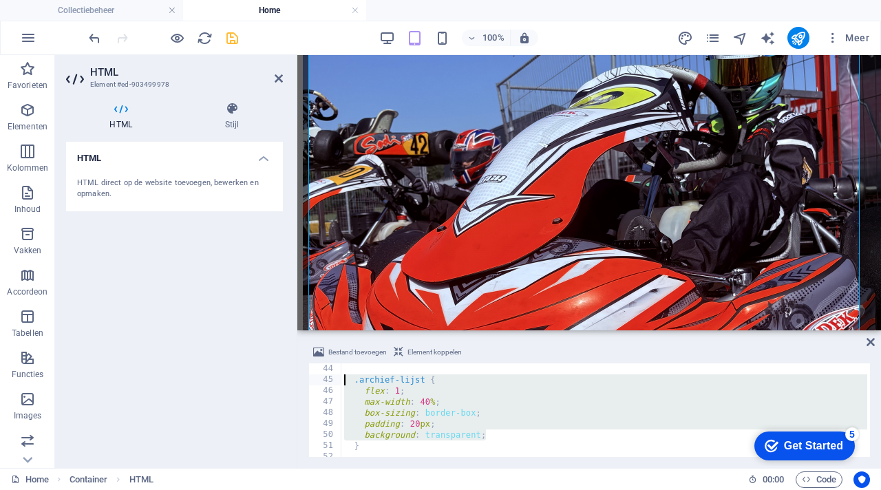
drag, startPoint x: 491, startPoint y: 435, endPoint x: 344, endPoint y: 379, distance: 157.5
click at [343, 379] on div ".archief-lijst { flex : 1 ; max-width : 40 % ; box-sizing : border-box ; paddin…" at bounding box center [765, 419] width 849 height 113
type textarea "}"
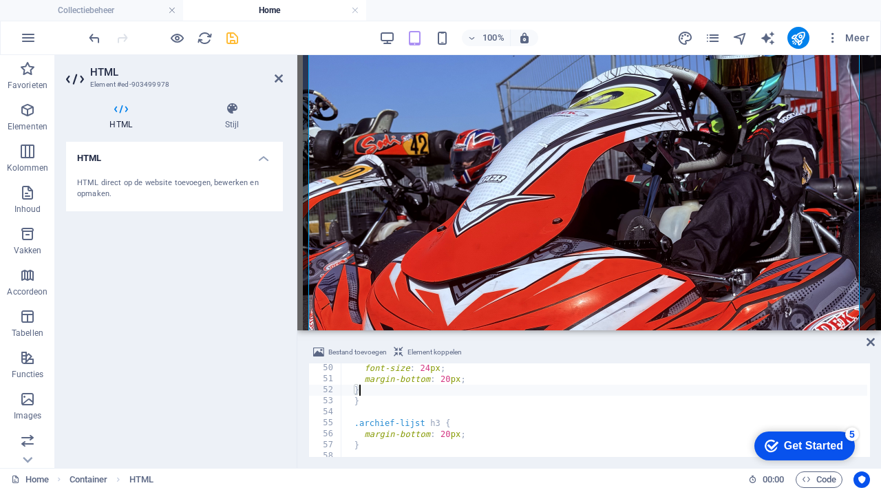
scroll to position [540, 0]
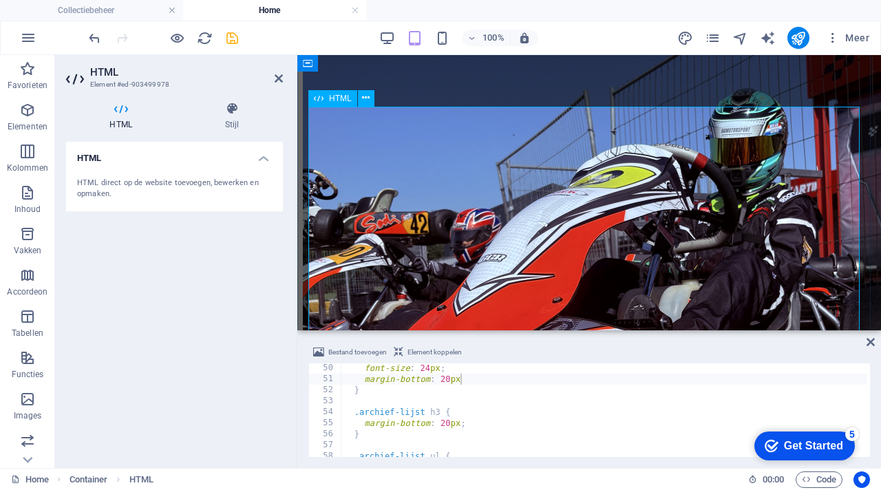
scroll to position [1139, 0]
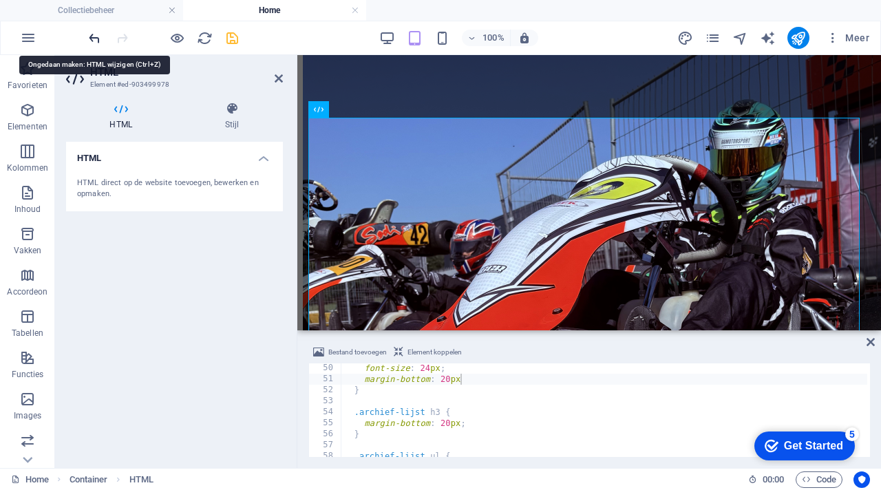
click at [96, 38] on icon "undo" at bounding box center [95, 38] width 16 height 16
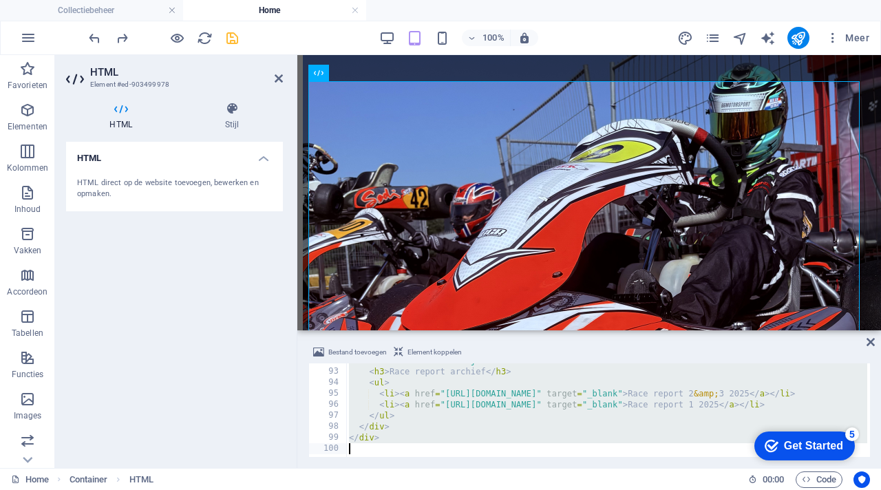
scroll to position [1010, 0]
drag, startPoint x: 344, startPoint y: 368, endPoint x: 507, endPoint y: 467, distance: 190.3
click at [507, 467] on div "Bestand toevoegen Element koppelen <style> 92 93 94 95 96 97 98 99 100 < div cl…" at bounding box center [589, 400] width 584 height 135
type textarea "<"
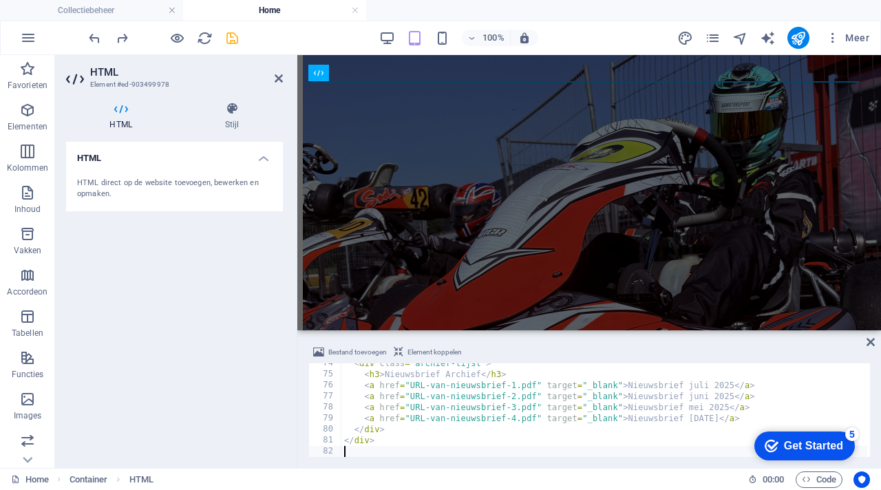
scroll to position [809, 0]
click at [227, 402] on div "HTML HTML direct op de website toevoegen, bewerken en opmaken." at bounding box center [174, 299] width 217 height 315
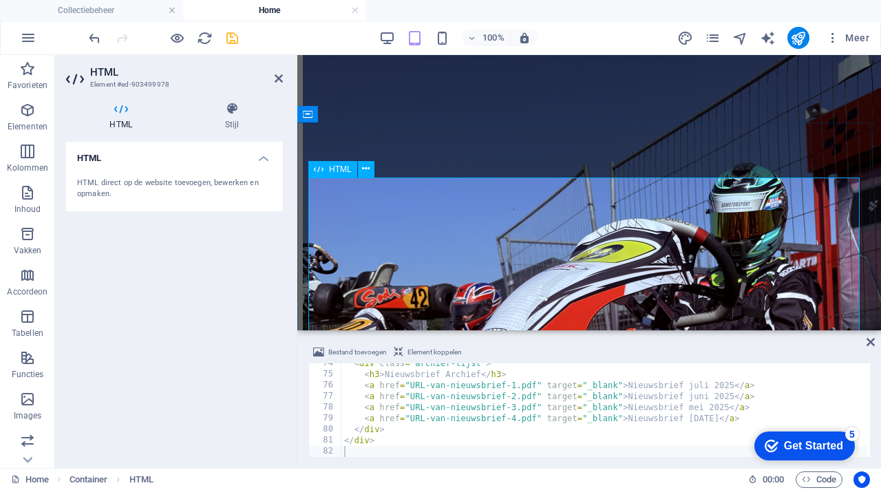
scroll to position [1074, 0]
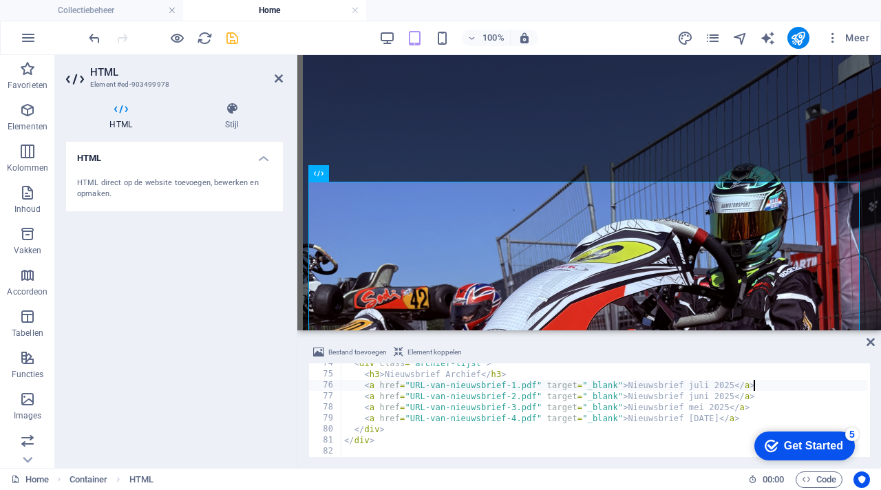
click at [756, 385] on div "< div class = "archief-lijst" > < h3 > Nieuwsbrief Archief </ h3 > < a href = "…" at bounding box center [604, 416] width 526 height 116
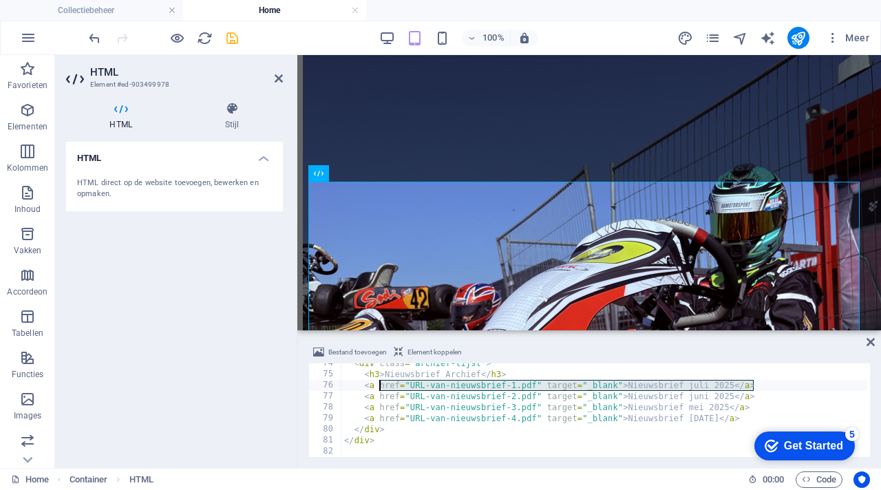
drag, startPoint x: 756, startPoint y: 385, endPoint x: 380, endPoint y: 387, distance: 376.5
click at [380, 387] on div "< div class = "archief-lijst" > < h3 > Nieuwsbrief Archief </ h3 > < a href = "…" at bounding box center [604, 416] width 526 height 116
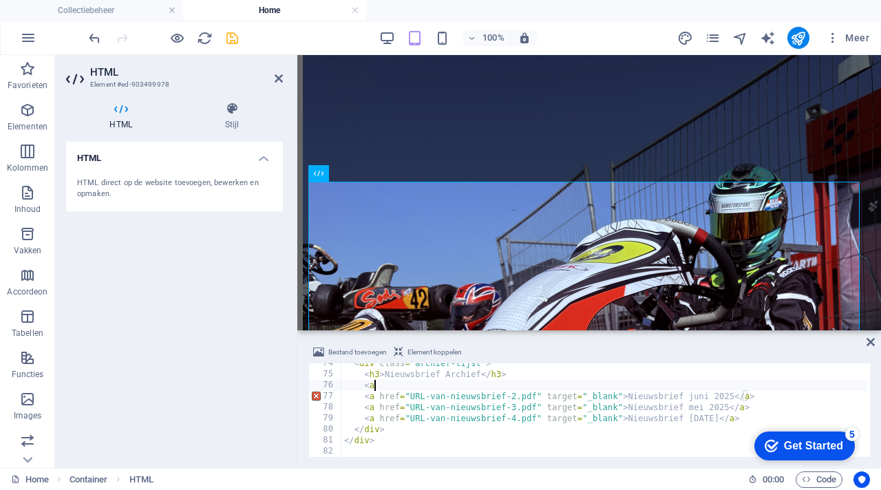
type textarea "<"
type textarea "<h3>Nieuwsbrief Archief</h3>"
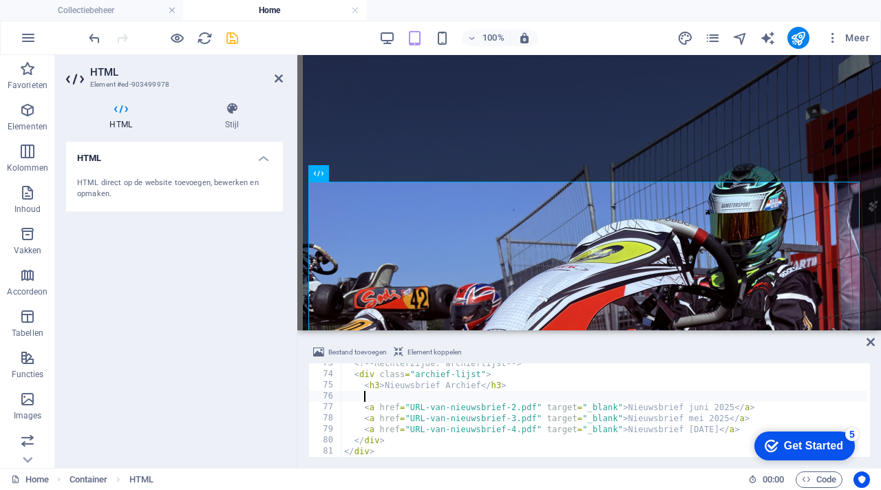
scroll to position [0, 1]
click at [583, 348] on div "Bestand toevoegen Element koppelen" at bounding box center [589, 354] width 562 height 20
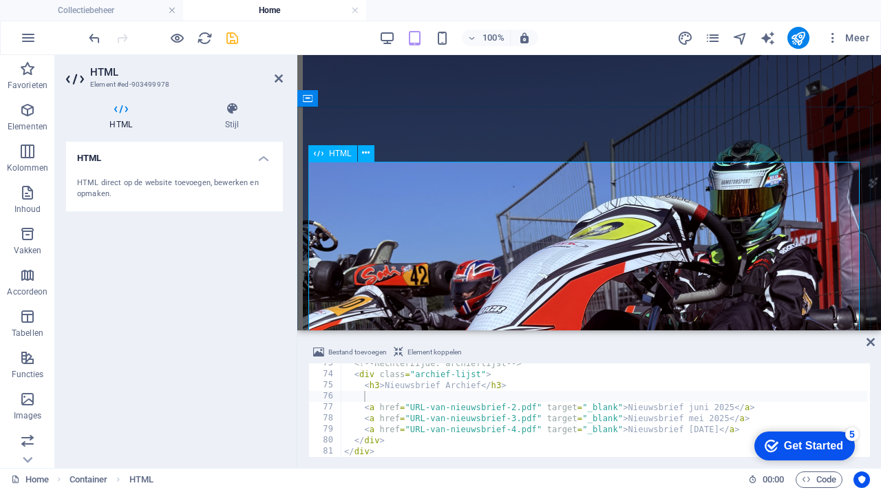
scroll to position [1094, 0]
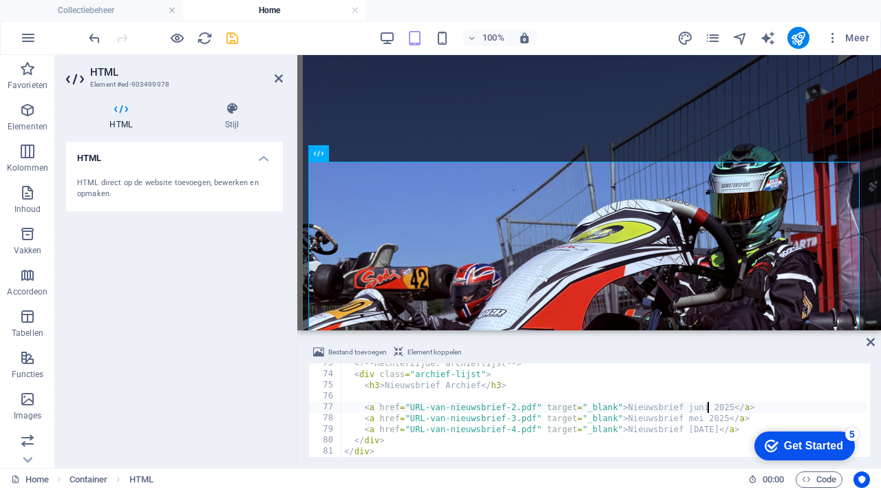
click at [708, 406] on div "<!-- Rechterzijde: archieflijst --> < div class = "archief-lijst" > < h3 > Nieu…" at bounding box center [604, 416] width 526 height 116
drag, startPoint x: 708, startPoint y: 406, endPoint x: 630, endPoint y: 411, distance: 78.6
click at [630, 410] on div "<!-- Rechterzijde: archieflijst --> < div class = "archief-lijst" > < h3 > Nieu…" at bounding box center [604, 416] width 526 height 116
type textarea "<a href="URL-van-nieuwsbrief-2.pdf" target="_blank">Race report 2 & 3 2025</a>"
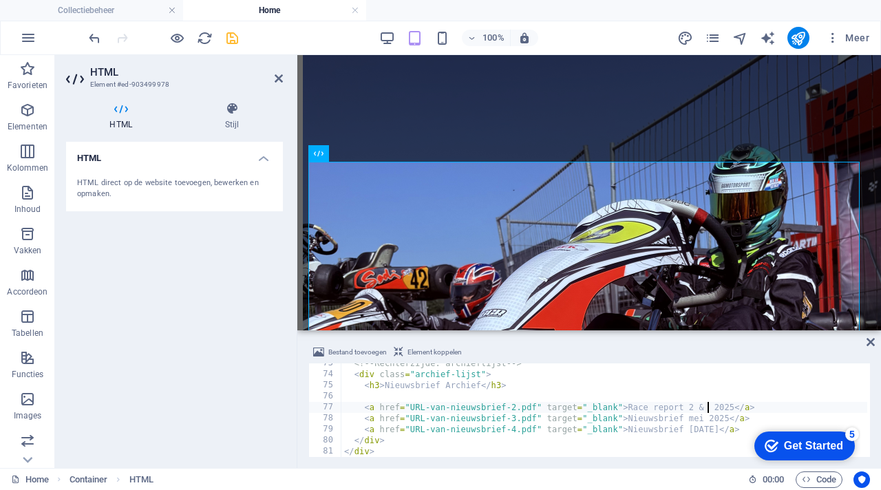
scroll to position [0, 30]
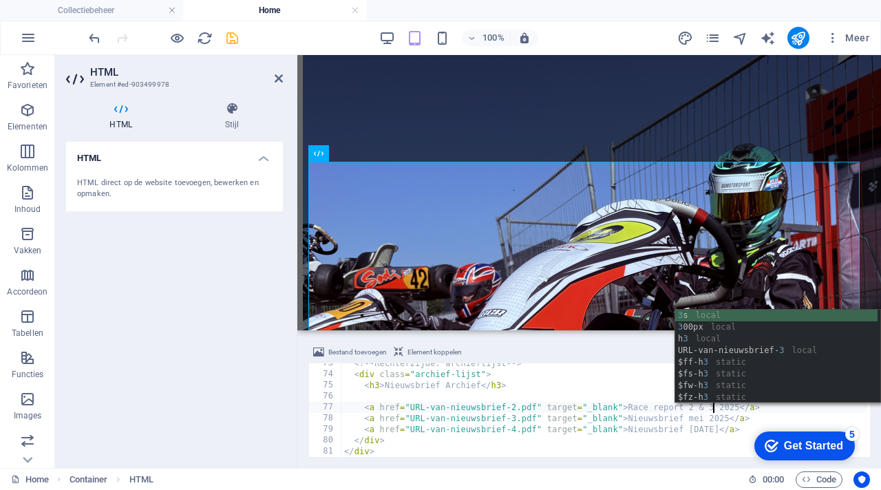
click at [583, 399] on div "<!-- Rechterzijde: archieflijst --> < div class = "archief-lijst" > < h3 > Nieu…" at bounding box center [604, 416] width 526 height 116
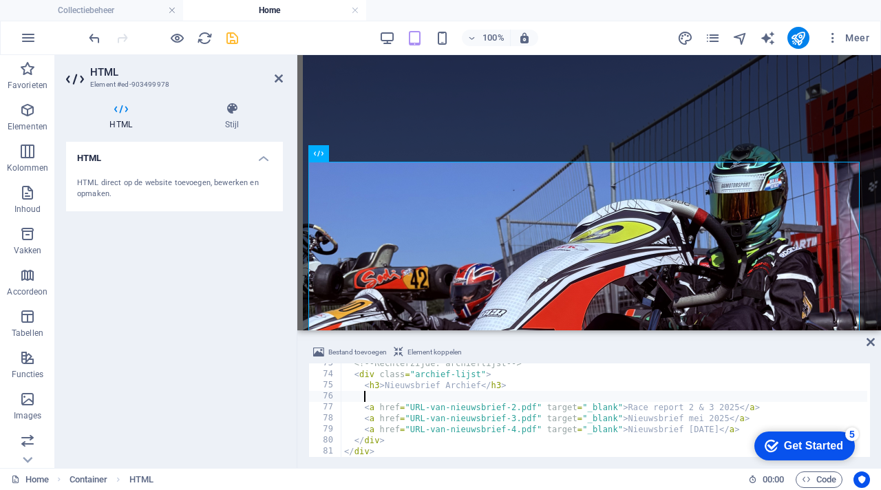
click at [748, 339] on div "Bestand toevoegen Element koppelen 73 74 75 76 77 78 79 80 81 82 <!-- Rechterzi…" at bounding box center [589, 400] width 584 height 135
type textarea "<h3>Nieuwsbrief Archief</h3>"
click at [548, 385] on div "<!-- Rechterzijde: archieflijst --> < div class = "archief-lijst" > < h3 > Nieu…" at bounding box center [604, 416] width 526 height 116
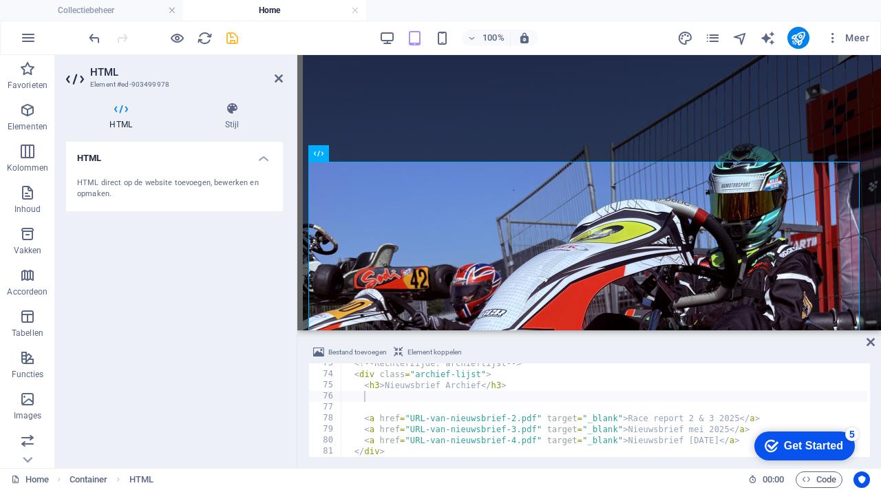
click at [617, 348] on div "Bestand toevoegen Element koppelen" at bounding box center [589, 354] width 562 height 20
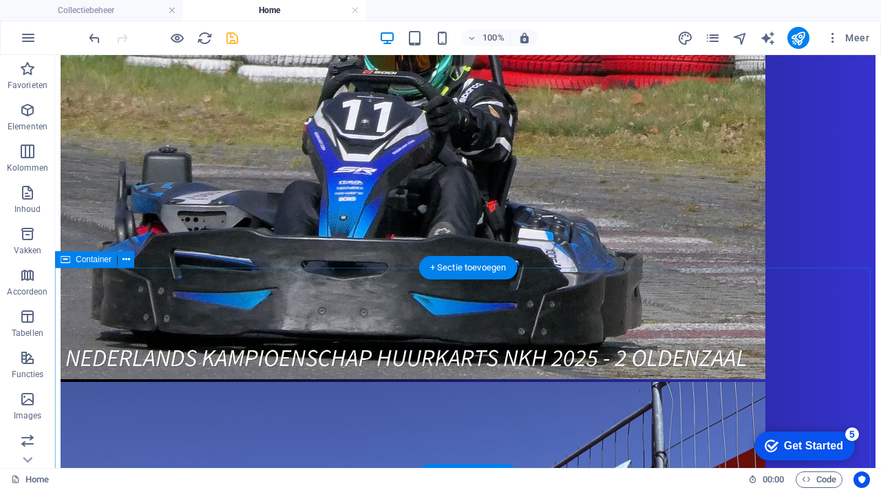
scroll to position [889, 0]
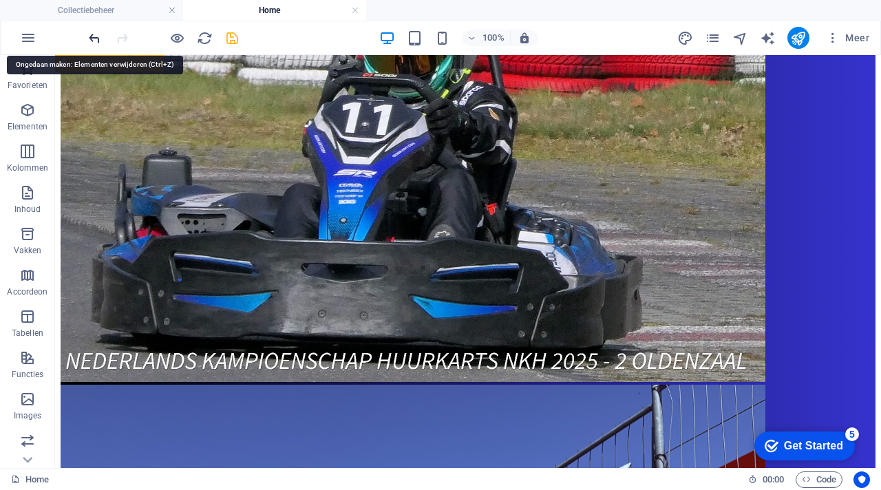
click at [93, 39] on icon "undo" at bounding box center [95, 38] width 16 height 16
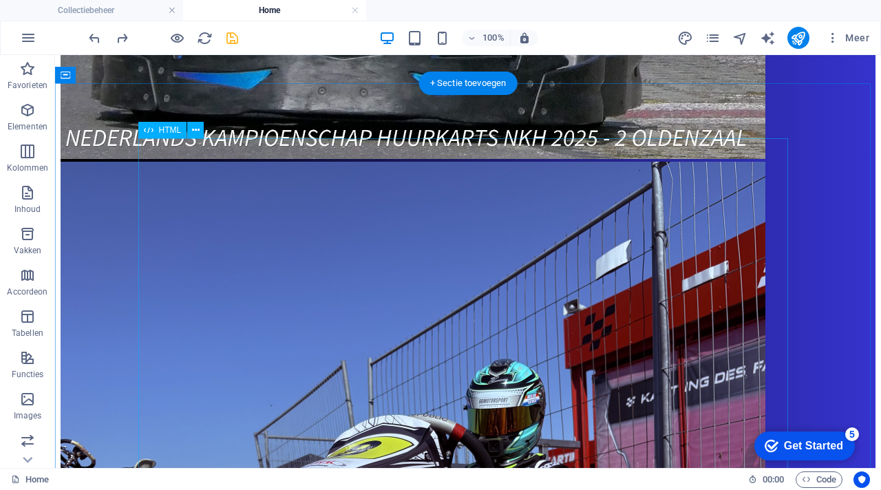
scroll to position [1123, 0]
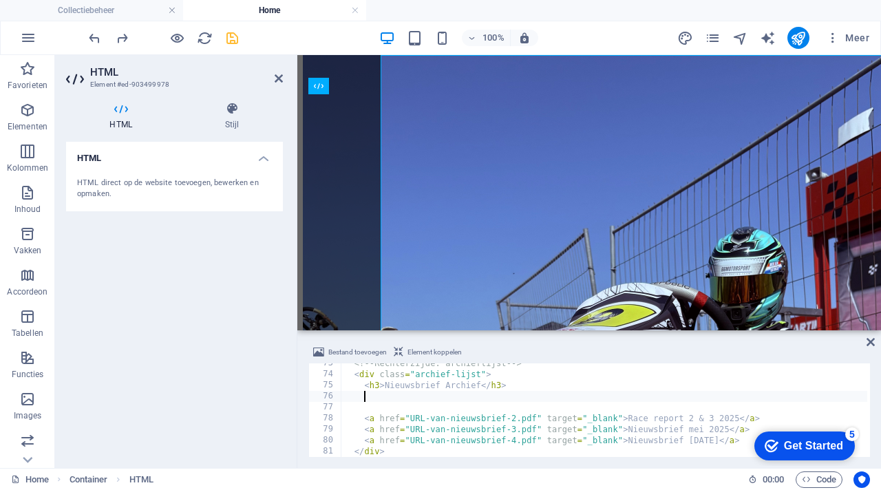
scroll to position [1162, 0]
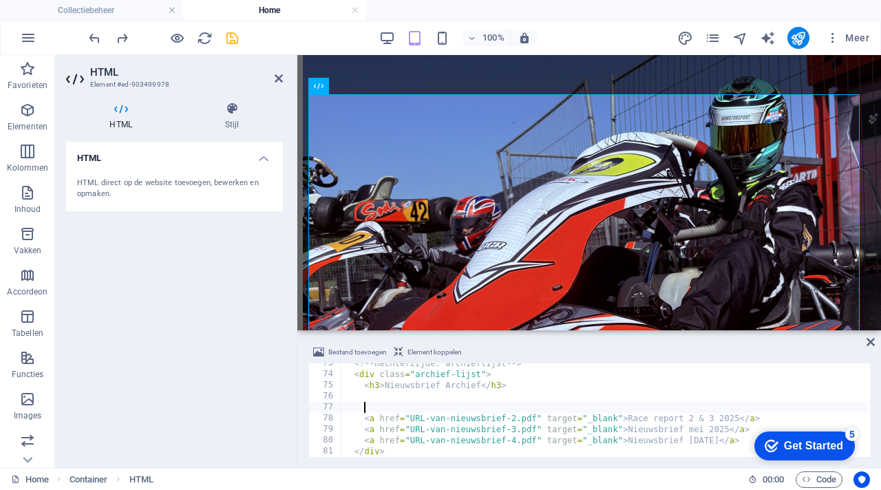
click at [385, 407] on div "<!-- Rechterzijde: archieflijst --> < div class = "archief-lijst" > < h3 > Nieu…" at bounding box center [604, 416] width 526 height 116
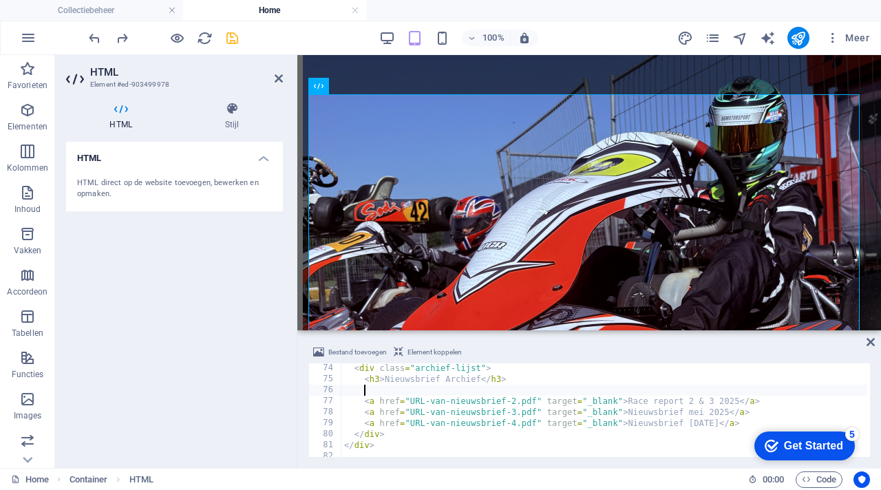
scroll to position [809, 0]
click at [704, 407] on div "< div class = "archief-lijst" > < h3 > Nieuwsbrief Archief </ h3 > < a href = "…" at bounding box center [604, 416] width 526 height 116
click at [708, 407] on div "< div class = "archief-lijst" > < h3 > Nieuwsbrief Archief </ h3 > < a href = "…" at bounding box center [604, 416] width 526 height 116
click at [624, 341] on div "Bestand toevoegen Element koppelen <a href="URL-van-nieuwsbrief-3.pdf" target="…" at bounding box center [589, 400] width 584 height 135
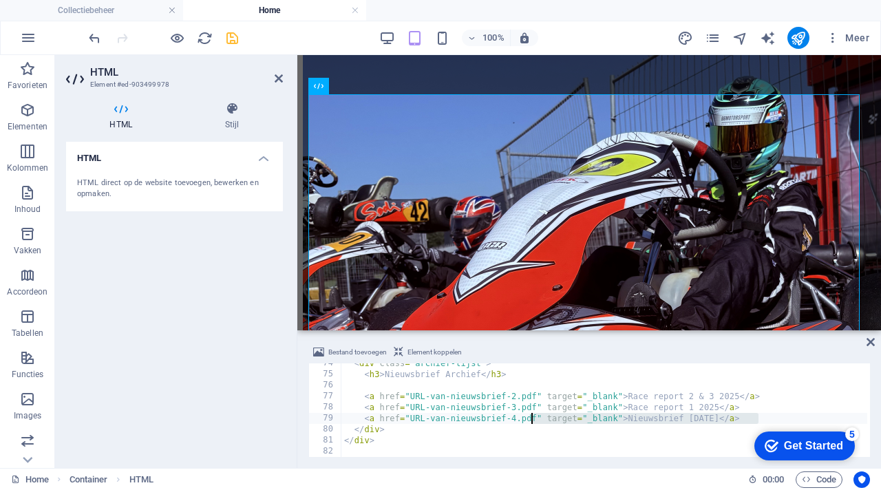
drag, startPoint x: 772, startPoint y: 423, endPoint x: 531, endPoint y: 416, distance: 240.3
click at [531, 416] on div "< div class = "archief-lijst" > < h3 > Nieuwsbrief Archief </ h3 > < a href = "…" at bounding box center [604, 416] width 526 height 116
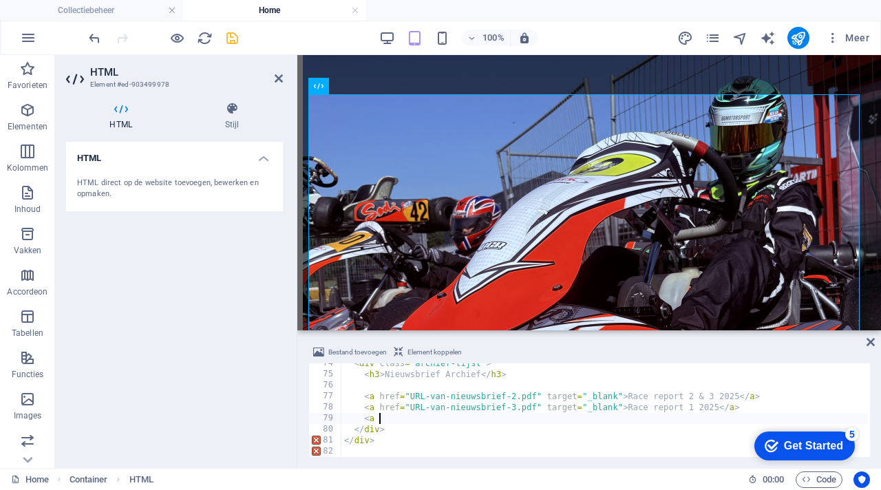
type textarea "<"
type textarea "<a href="URL-van-nieuwsbrief-3.pdf" target="_blank">Race report 1 2025</a>"
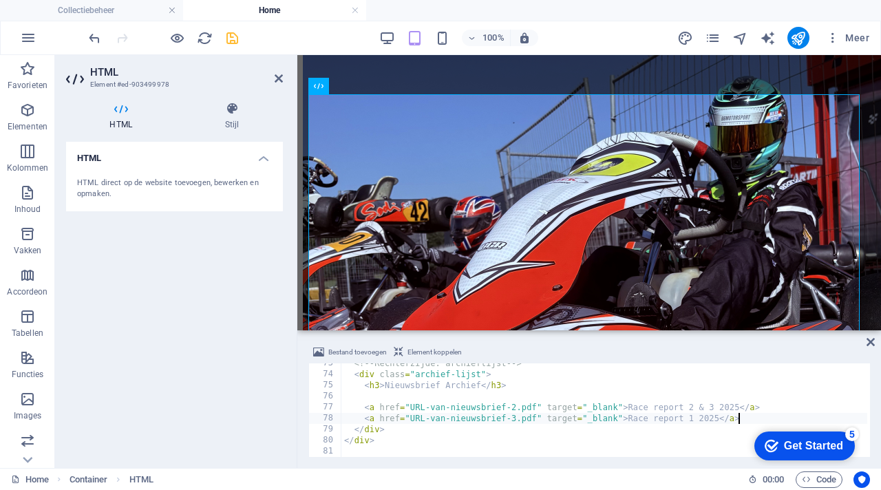
scroll to position [0, 1]
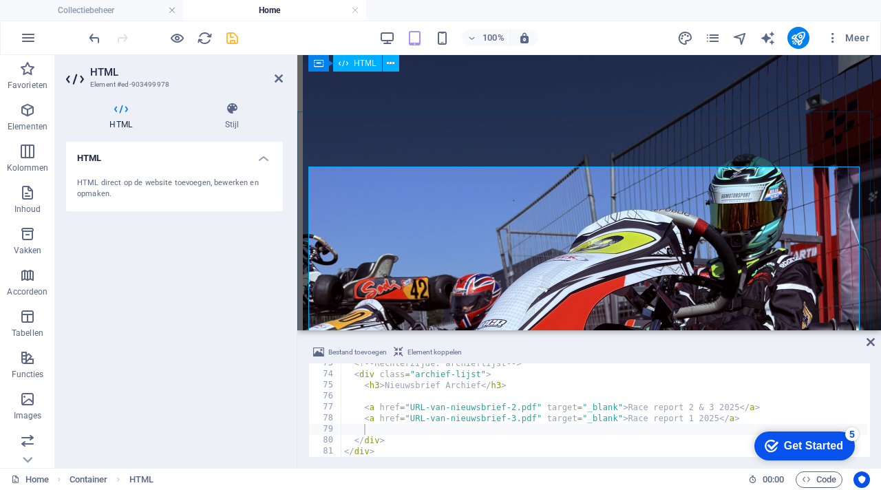
scroll to position [1081, 0]
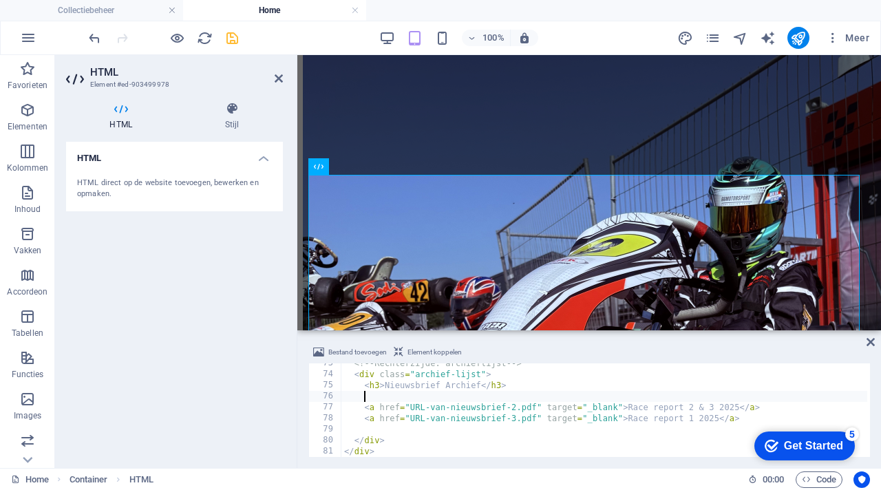
click at [416, 394] on div "<!-- Rechterzijde: archieflijst --> < div class = "archief-lijst" > < h3 > Nieu…" at bounding box center [604, 416] width 526 height 116
paste textarea
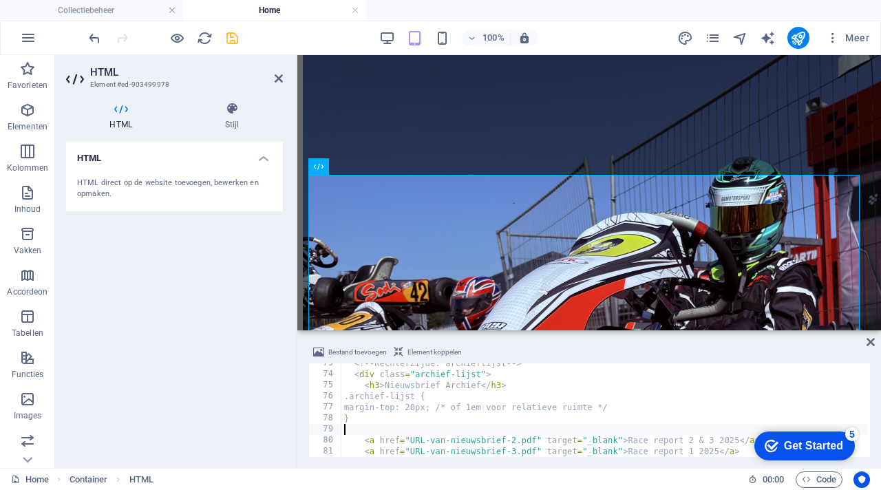
scroll to position [0, 0]
click at [649, 336] on div "Bestand toevoegen Element koppelen 73 74 75 76 77 78 79 80 81 82 83 <!-- Rechte…" at bounding box center [589, 400] width 584 height 135
click at [613, 407] on div "<!-- Rechterzijde: archieflijst --> < div class = "archief-lijst" > < h3 > Nieu…" at bounding box center [604, 416] width 526 height 116
type textarea "margin-top: 20px;"
click at [721, 354] on div "Bestand toevoegen Element koppelen" at bounding box center [589, 354] width 562 height 20
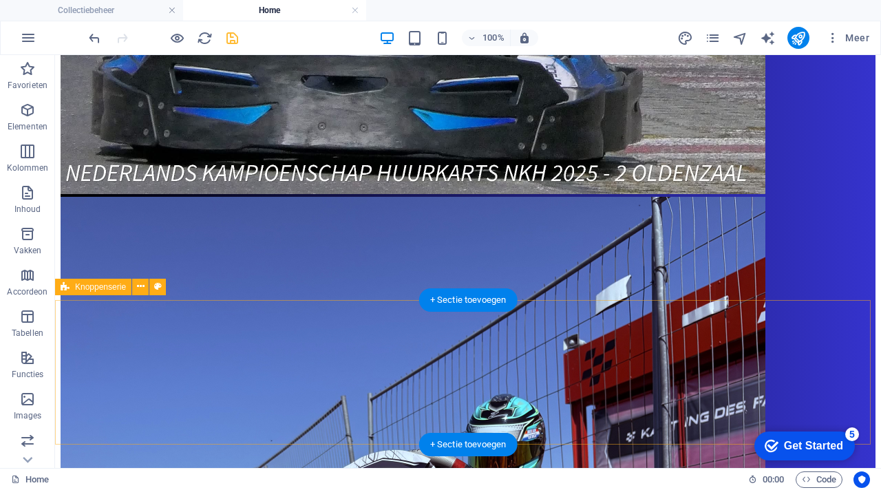
scroll to position [1074, 0]
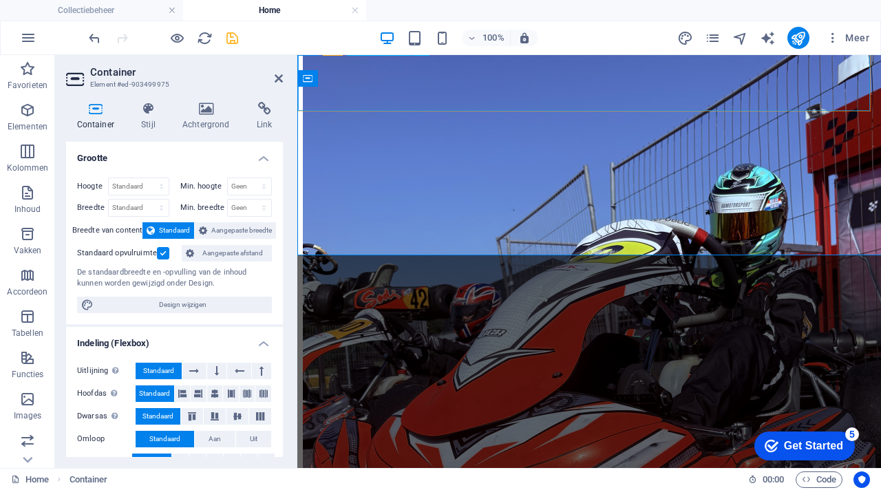
scroll to position [1114, 0]
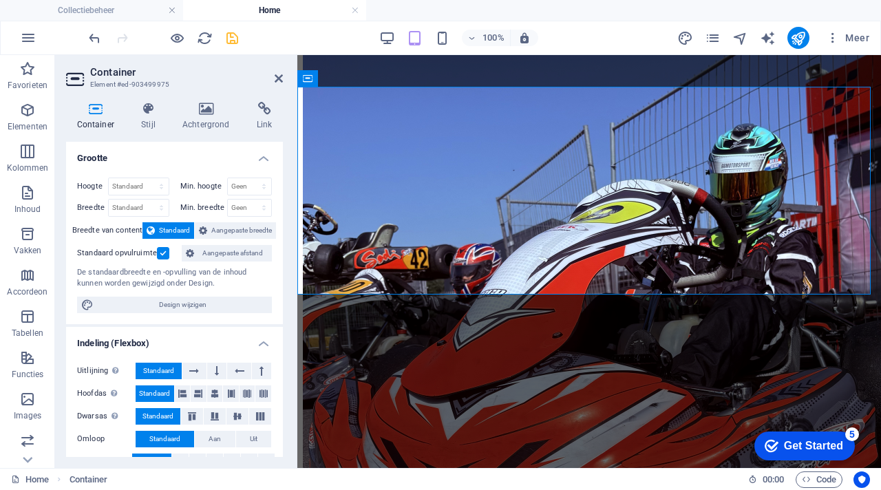
click at [277, 85] on header "Container Element #ed-903499975" at bounding box center [174, 73] width 217 height 36
click at [277, 76] on icon at bounding box center [279, 78] width 8 height 11
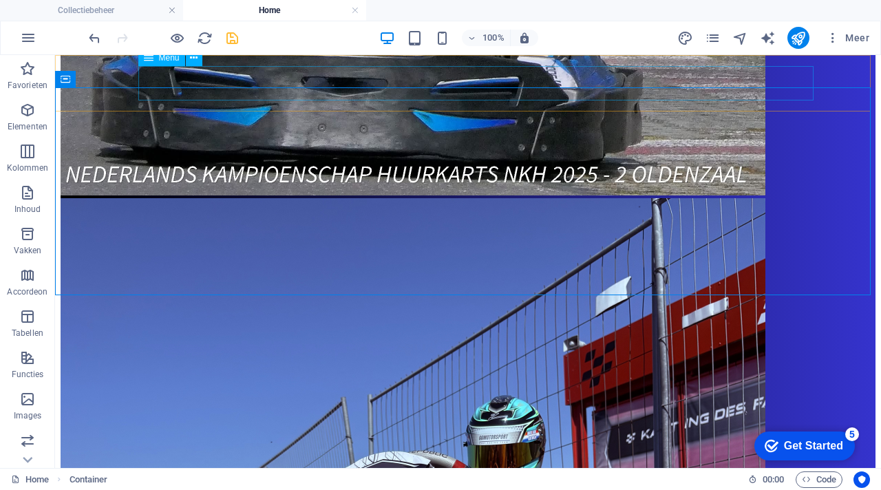
scroll to position [1074, 0]
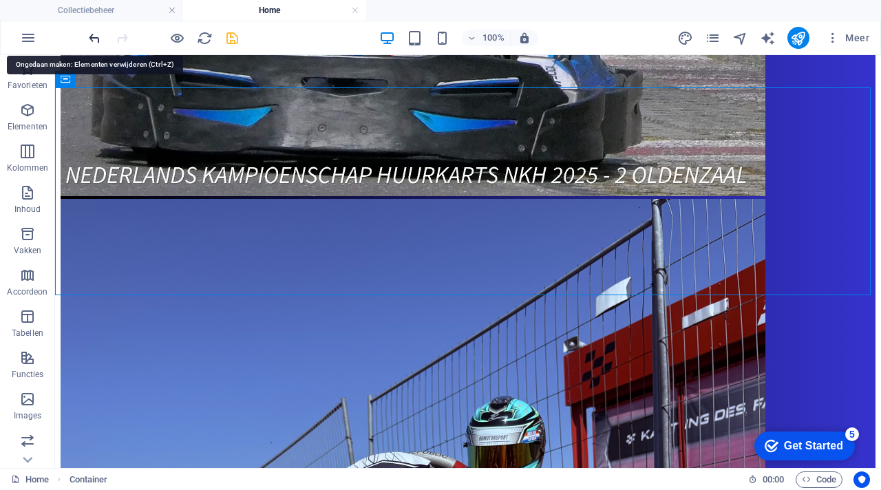
click at [97, 39] on icon "undo" at bounding box center [95, 38] width 16 height 16
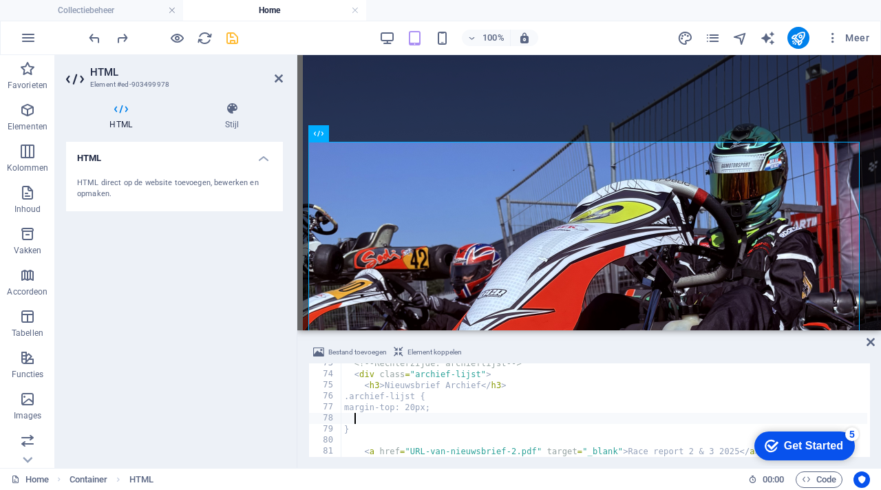
scroll to position [798, 0]
type textarea "m"
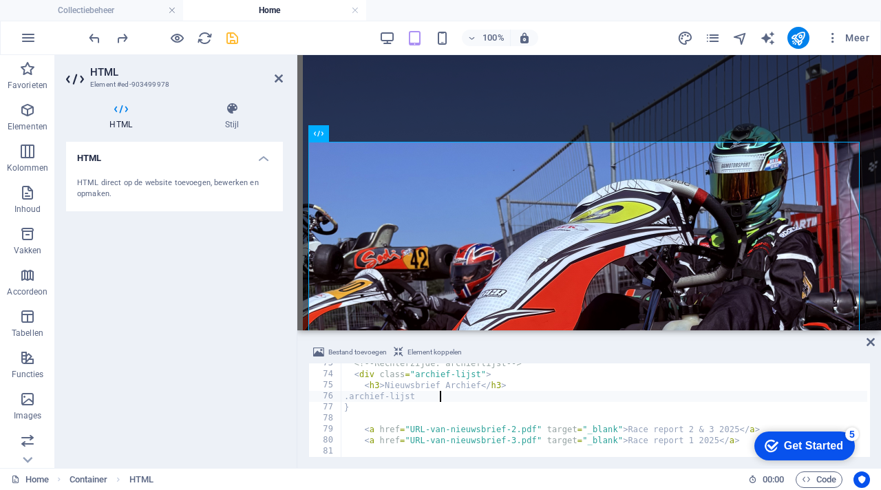
type textarea ".archief-lijst"
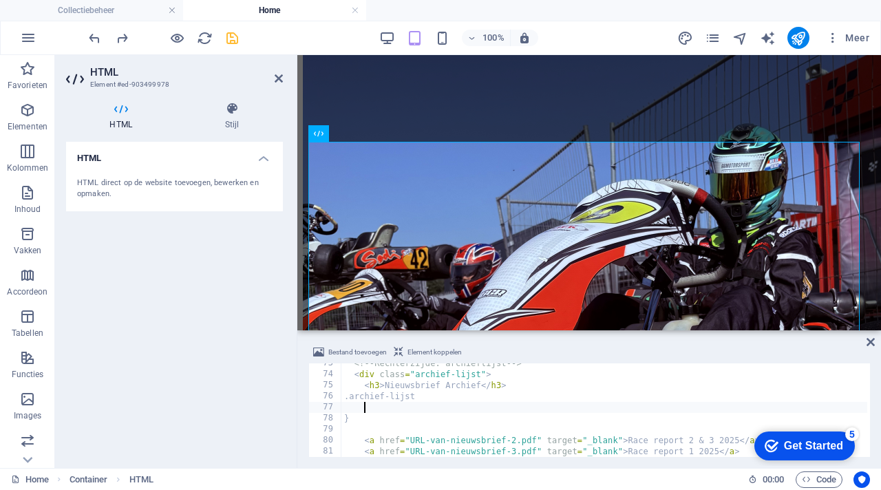
scroll to position [0, 1]
click at [549, 348] on div "Bestand toevoegen Element koppelen" at bounding box center [589, 354] width 562 height 20
click at [454, 399] on div "<!-- Rechterzijde: archieflijst --> < div class = "archief-lijst" > < h3 > Nieu…" at bounding box center [604, 416] width 526 height 116
type textarea "."
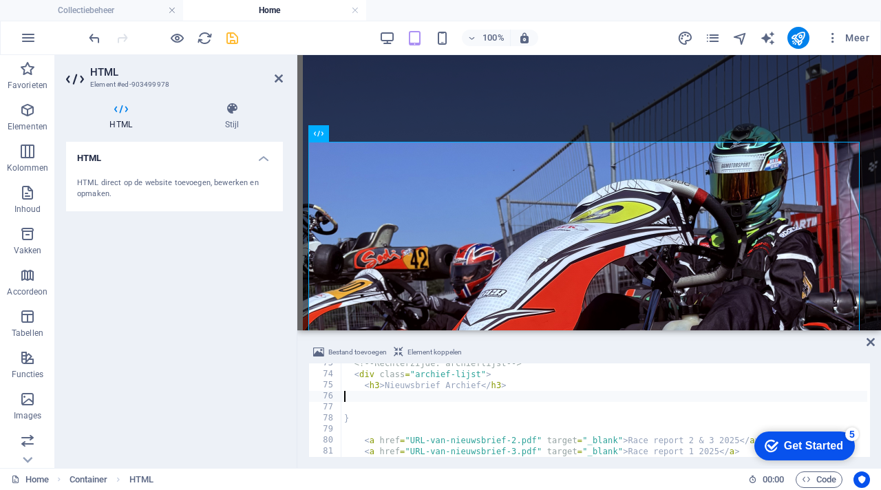
type textarea "<h3>Nieuwsbrief Archief</h3>"
click at [449, 419] on div "<!-- Rechterzijde: archieflijst --> < div class = "archief-lijst" > < h3 > Nieu…" at bounding box center [604, 416] width 526 height 116
type textarea "}"
click at [446, 408] on div "<!-- Rechterzijde: archieflijst --> < div class = "archief-lijst" > < h3 > Nieu…" at bounding box center [604, 416] width 526 height 116
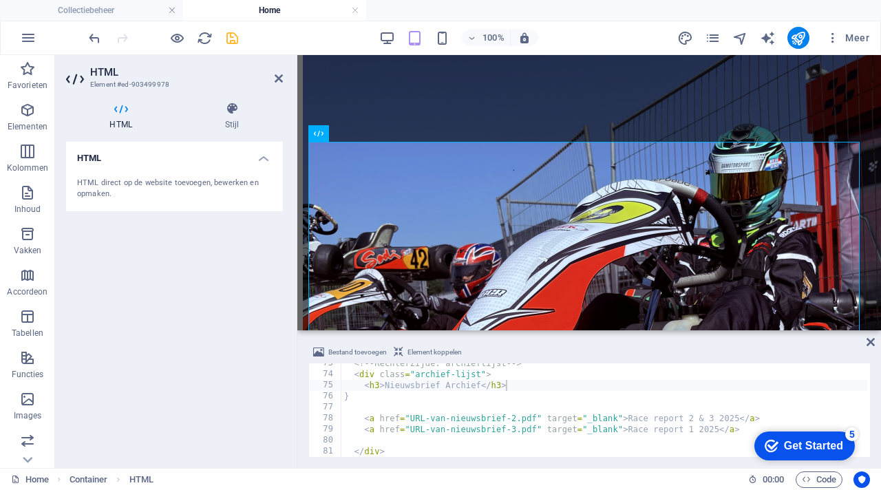
click at [553, 346] on div "Bestand toevoegen Element koppelen" at bounding box center [589, 354] width 562 height 20
type textarea "}"
click at [357, 399] on div "<!-- Rechterzijde: archieflijst --> < div class = "archief-lijst" > < h3 > Nieu…" at bounding box center [604, 416] width 526 height 116
type textarea "<h3>Nieuwsbrief Archief</h3>"
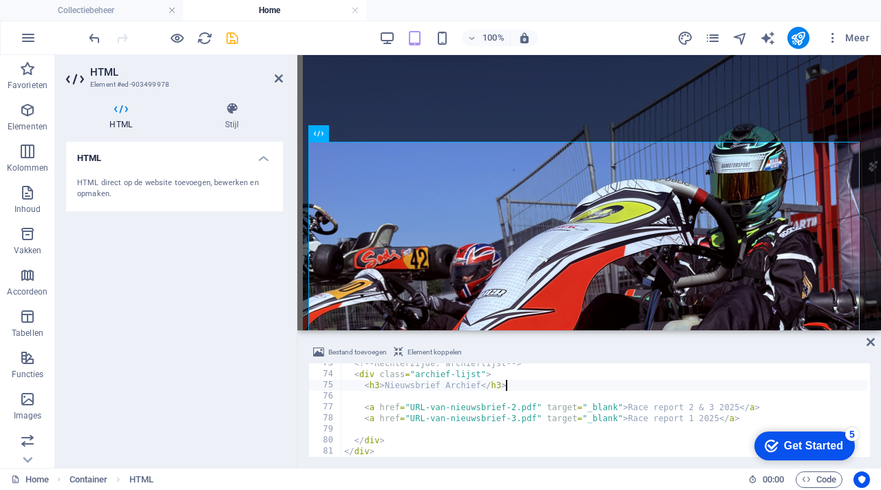
click at [615, 342] on div "Bestand toevoegen Element koppelen <h3>Nieuwsbrief Archief</h3> 73 74 75 76 77 …" at bounding box center [589, 400] width 584 height 135
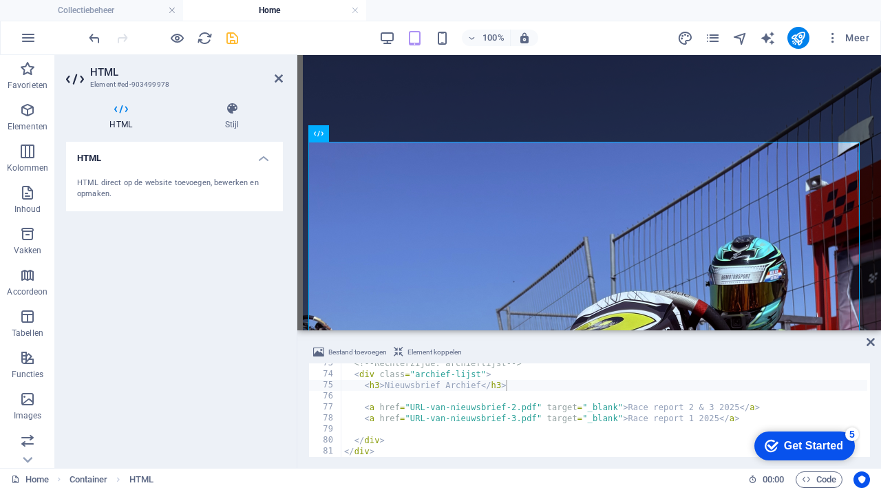
scroll to position [1074, 0]
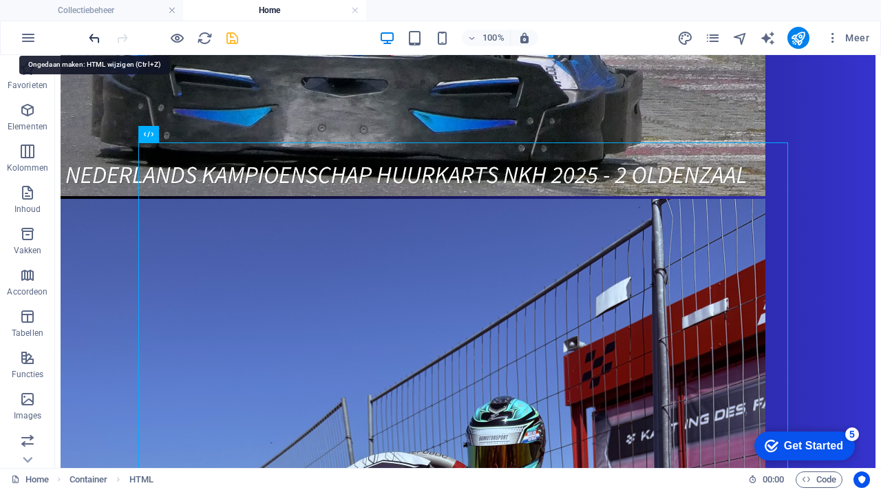
click at [98, 43] on icon "undo" at bounding box center [95, 38] width 16 height 16
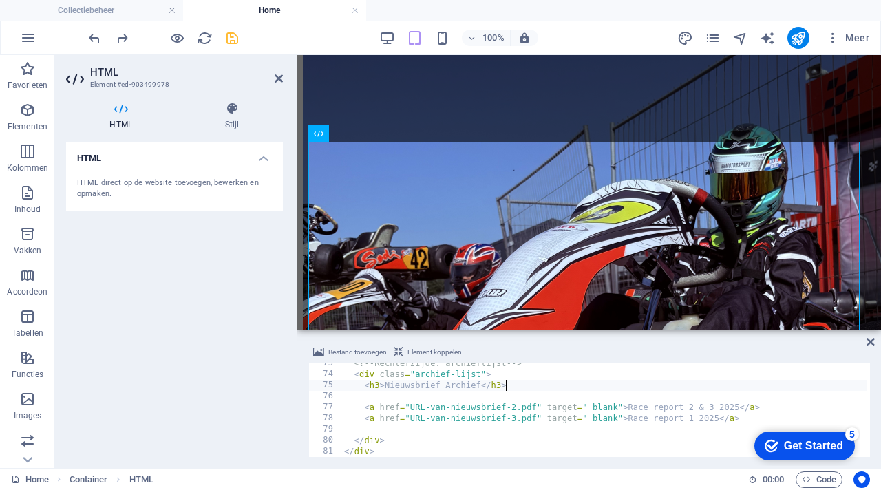
scroll to position [798, 0]
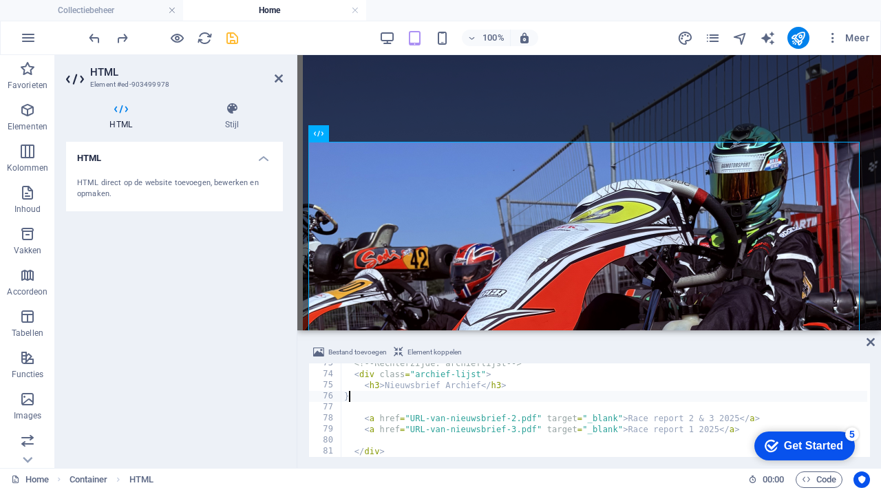
click at [352, 401] on div "<!-- Rechterzijde: archieflijst --> < div class = "archief-lijst" > < h3 > Nieu…" at bounding box center [604, 416] width 526 height 116
type textarea "}"
click at [534, 343] on div "Bestand toevoegen Element koppelen 73 74 75 76 77 78 79 80 81 82 83 <!-- Rechte…" at bounding box center [589, 400] width 584 height 135
click at [232, 43] on icon "save" at bounding box center [232, 38] width 16 height 16
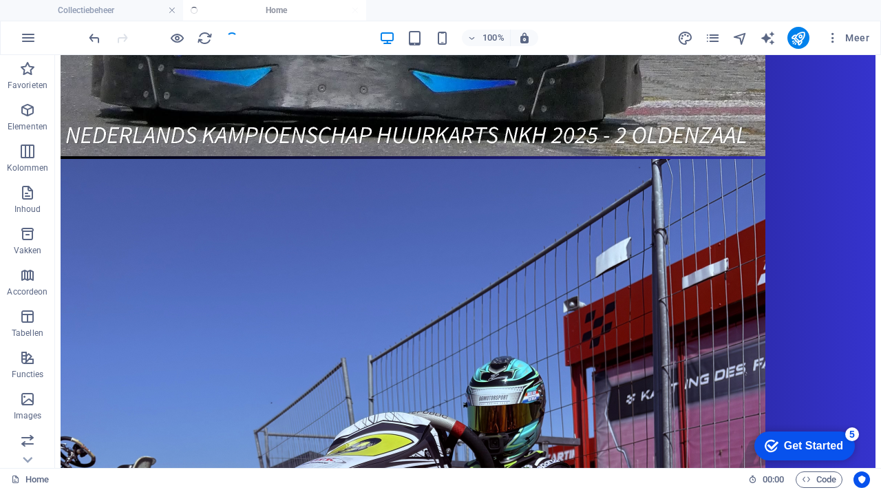
scroll to position [1074, 0]
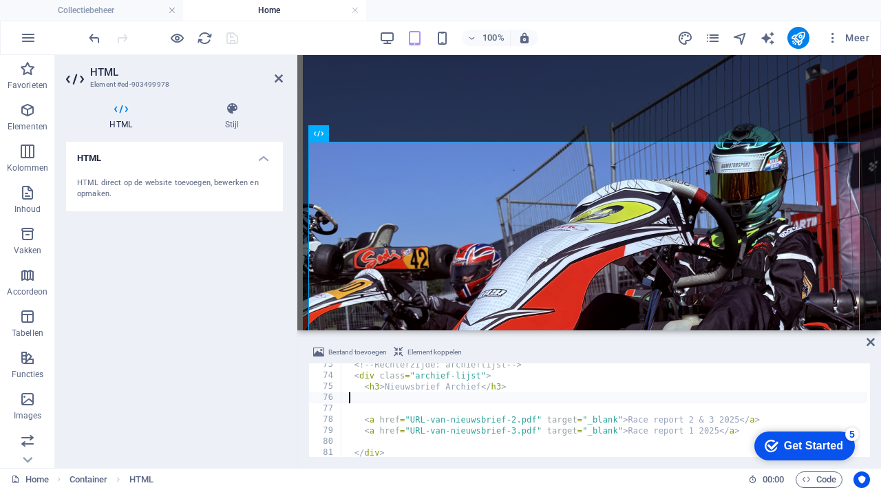
scroll to position [783, 0]
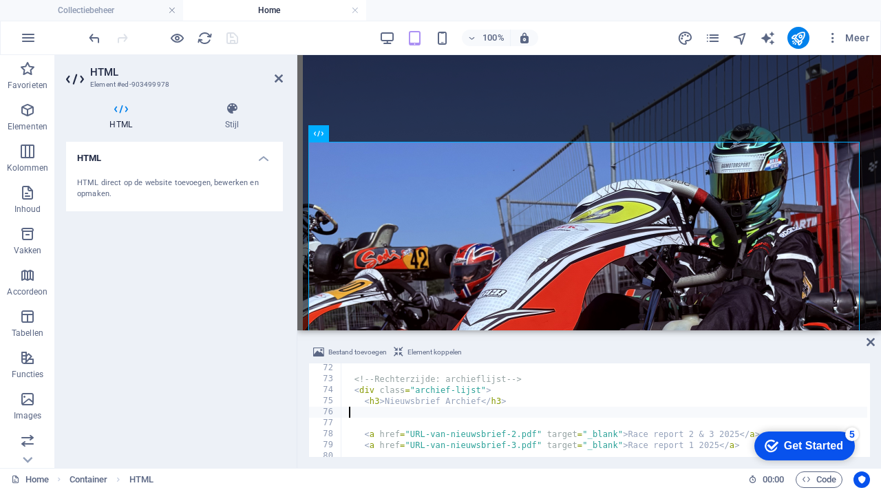
click at [480, 401] on div "<!-- Rechterzijde: archieflijst --> < div class = "archief-lijst" > < h3 > Nieu…" at bounding box center [604, 421] width 526 height 116
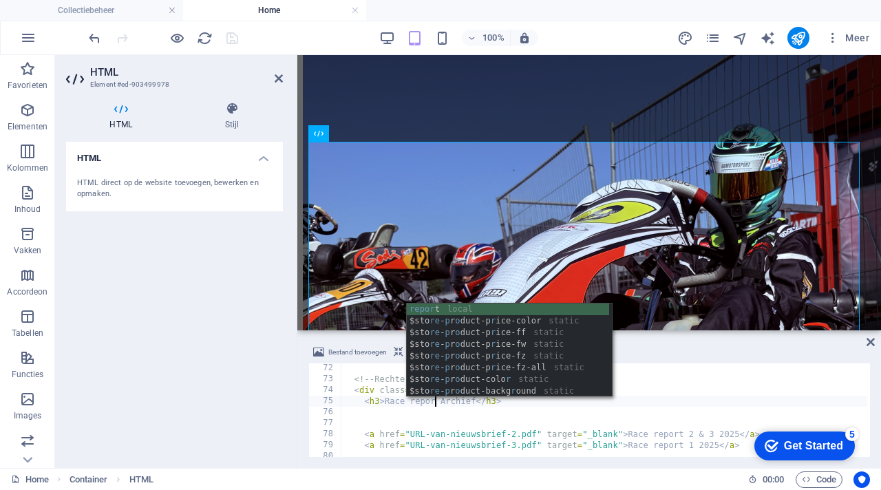
type textarea "<h3>Race report Archief</h3>"
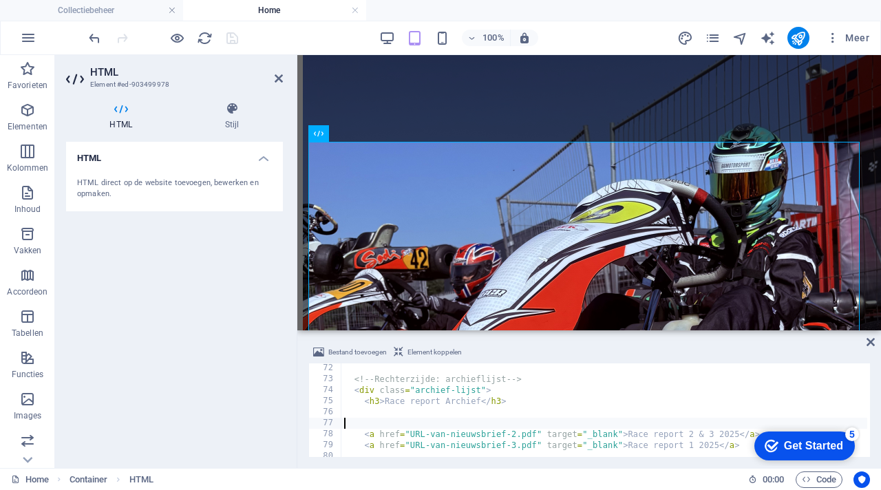
click at [542, 419] on div "<!-- Rechterzijde: archieflijst --> < div class = "archief-lijst" > < h3 > Race…" at bounding box center [604, 421] width 526 height 116
click at [586, 341] on div "Bestand toevoegen Element koppelen 72 73 74 75 76 77 78 79 80 81 82 <!-- Rechte…" at bounding box center [589, 400] width 584 height 135
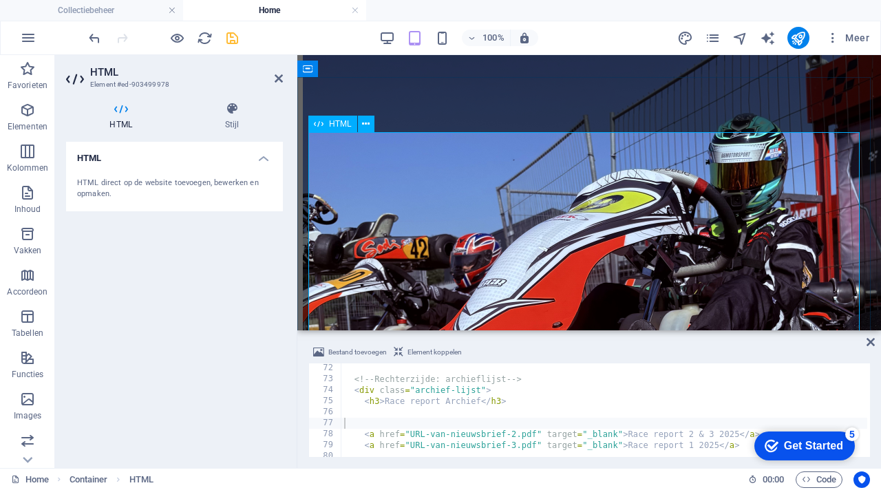
scroll to position [1124, 0]
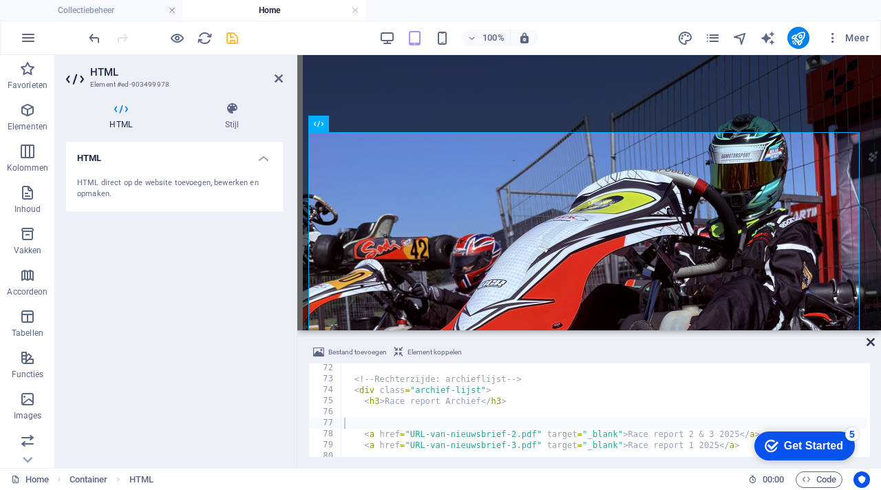
click at [871, 341] on icon at bounding box center [871, 342] width 8 height 11
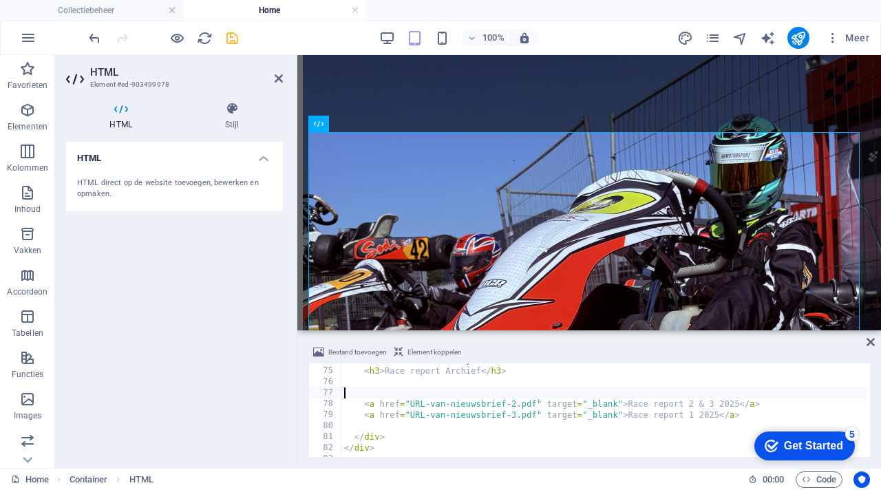
scroll to position [813, 0]
click at [863, 37] on span "Meer" at bounding box center [847, 38] width 43 height 14
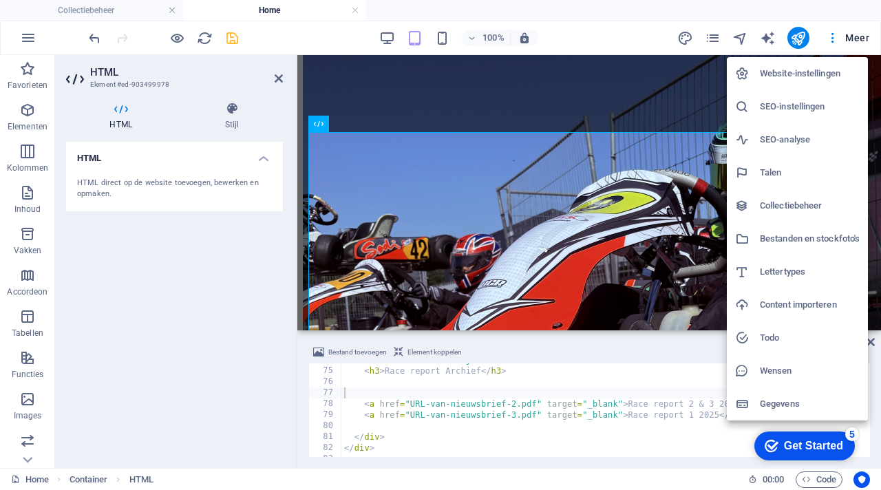
click at [798, 238] on h6 "Bestanden en stockfoto's" at bounding box center [810, 239] width 100 height 17
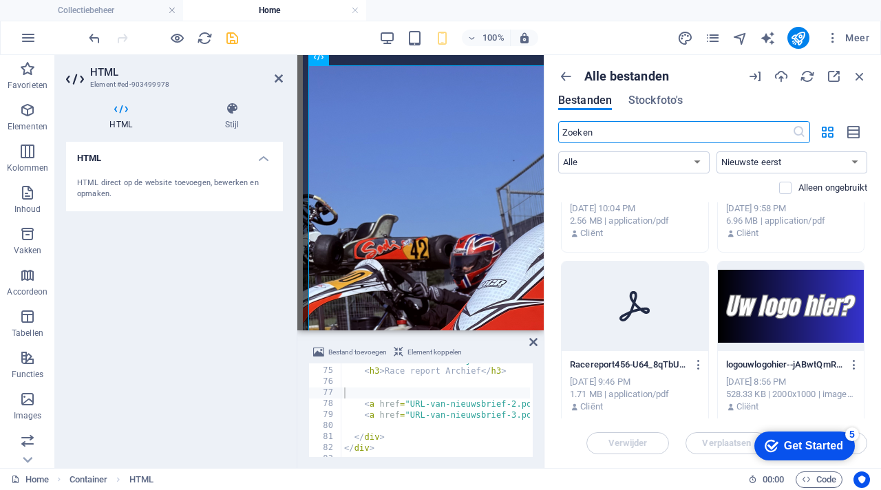
scroll to position [117, 0]
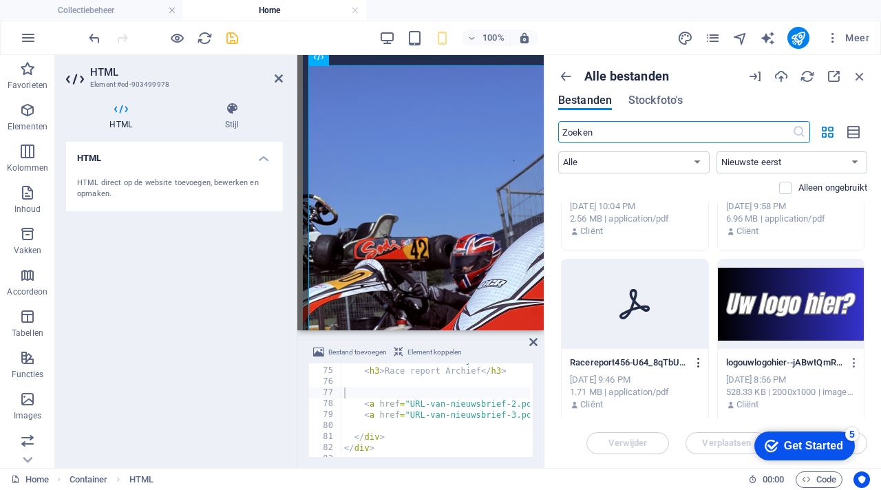
click at [697, 357] on icon "button" at bounding box center [698, 363] width 13 height 12
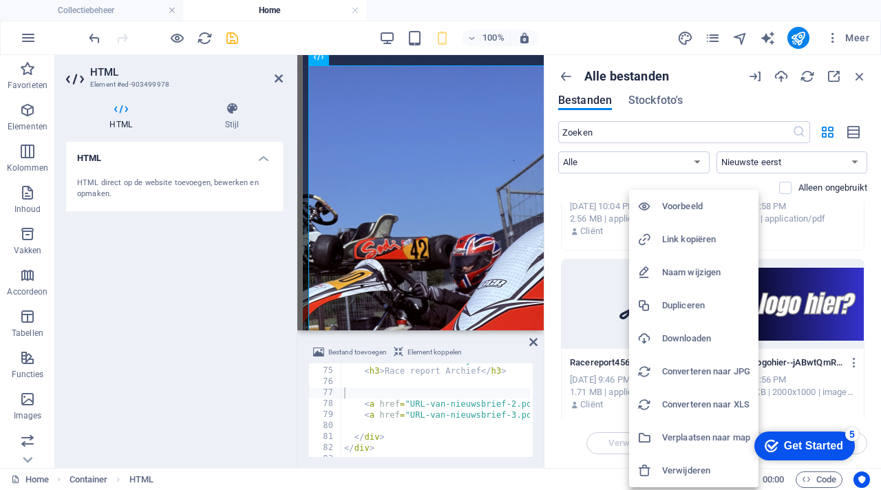
click at [697, 243] on h6 "Link kopiëren" at bounding box center [706, 239] width 88 height 17
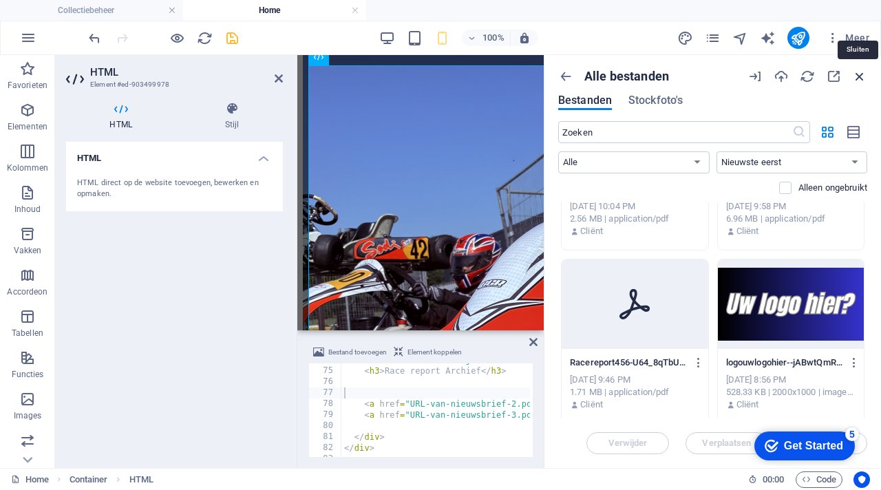
click at [860, 72] on icon "button" at bounding box center [859, 76] width 15 height 15
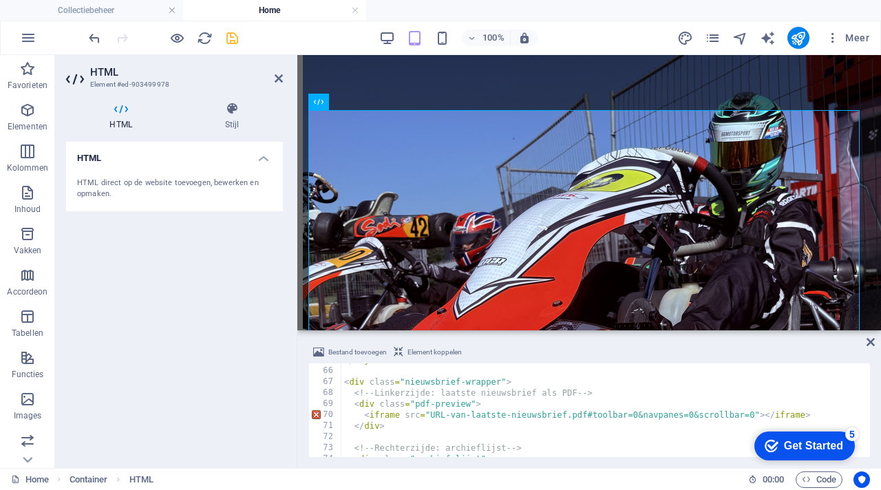
scroll to position [723, 0]
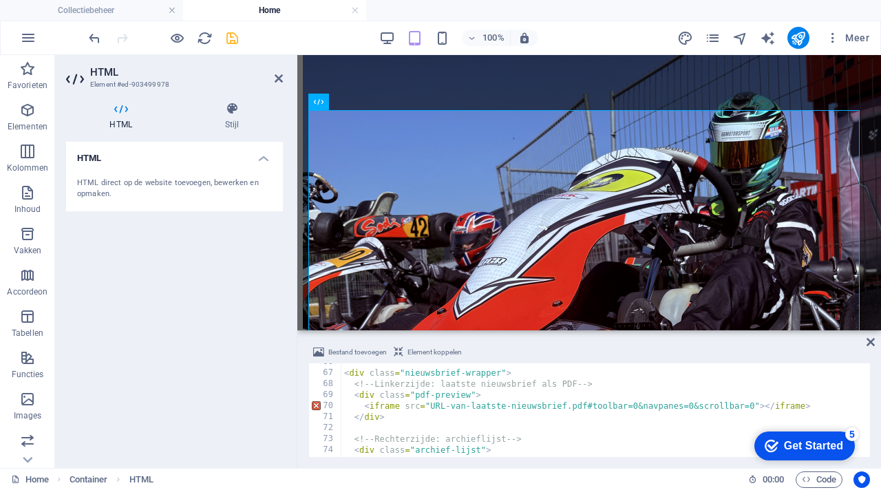
type textarea "<iframe src="URL-van-laatste-nieuwsbrief.pdf#toolbar=0&navpanes=0&scrollbar=0">…"
click at [757, 407] on div "< div class = "nieuwsbrief-wrapper" > <!-- Linkerzijde: laatste nieuwsbrief als…" at bounding box center [604, 415] width 526 height 116
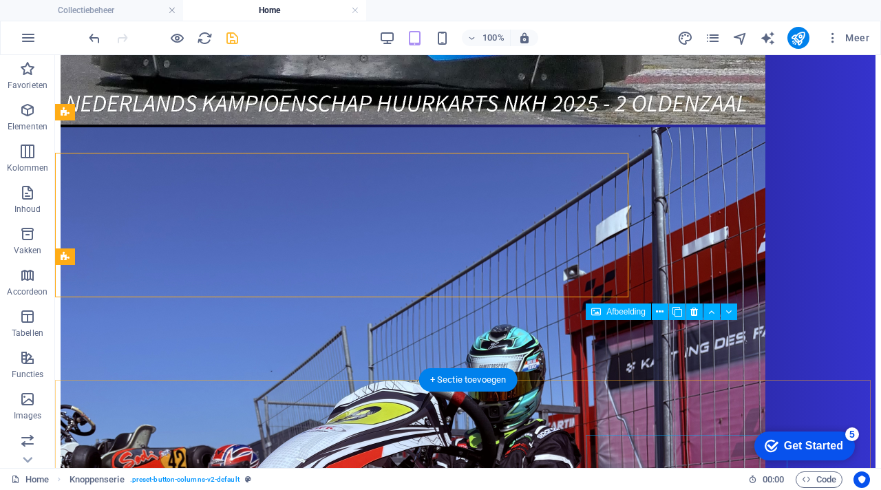
scroll to position [1736, 0]
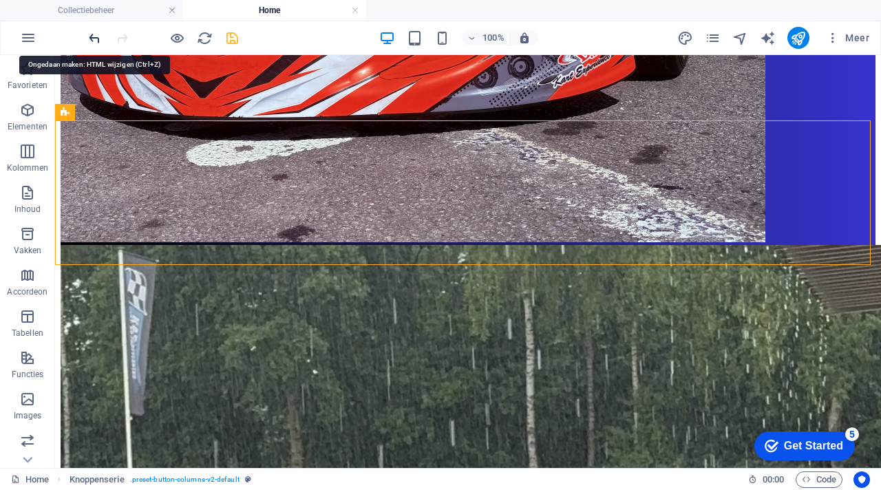
click at [94, 33] on icon "undo" at bounding box center [95, 38] width 16 height 16
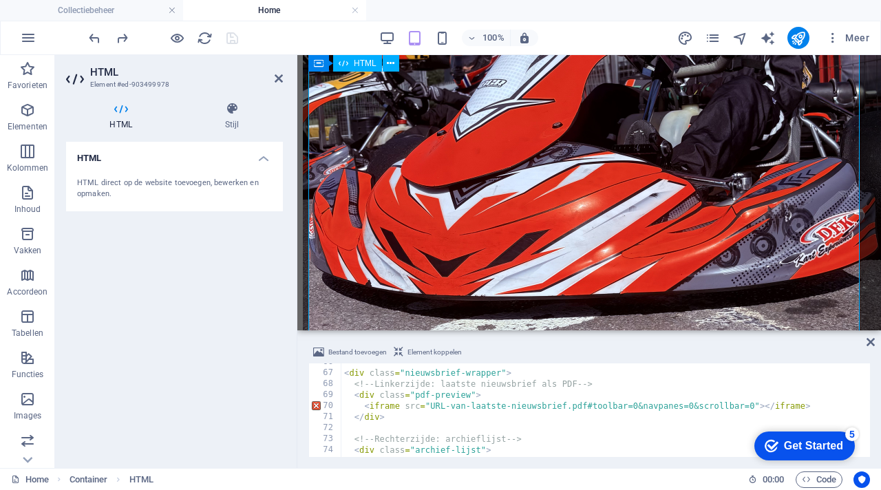
scroll to position [723, 0]
click at [750, 410] on div "< div class = "nieuwsbrief-wrapper" > <!-- Linkerzijde: laatste nieuwsbrief als…" at bounding box center [604, 415] width 526 height 116
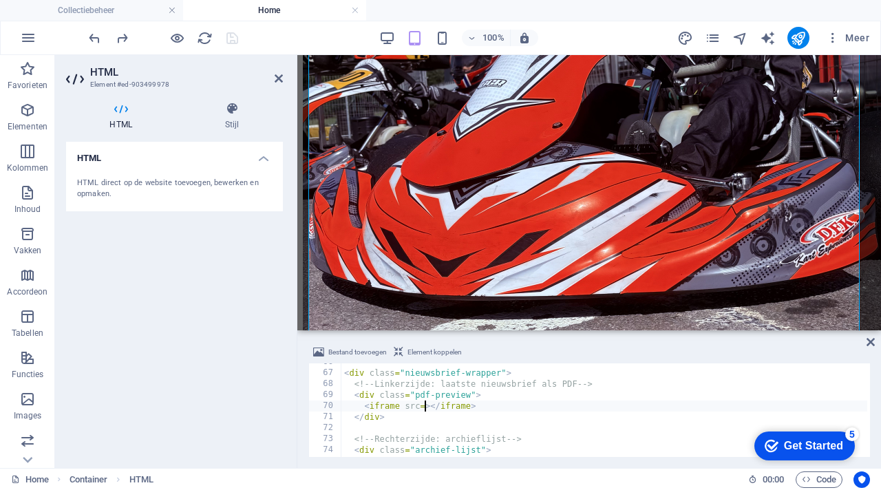
paste textarea "[URL][DOMAIN_NAME]"
type textarea "<iframe src=[URL][DOMAIN_NAME]></iframe>"
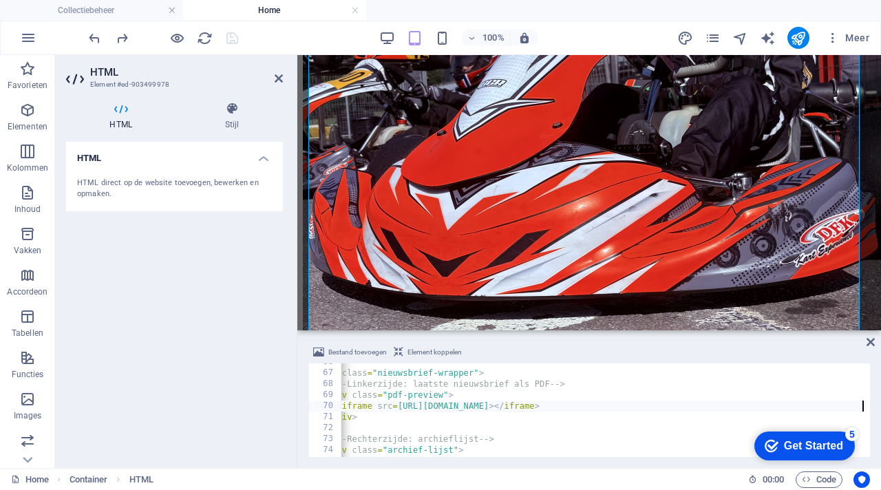
scroll to position [0, 28]
click at [750, 352] on div "Bestand toevoegen Element koppelen" at bounding box center [589, 354] width 562 height 20
click at [232, 43] on icon "save" at bounding box center [232, 38] width 16 height 16
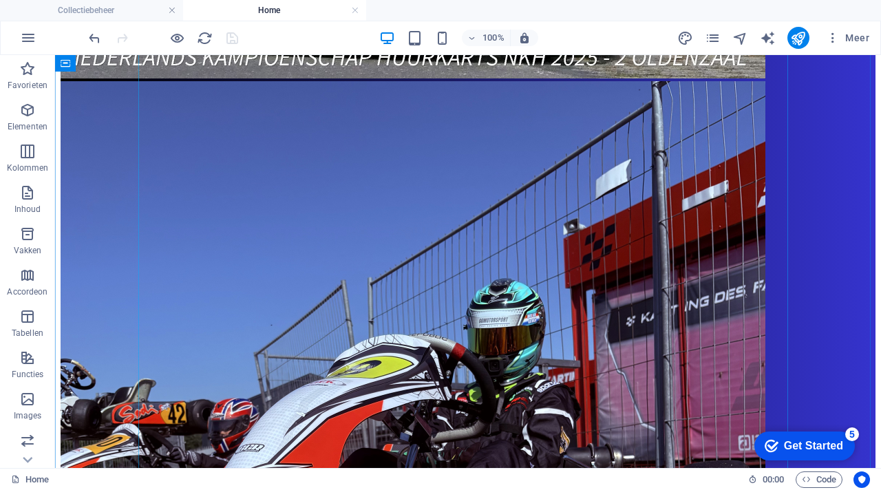
scroll to position [1192, 0]
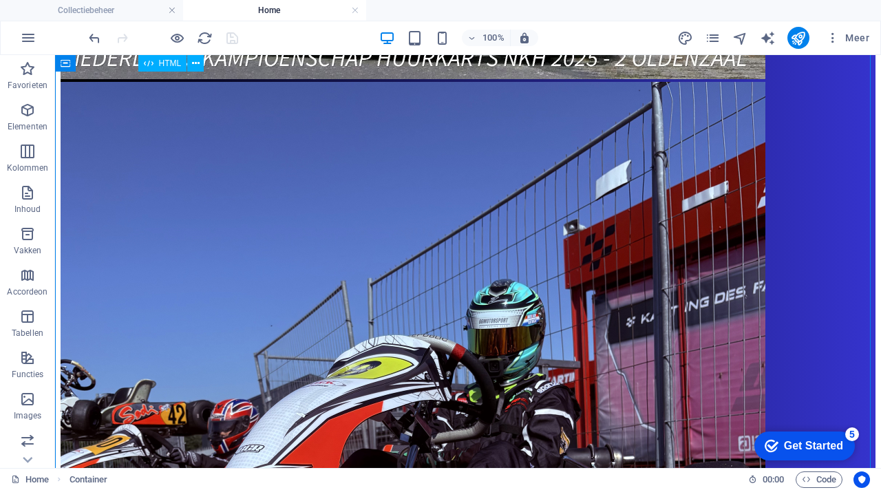
drag, startPoint x: 469, startPoint y: 183, endPoint x: 476, endPoint y: 299, distance: 116.5
drag, startPoint x: 469, startPoint y: 246, endPoint x: 472, endPoint y: 352, distance: 106.0
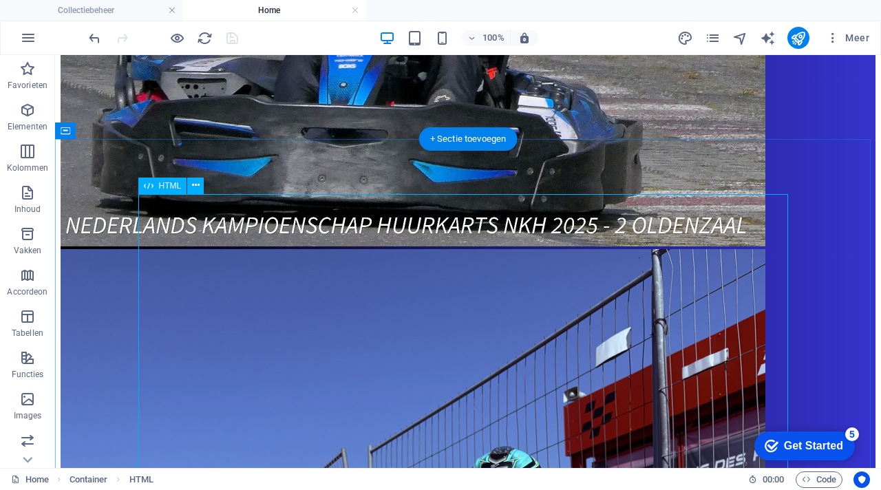
scroll to position [1021, 0]
